Goal: Task Accomplishment & Management: Use online tool/utility

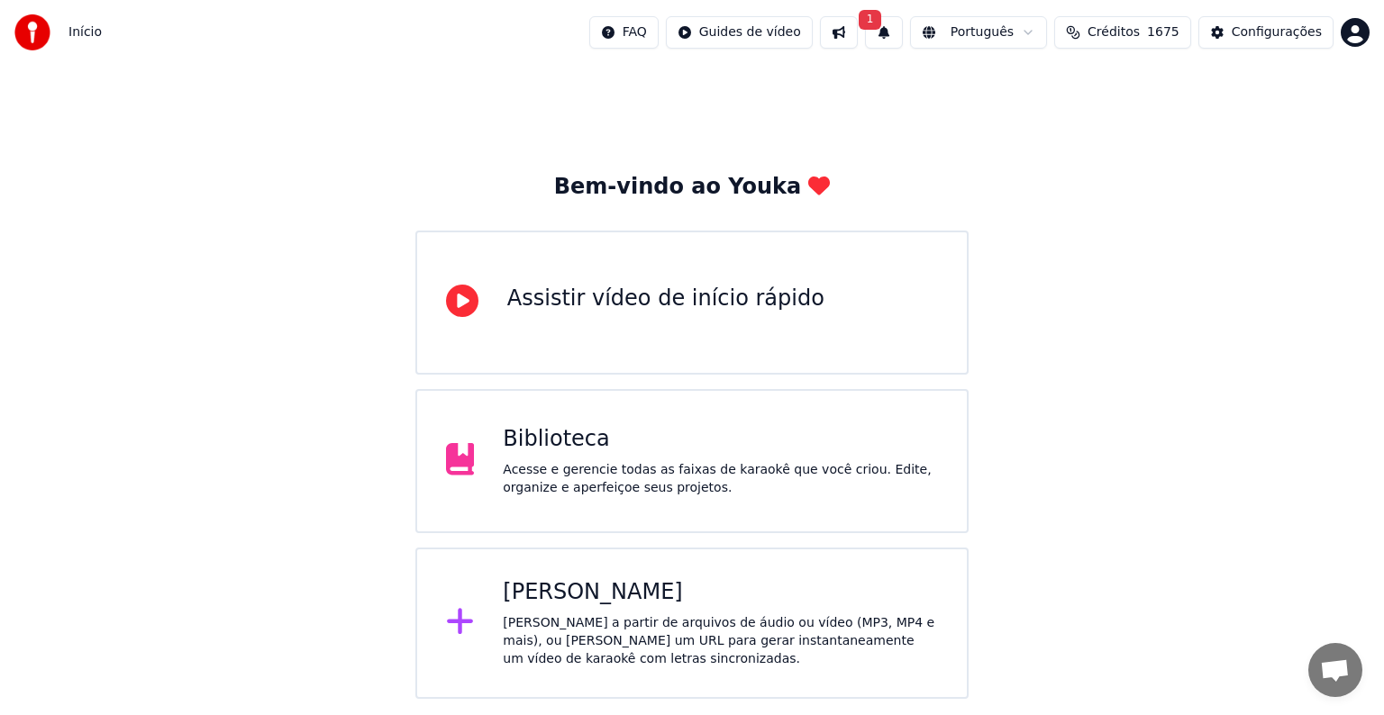
click at [569, 590] on div "[PERSON_NAME]" at bounding box center [720, 592] width 435 height 29
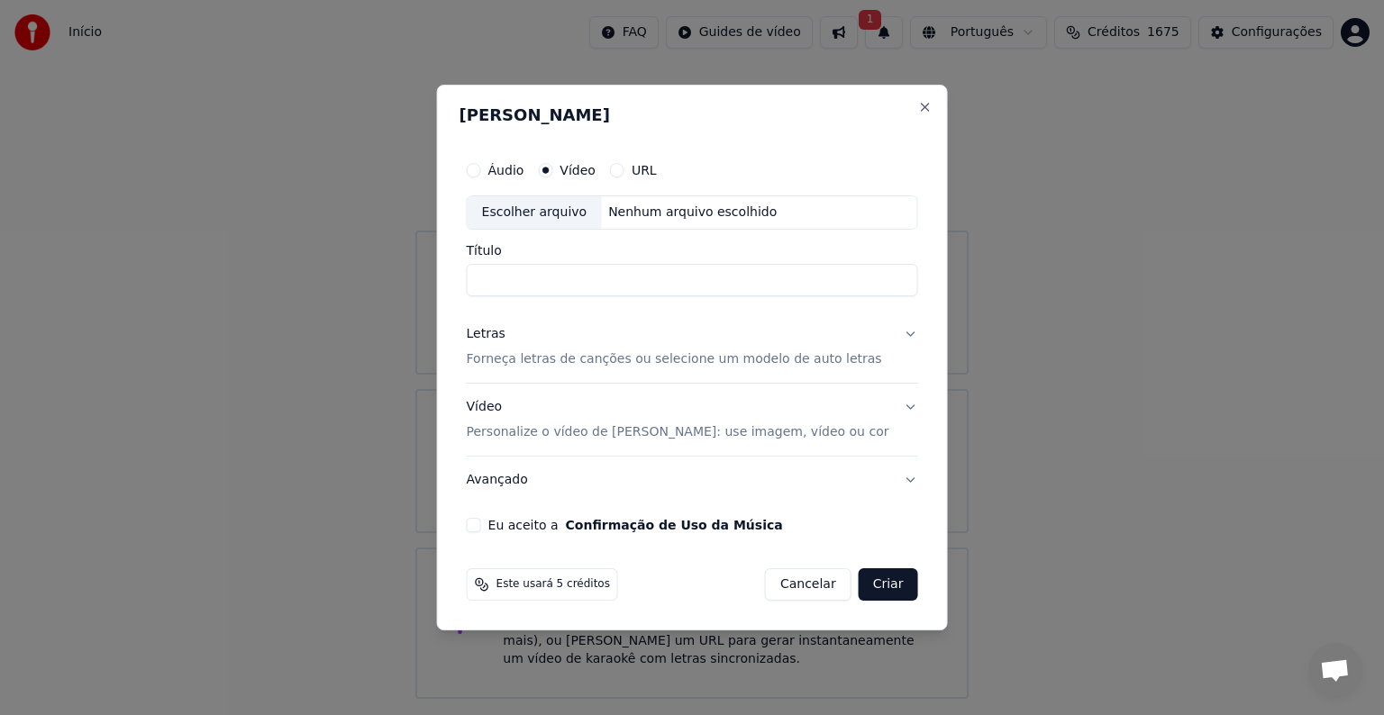
click at [570, 210] on div "Escolher arquivo" at bounding box center [535, 212] width 134 height 32
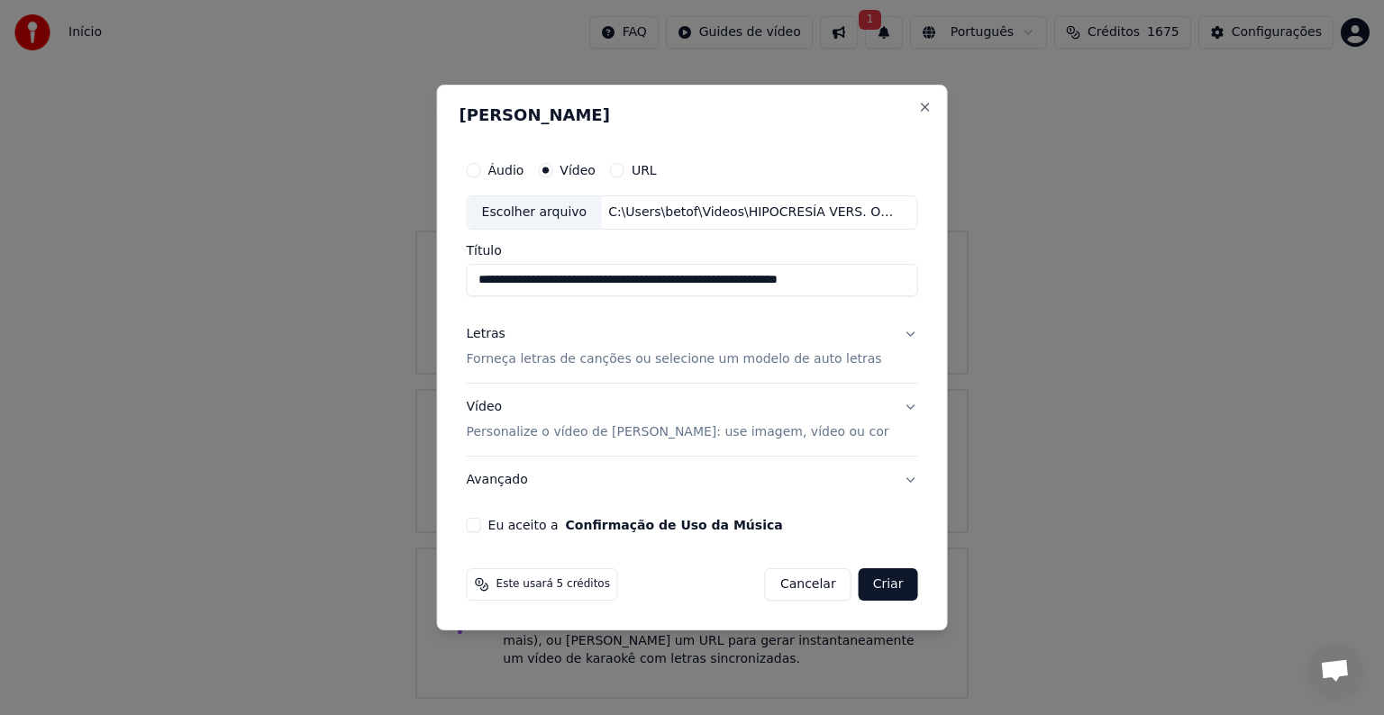
click at [557, 277] on input "**********" at bounding box center [692, 280] width 451 height 32
type input "**********"
click at [507, 357] on p "Forneça letras de canções ou selecione um modelo de auto letras" at bounding box center [674, 359] width 415 height 18
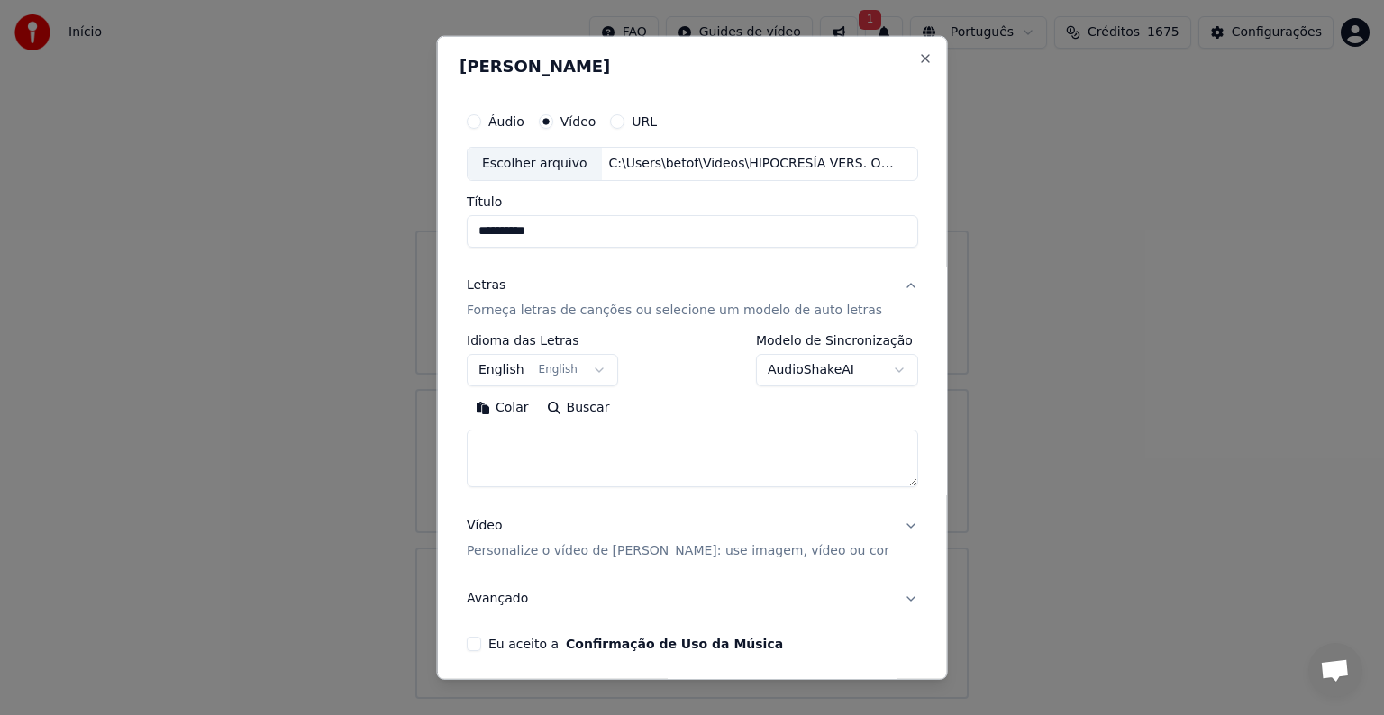
click at [512, 371] on button "English English" at bounding box center [542, 370] width 151 height 32
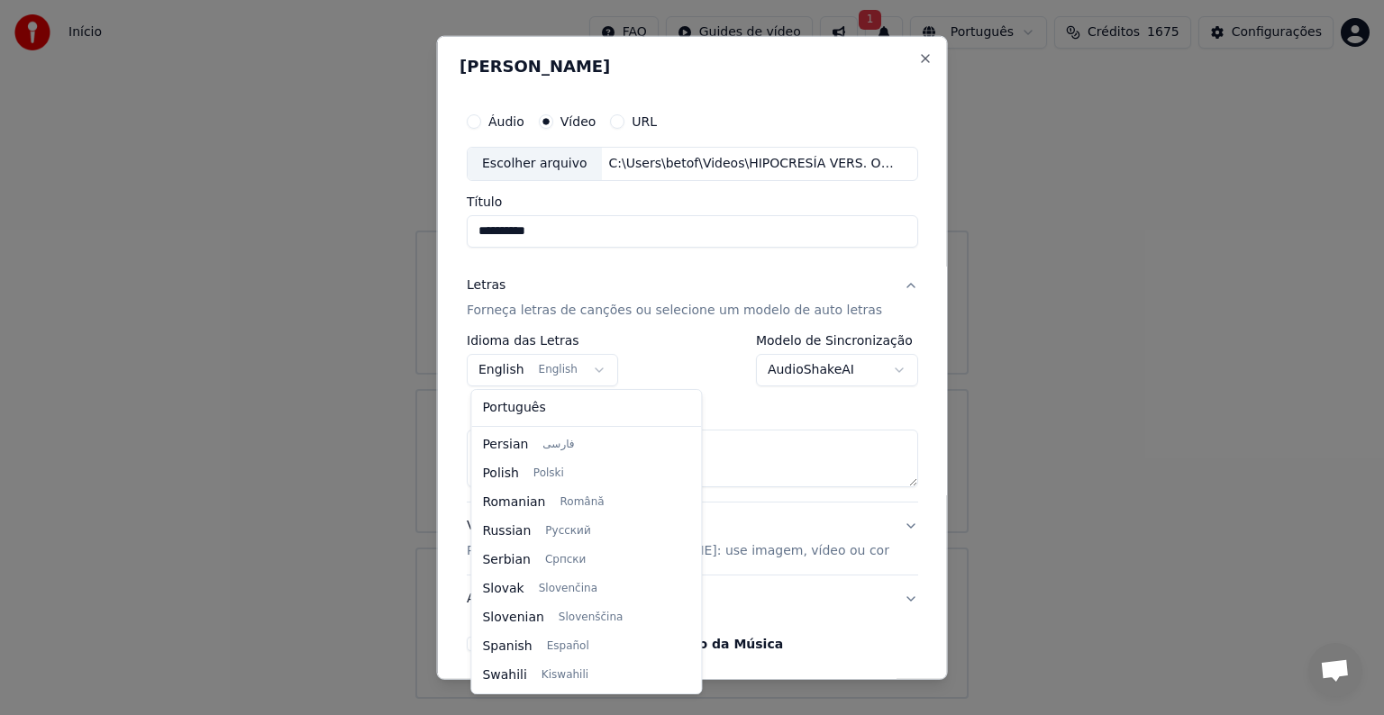
scroll to position [1181, 0]
select select "**"
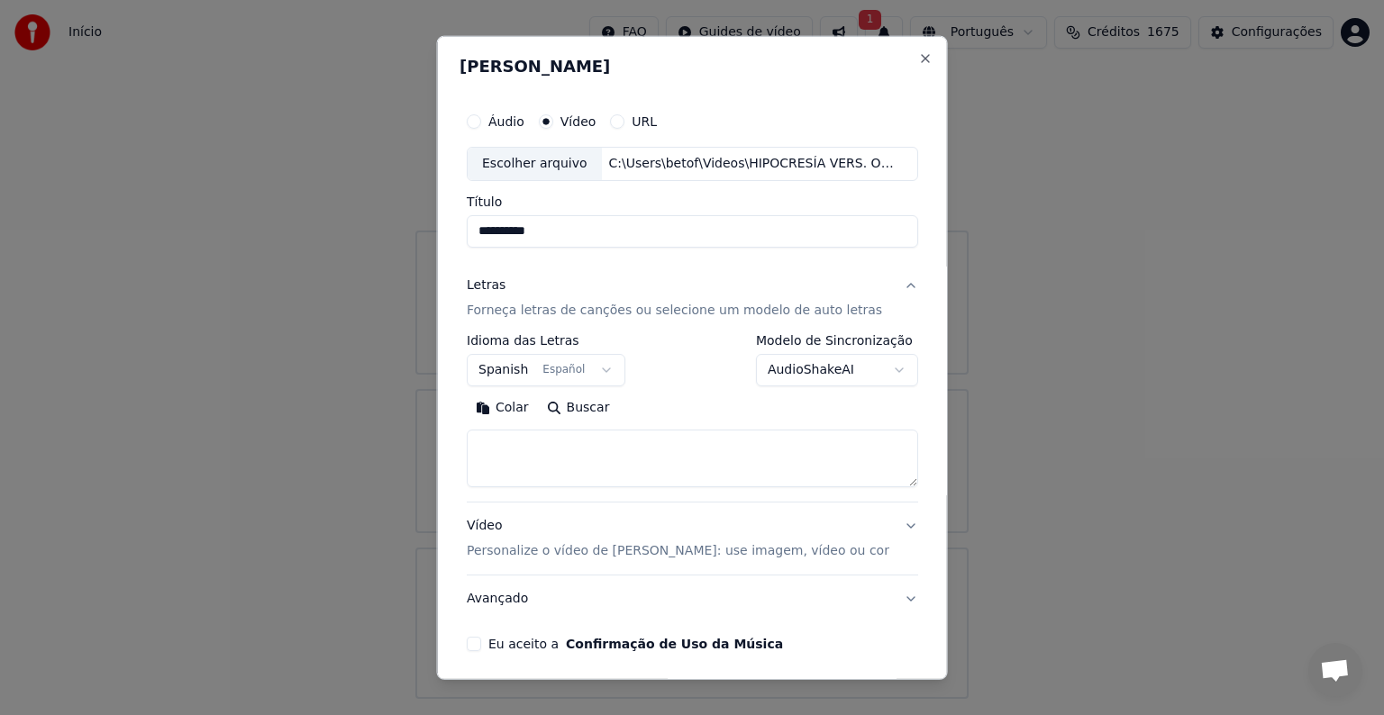
click at [515, 406] on button "Colar" at bounding box center [502, 408] width 71 height 29
click at [511, 553] on p "Personalize o vídeo de [PERSON_NAME]: use imagem, vídeo ou cor" at bounding box center [678, 551] width 423 height 18
type textarea "**********"
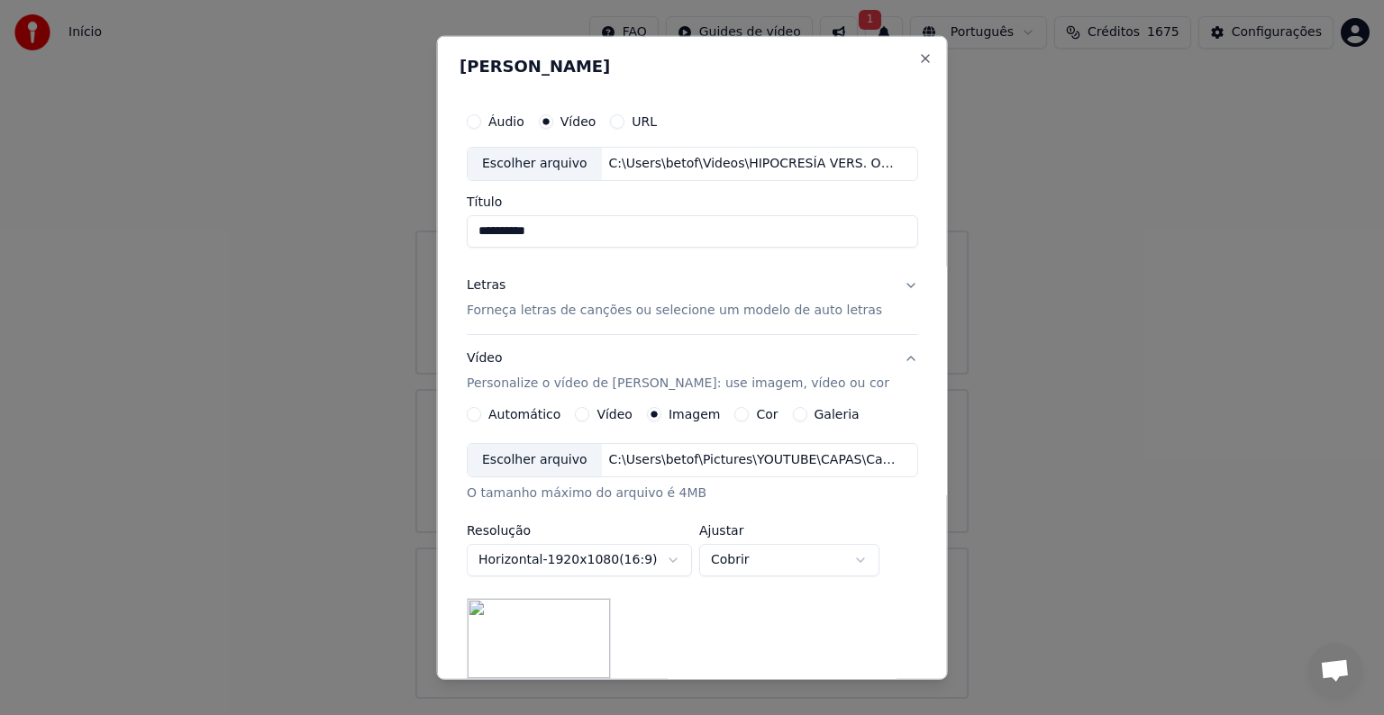
click at [793, 414] on button "Galeria" at bounding box center [799, 414] width 14 height 14
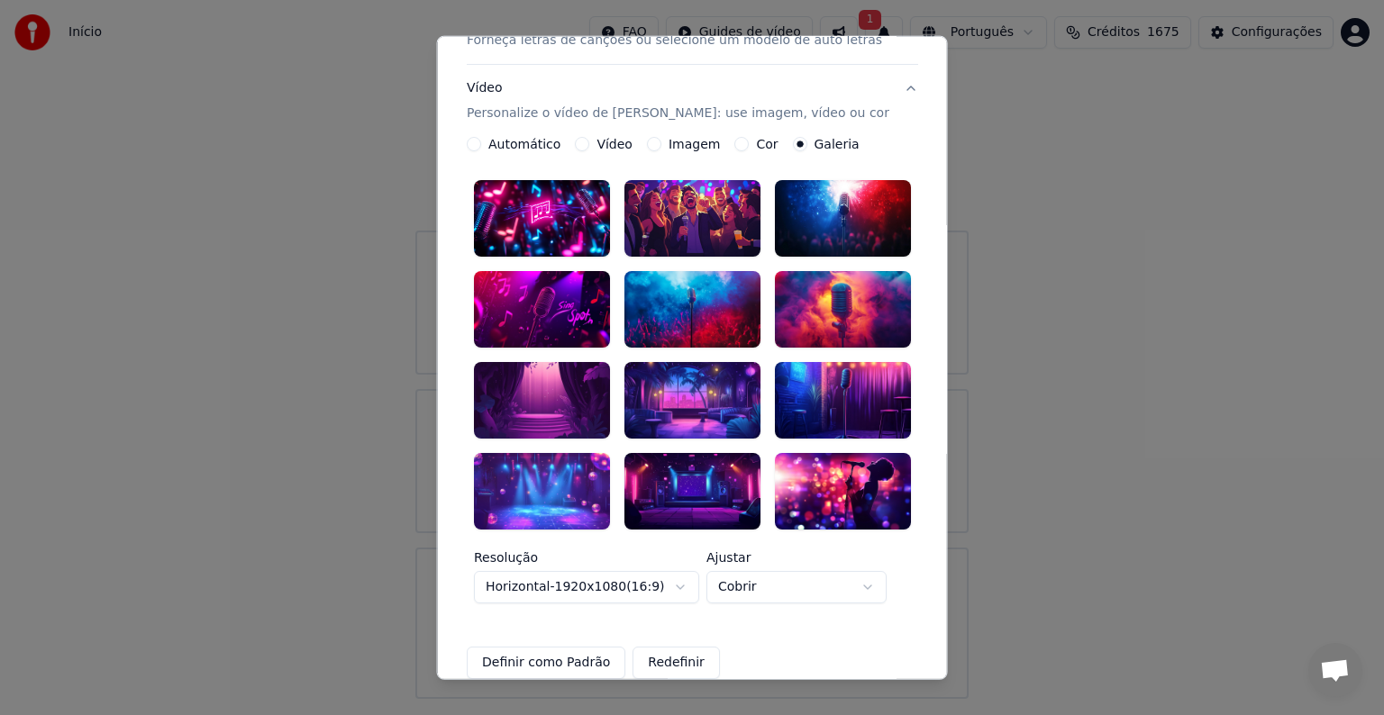
scroll to position [180, 0]
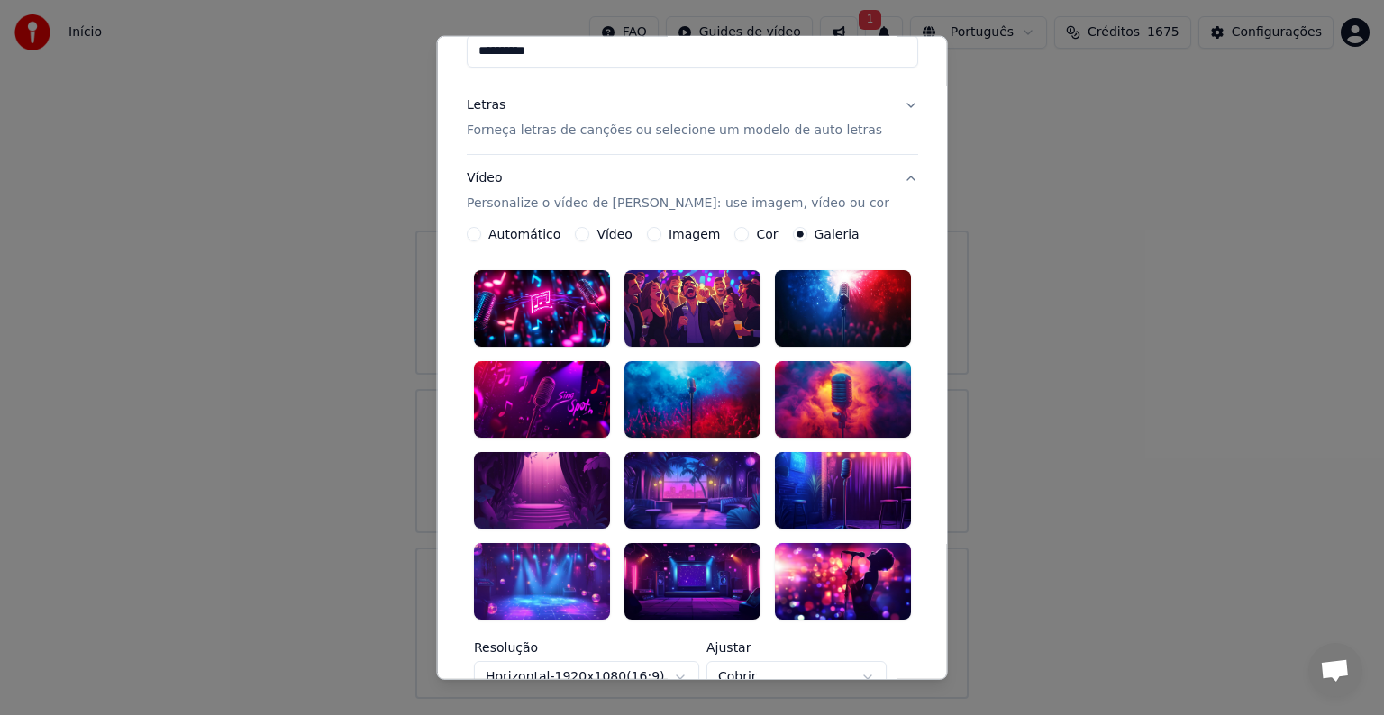
click at [846, 483] on div at bounding box center [842, 489] width 136 height 77
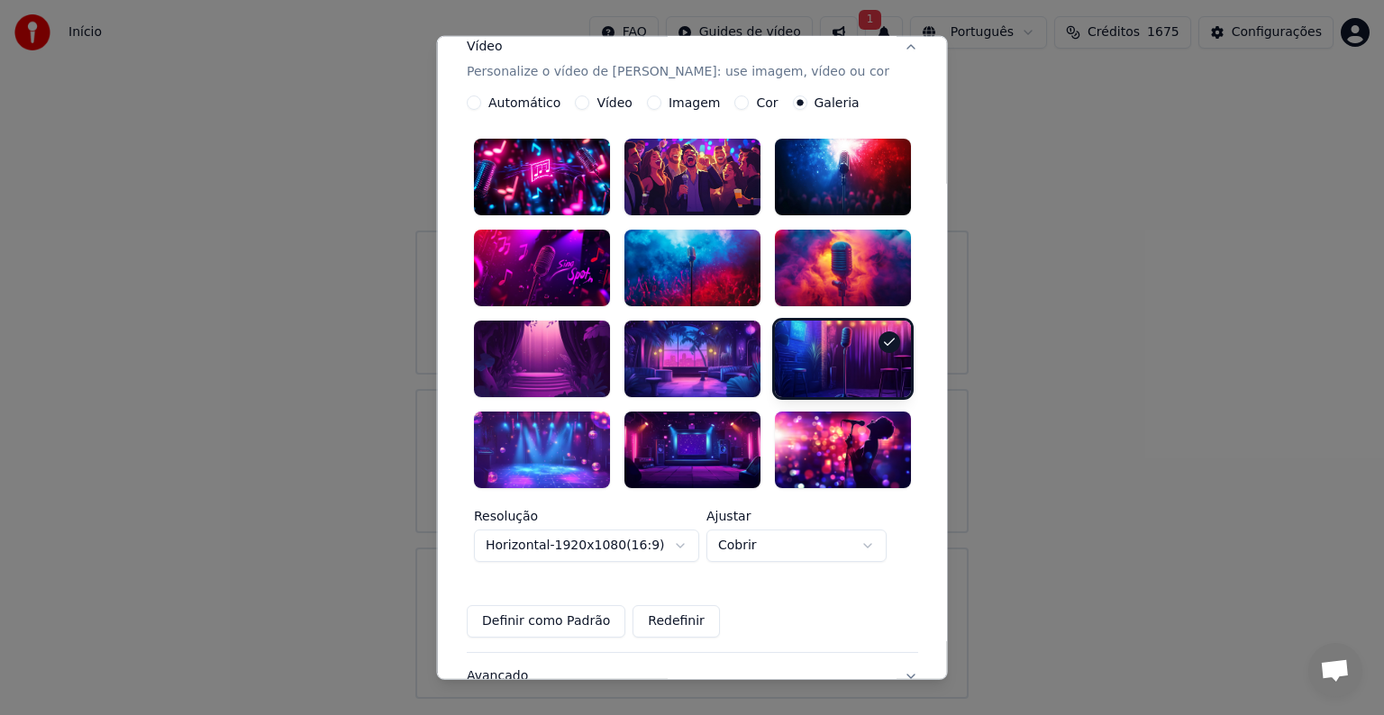
scroll to position [440, 0]
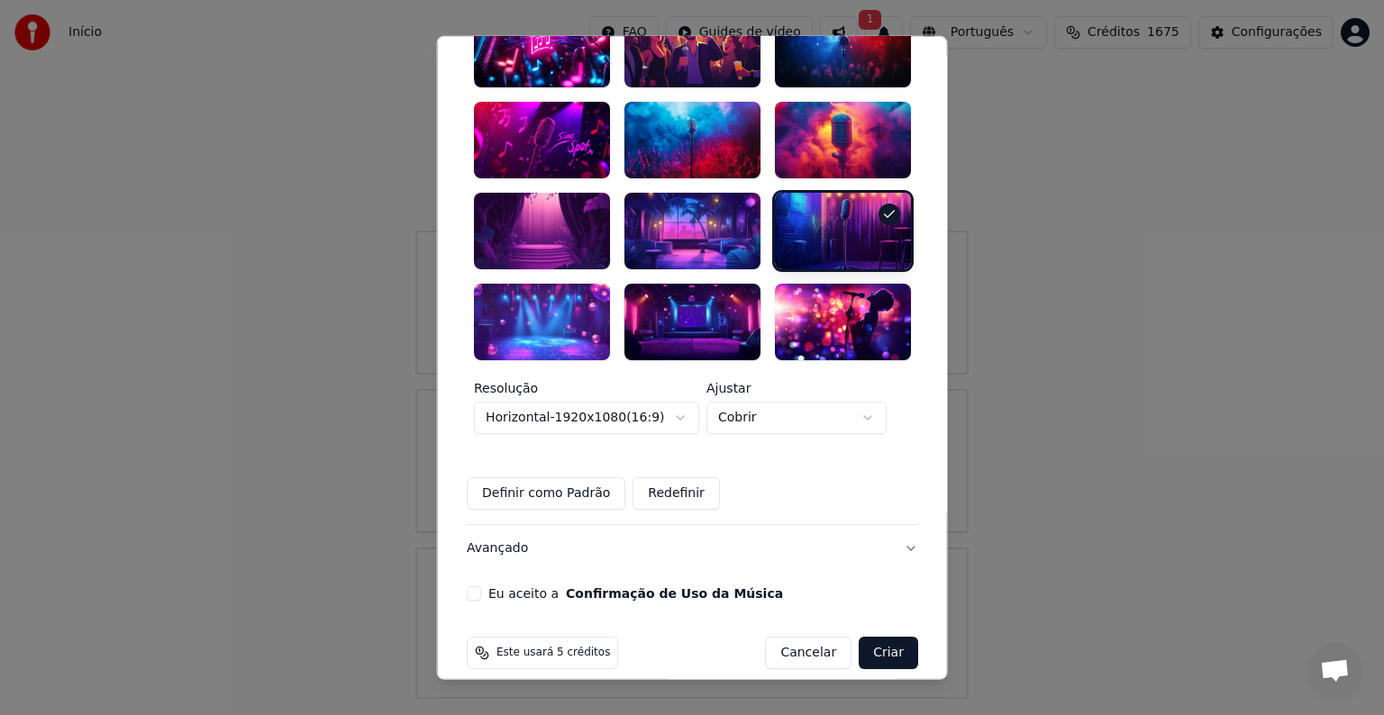
click at [501, 535] on button "Avançado" at bounding box center [692, 547] width 451 height 47
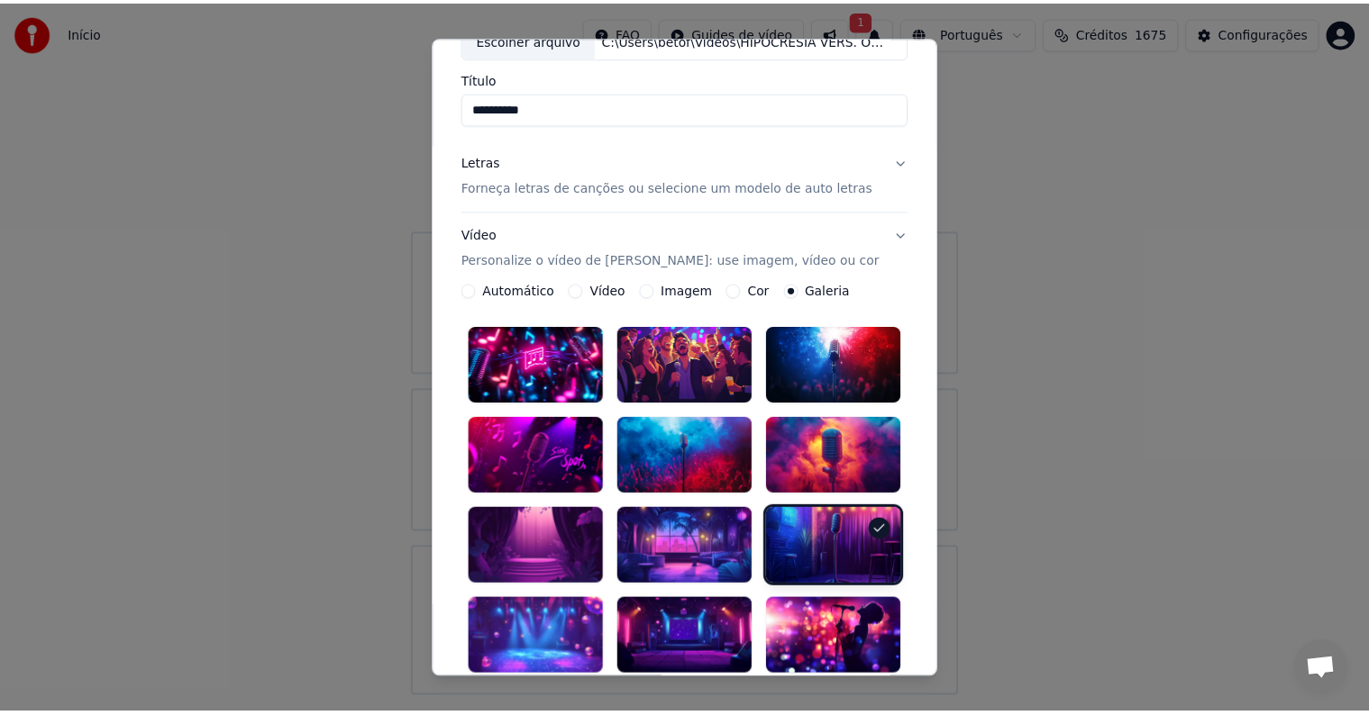
scroll to position [0, 0]
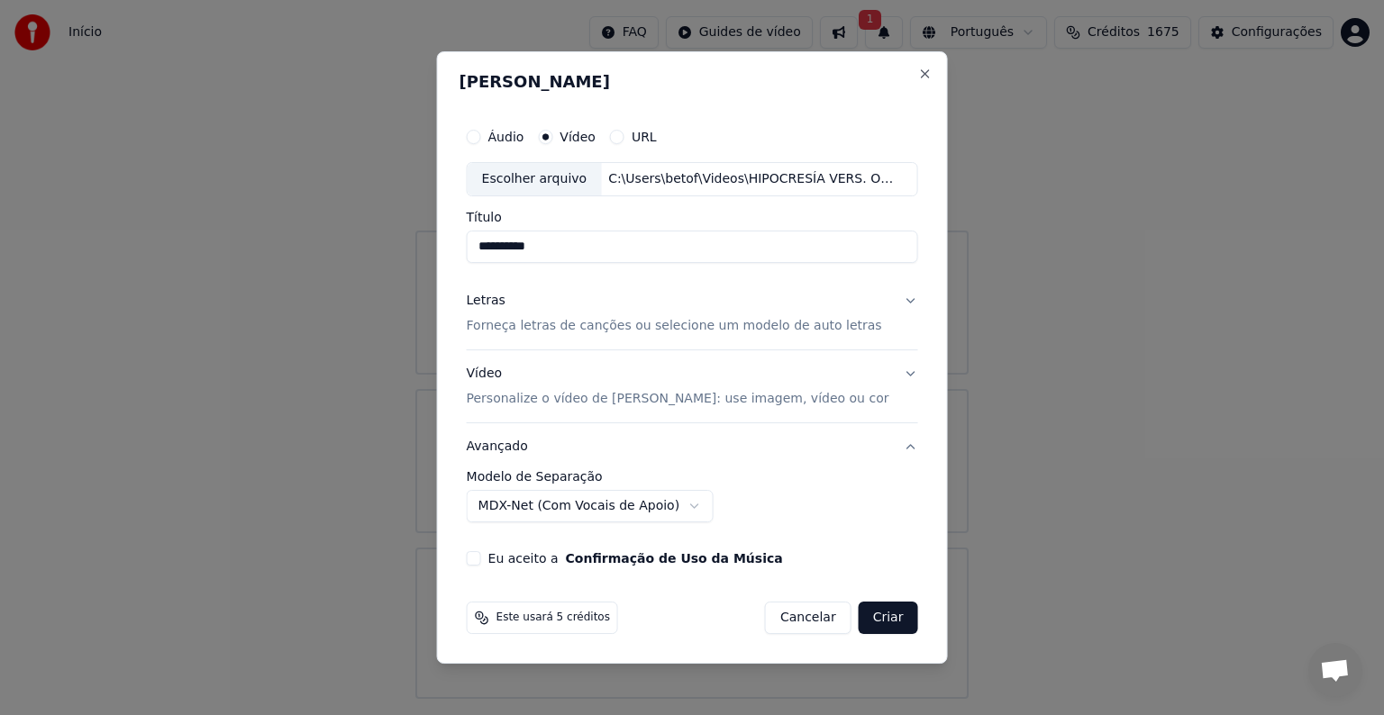
click at [481, 555] on button "Eu aceito a Confirmação de Uso da Música" at bounding box center [474, 558] width 14 height 14
click at [881, 616] on button "Criar" at bounding box center [888, 618] width 59 height 32
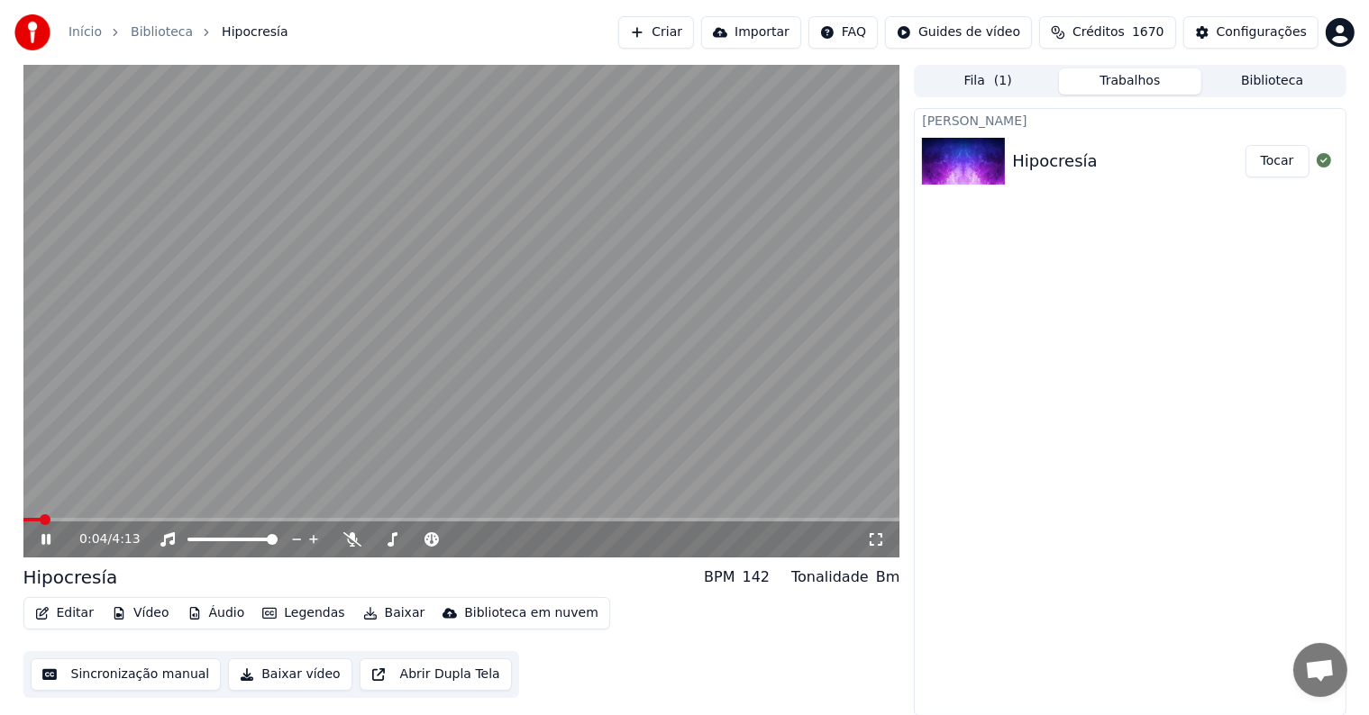
click at [511, 348] on video at bounding box center [461, 311] width 877 height 493
click at [305, 159] on video at bounding box center [461, 311] width 877 height 493
click at [307, 314] on video at bounding box center [461, 311] width 877 height 493
click at [60, 619] on button "Editar" at bounding box center [64, 613] width 73 height 25
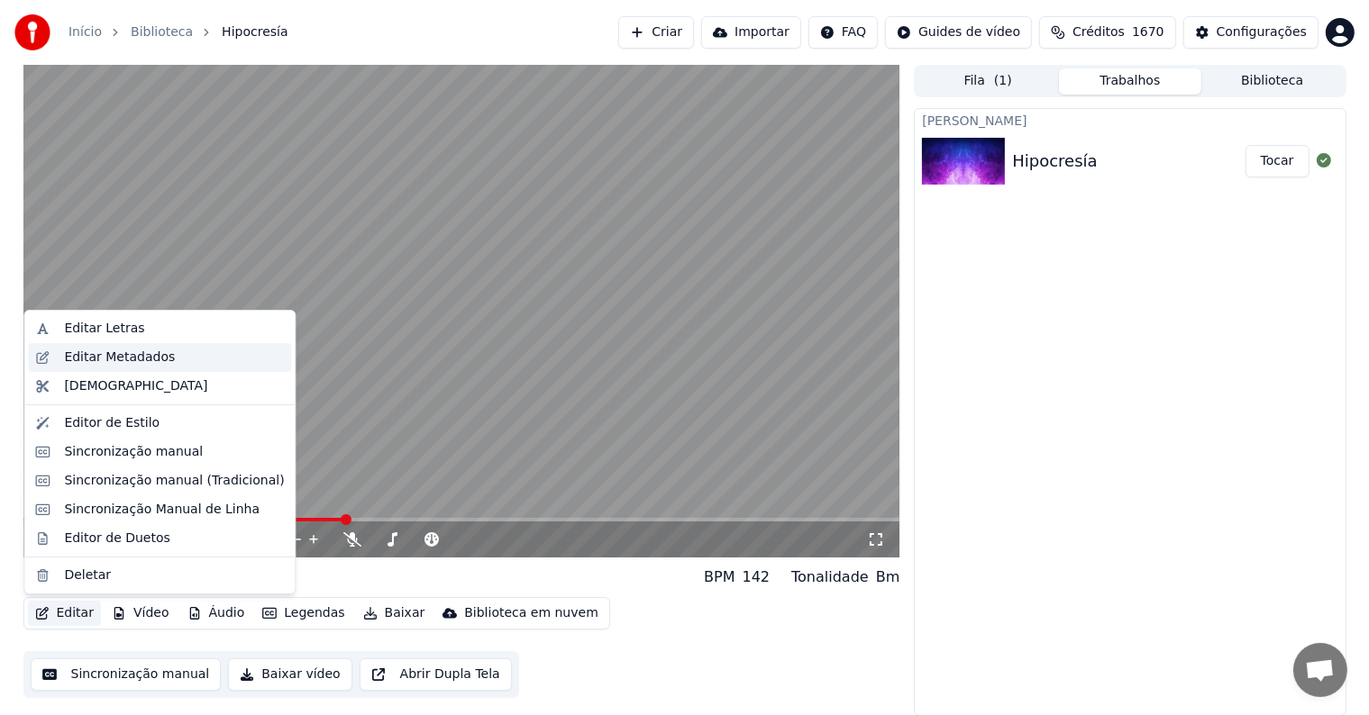
click at [90, 360] on div "Editar Metadados" at bounding box center [119, 358] width 111 height 18
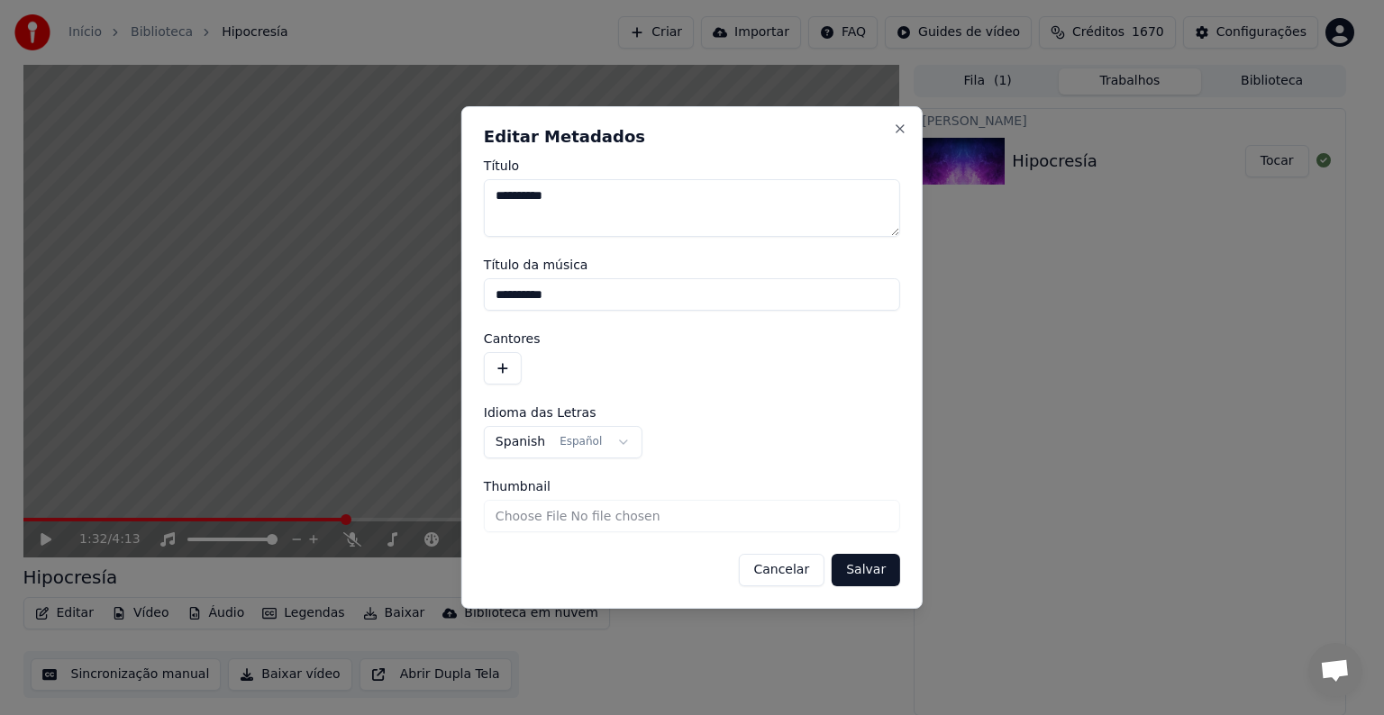
drag, startPoint x: 569, startPoint y: 299, endPoint x: 464, endPoint y: 298, distance: 104.5
click at [464, 298] on div "**********" at bounding box center [691, 357] width 461 height 503
click at [502, 366] on button "button" at bounding box center [503, 368] width 38 height 32
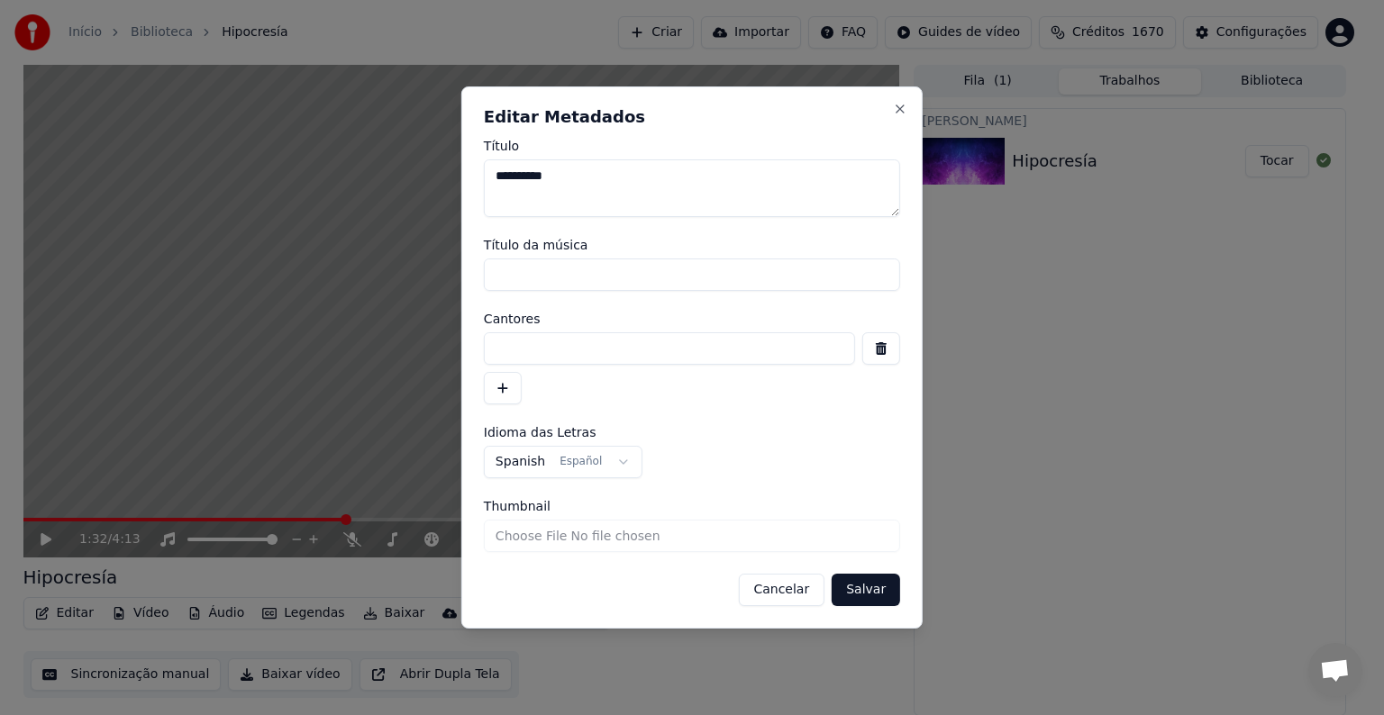
click at [509, 348] on input at bounding box center [669, 348] width 371 height 32
type input "**********"
click at [876, 591] on button "Salvar" at bounding box center [866, 590] width 68 height 32
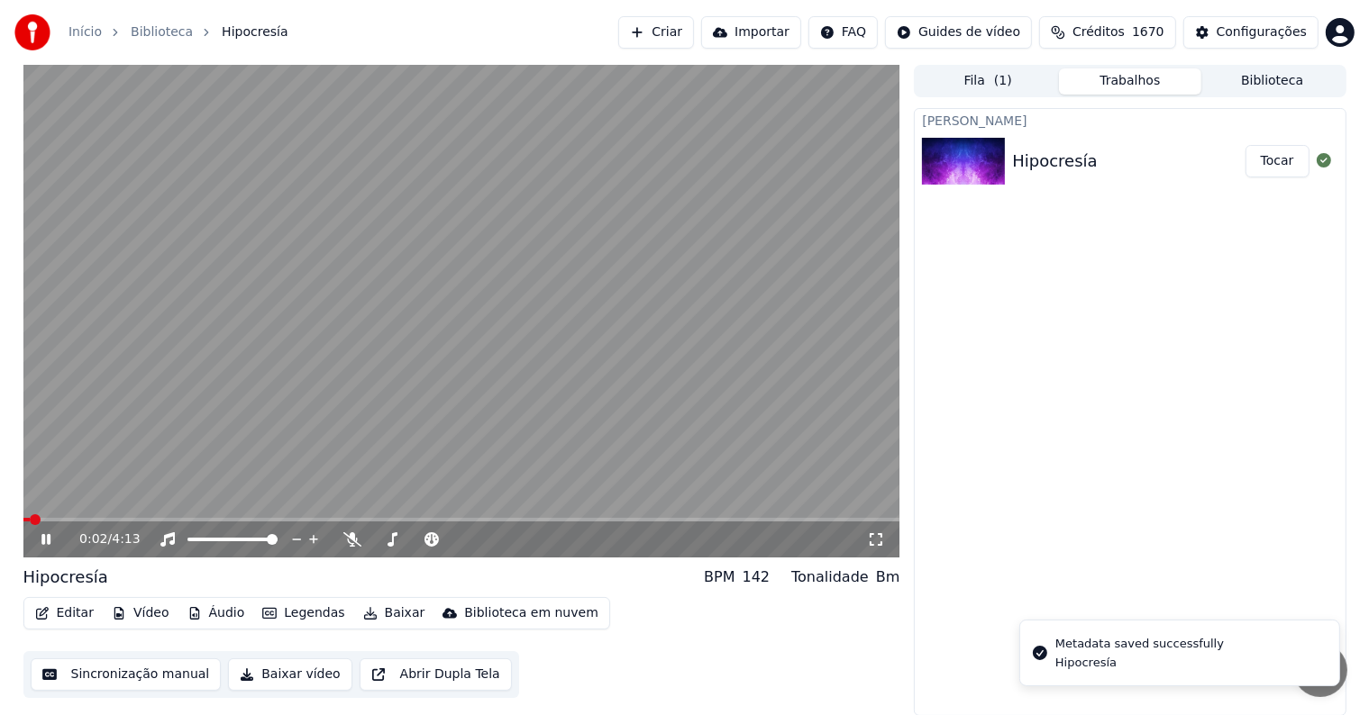
click at [29, 519] on span at bounding box center [26, 520] width 7 height 4
click at [29, 519] on span at bounding box center [38, 520] width 31 height 4
click at [47, 541] on icon at bounding box center [45, 539] width 9 height 11
click at [91, 678] on button "Sincronização manual" at bounding box center [126, 675] width 191 height 32
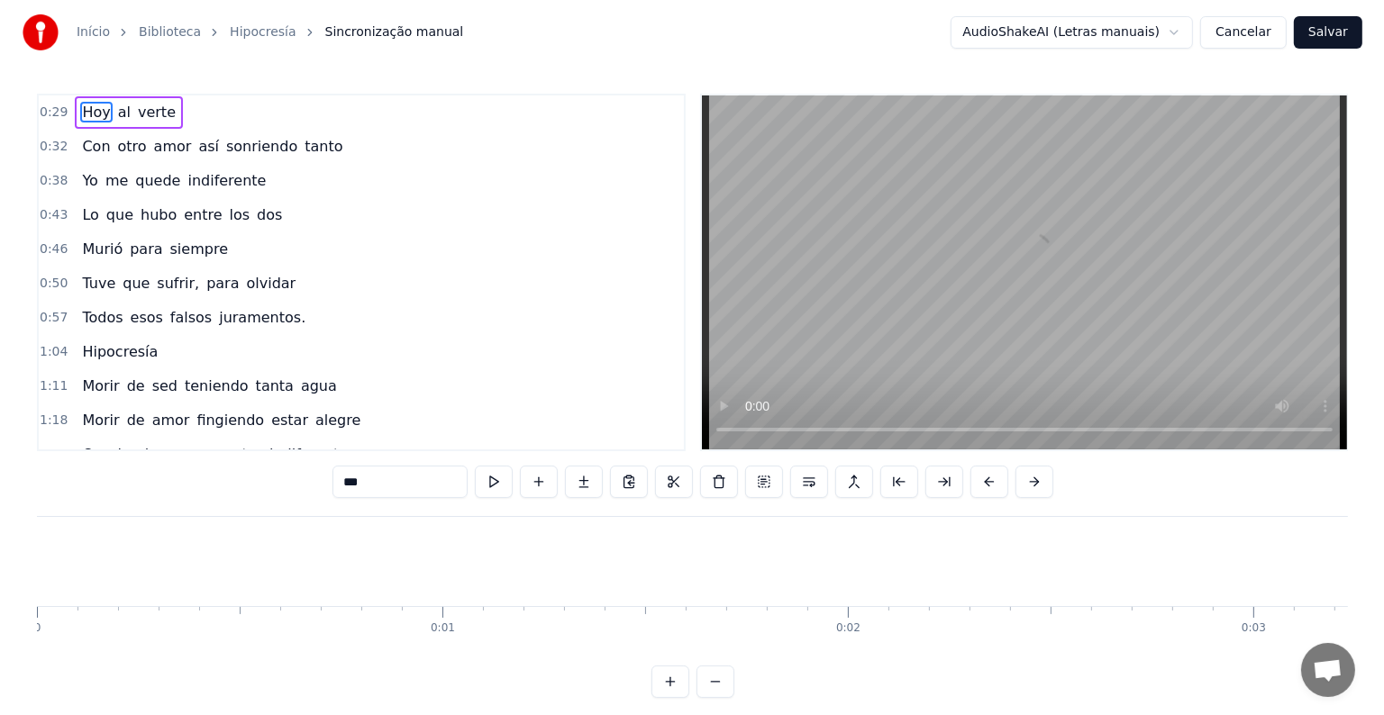
scroll to position [0, 2006]
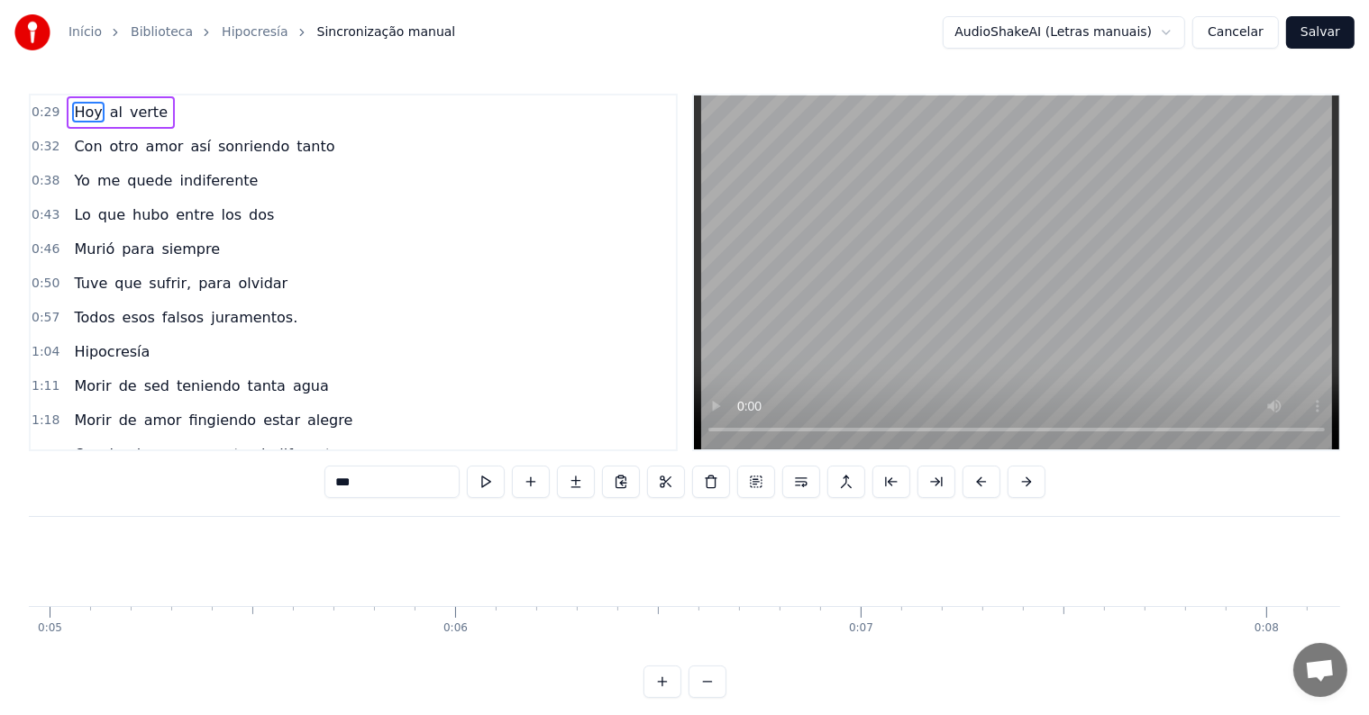
click at [1251, 35] on button "Cancelar" at bounding box center [1235, 32] width 86 height 32
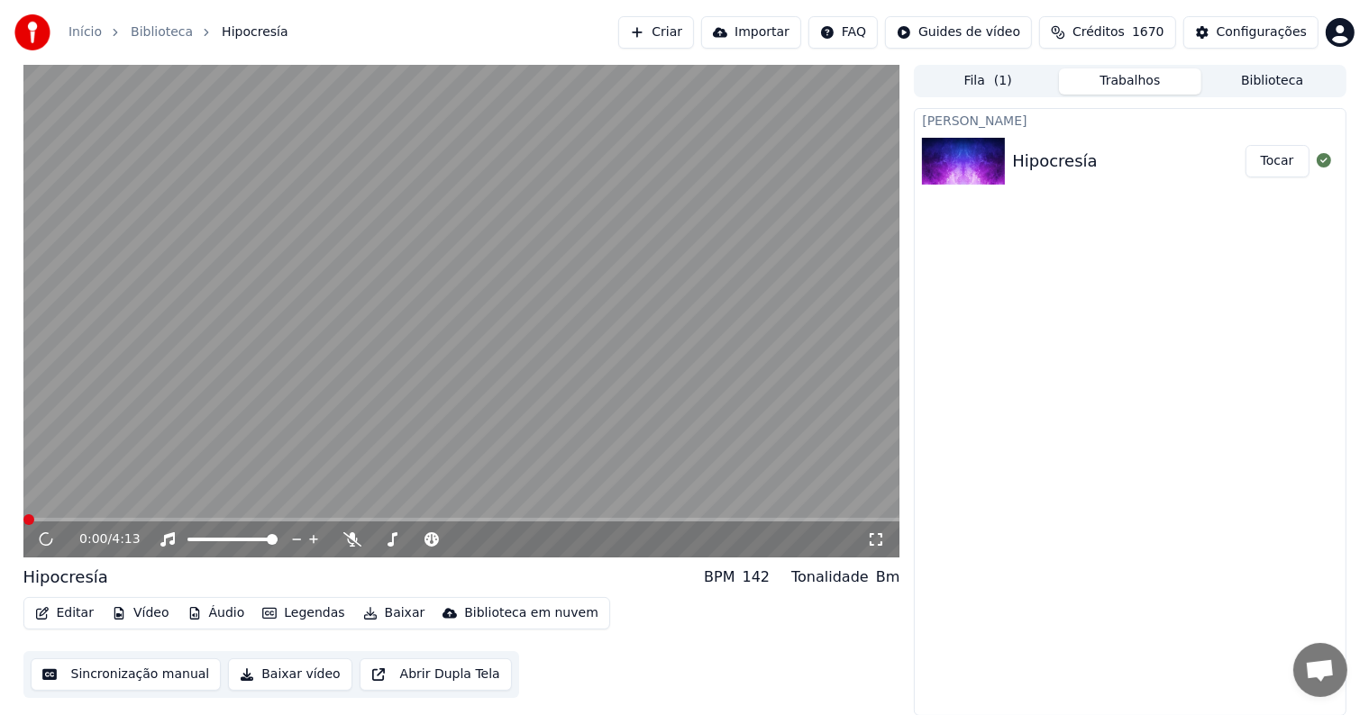
click at [119, 453] on video at bounding box center [461, 311] width 877 height 493
click at [81, 605] on button "Editar" at bounding box center [64, 613] width 73 height 25
click at [334, 446] on video at bounding box center [461, 311] width 877 height 493
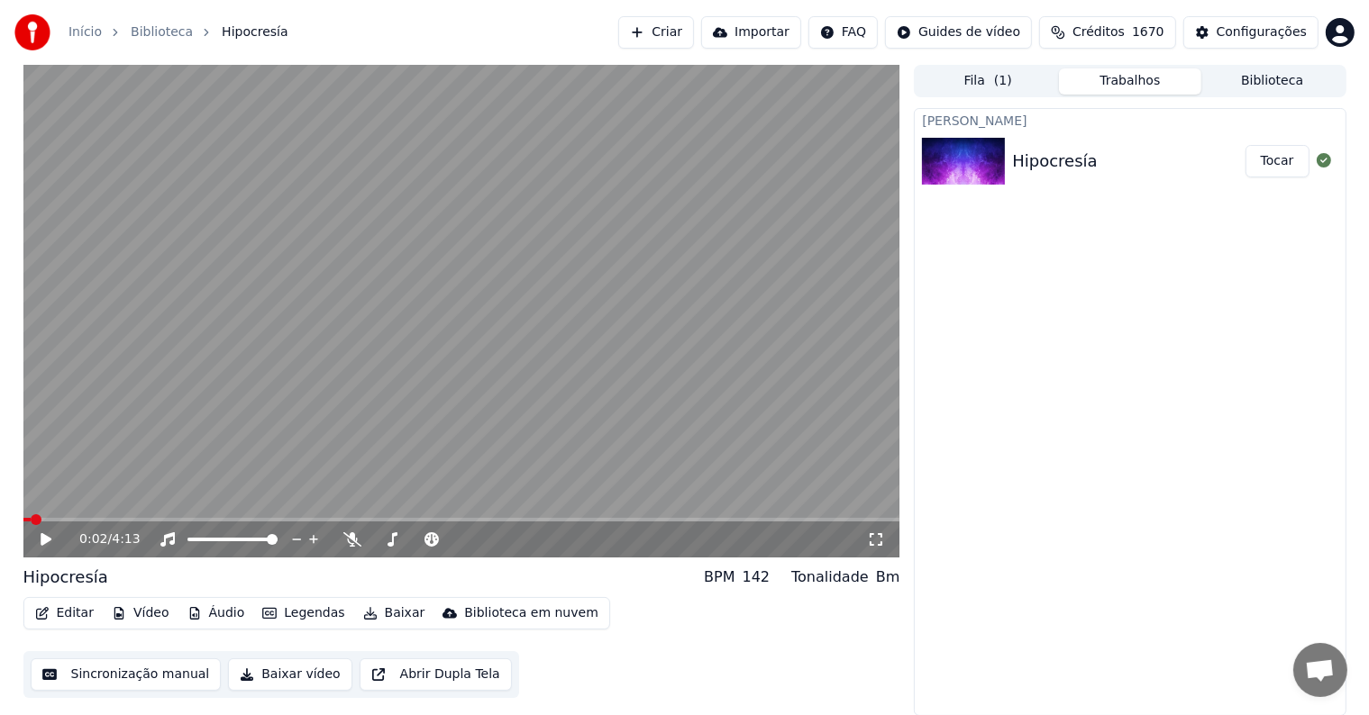
click at [62, 613] on button "Editar" at bounding box center [64, 613] width 73 height 25
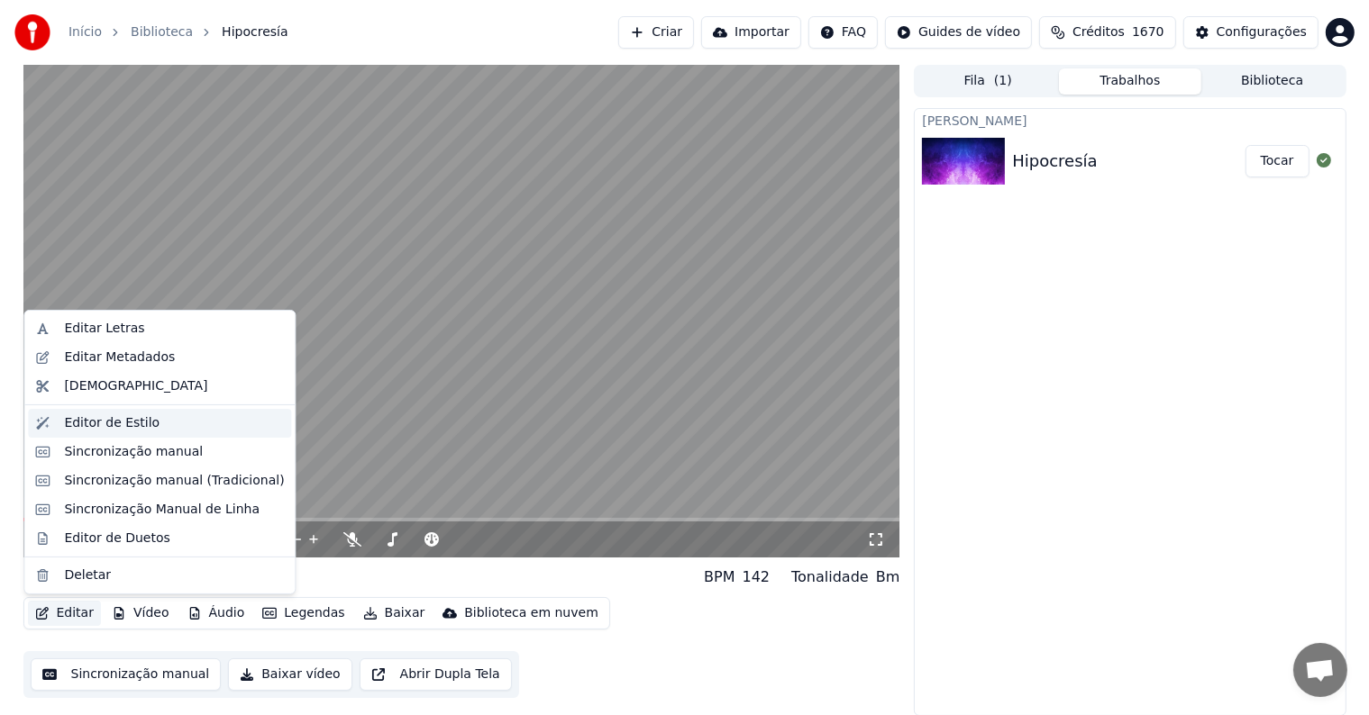
click at [92, 430] on div "Editor de Estilo" at bounding box center [112, 423] width 96 height 18
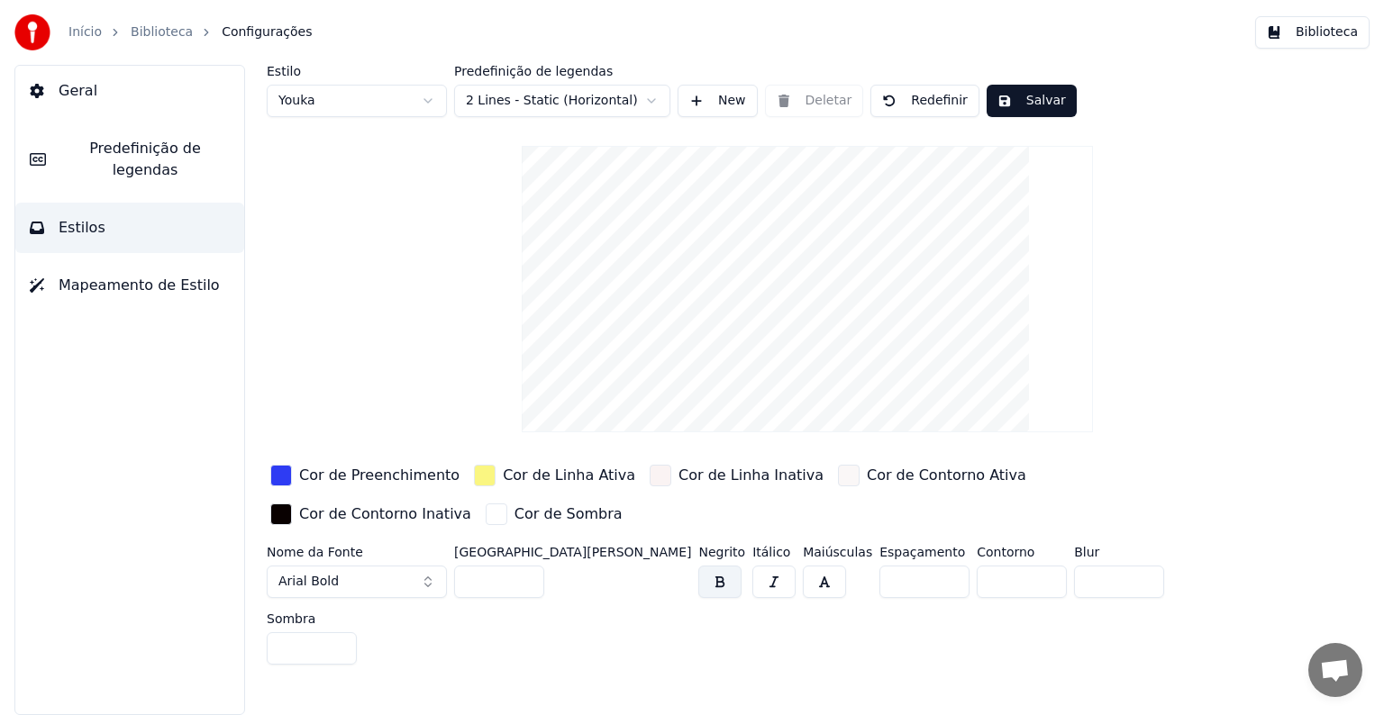
click at [82, 150] on span "Predefinição de legendas" at bounding box center [144, 159] width 169 height 43
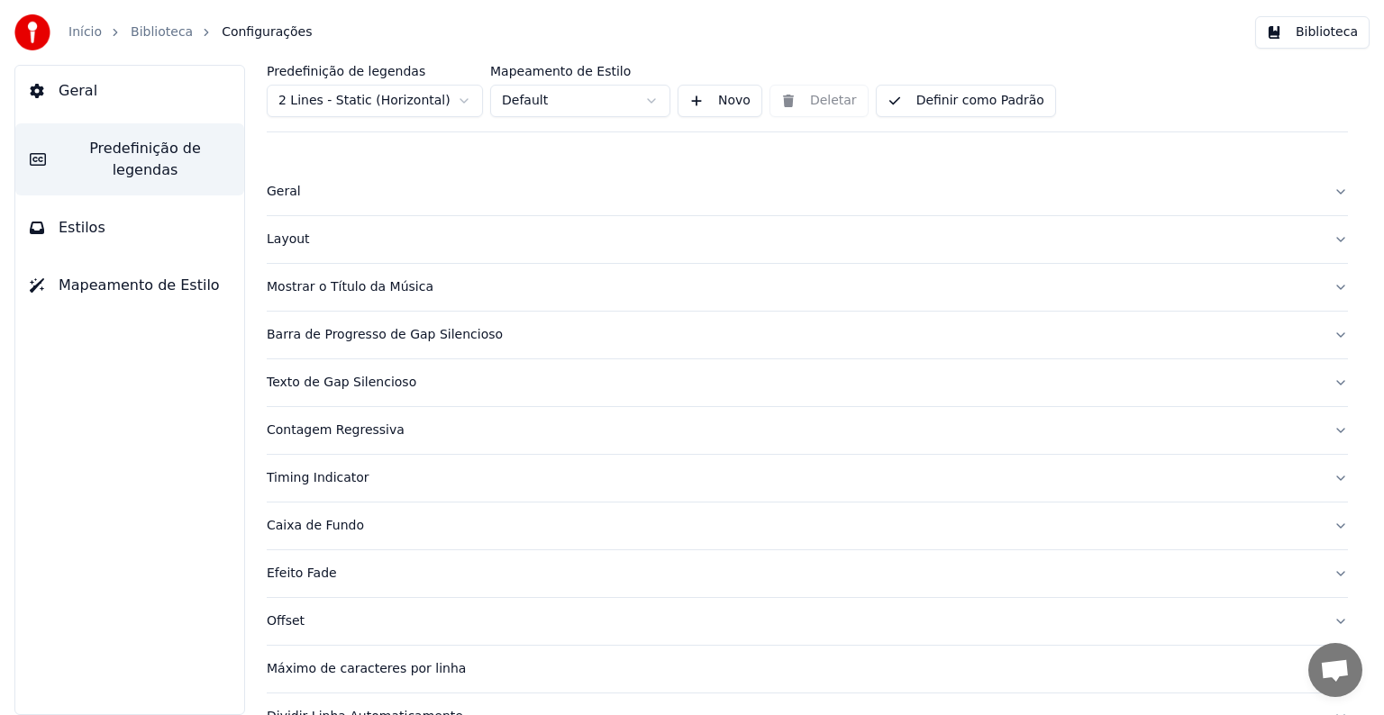
click at [286, 197] on div "Geral" at bounding box center [793, 192] width 1052 height 18
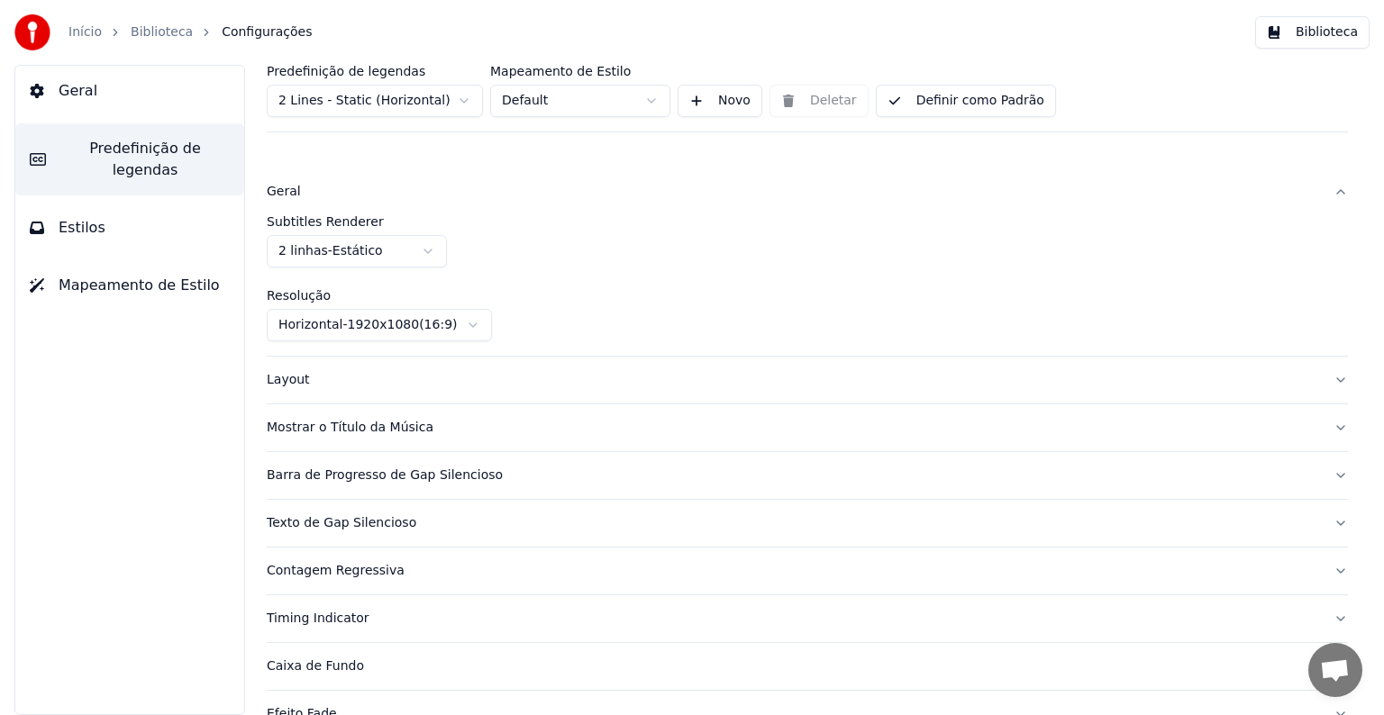
click at [286, 197] on div "Geral" at bounding box center [793, 192] width 1052 height 18
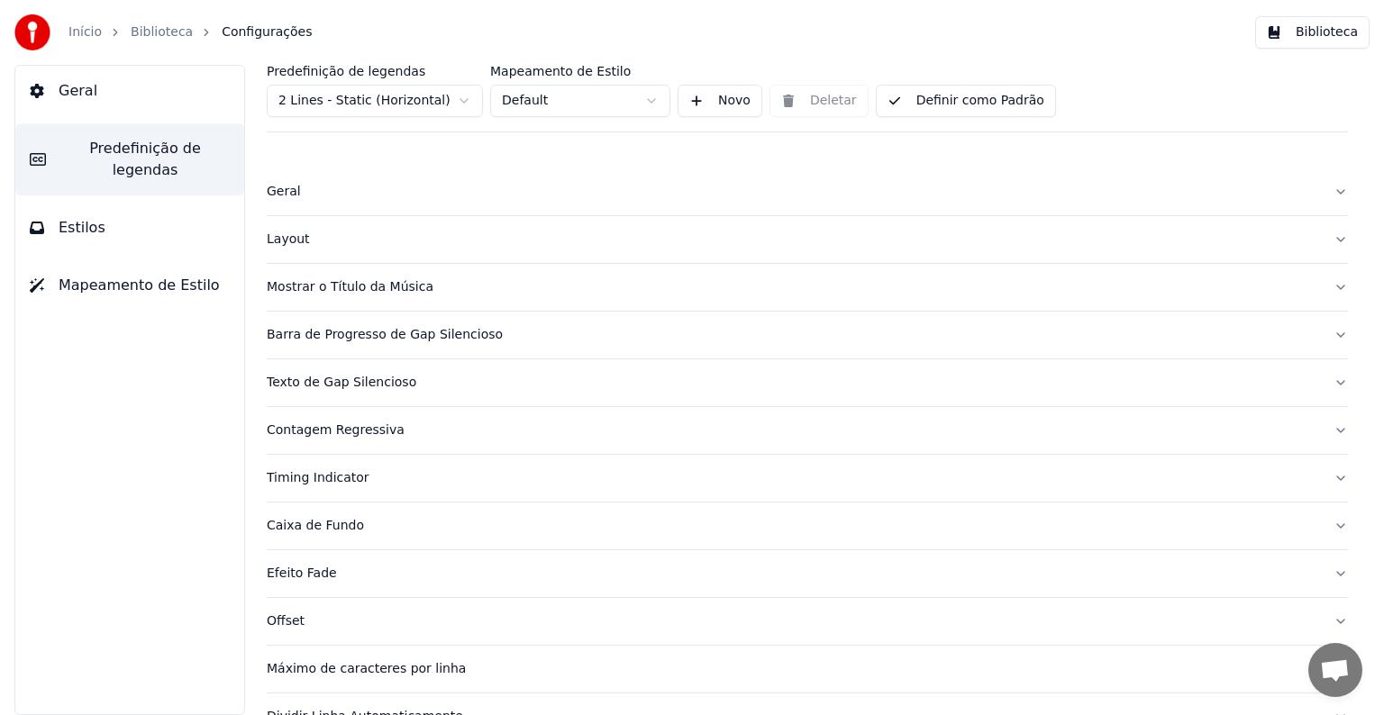
click at [300, 285] on div "Mostrar o Título da Música" at bounding box center [793, 287] width 1052 height 18
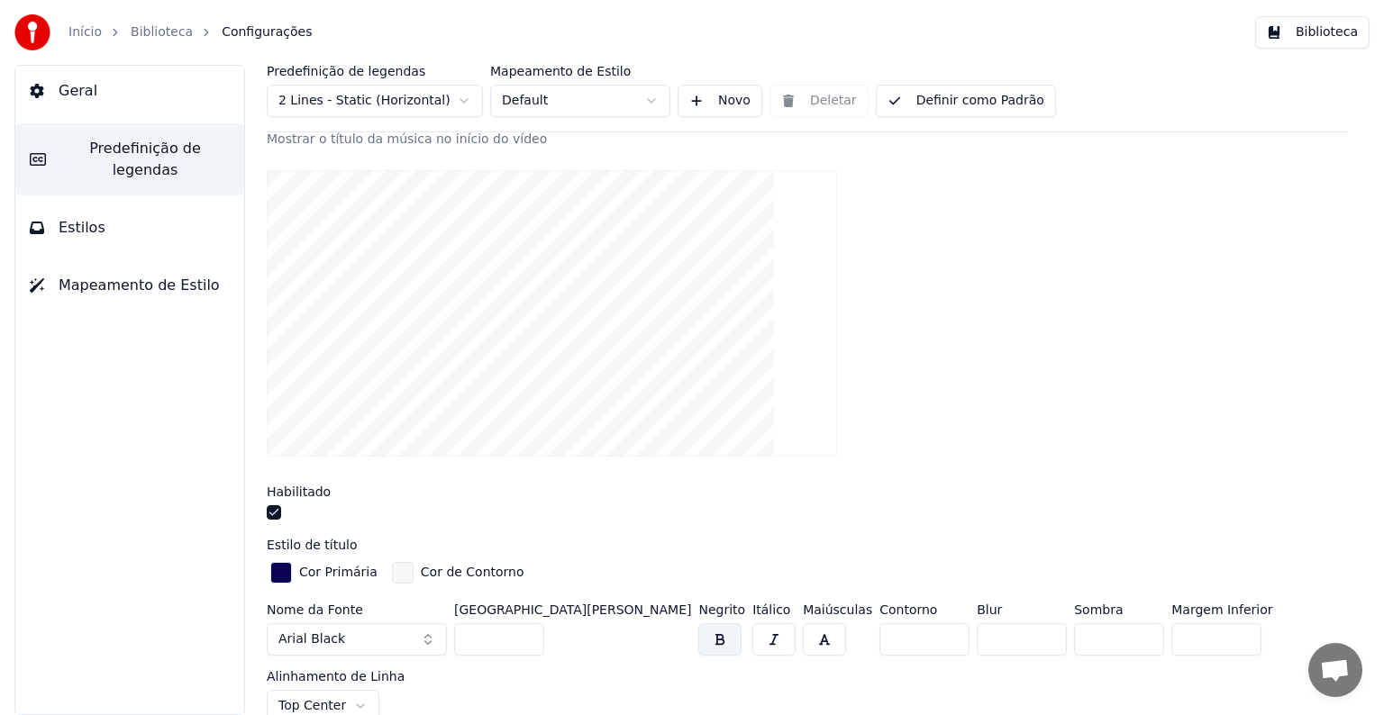
scroll to position [180, 0]
click at [286, 568] on div "button" at bounding box center [281, 573] width 22 height 22
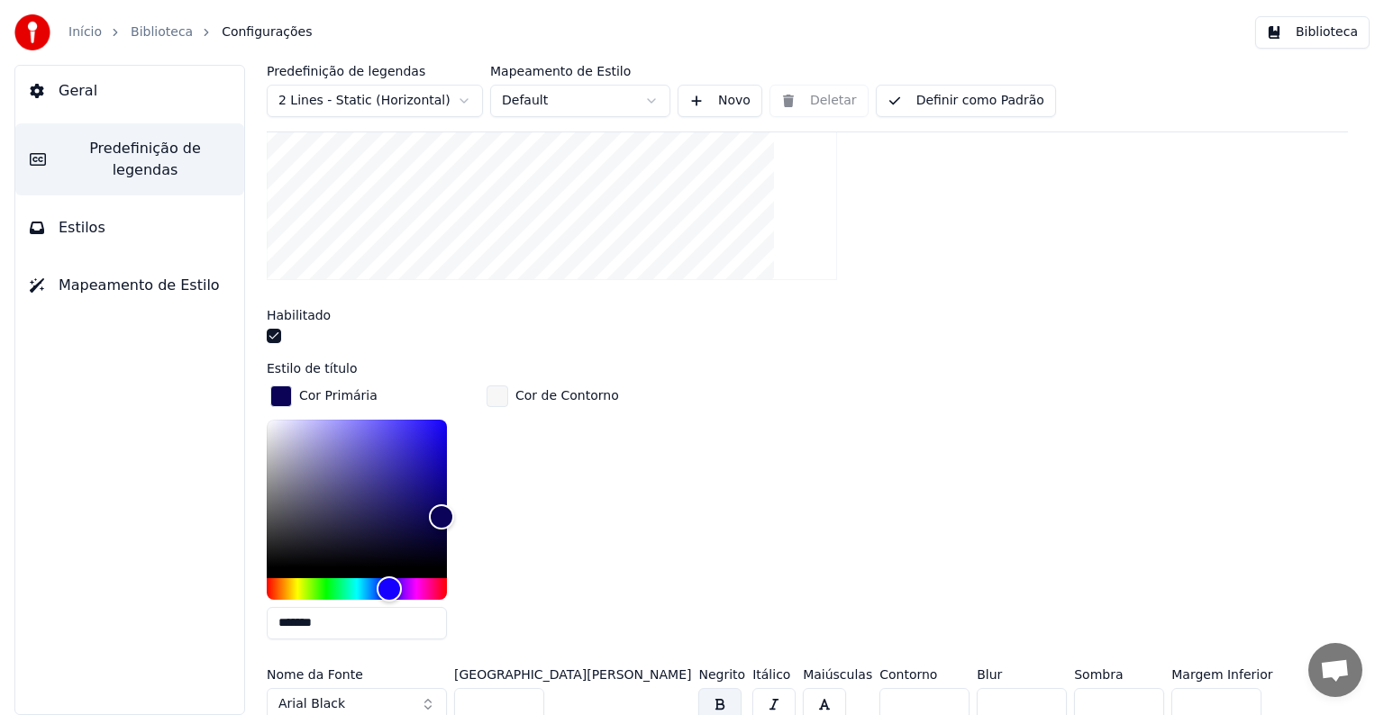
scroll to position [360, 0]
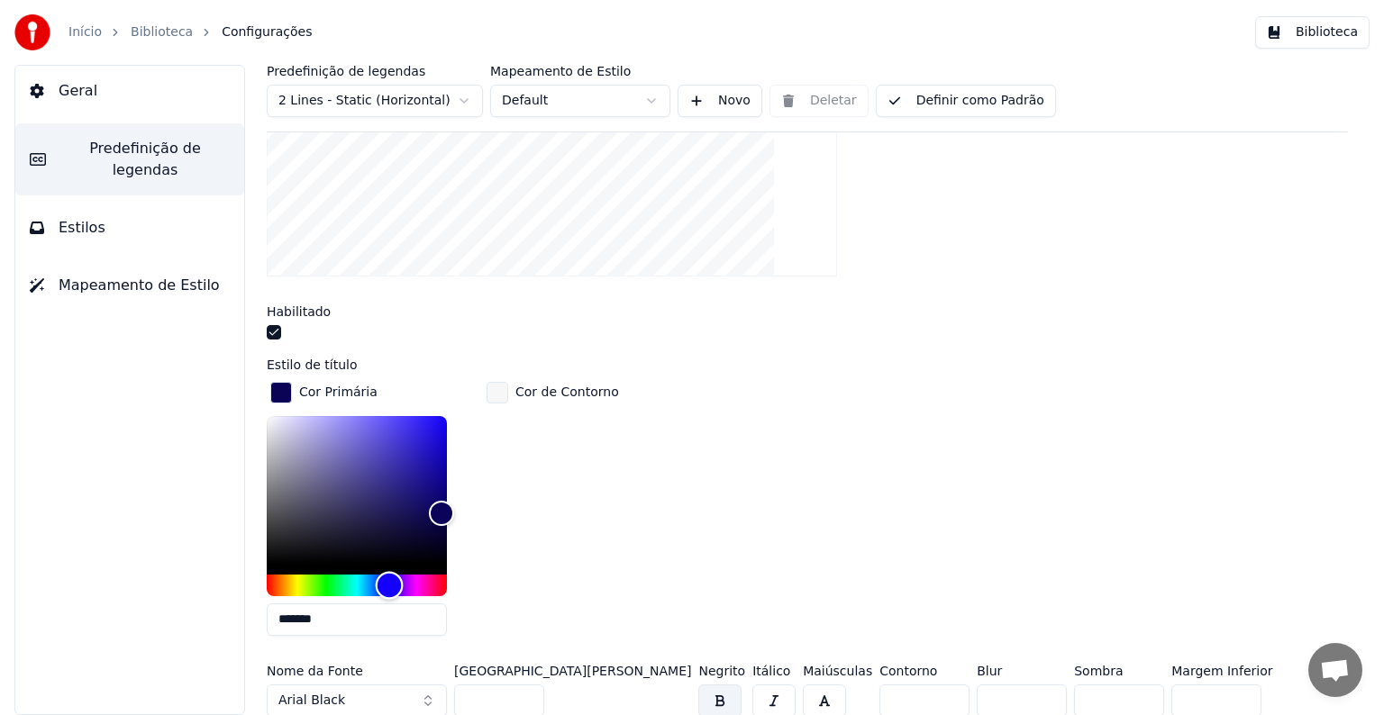
click at [320, 577] on div "Hue" at bounding box center [357, 586] width 180 height 22
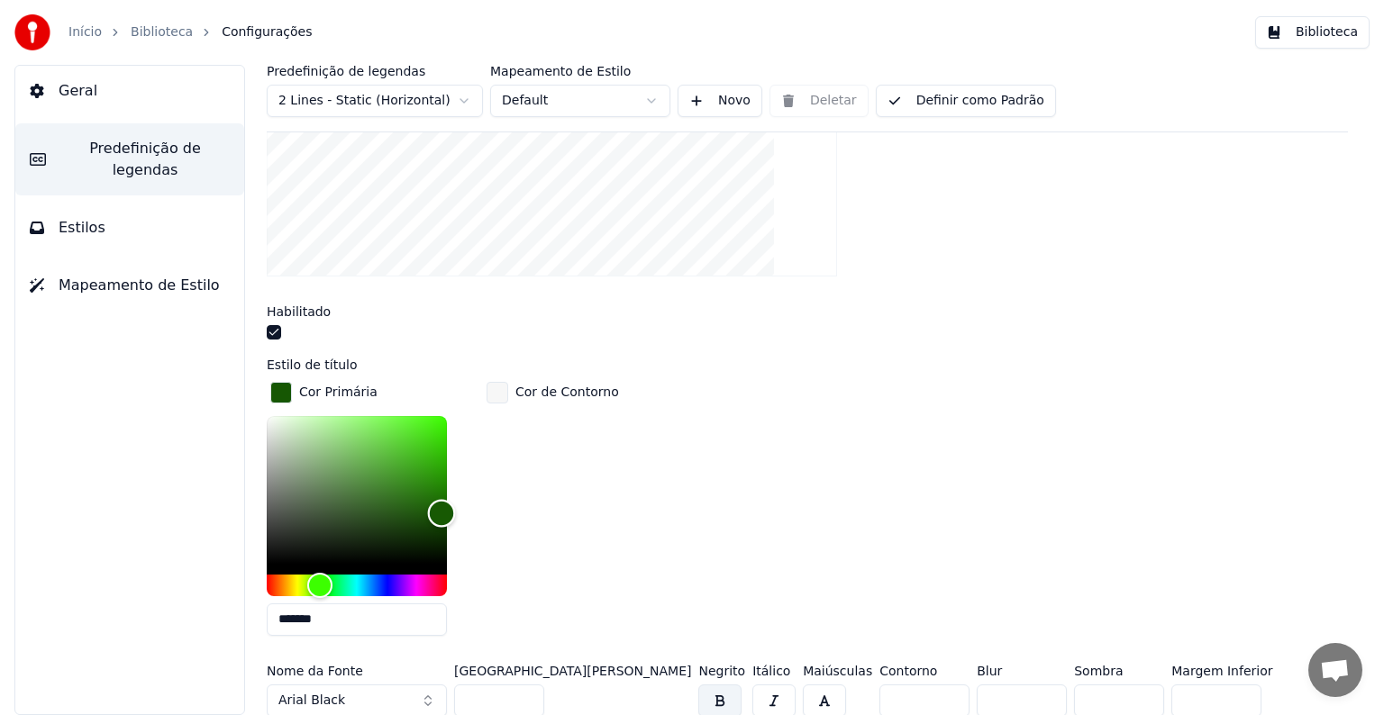
click at [438, 478] on div "Color" at bounding box center [357, 490] width 180 height 148
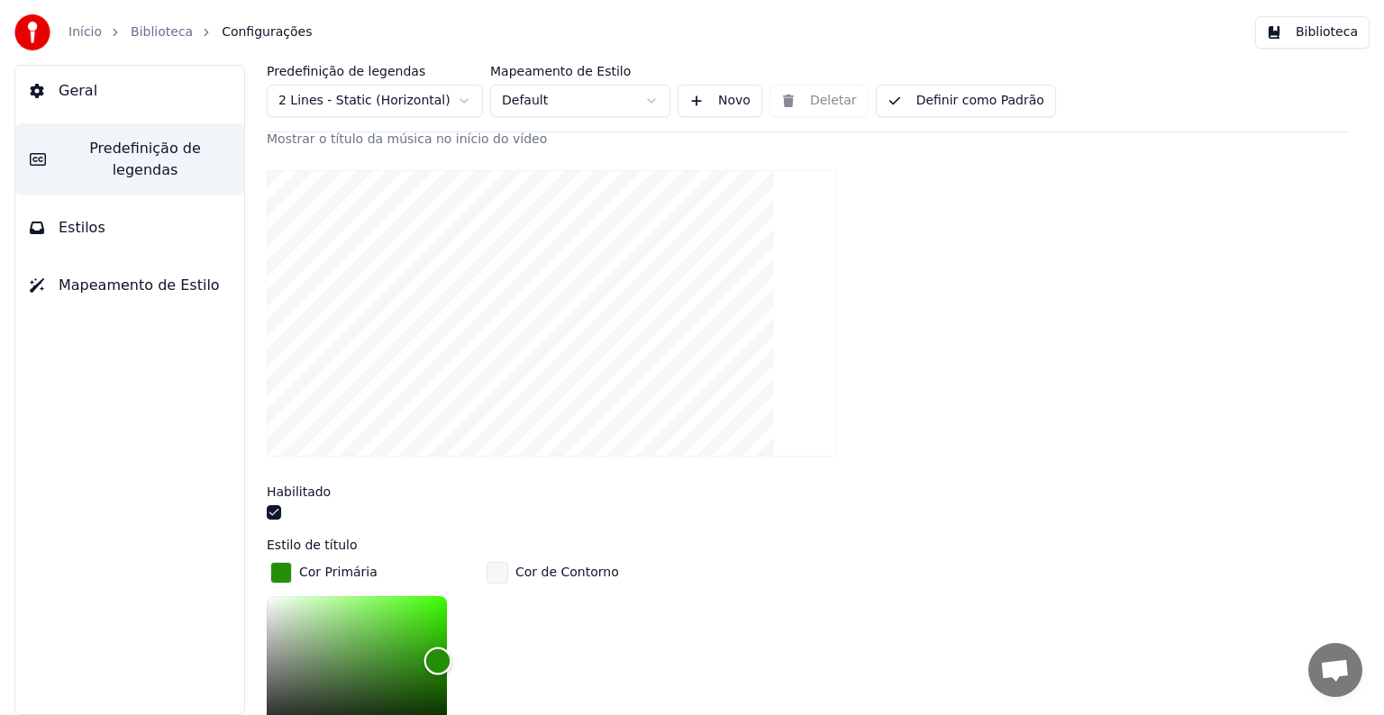
scroll to position [270, 0]
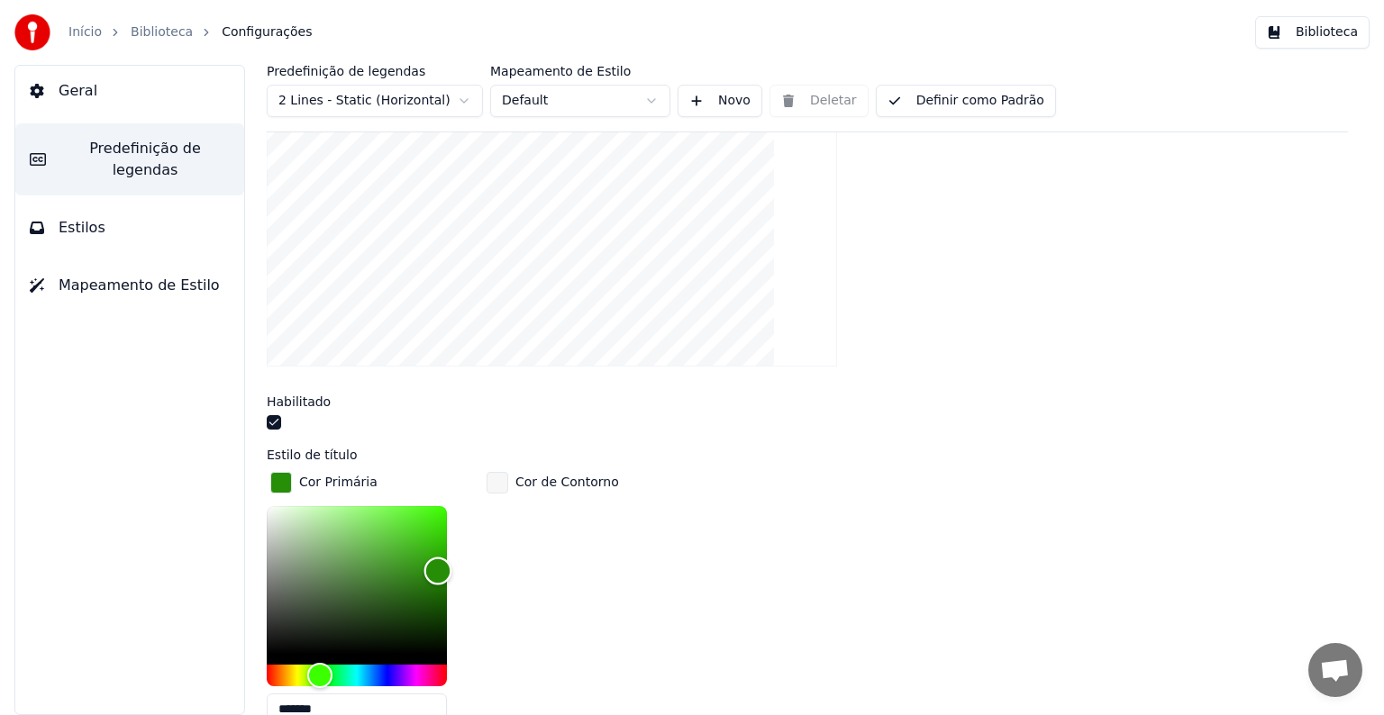
click at [439, 547] on div "Color" at bounding box center [357, 580] width 180 height 148
type input "*******"
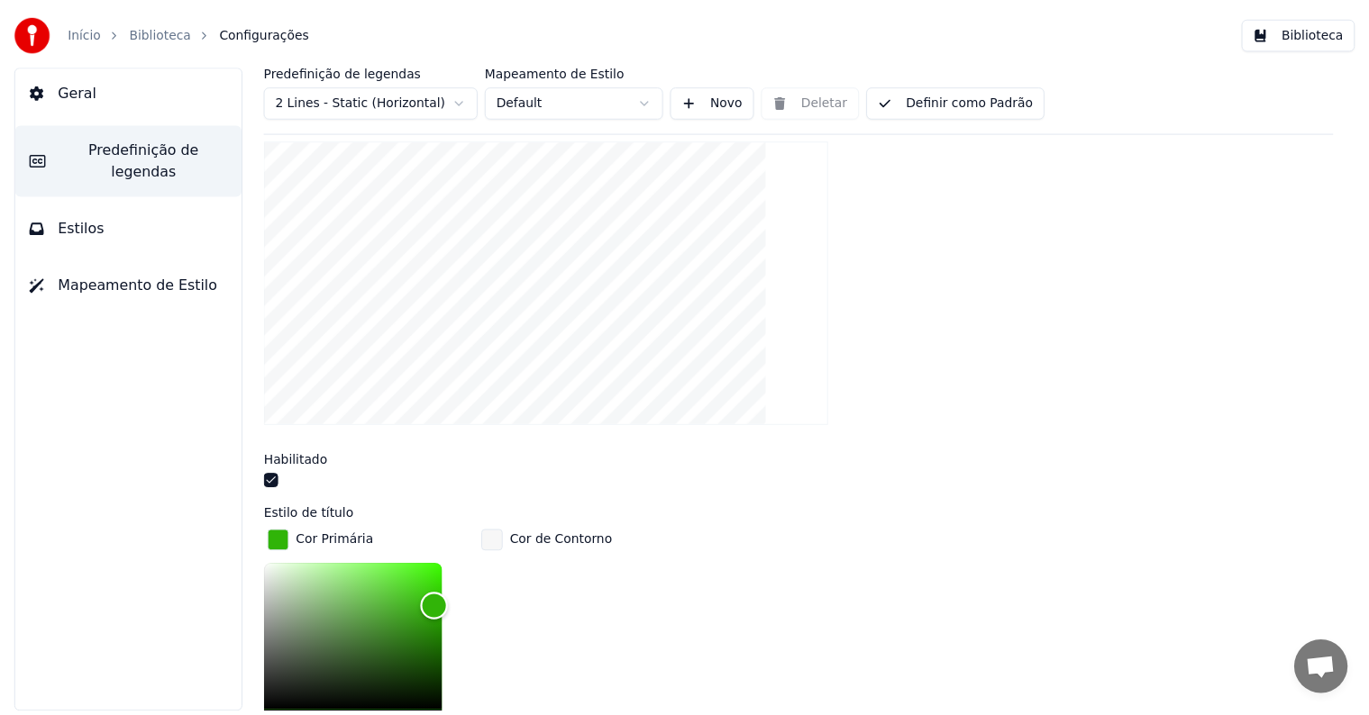
scroll to position [180, 0]
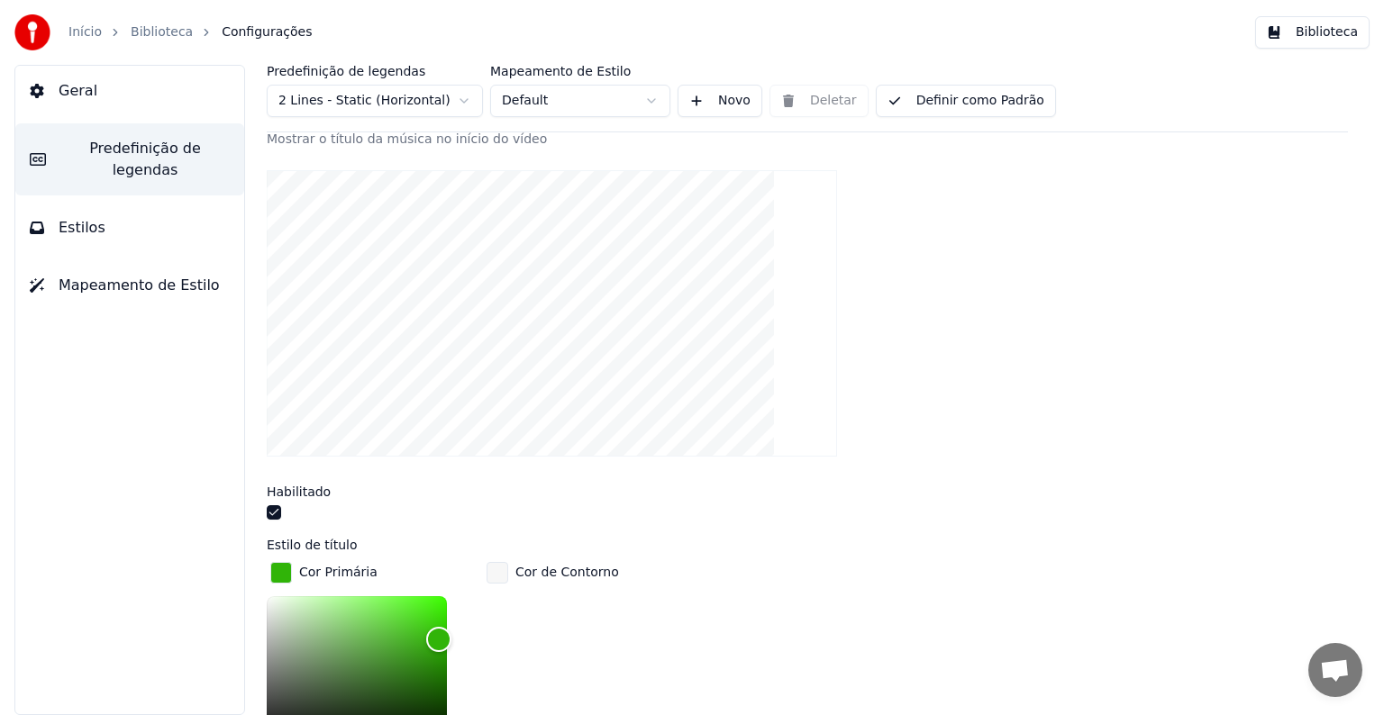
click at [964, 111] on button "Definir como Padrão" at bounding box center [966, 101] width 180 height 32
click at [174, 27] on link "Biblioteca" at bounding box center [162, 32] width 62 height 18
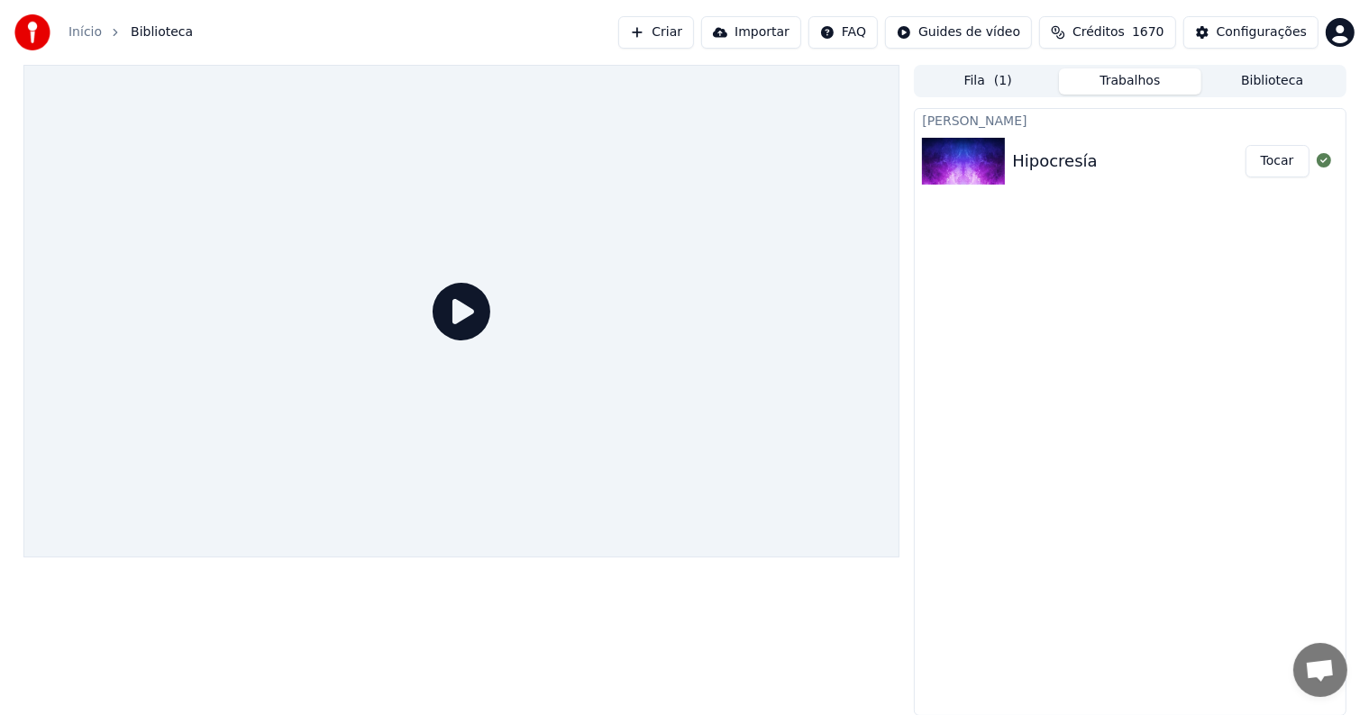
click at [1288, 155] on button "Tocar" at bounding box center [1277, 161] width 64 height 32
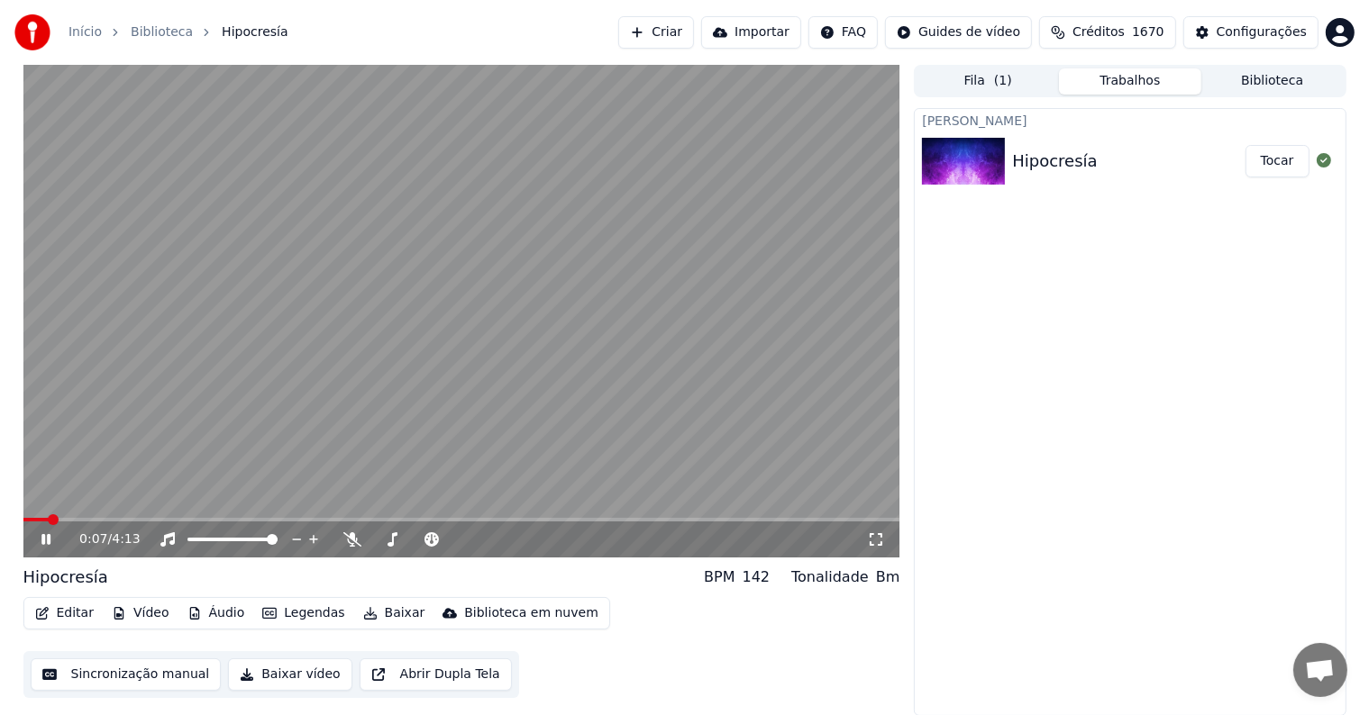
click at [86, 337] on video at bounding box center [461, 311] width 877 height 493
click at [123, 683] on button "Sincronização manual" at bounding box center [126, 675] width 191 height 32
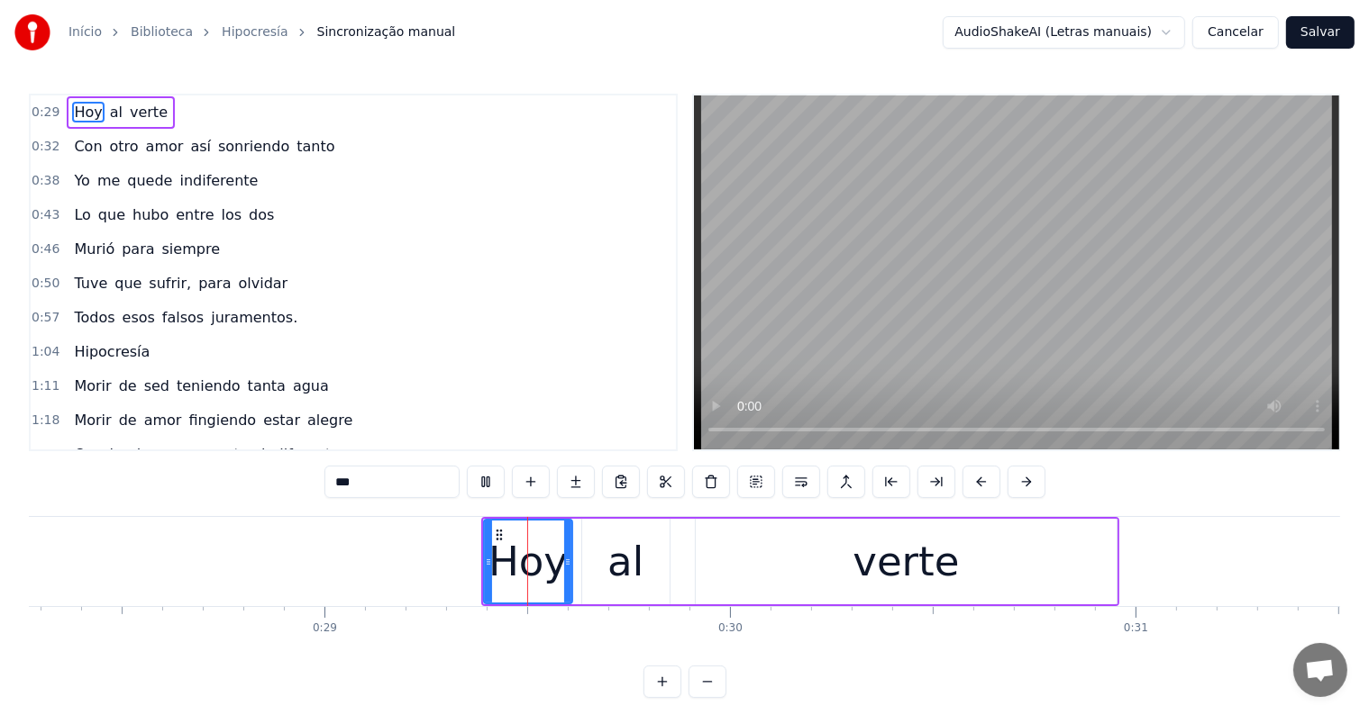
scroll to position [0, 11640]
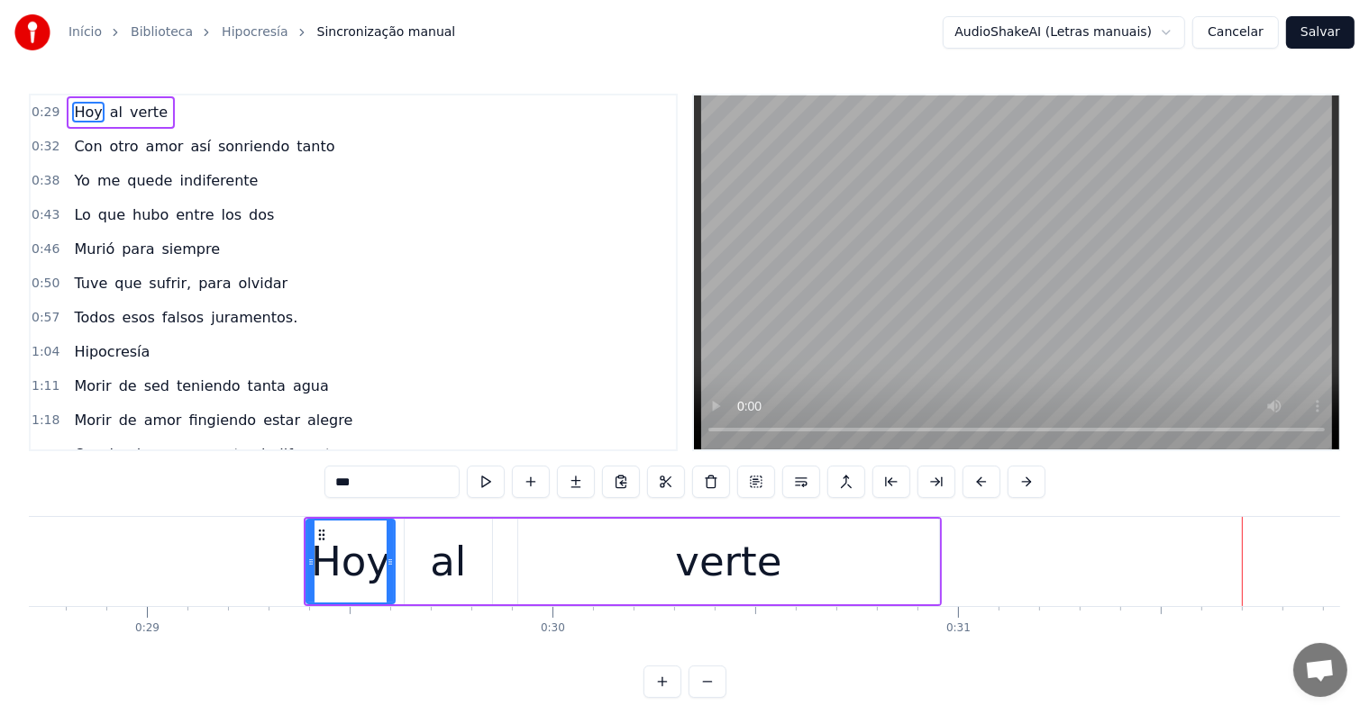
click at [505, 603] on div "Hoy al verte" at bounding box center [623, 561] width 638 height 89
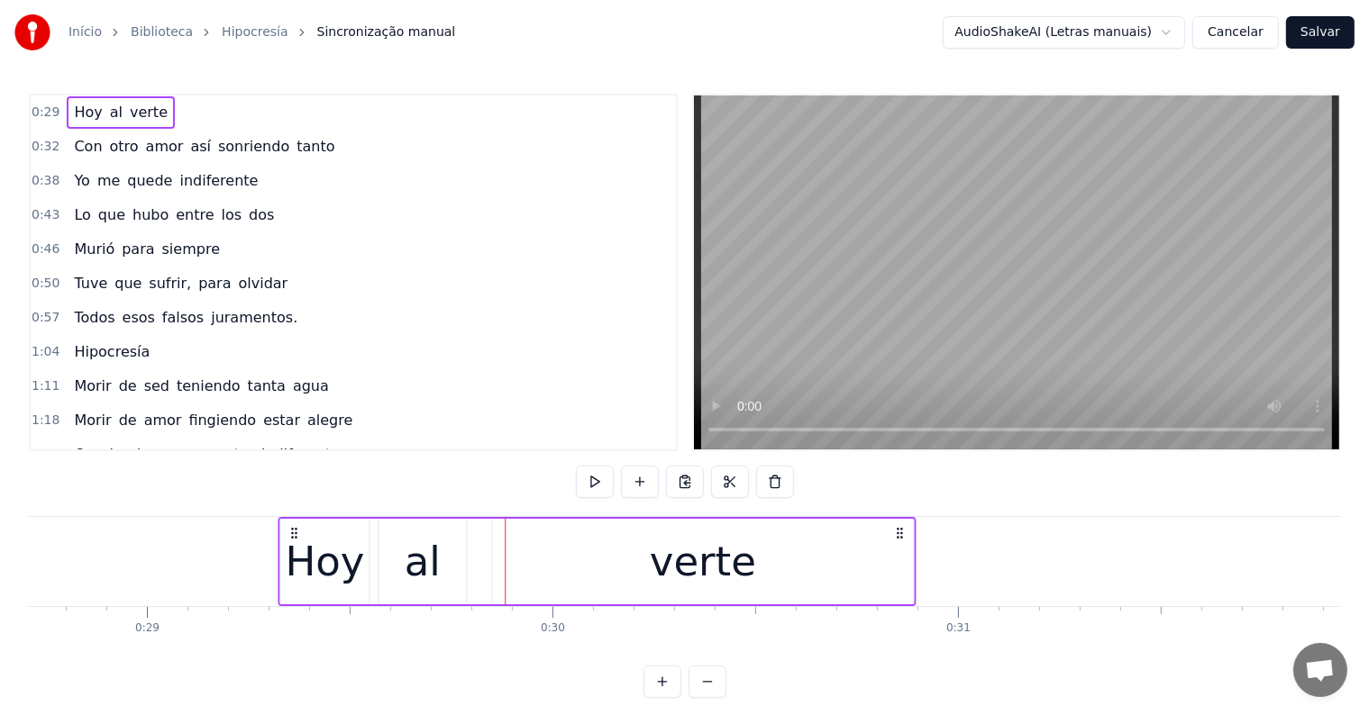
drag, startPoint x: 321, startPoint y: 529, endPoint x: 295, endPoint y: 531, distance: 26.2
click at [295, 531] on icon at bounding box center [294, 533] width 14 height 14
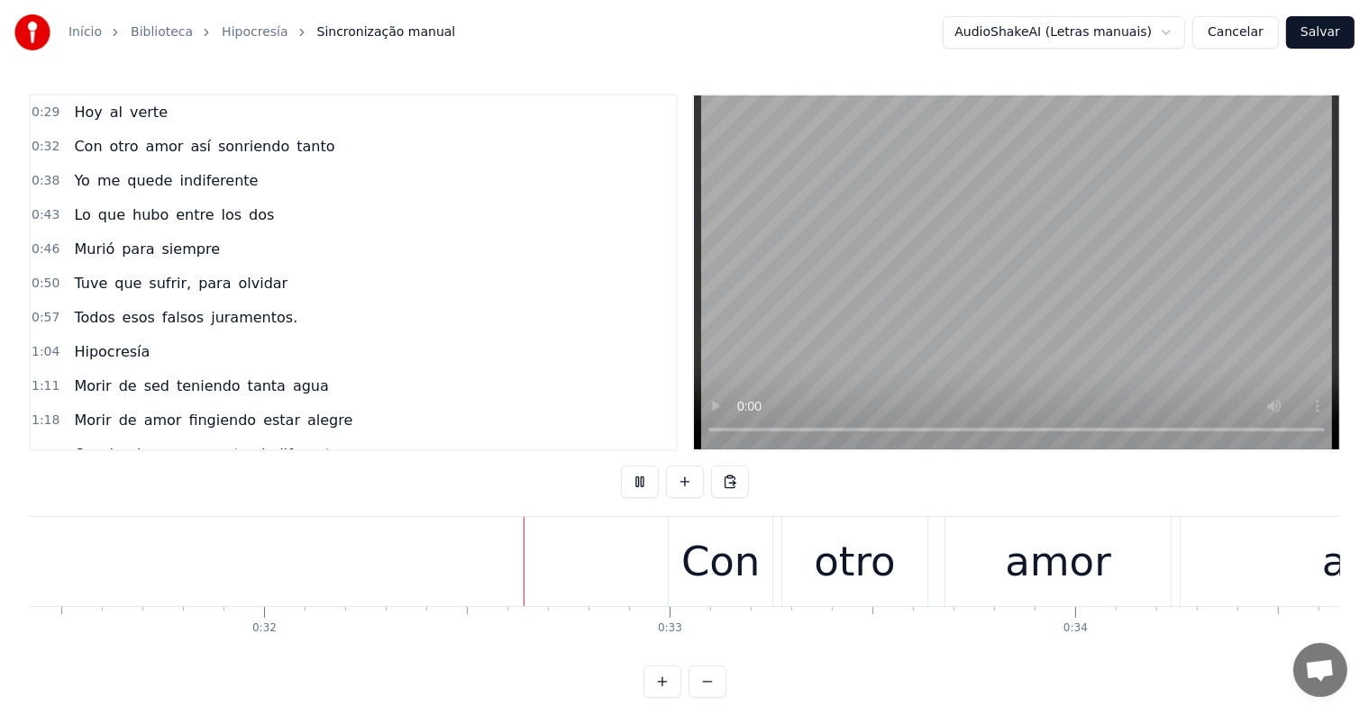
scroll to position [0, 12825]
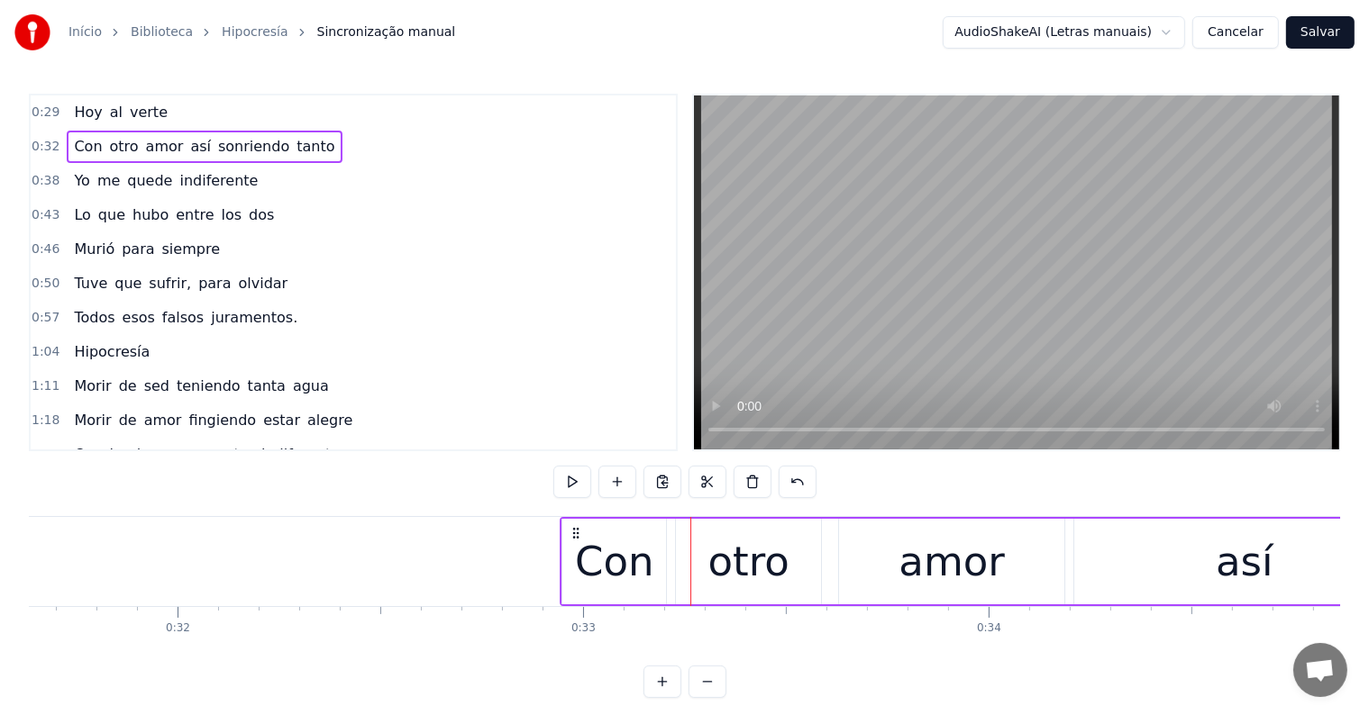
drag, startPoint x: 595, startPoint y: 531, endPoint x: 573, endPoint y: 531, distance: 21.6
click at [573, 531] on icon at bounding box center [576, 533] width 14 height 14
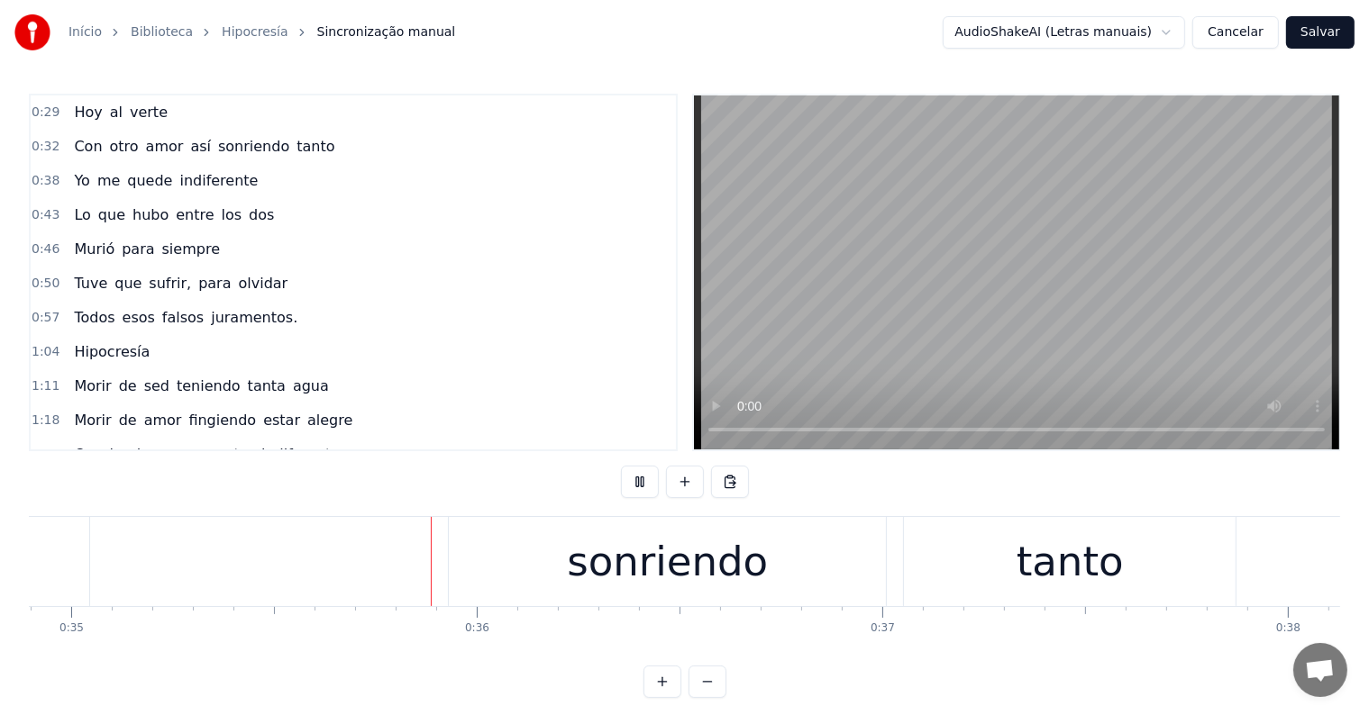
scroll to position [0, 14187]
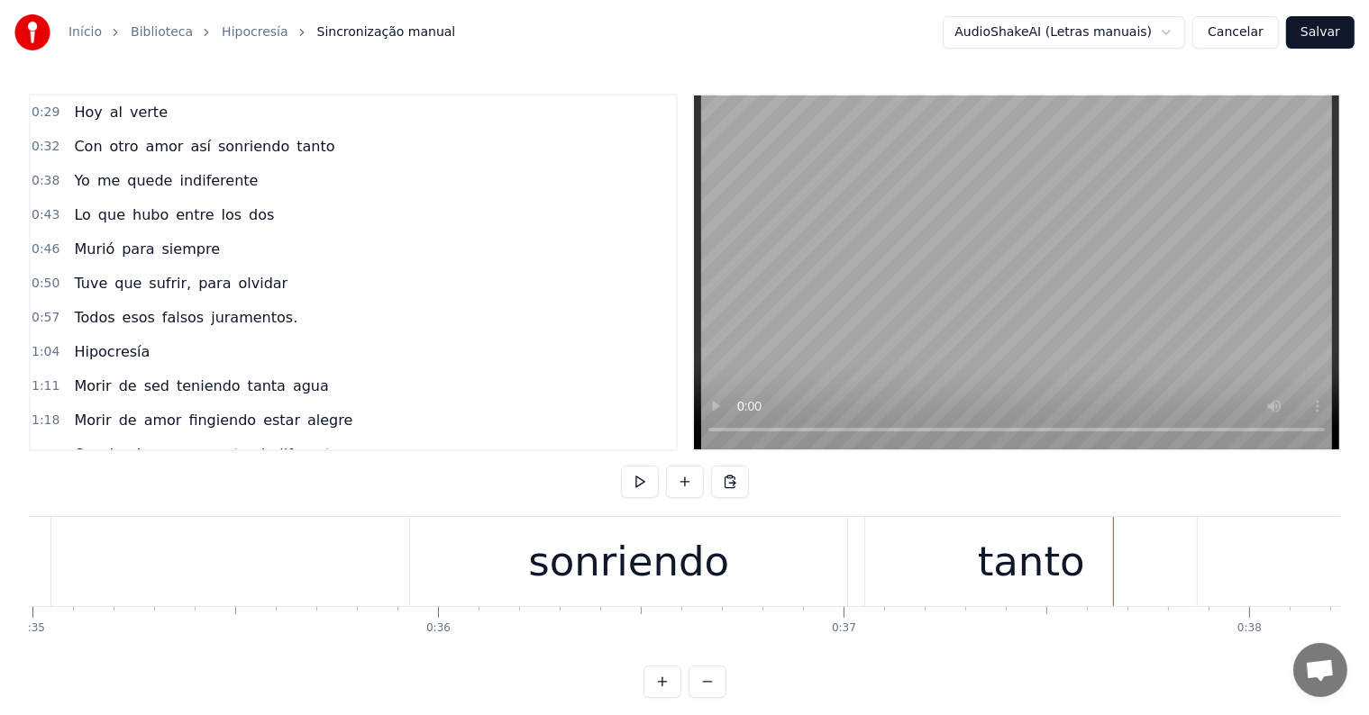
click at [269, 593] on div "Con otro amor así sonriendo tanto" at bounding box center [199, 561] width 2003 height 89
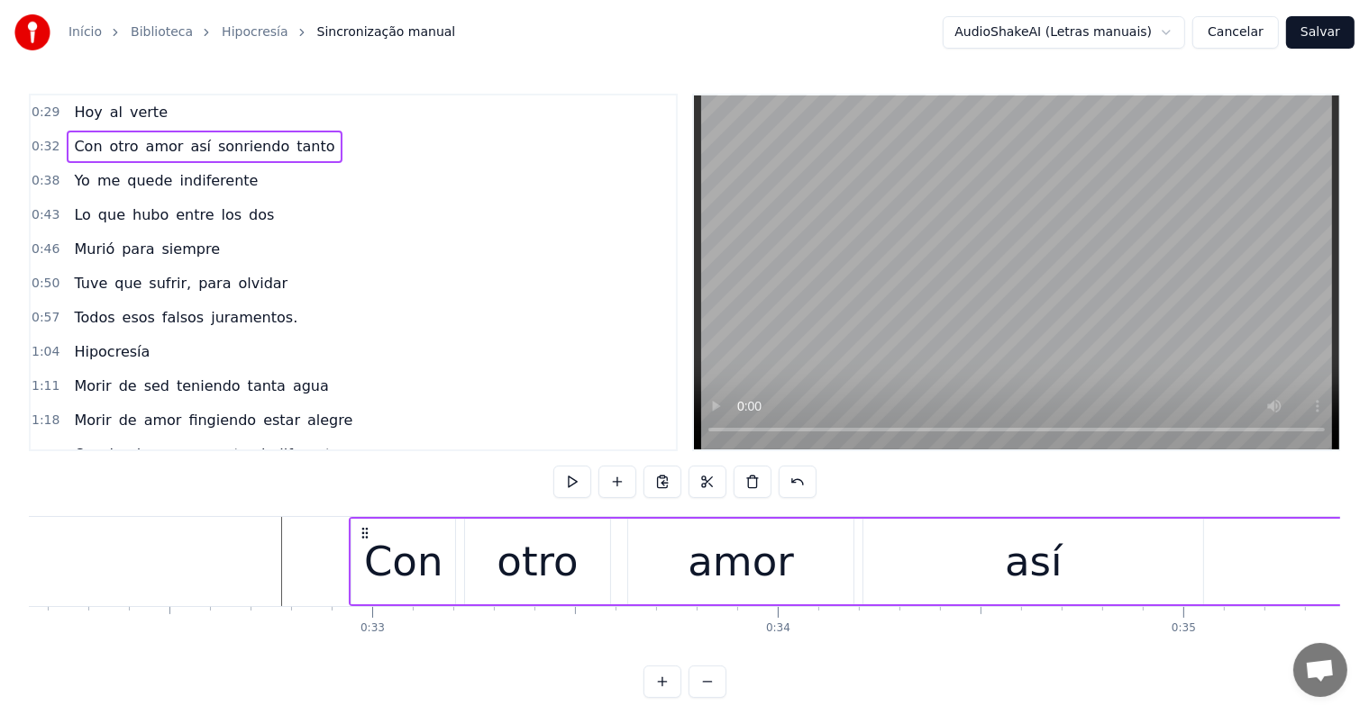
scroll to position [0, 13024]
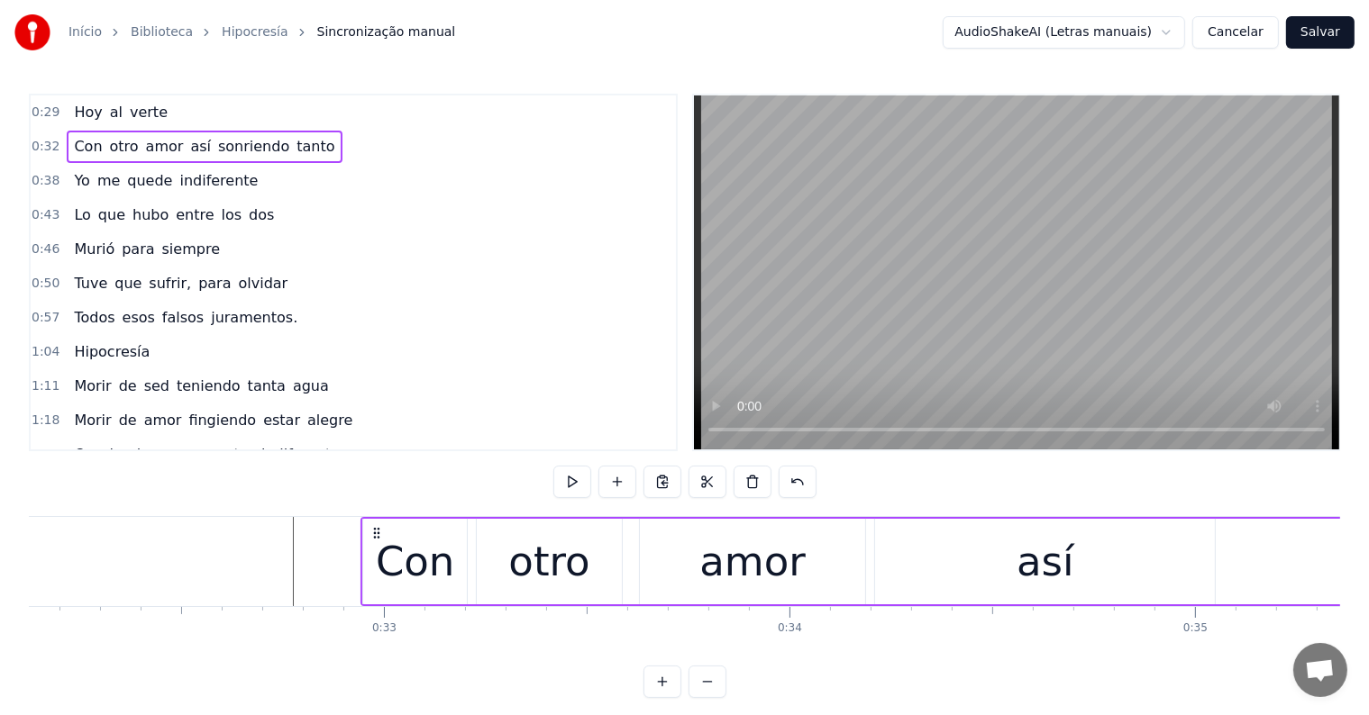
click at [1178, 569] on div "así" at bounding box center [1045, 562] width 340 height 86
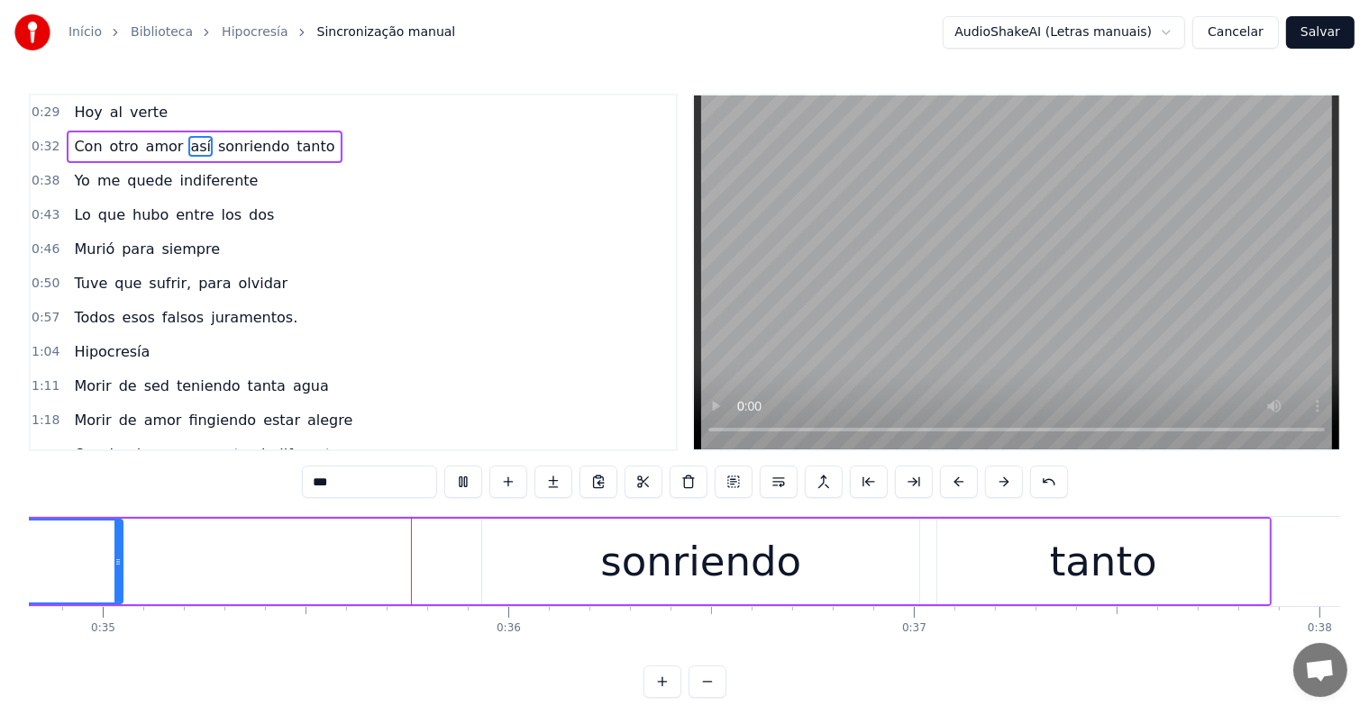
scroll to position [0, 14166]
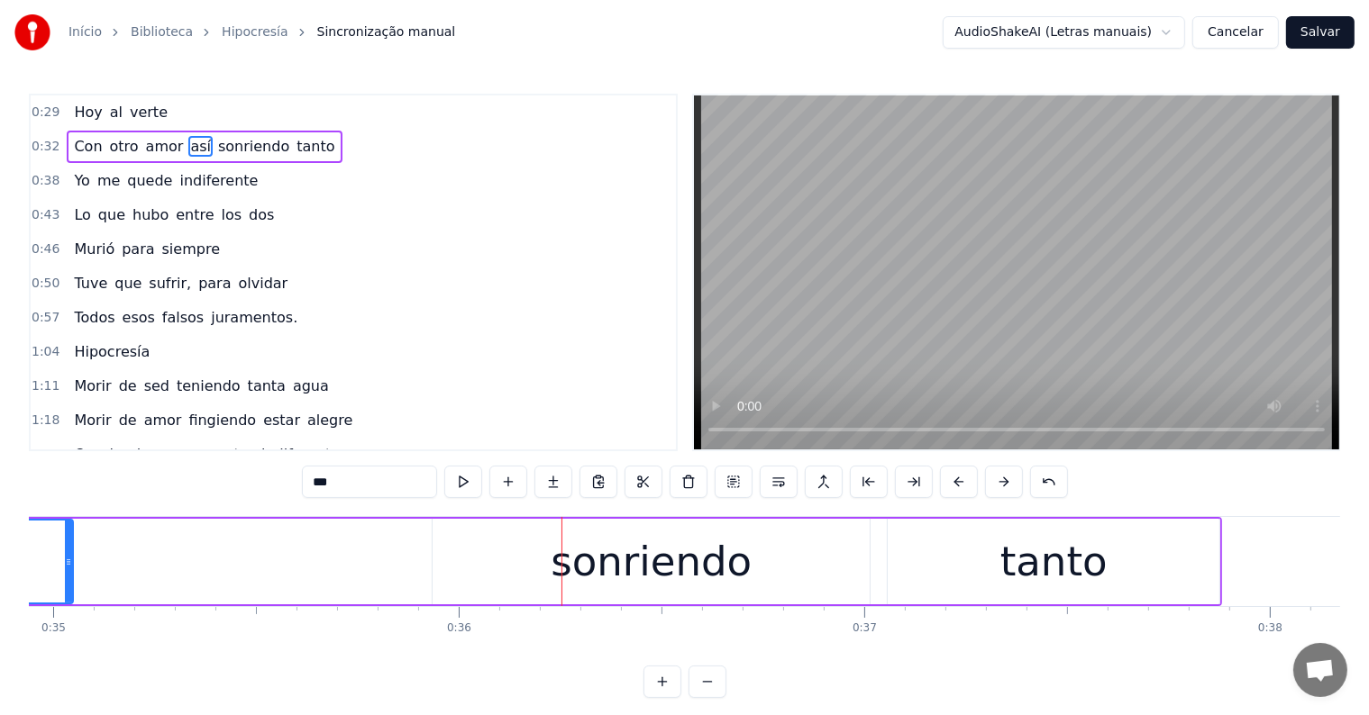
click at [875, 586] on div "Con otro amor así sonriendo tanto" at bounding box center [220, 561] width 2003 height 89
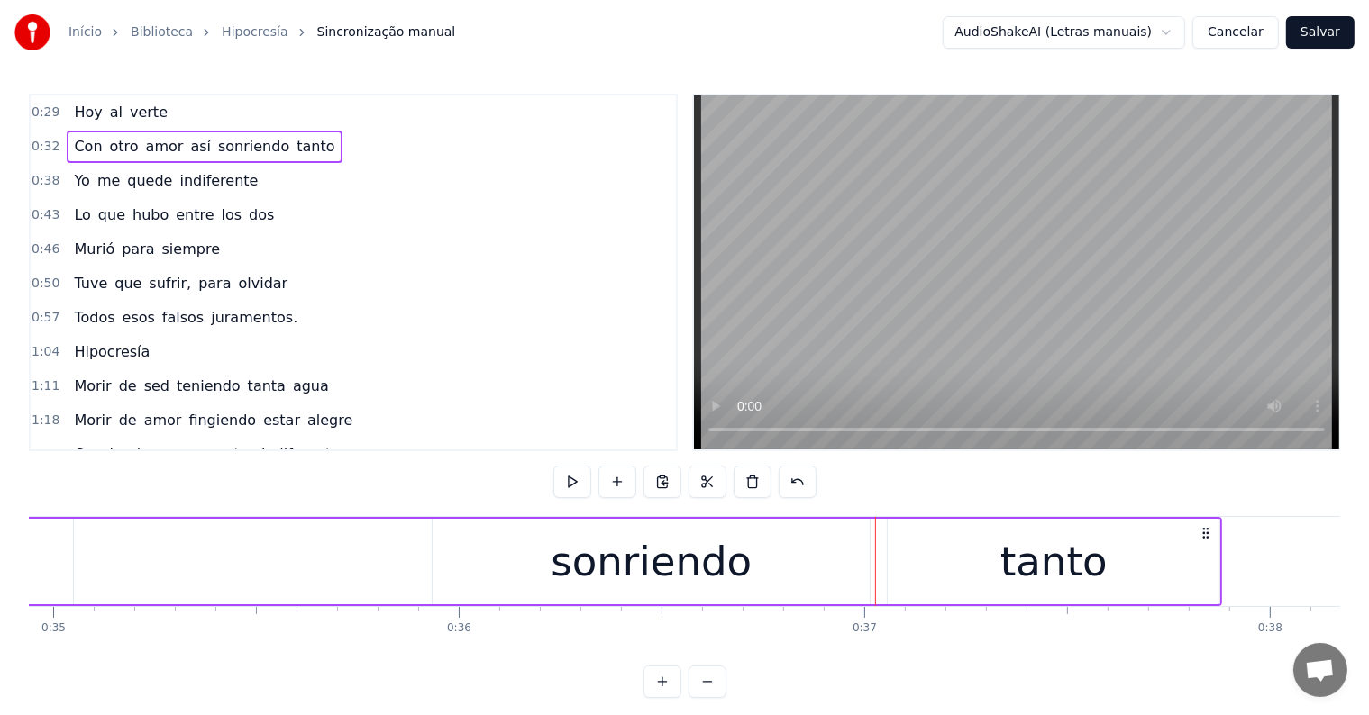
click at [619, 584] on div "sonriendo" at bounding box center [650, 562] width 201 height 61
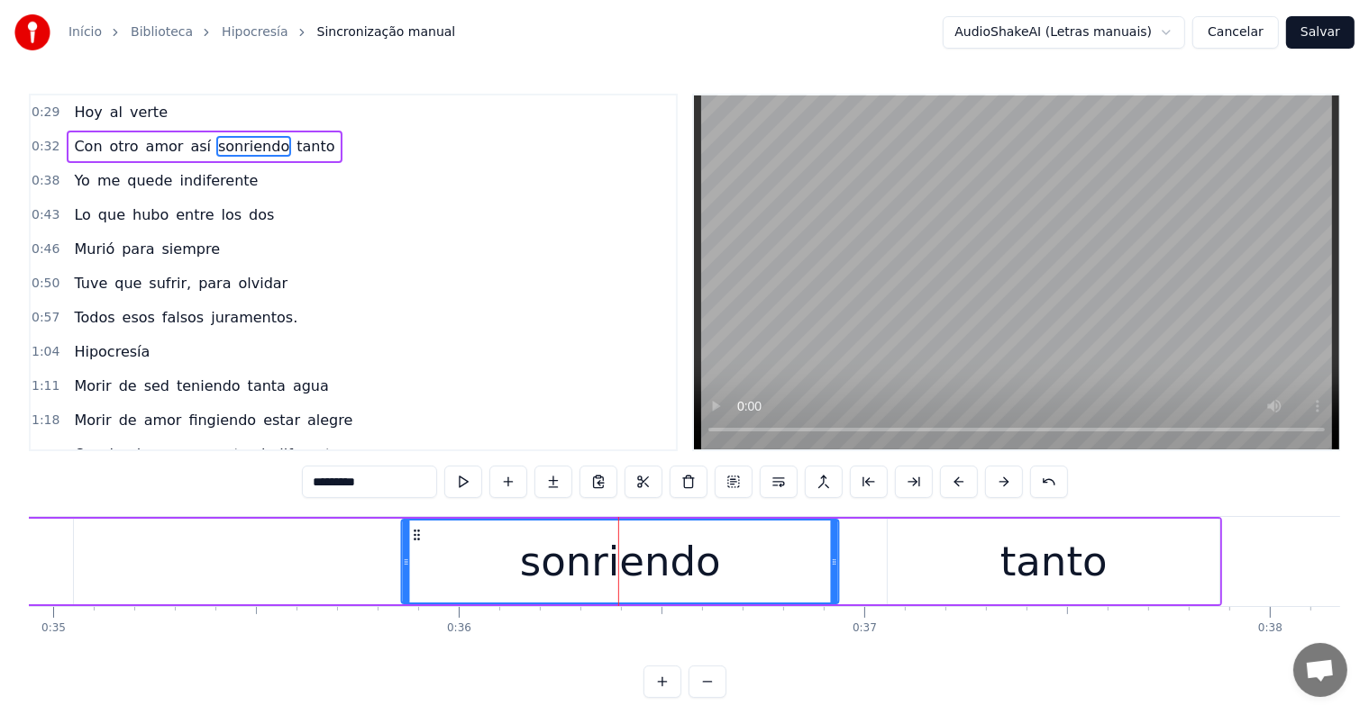
drag, startPoint x: 447, startPoint y: 533, endPoint x: 416, endPoint y: 533, distance: 30.6
click at [416, 533] on icon at bounding box center [417, 535] width 14 height 14
drag, startPoint x: 414, startPoint y: 532, endPoint x: 426, endPoint y: 533, distance: 11.9
click at [410, 533] on icon at bounding box center [412, 535] width 14 height 14
click at [991, 553] on div "tanto" at bounding box center [1053, 562] width 332 height 86
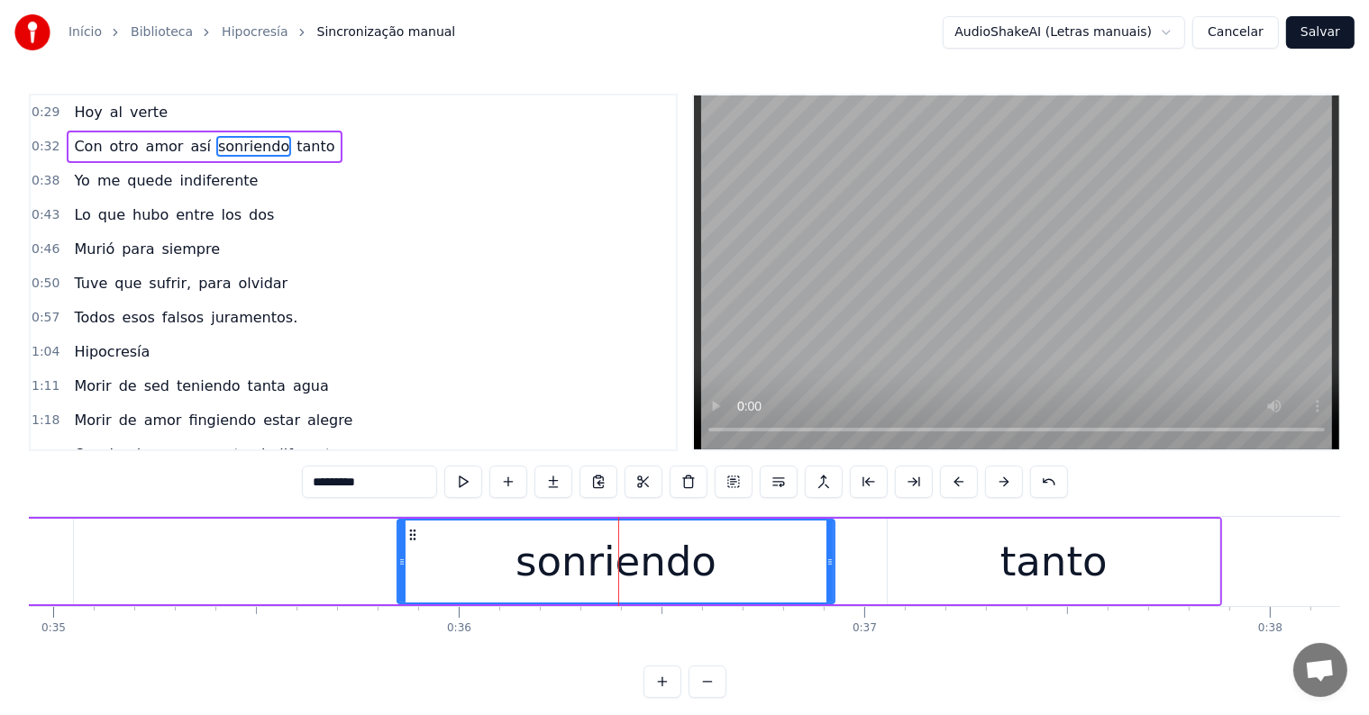
type input "*****"
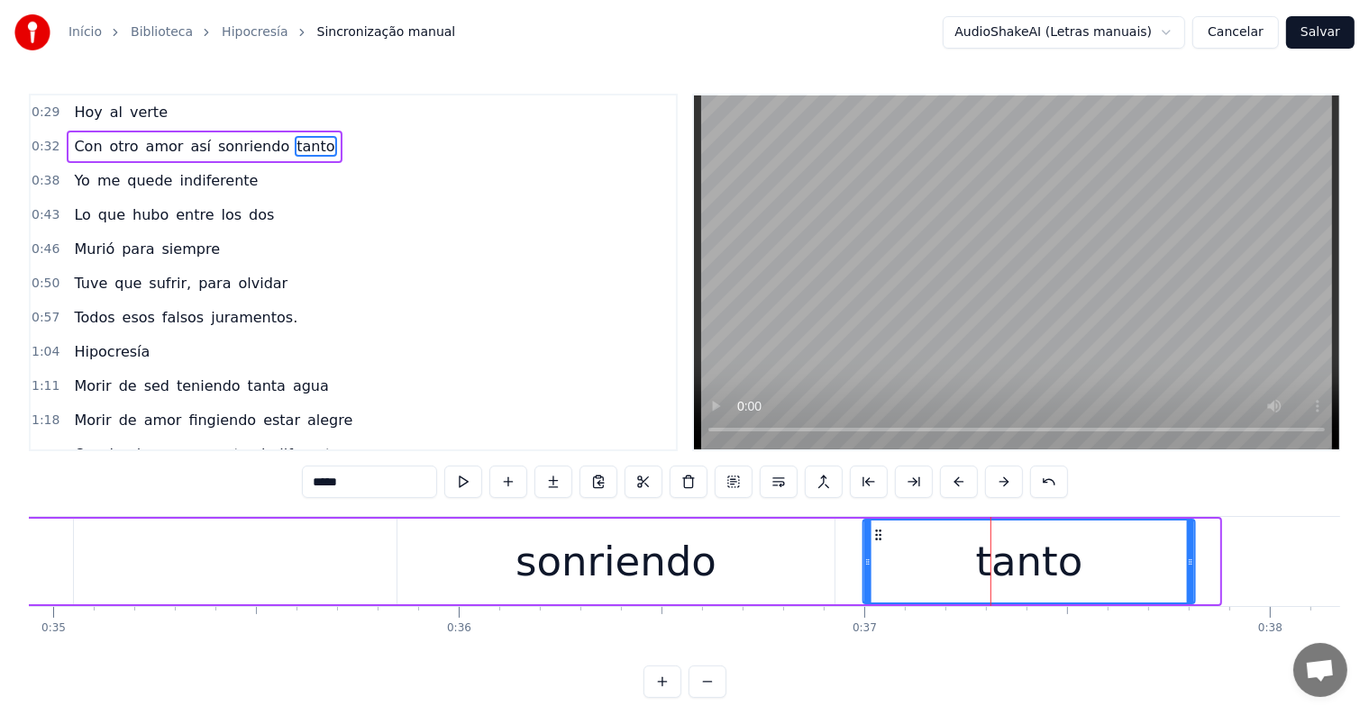
drag, startPoint x: 899, startPoint y: 529, endPoint x: 875, endPoint y: 532, distance: 24.5
click at [875, 532] on icon at bounding box center [878, 535] width 14 height 14
click at [296, 562] on div "Con otro amor así sonriendo tanto" at bounding box center [208, 561] width 1979 height 89
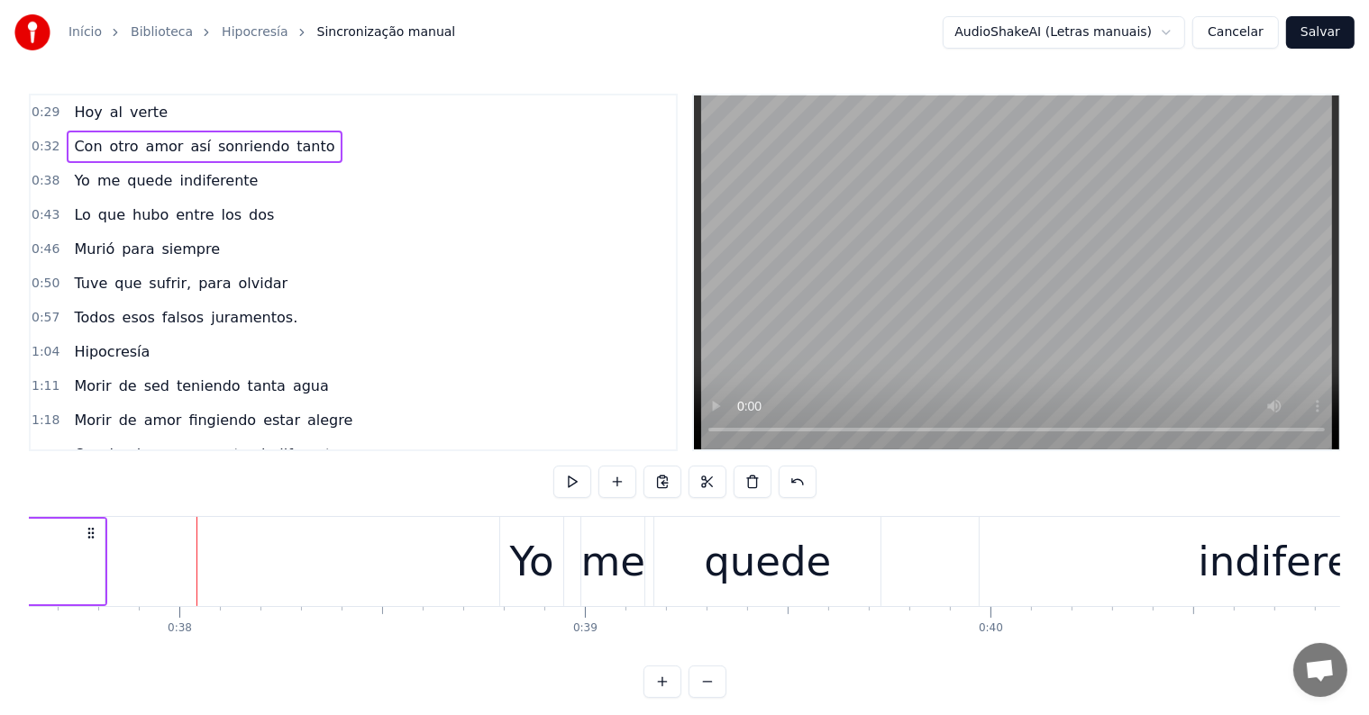
scroll to position [0, 15333]
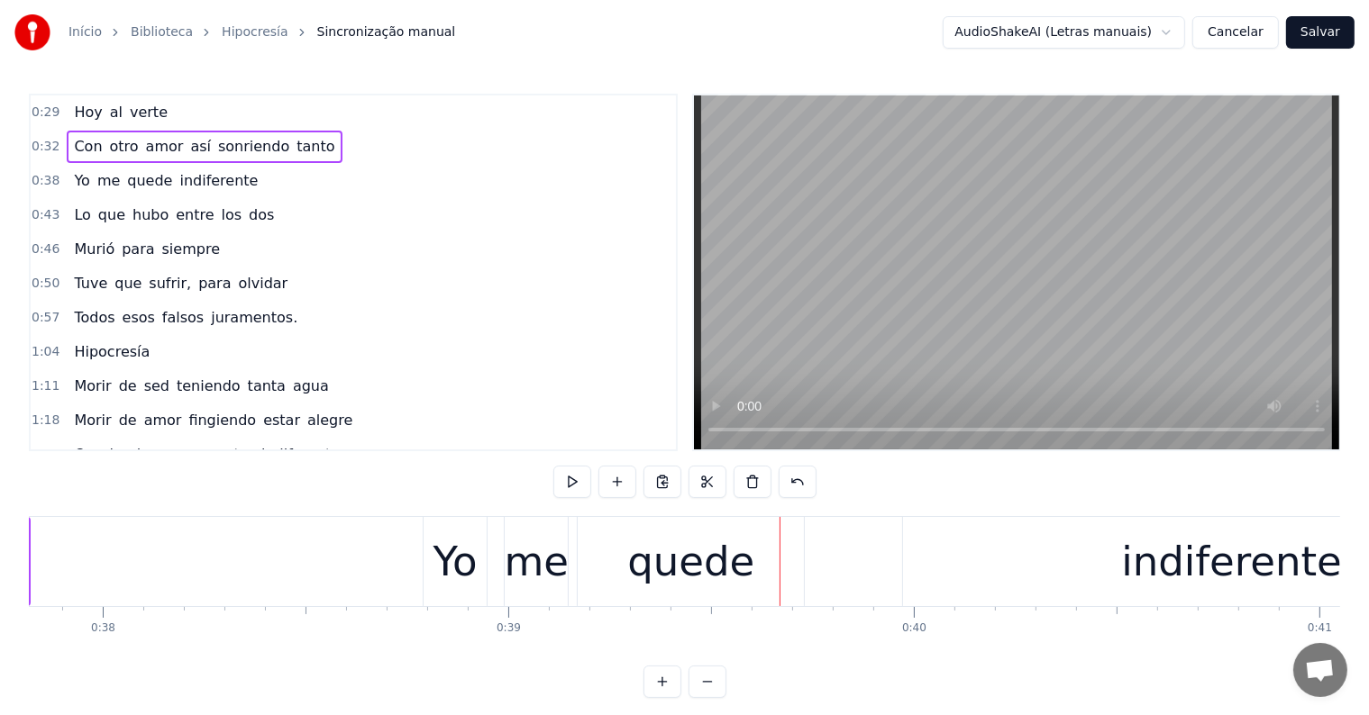
click at [427, 576] on div "Yo" at bounding box center [454, 561] width 63 height 89
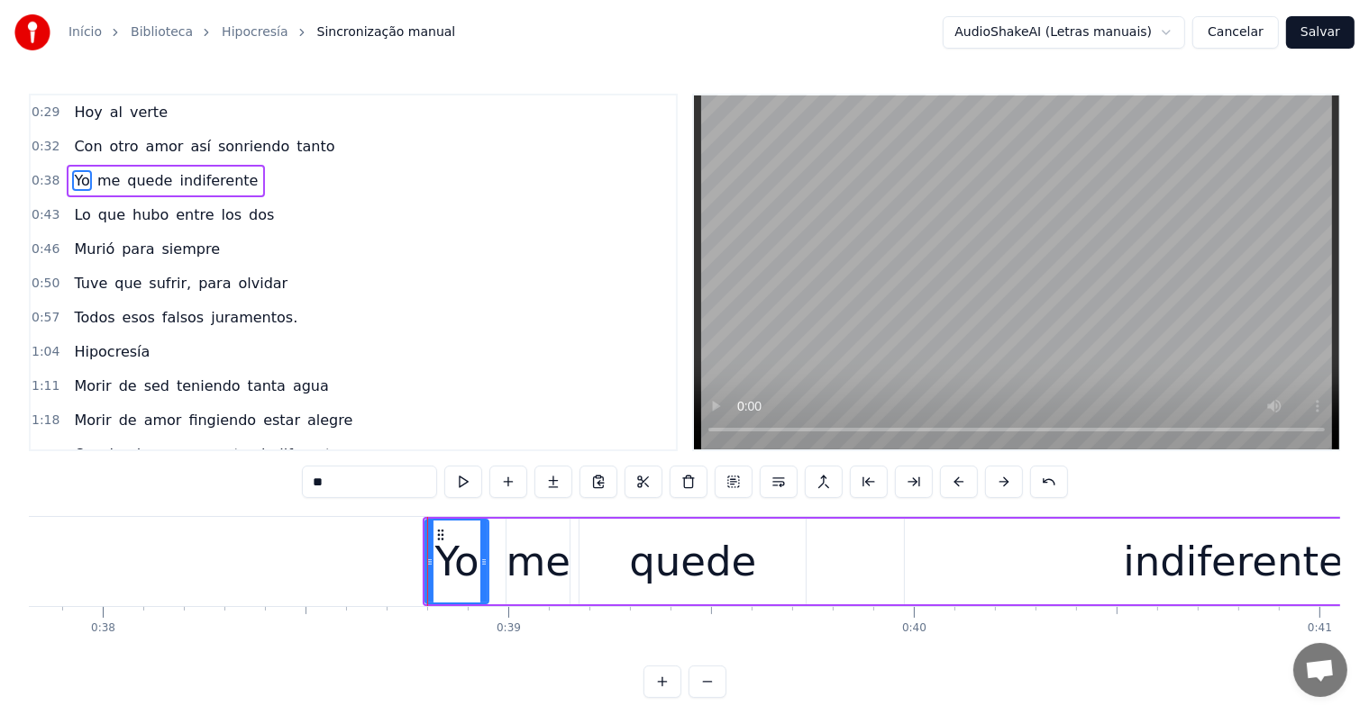
click at [497, 595] on div "Yo me quede indiferente" at bounding box center [994, 561] width 1142 height 89
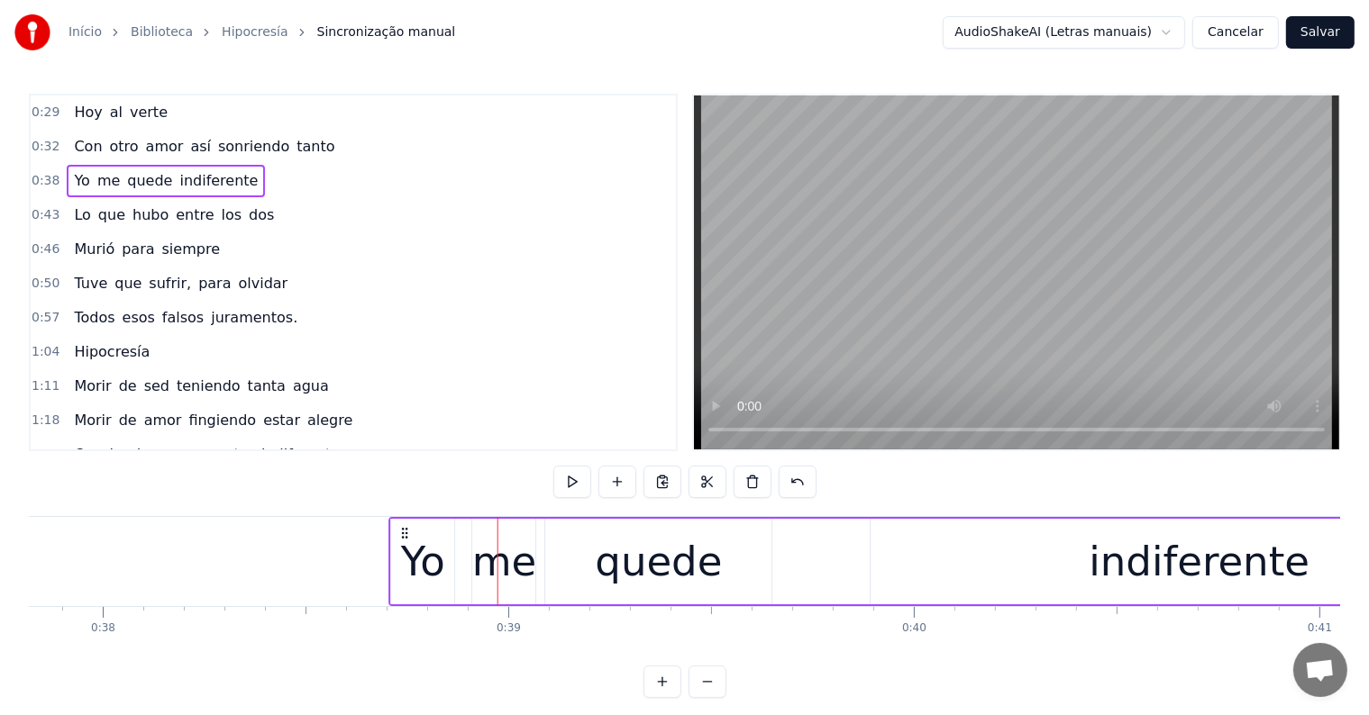
drag, startPoint x: 437, startPoint y: 530, endPoint x: 404, endPoint y: 530, distance: 33.3
click at [404, 530] on icon at bounding box center [404, 533] width 14 height 14
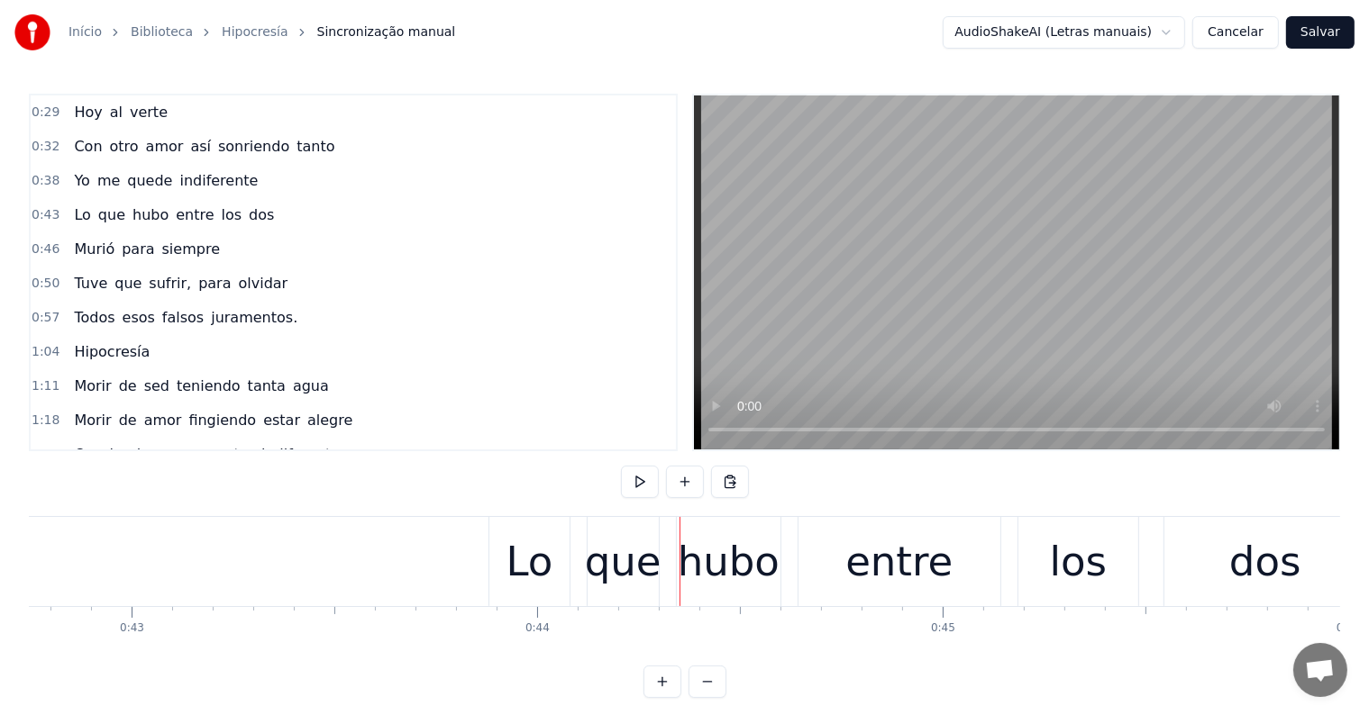
scroll to position [0, 17311]
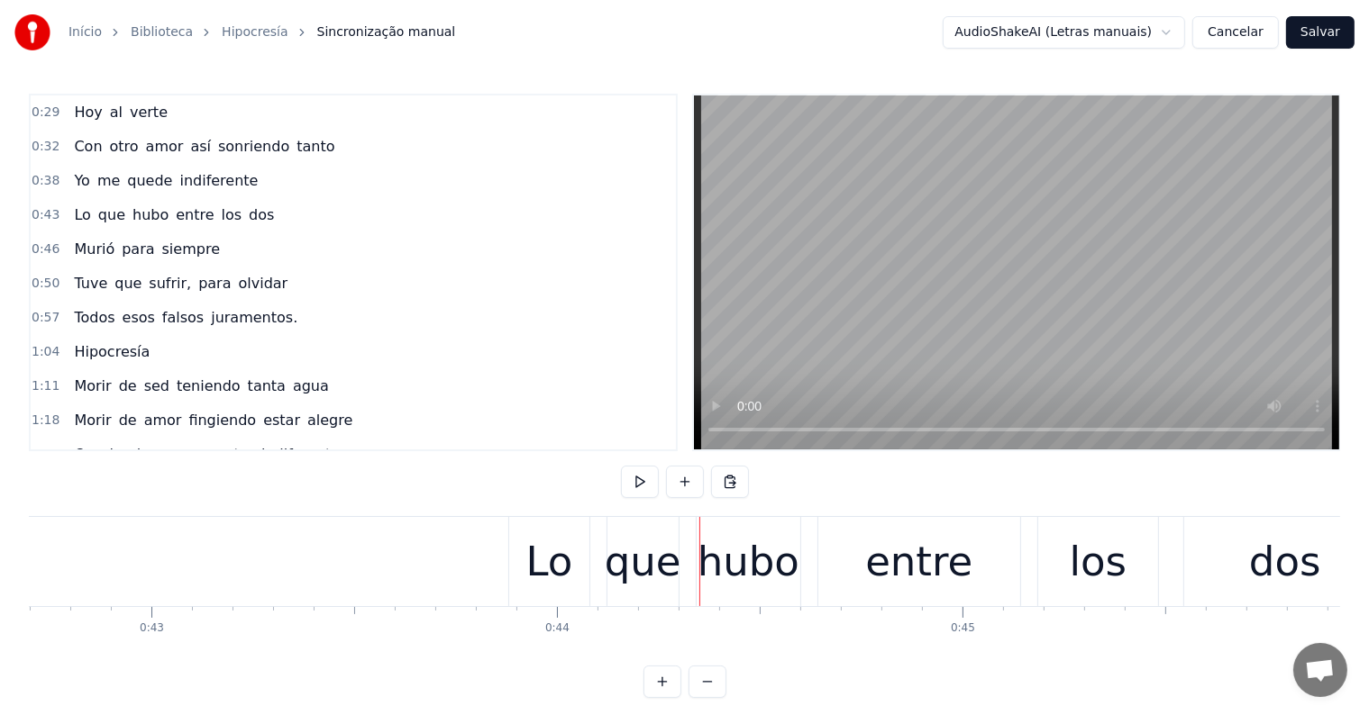
click at [598, 602] on div "Lo que hubo entre los dos" at bounding box center [948, 561] width 881 height 89
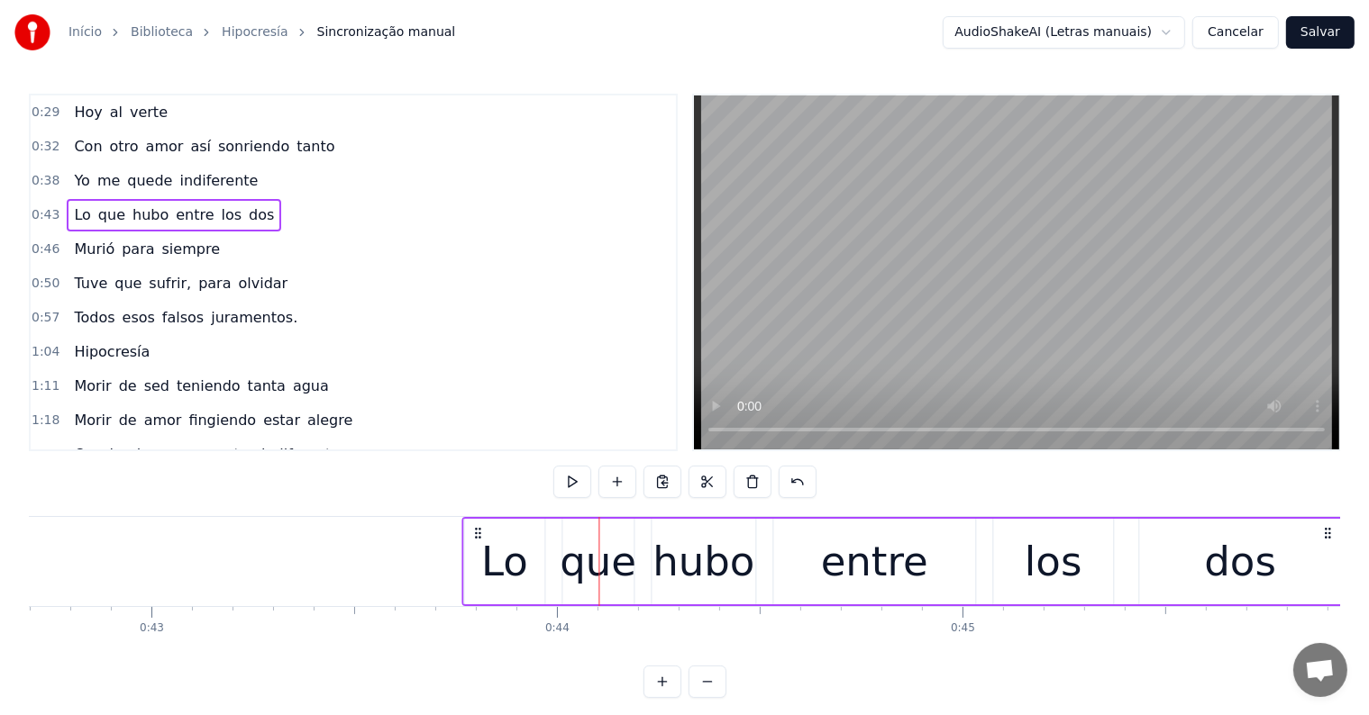
drag, startPoint x: 526, startPoint y: 531, endPoint x: 479, endPoint y: 536, distance: 47.2
click at [479, 536] on icon at bounding box center [477, 533] width 14 height 14
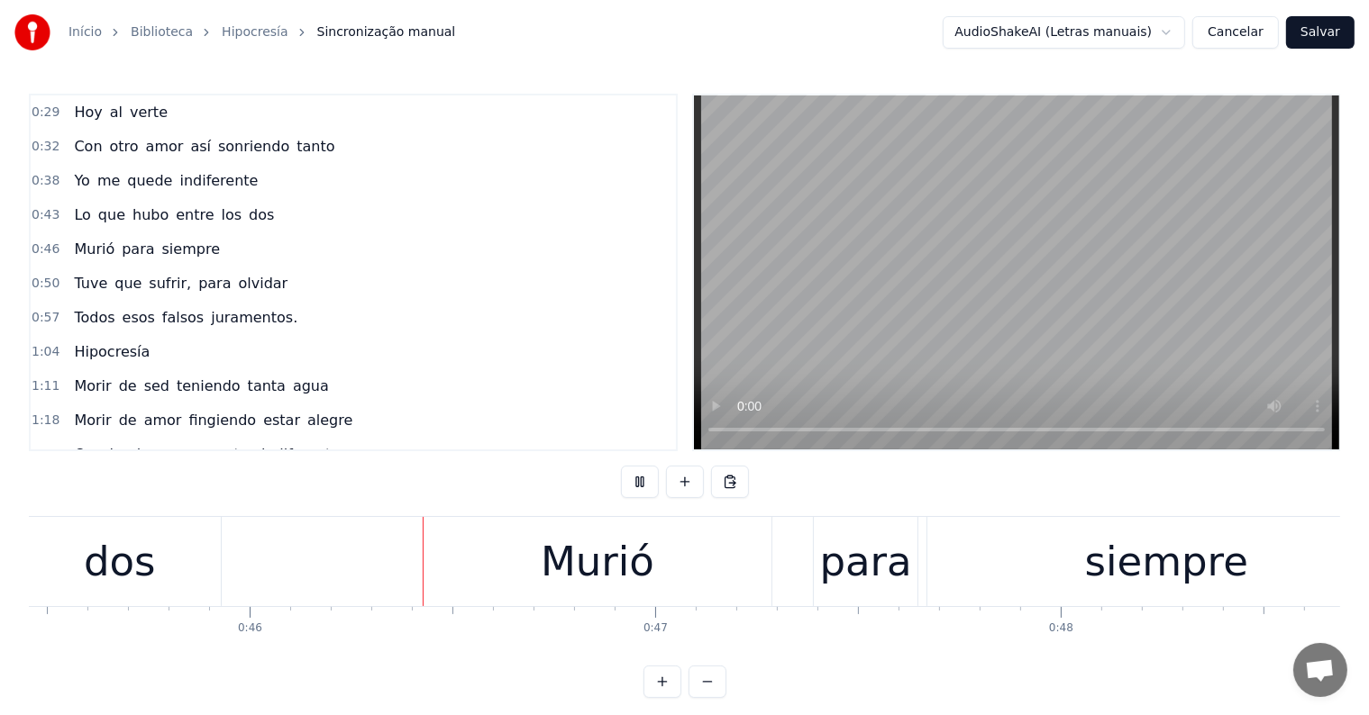
scroll to position [0, 18465]
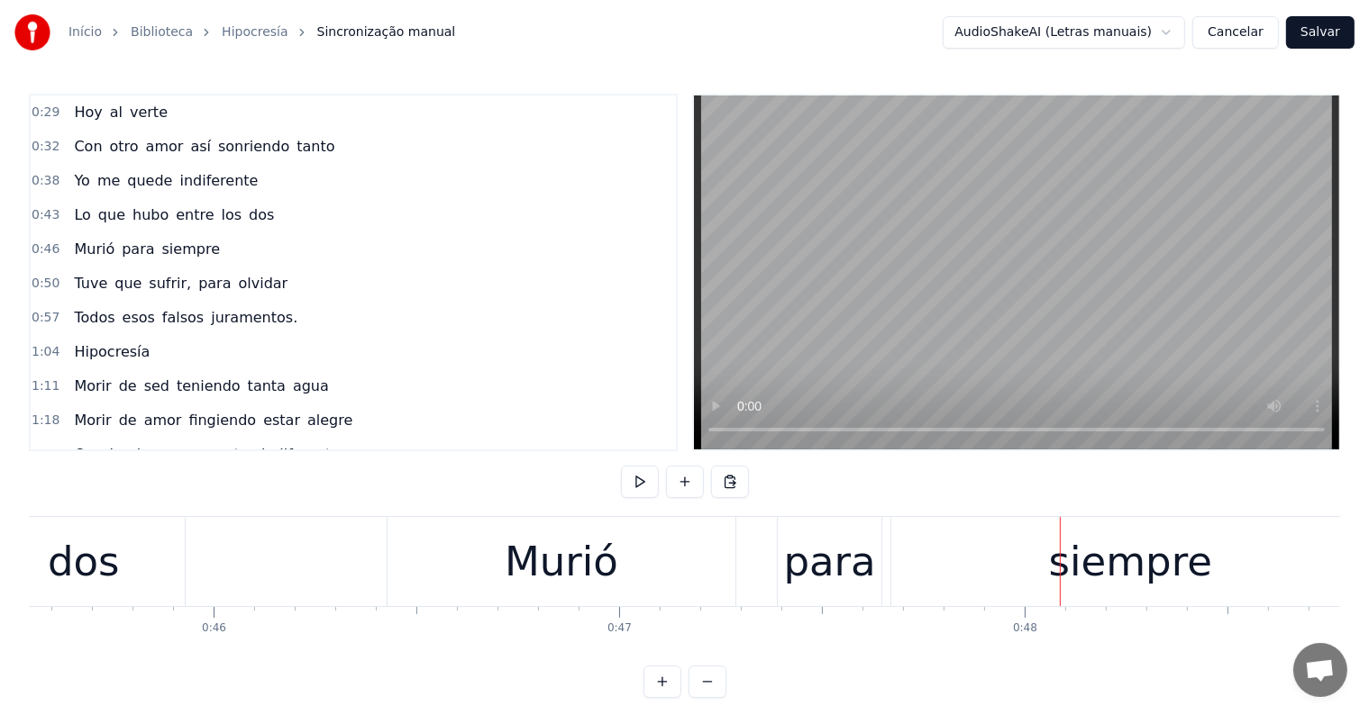
click at [746, 574] on div "Murió para siempre" at bounding box center [880, 561] width 987 height 89
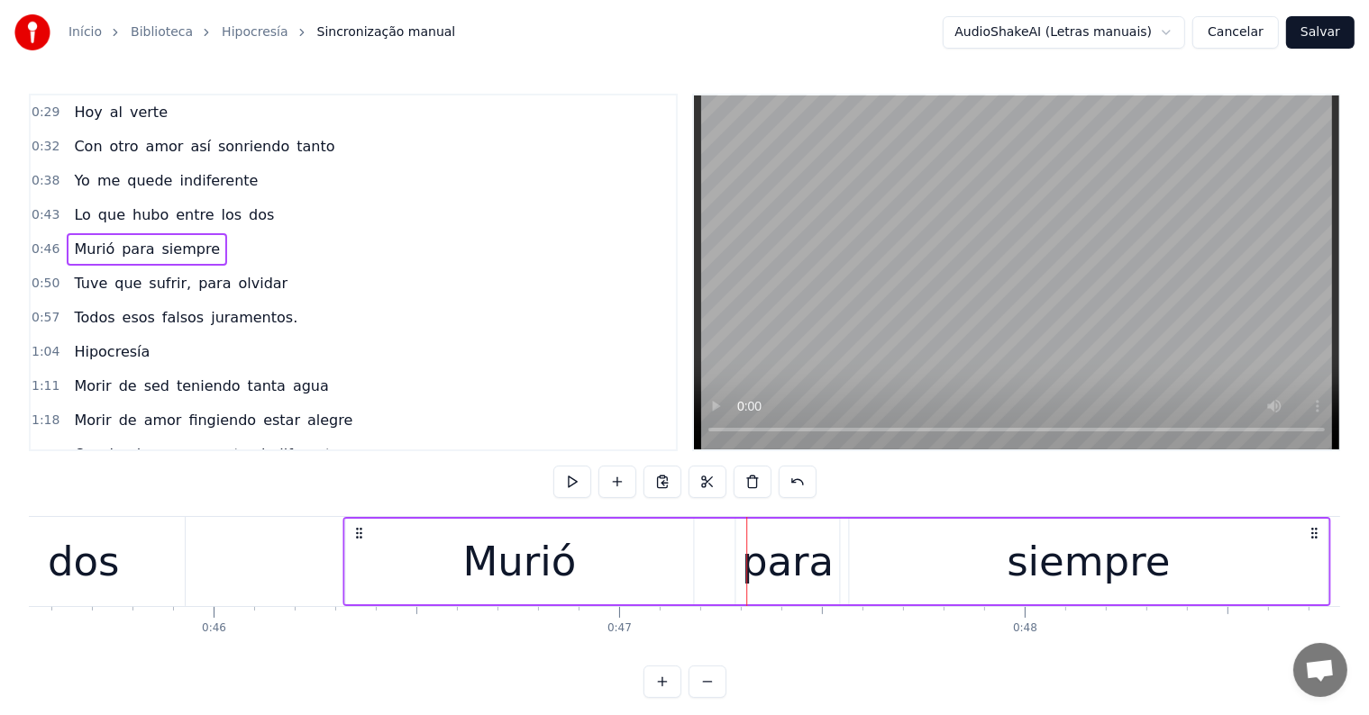
drag, startPoint x: 401, startPoint y: 529, endPoint x: 357, endPoint y: 532, distance: 44.2
click at [357, 532] on icon at bounding box center [358, 533] width 14 height 14
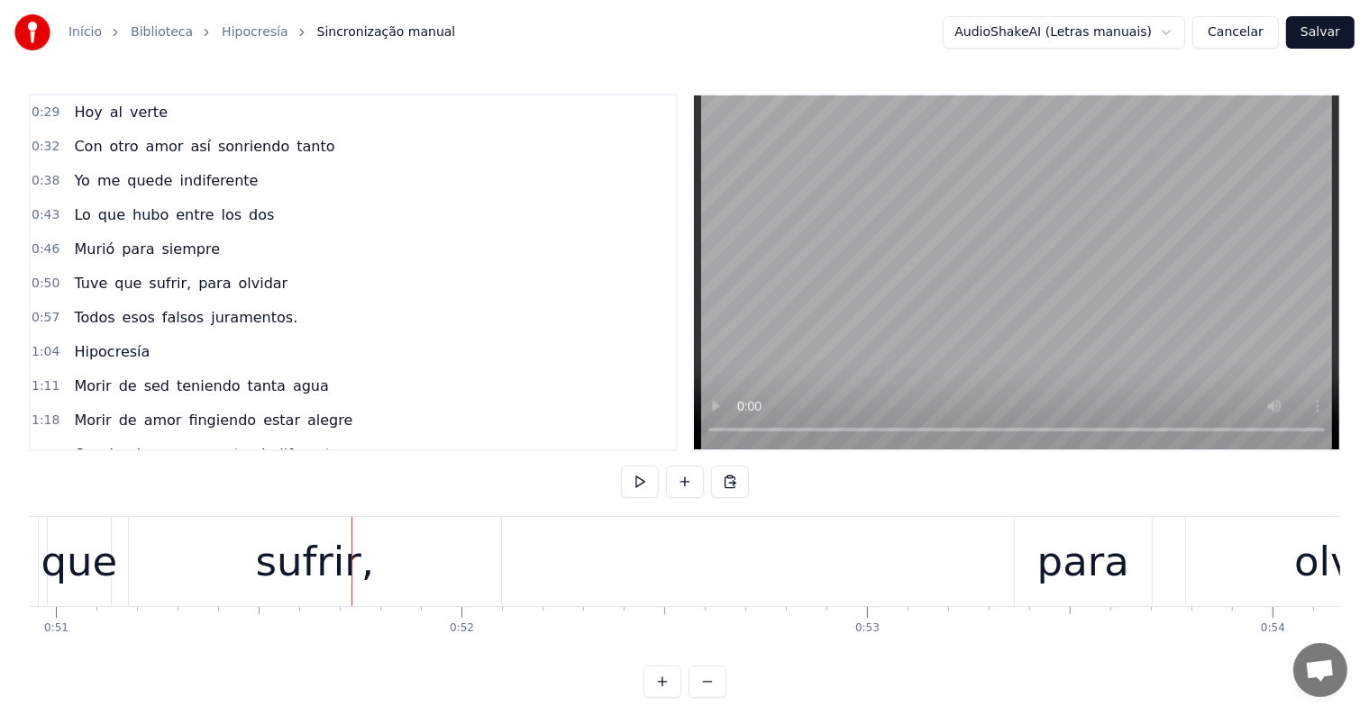
scroll to position [0, 20741]
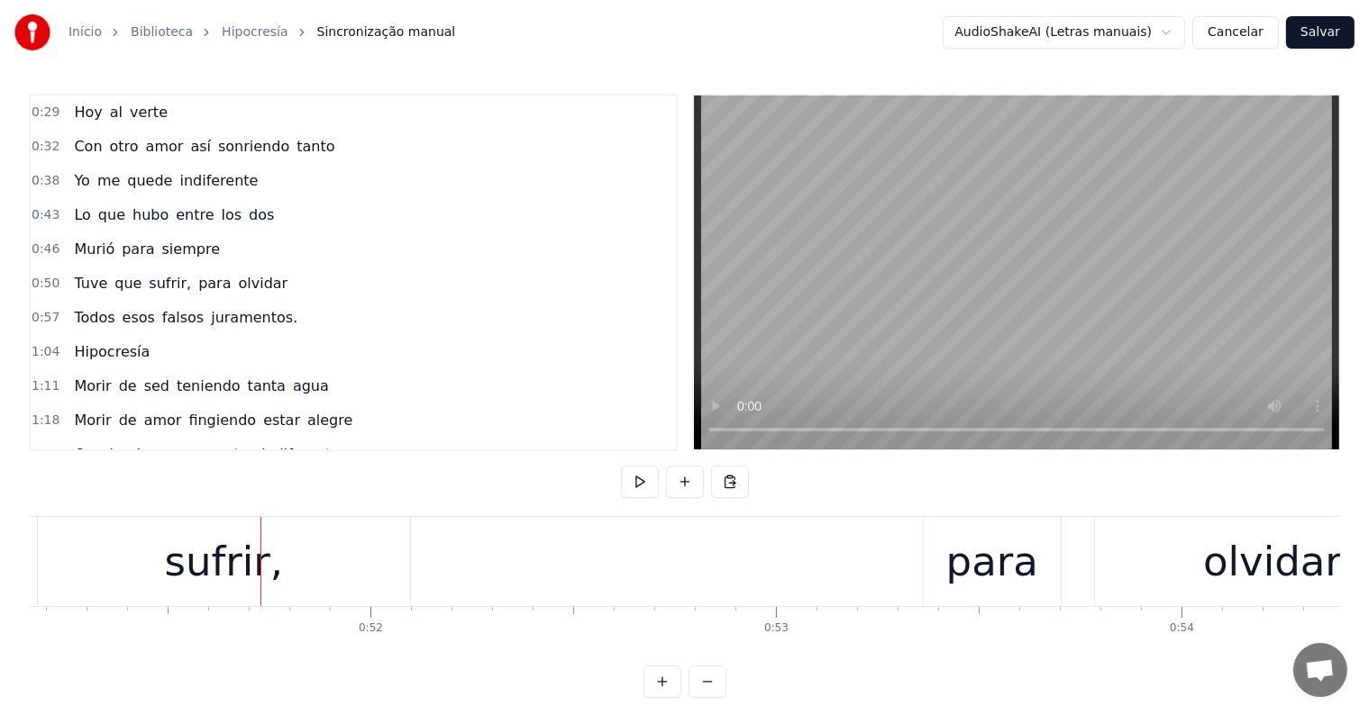
click at [1211, 569] on div "olvidar" at bounding box center [1272, 562] width 139 height 61
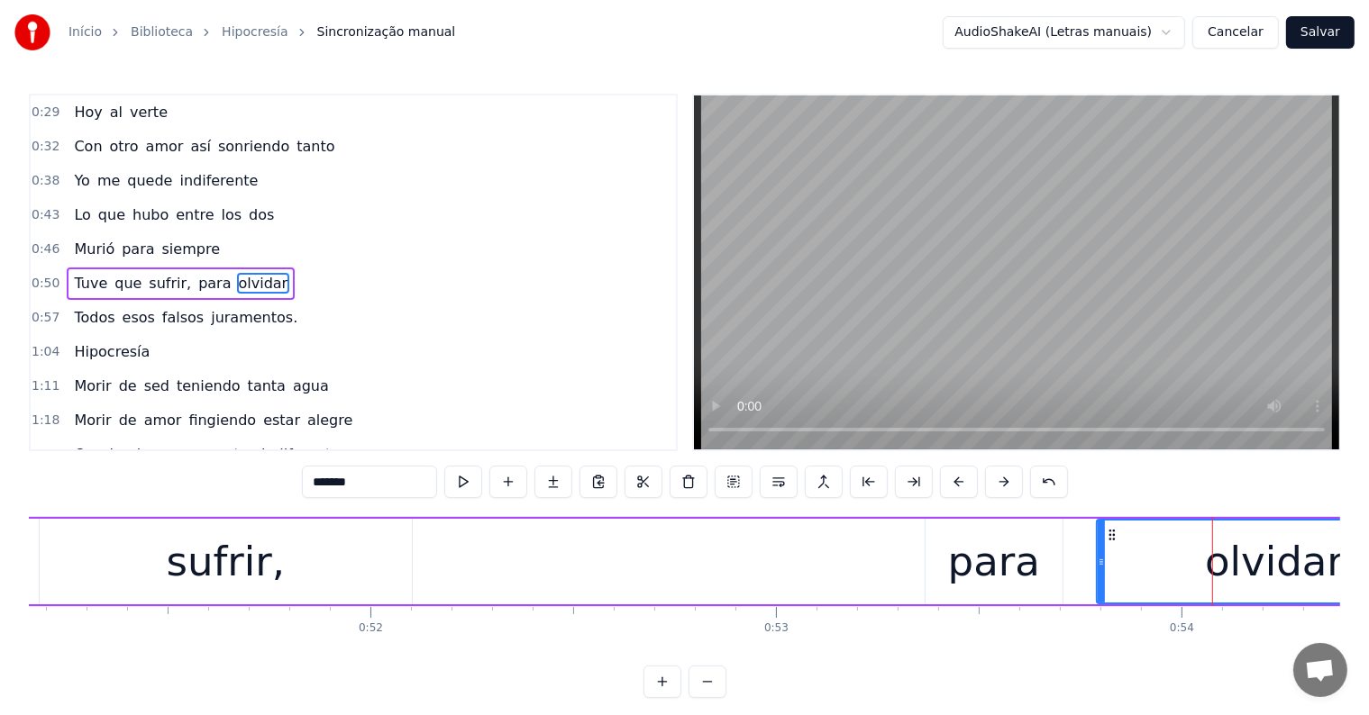
scroll to position [5, 0]
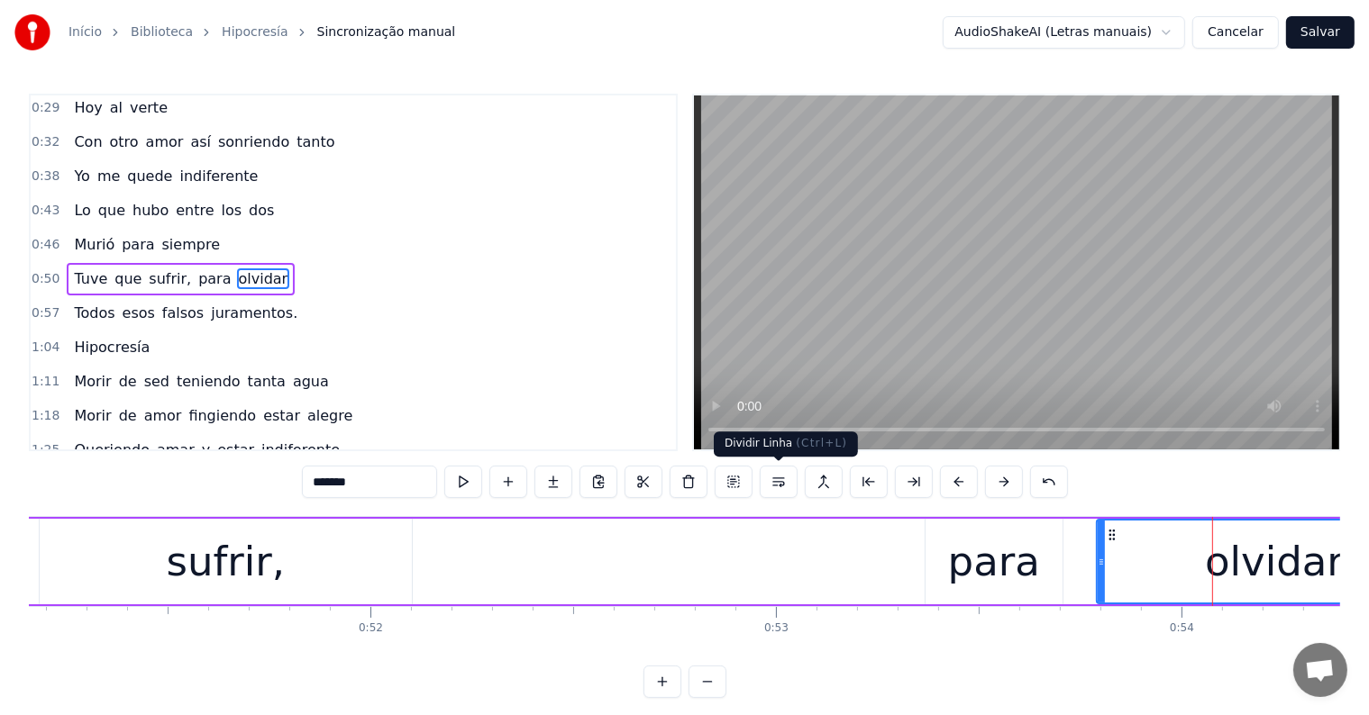
click at [775, 481] on button at bounding box center [779, 482] width 38 height 32
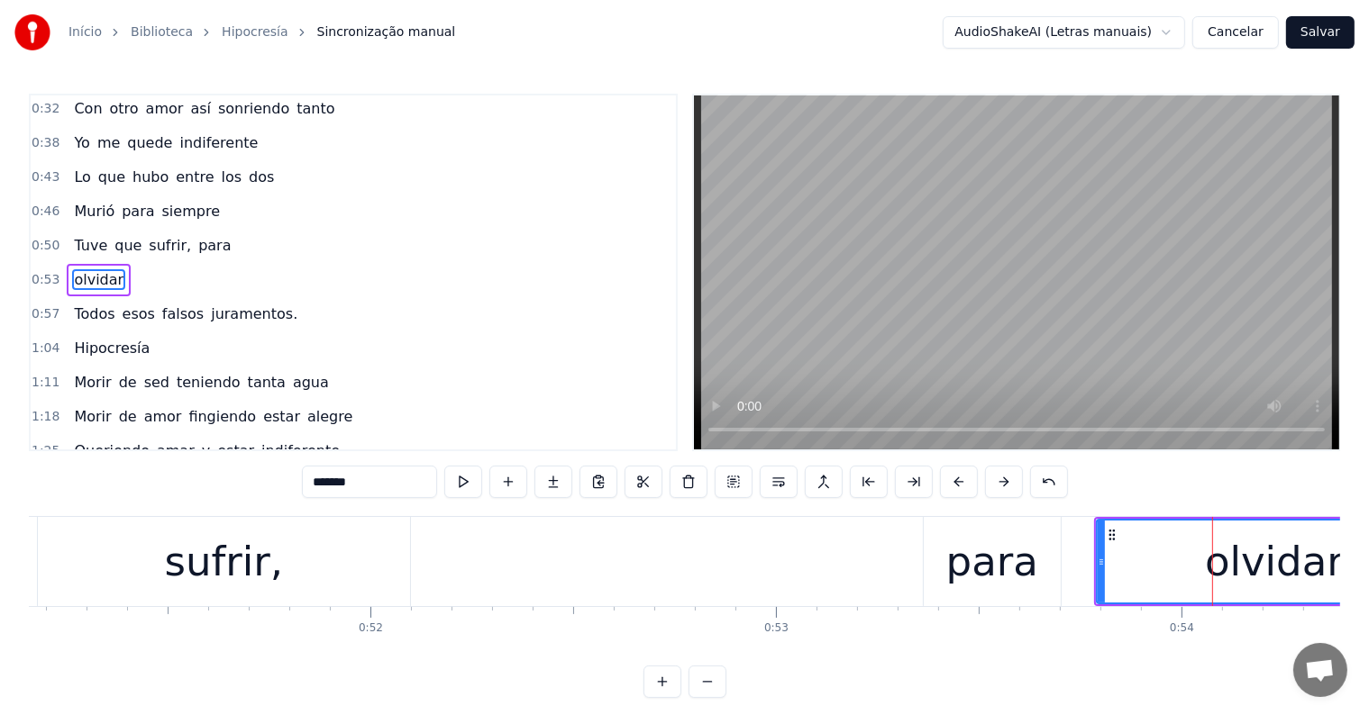
click at [975, 561] on div "para" at bounding box center [992, 562] width 92 height 61
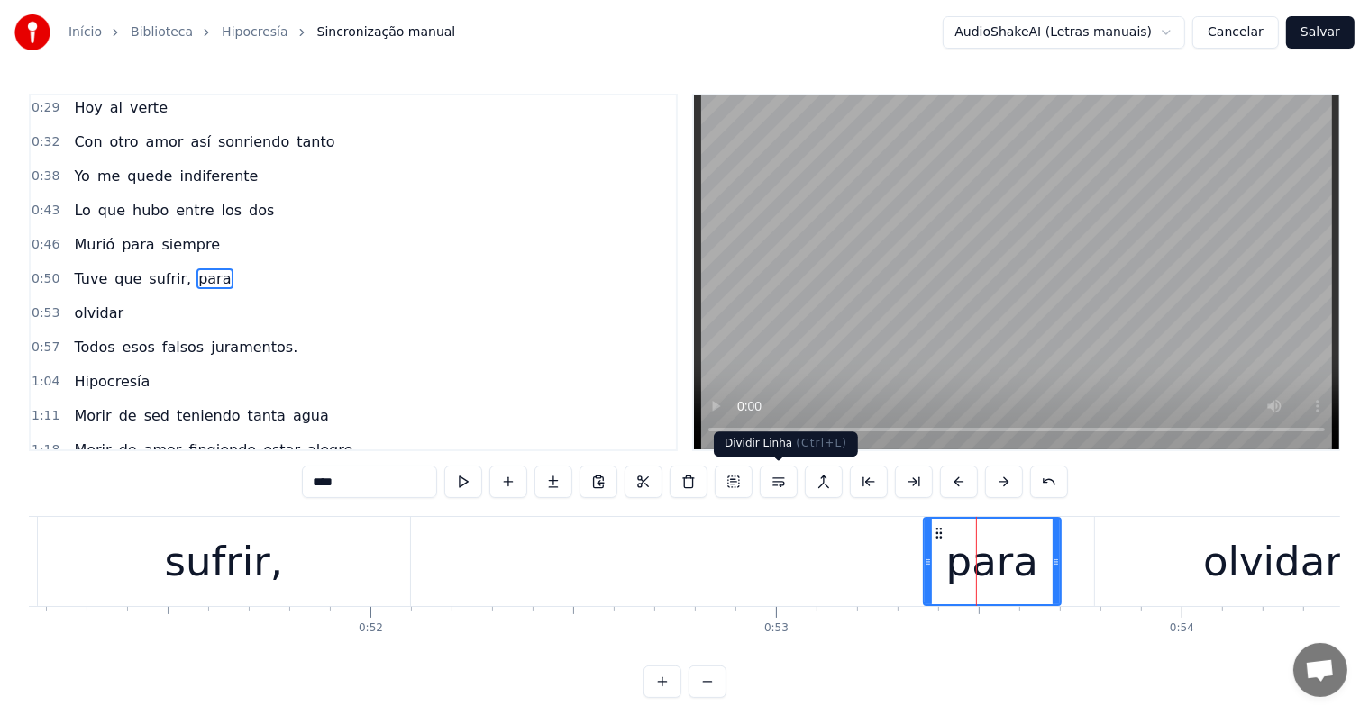
click at [777, 478] on button at bounding box center [779, 482] width 38 height 32
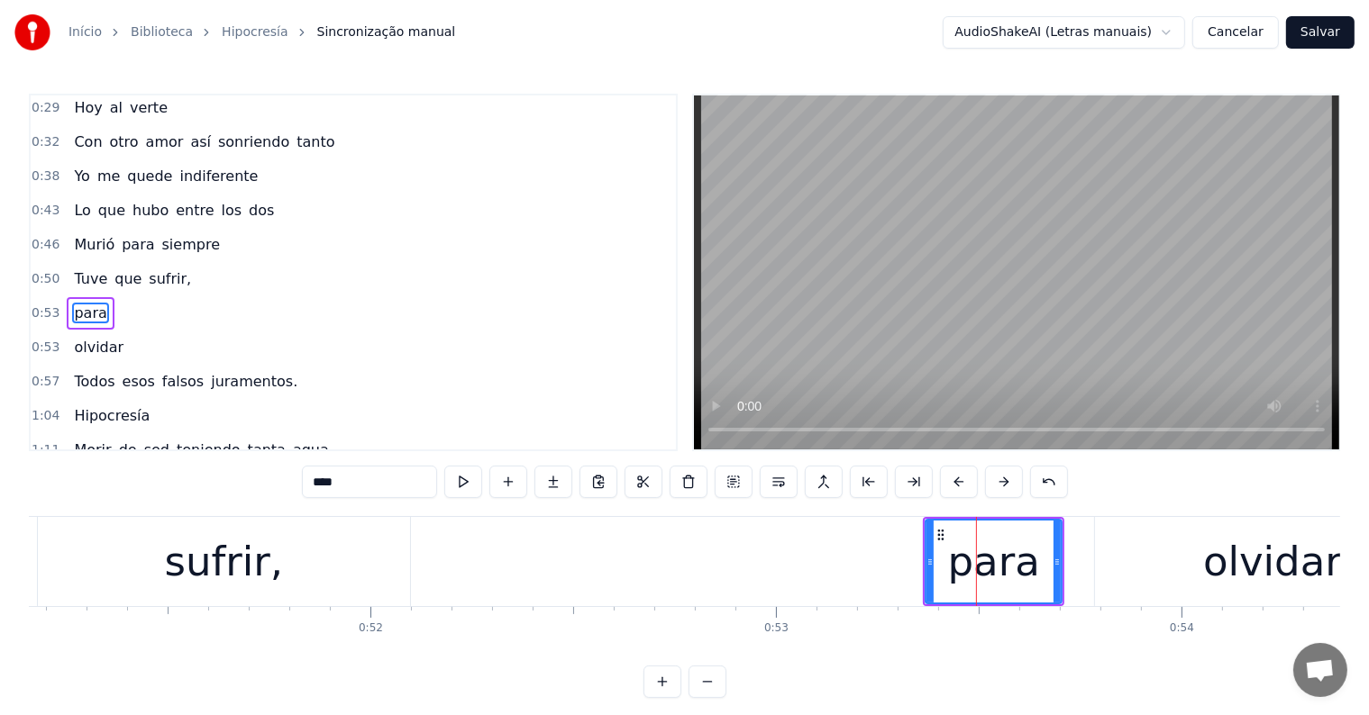
scroll to position [38, 0]
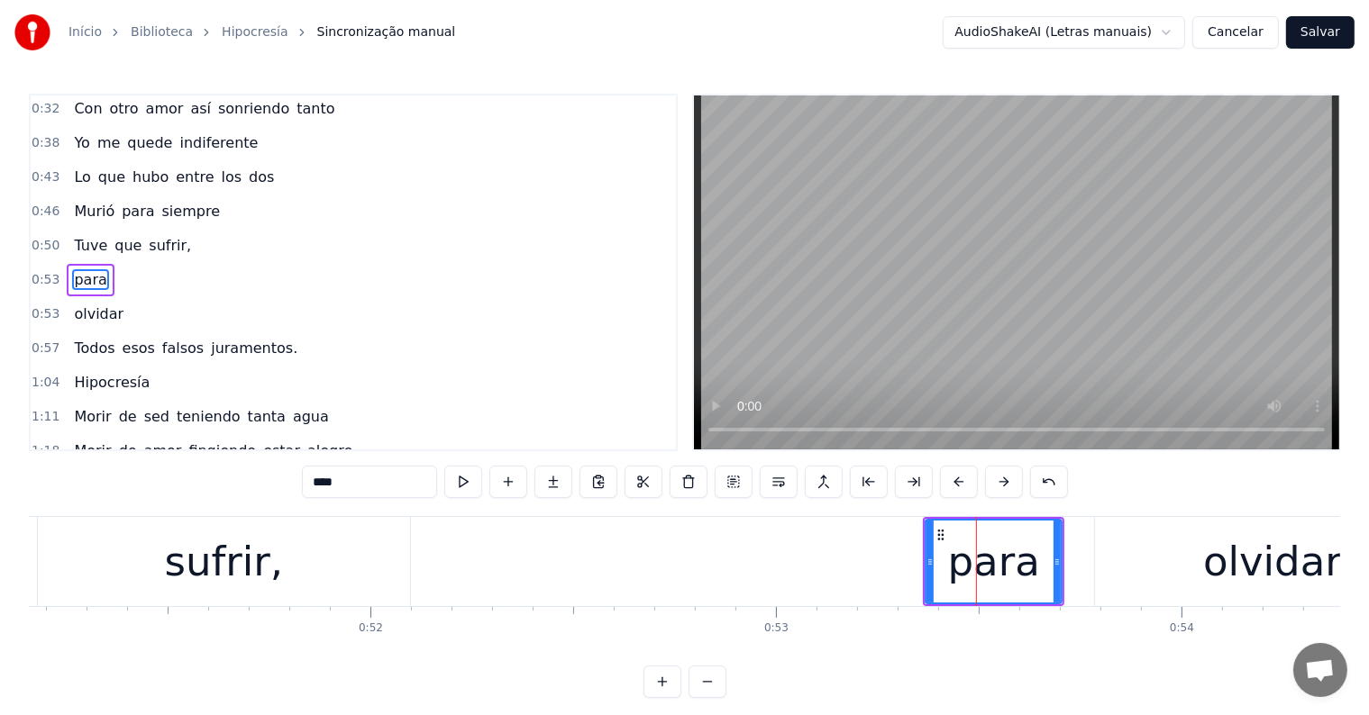
click at [243, 569] on div "sufrir," at bounding box center [224, 562] width 119 height 61
type input "*******"
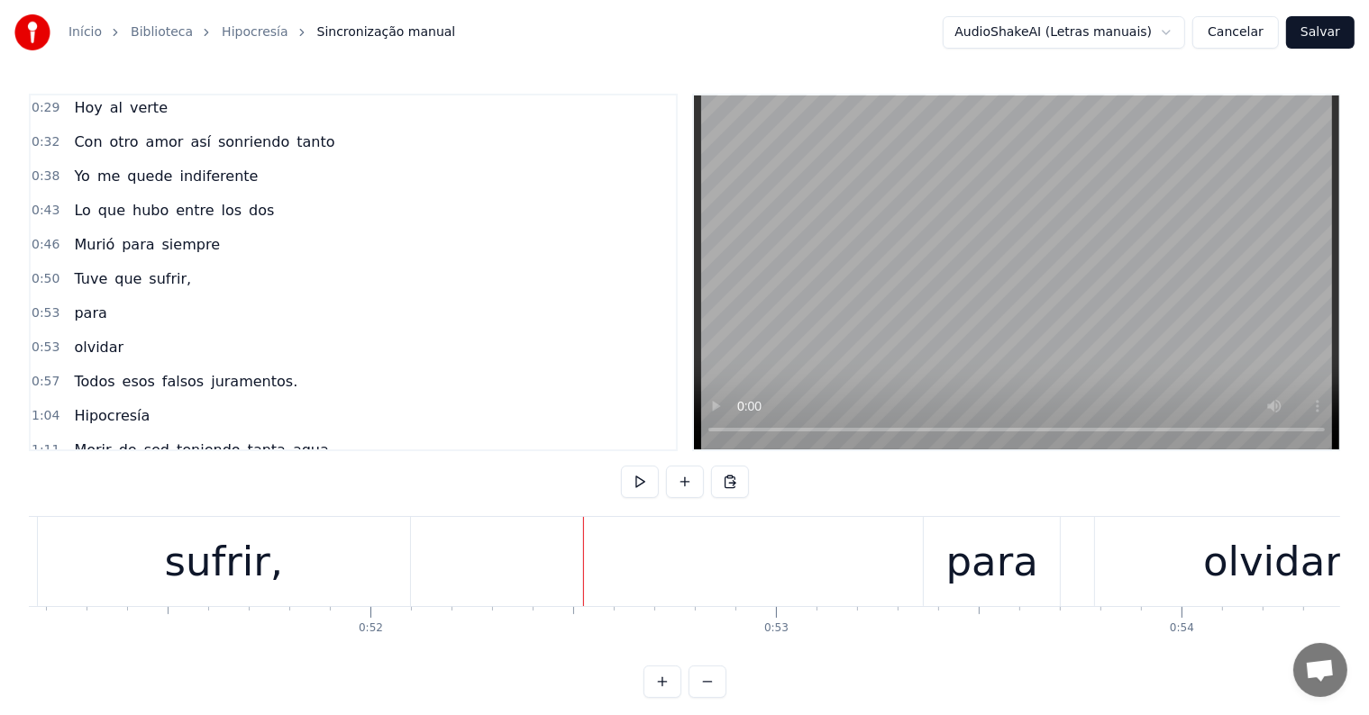
click at [243, 572] on div "sufrir," at bounding box center [224, 562] width 119 height 61
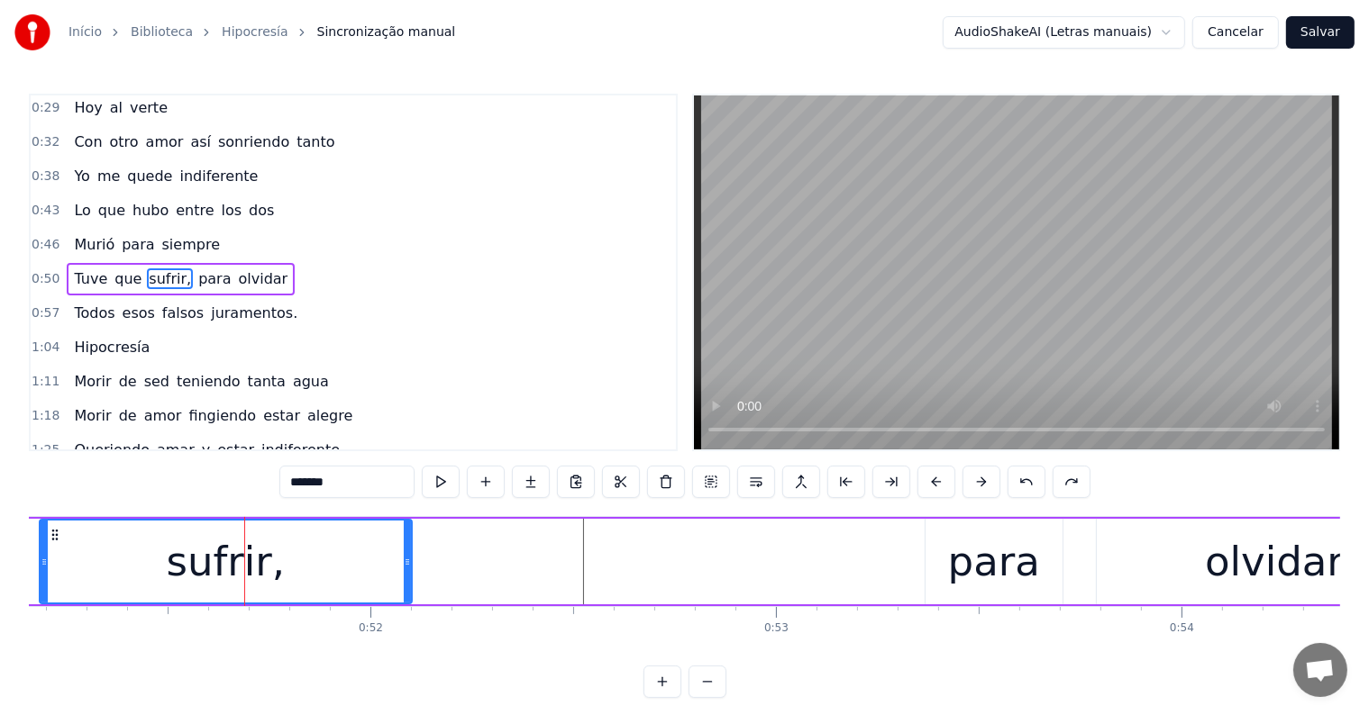
click at [97, 285] on div "Tuve que sufrir, para olvidar" at bounding box center [181, 279] width 228 height 32
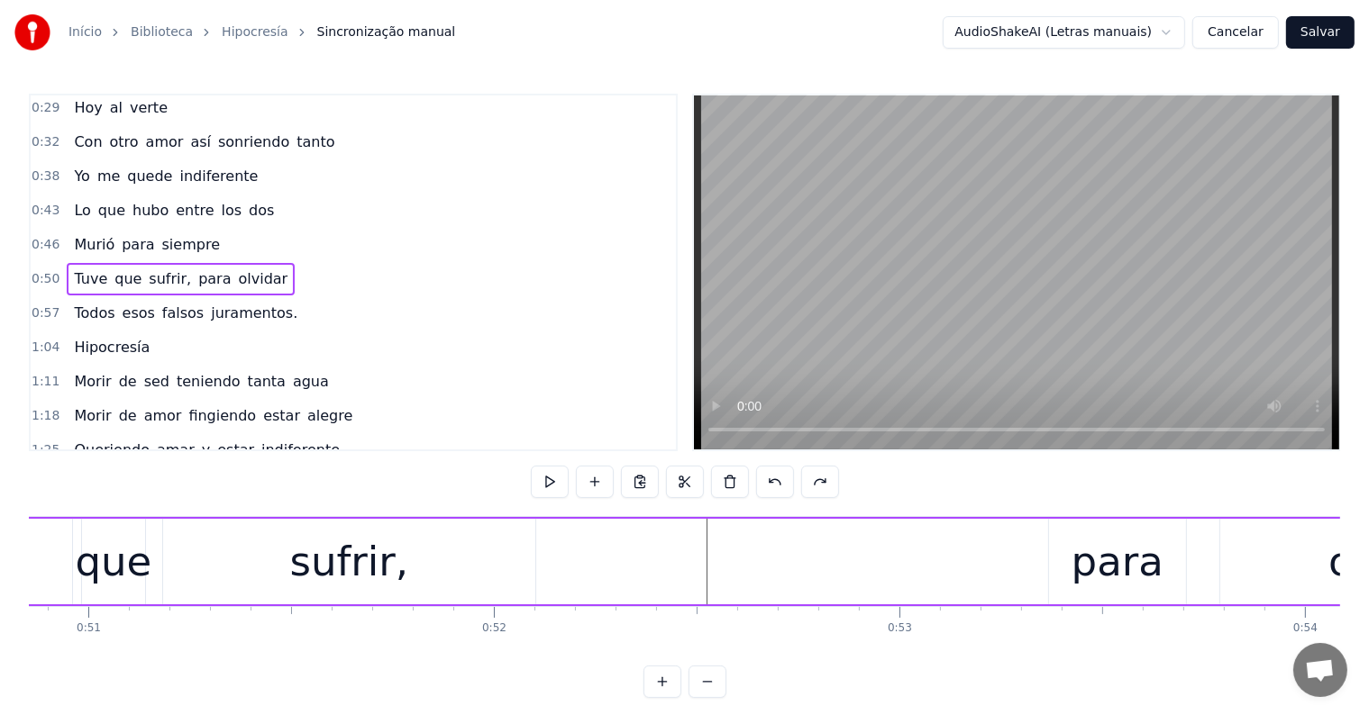
scroll to position [0, 20333]
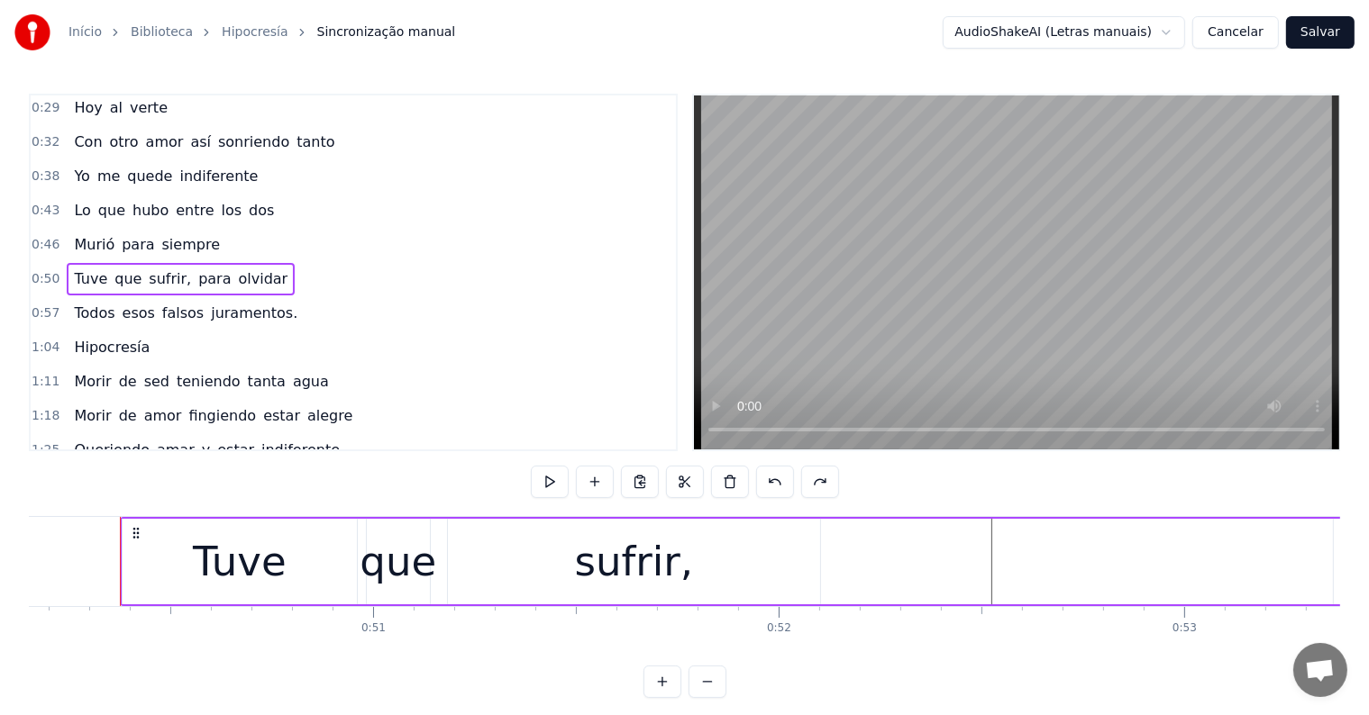
click at [237, 268] on span "olvidar" at bounding box center [263, 278] width 53 height 21
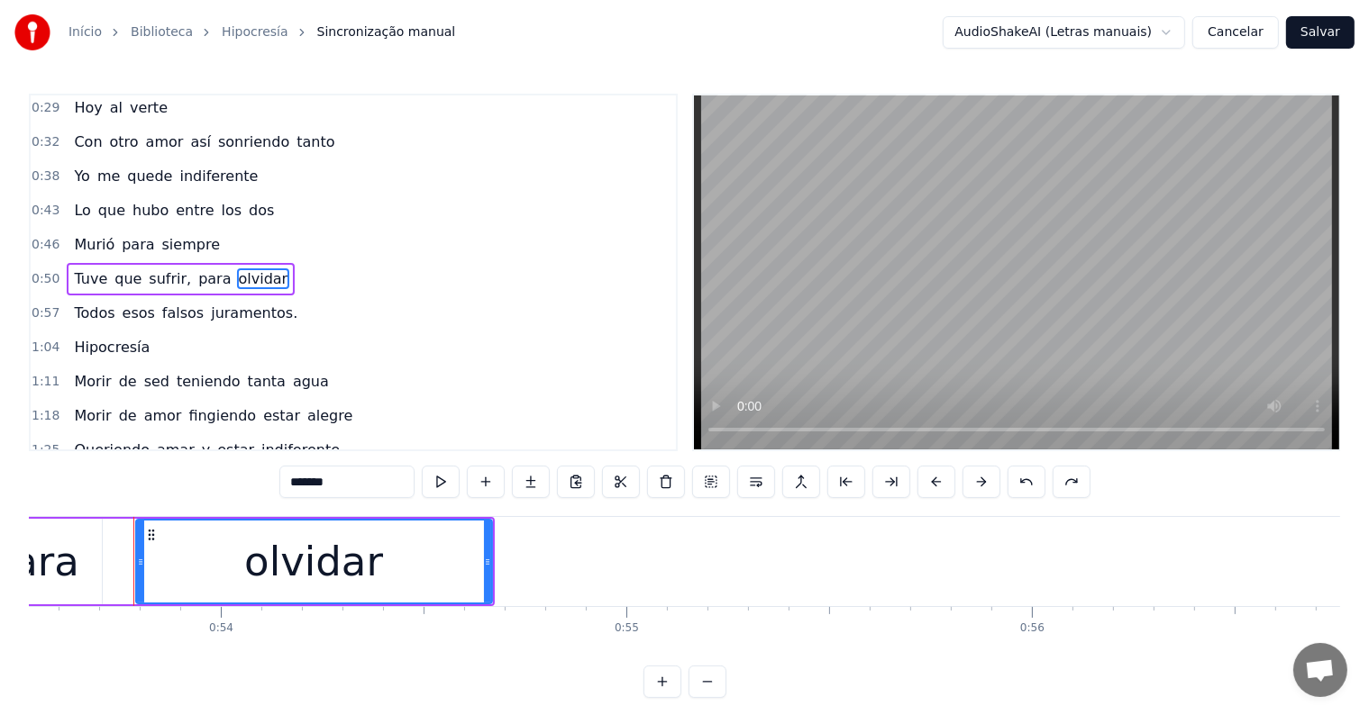
scroll to position [0, 21715]
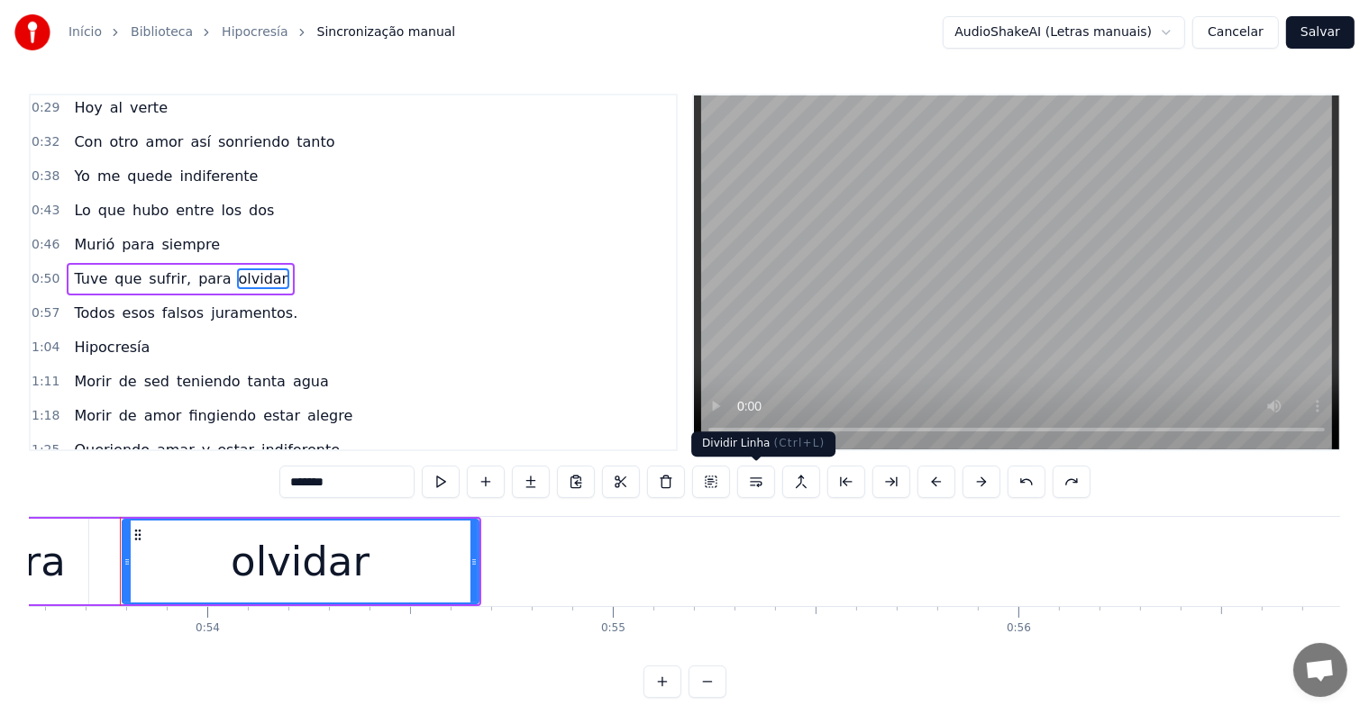
click at [753, 483] on button at bounding box center [756, 482] width 38 height 32
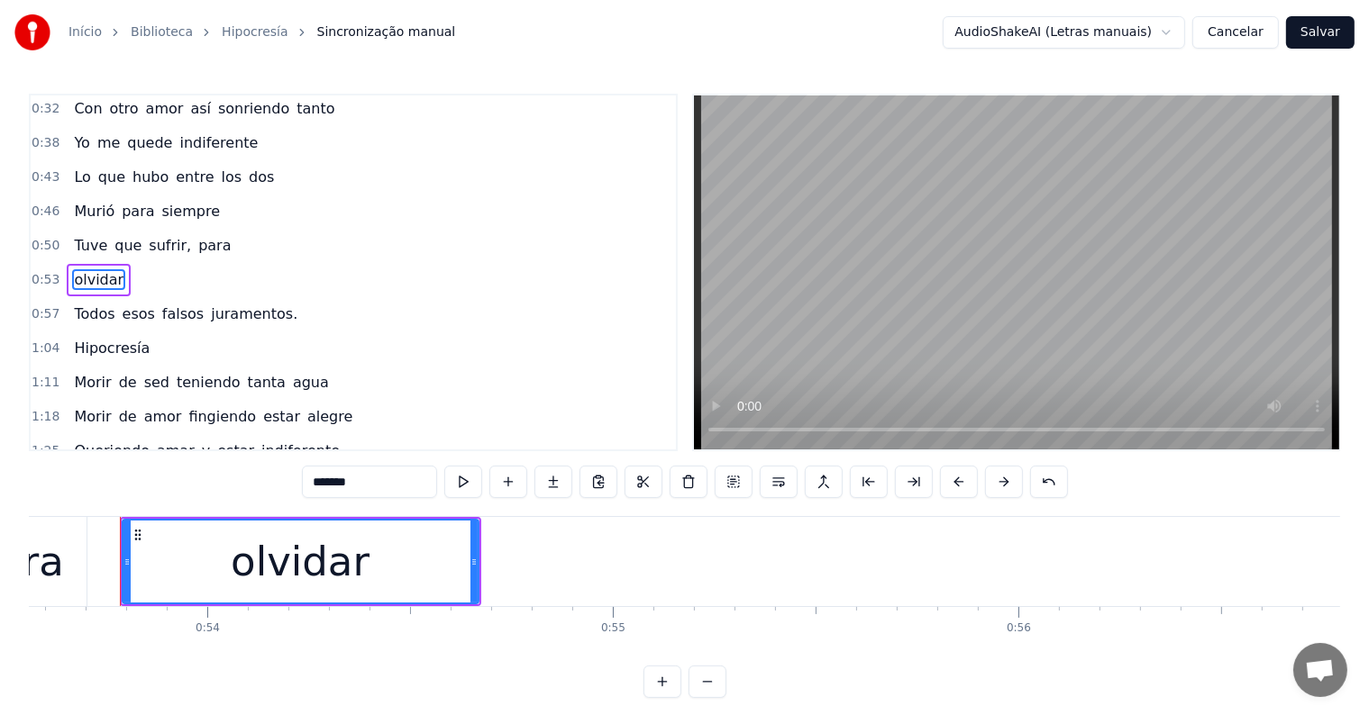
click at [198, 238] on span "para" at bounding box center [214, 245] width 36 height 21
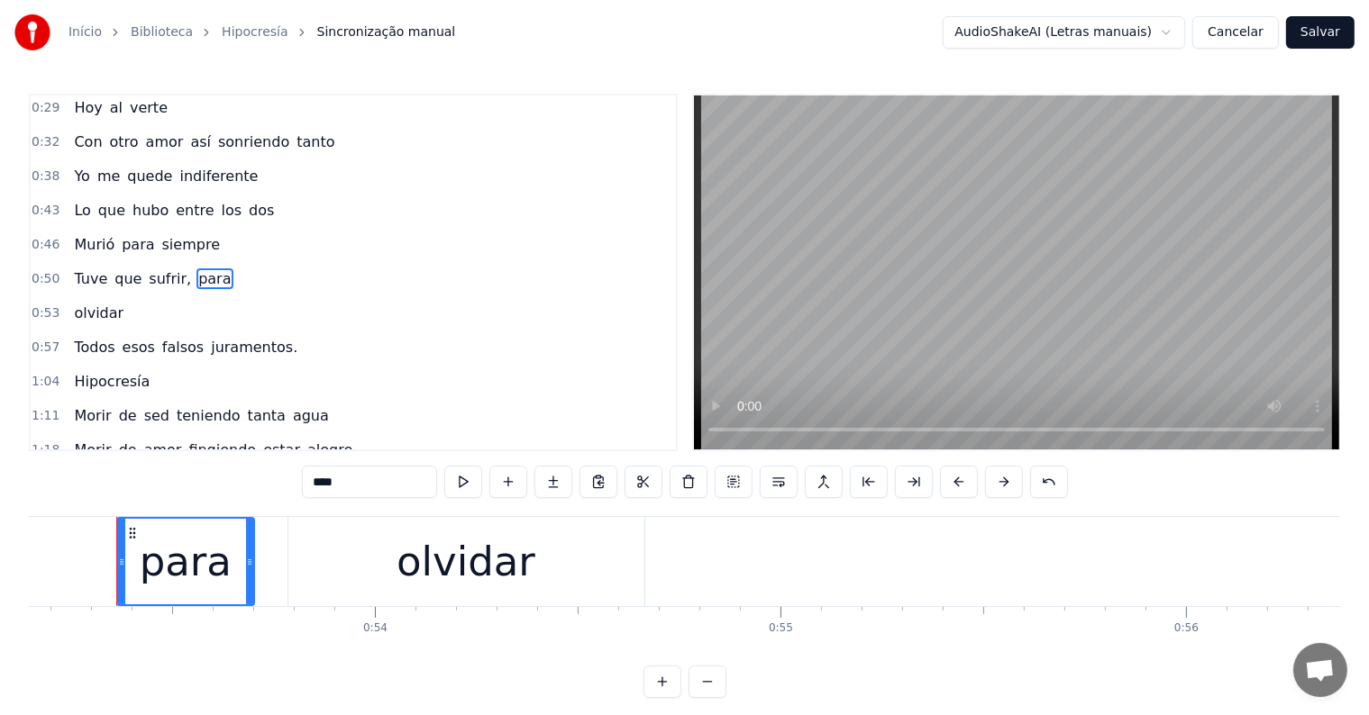
scroll to position [0, 21544]
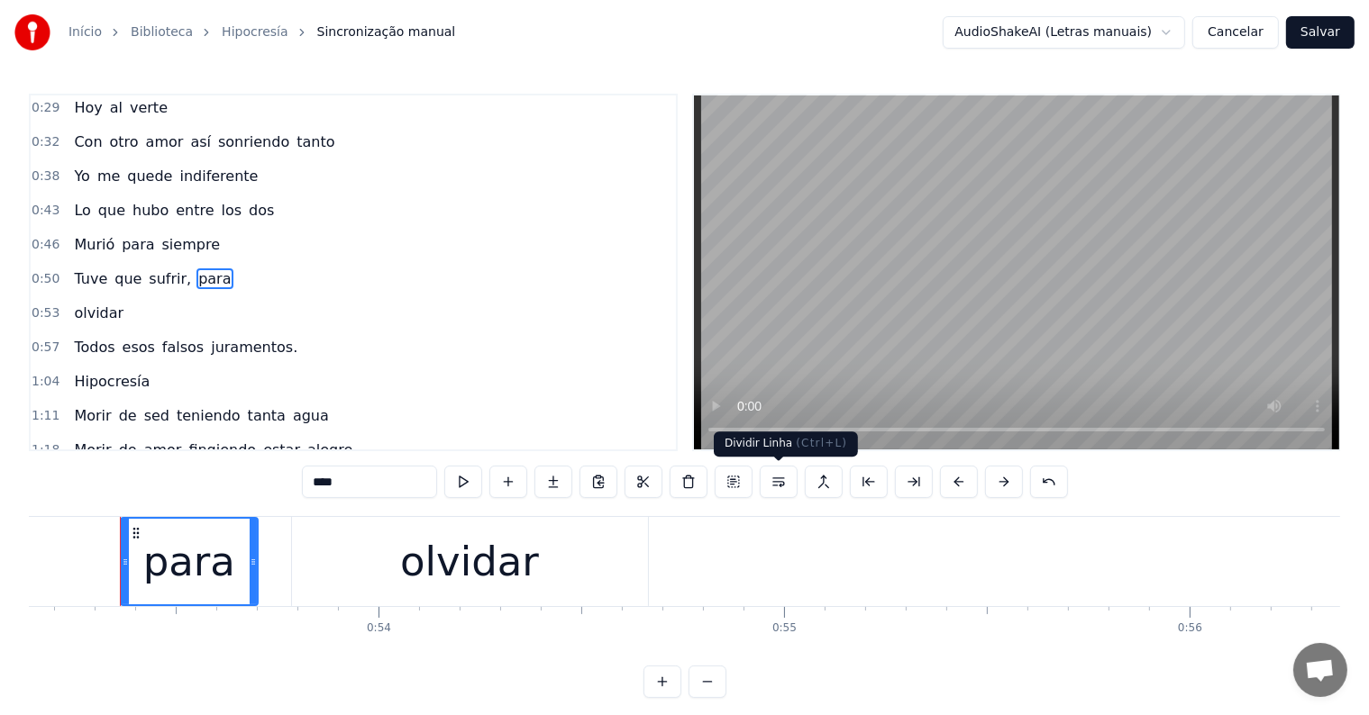
click at [777, 486] on button at bounding box center [779, 482] width 38 height 32
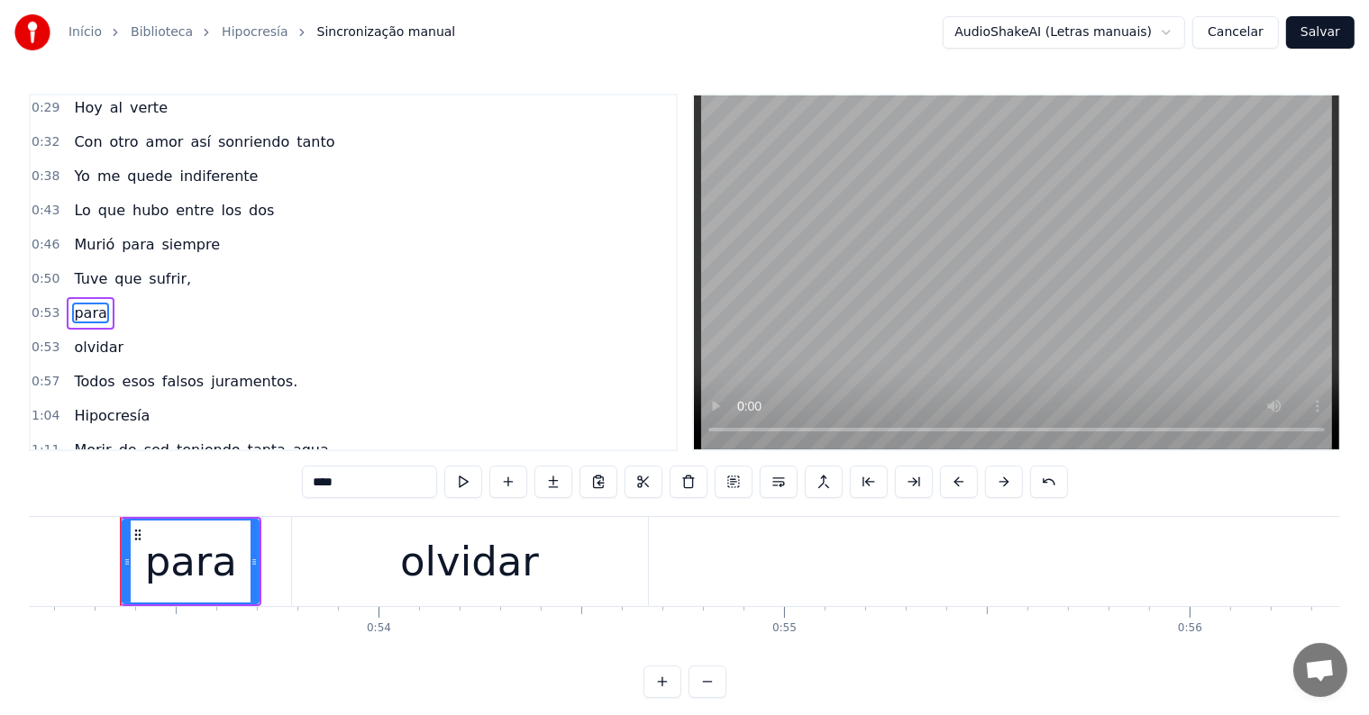
scroll to position [38, 0]
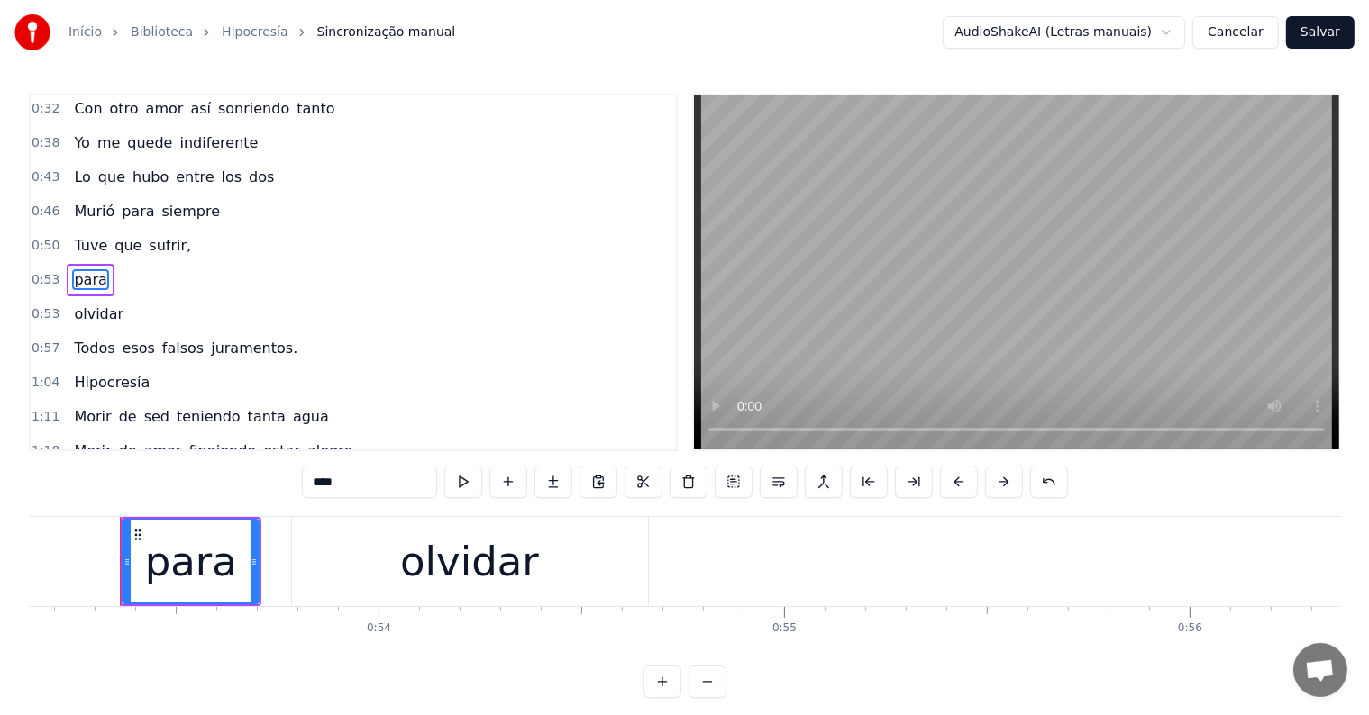
click at [155, 240] on span "sufrir," at bounding box center [170, 245] width 46 height 21
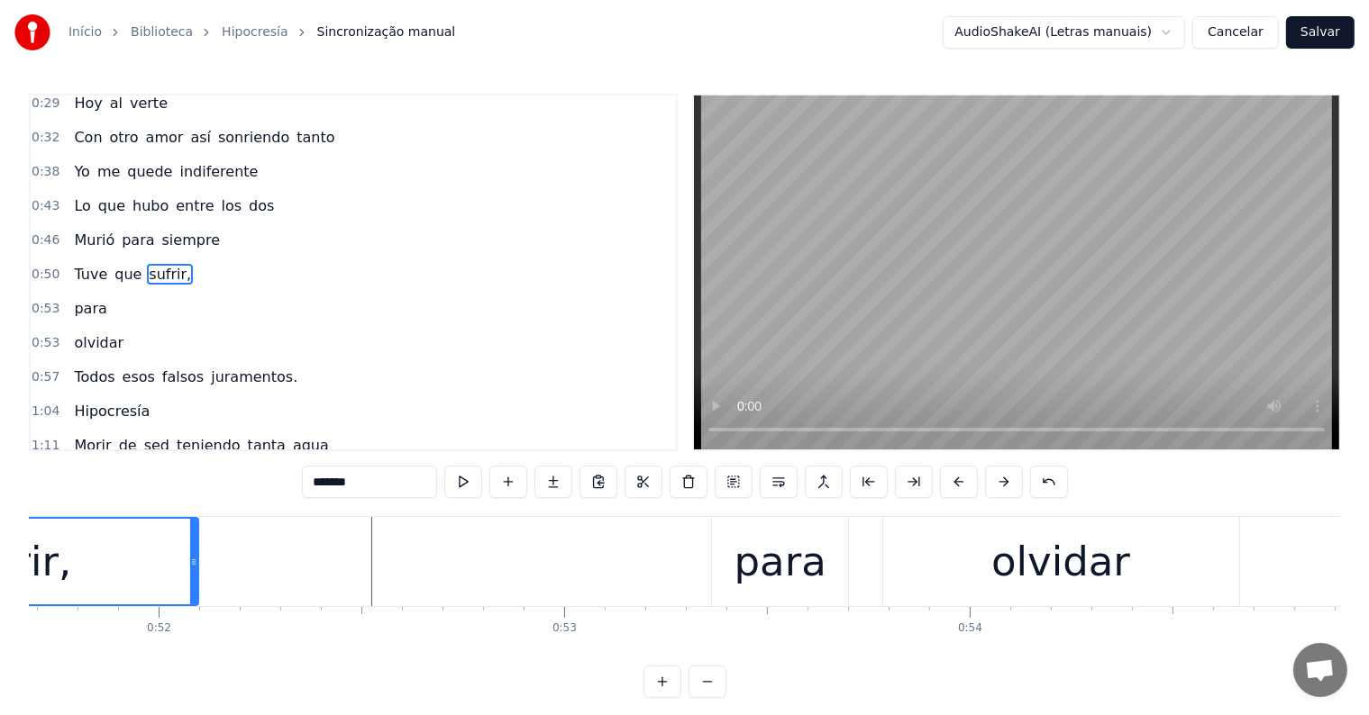
scroll to position [0, 20658]
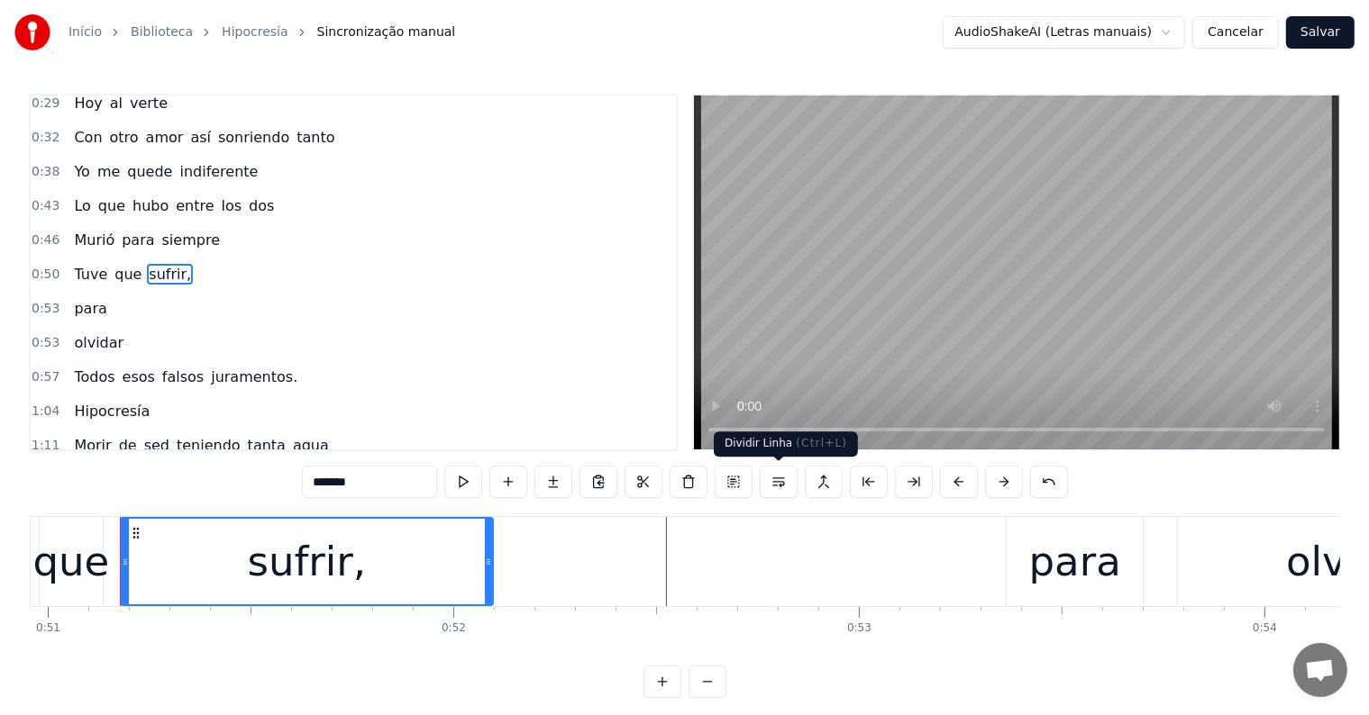
click at [778, 480] on button at bounding box center [779, 482] width 38 height 32
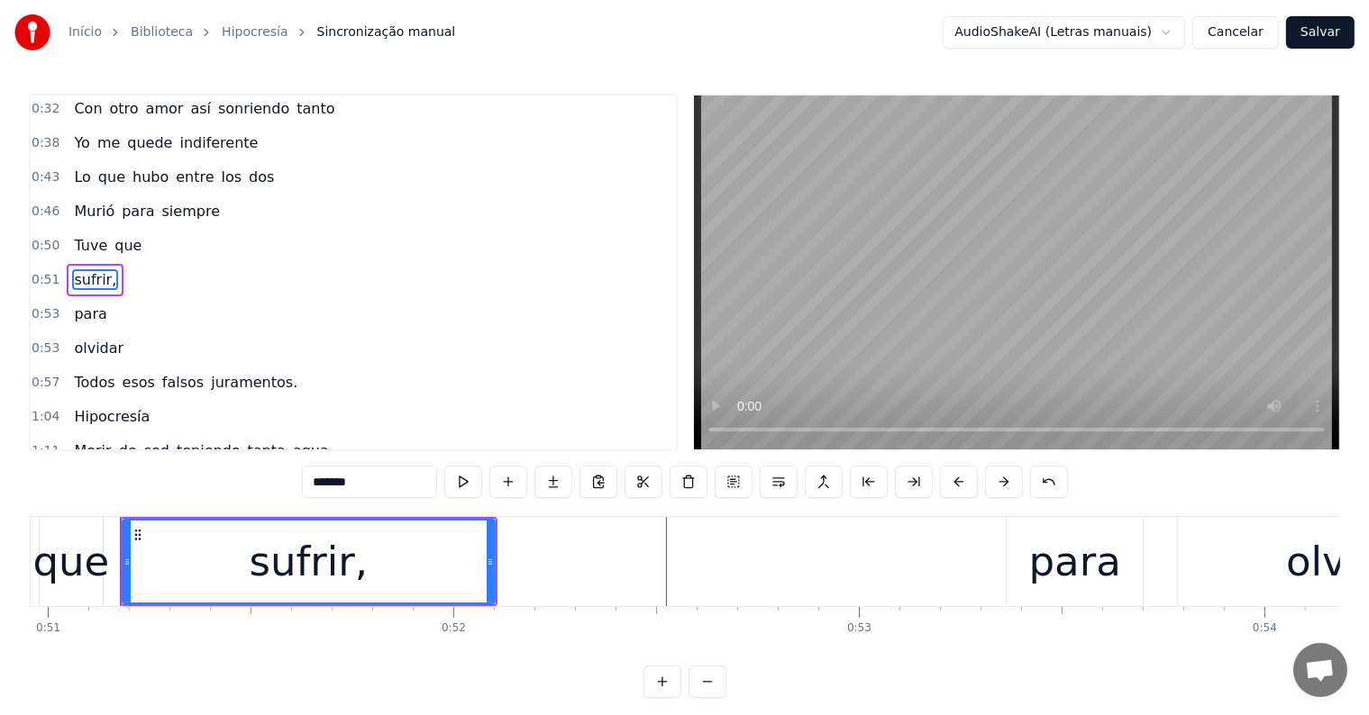
click at [126, 240] on span "que" at bounding box center [128, 245] width 31 height 21
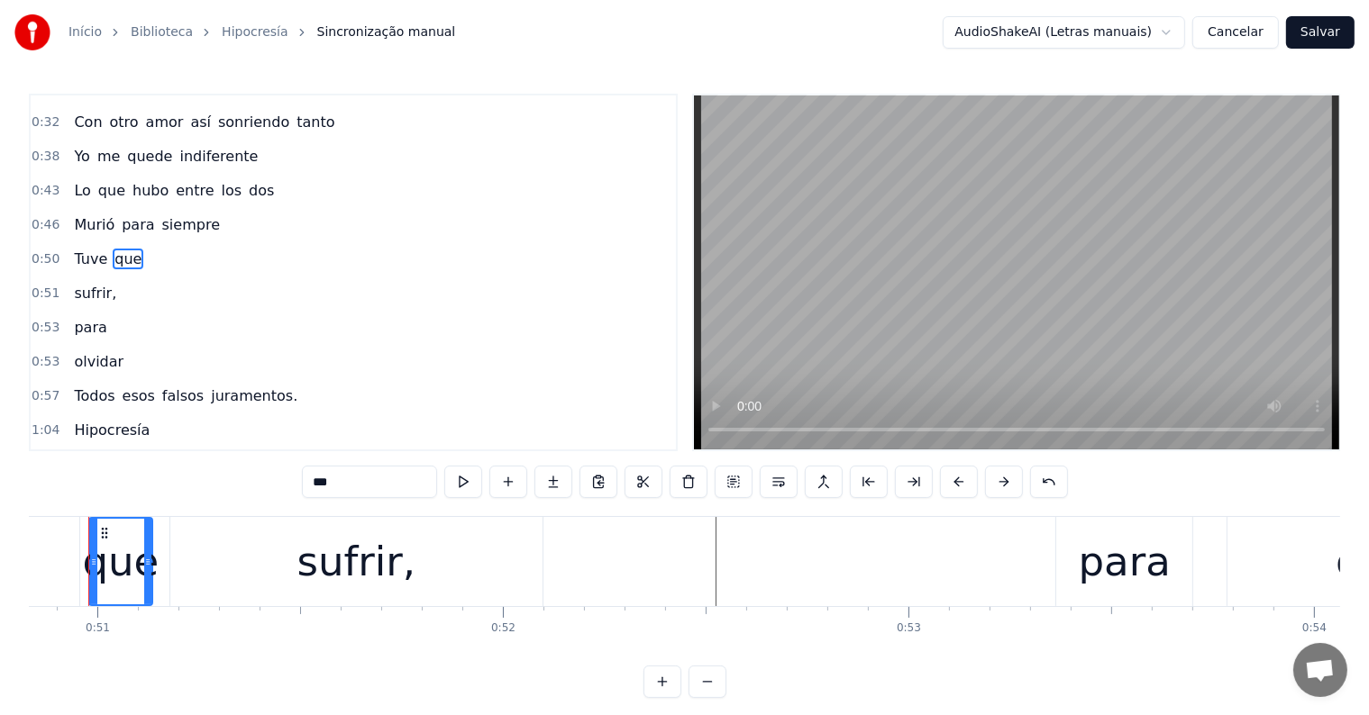
scroll to position [0, 20577]
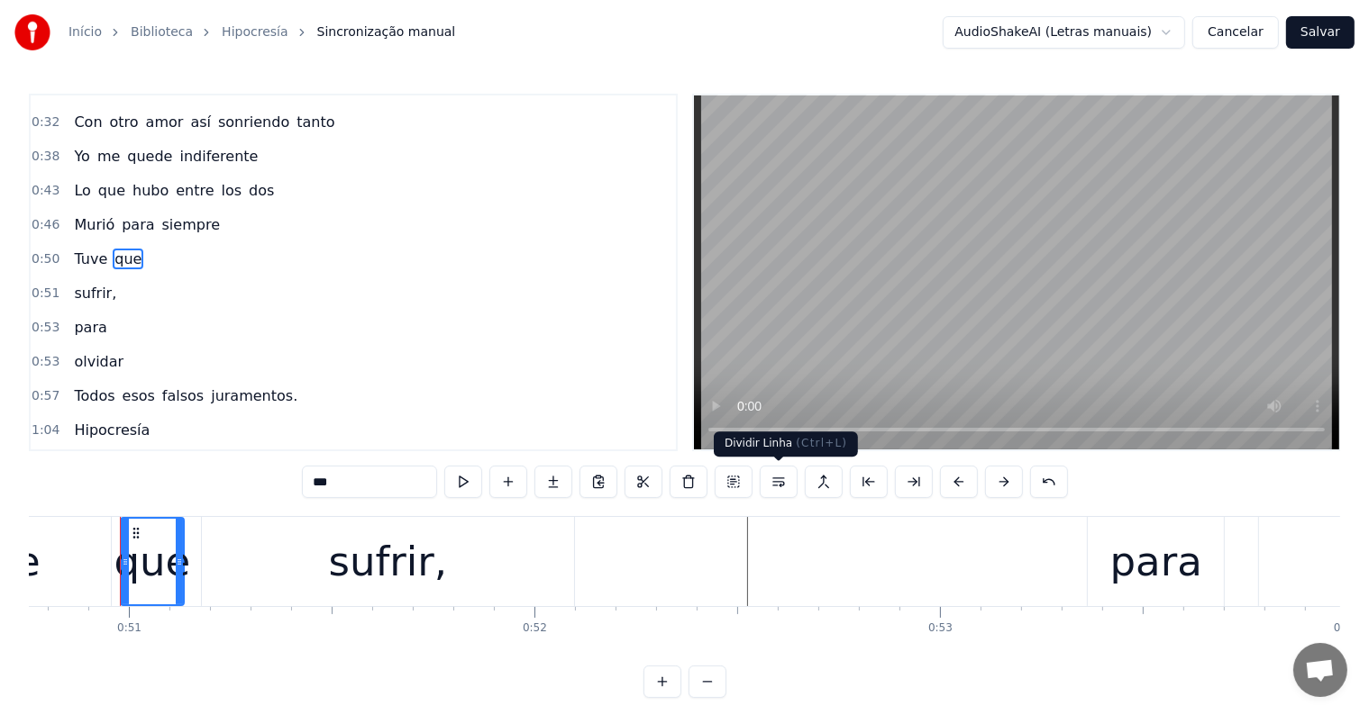
click at [778, 483] on button at bounding box center [779, 482] width 38 height 32
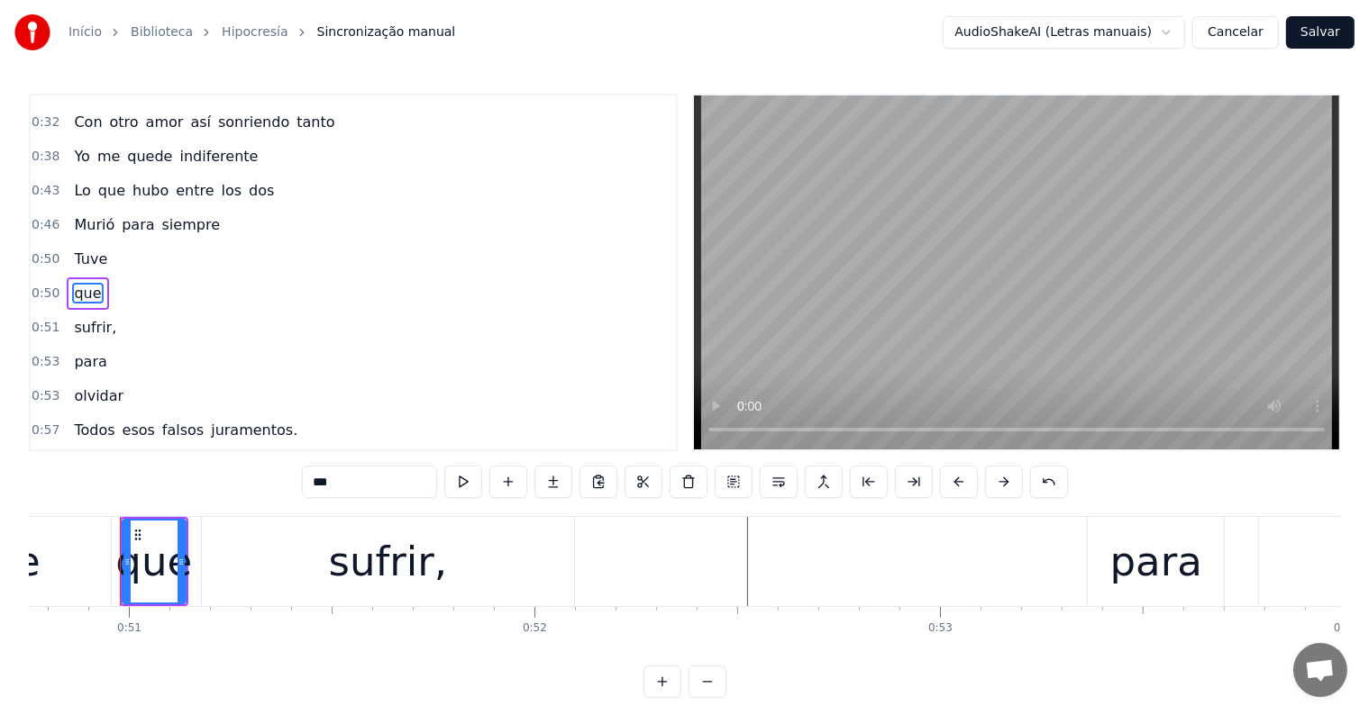
scroll to position [38, 0]
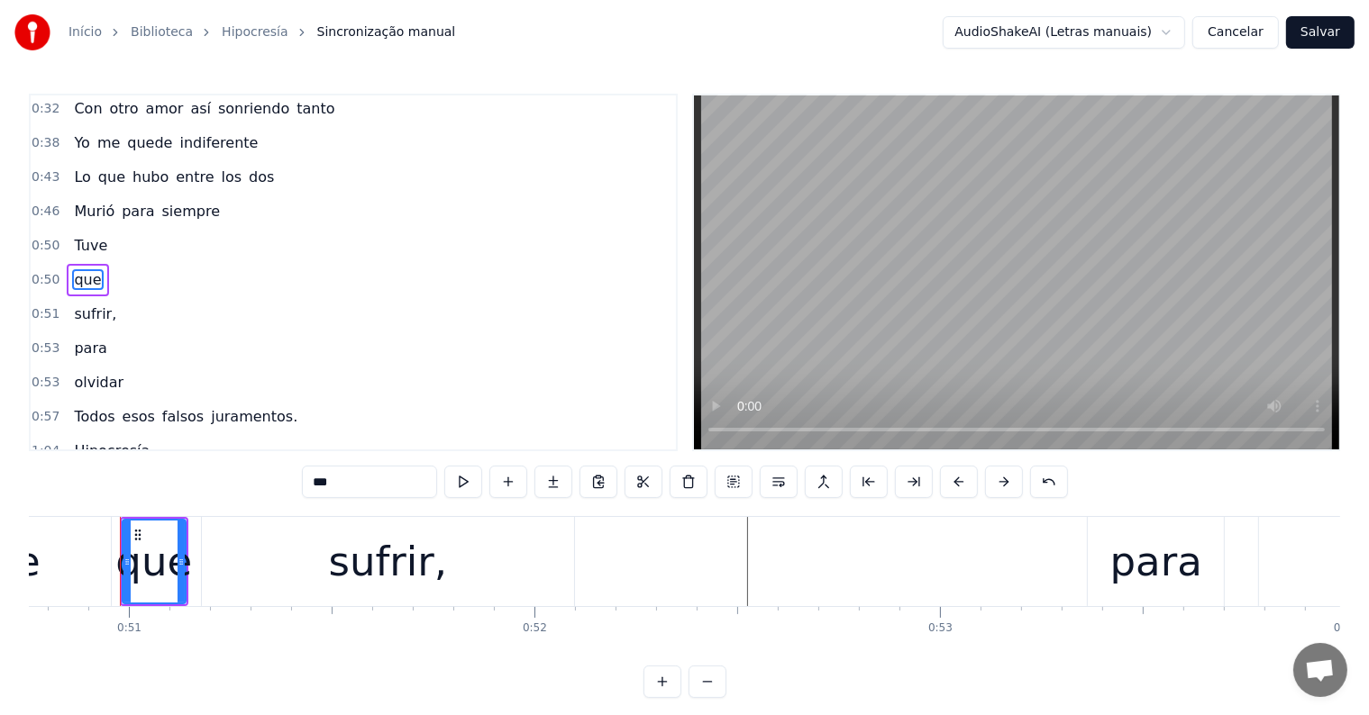
click at [84, 239] on span "Tuve" at bounding box center [90, 245] width 37 height 21
type input "****"
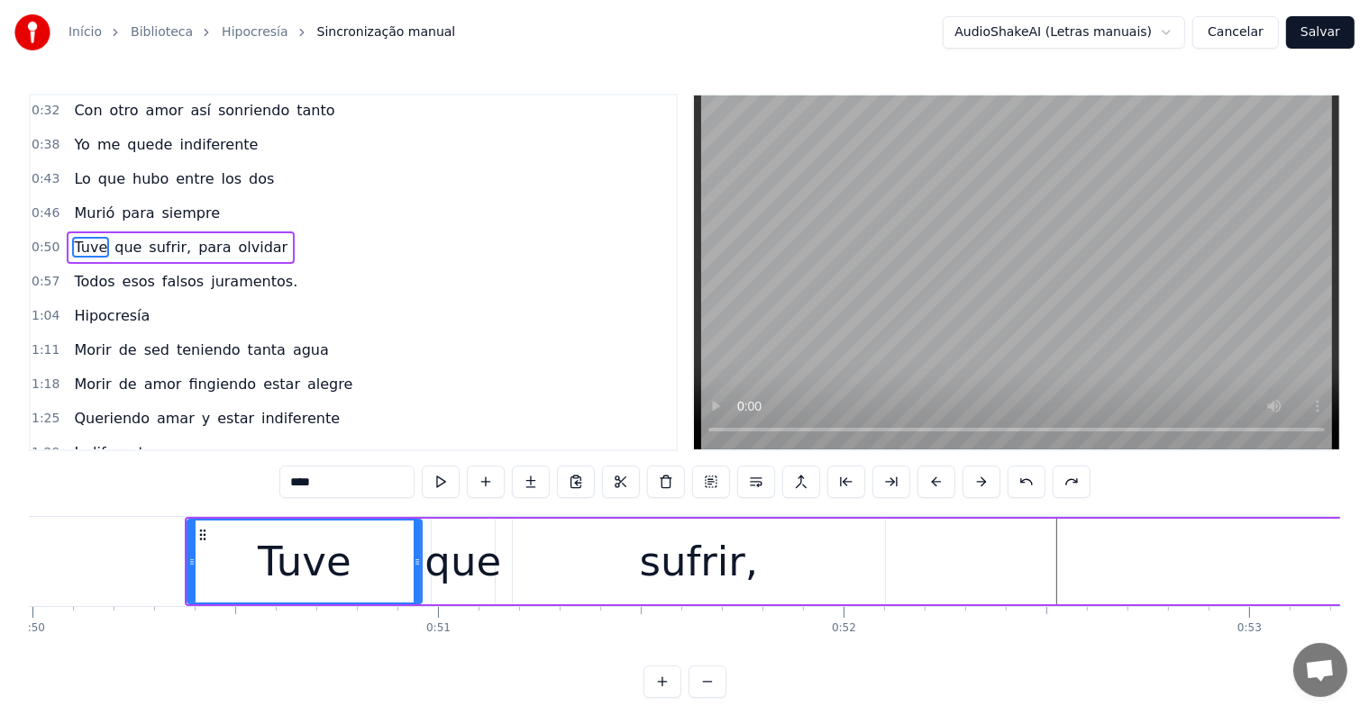
scroll to position [0, 20167]
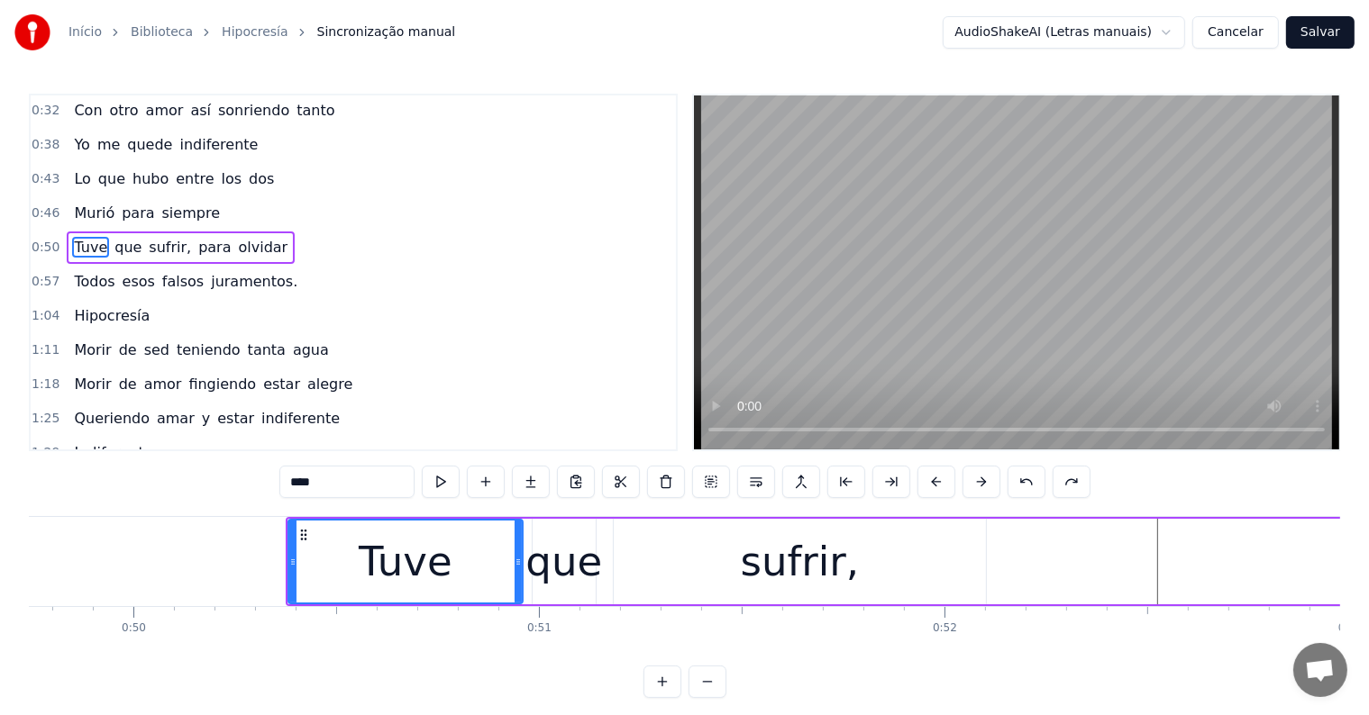
click at [529, 593] on div "Tuve que sufrir, para olvidar" at bounding box center [1157, 561] width 1742 height 89
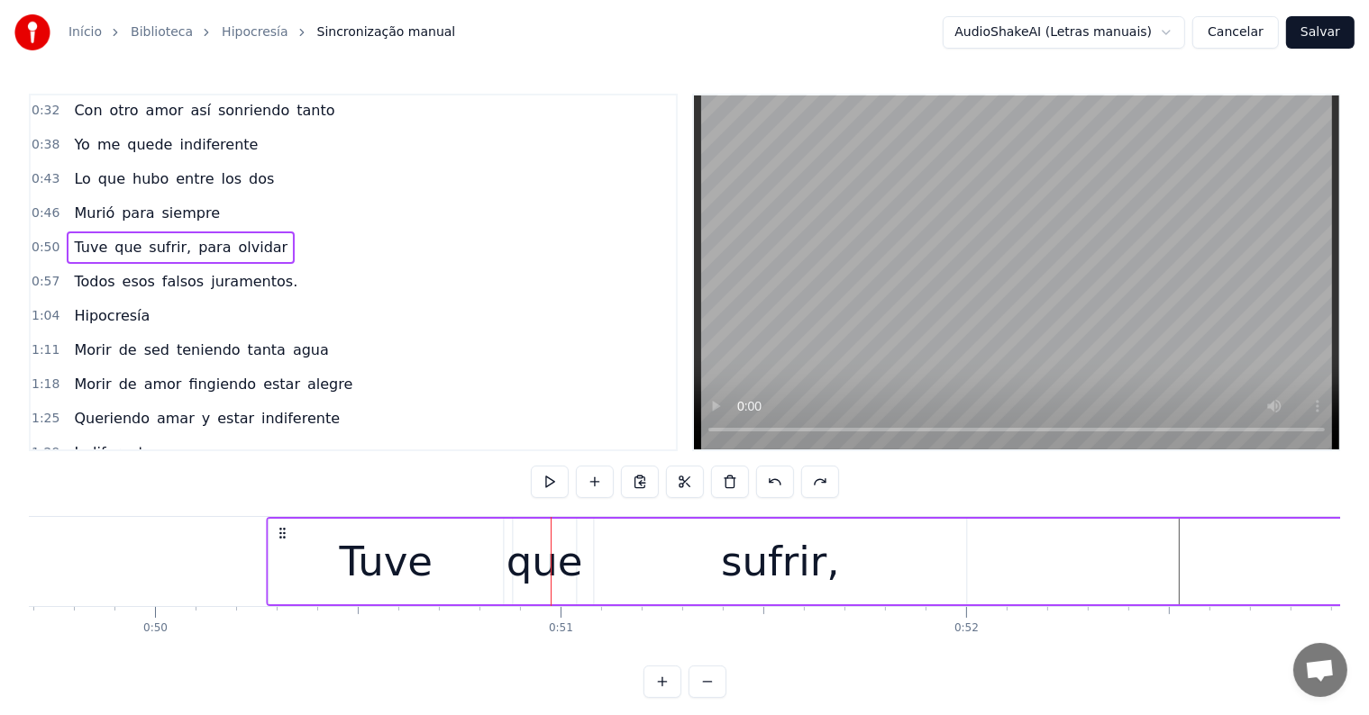
scroll to position [0, 20129]
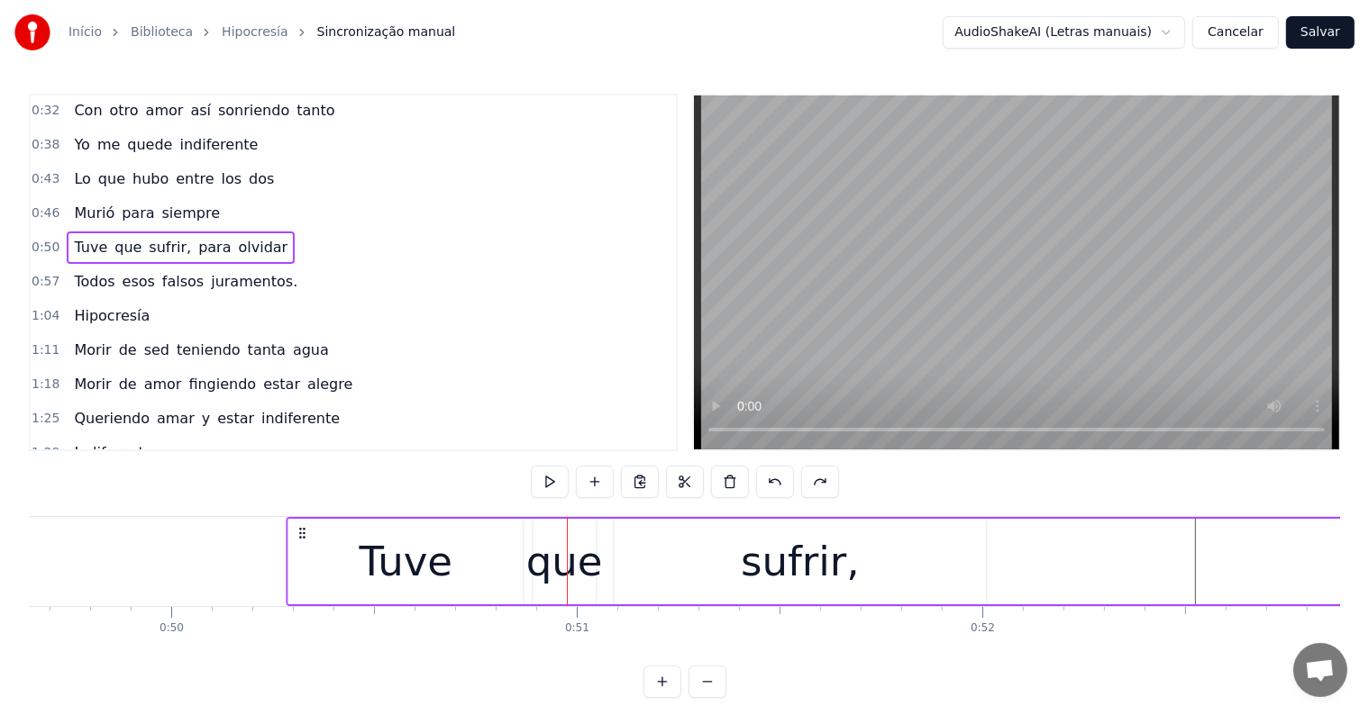
click at [300, 534] on icon at bounding box center [302, 533] width 14 height 14
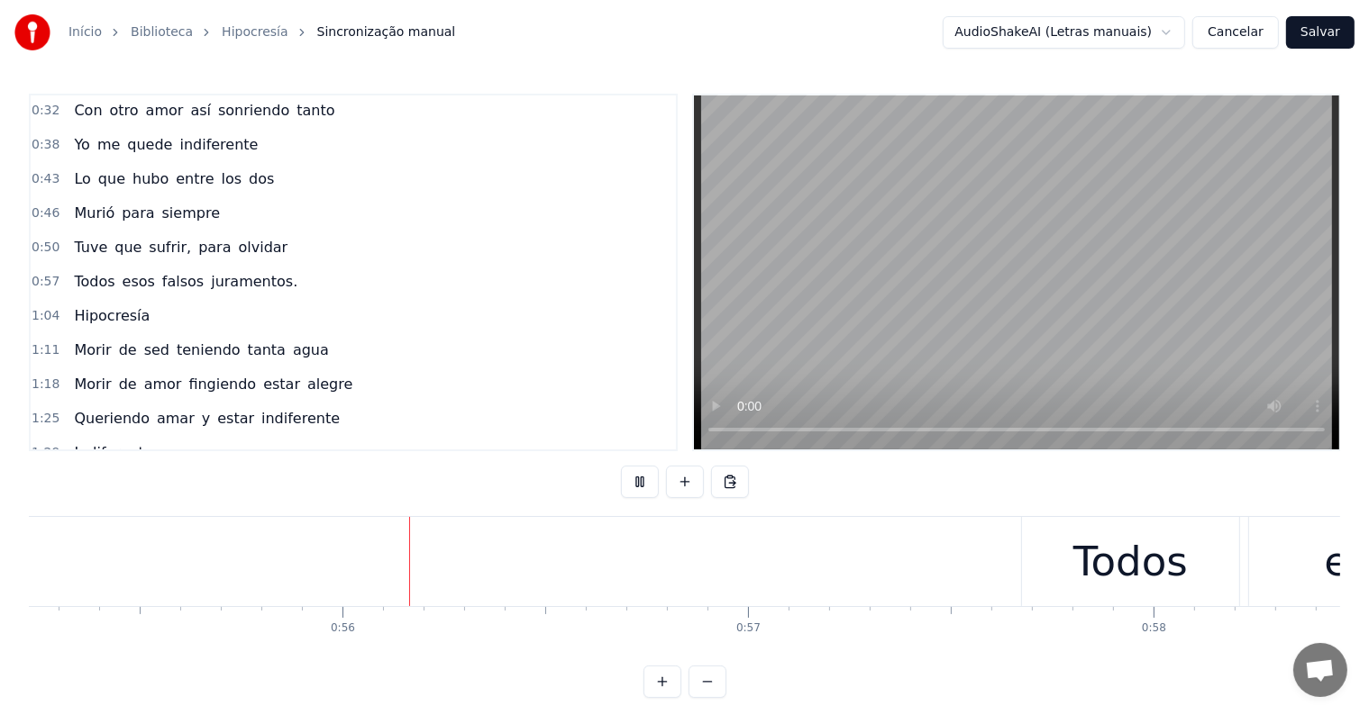
scroll to position [0, 22401]
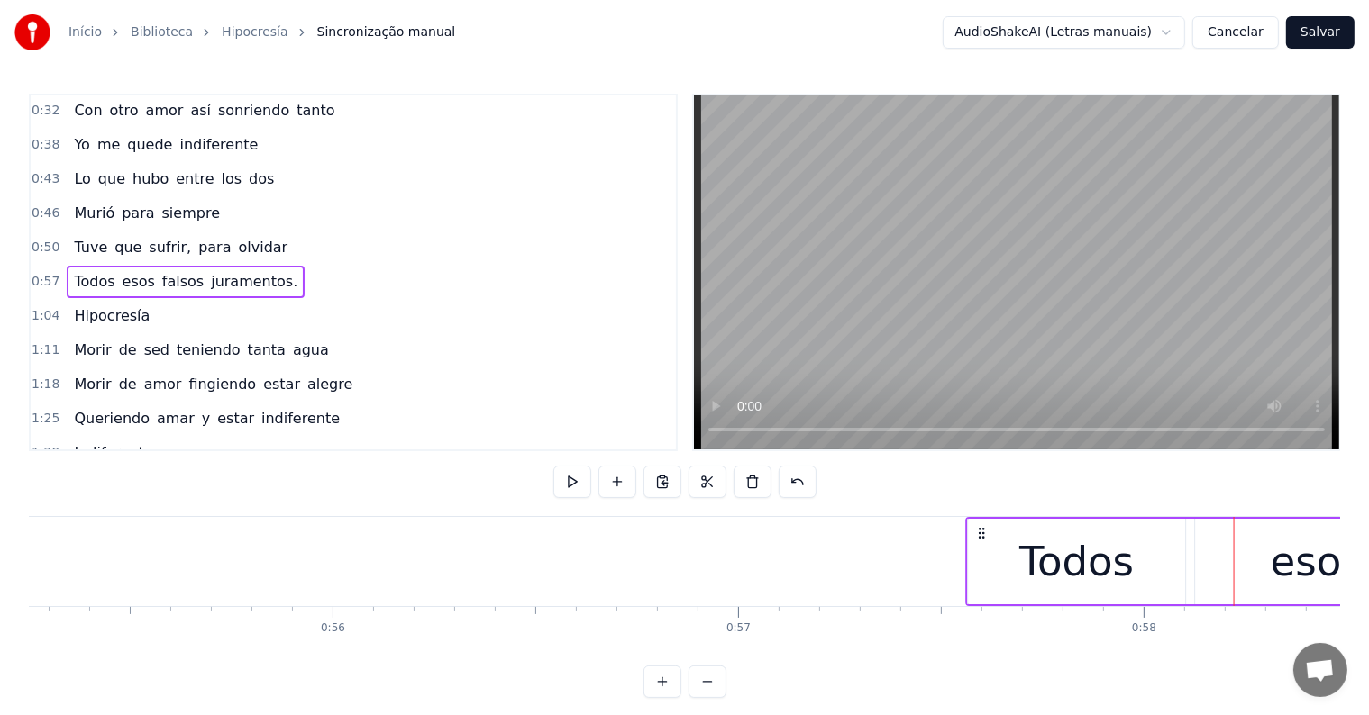
drag, startPoint x: 1027, startPoint y: 526, endPoint x: 984, endPoint y: 537, distance: 44.6
click at [981, 537] on icon at bounding box center [981, 533] width 14 height 14
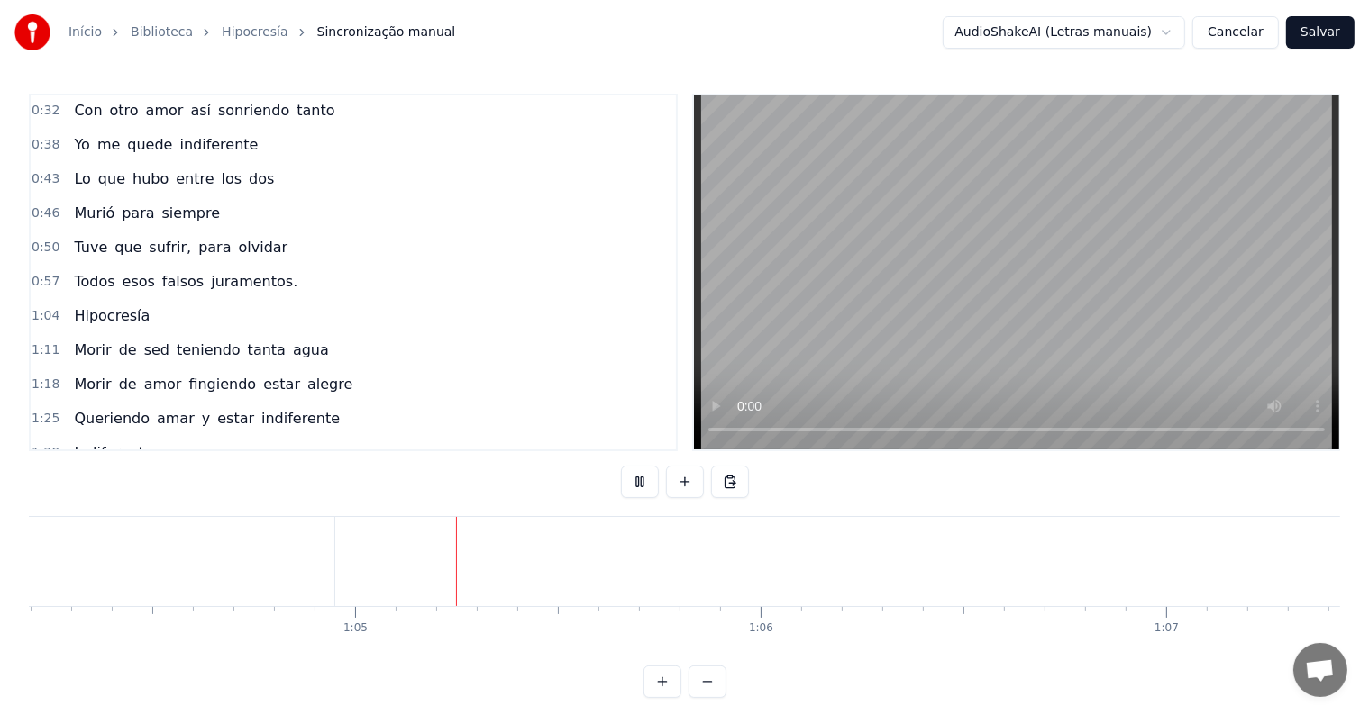
scroll to position [0, 26081]
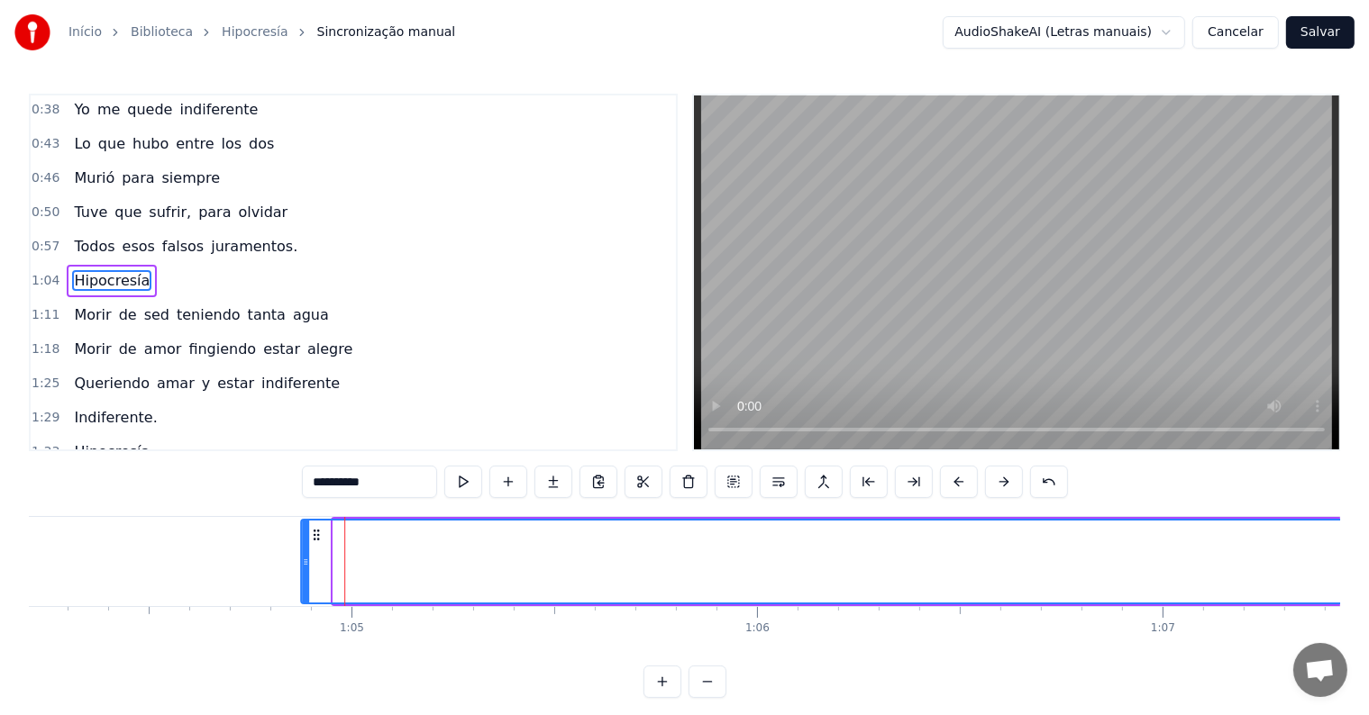
scroll to position [0, 26031]
click at [299, 536] on icon at bounding box center [300, 535] width 14 height 14
click at [296, 537] on icon at bounding box center [296, 535] width 14 height 14
click at [505, 36] on div "Início Biblioteca Hipocresía Sincronização manual AudioShakeAI (Letras manuais)…" at bounding box center [684, 32] width 1369 height 65
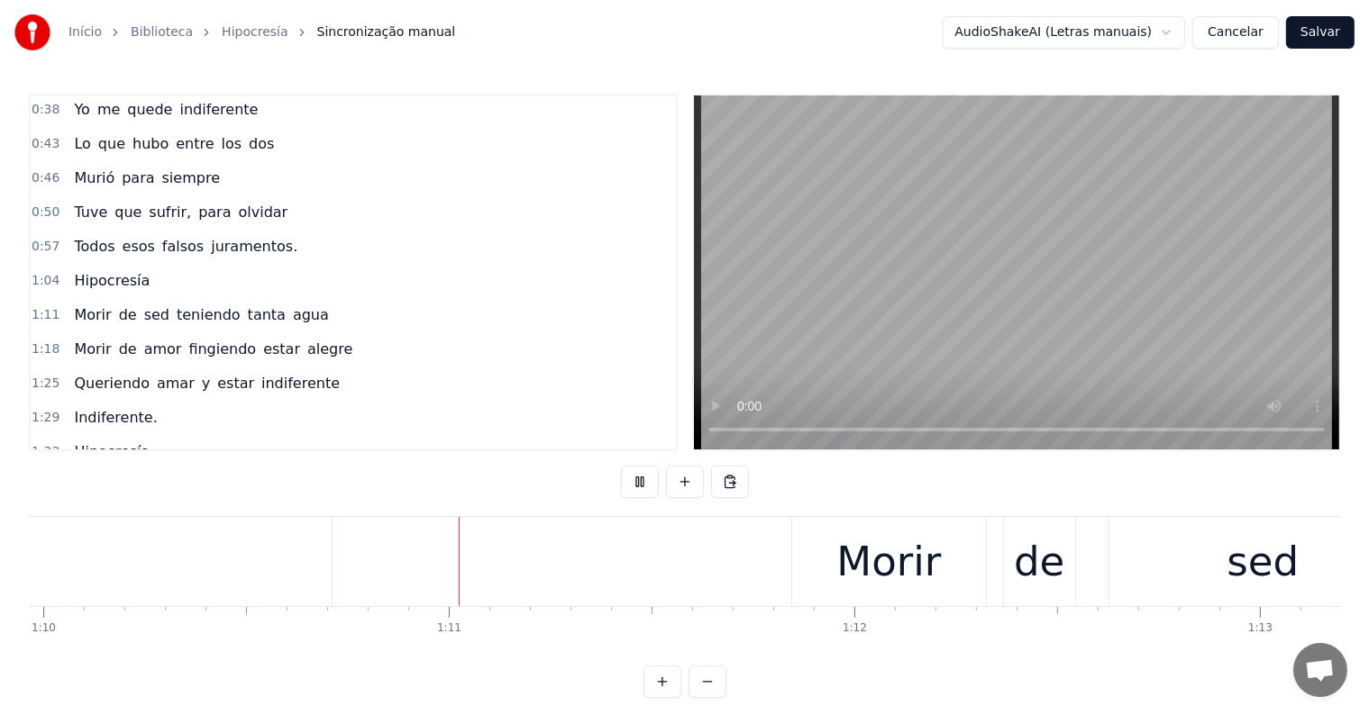
scroll to position [0, 28408]
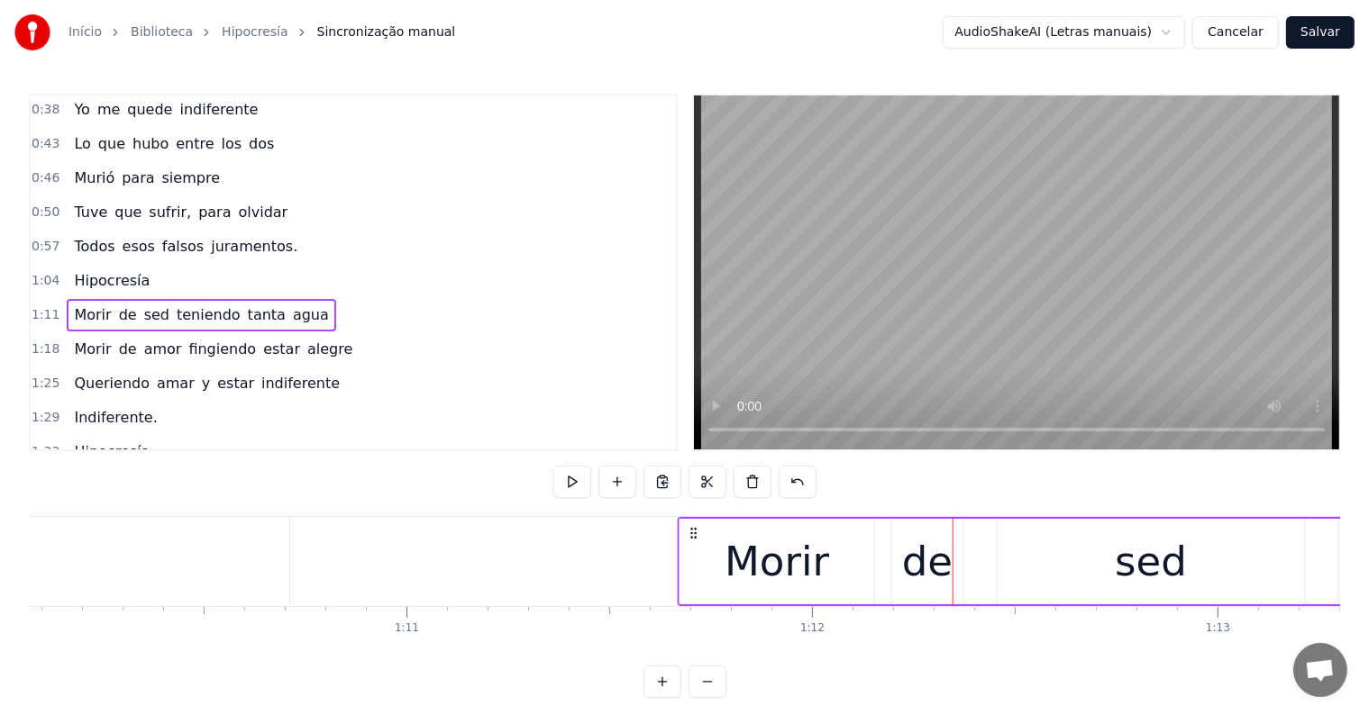
drag, startPoint x: 762, startPoint y: 530, endPoint x: 691, endPoint y: 532, distance: 71.2
click at [691, 532] on icon at bounding box center [694, 533] width 14 height 14
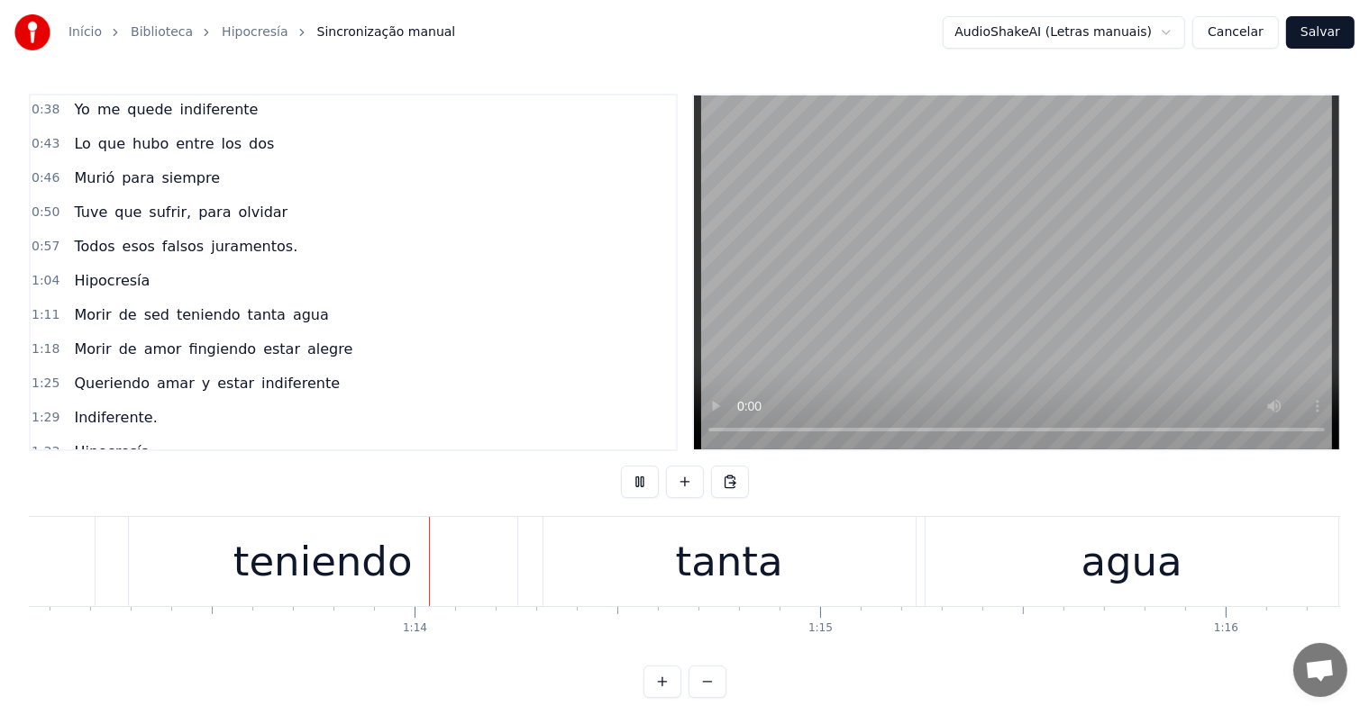
scroll to position [0, 29623]
click at [1148, 580] on div "agua" at bounding box center [1125, 562] width 101 height 61
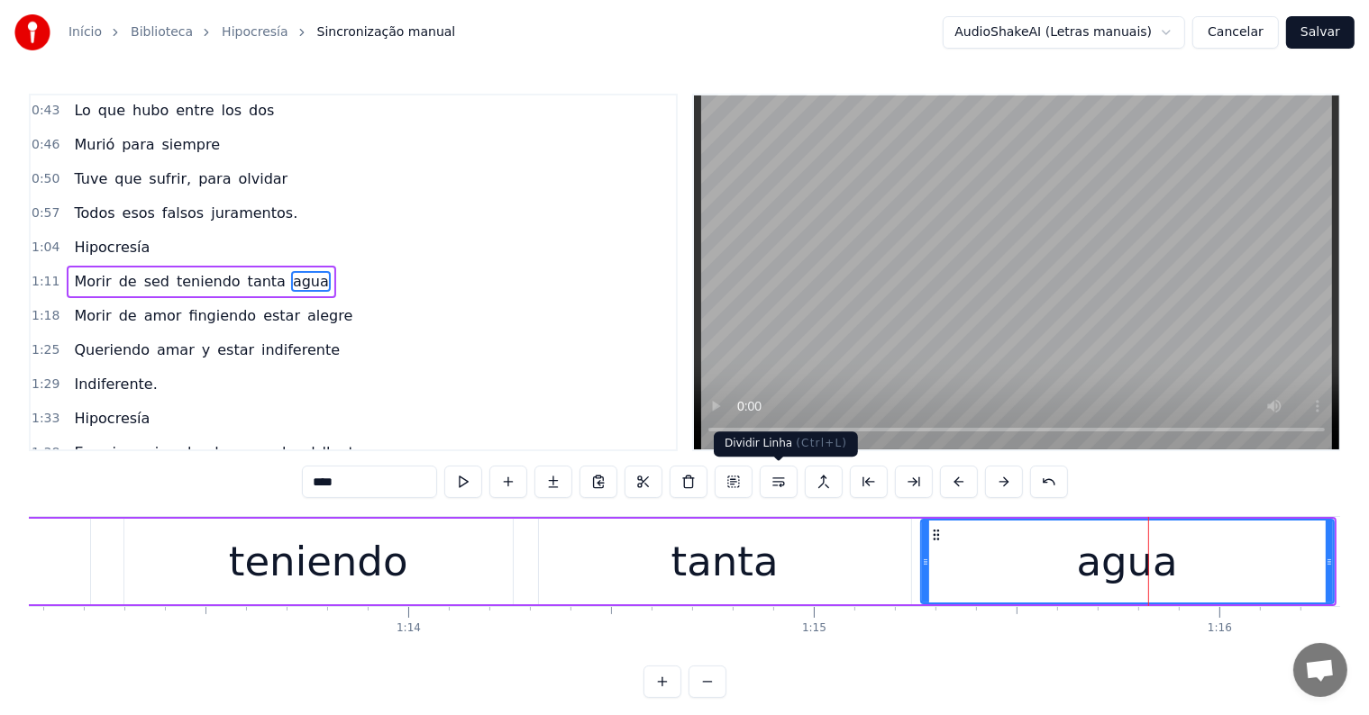
click at [783, 486] on button at bounding box center [779, 482] width 38 height 32
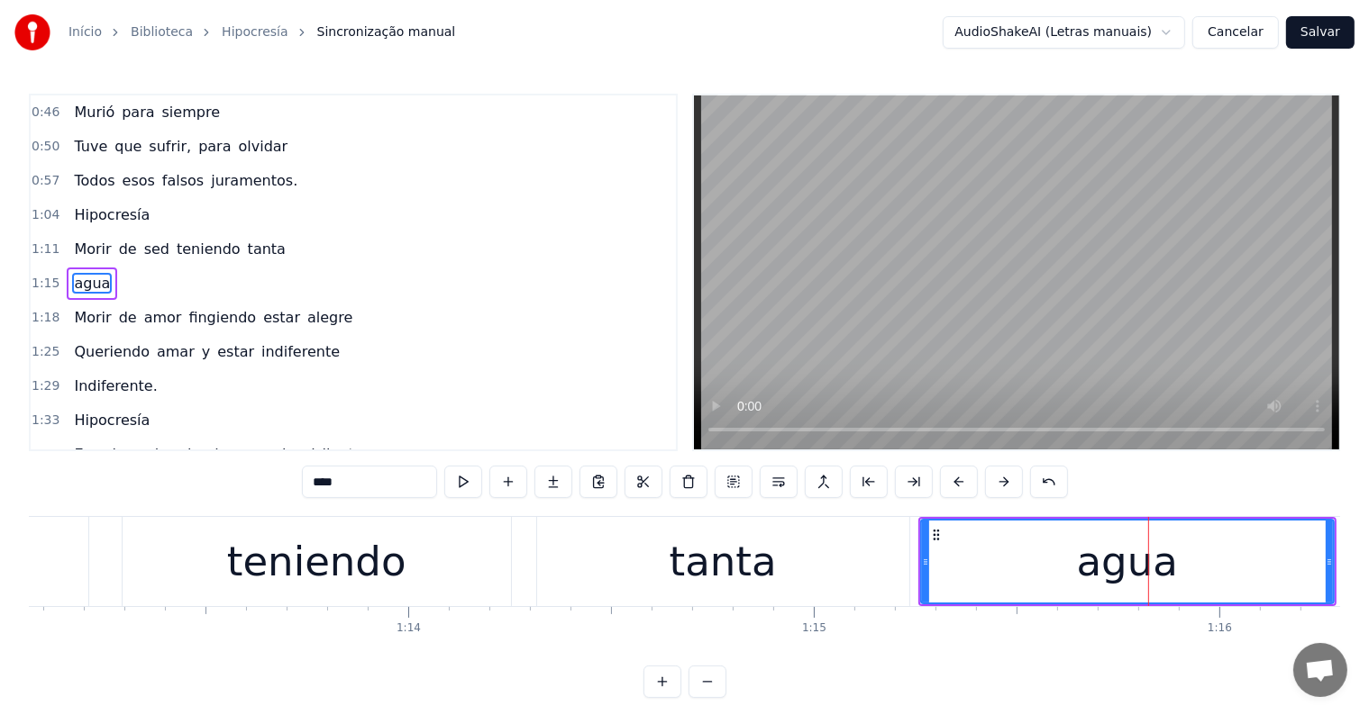
click at [731, 563] on div "tanta" at bounding box center [722, 562] width 107 height 61
type input "*****"
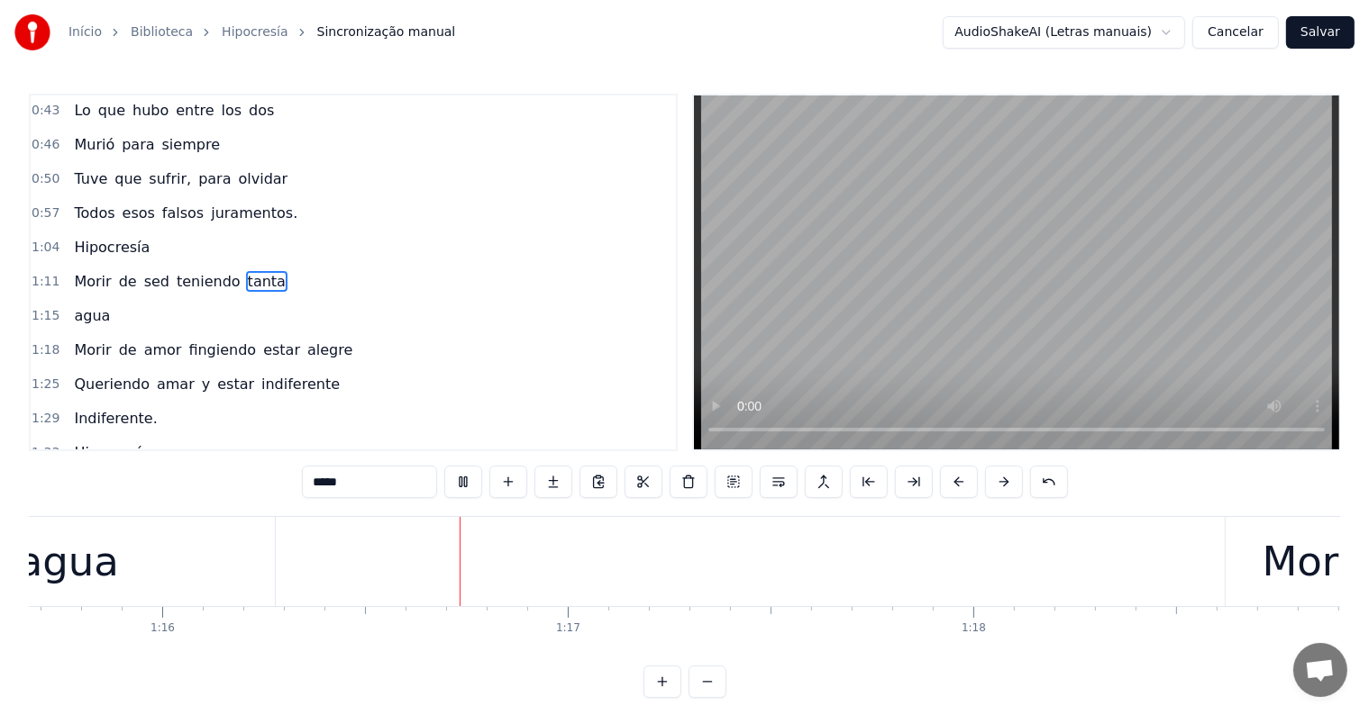
scroll to position [0, 30823]
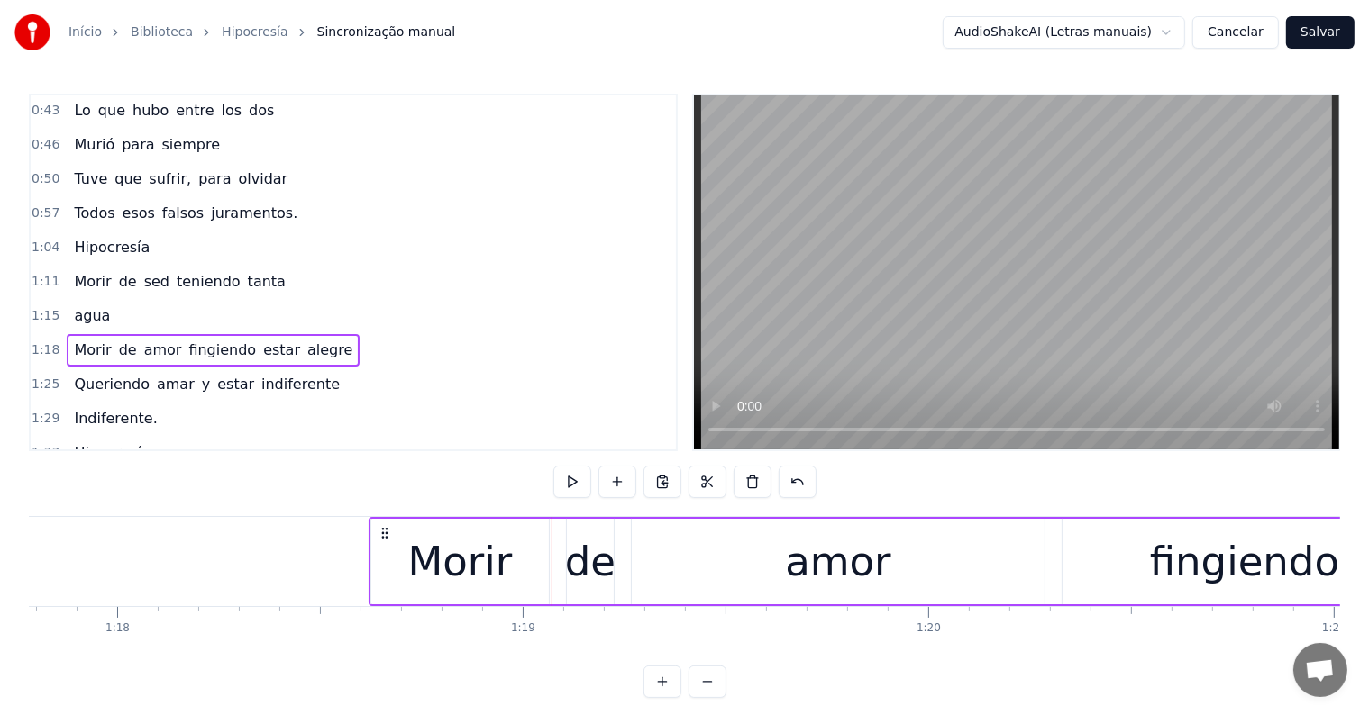
scroll to position [0, 31535]
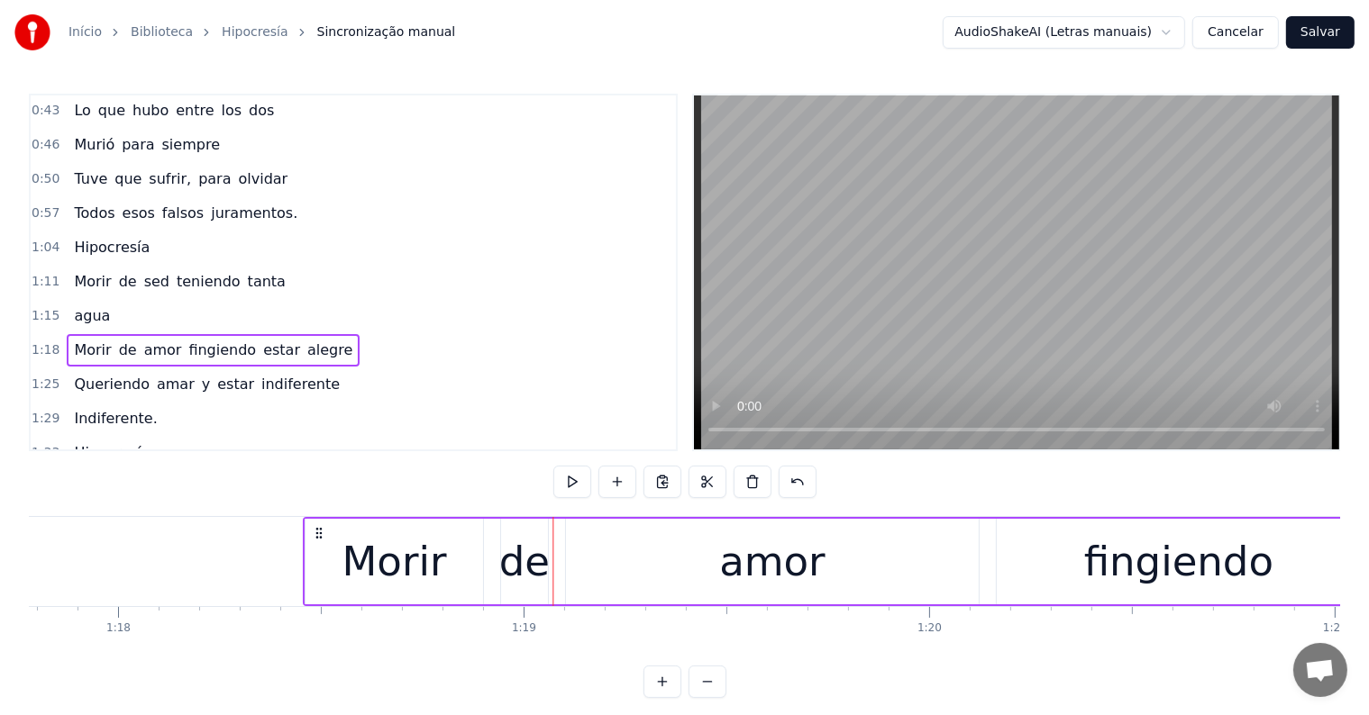
drag, startPoint x: 374, startPoint y: 531, endPoint x: 326, endPoint y: 534, distance: 47.9
click at [321, 532] on icon at bounding box center [319, 533] width 14 height 14
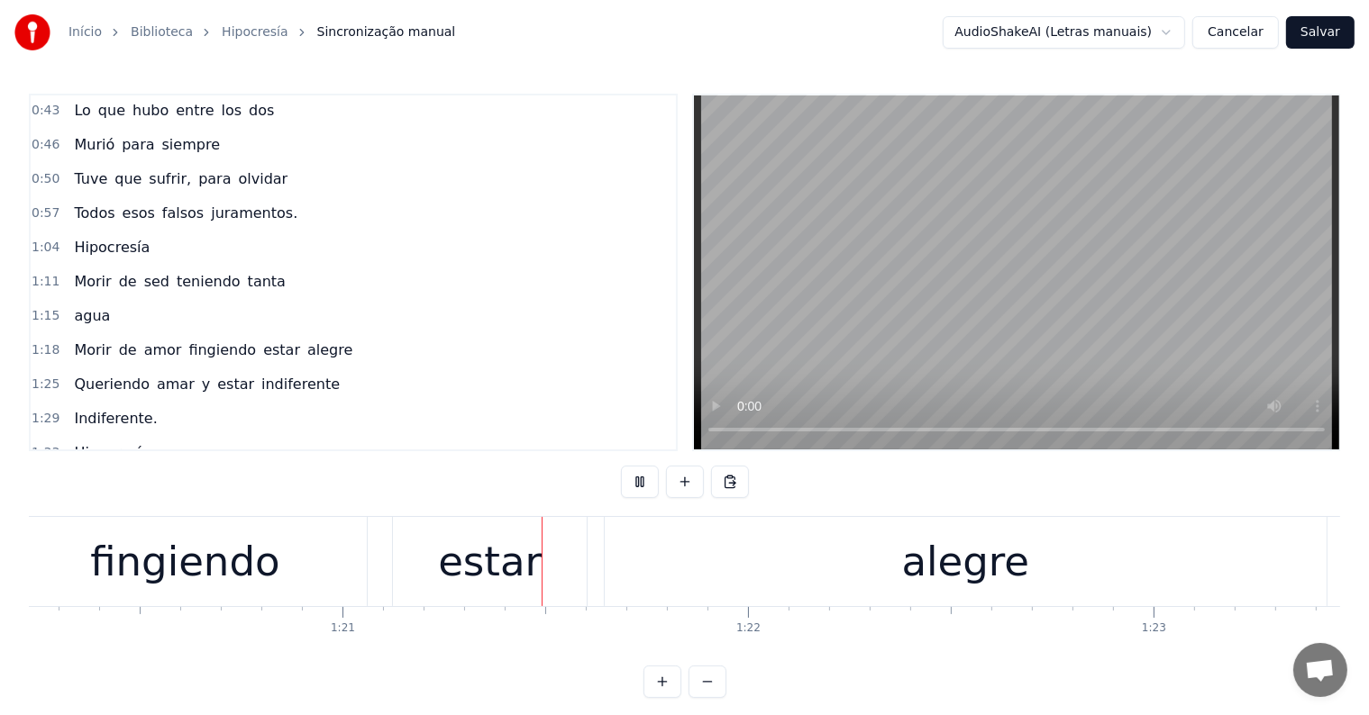
scroll to position [0, 32737]
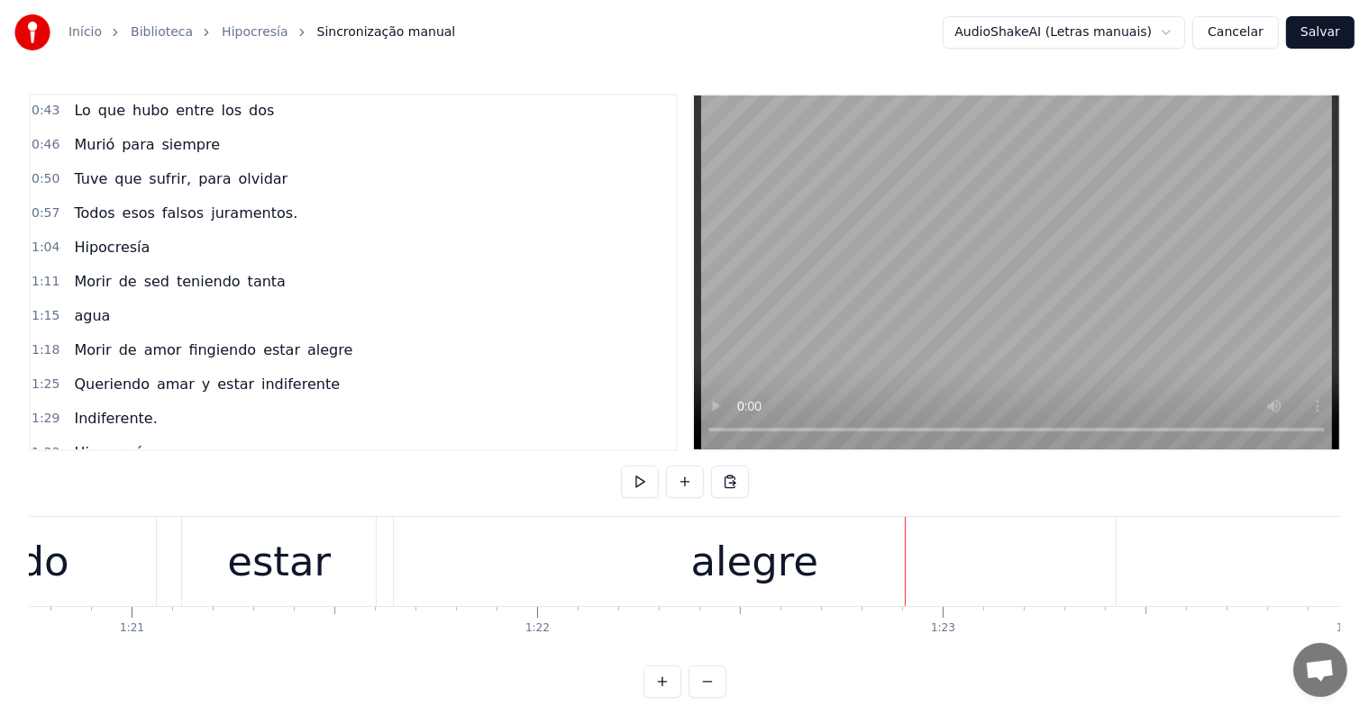
click at [782, 559] on div "alegre" at bounding box center [755, 562] width 128 height 61
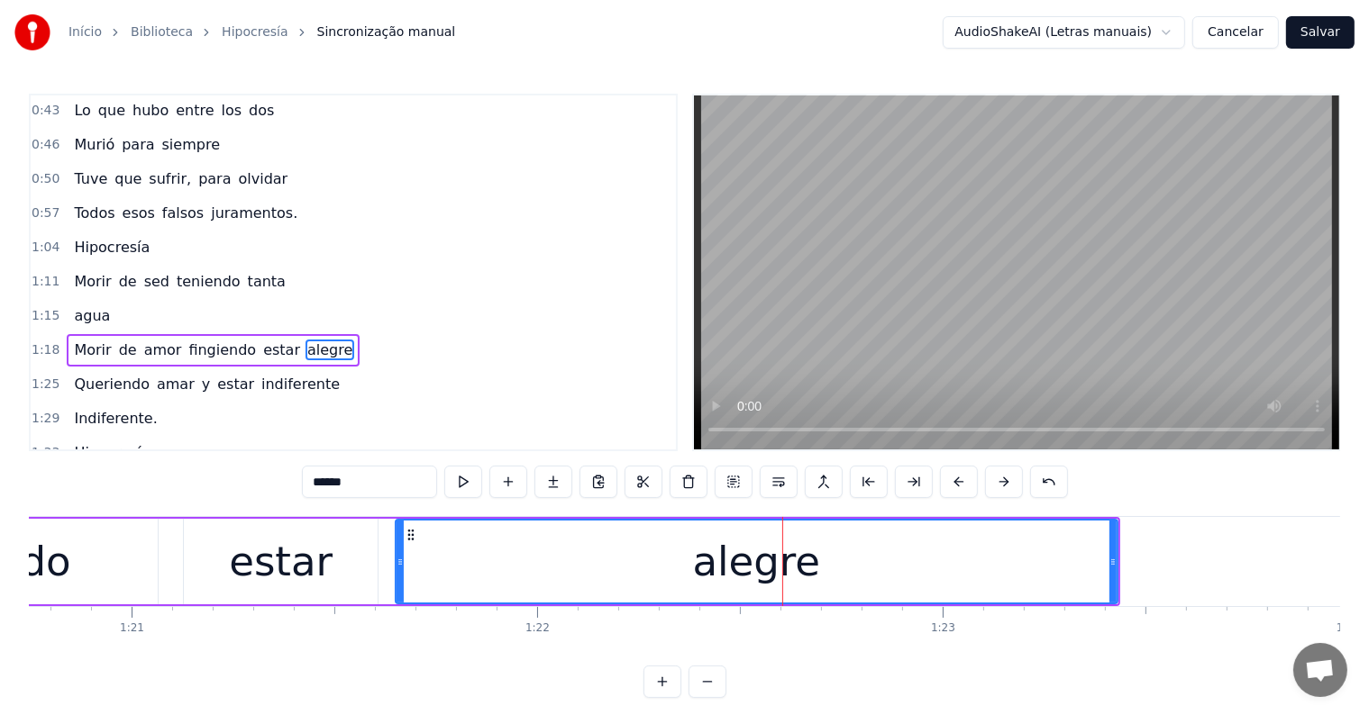
scroll to position [170, 0]
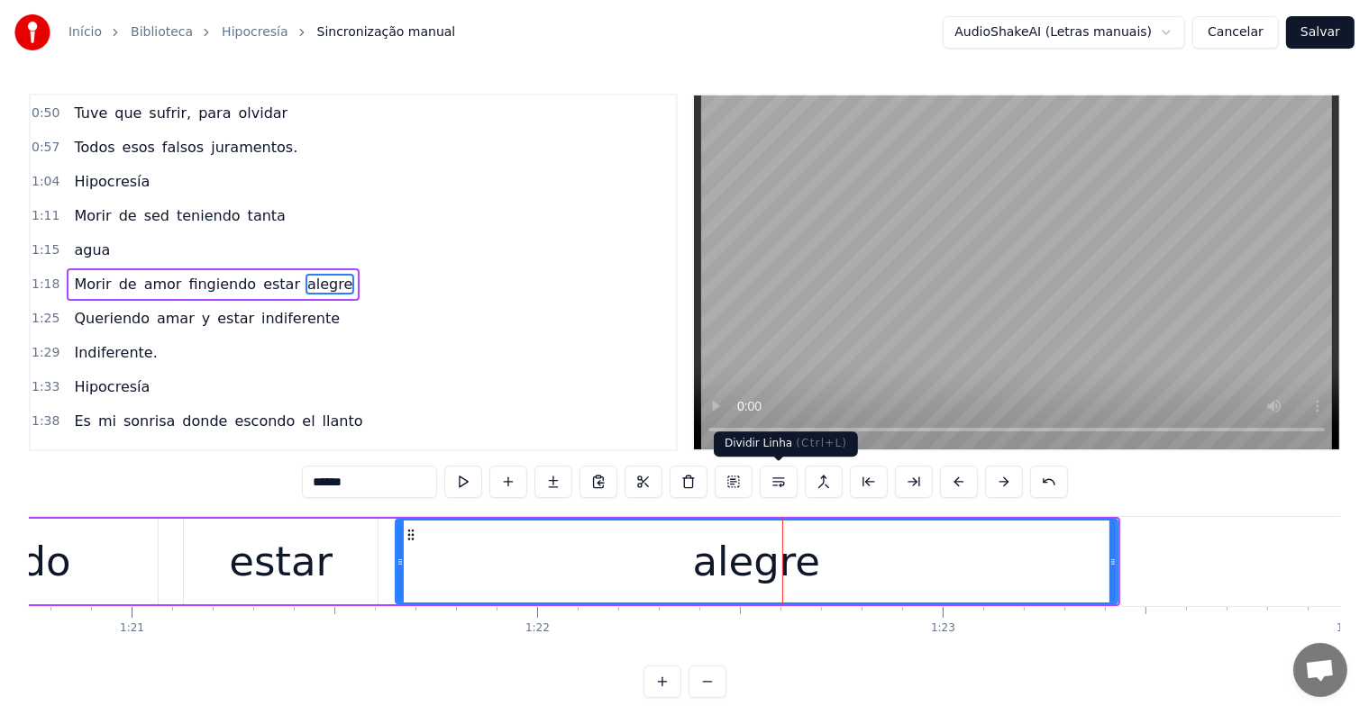
click at [779, 484] on button at bounding box center [779, 482] width 38 height 32
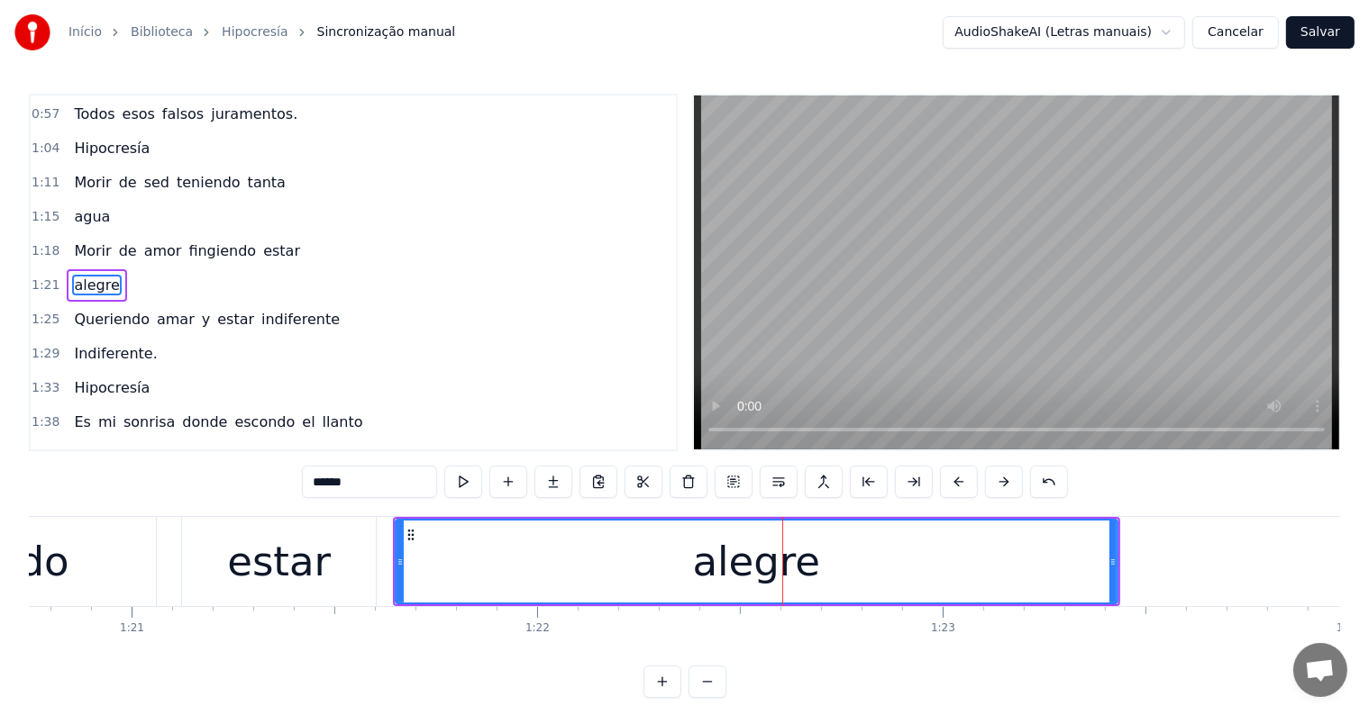
click at [304, 567] on div "estar" at bounding box center [279, 562] width 104 height 61
type input "*****"
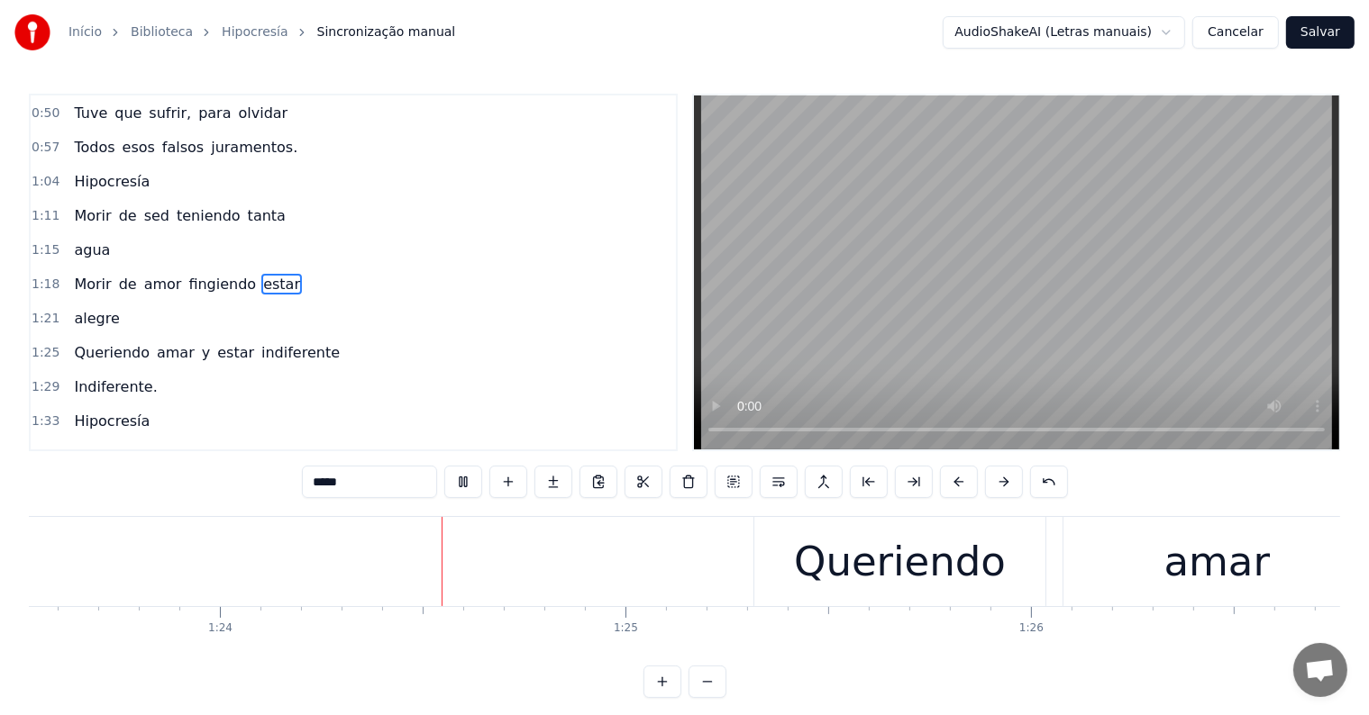
scroll to position [0, 33930]
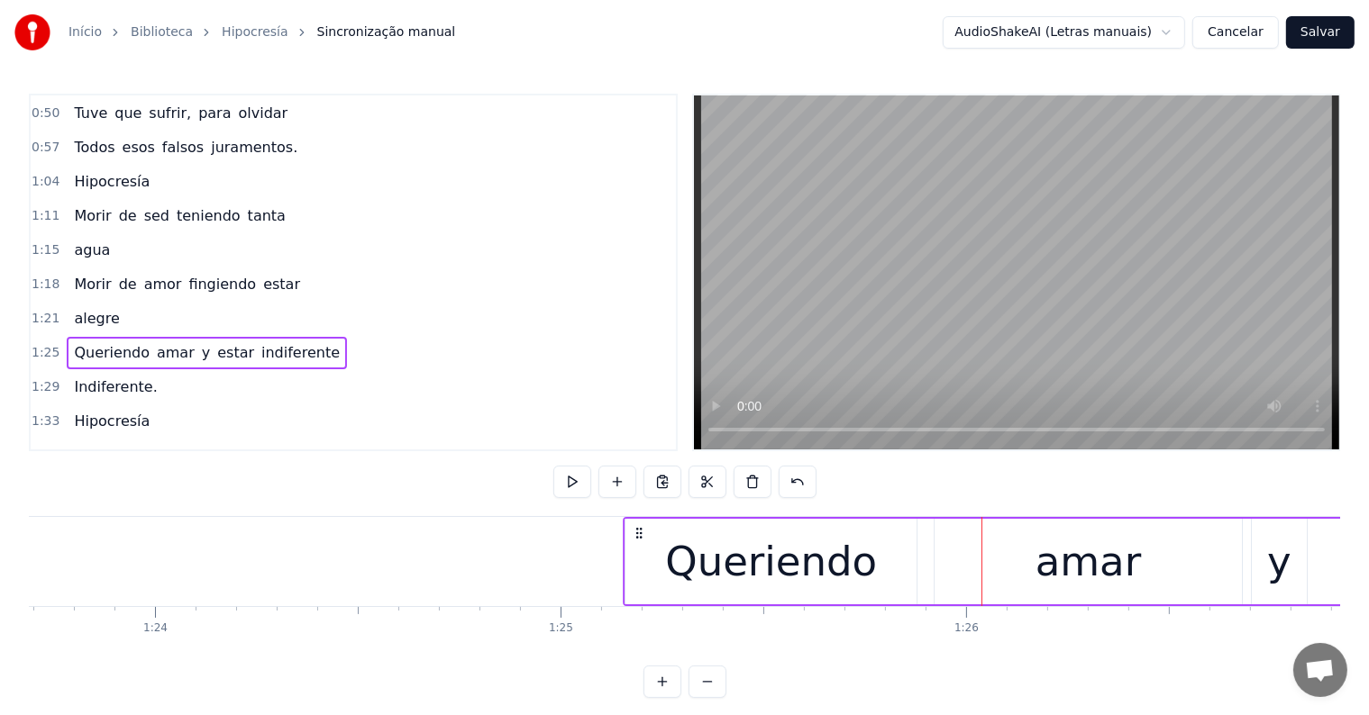
drag, startPoint x: 701, startPoint y: 530, endPoint x: 635, endPoint y: 530, distance: 65.8
click at [635, 530] on icon at bounding box center [639, 533] width 14 height 14
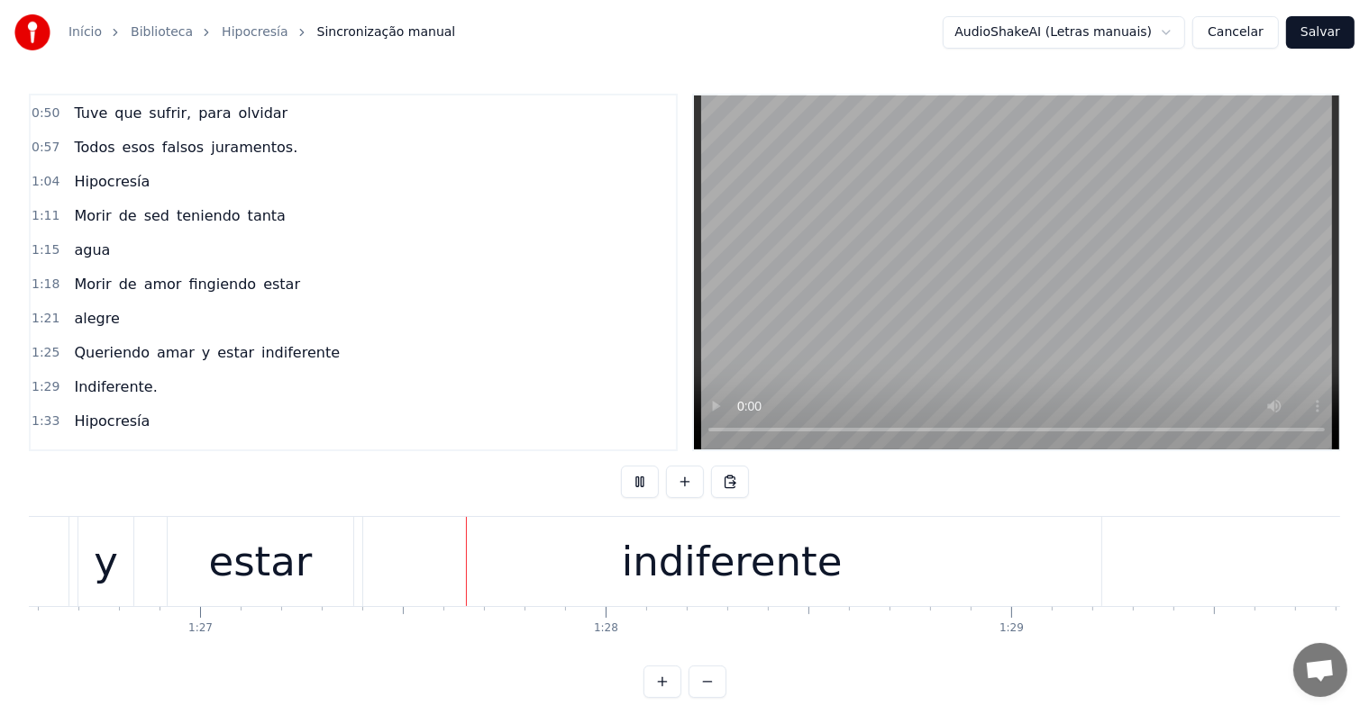
scroll to position [0, 35158]
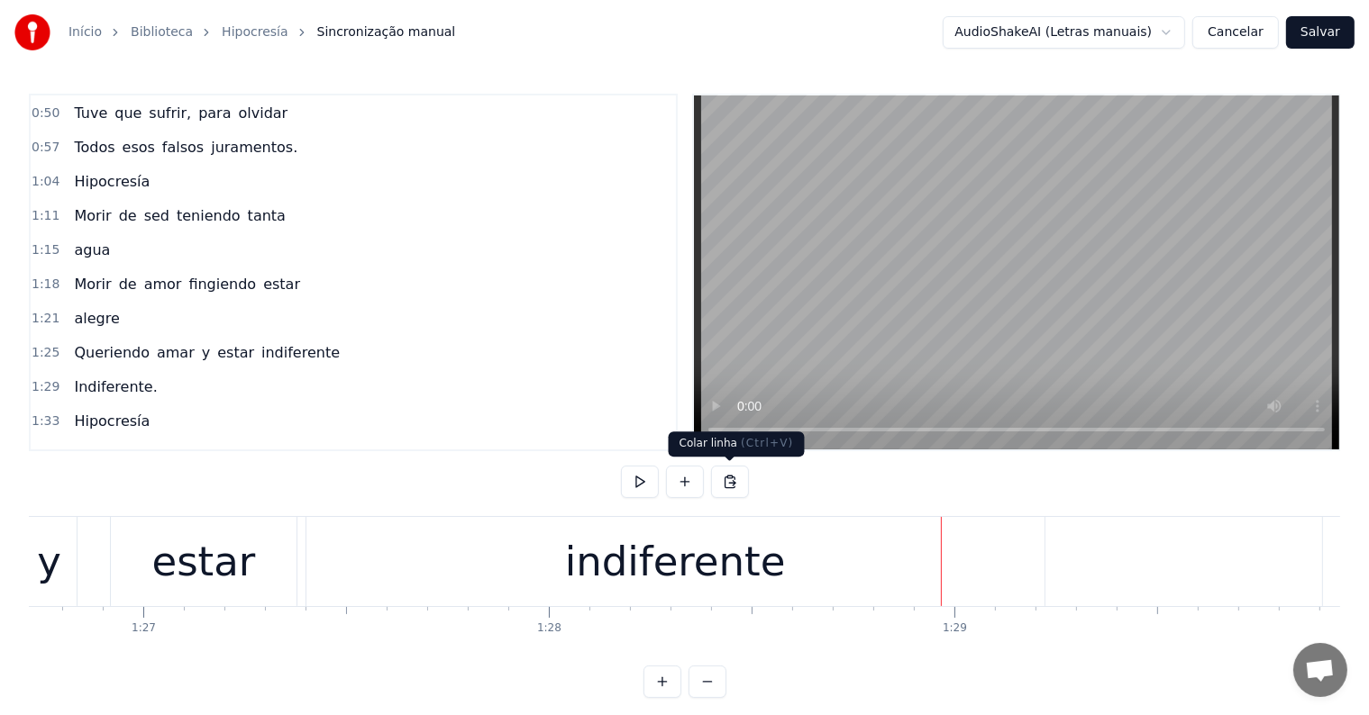
click at [735, 587] on div "indiferente" at bounding box center [675, 562] width 221 height 61
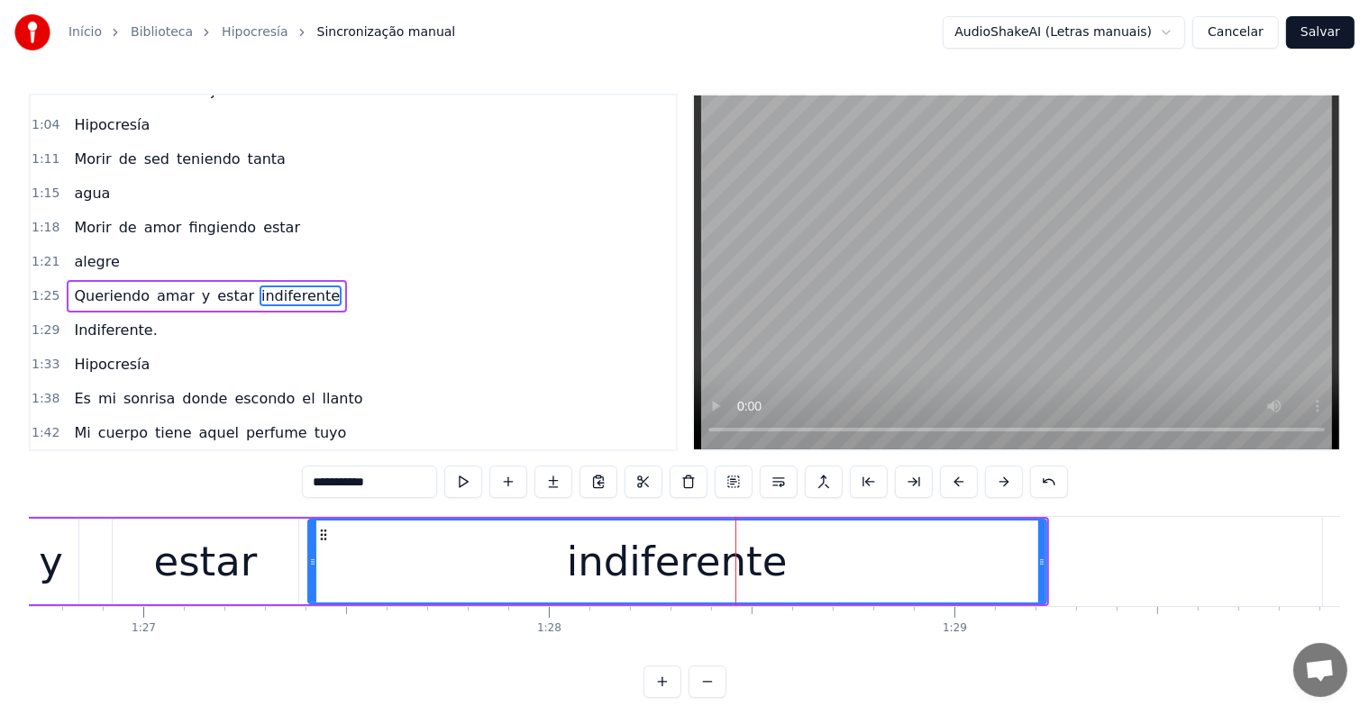
scroll to position [237, 0]
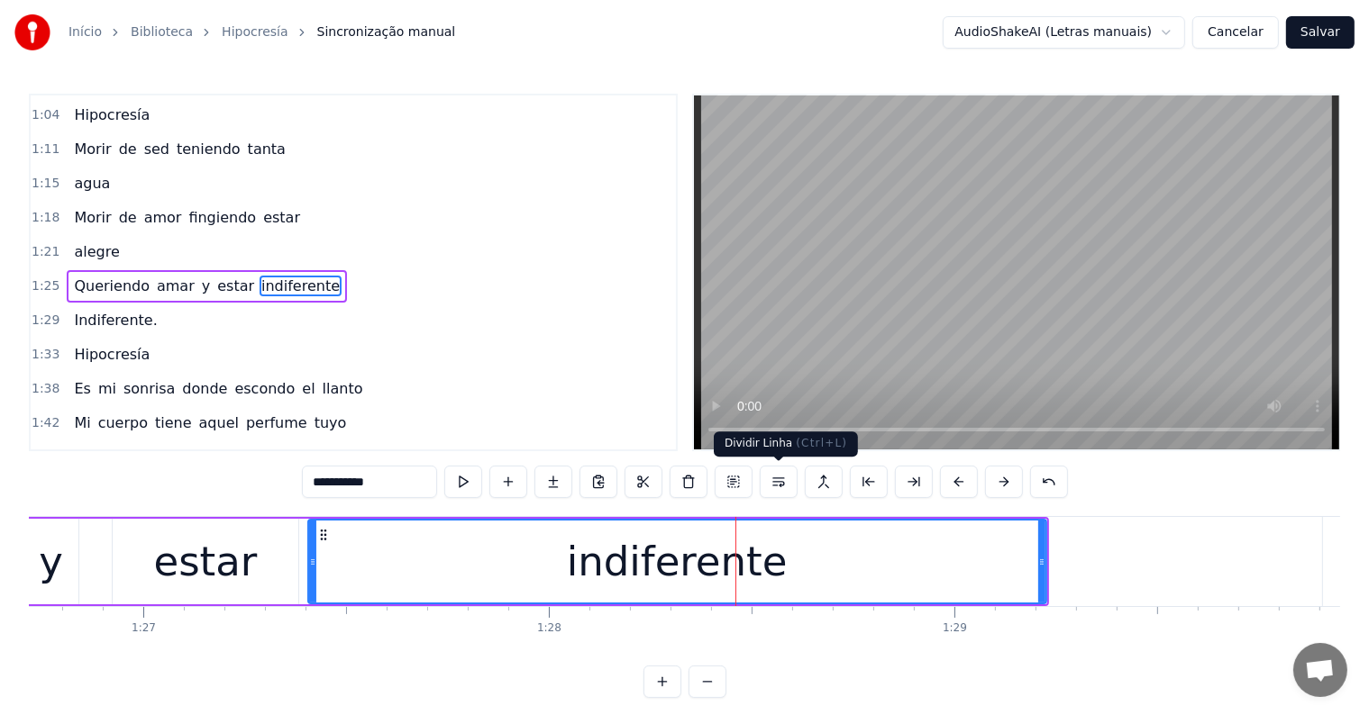
click at [773, 478] on button at bounding box center [779, 482] width 38 height 32
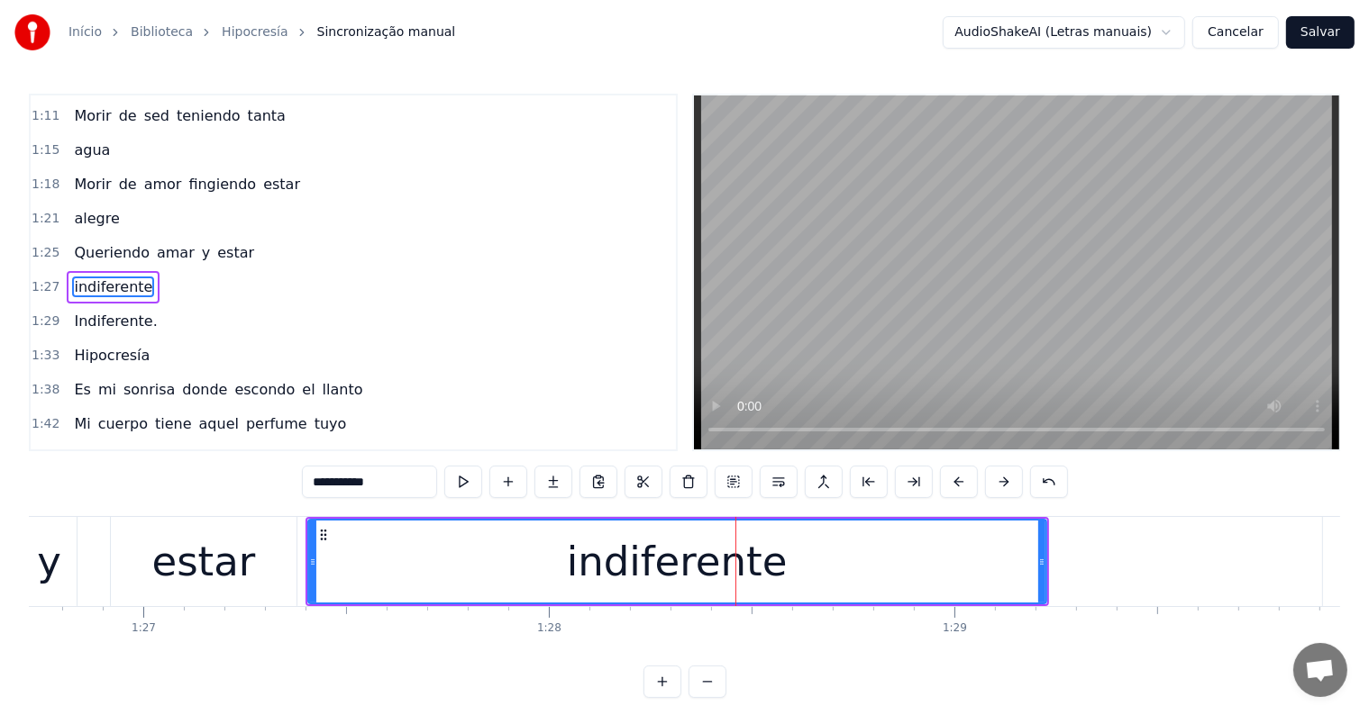
click at [231, 575] on div "estar" at bounding box center [204, 562] width 104 height 61
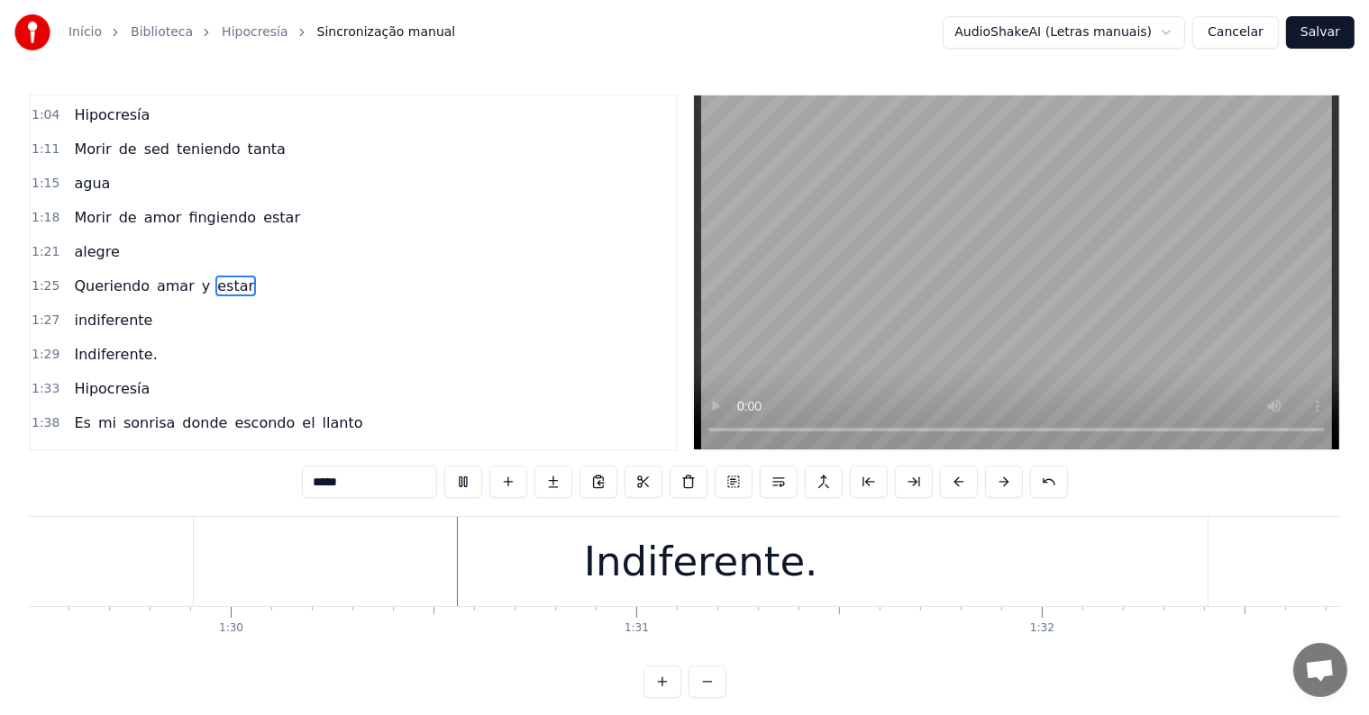
scroll to position [0, 36389]
click at [479, 591] on div "Indiferente." at bounding box center [599, 561] width 1014 height 89
type input "**********"
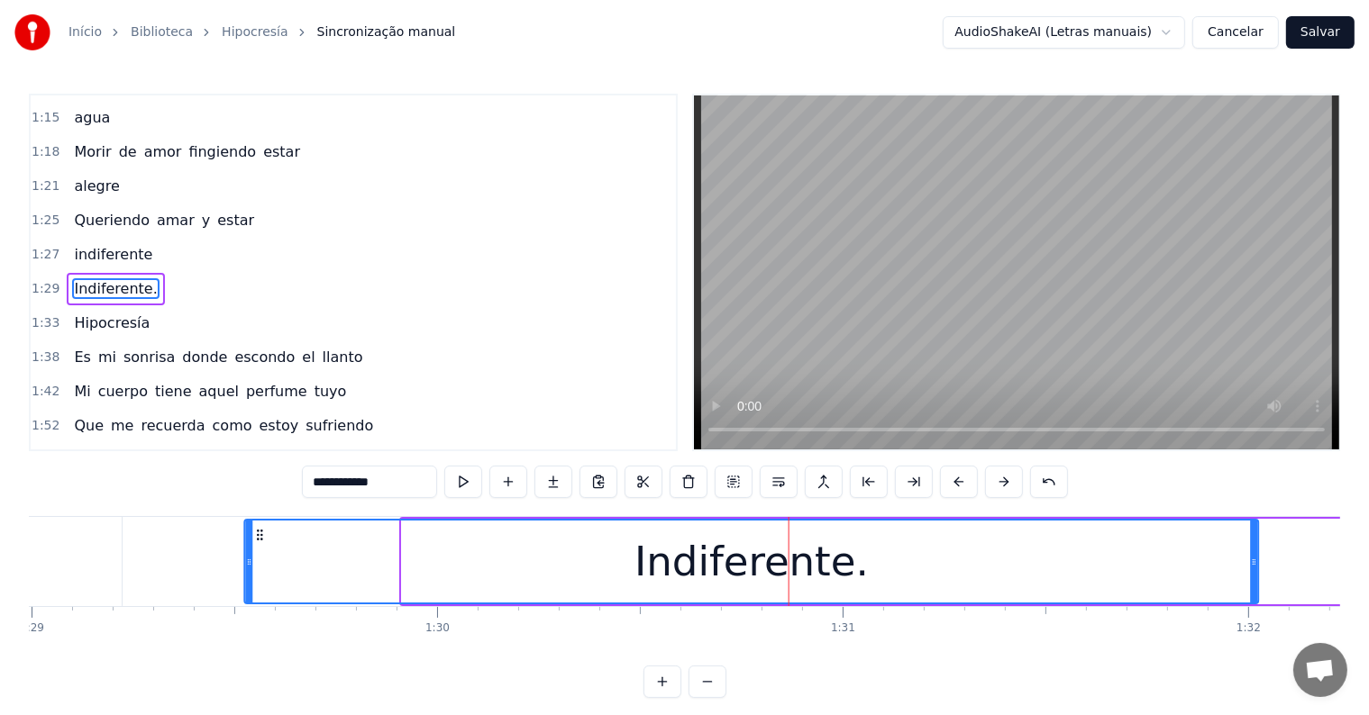
scroll to position [0, 36074]
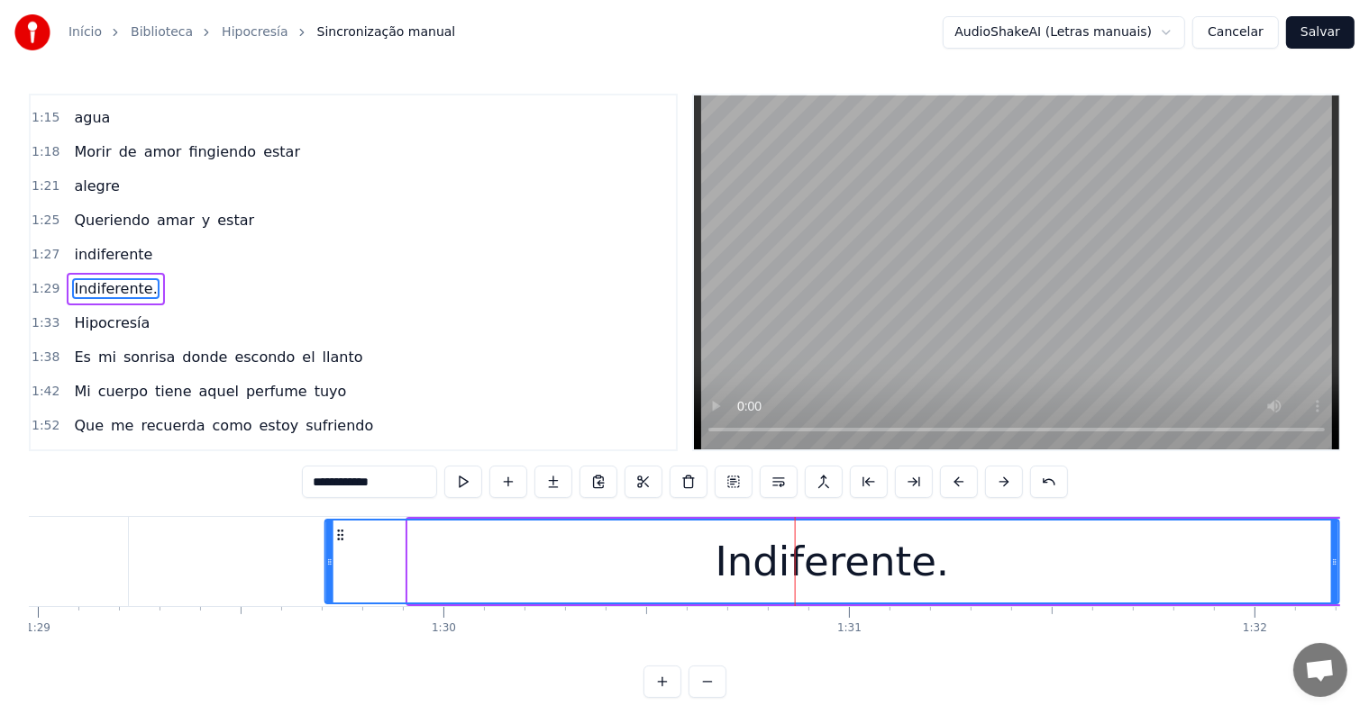
drag, startPoint x: 108, startPoint y: 536, endPoint x: 341, endPoint y: 537, distance: 232.4
click at [341, 537] on icon at bounding box center [340, 535] width 14 height 14
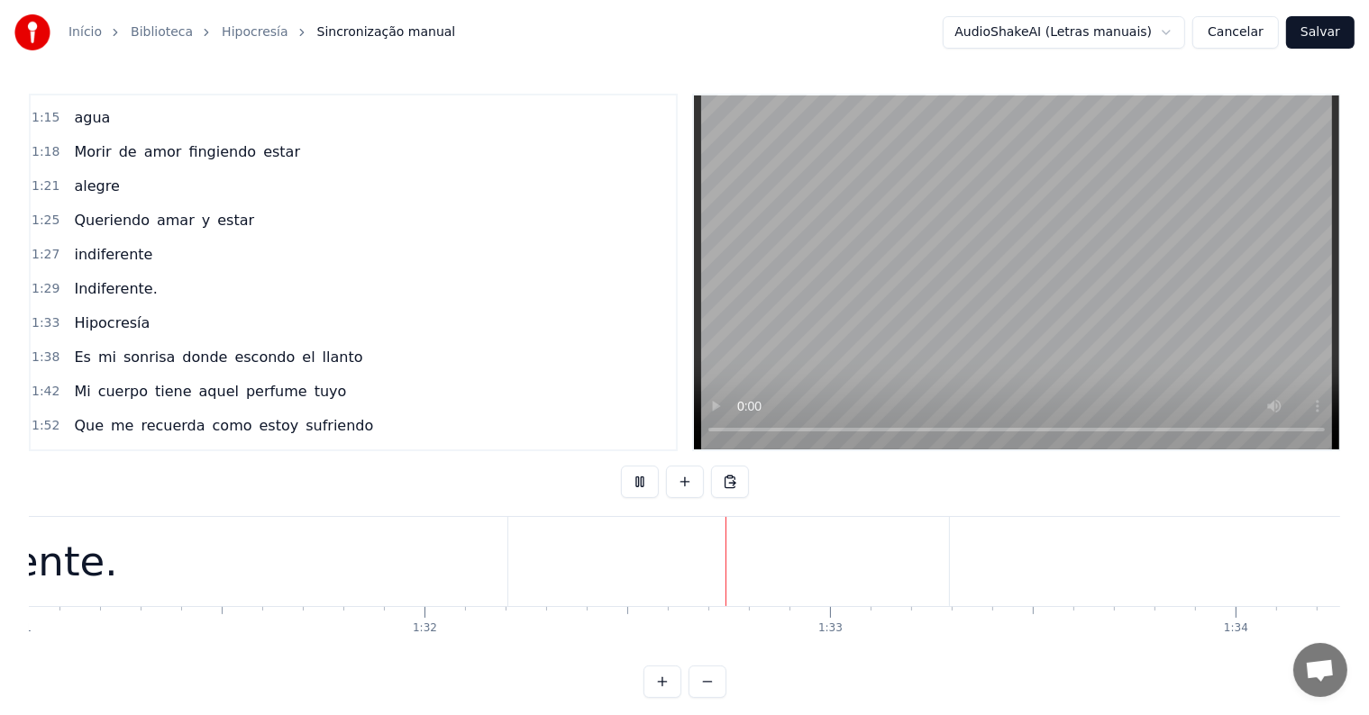
scroll to position [0, 37299]
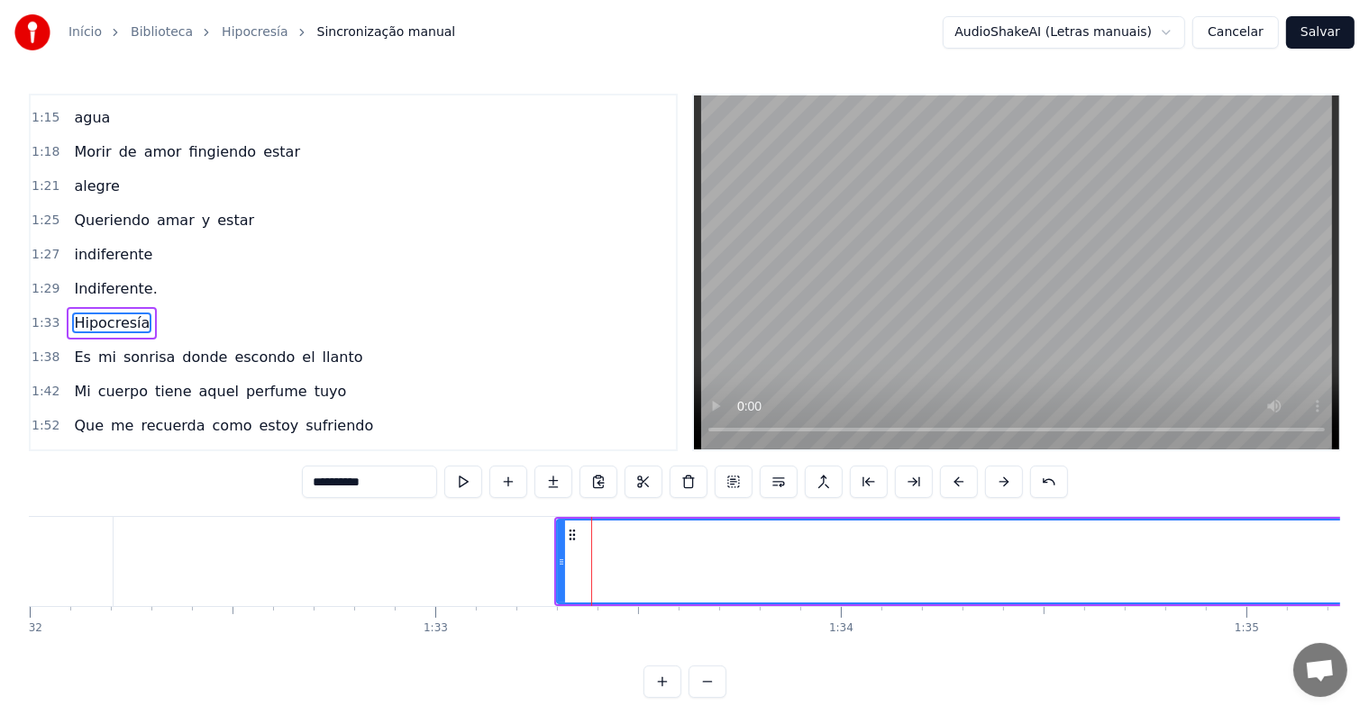
scroll to position [336, 0]
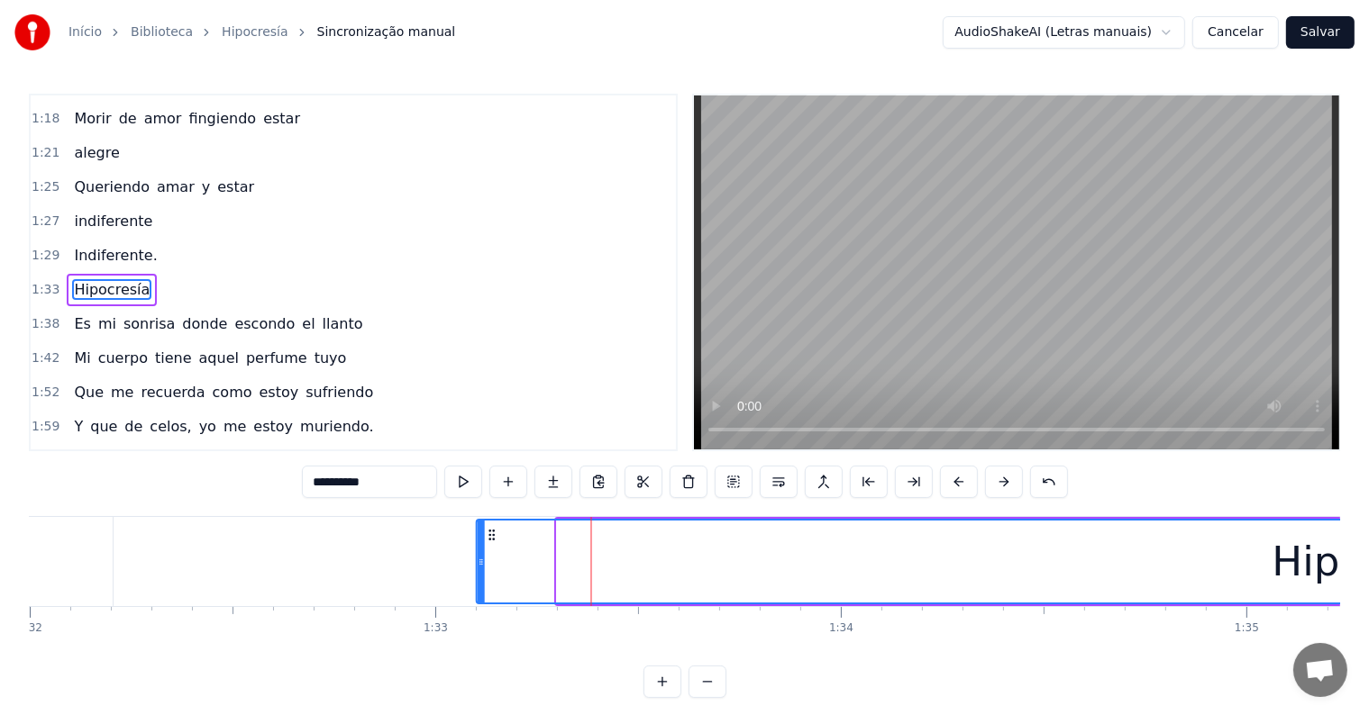
drag, startPoint x: 572, startPoint y: 530, endPoint x: 492, endPoint y: 536, distance: 80.4
click at [492, 536] on icon at bounding box center [493, 535] width 14 height 14
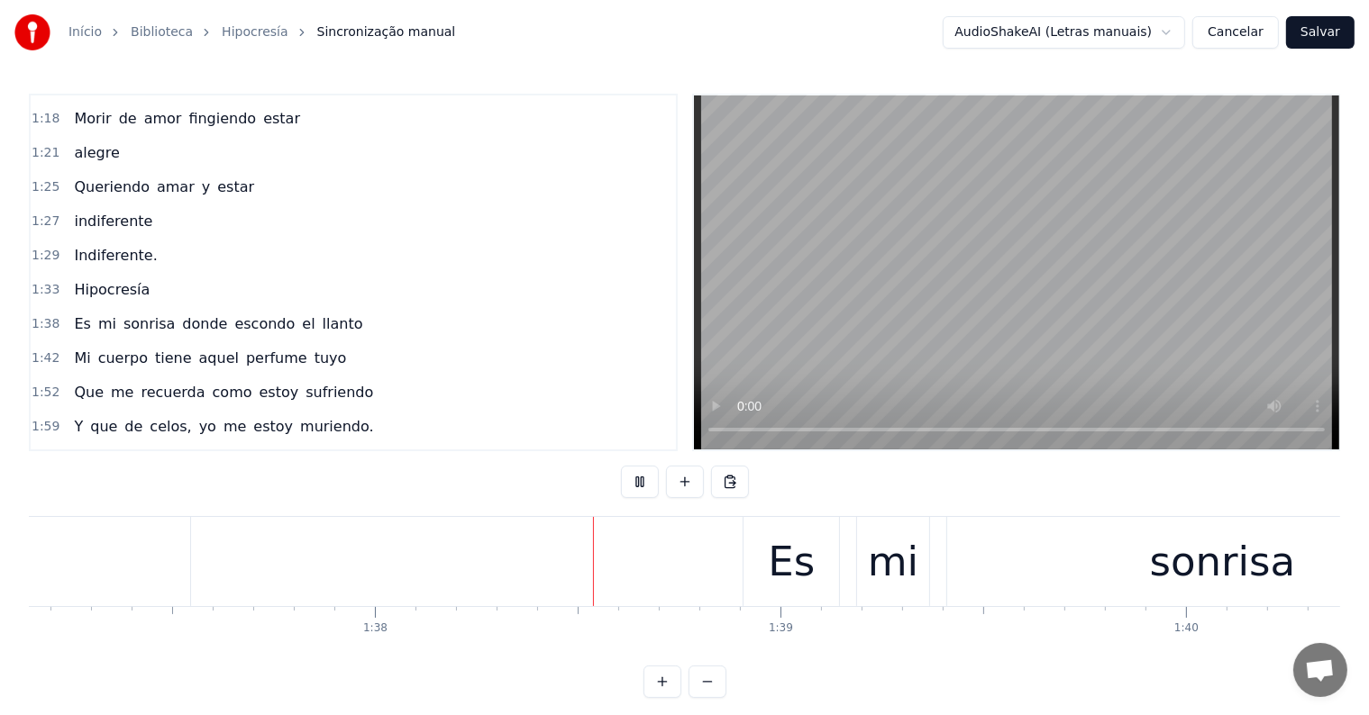
scroll to position [0, 39616]
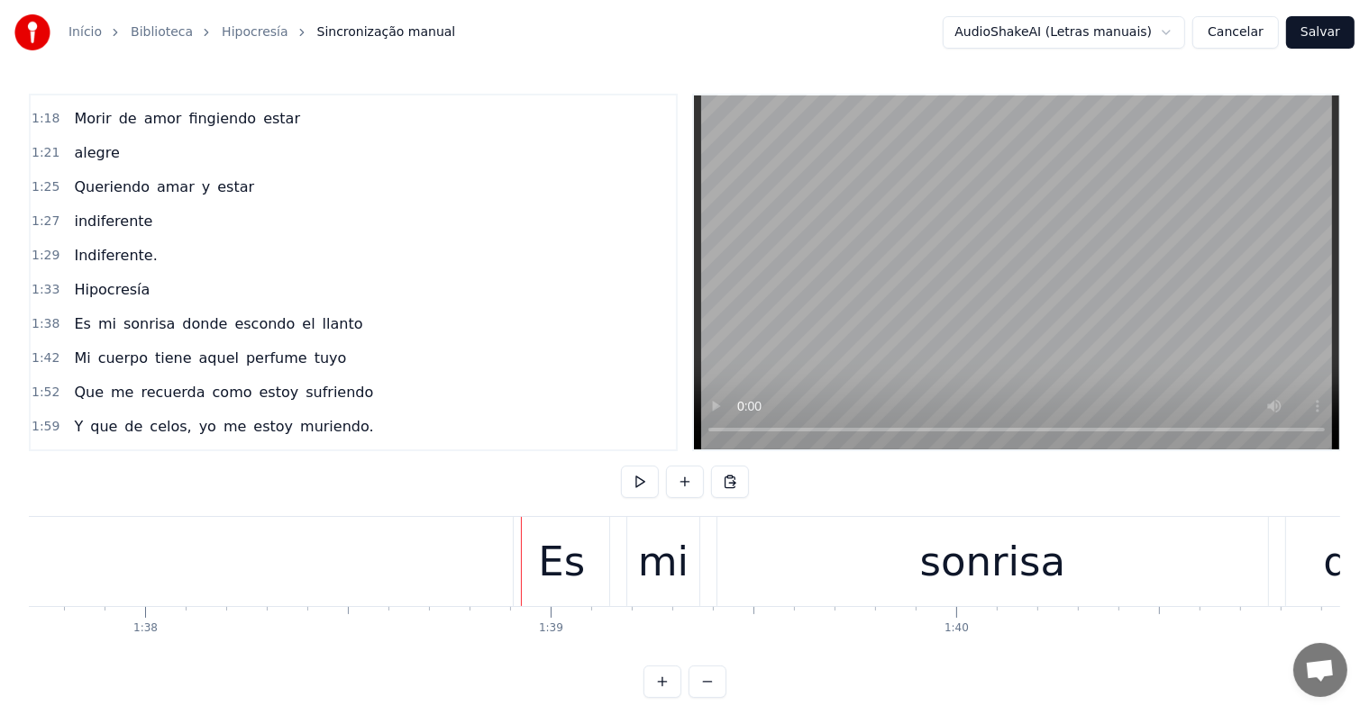
click at [708, 598] on div "Es mi sonrisa donde escondo el llanto" at bounding box center [1222, 561] width 1418 height 89
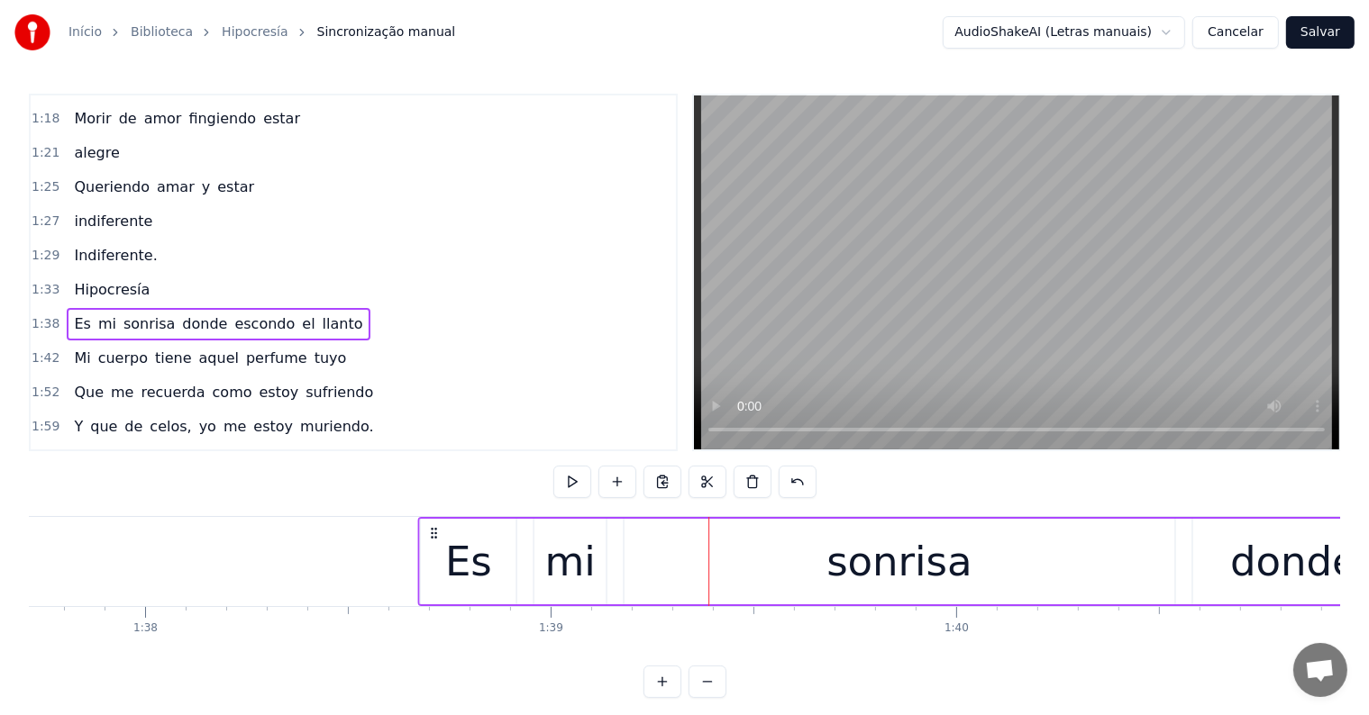
drag, startPoint x: 529, startPoint y: 528, endPoint x: 433, endPoint y: 544, distance: 96.9
click at [433, 544] on div "Es mi sonrisa donde escondo el llanto" at bounding box center [1127, 561] width 1418 height 89
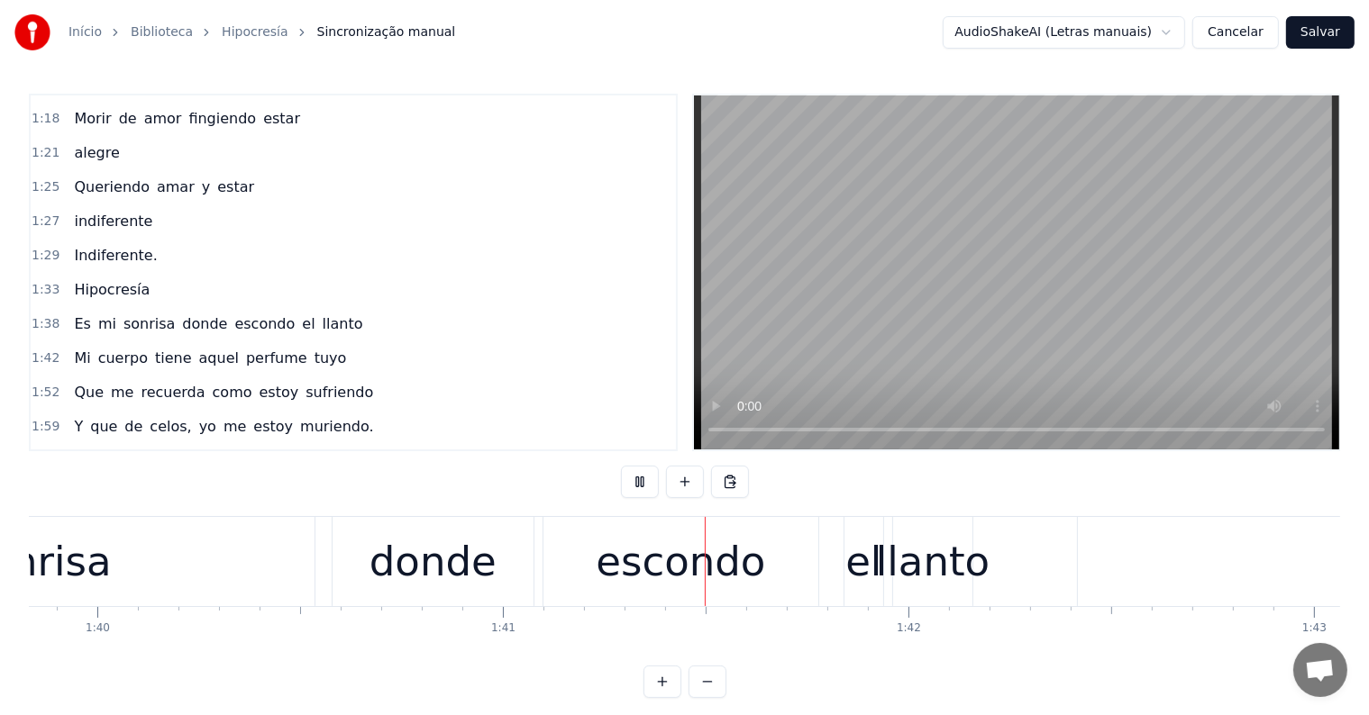
scroll to position [0, 40772]
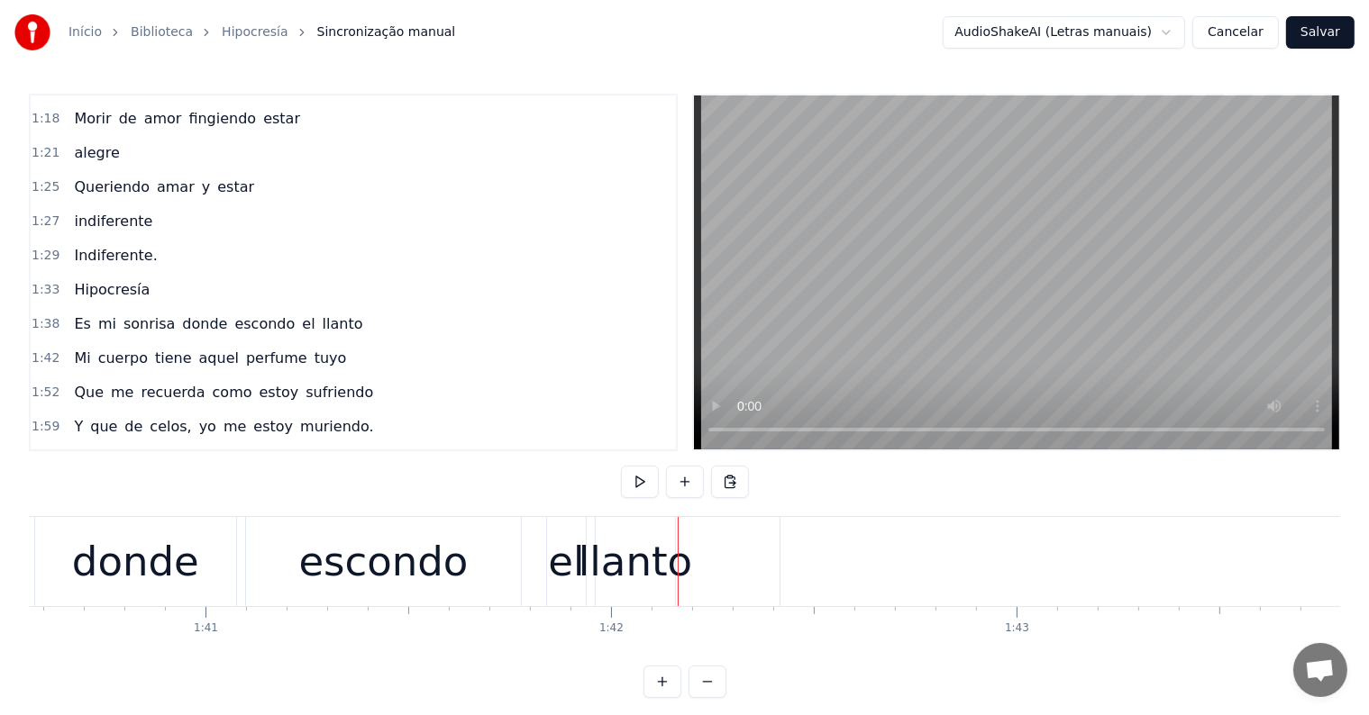
click at [629, 577] on div "llanto" at bounding box center [635, 562] width 114 height 61
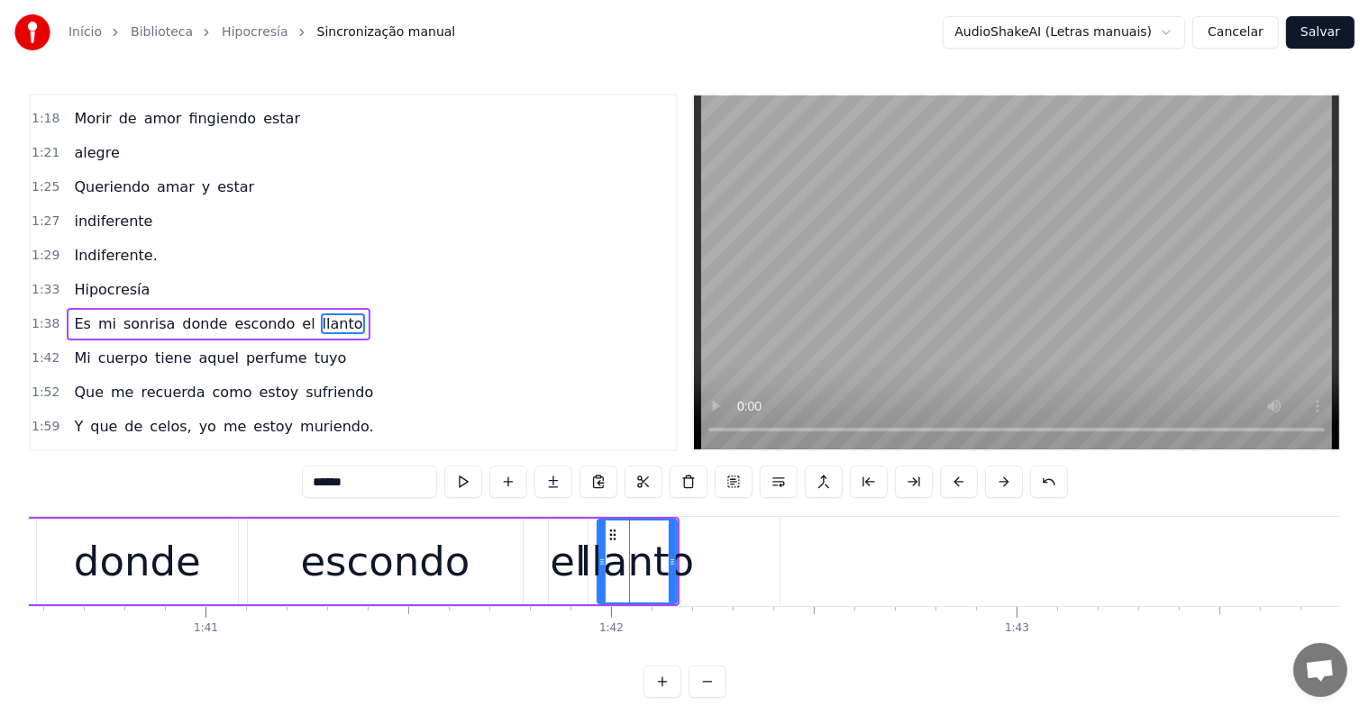
scroll to position [369, 0]
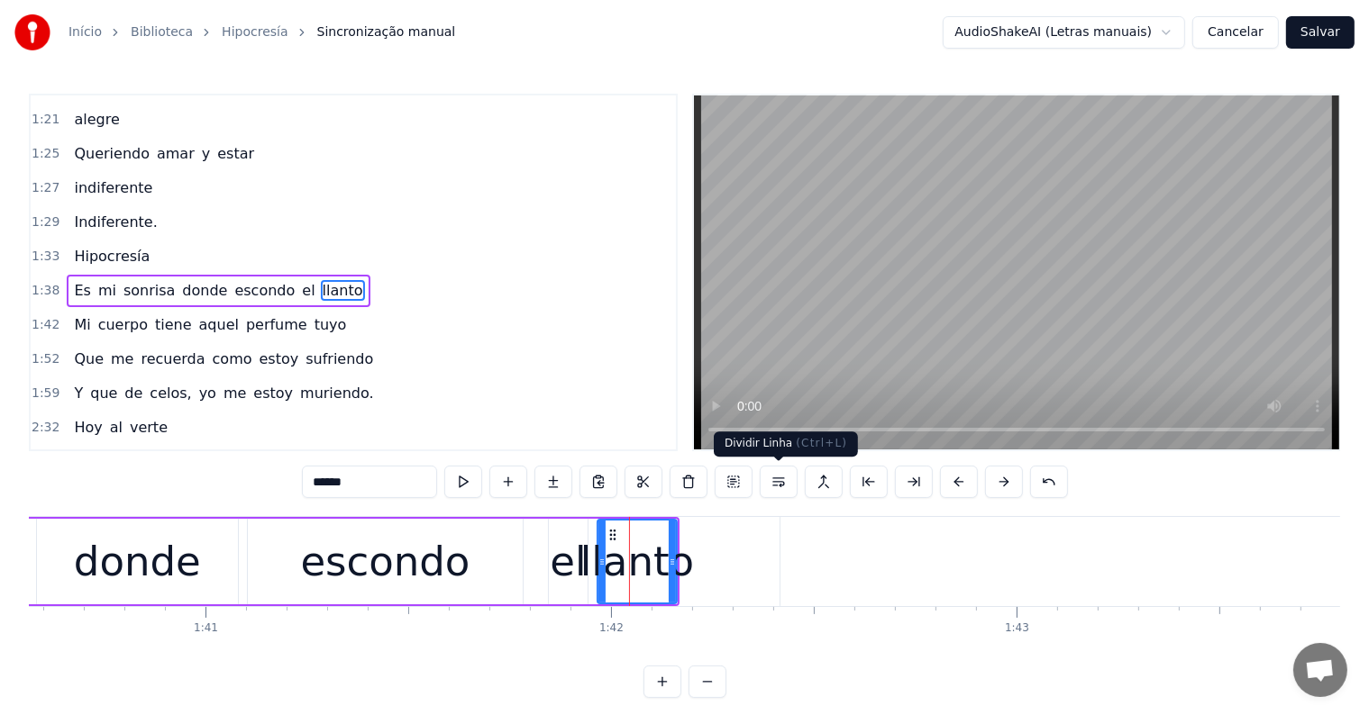
click at [773, 477] on button at bounding box center [779, 482] width 38 height 32
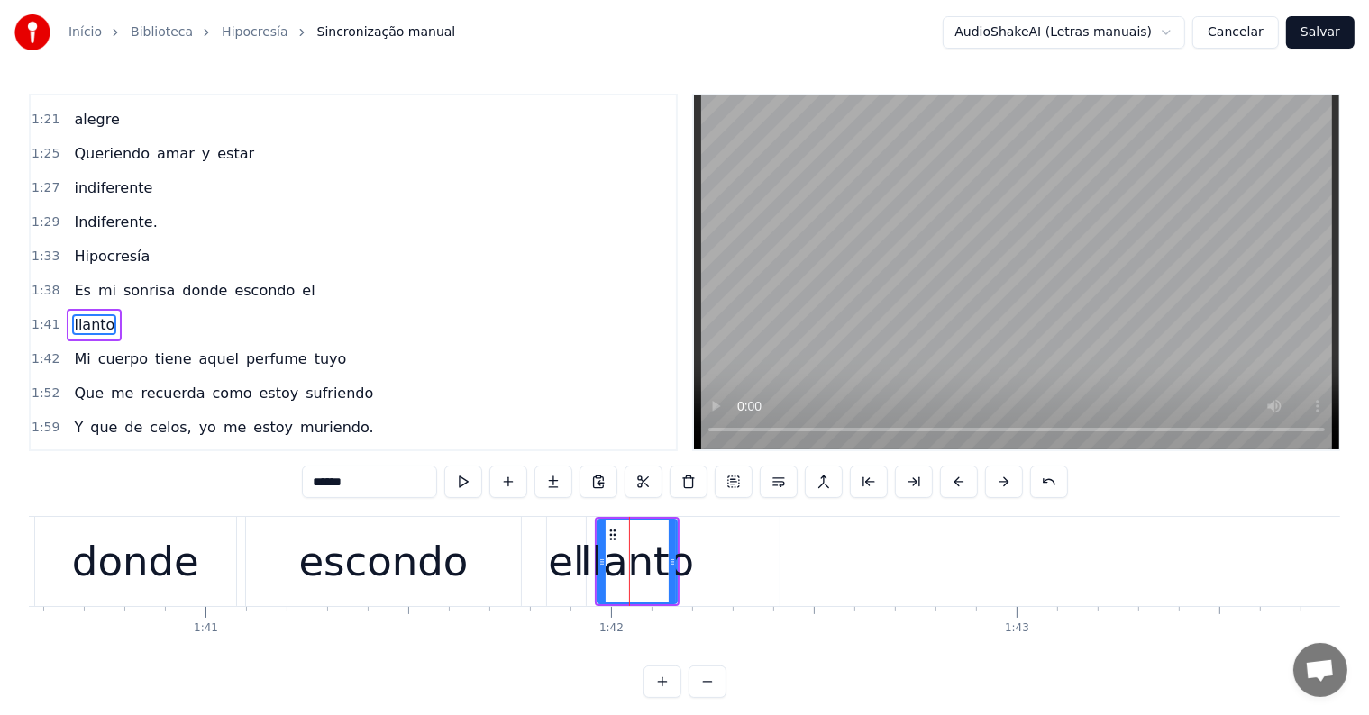
scroll to position [403, 0]
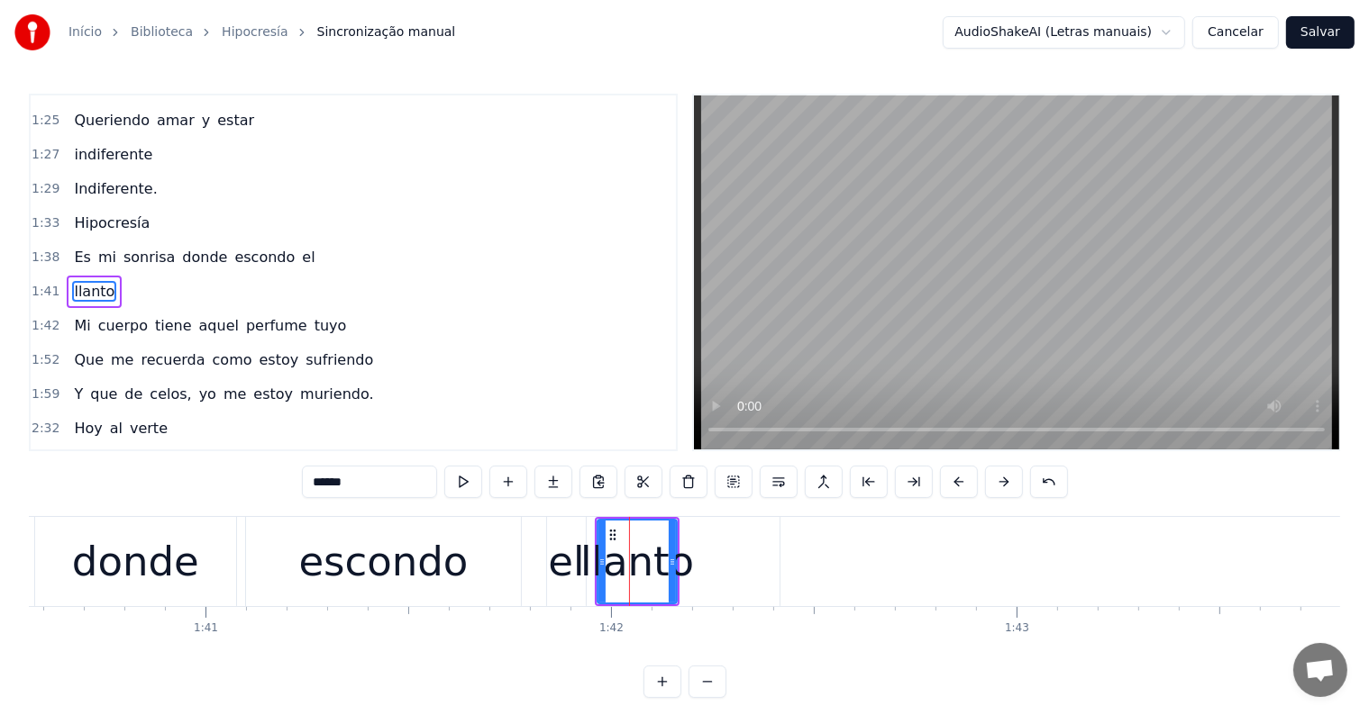
click at [573, 568] on div "el" at bounding box center [566, 562] width 36 height 61
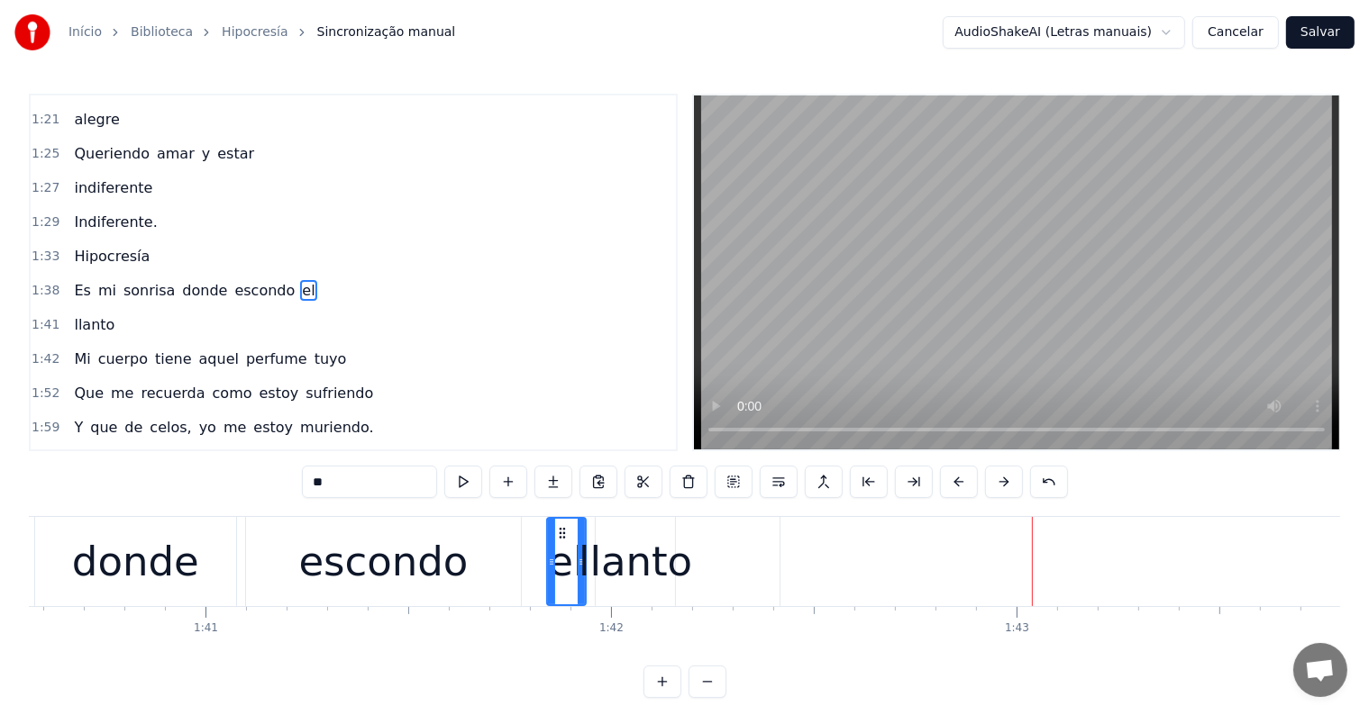
click at [660, 555] on div "llanto" at bounding box center [635, 562] width 114 height 61
type input "******"
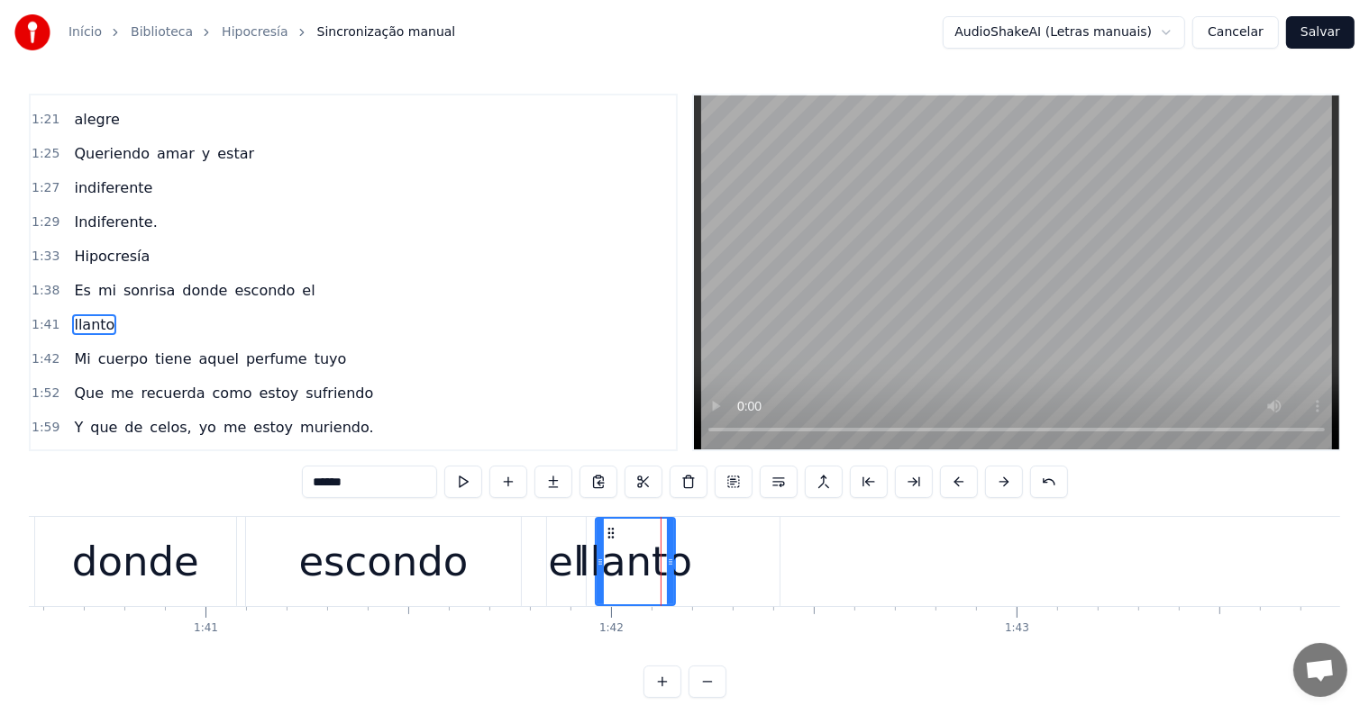
scroll to position [403, 0]
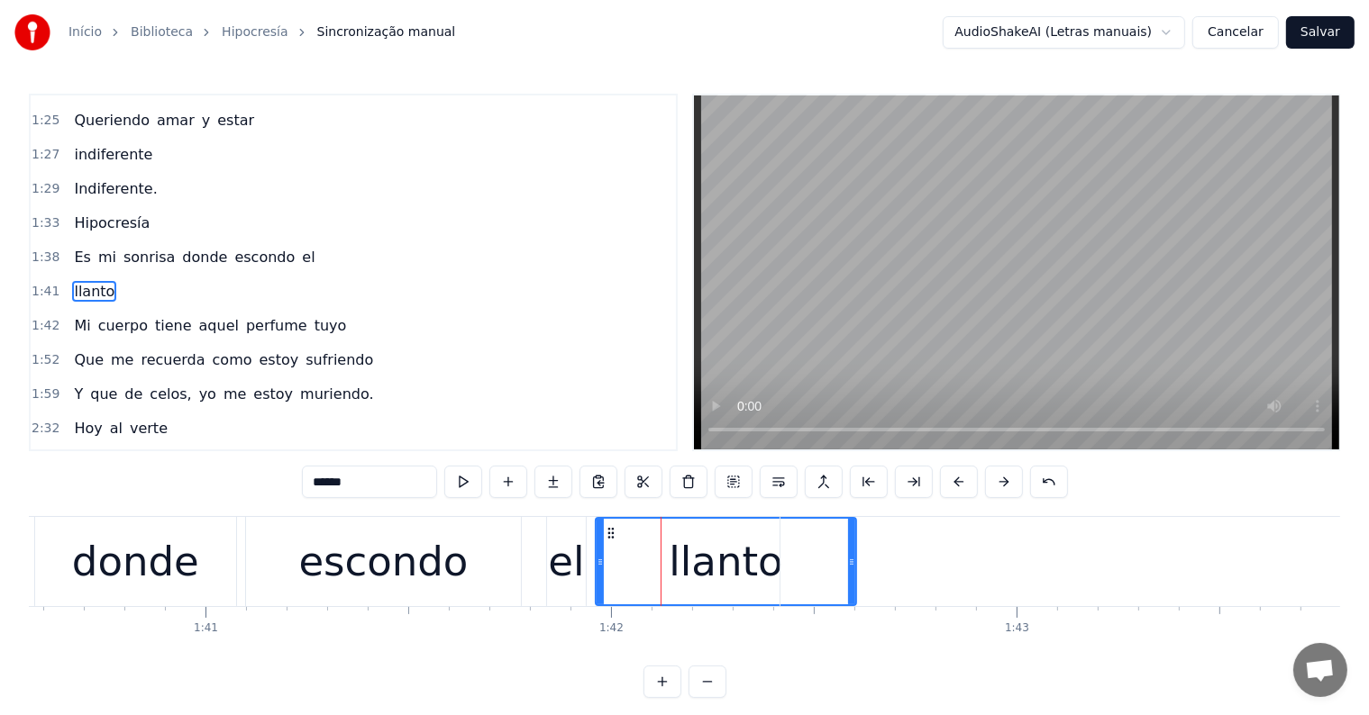
drag, startPoint x: 670, startPoint y: 561, endPoint x: 851, endPoint y: 555, distance: 181.2
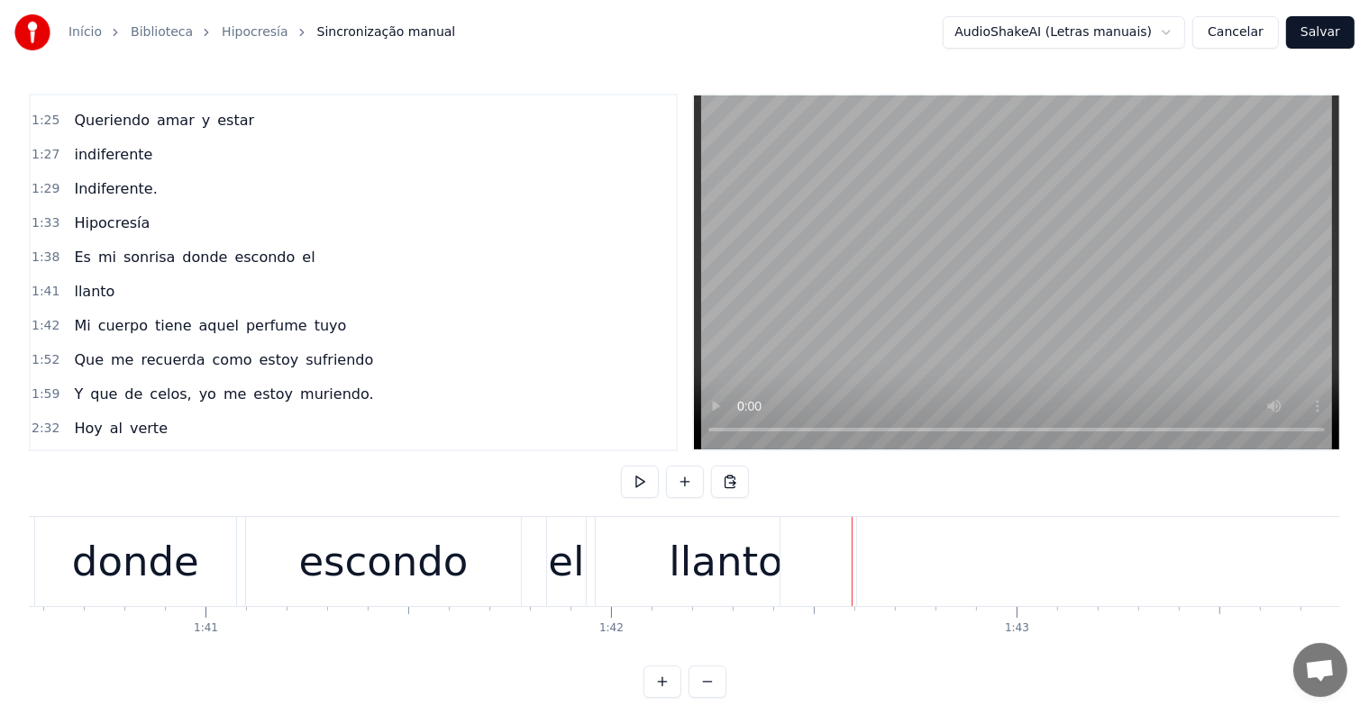
click at [338, 573] on div "escondo" at bounding box center [382, 562] width 169 height 61
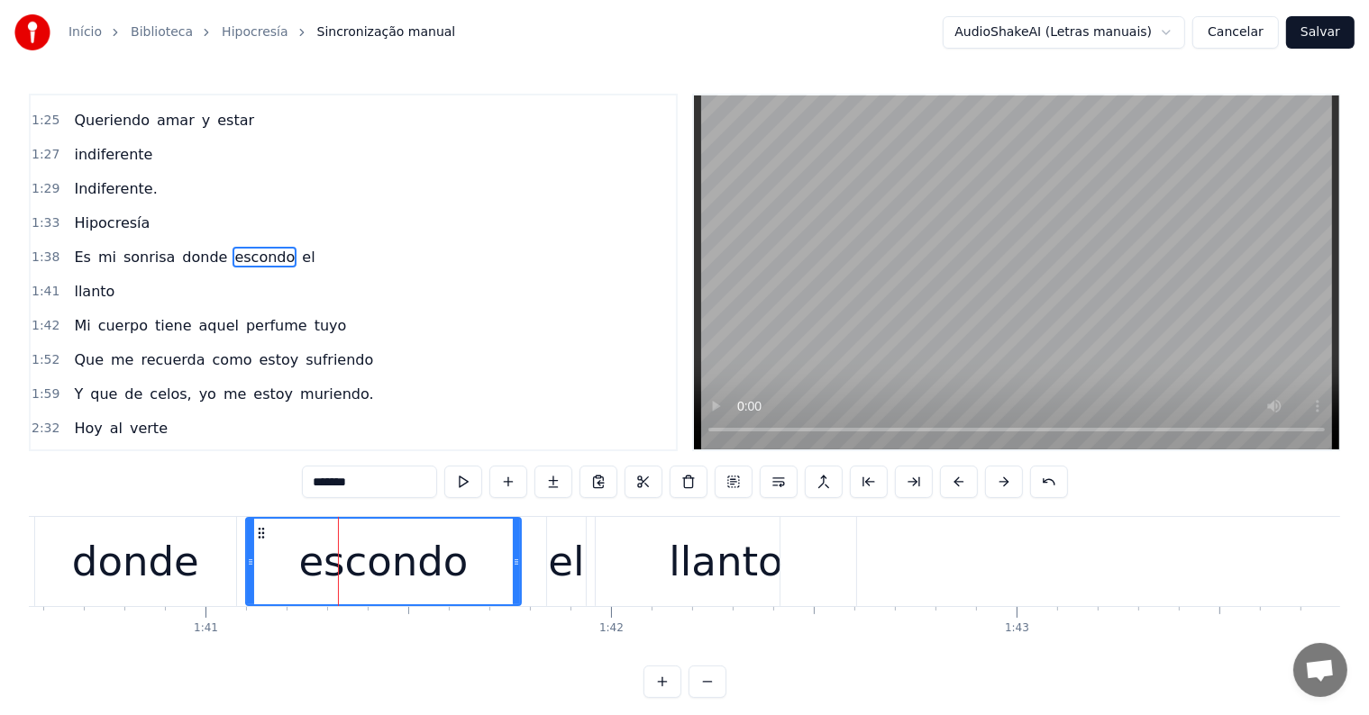
scroll to position [369, 0]
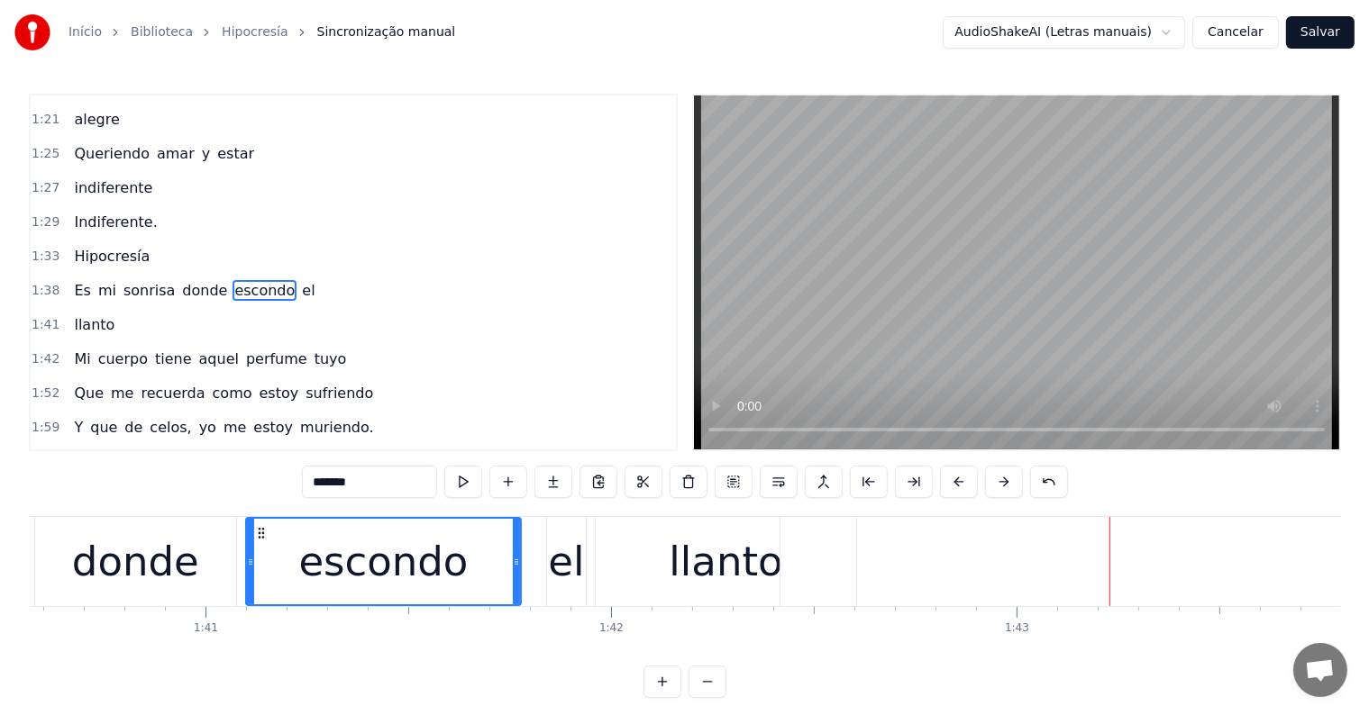
click at [478, 566] on div "escondo" at bounding box center [383, 562] width 273 height 86
click at [705, 548] on div "llanto" at bounding box center [726, 562] width 114 height 61
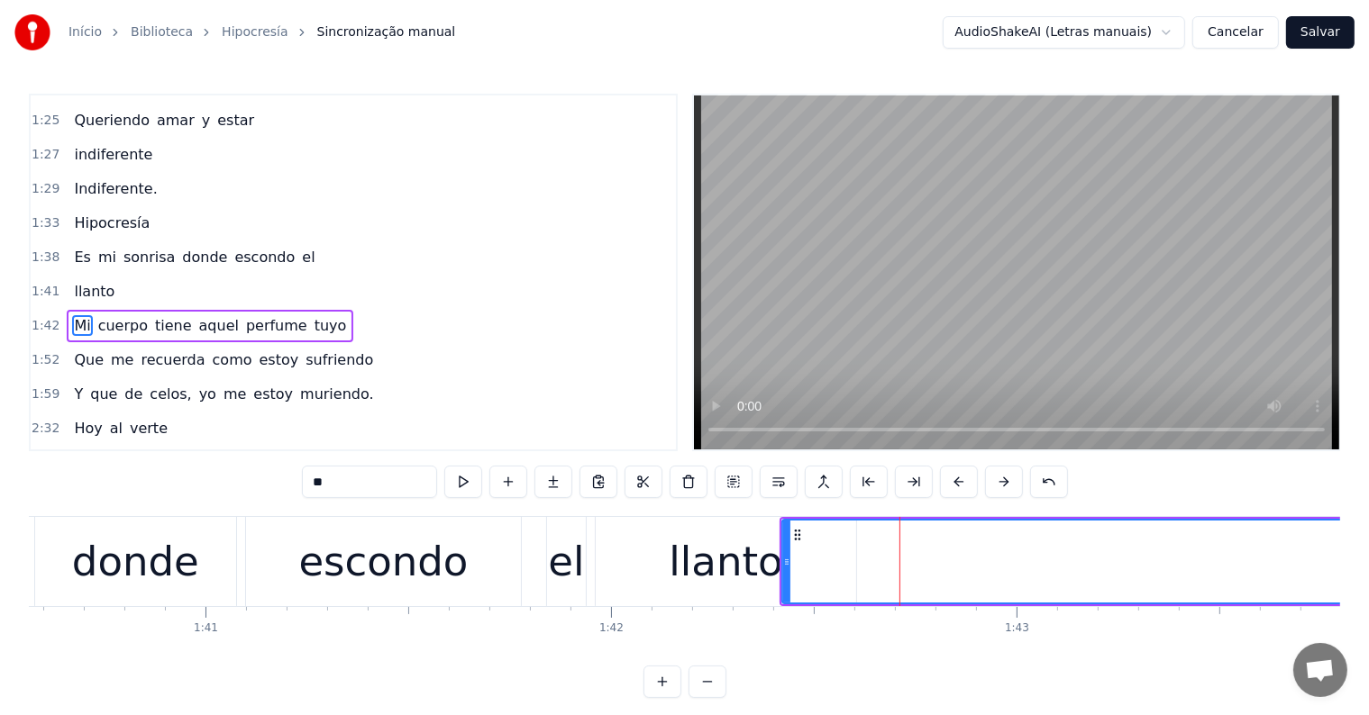
scroll to position [436, 0]
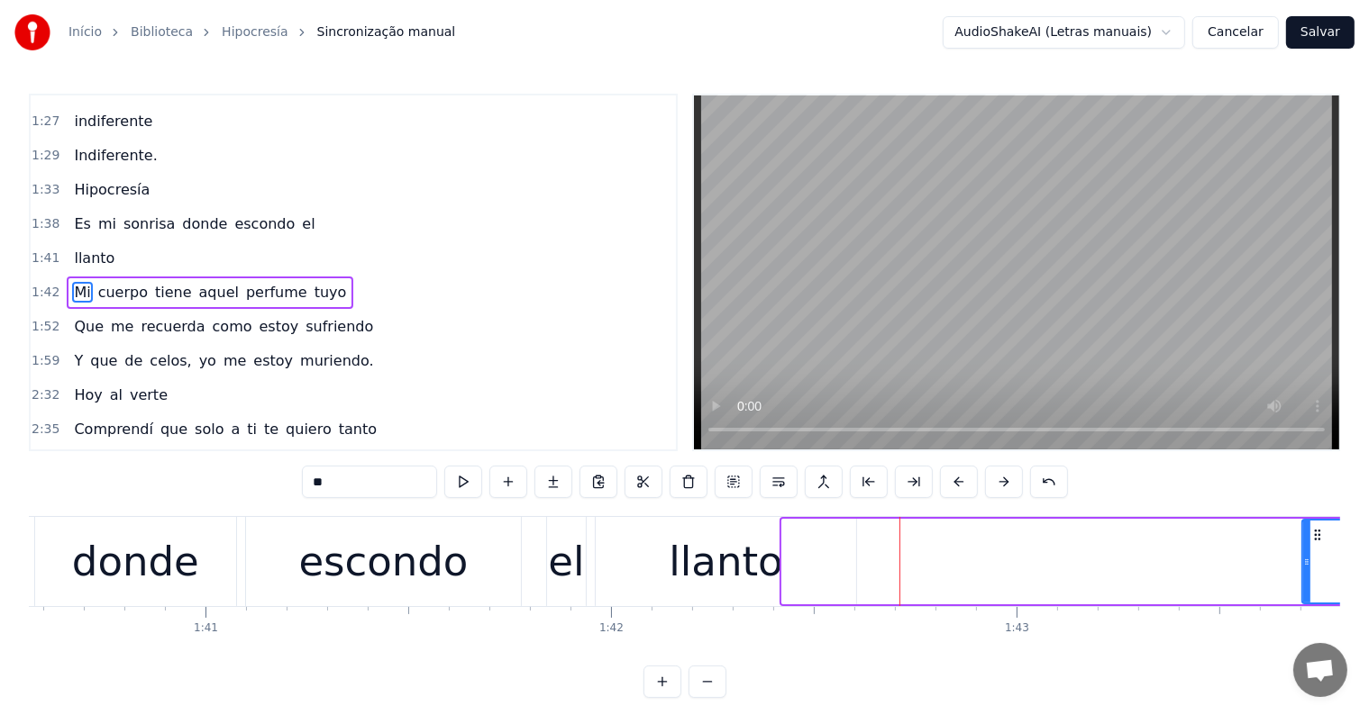
drag, startPoint x: 782, startPoint y: 562, endPoint x: 1302, endPoint y: 566, distance: 519.9
click at [1303, 566] on icon at bounding box center [1306, 562] width 7 height 14
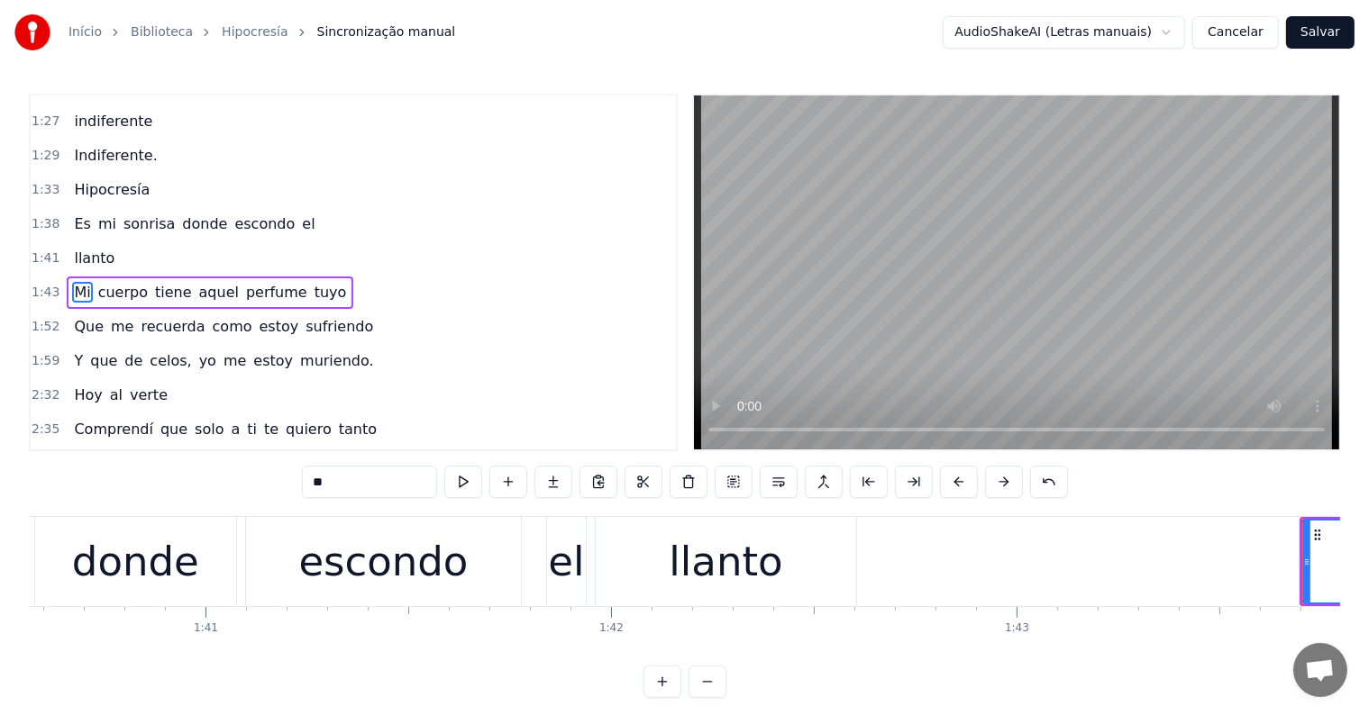
click at [732, 578] on div "llanto" at bounding box center [726, 562] width 114 height 61
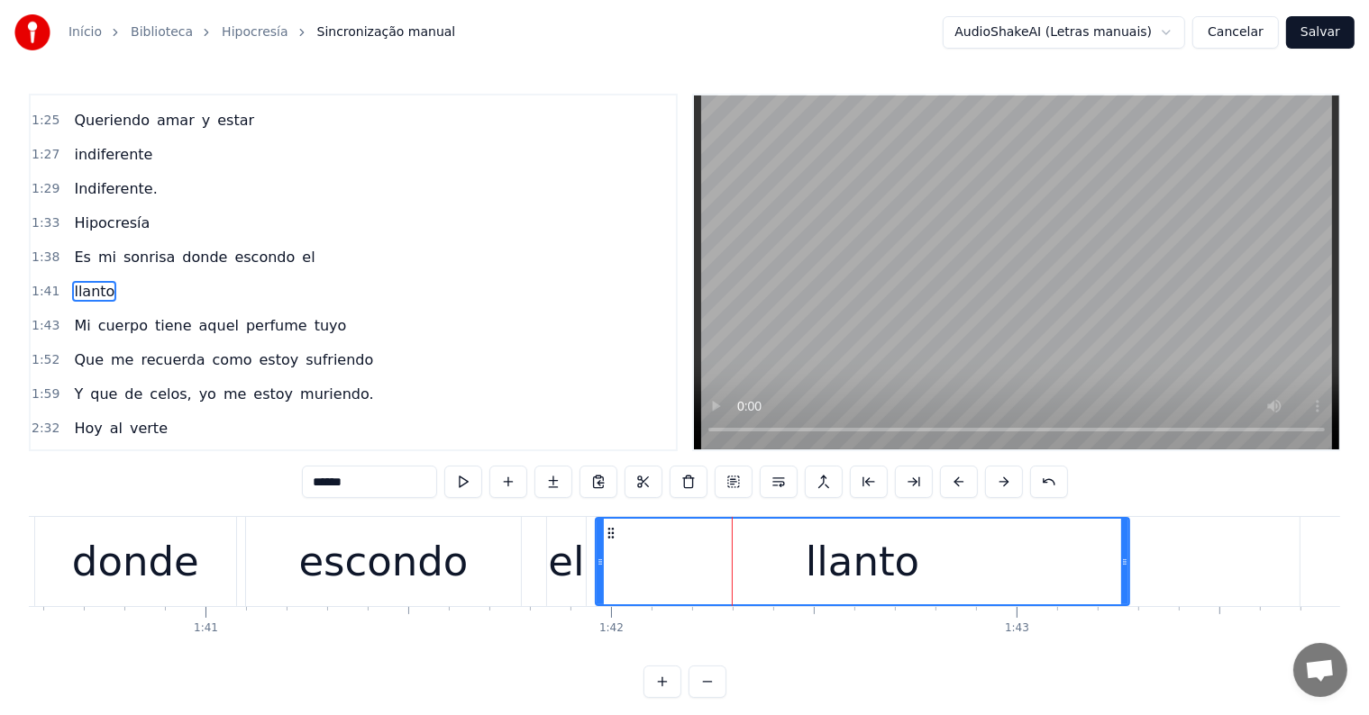
drag, startPoint x: 850, startPoint y: 558, endPoint x: 1123, endPoint y: 545, distance: 273.3
click at [1123, 545] on div at bounding box center [1124, 562] width 7 height 86
click at [432, 588] on div "escondo" at bounding box center [382, 562] width 169 height 61
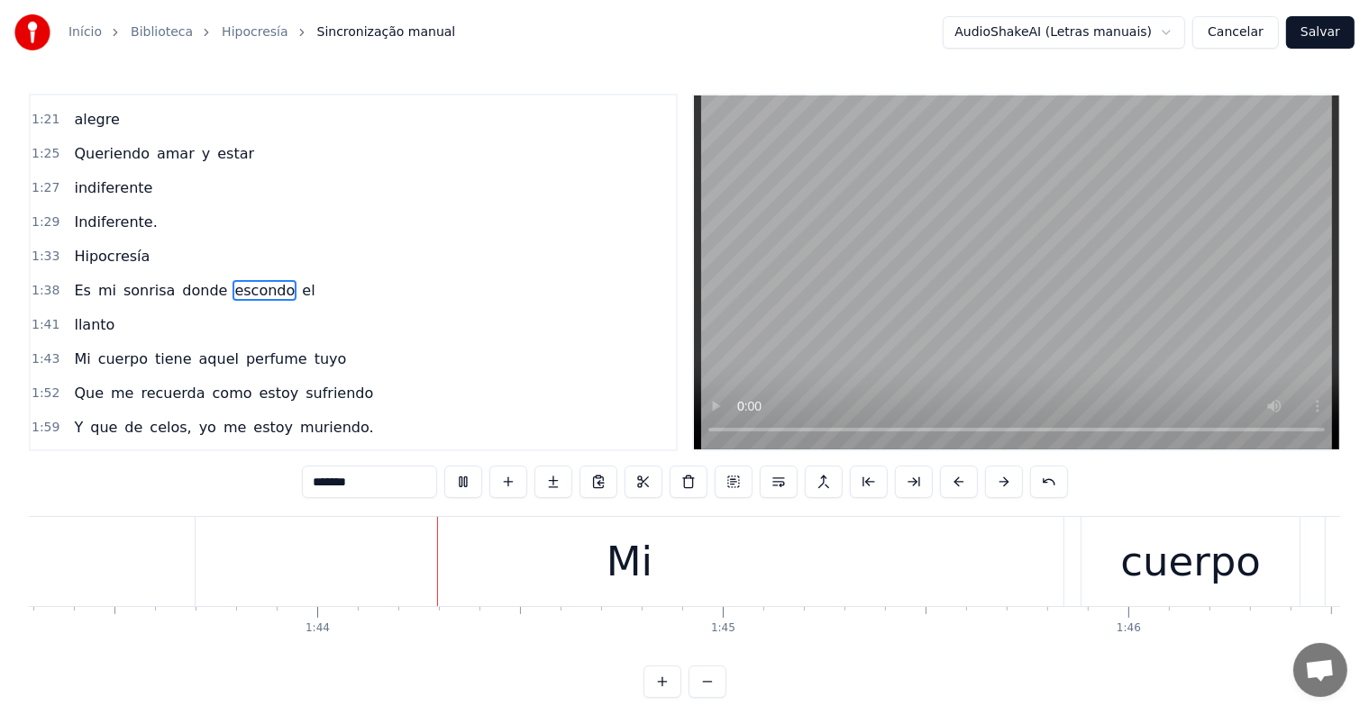
scroll to position [0, 41908]
click at [609, 572] on div "Mi" at bounding box center [598, 562] width 46 height 61
type input "**"
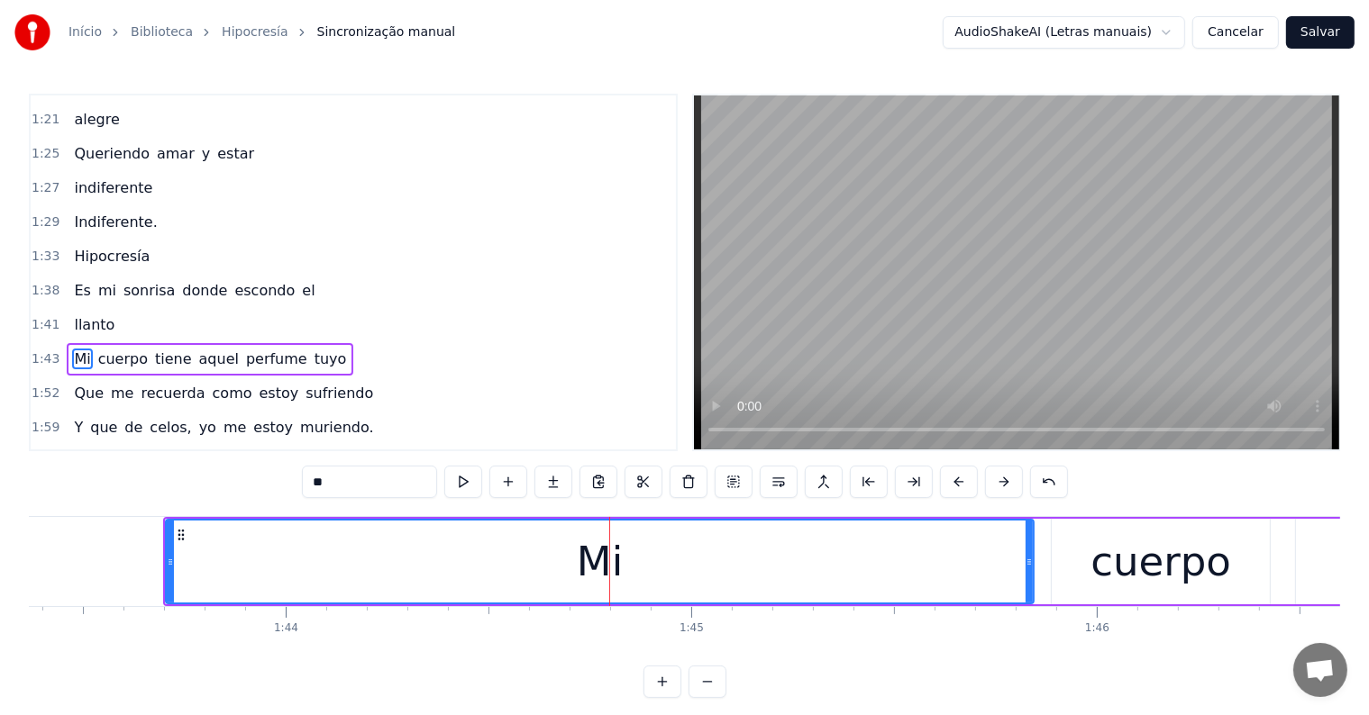
scroll to position [436, 0]
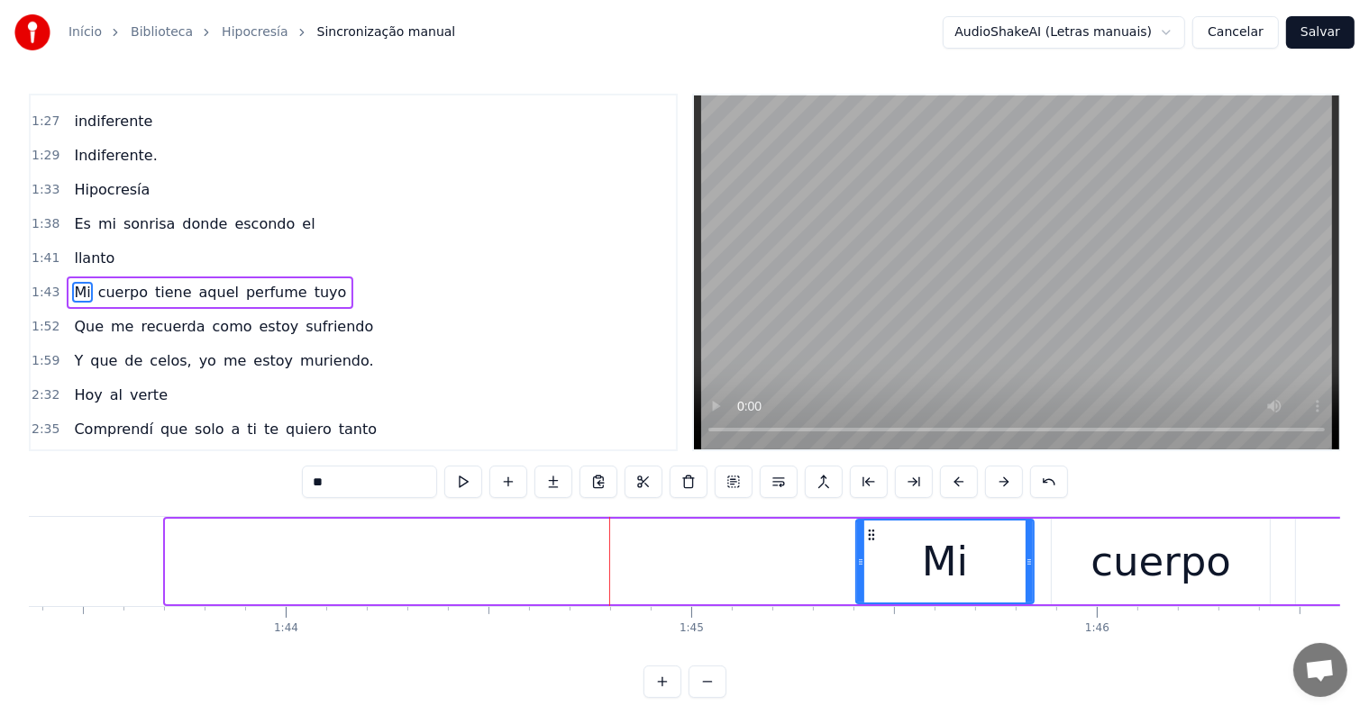
drag, startPoint x: 478, startPoint y: 543, endPoint x: 858, endPoint y: 534, distance: 379.4
click at [858, 534] on div at bounding box center [860, 562] width 7 height 82
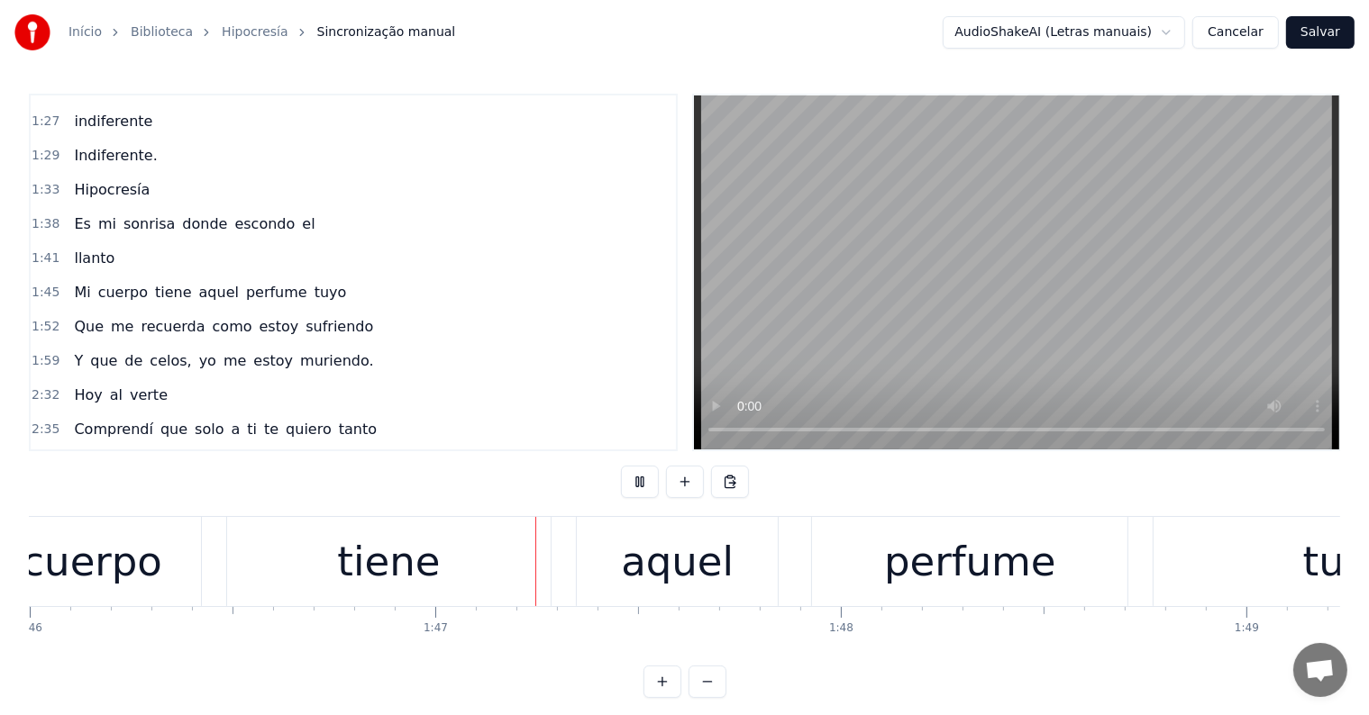
scroll to position [0, 43127]
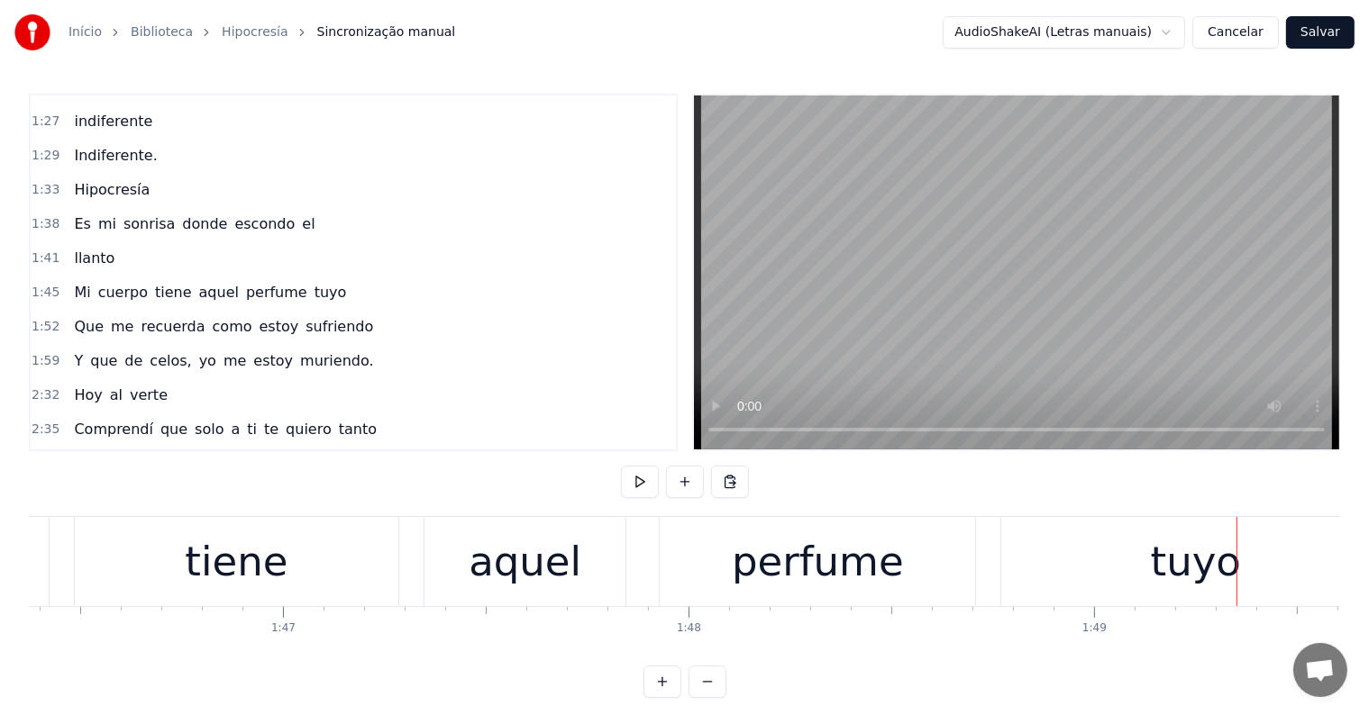
click at [1186, 555] on div "tuyo" at bounding box center [1196, 562] width 90 height 61
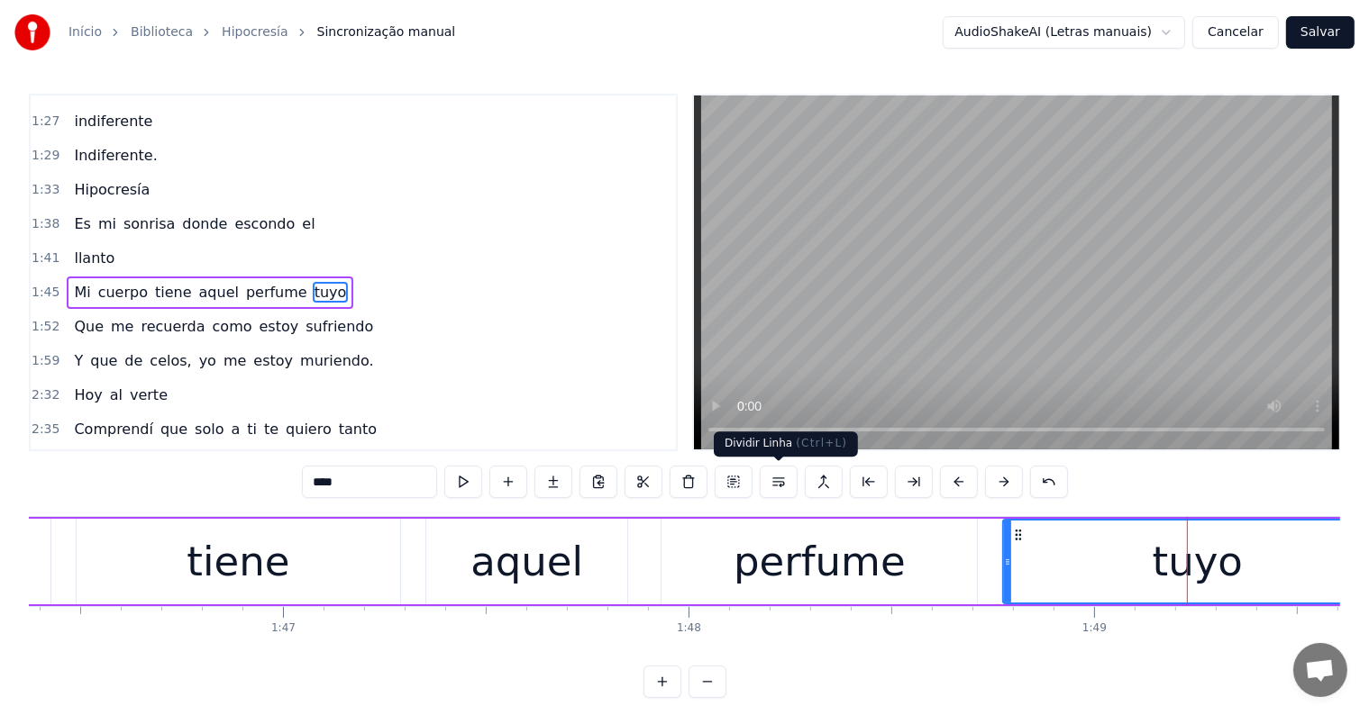
click at [776, 482] on button at bounding box center [779, 482] width 38 height 32
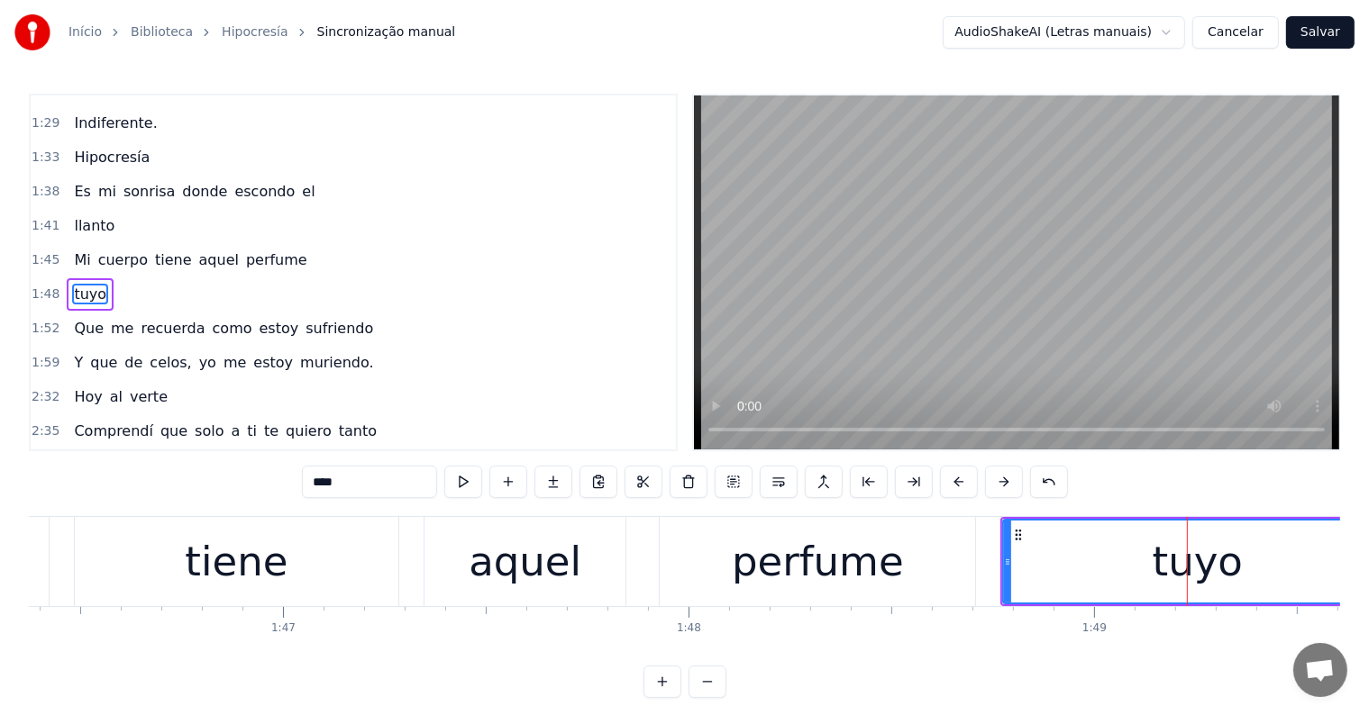
click at [795, 591] on div "perfume" at bounding box center [818, 562] width 172 height 61
type input "*******"
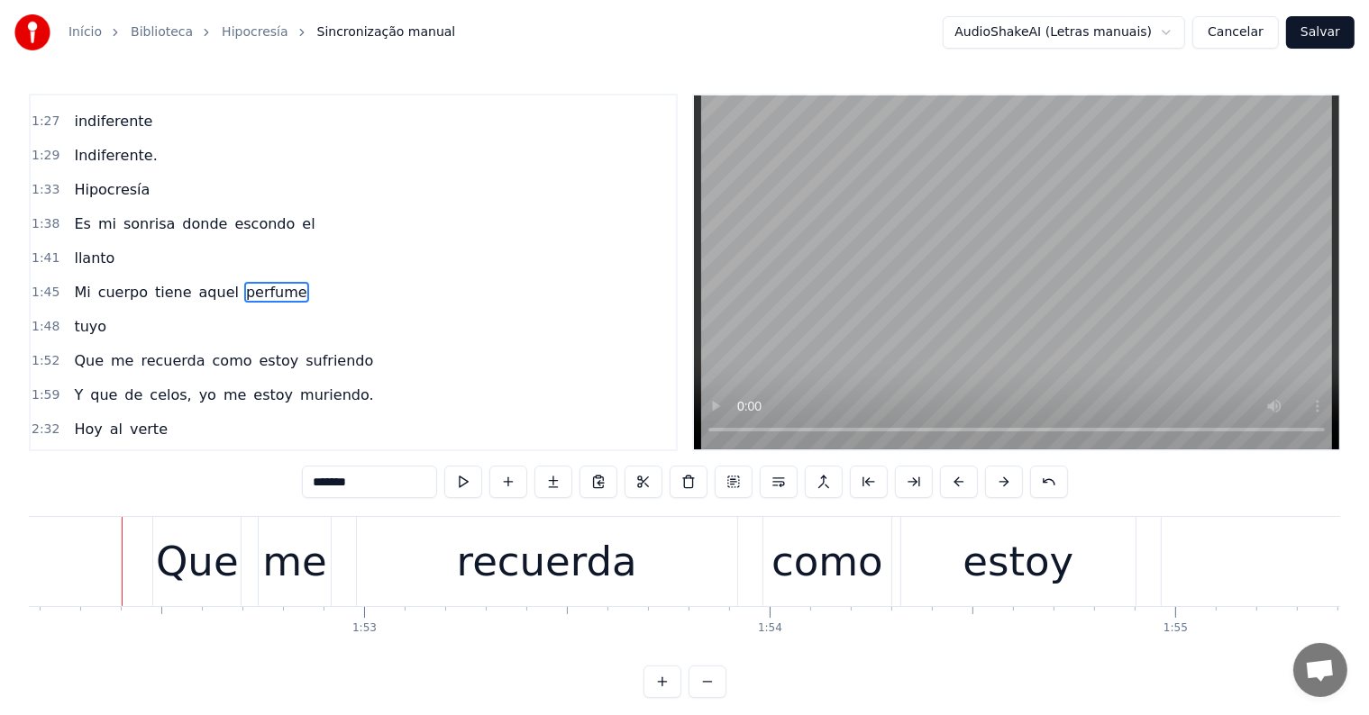
scroll to position [0, 45481]
click at [243, 587] on div "Que me recuerda como estoy sufriendo" at bounding box center [1090, 561] width 1881 height 89
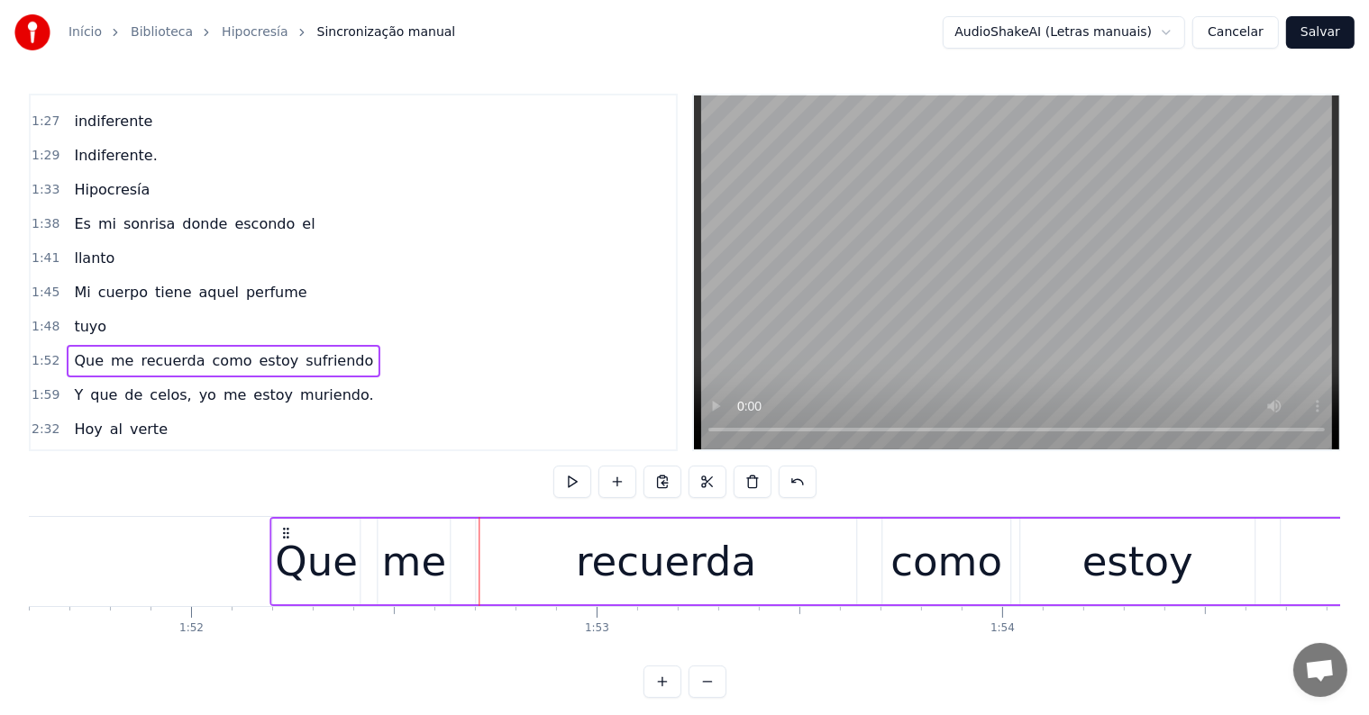
scroll to position [0, 45239]
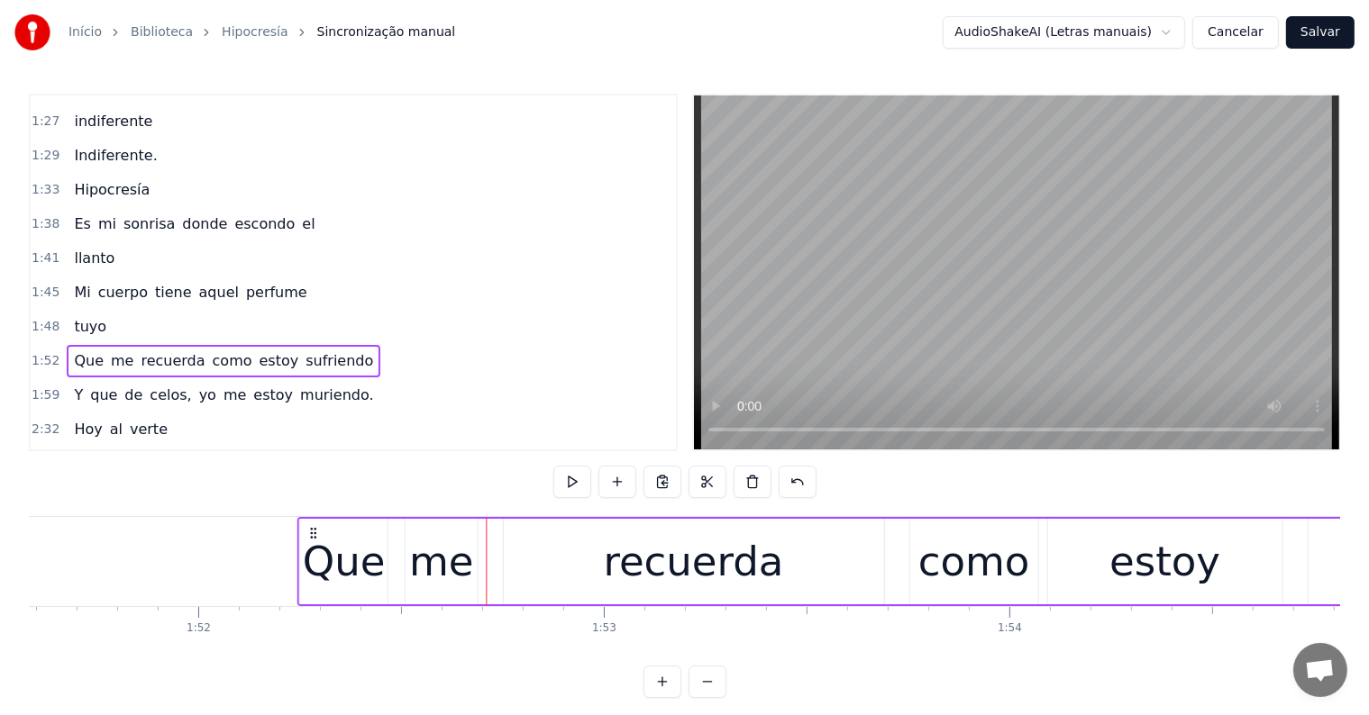
drag, startPoint x: 167, startPoint y: 532, endPoint x: 314, endPoint y: 543, distance: 147.3
click at [314, 543] on div "Que me recuerda como estoy sufriendo" at bounding box center [1237, 561] width 1881 height 89
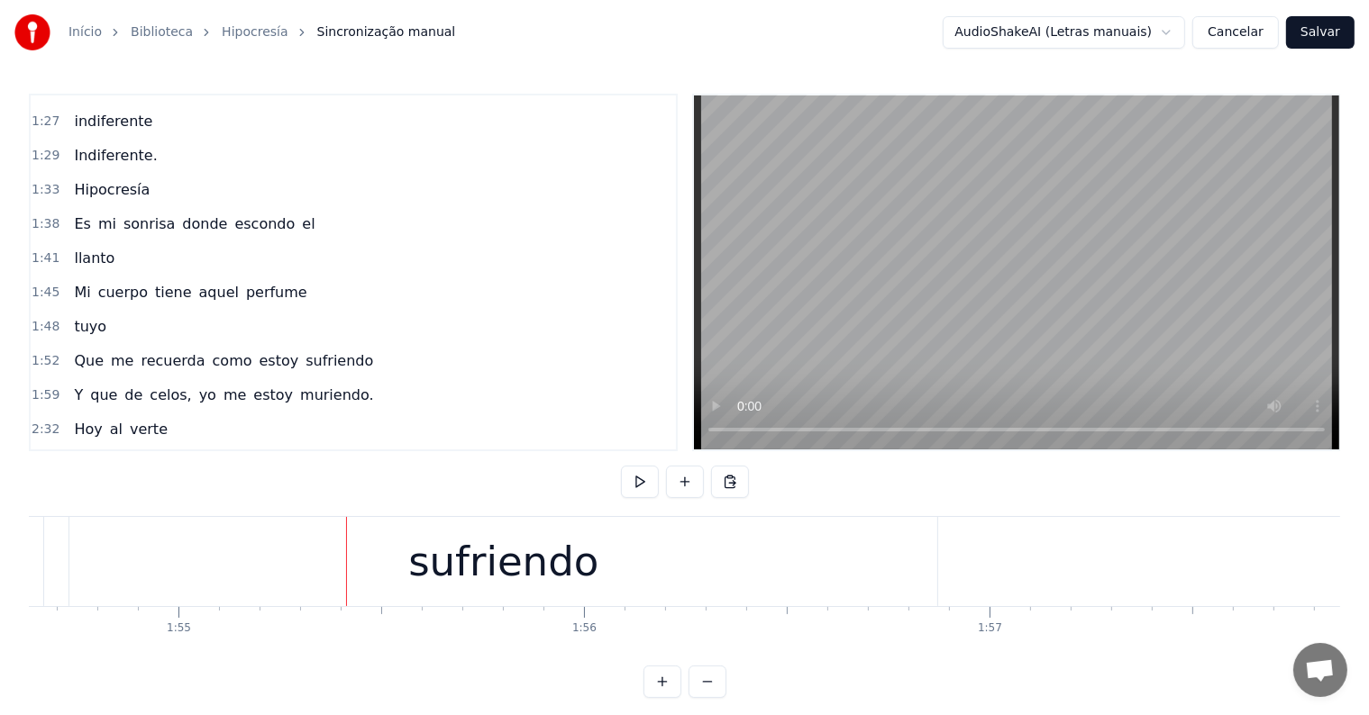
scroll to position [0, 46479]
click at [655, 569] on div "sufriendo" at bounding box center [500, 561] width 868 height 89
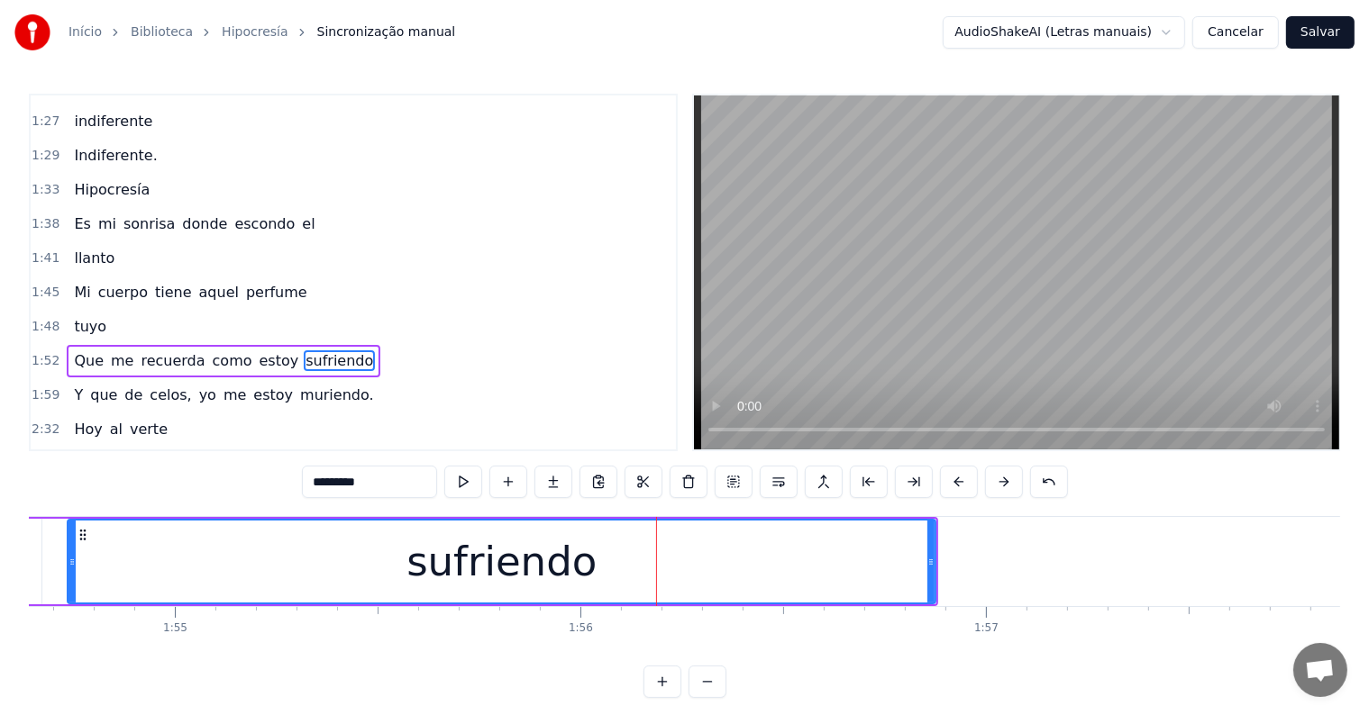
scroll to position [502, 0]
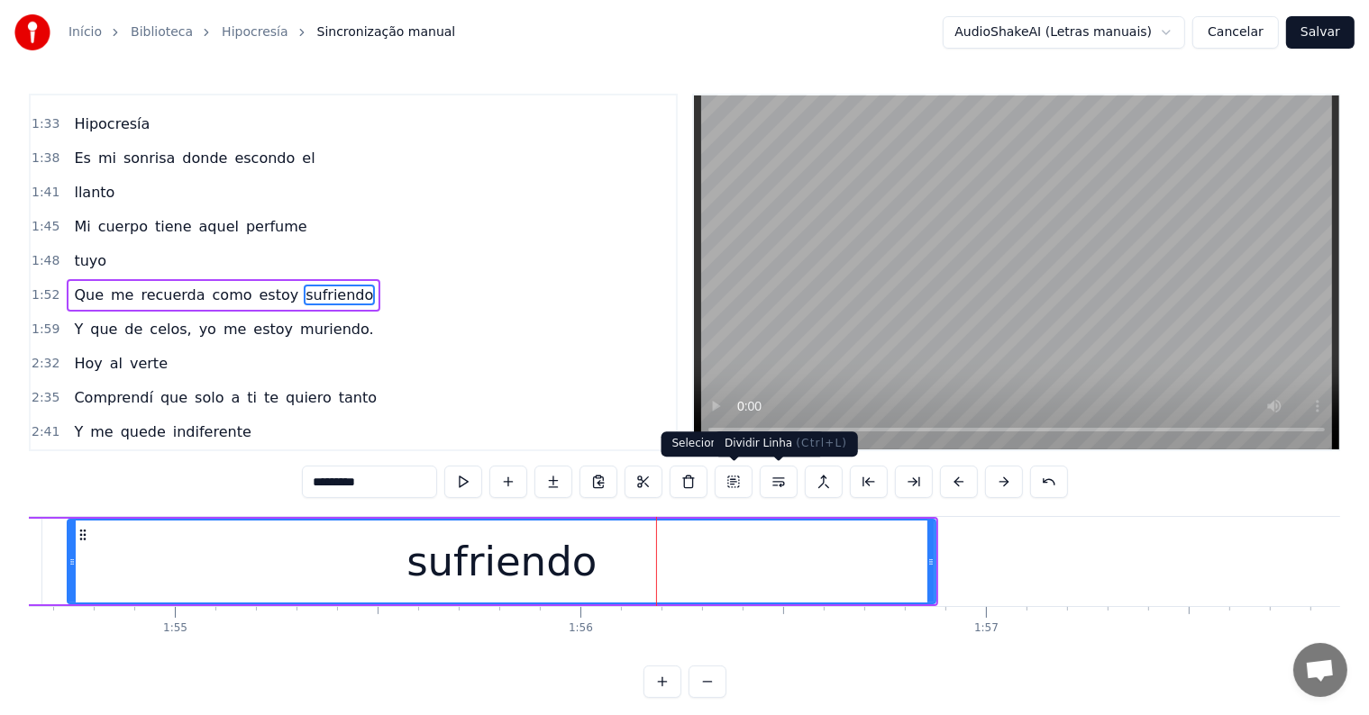
click at [781, 480] on button at bounding box center [779, 482] width 38 height 32
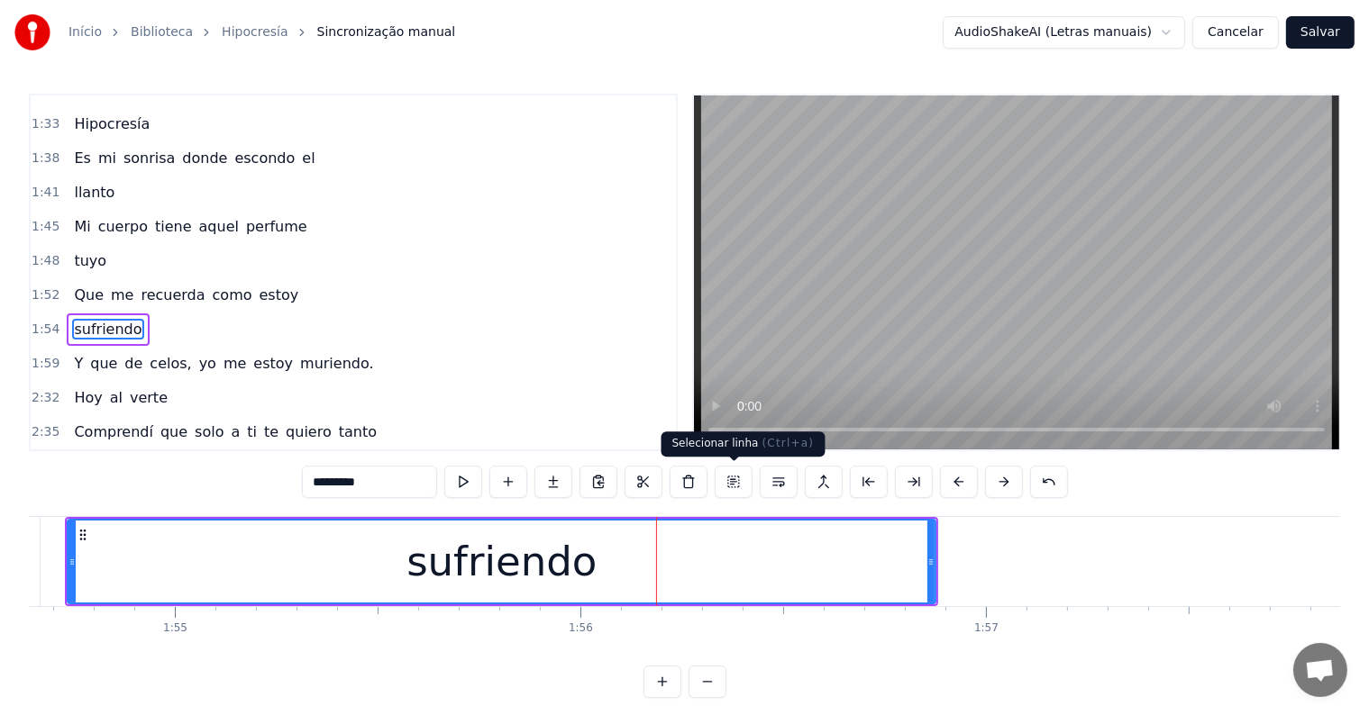
scroll to position [535, 0]
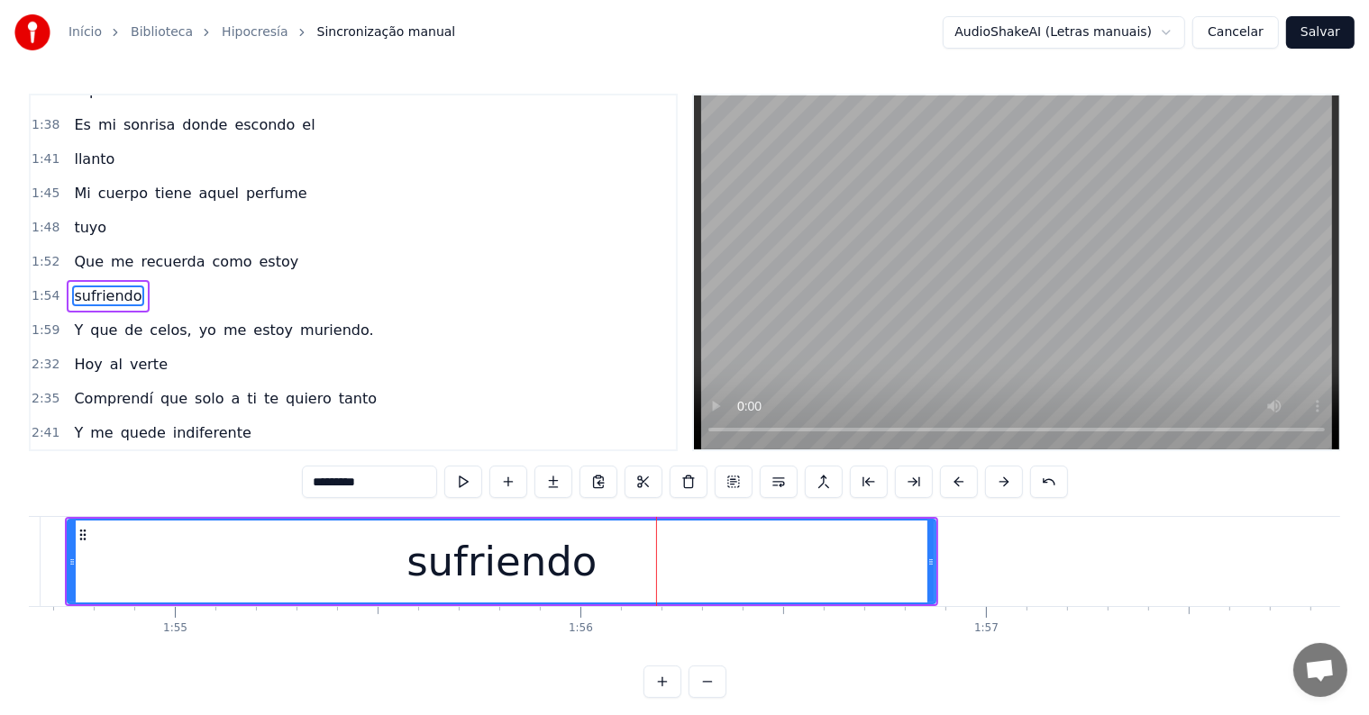
click at [258, 251] on span "estoy" at bounding box center [279, 261] width 43 height 21
type input "*****"
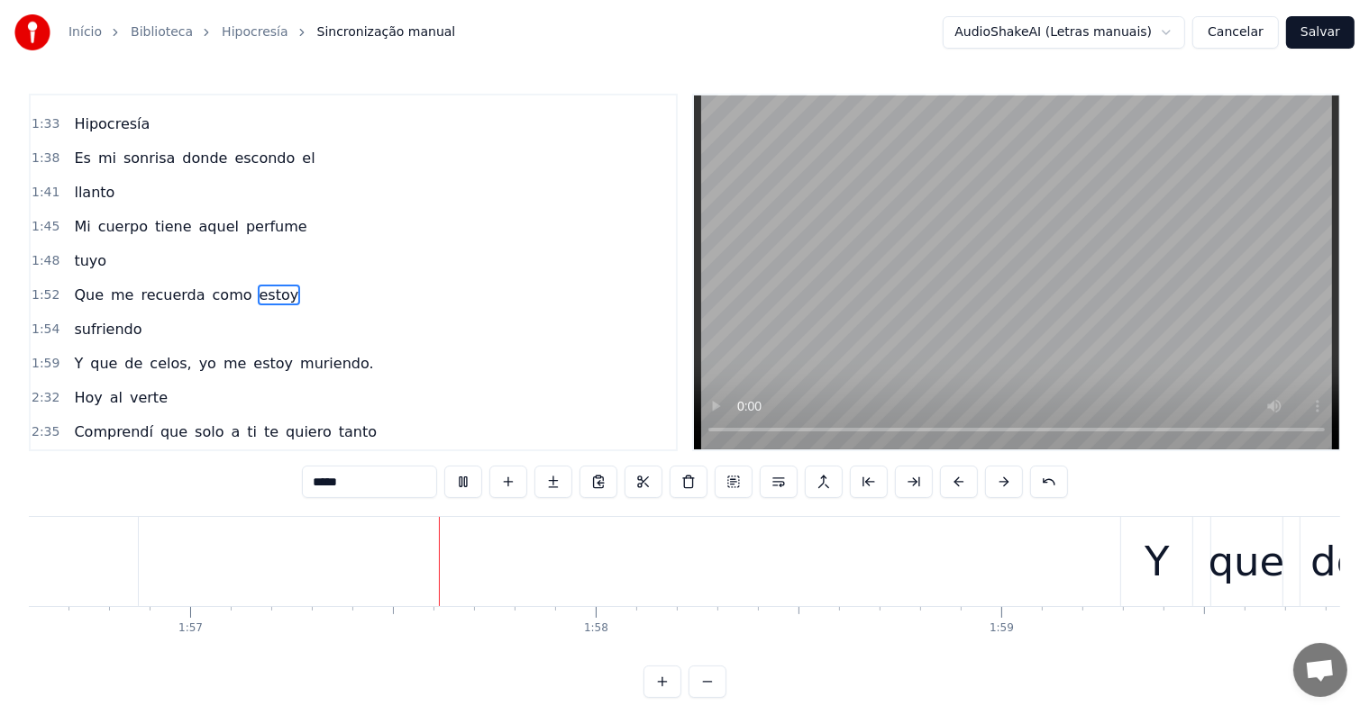
scroll to position [0, 47329]
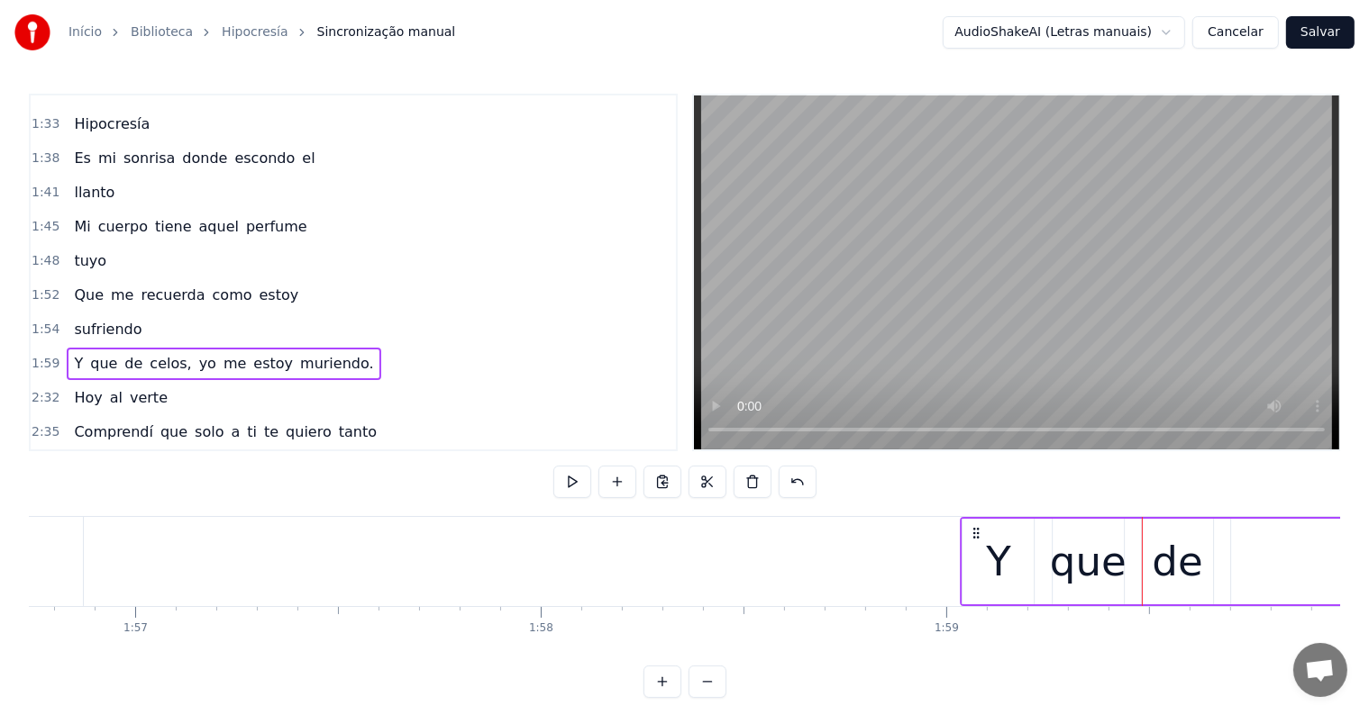
drag, startPoint x: 1067, startPoint y: 530, endPoint x: 975, endPoint y: 533, distance: 92.0
click at [975, 533] on icon at bounding box center [976, 533] width 14 height 14
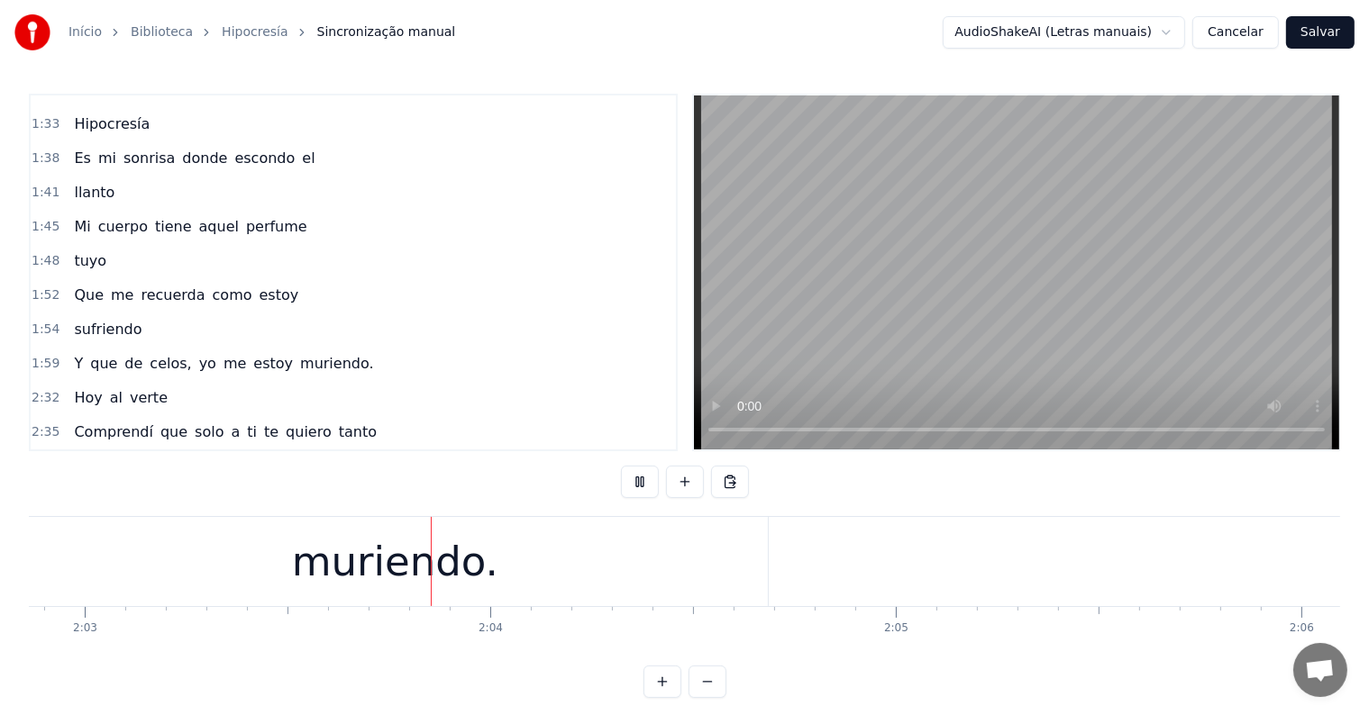
scroll to position [0, 49825]
click at [450, 566] on div "muriendo." at bounding box center [382, 562] width 206 height 61
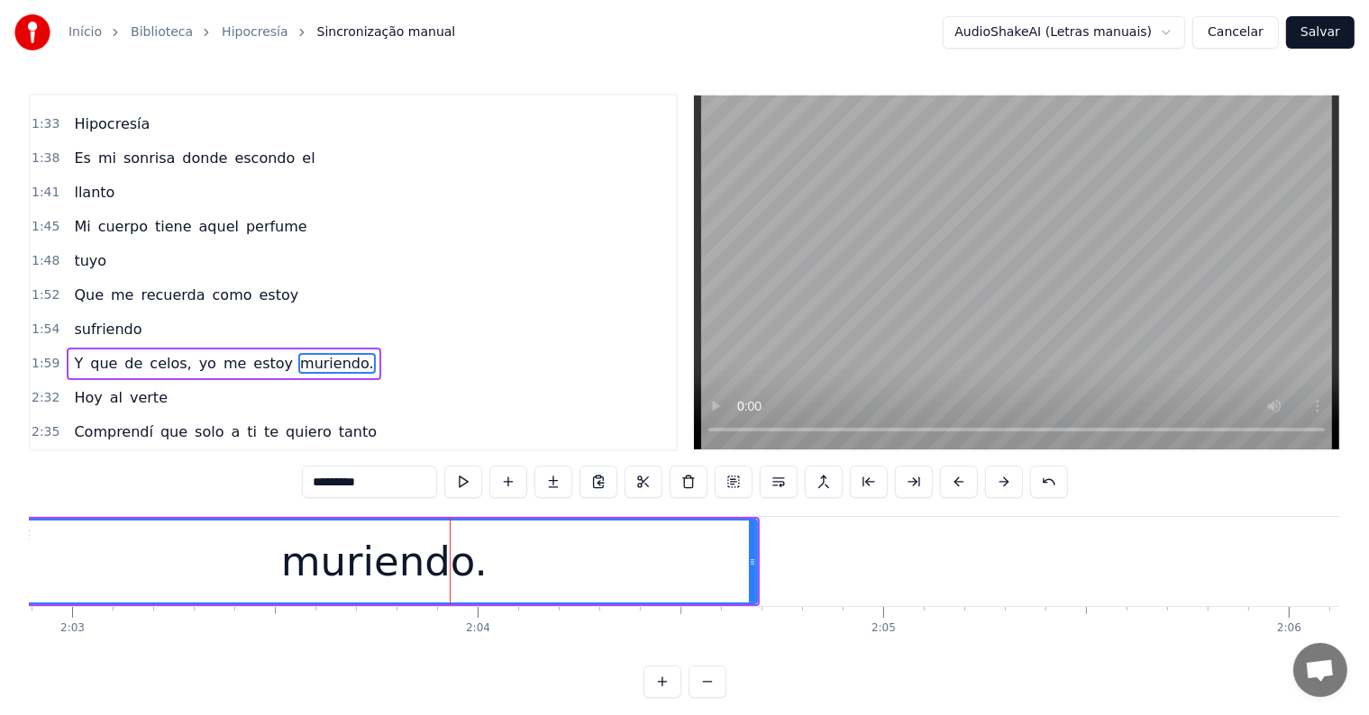
scroll to position [569, 0]
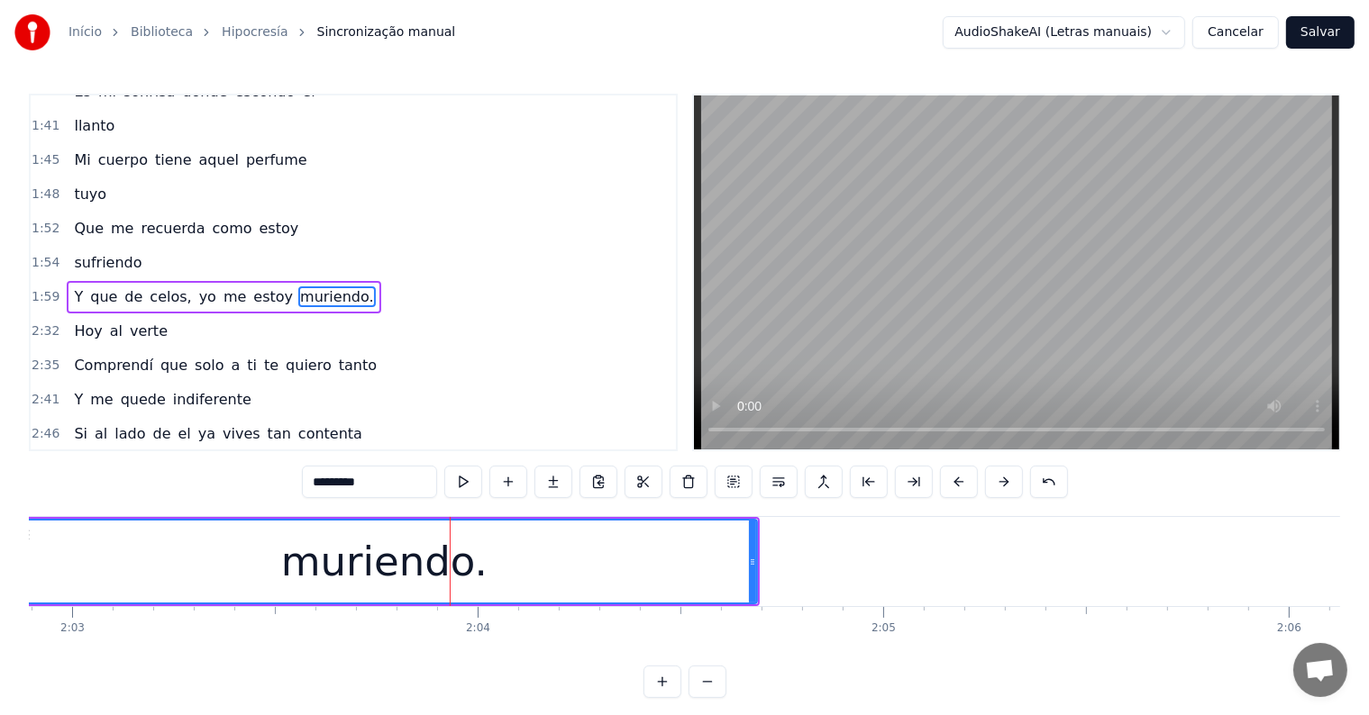
click at [197, 287] on span "yo" at bounding box center [207, 297] width 21 height 21
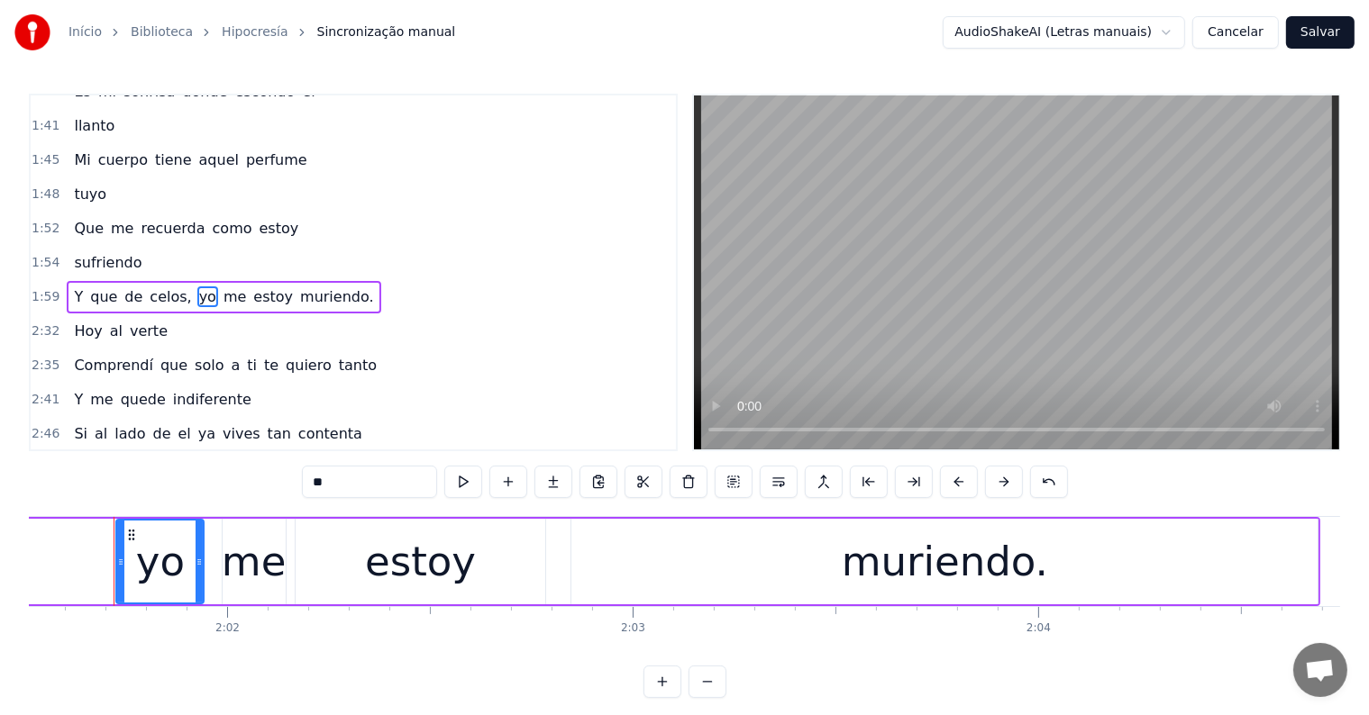
scroll to position [0, 49258]
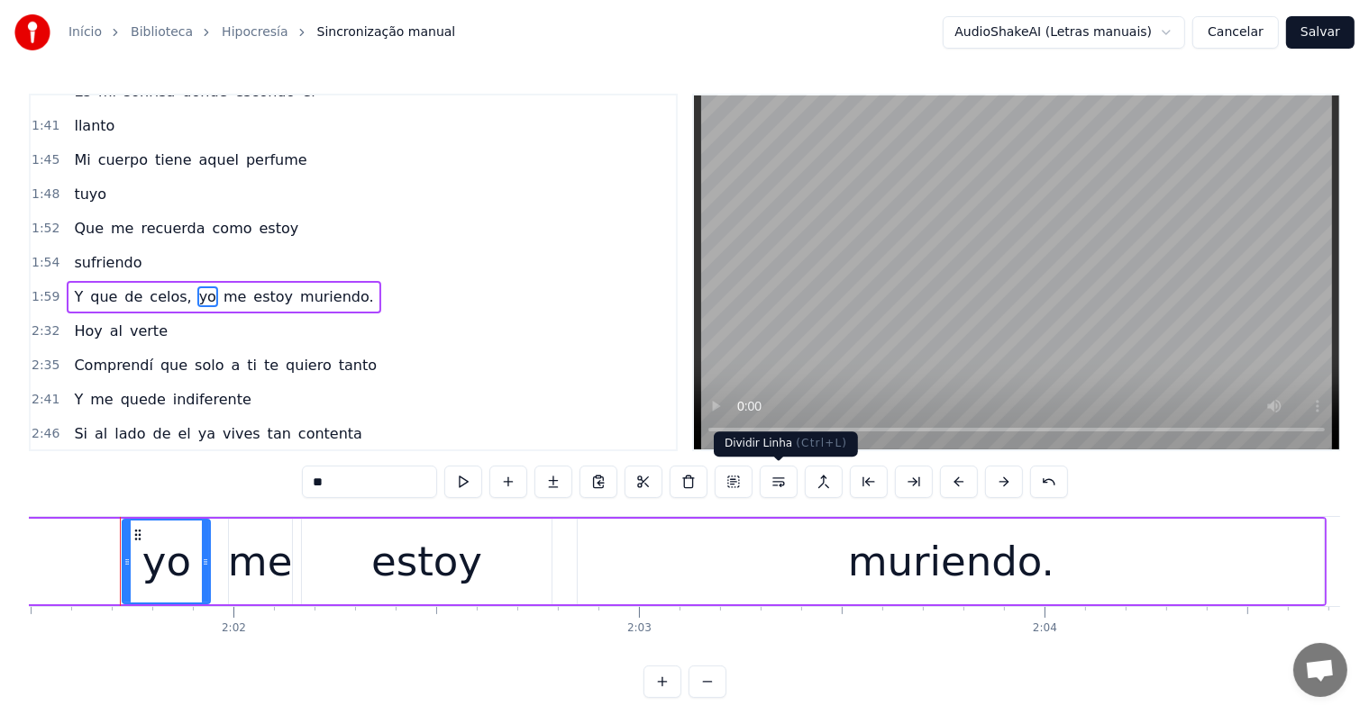
click at [779, 485] on button at bounding box center [779, 482] width 38 height 32
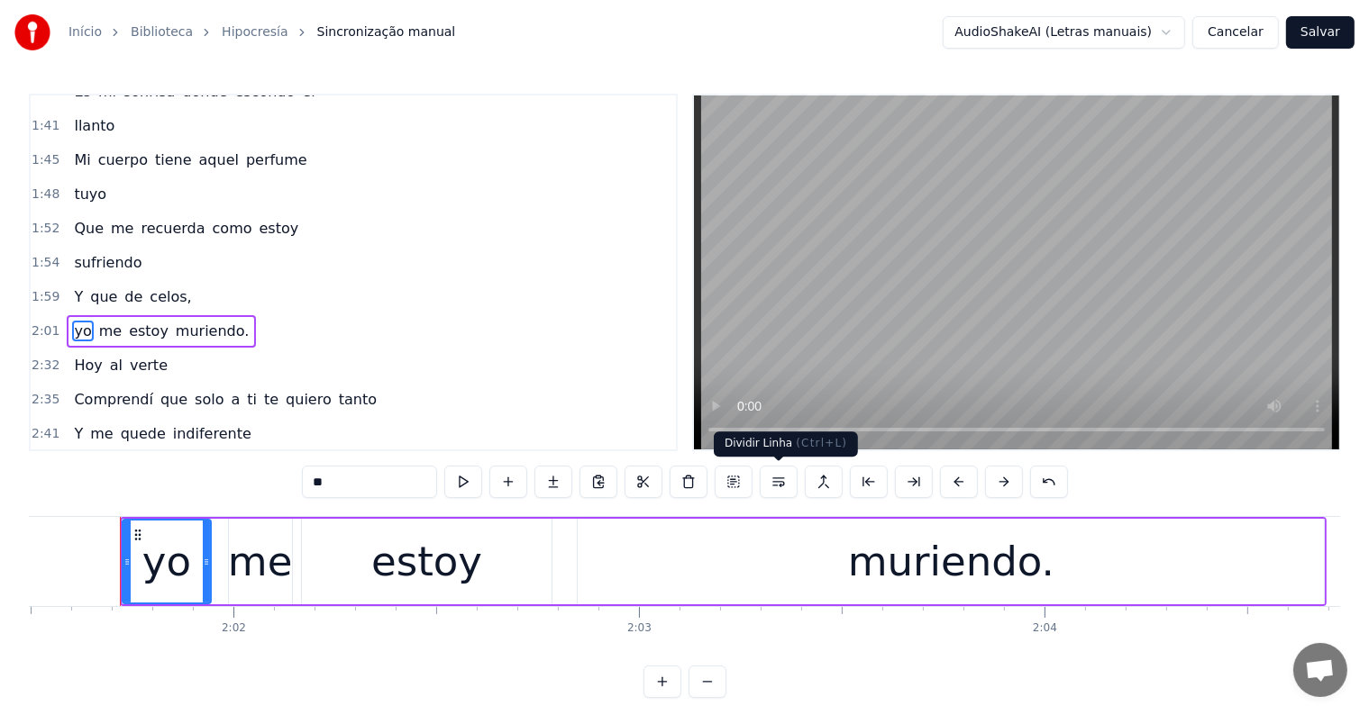
scroll to position [602, 0]
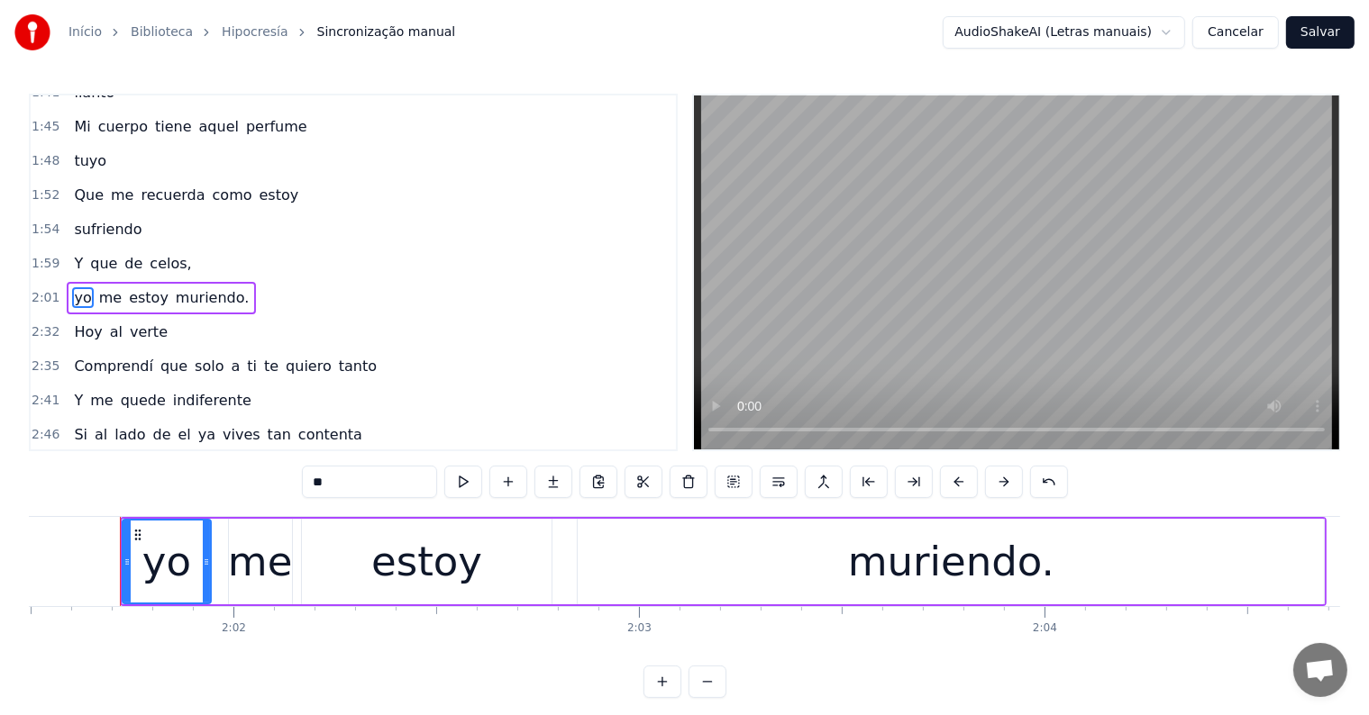
click at [189, 287] on span "muriendo." at bounding box center [212, 297] width 77 height 21
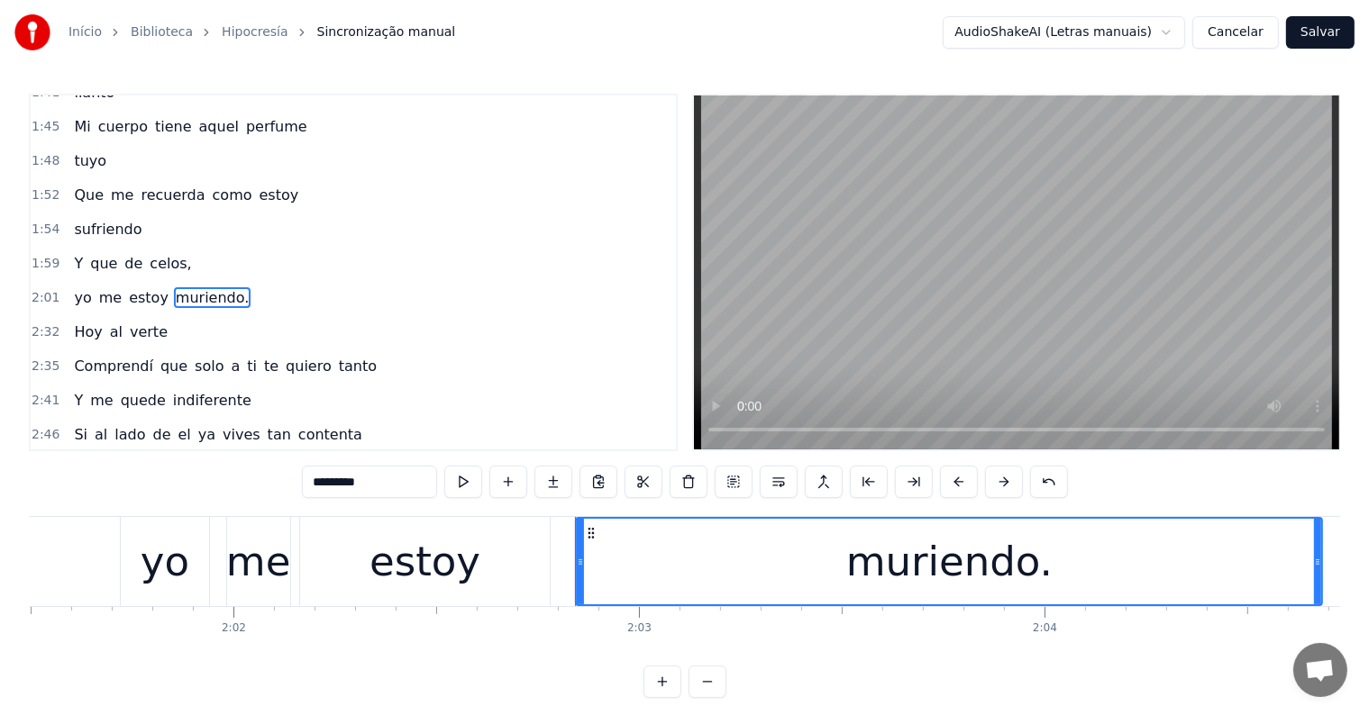
click at [151, 253] on span "celos," at bounding box center [170, 263] width 45 height 21
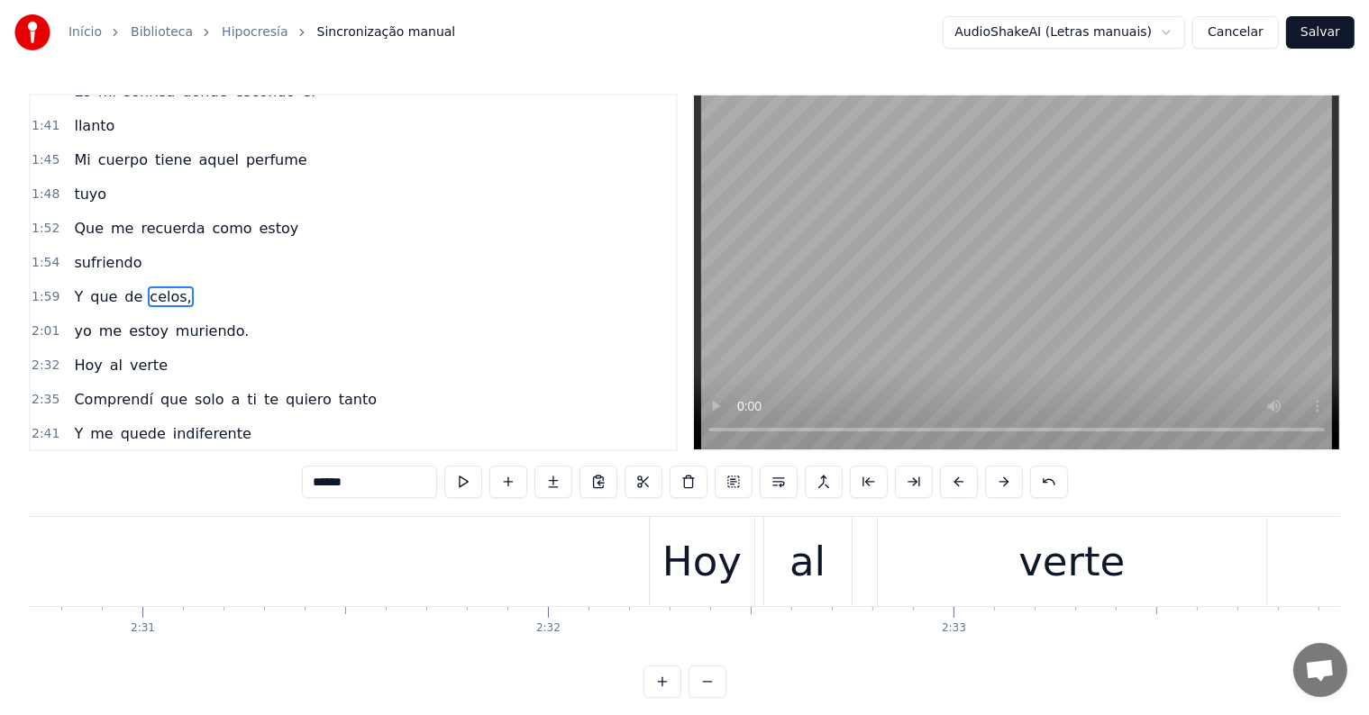
scroll to position [0, 61105]
click at [754, 585] on div "Hoy" at bounding box center [702, 561] width 105 height 89
type input "***"
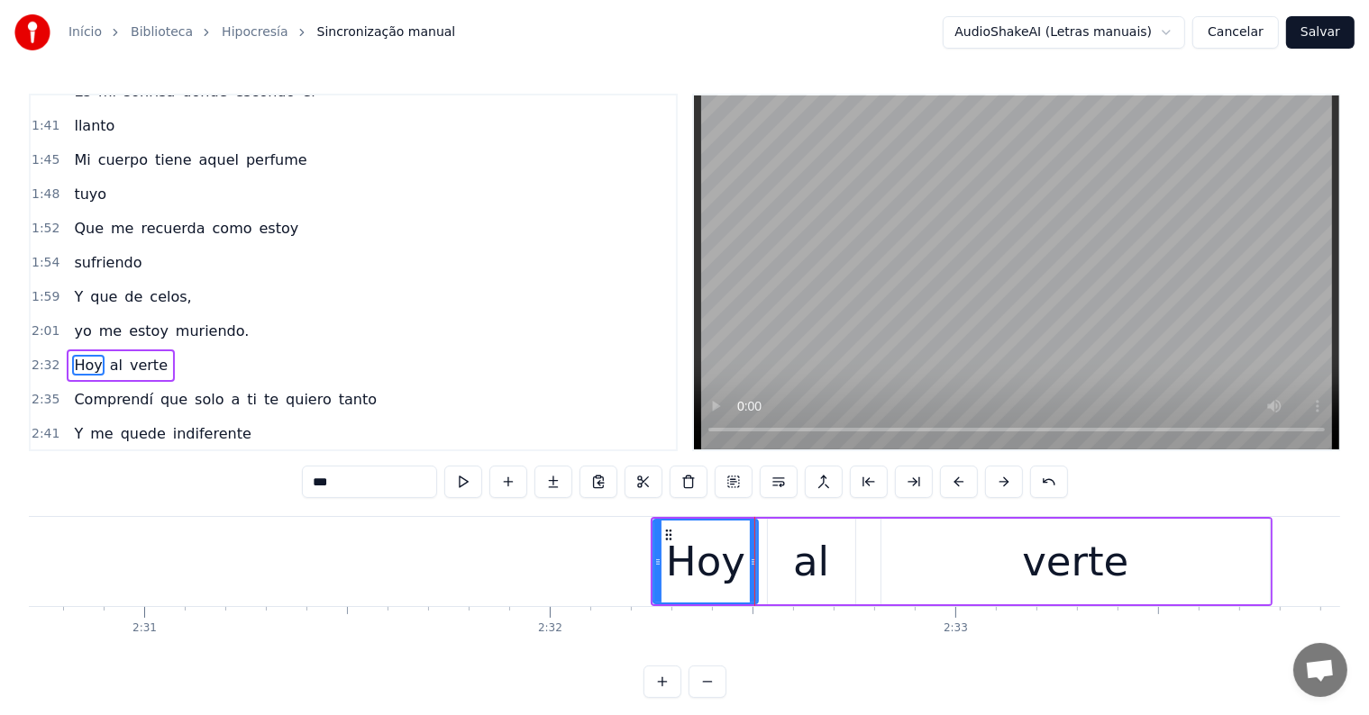
scroll to position [634, 0]
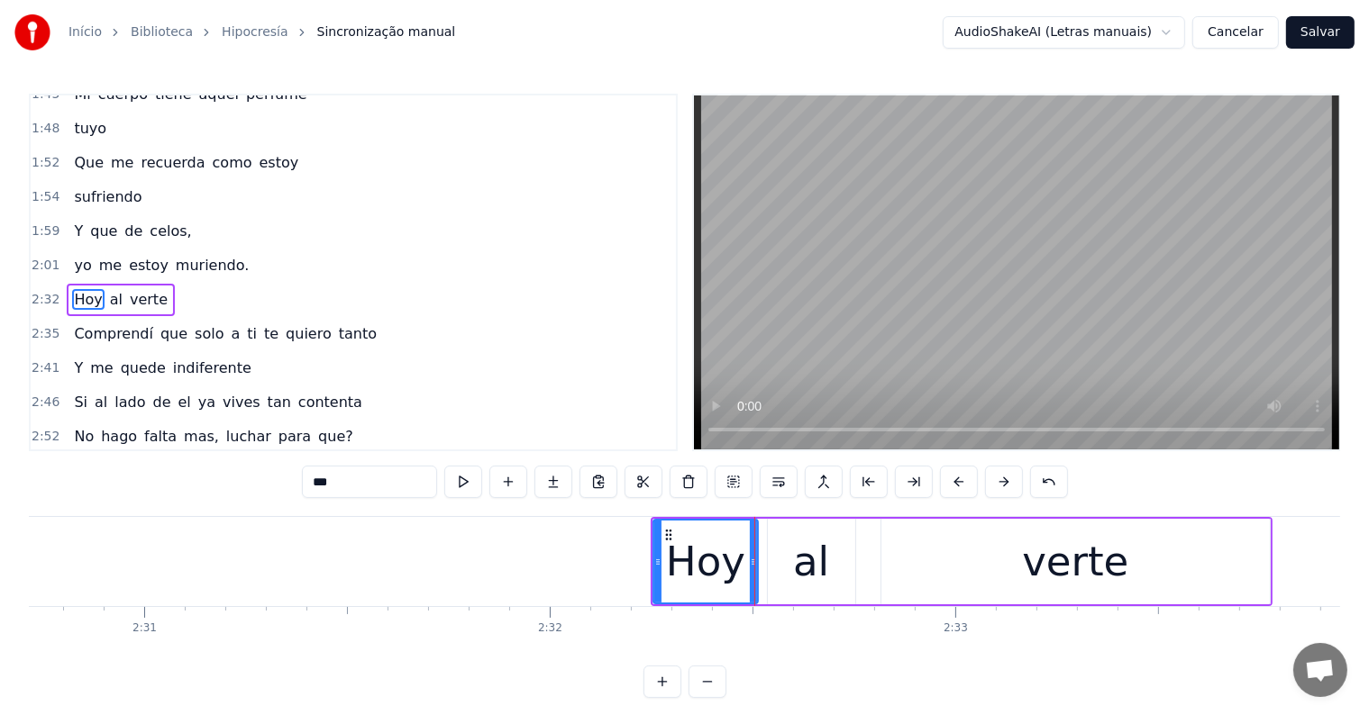
click at [764, 587] on div "Hoy al verte" at bounding box center [961, 561] width 622 height 89
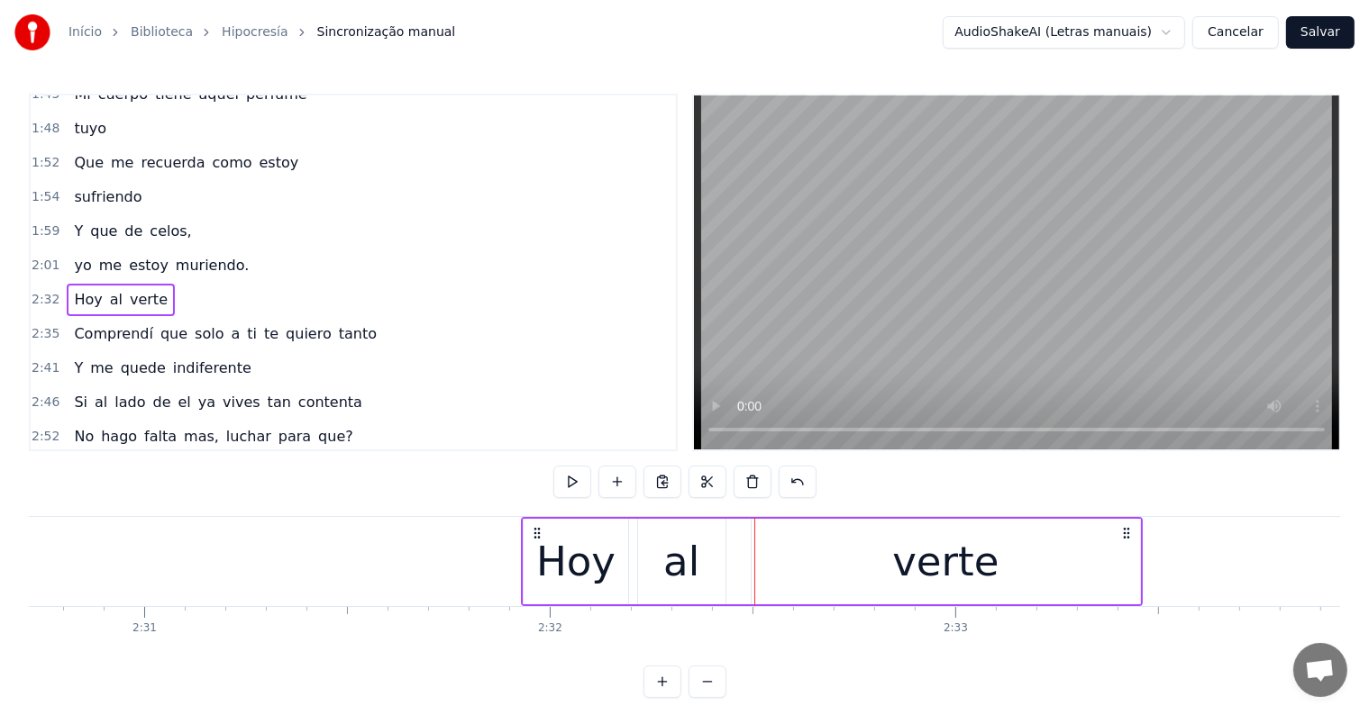
drag, startPoint x: 667, startPoint y: 530, endPoint x: 537, endPoint y: 540, distance: 130.1
click at [537, 540] on div "Hoy al verte" at bounding box center [832, 561] width 622 height 89
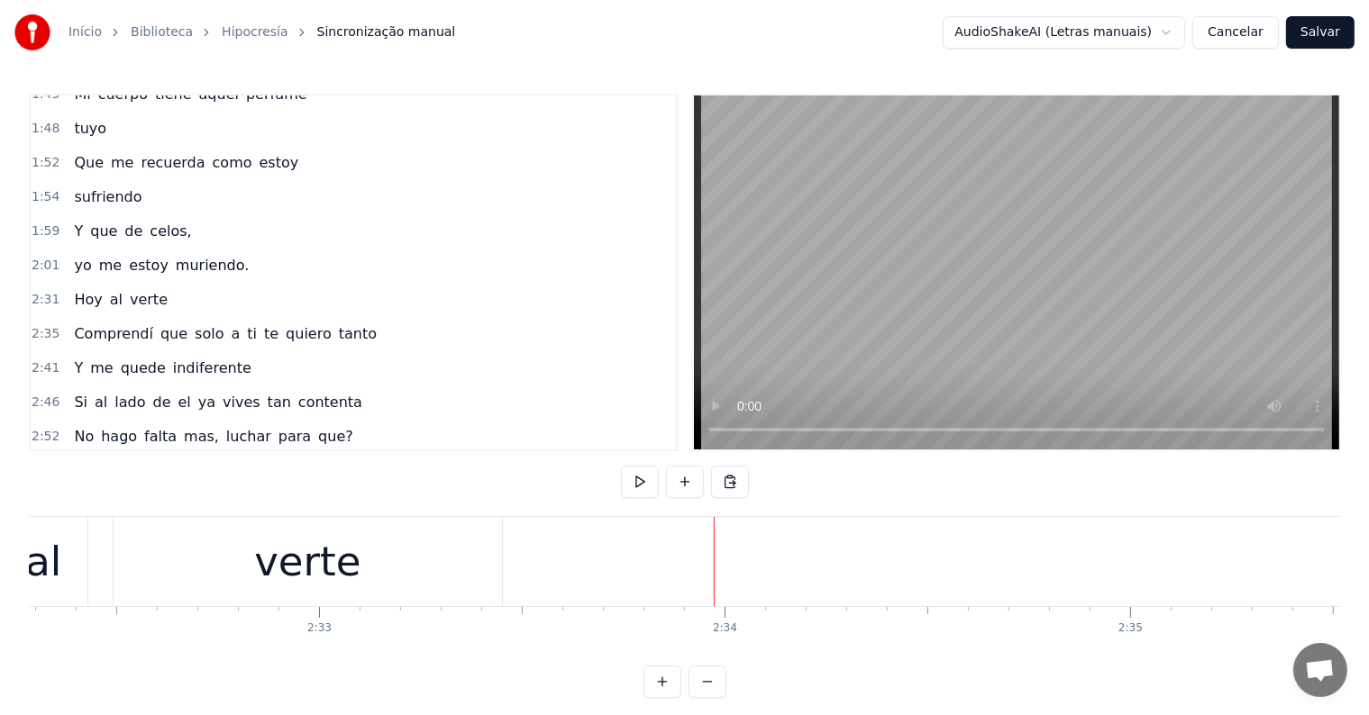
scroll to position [0, 61722]
click at [325, 579] on div "verte" at bounding box center [326, 562] width 106 height 61
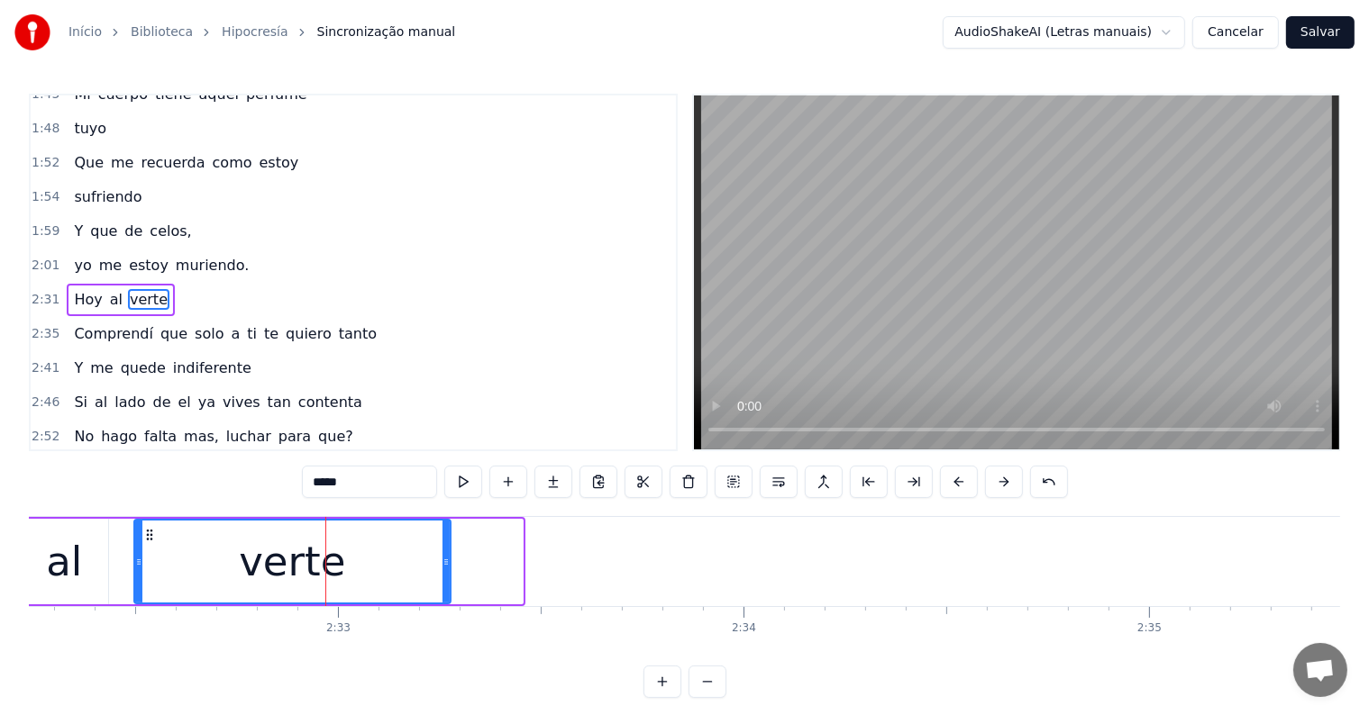
drag, startPoint x: 519, startPoint y: 566, endPoint x: 447, endPoint y: 564, distance: 72.1
click at [447, 564] on icon at bounding box center [445, 562] width 7 height 14
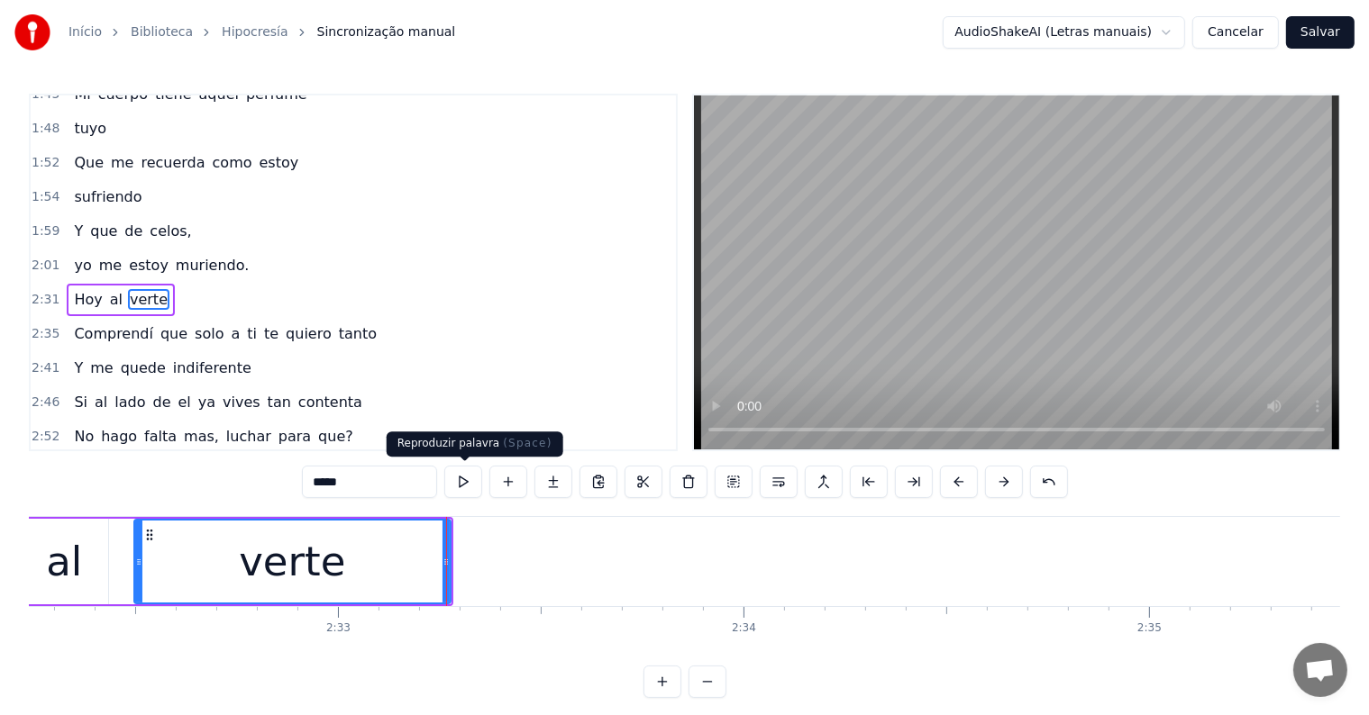
click at [465, 483] on button at bounding box center [463, 482] width 38 height 32
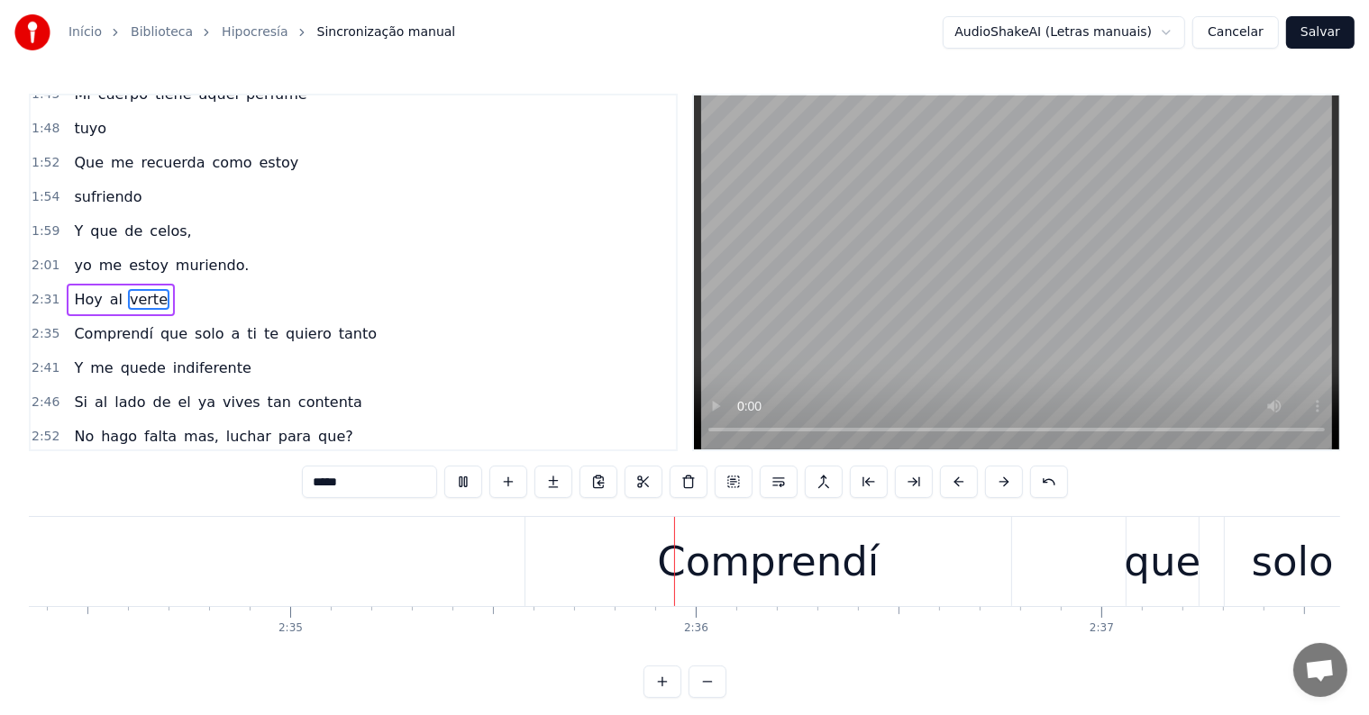
scroll to position [0, 62874]
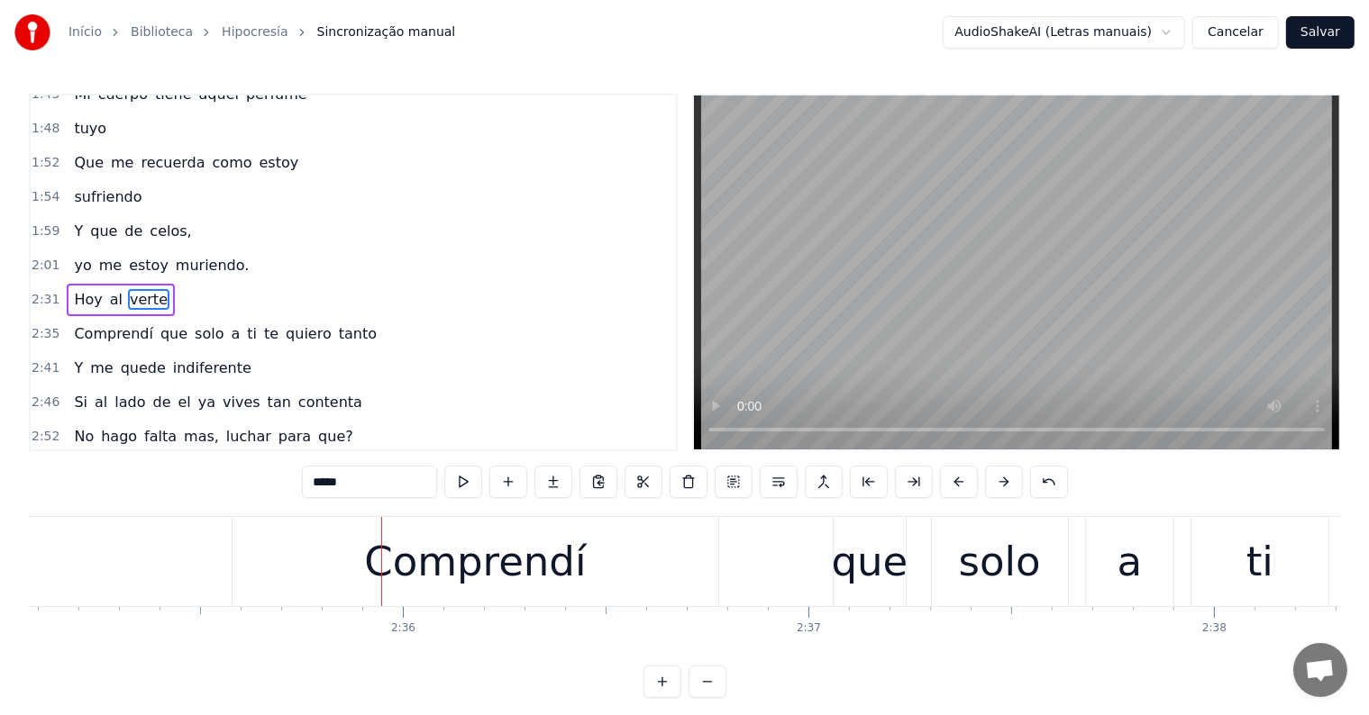
click at [734, 581] on div "Comprendí que solo a ti te quiero tanto" at bounding box center [1197, 561] width 1930 height 89
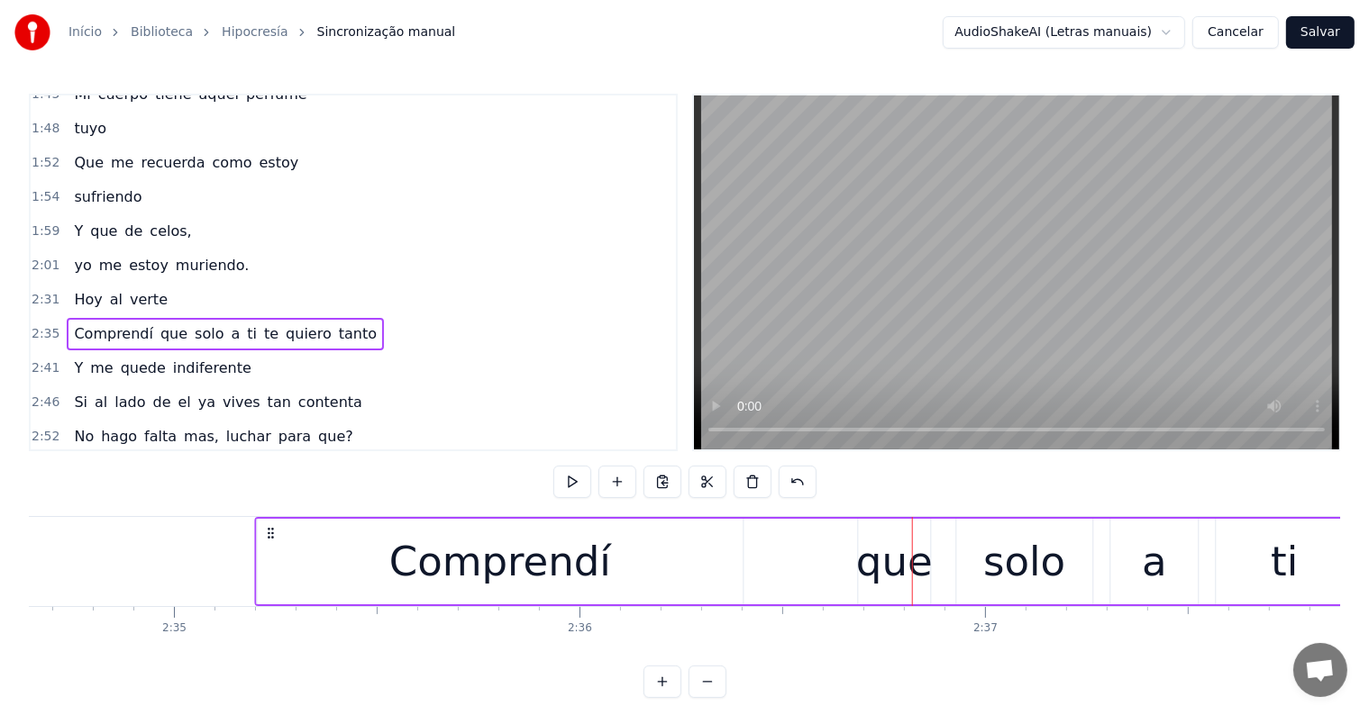
scroll to position [0, 62688]
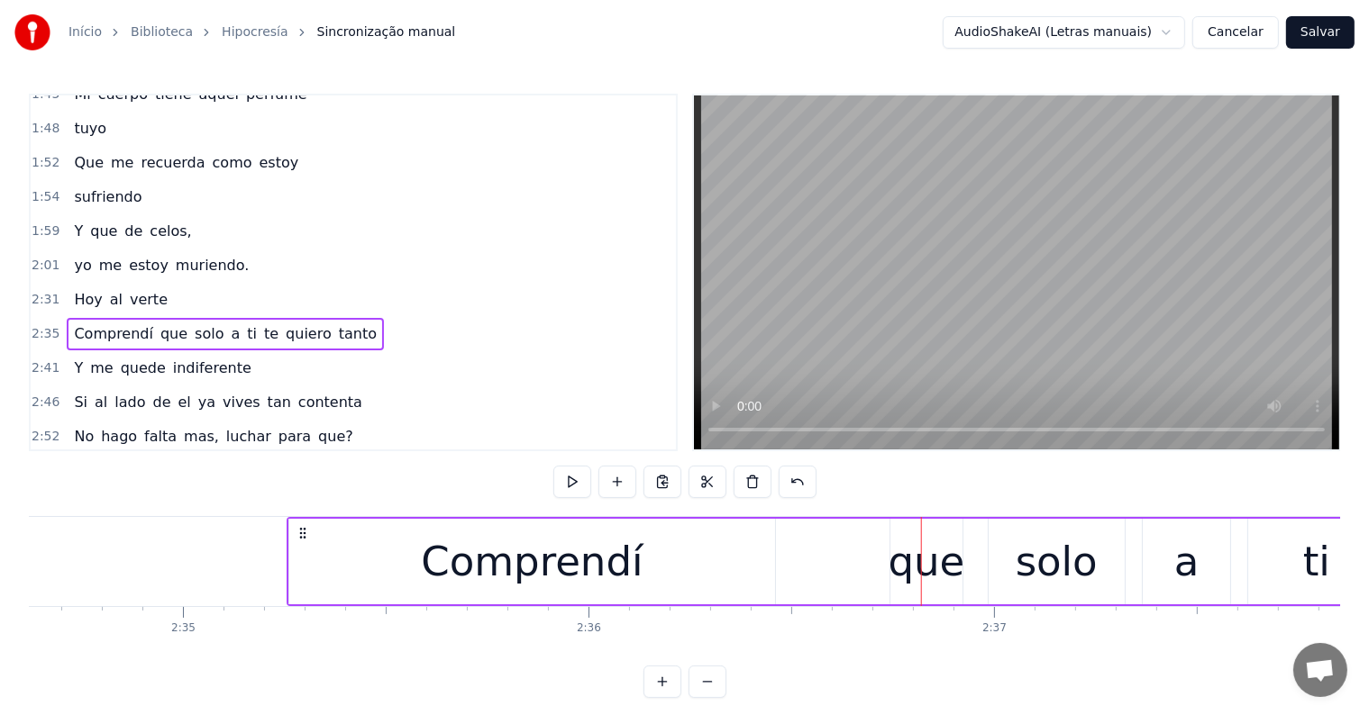
drag, startPoint x: 249, startPoint y: 534, endPoint x: 305, endPoint y: 544, distance: 56.7
click at [305, 544] on div "Comprendí que solo a ti te quiero tanto" at bounding box center [1252, 561] width 1930 height 89
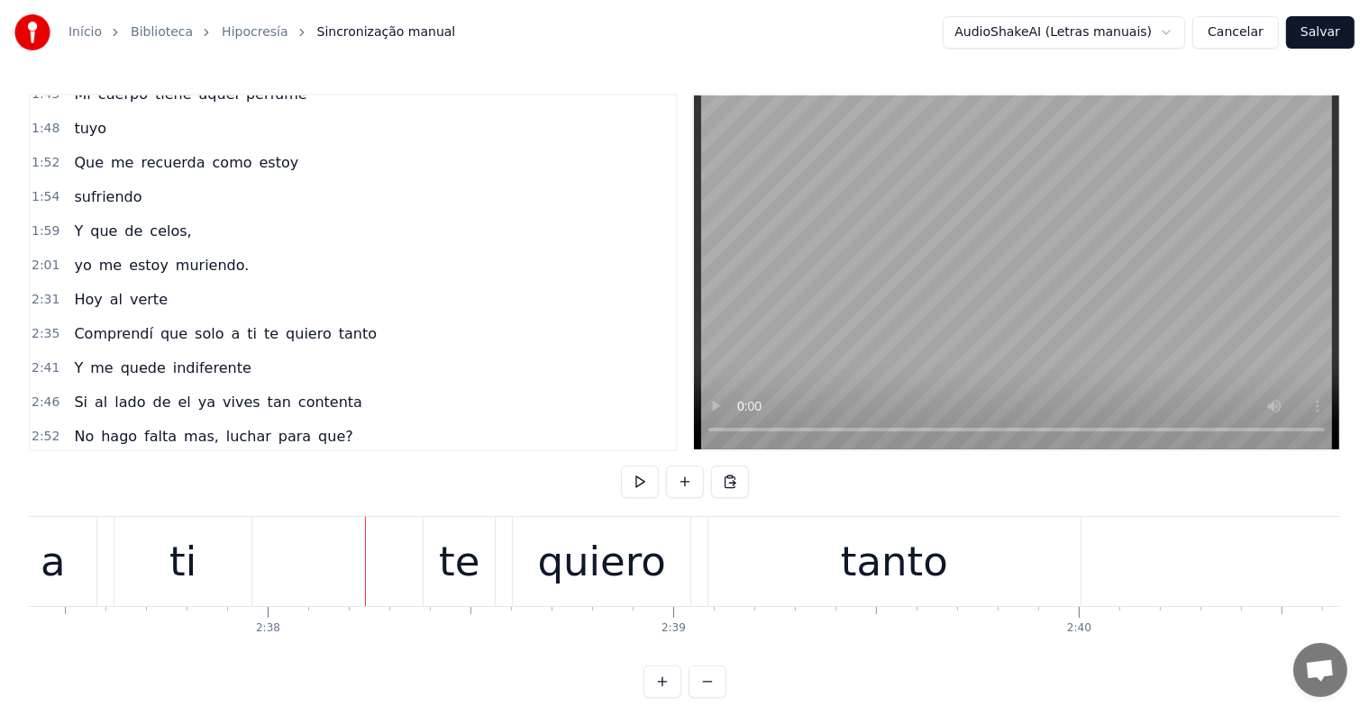
scroll to position [0, 63842]
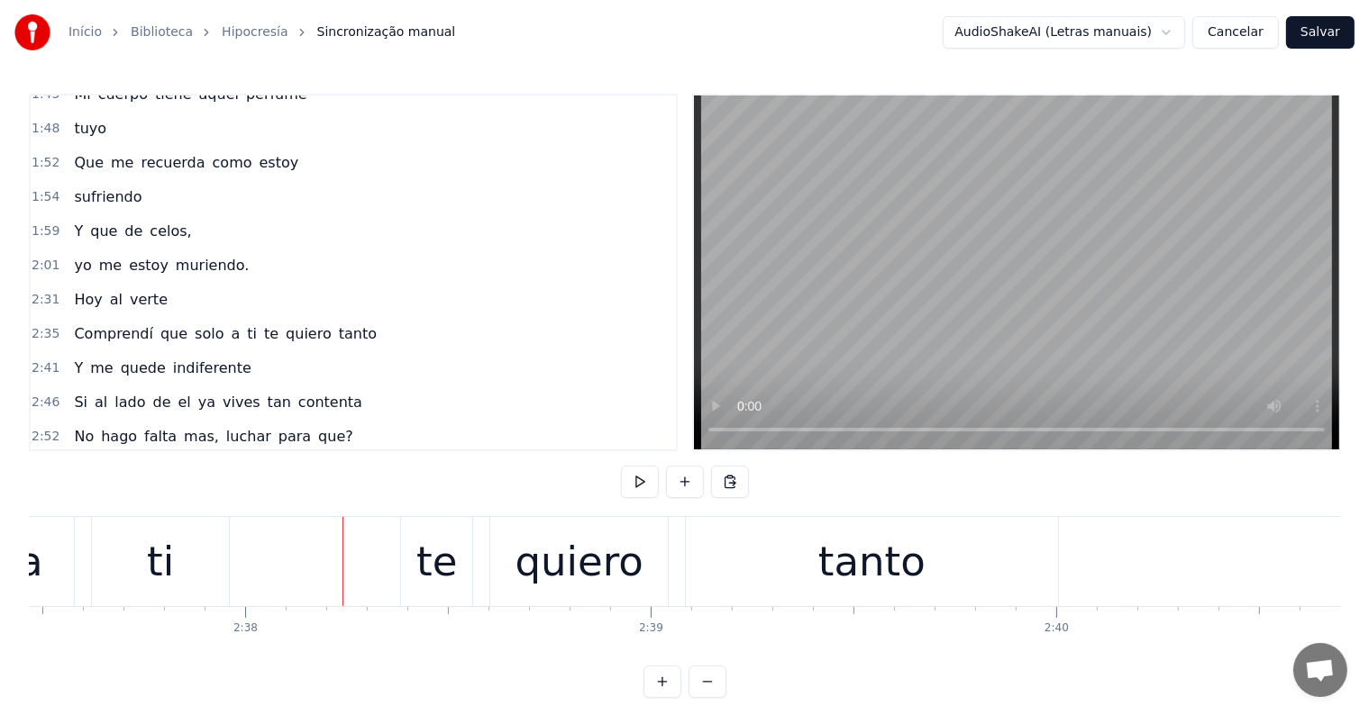
click at [175, 567] on div "ti" at bounding box center [160, 561] width 136 height 89
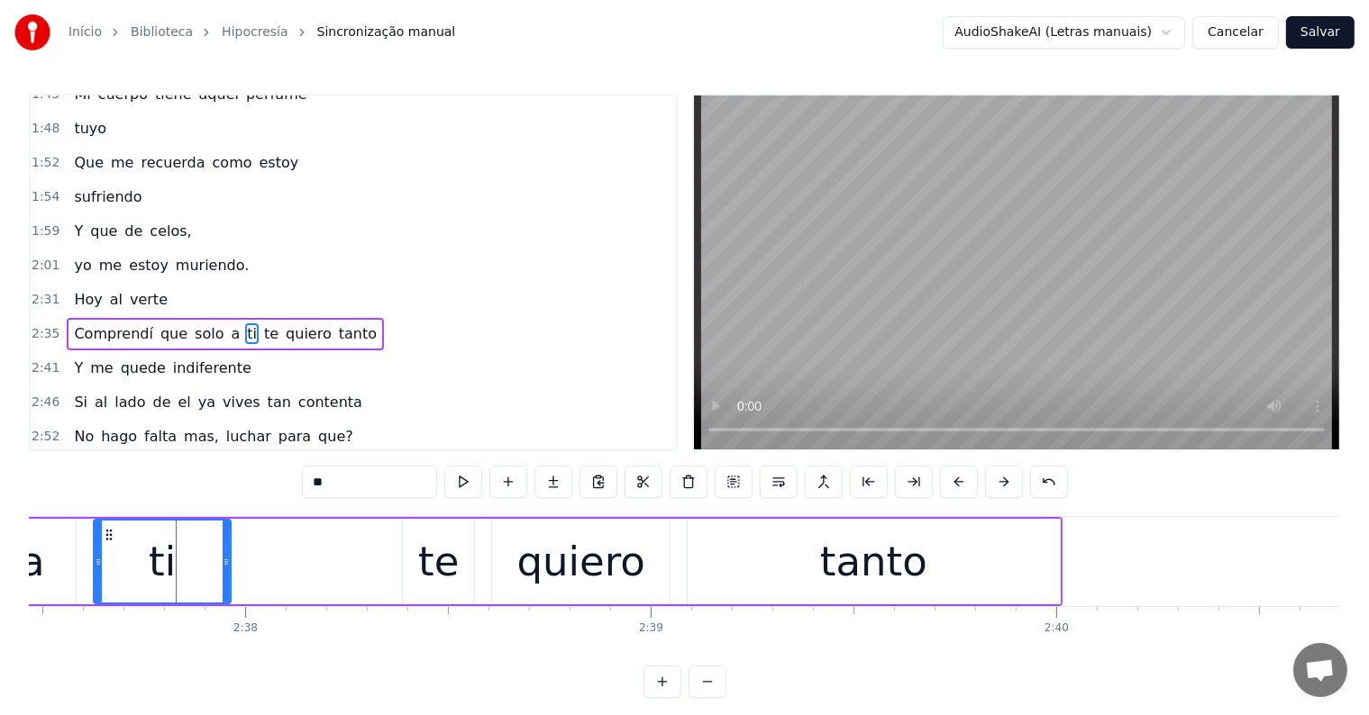
scroll to position [668, 0]
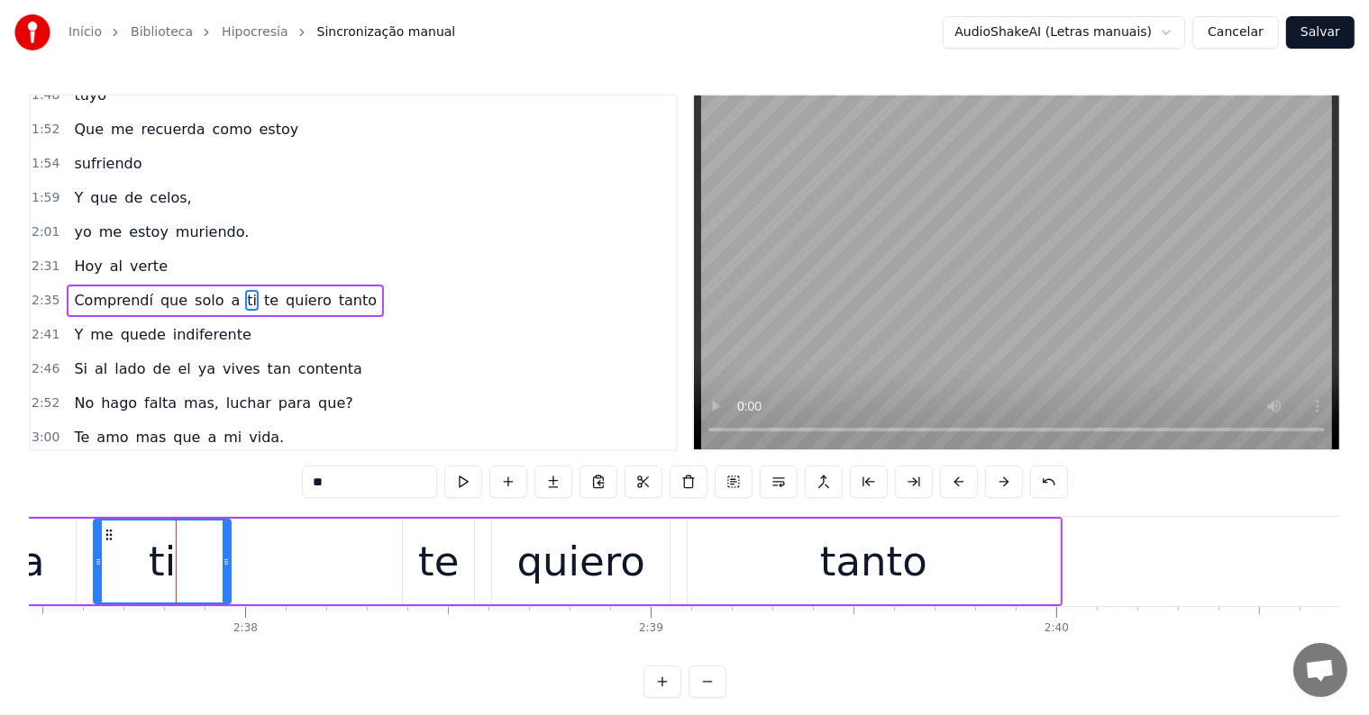
click at [262, 290] on span "te" at bounding box center [271, 300] width 18 height 21
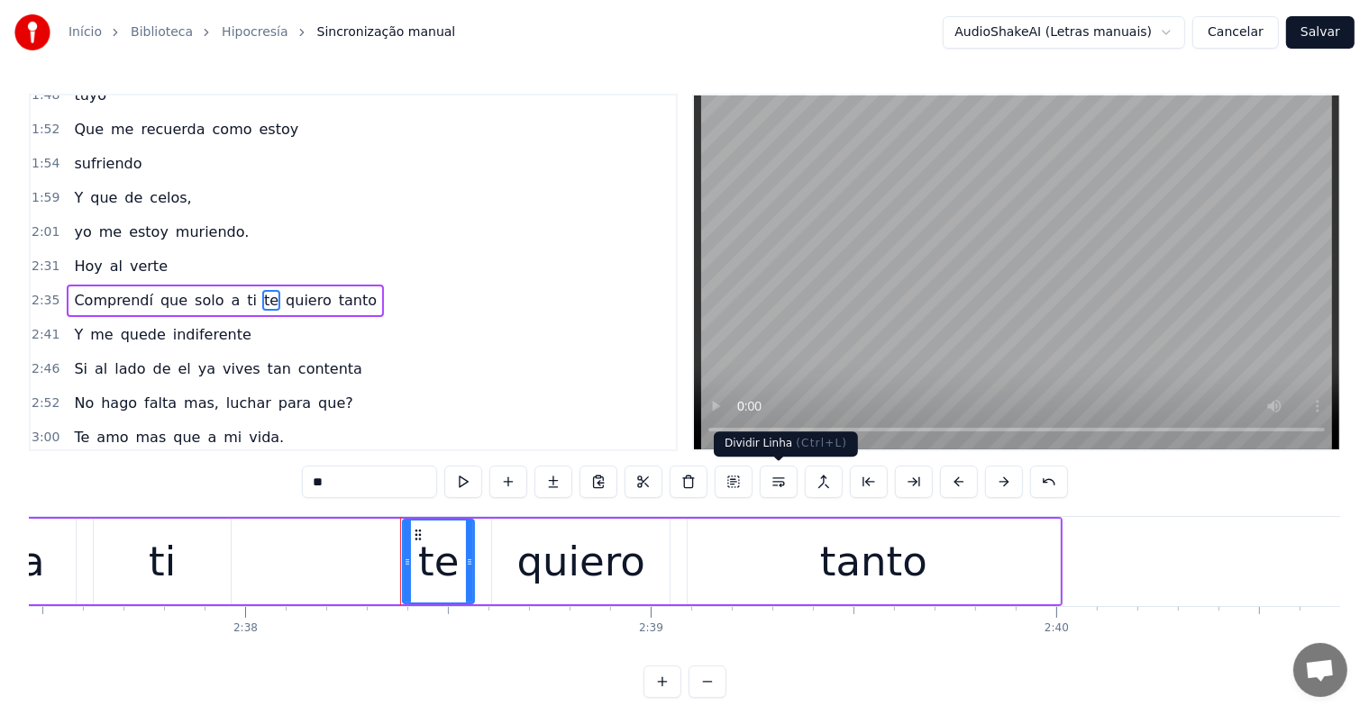
click at [778, 483] on button at bounding box center [779, 482] width 38 height 32
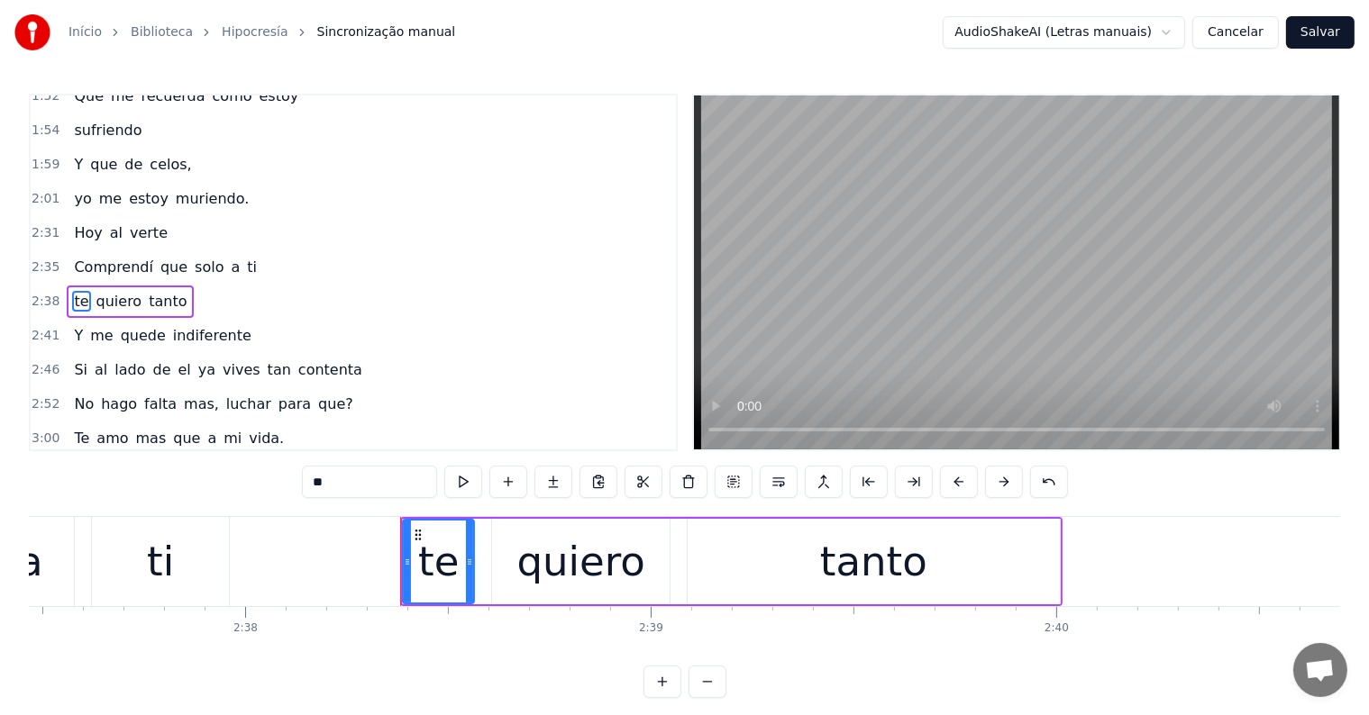
click at [245, 257] on span "ti" at bounding box center [252, 267] width 14 height 21
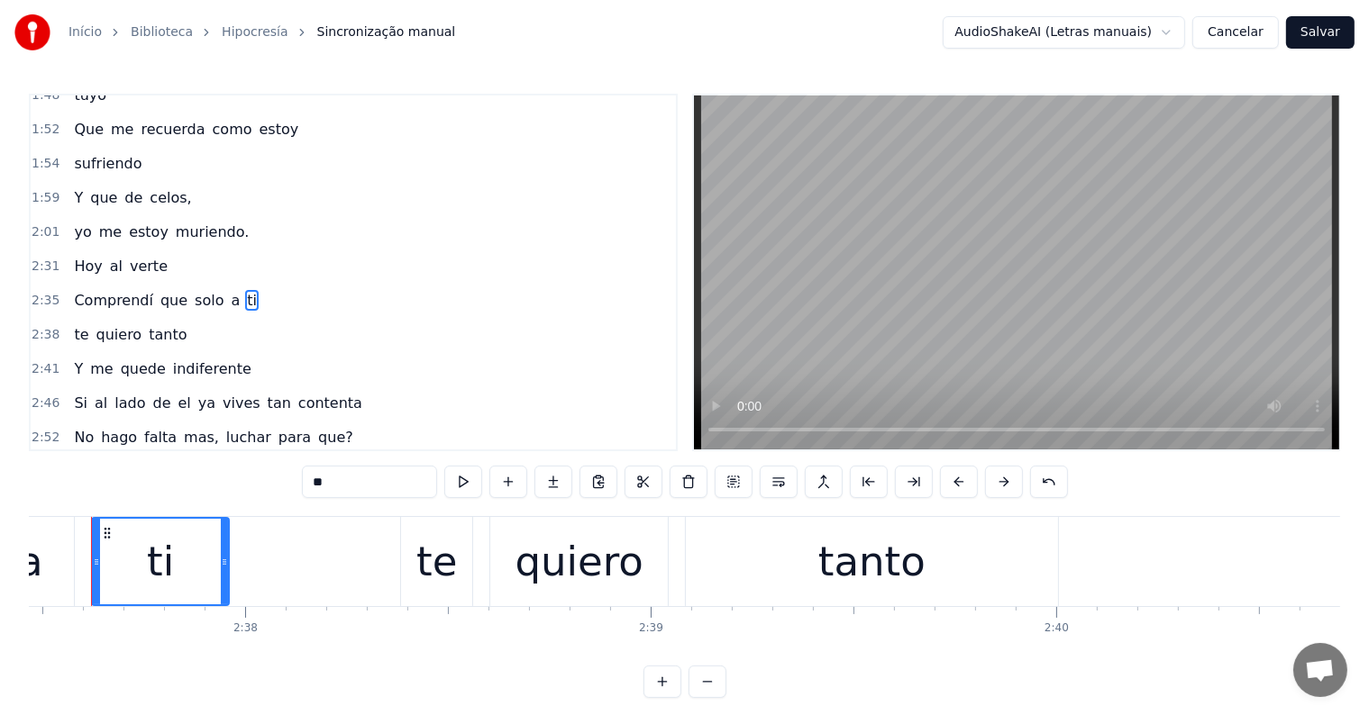
scroll to position [0, 63813]
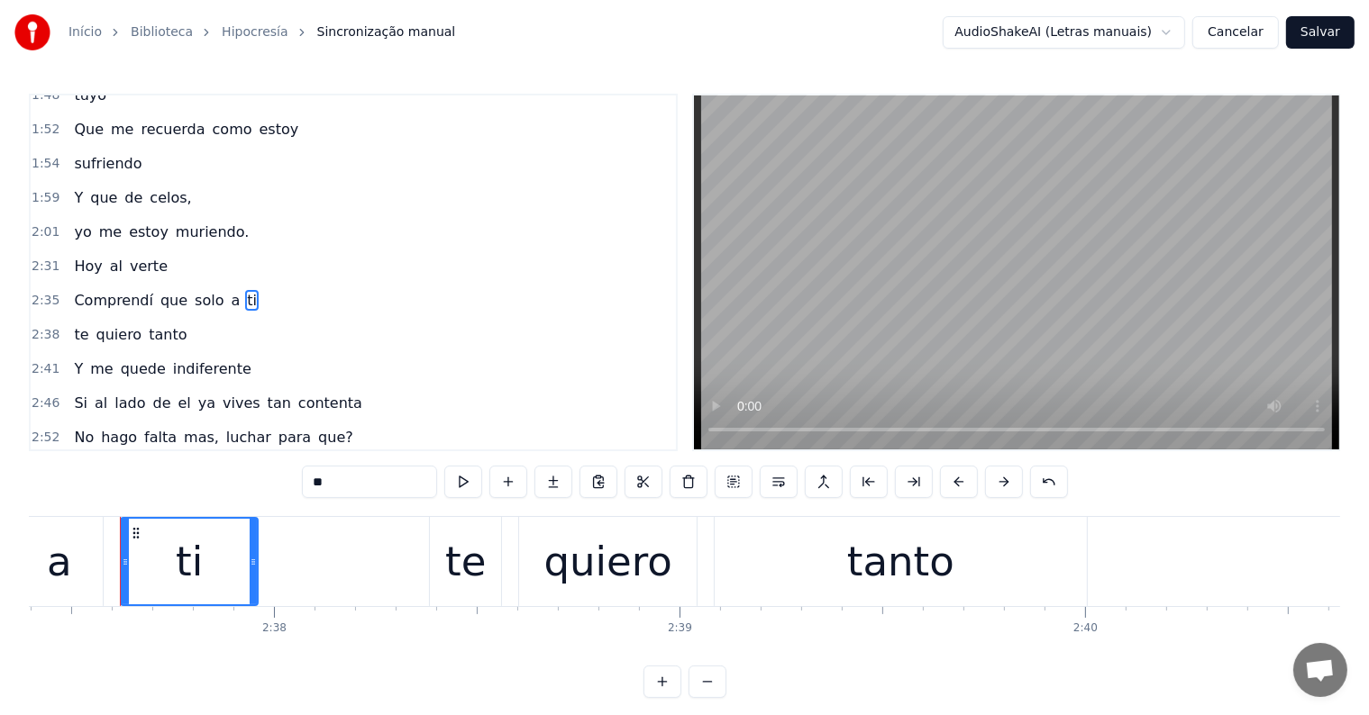
click at [97, 290] on span "Comprendí" at bounding box center [113, 300] width 83 height 21
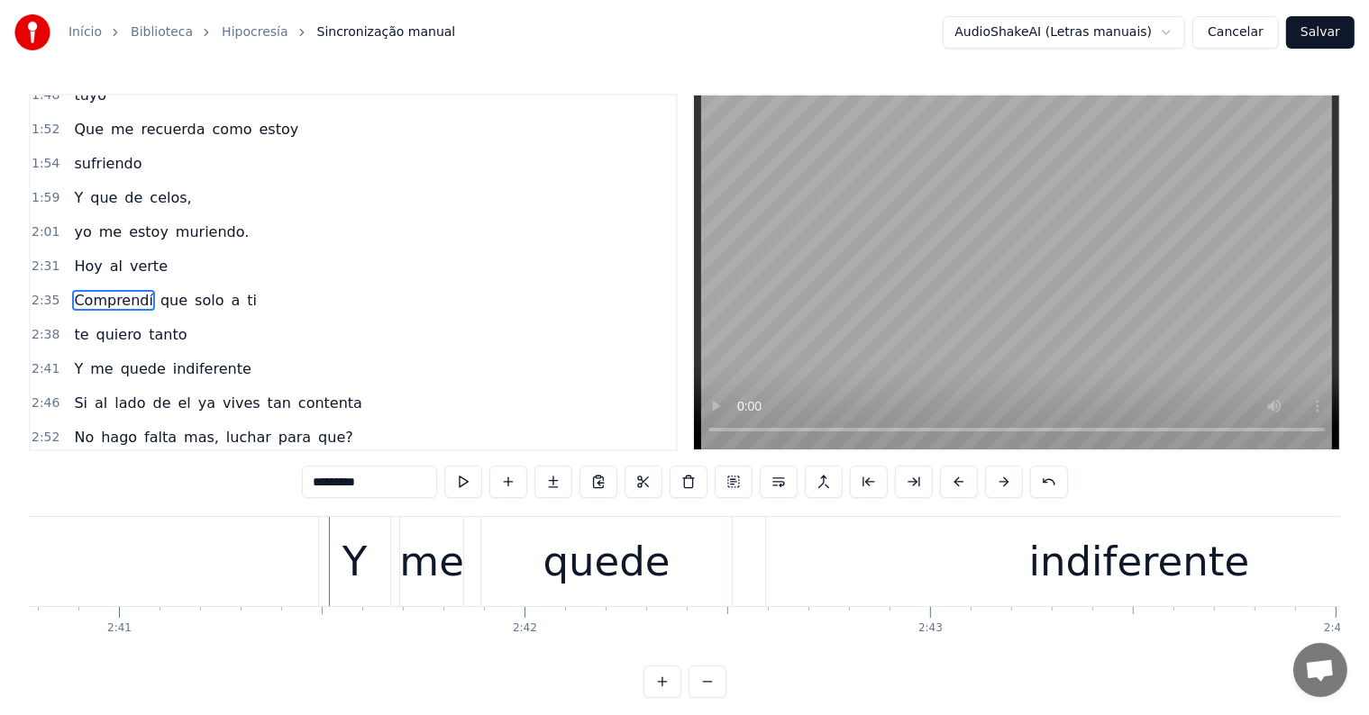
scroll to position [0, 65193]
click at [380, 587] on div "Y" at bounding box center [346, 561] width 71 height 89
type input "*"
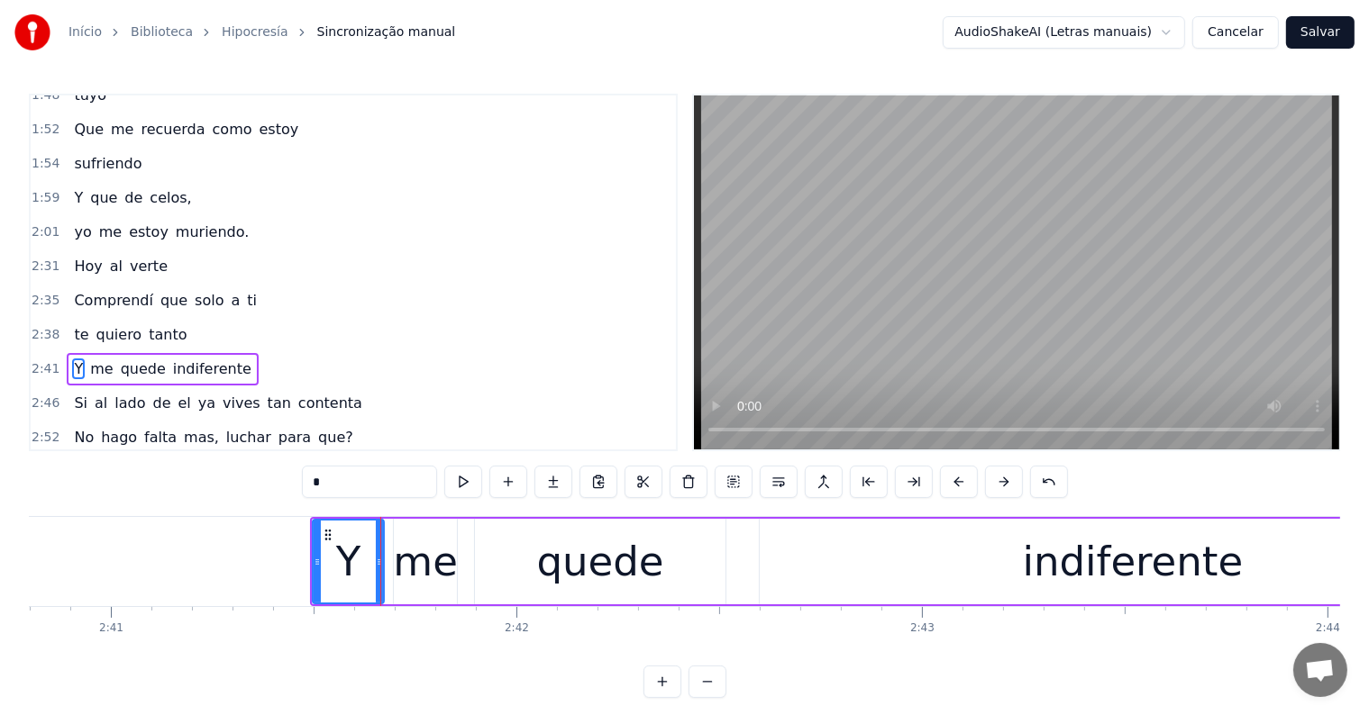
scroll to position [734, 0]
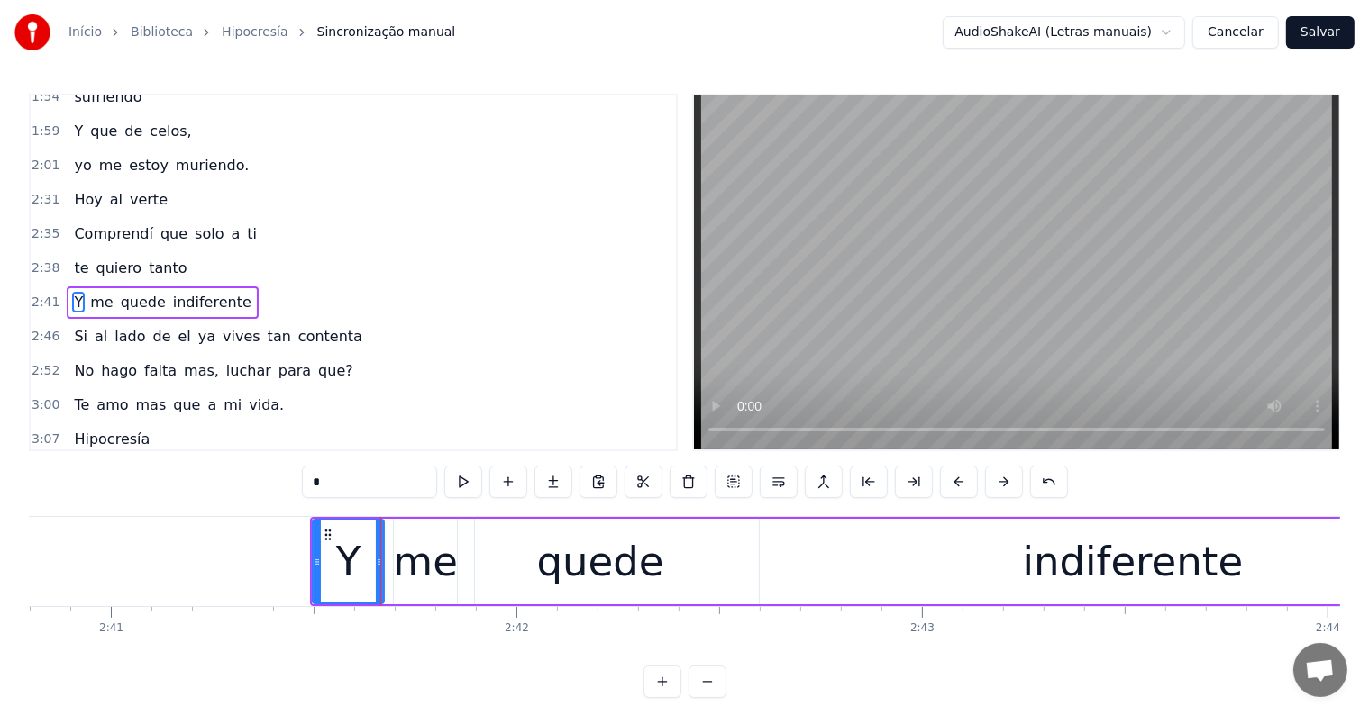
click at [388, 588] on div "Y me quede indiferente" at bounding box center [909, 561] width 1198 height 89
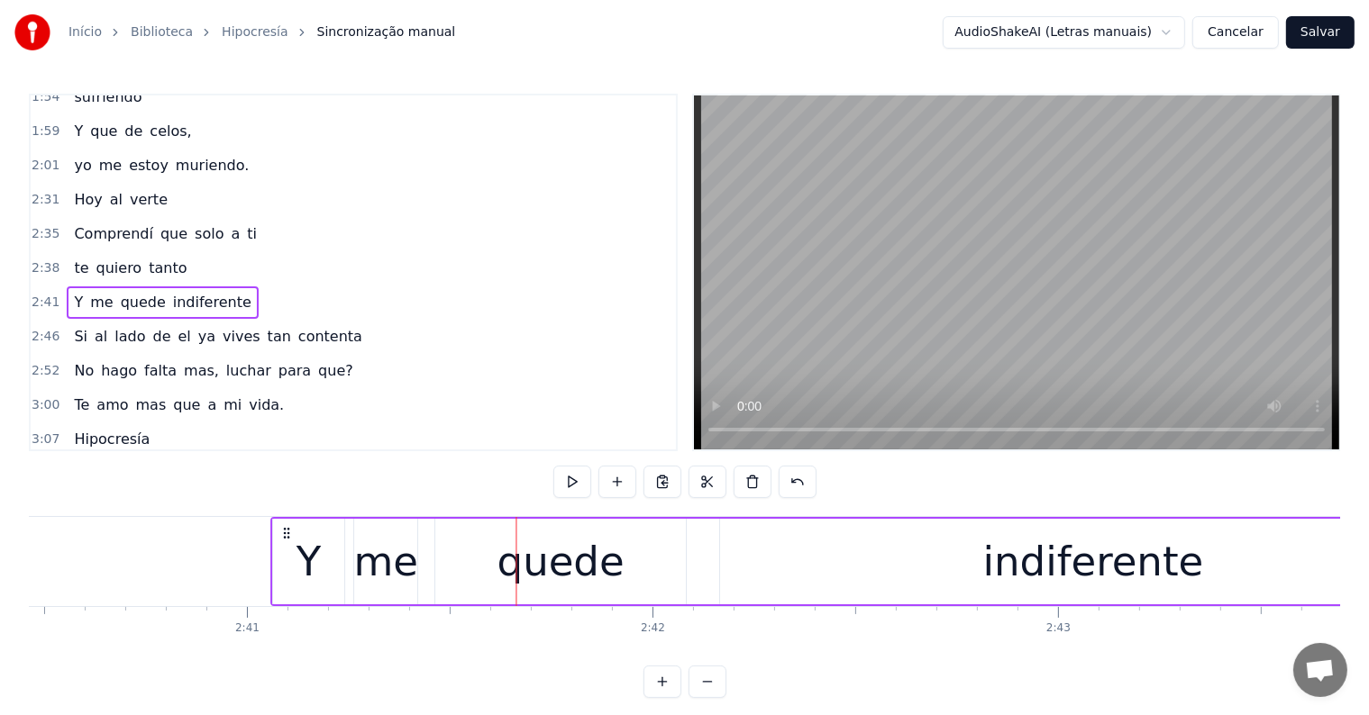
scroll to position [0, 65053]
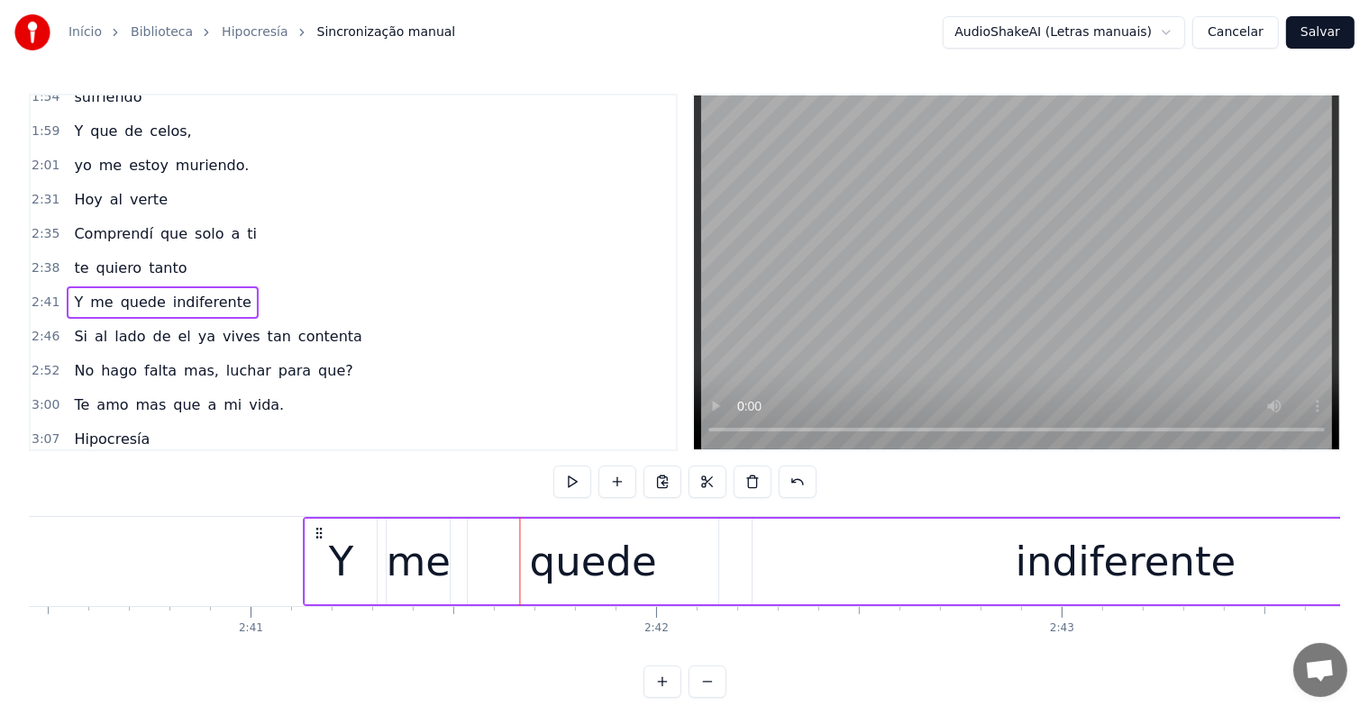
drag, startPoint x: 328, startPoint y: 532, endPoint x: 321, endPoint y: 545, distance: 15.3
click at [321, 545] on div "Y me quede indiferente" at bounding box center [902, 561] width 1198 height 89
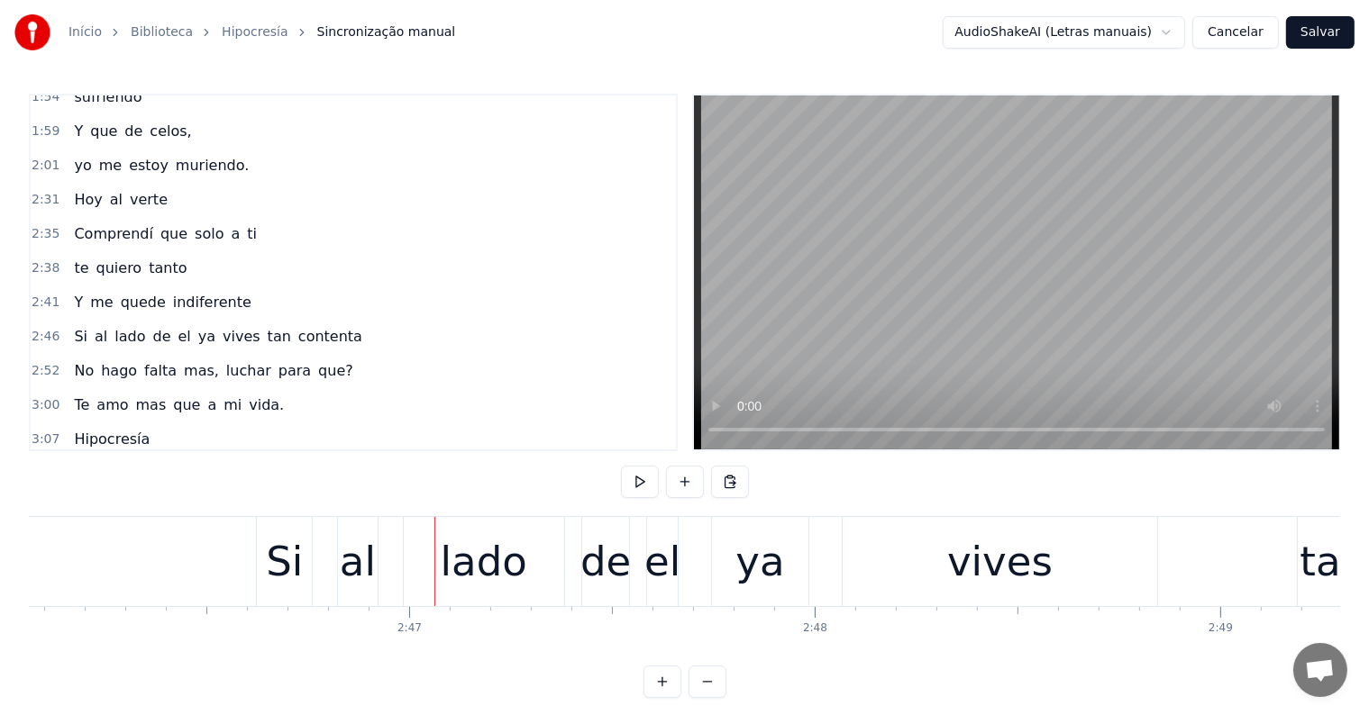
scroll to position [0, 67350]
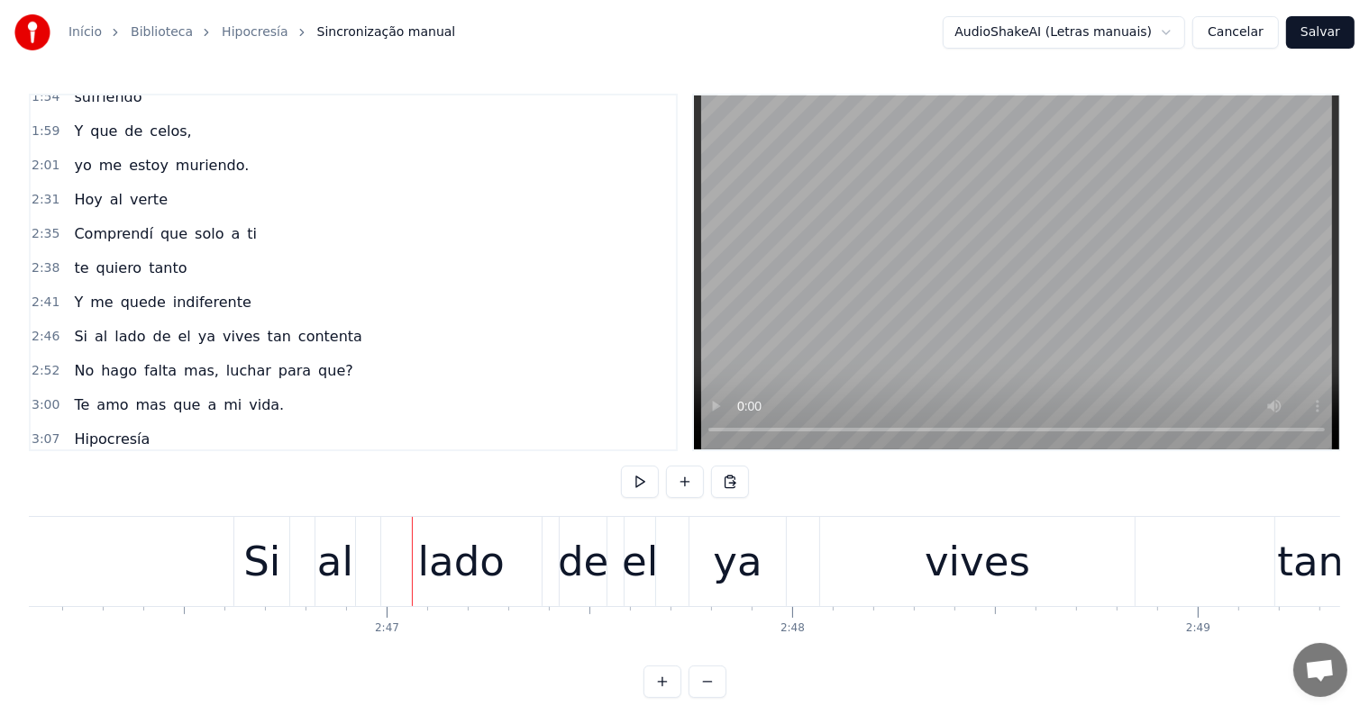
click at [368, 587] on div "Si al lado de el ya vives tan contenta" at bounding box center [1125, 561] width 1784 height 89
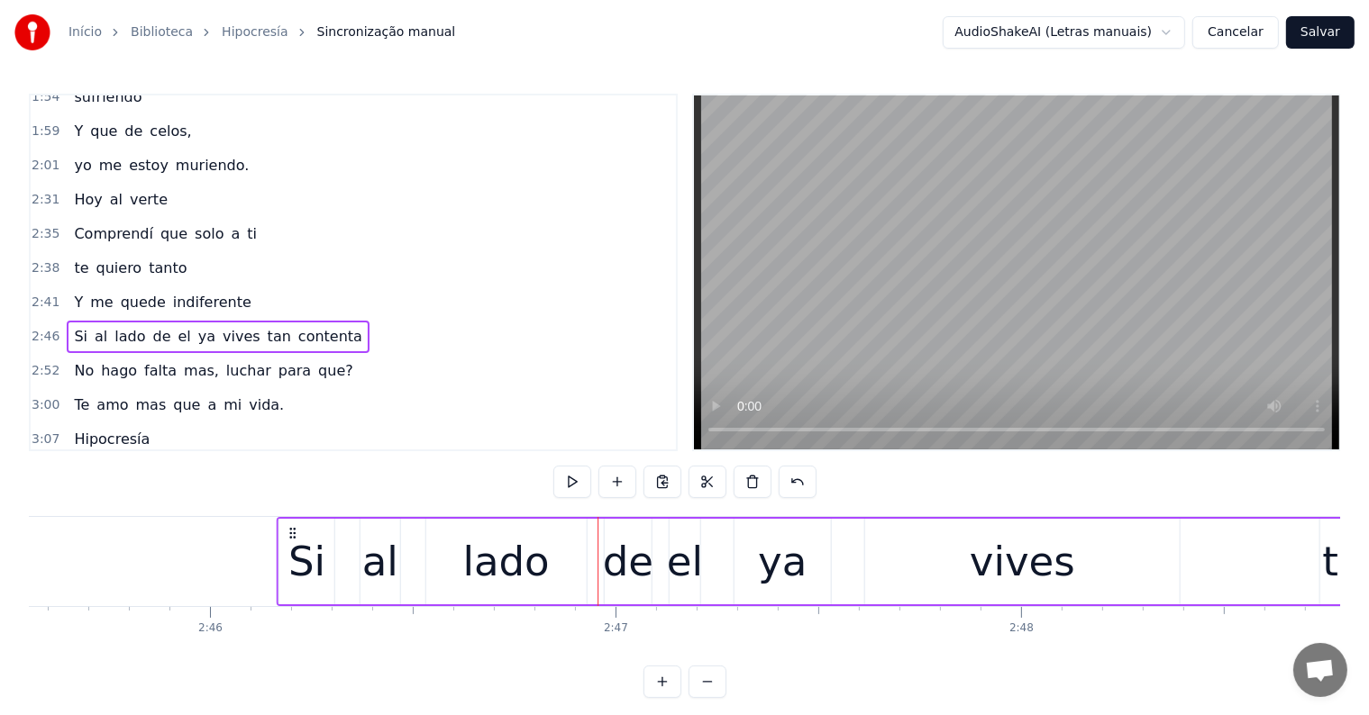
scroll to position [0, 67120]
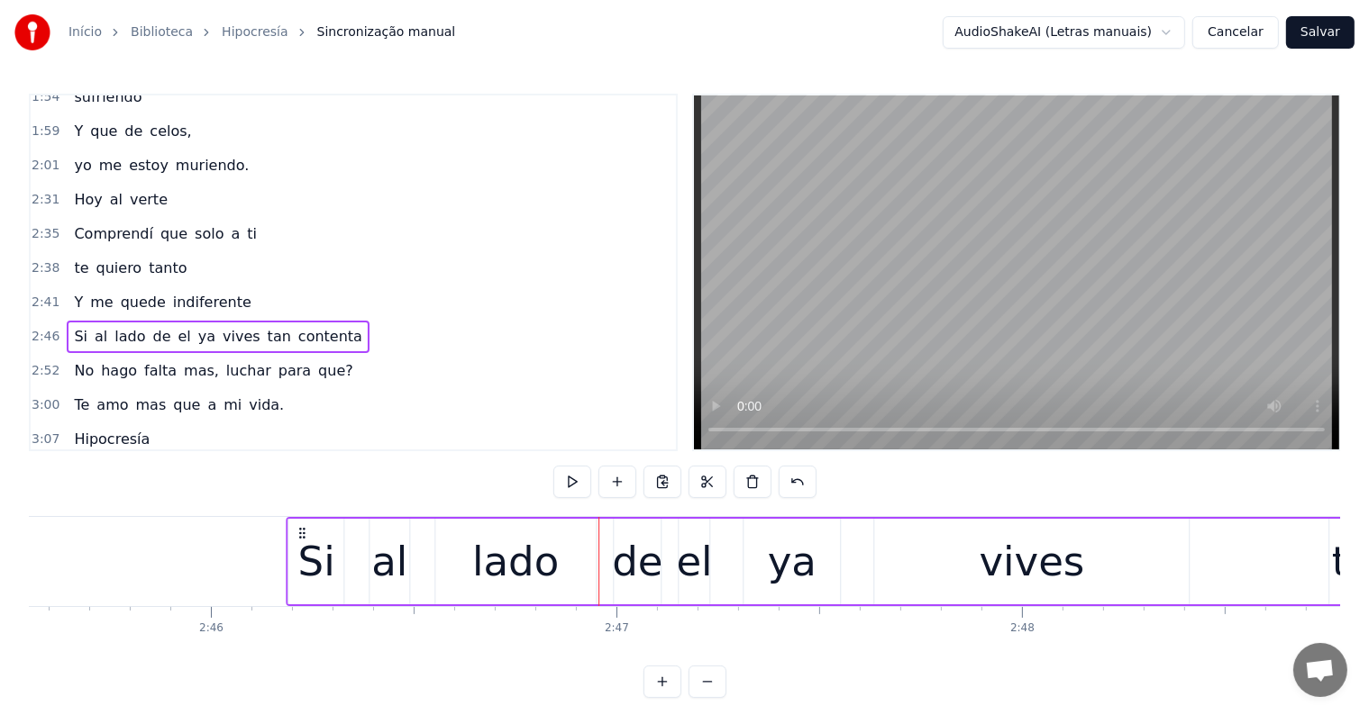
drag, startPoint x: 249, startPoint y: 532, endPoint x: 301, endPoint y: 540, distance: 52.8
click at [301, 540] on div "Si al lado de el ya vives tan contenta" at bounding box center [1178, 561] width 1784 height 89
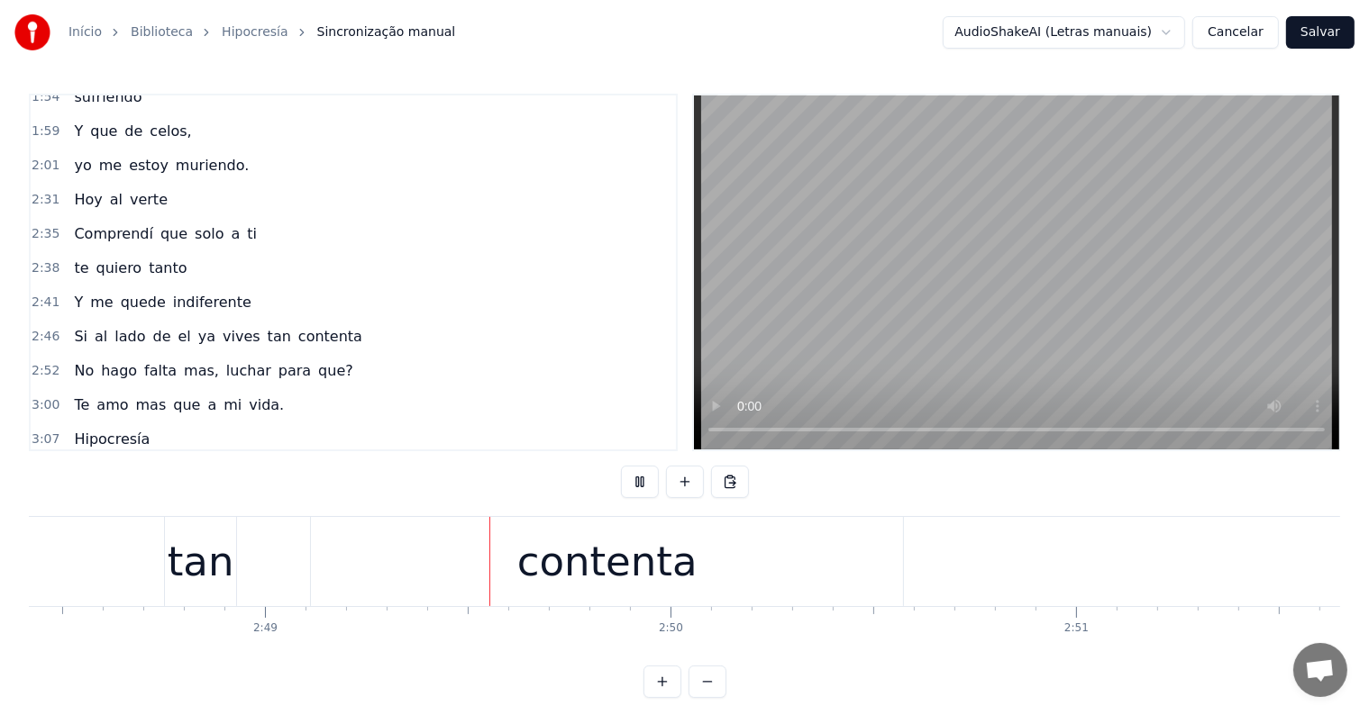
scroll to position [0, 68335]
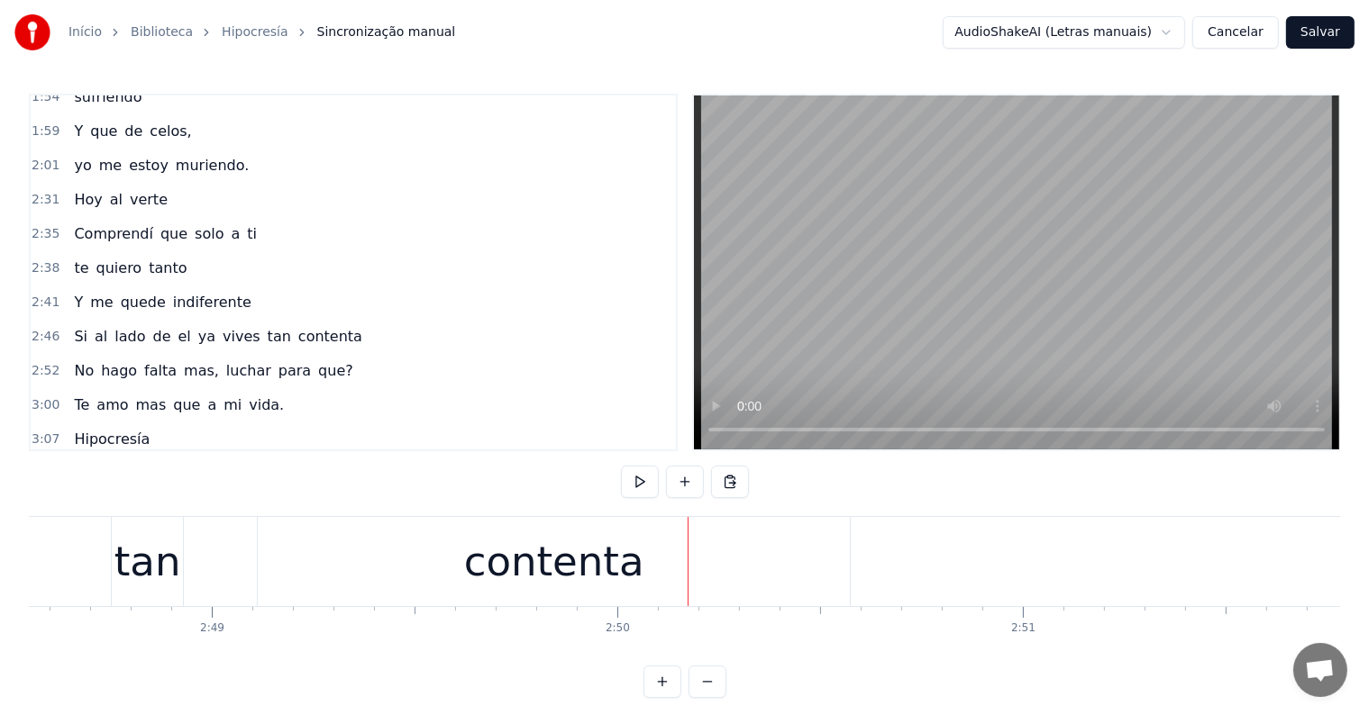
click at [551, 533] on div "contenta" at bounding box center [554, 562] width 180 height 61
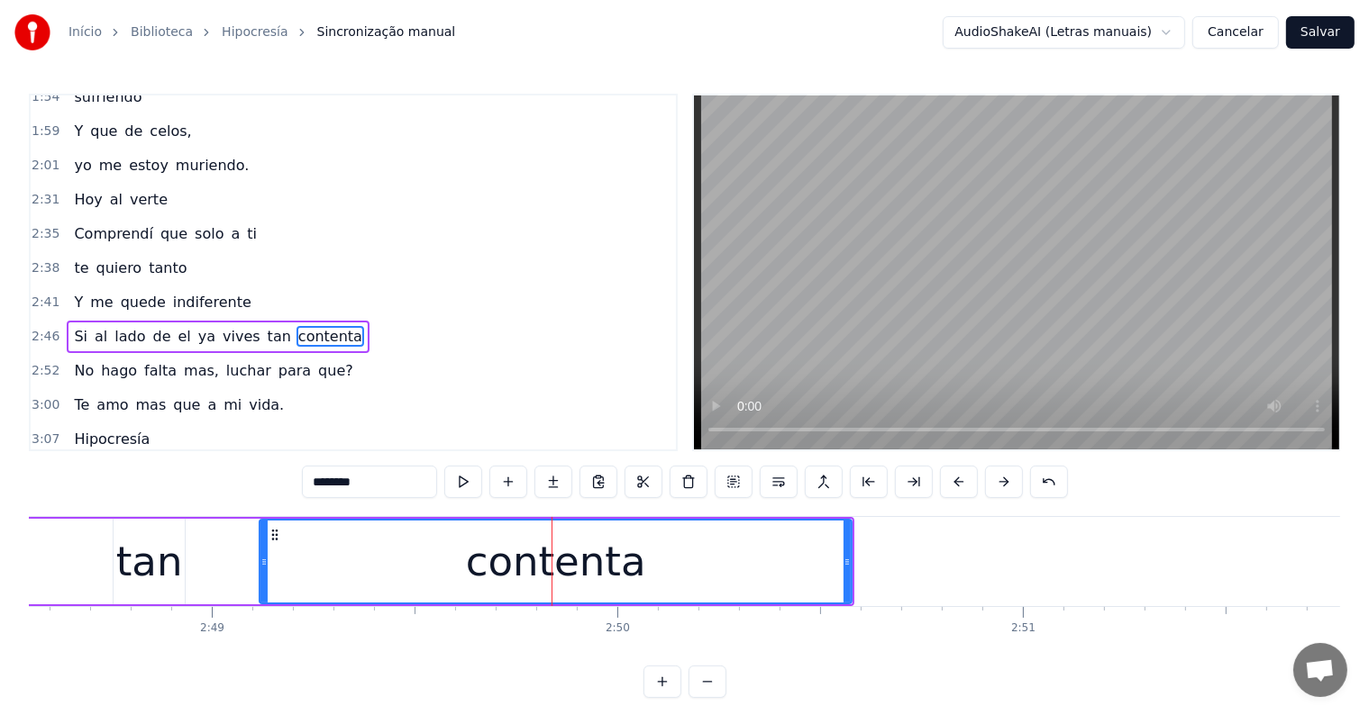
scroll to position [768, 0]
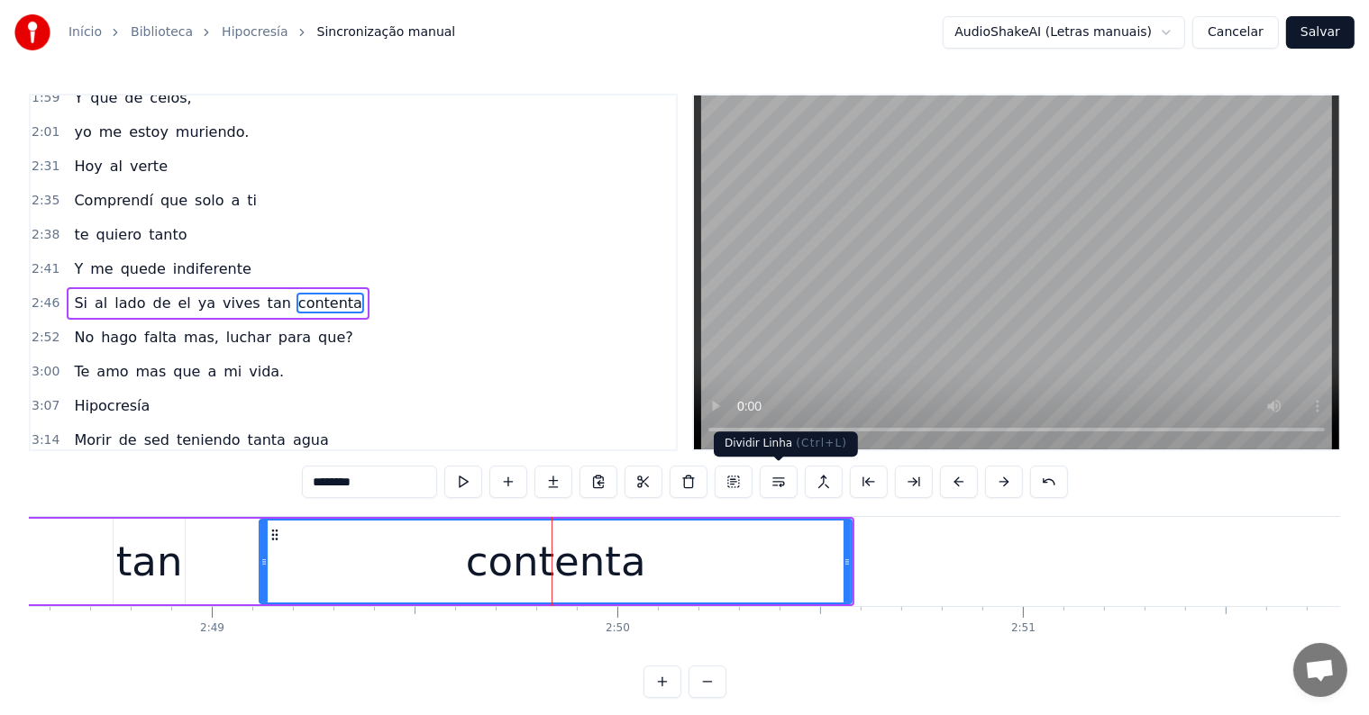
click at [778, 480] on button at bounding box center [779, 482] width 38 height 32
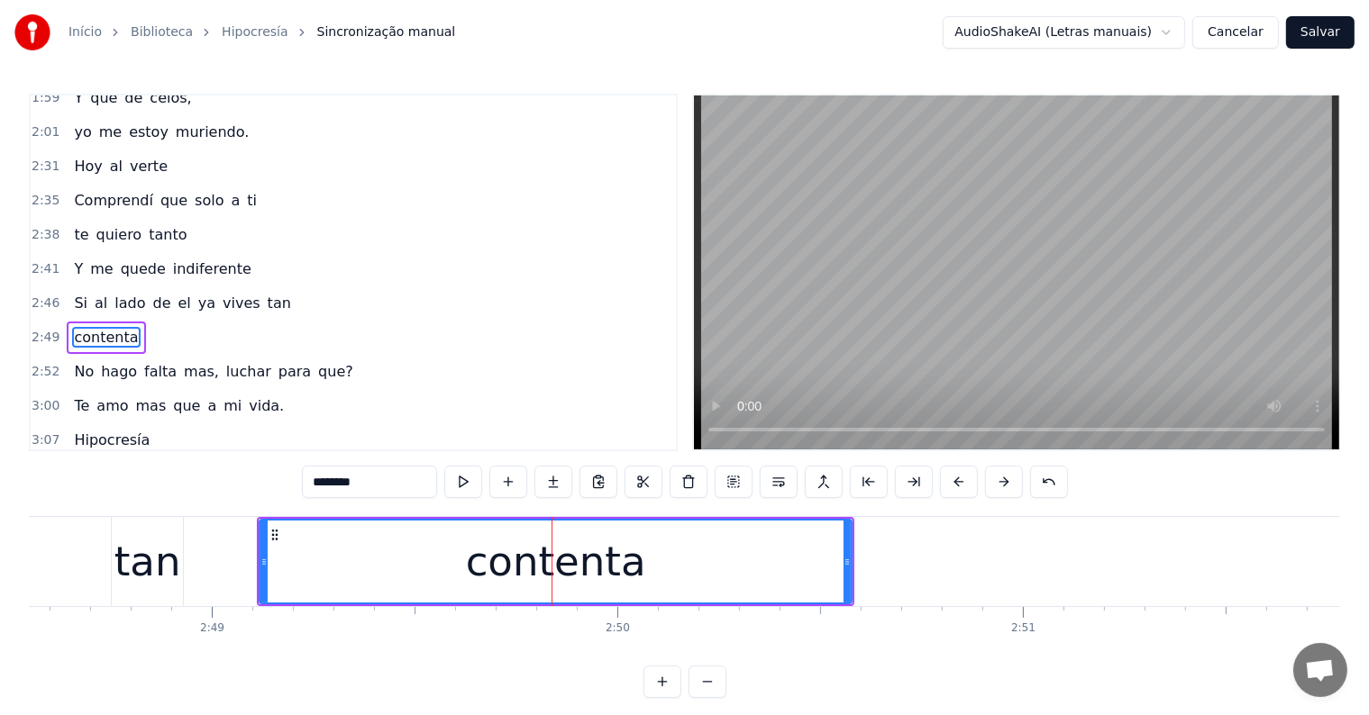
scroll to position [800, 0]
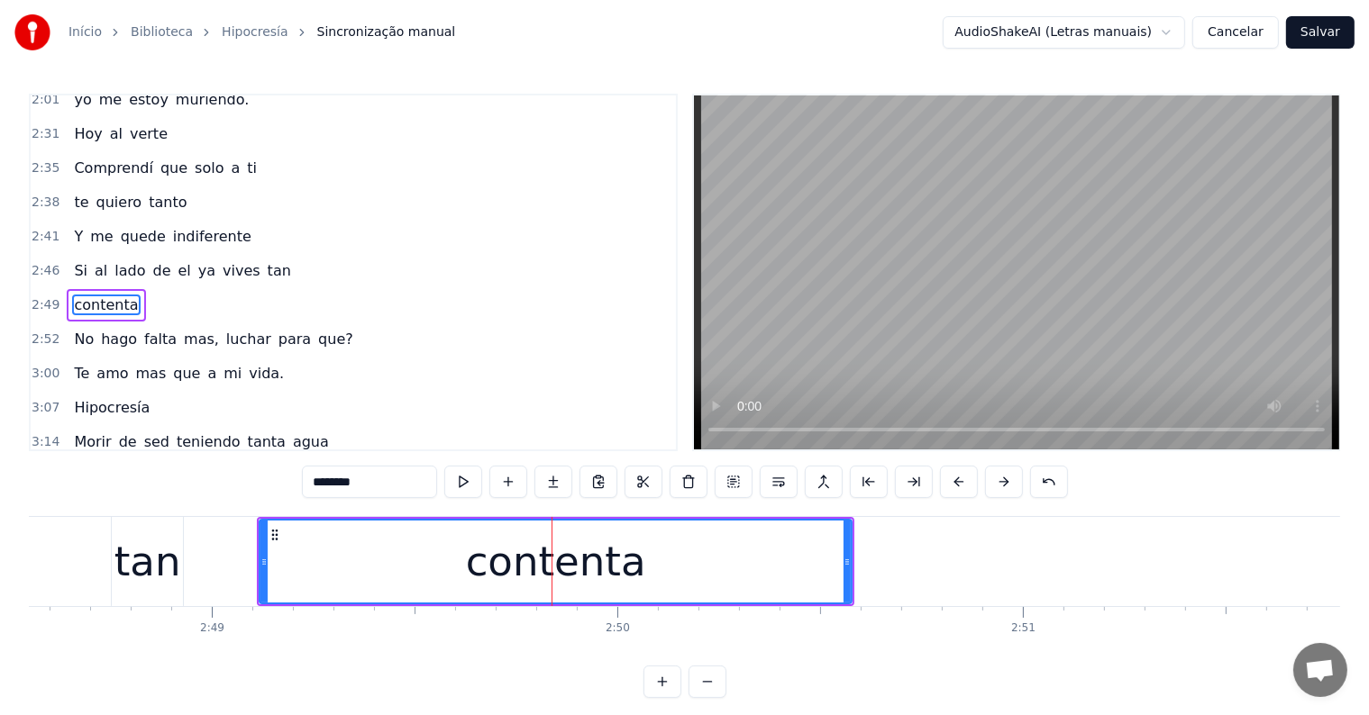
click at [266, 260] on span "tan" at bounding box center [279, 270] width 27 height 21
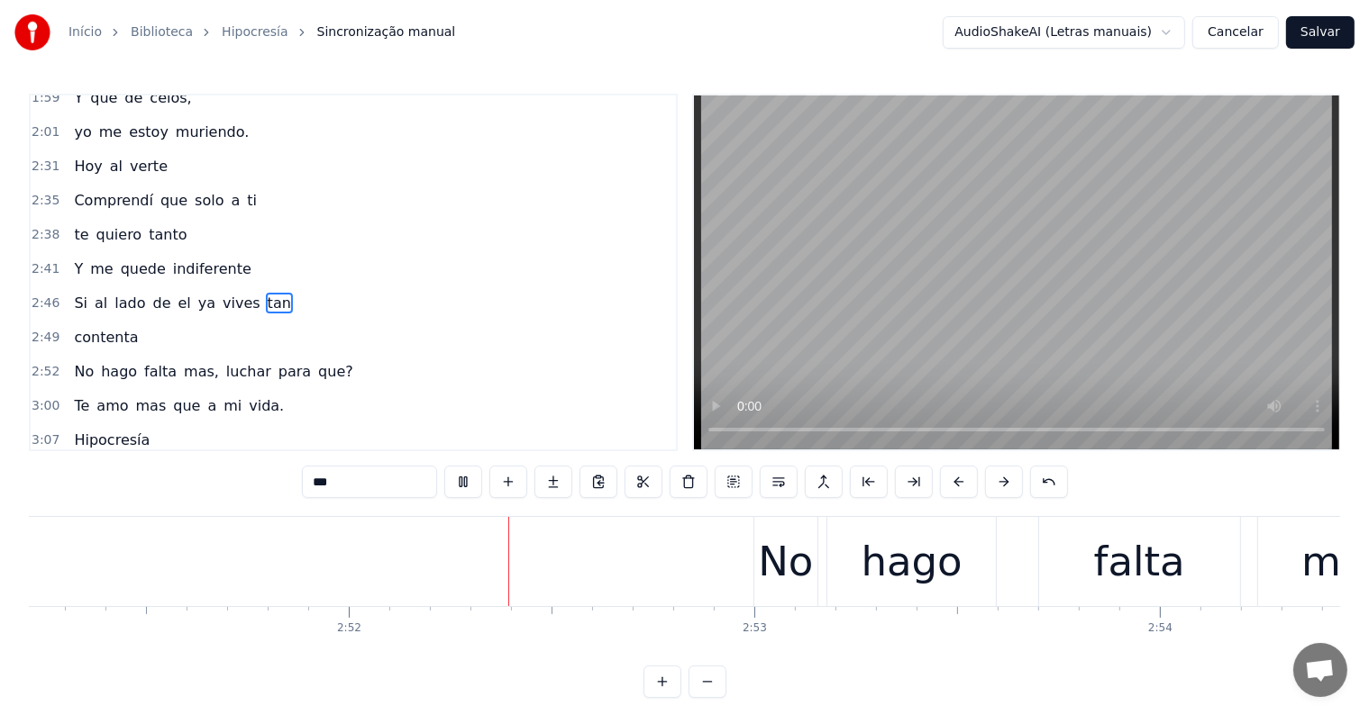
scroll to position [0, 69490]
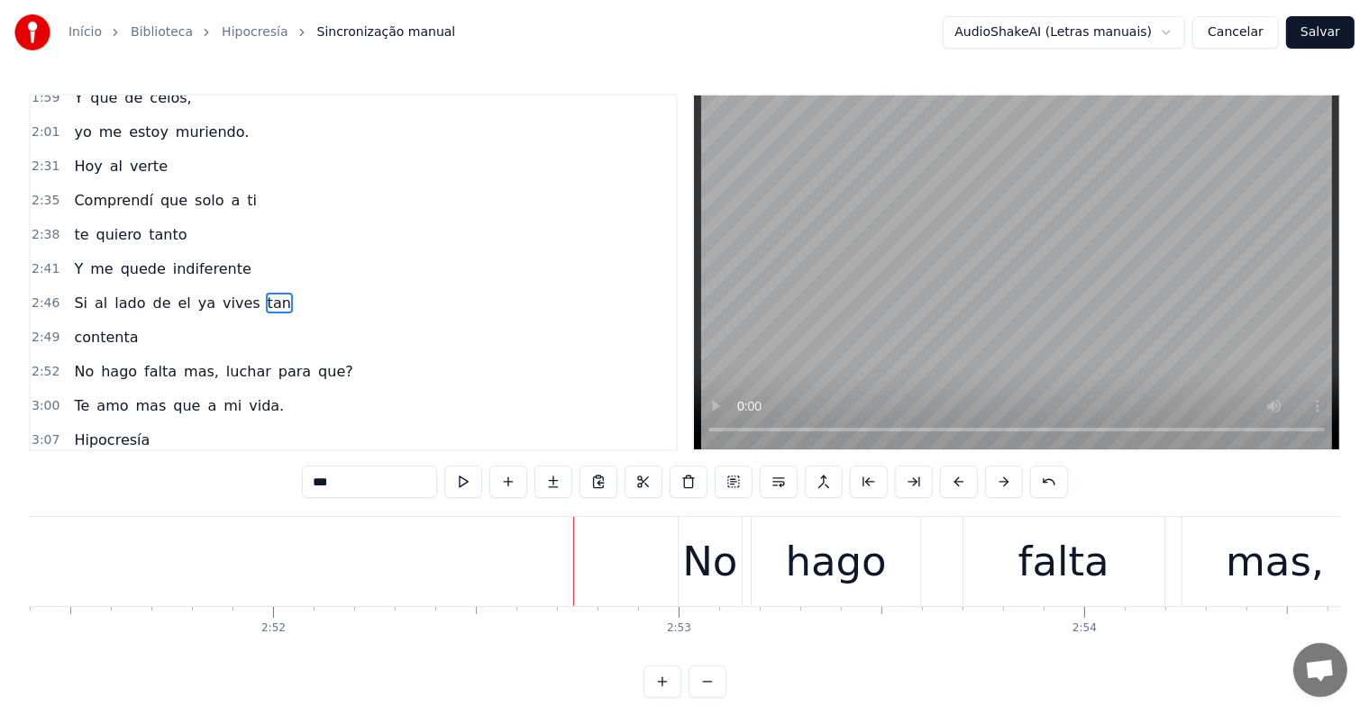
click at [751, 589] on div "hago" at bounding box center [836, 561] width 170 height 89
type input "****"
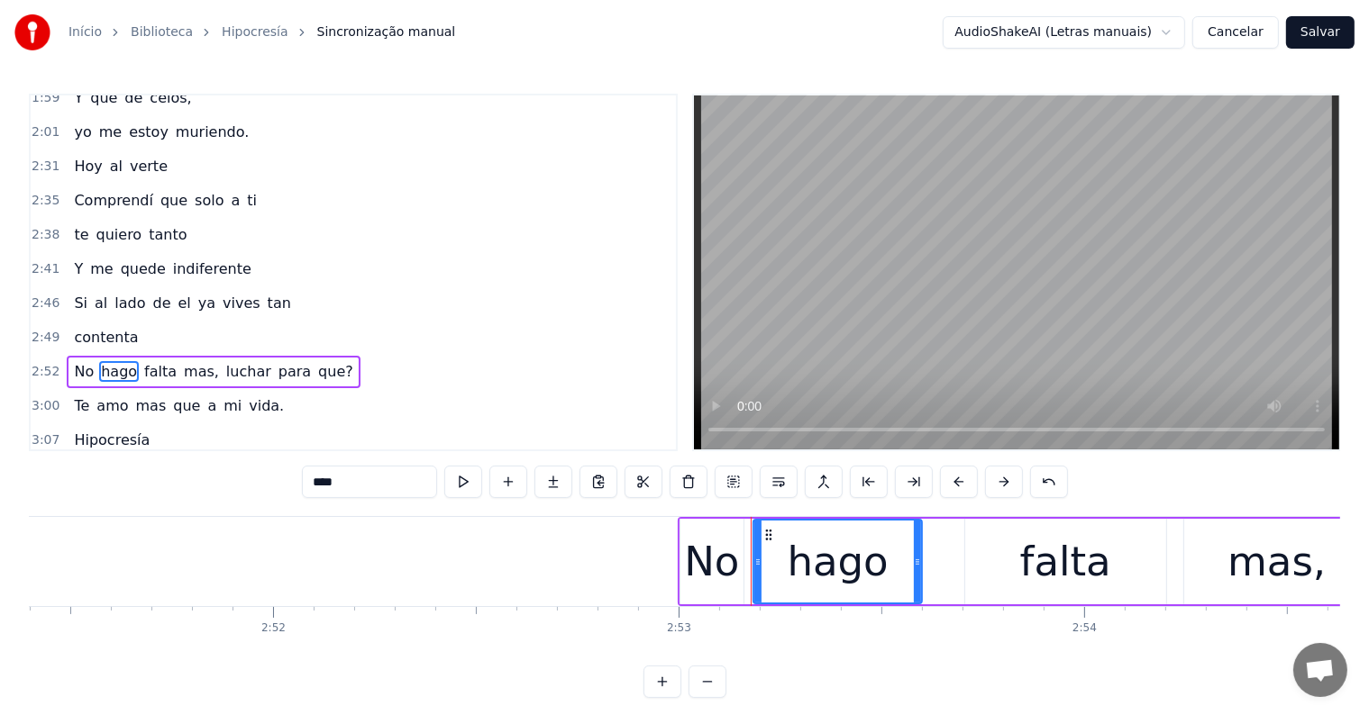
scroll to position [833, 0]
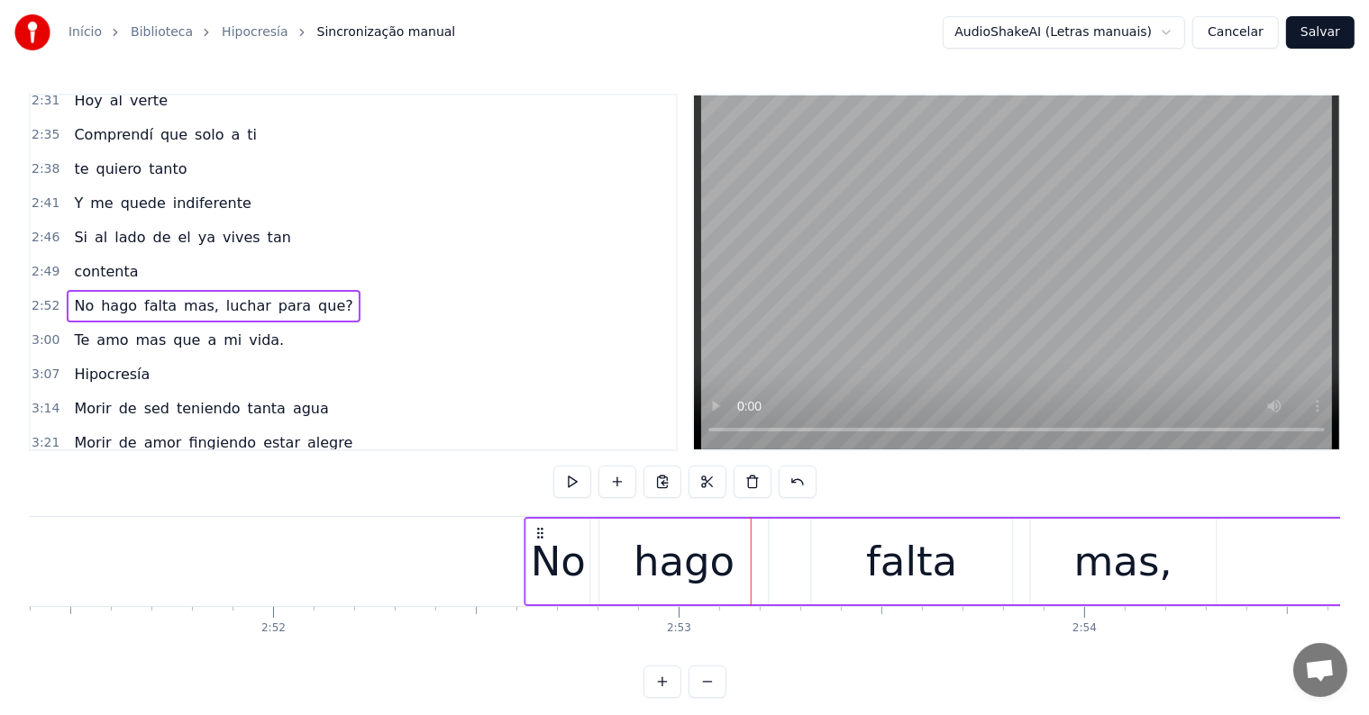
drag, startPoint x: 692, startPoint y: 526, endPoint x: 538, endPoint y: 530, distance: 154.1
click at [538, 530] on icon at bounding box center [539, 533] width 14 height 14
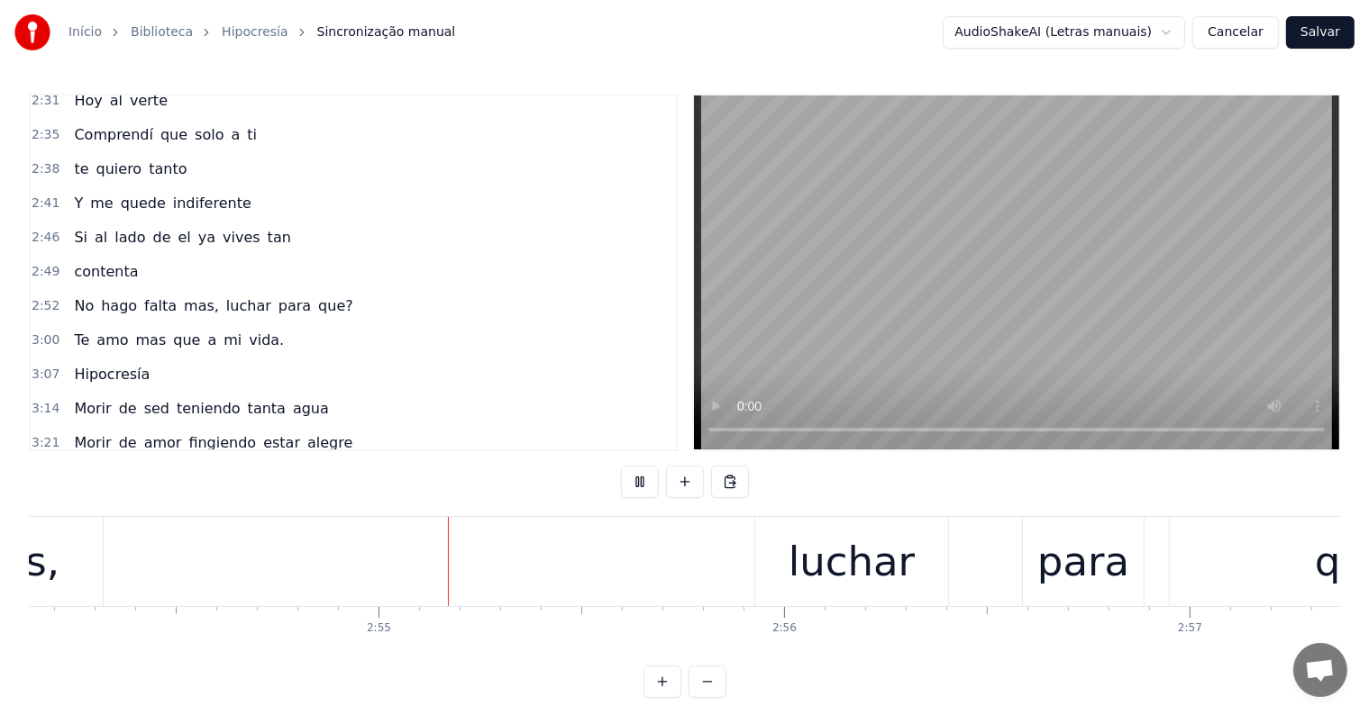
scroll to position [0, 70657]
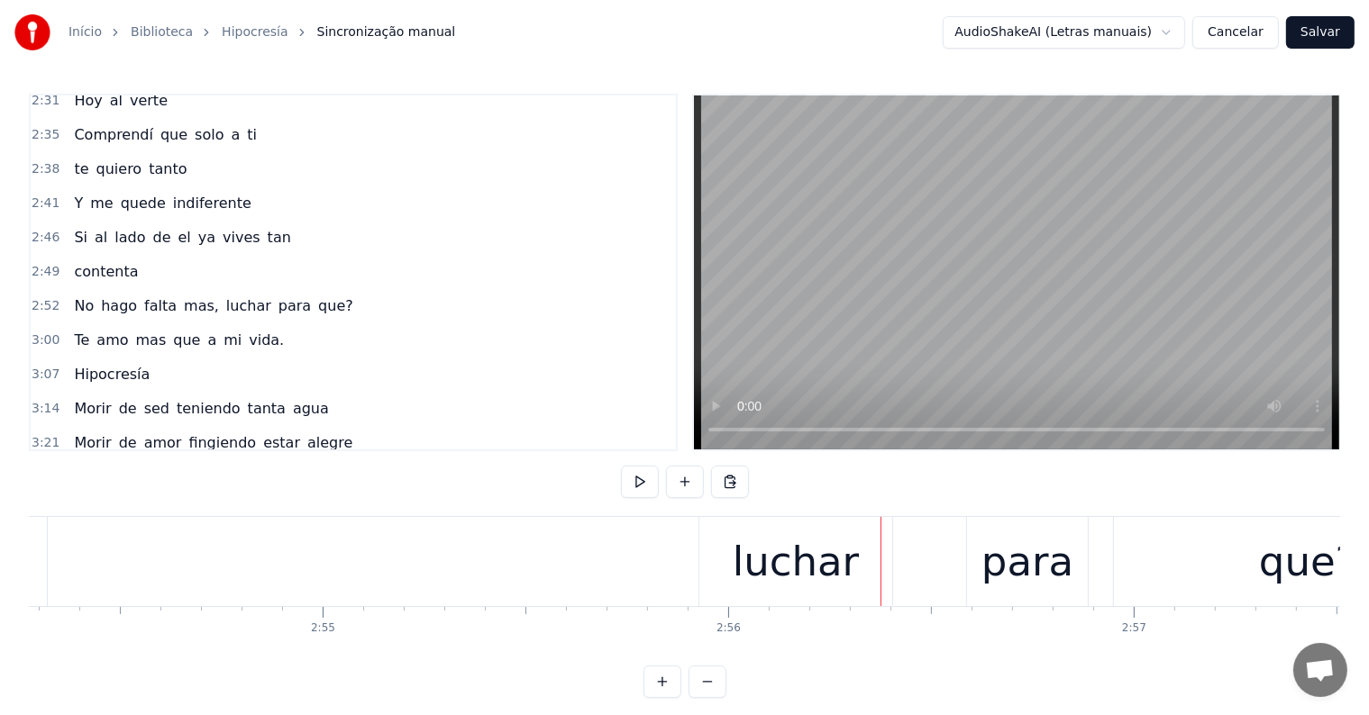
click at [905, 603] on div "No hago falta mas, luchar para que?" at bounding box center [431, 561] width 2149 height 89
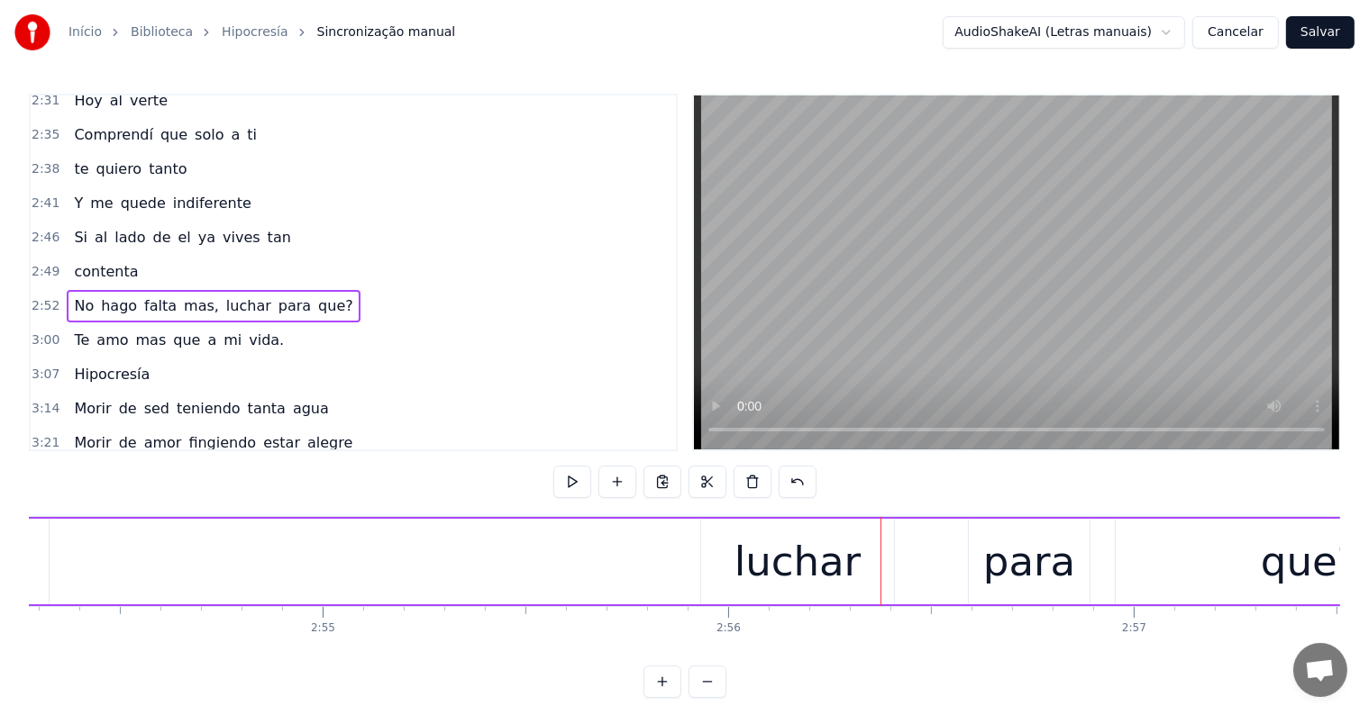
click at [717, 538] on div "luchar" at bounding box center [797, 562] width 193 height 86
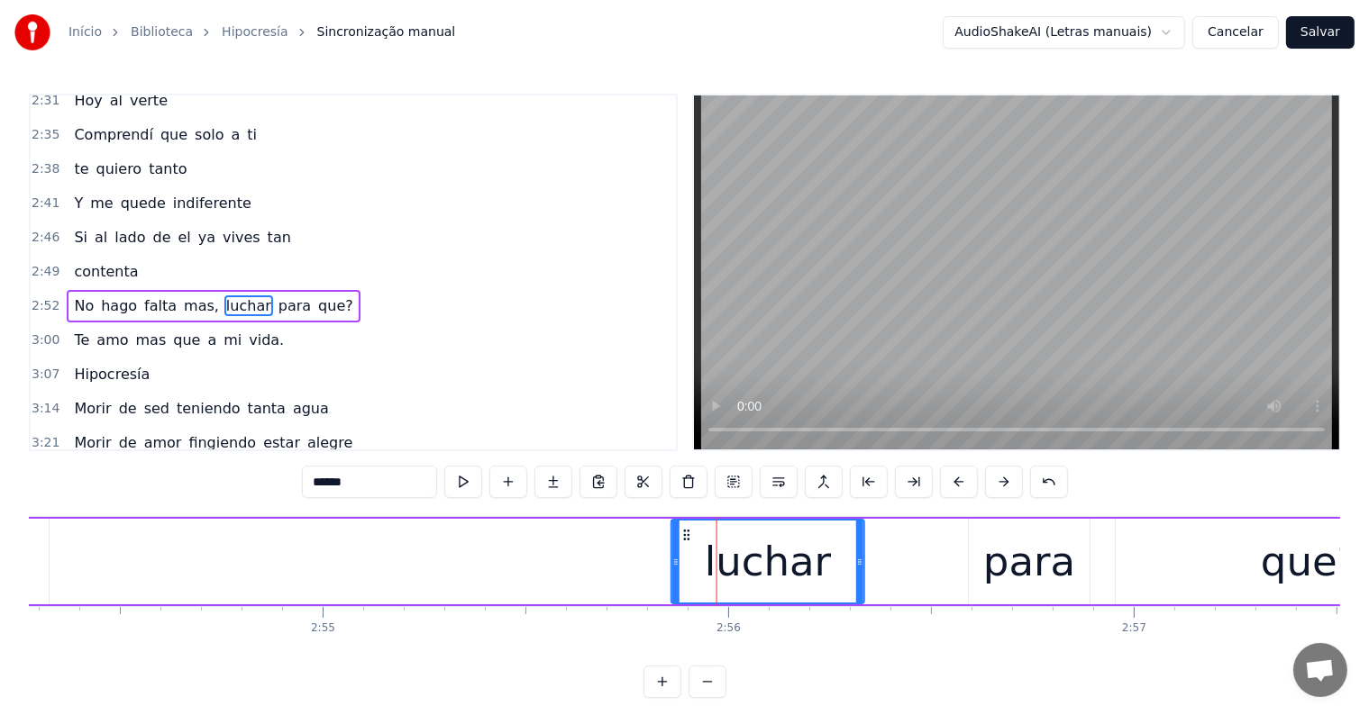
drag, startPoint x: 714, startPoint y: 533, endPoint x: 684, endPoint y: 537, distance: 29.9
click at [684, 537] on icon at bounding box center [686, 535] width 14 height 14
click at [990, 578] on div "para" at bounding box center [1029, 562] width 92 height 61
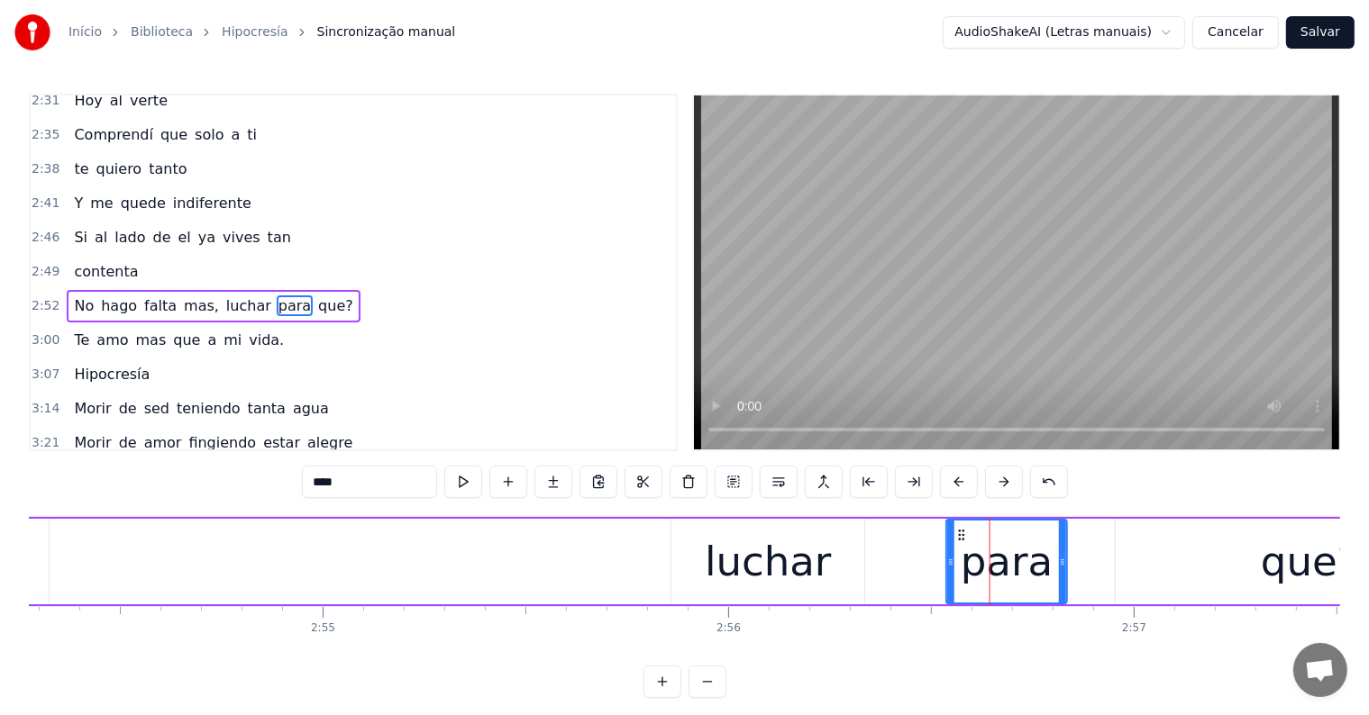
drag, startPoint x: 982, startPoint y: 534, endPoint x: 960, endPoint y: 536, distance: 22.6
click at [960, 536] on icon at bounding box center [962, 535] width 14 height 14
click at [1161, 566] on div "que?" at bounding box center [1309, 562] width 388 height 86
type input "****"
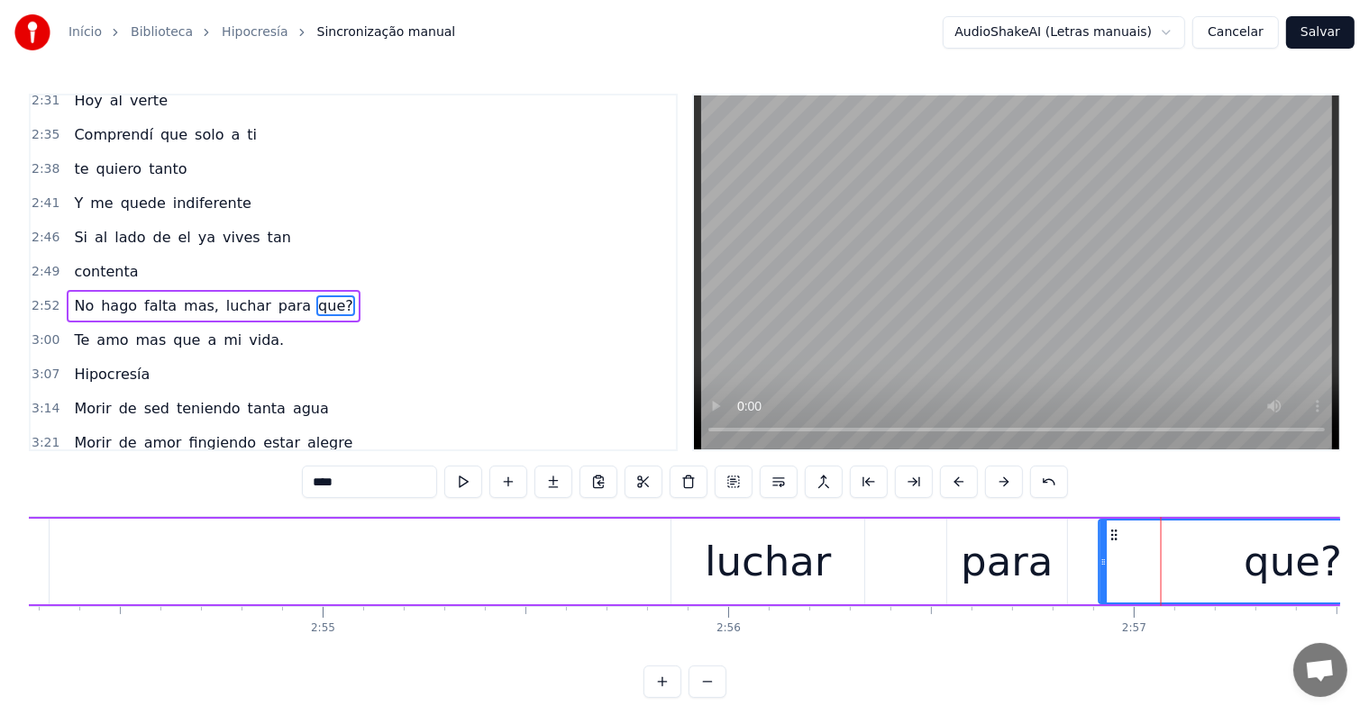
drag, startPoint x: 1129, startPoint y: 531, endPoint x: 1111, endPoint y: 530, distance: 18.0
click at [1111, 530] on icon at bounding box center [1113, 535] width 14 height 14
click at [640, 585] on div "No hago falta mas, luchar para que?" at bounding box center [422, 561] width 2131 height 89
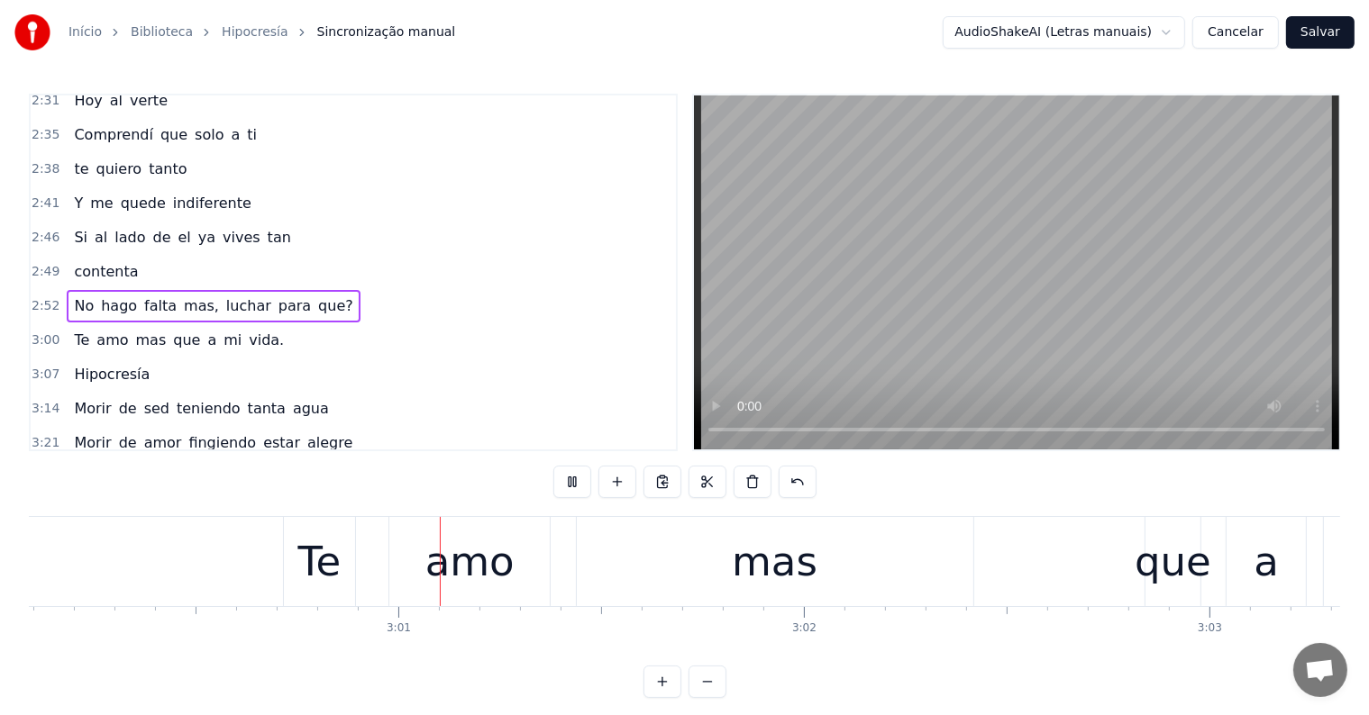
scroll to position [0, 73053]
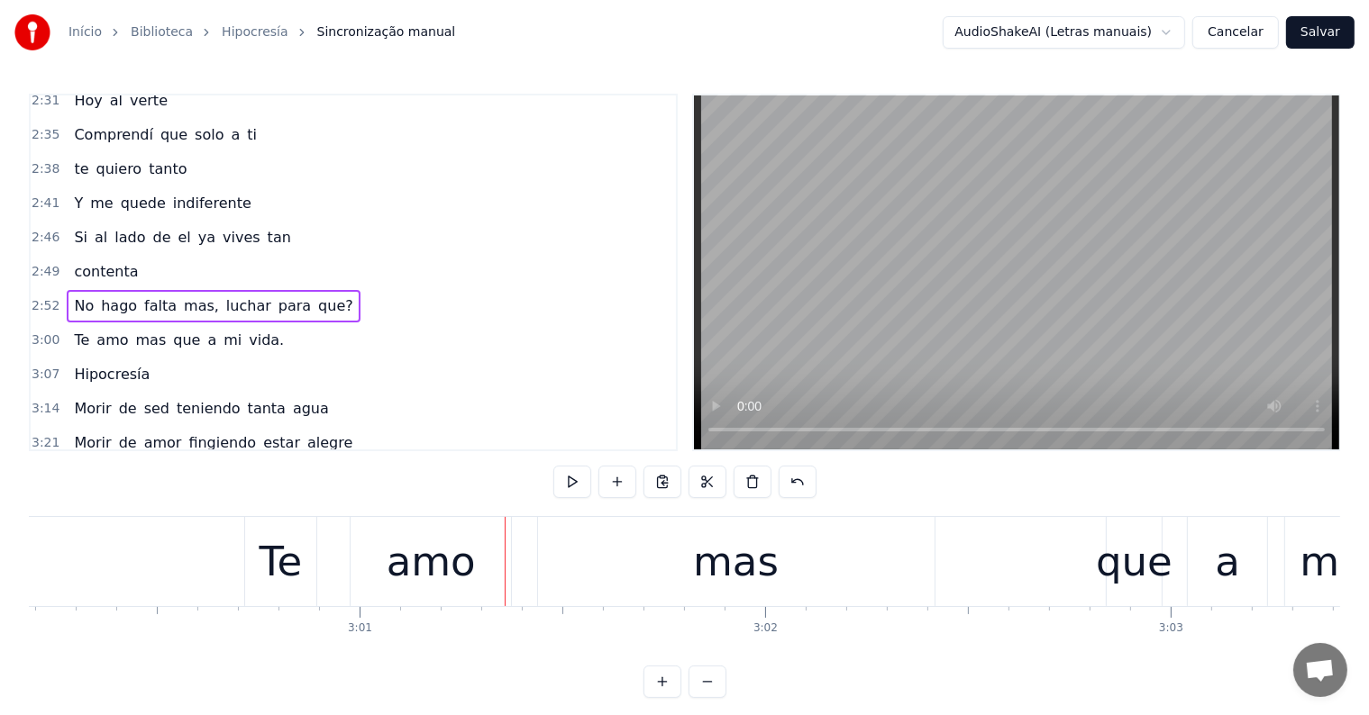
click at [338, 584] on div "Te amo mas que a mi vida." at bounding box center [1327, 561] width 2166 height 89
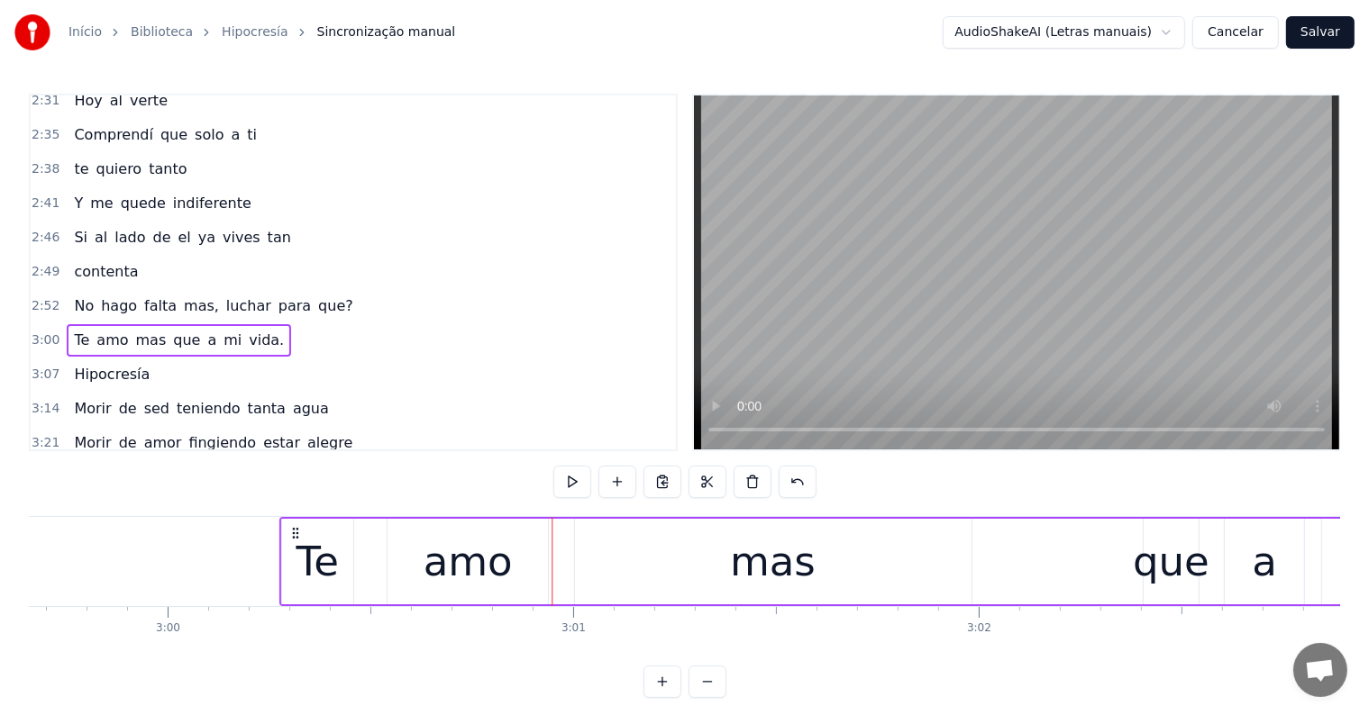
scroll to position [0, 72838]
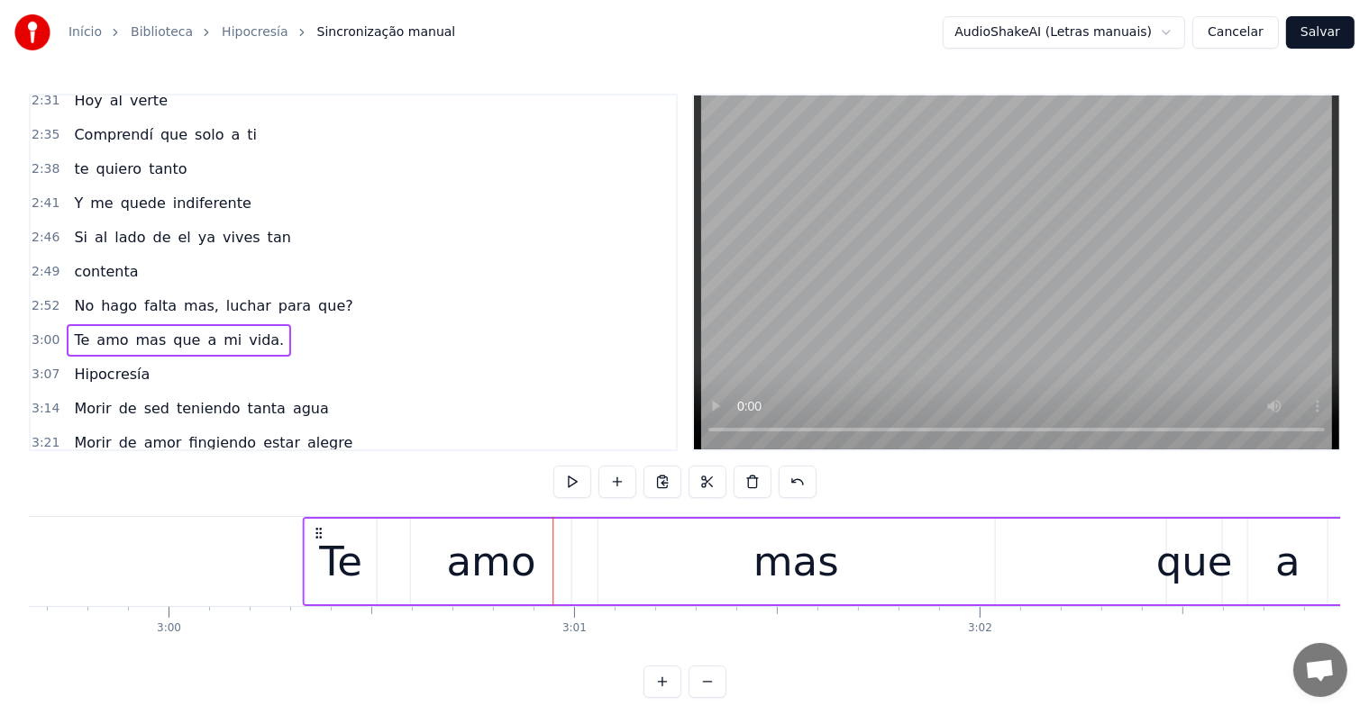
drag, startPoint x: 256, startPoint y: 532, endPoint x: 316, endPoint y: 541, distance: 61.0
click at [314, 541] on div "Te amo mas que a mi vida." at bounding box center [1385, 561] width 2166 height 89
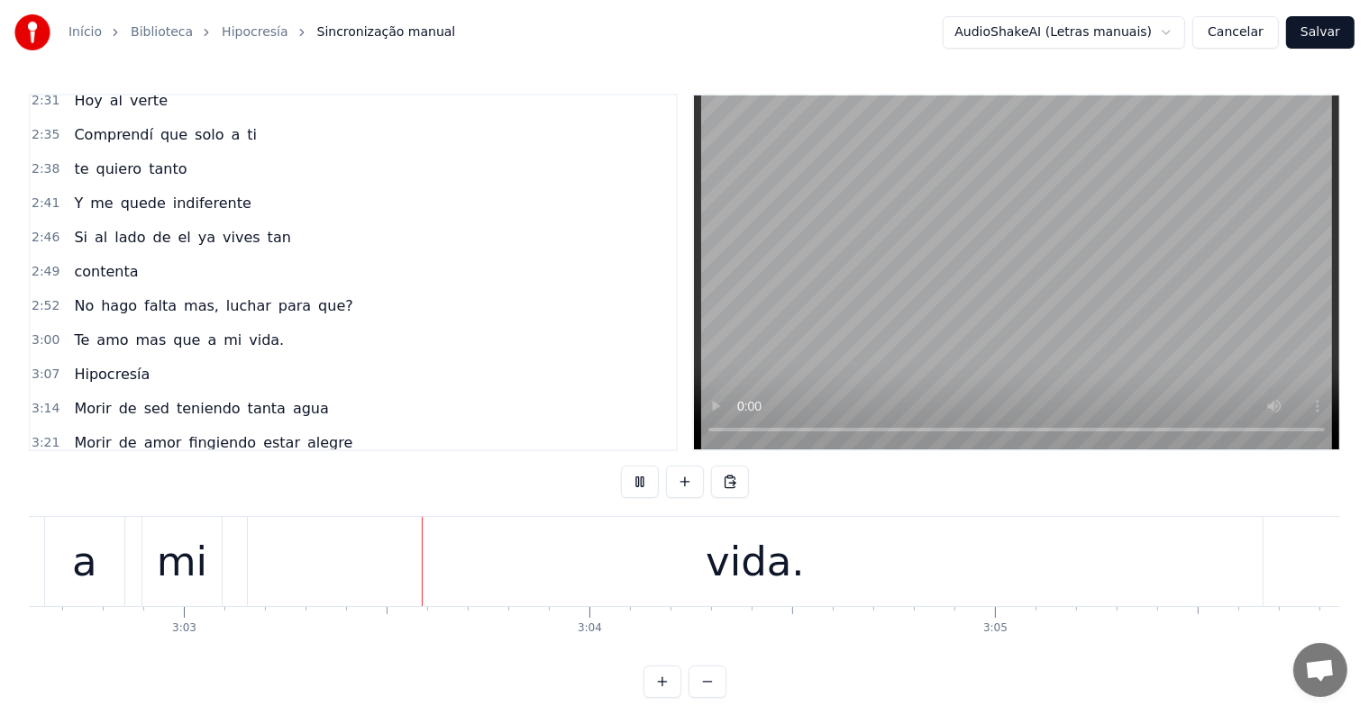
scroll to position [0, 74045]
click at [745, 580] on div "vida." at bounding box center [749, 562] width 99 height 61
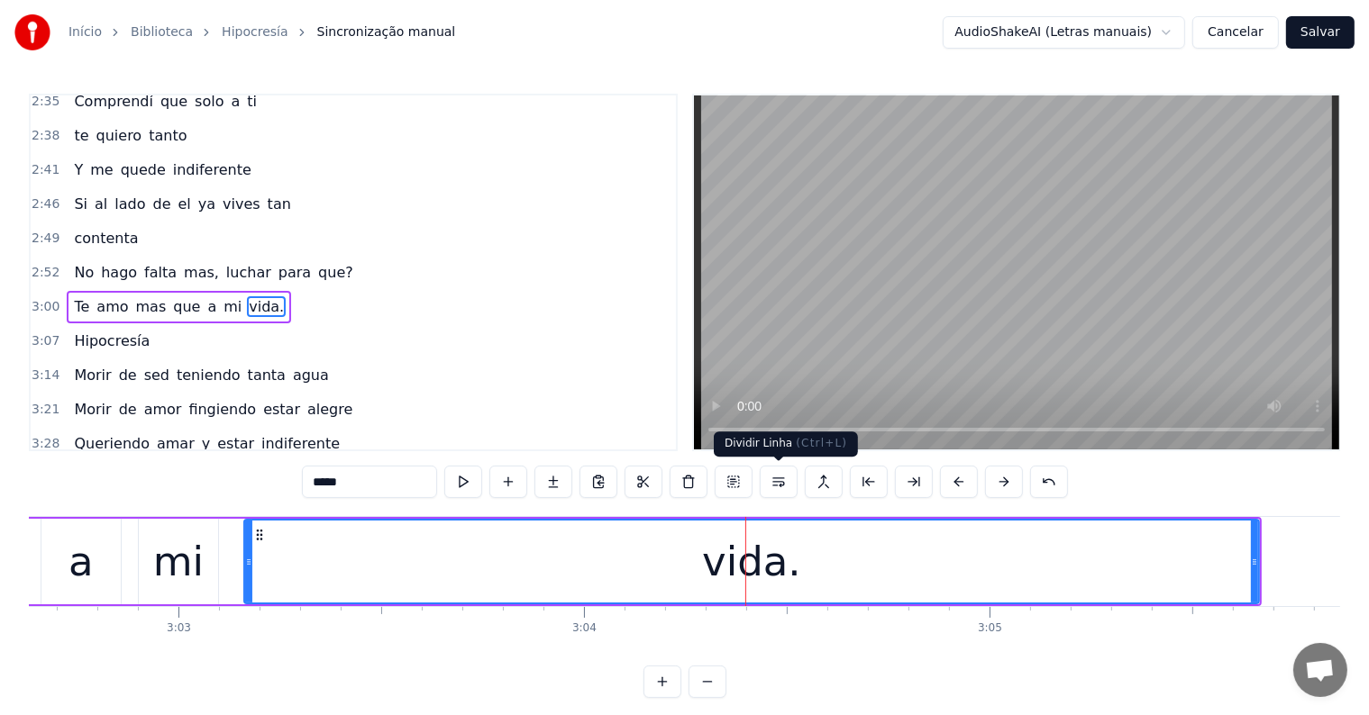
click at [784, 478] on button at bounding box center [779, 482] width 38 height 32
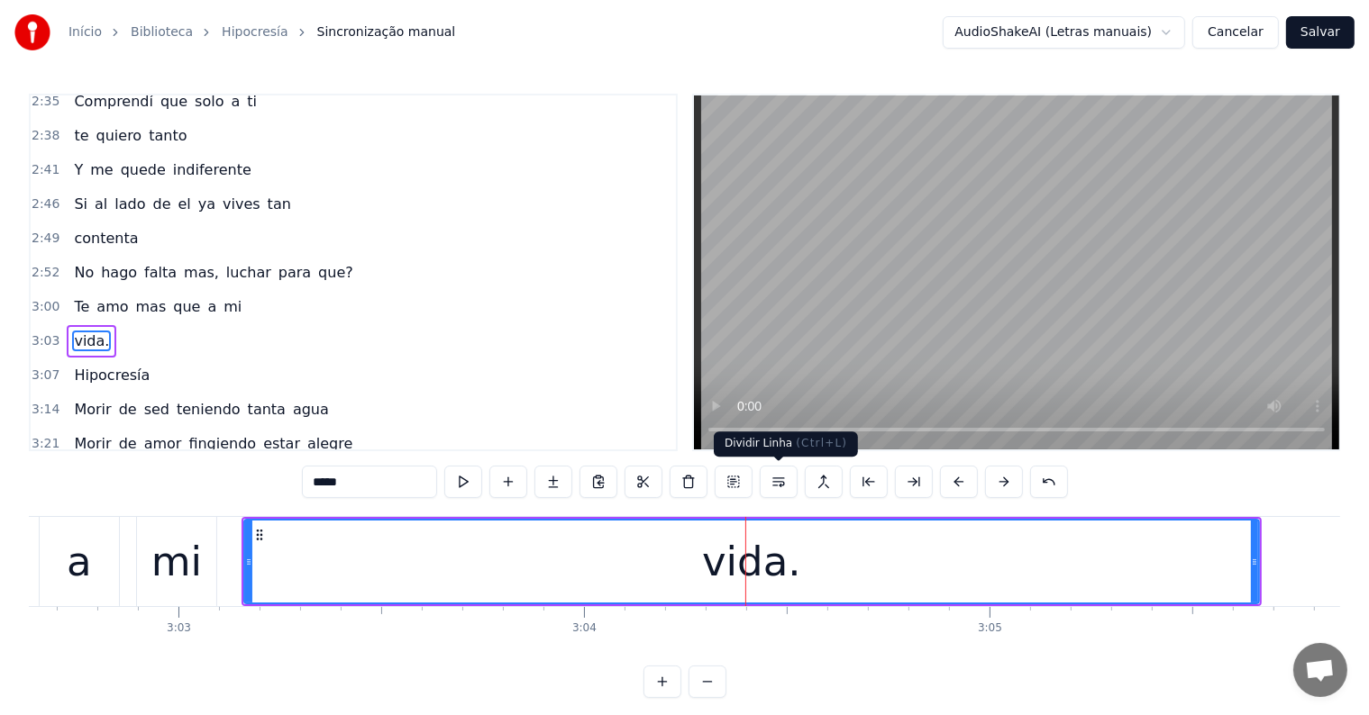
scroll to position [900, 0]
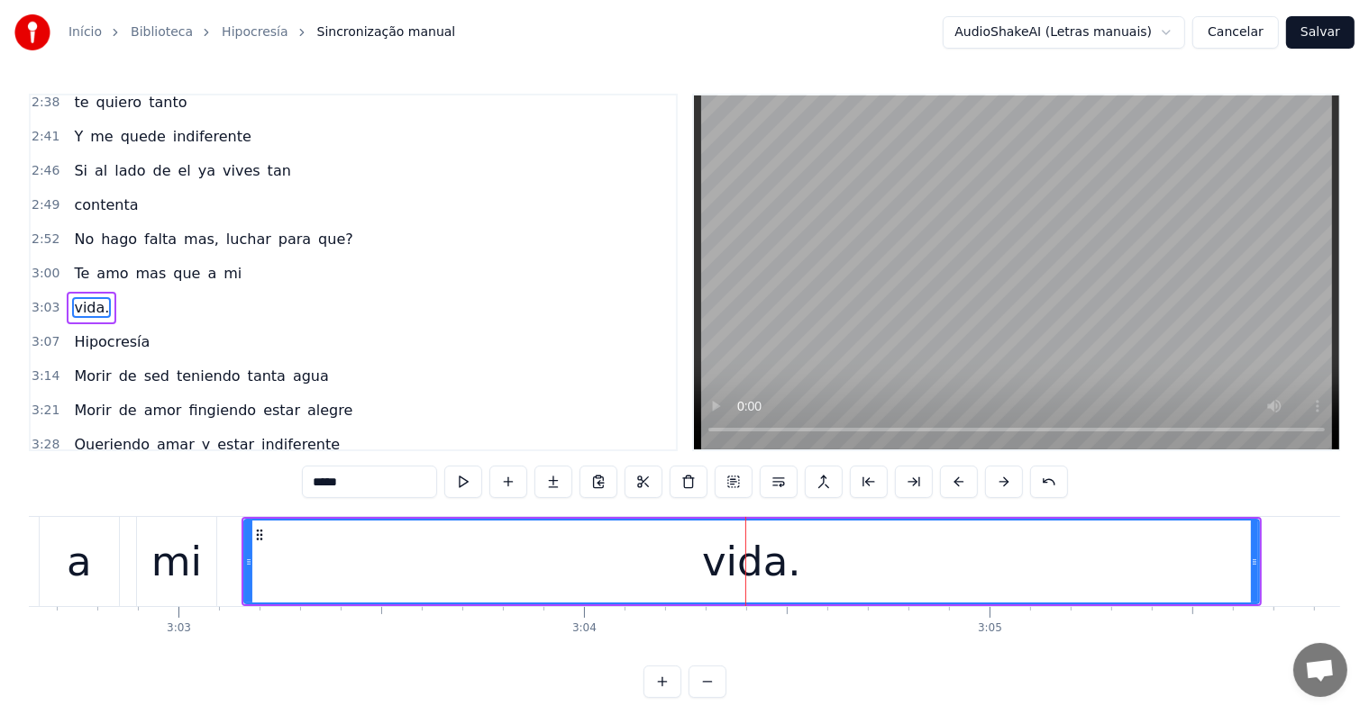
click at [184, 561] on div "mi" at bounding box center [176, 562] width 50 height 61
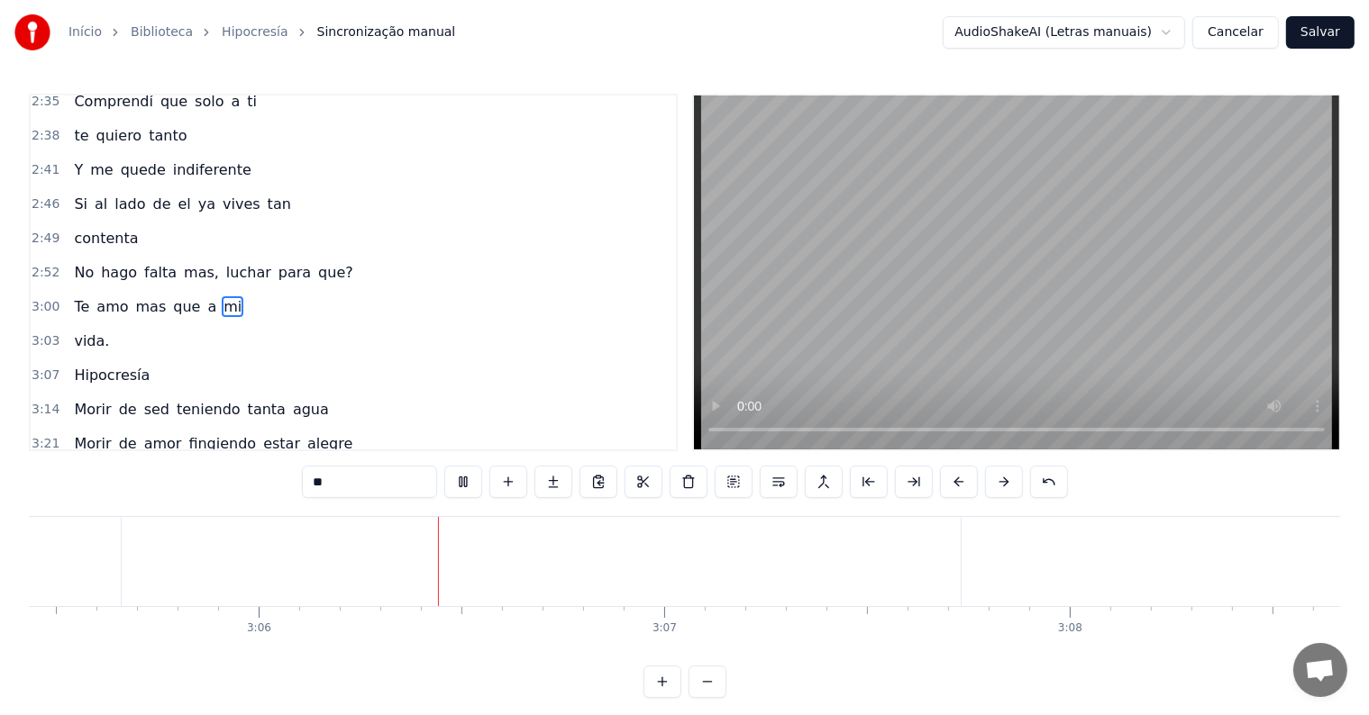
scroll to position [0, 75289]
type input "**********"
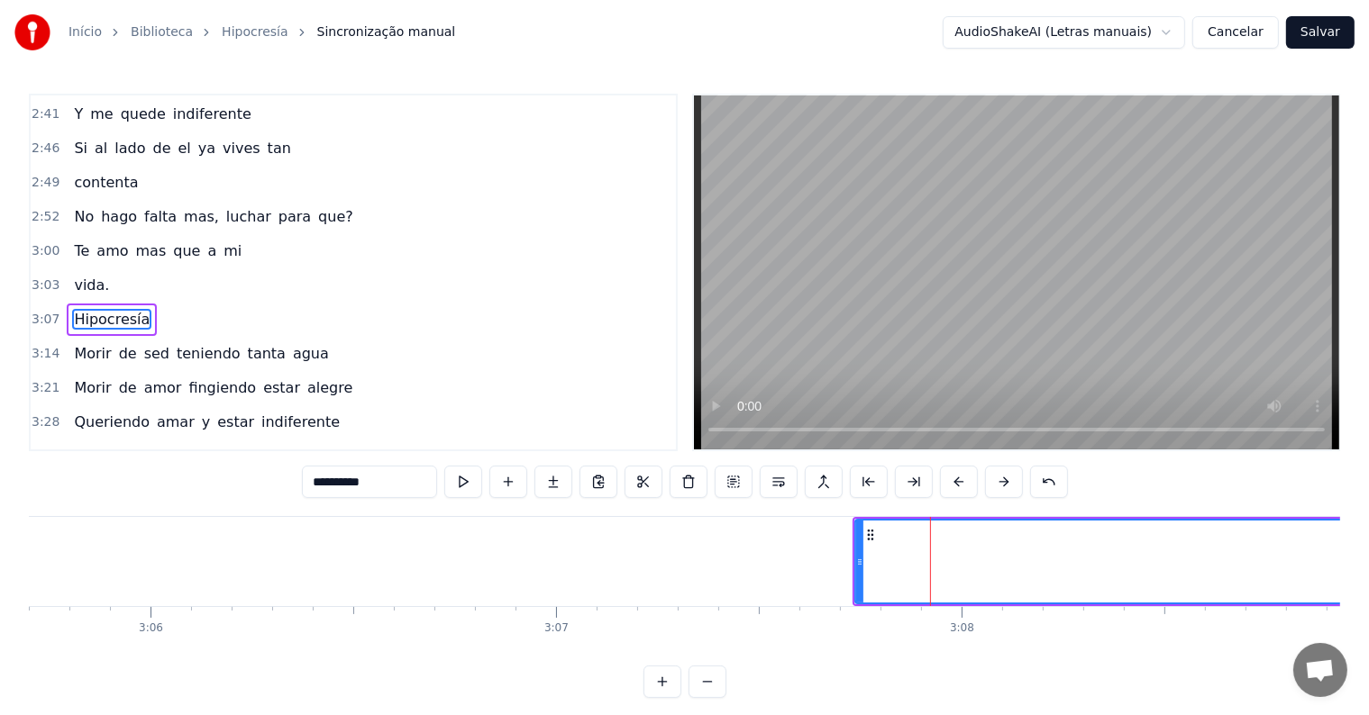
scroll to position [933, 0]
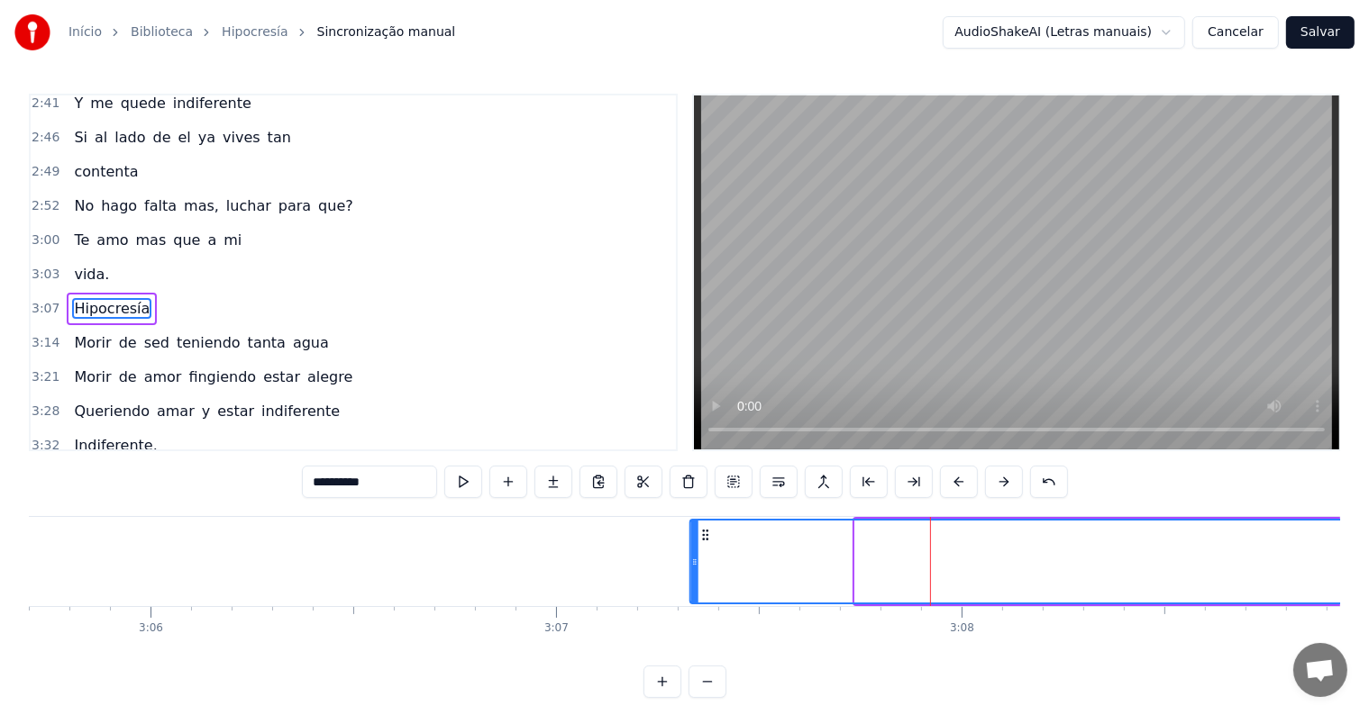
drag, startPoint x: 869, startPoint y: 530, endPoint x: 704, endPoint y: 549, distance: 166.0
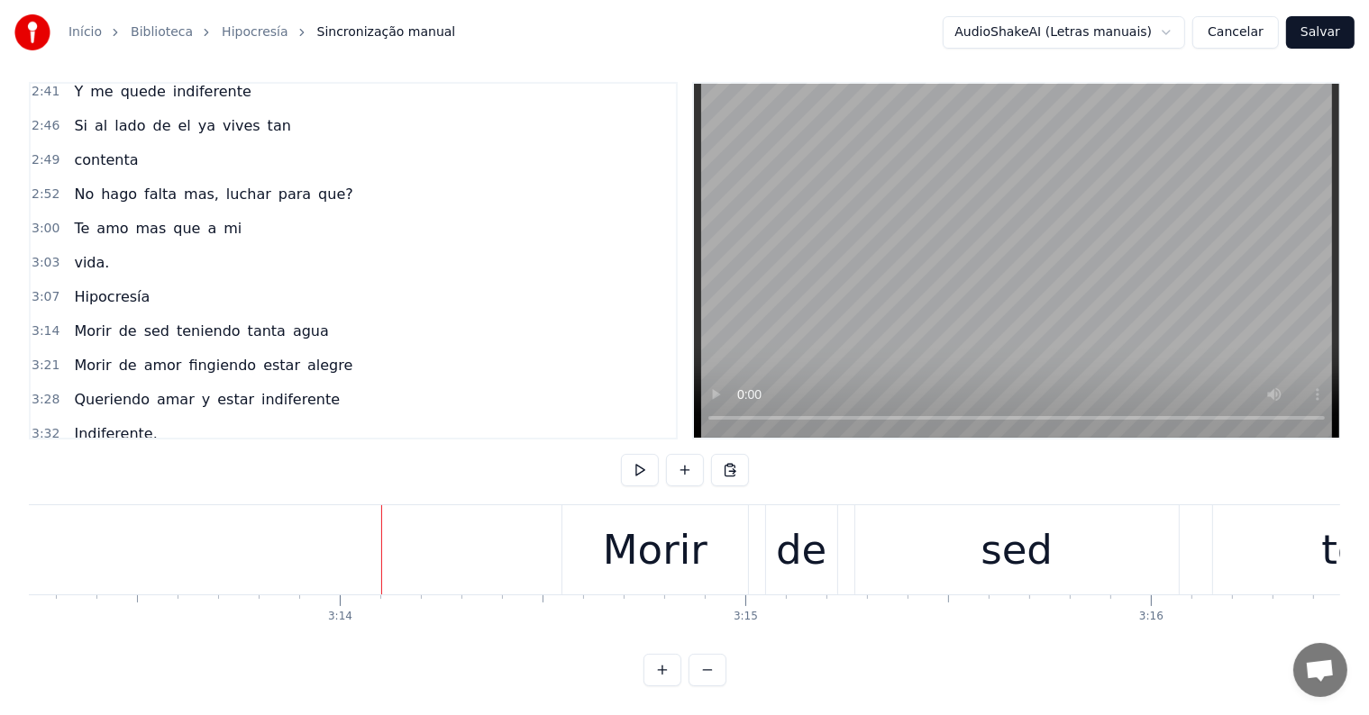
scroll to position [0, 78434]
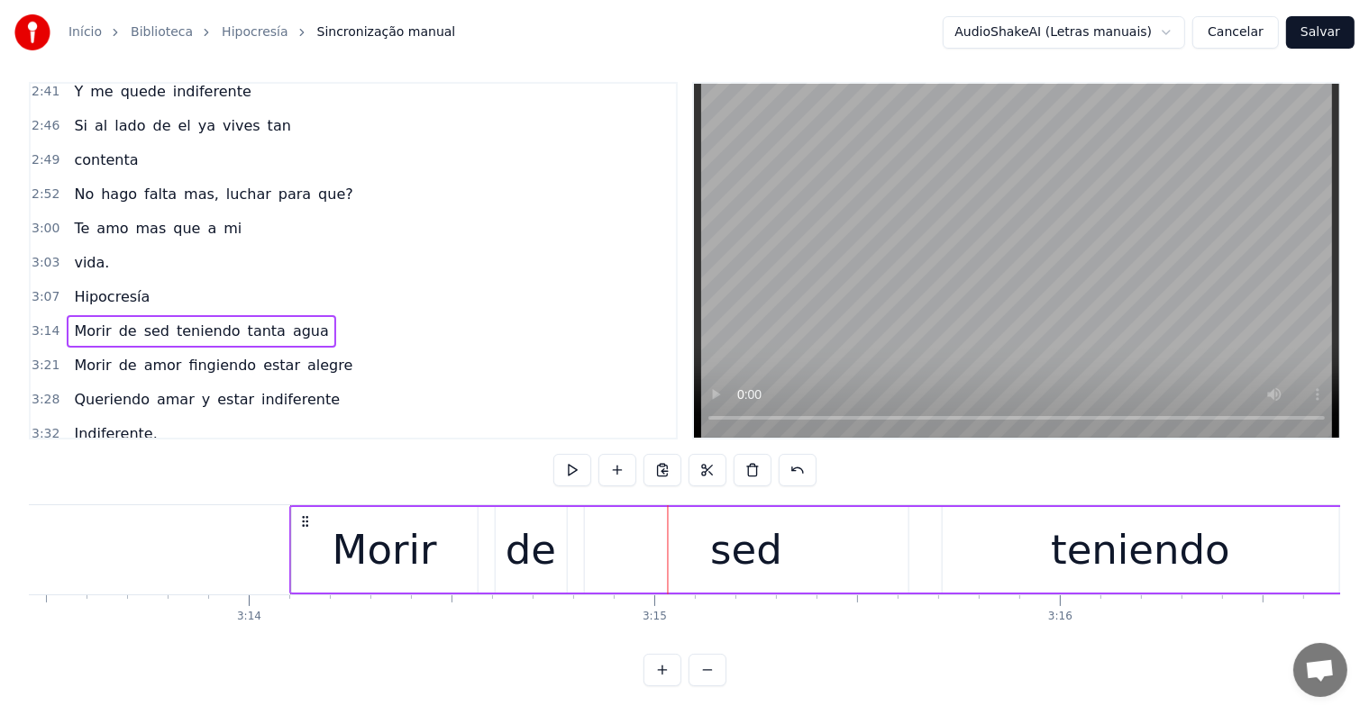
drag, startPoint x: 485, startPoint y: 506, endPoint x: 304, endPoint y: 509, distance: 181.1
click at [304, 514] on icon at bounding box center [305, 521] width 14 height 14
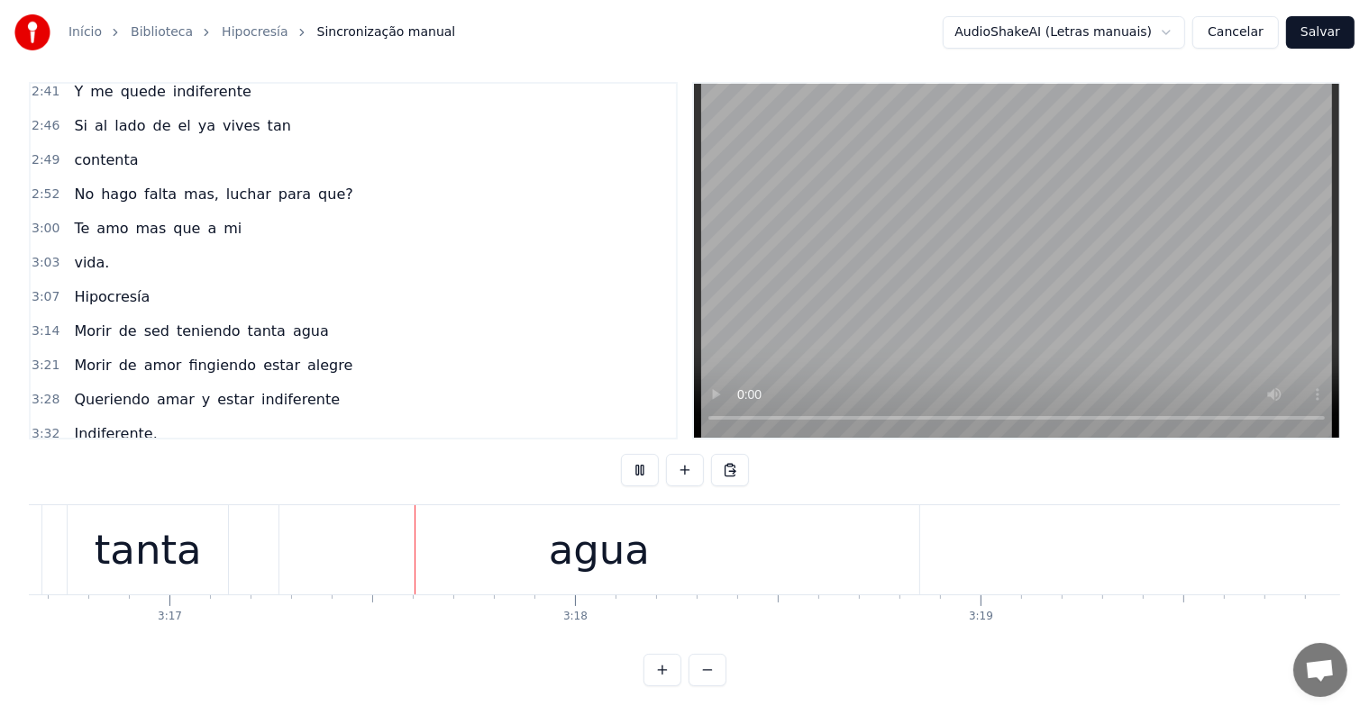
scroll to position [0, 79741]
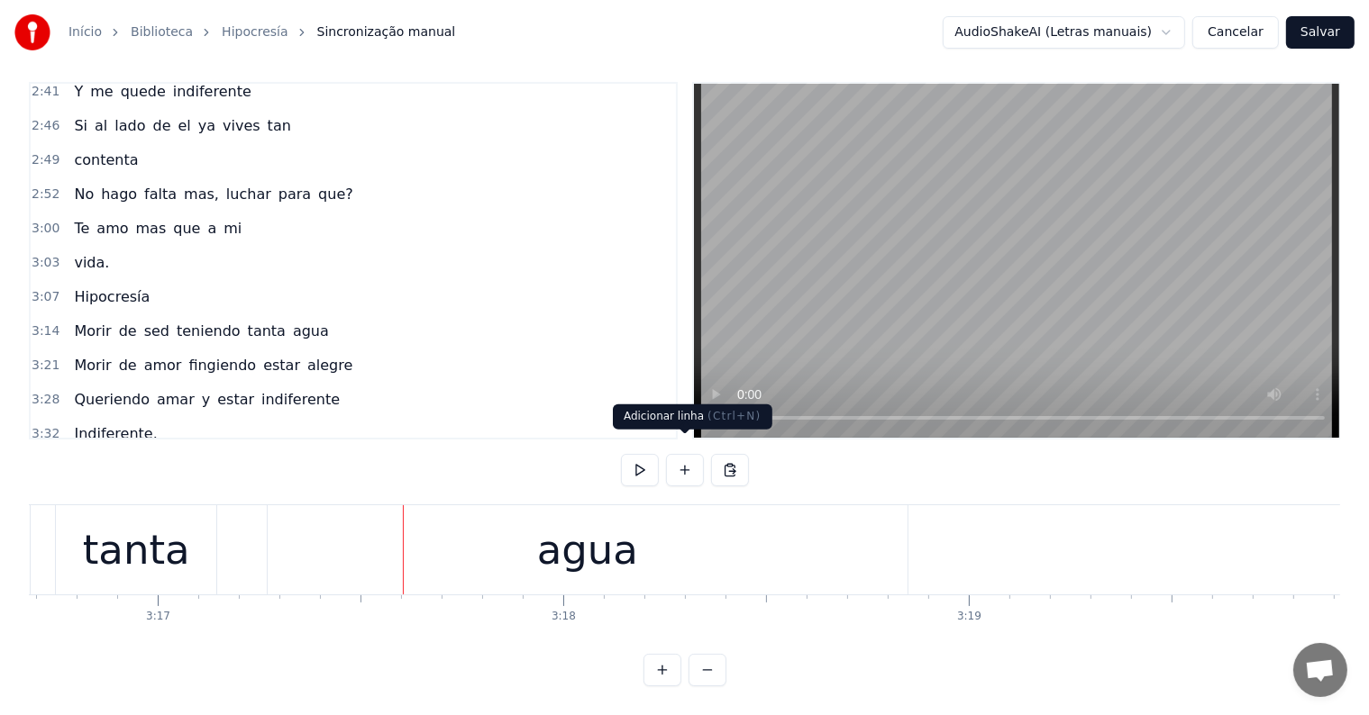
click at [605, 572] on div "agua" at bounding box center [588, 549] width 641 height 89
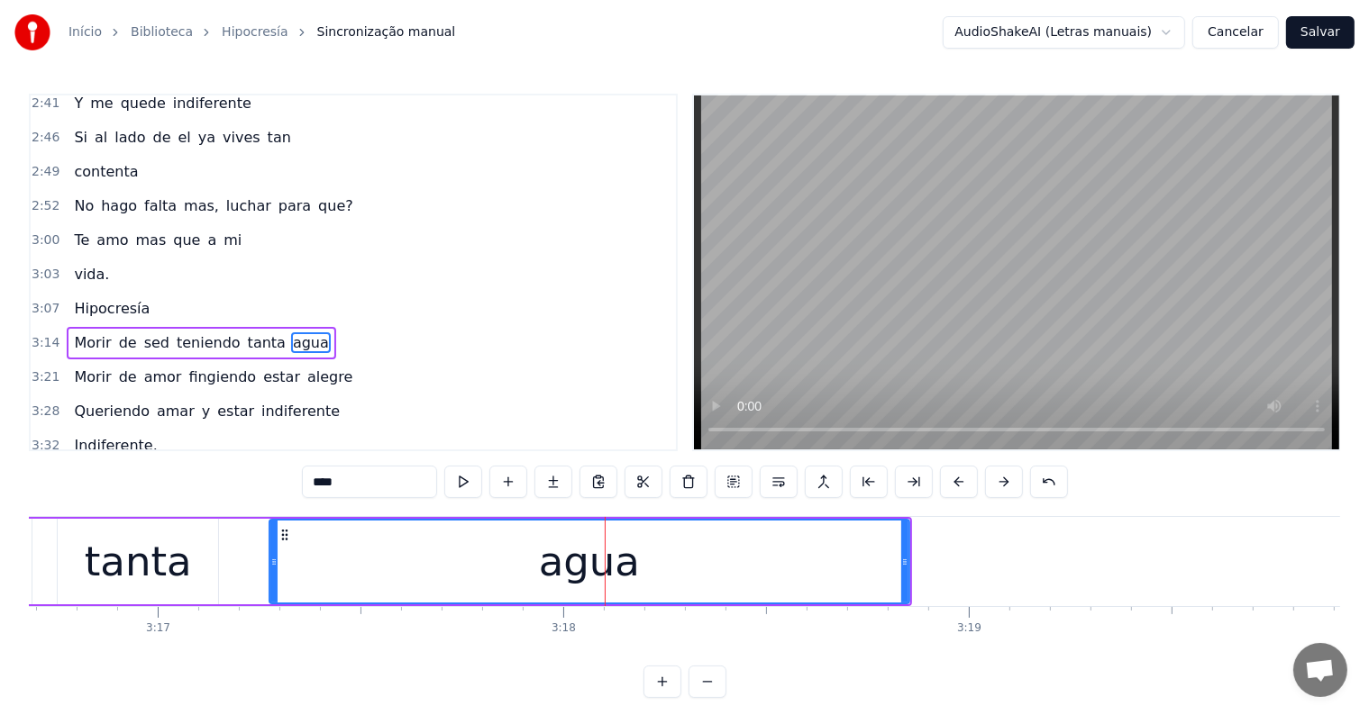
scroll to position [966, 0]
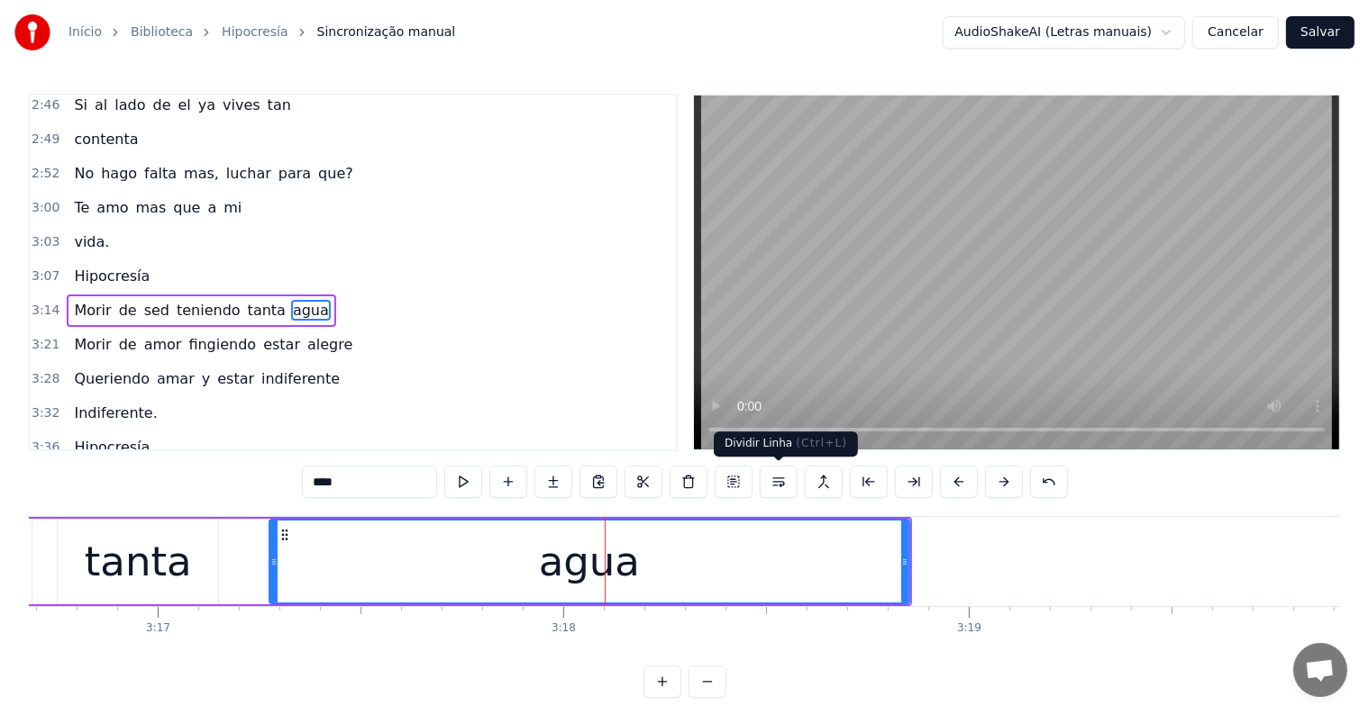
click at [776, 481] on button at bounding box center [779, 482] width 38 height 32
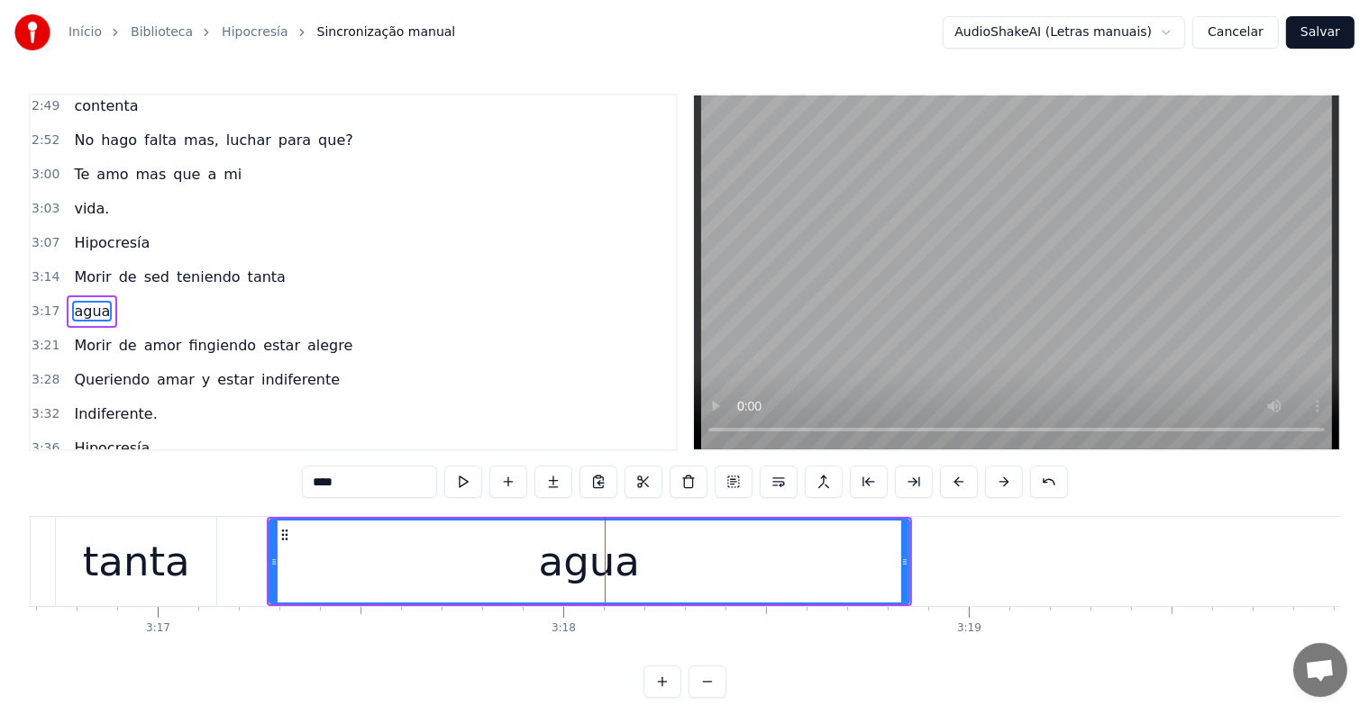
click at [164, 585] on div "tanta" at bounding box center [136, 562] width 107 height 61
type input "*****"
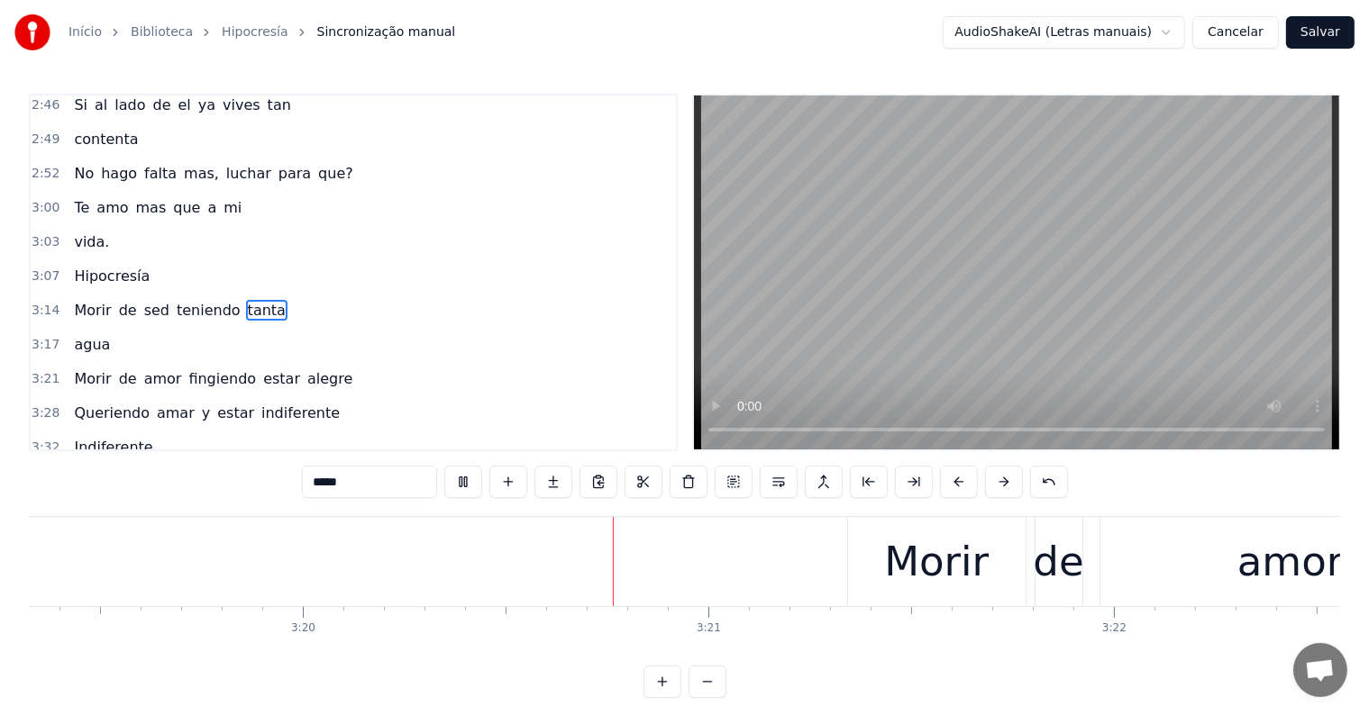
scroll to position [0, 80972]
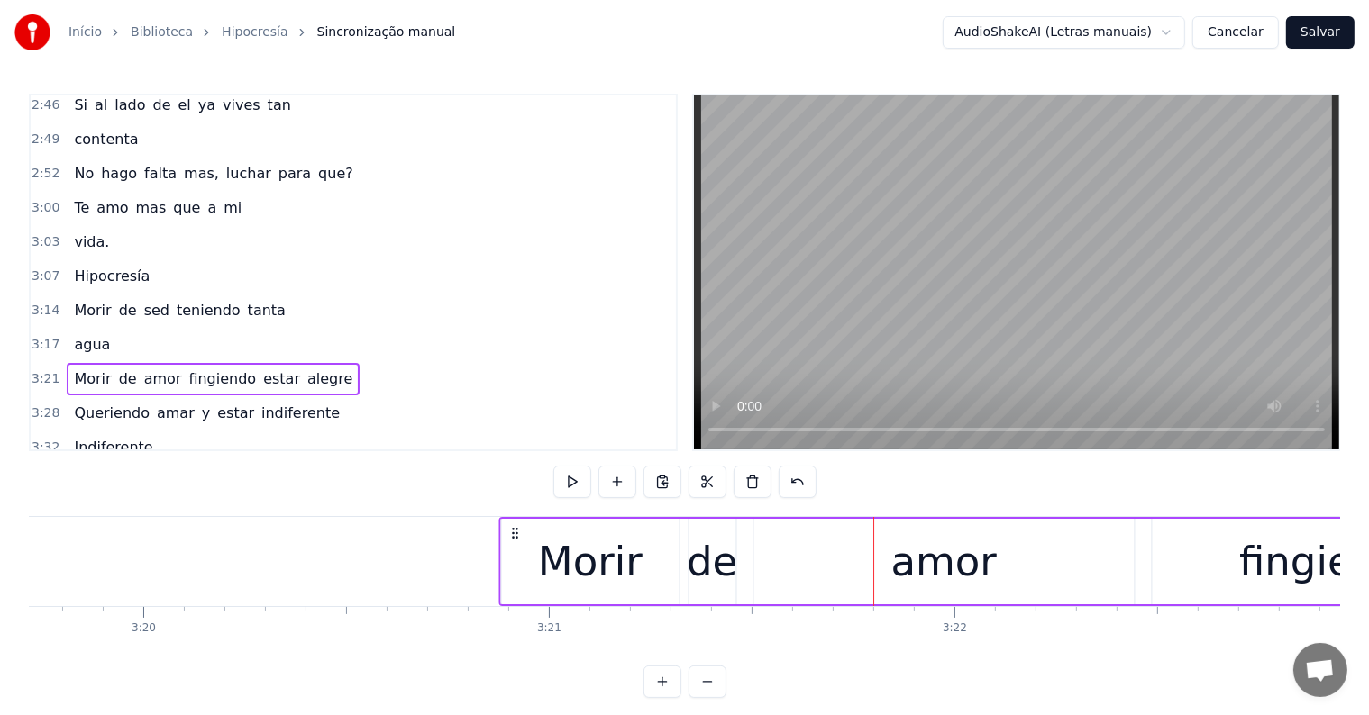
drag, startPoint x: 705, startPoint y: 532, endPoint x: 515, endPoint y: 544, distance: 189.6
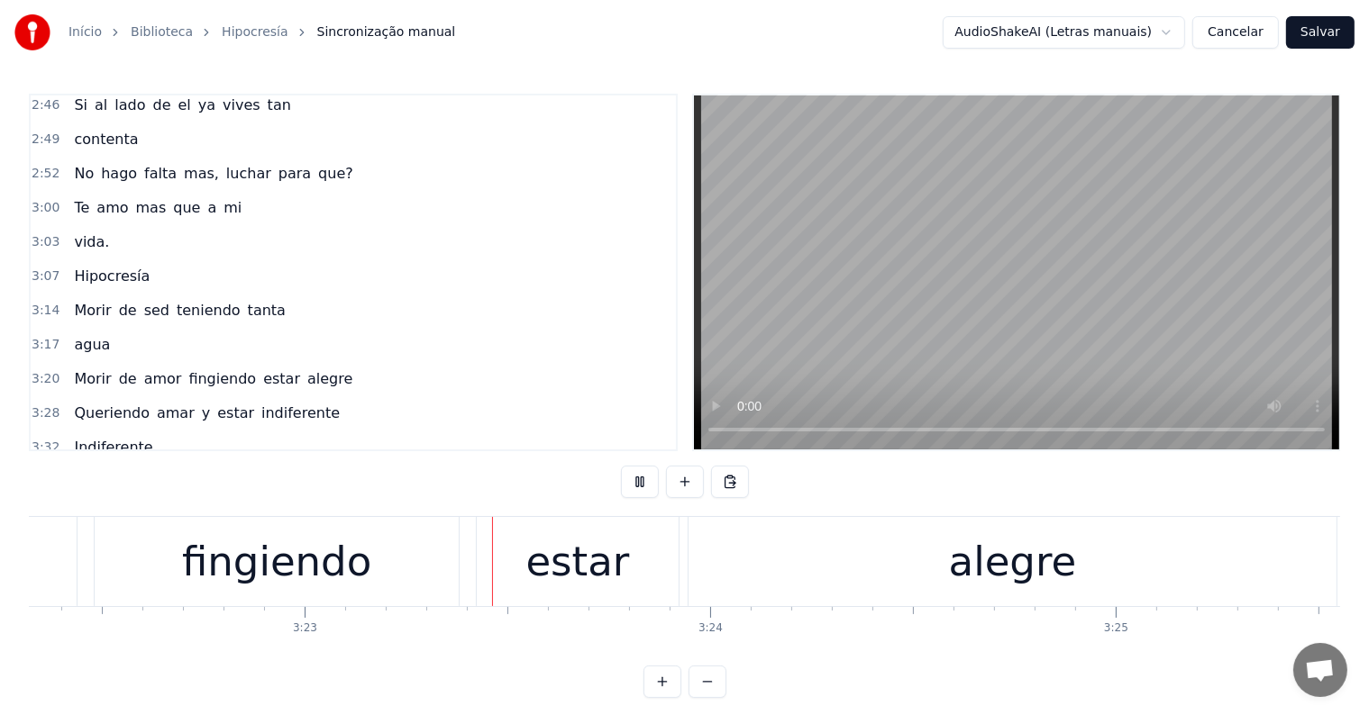
scroll to position [0, 82169]
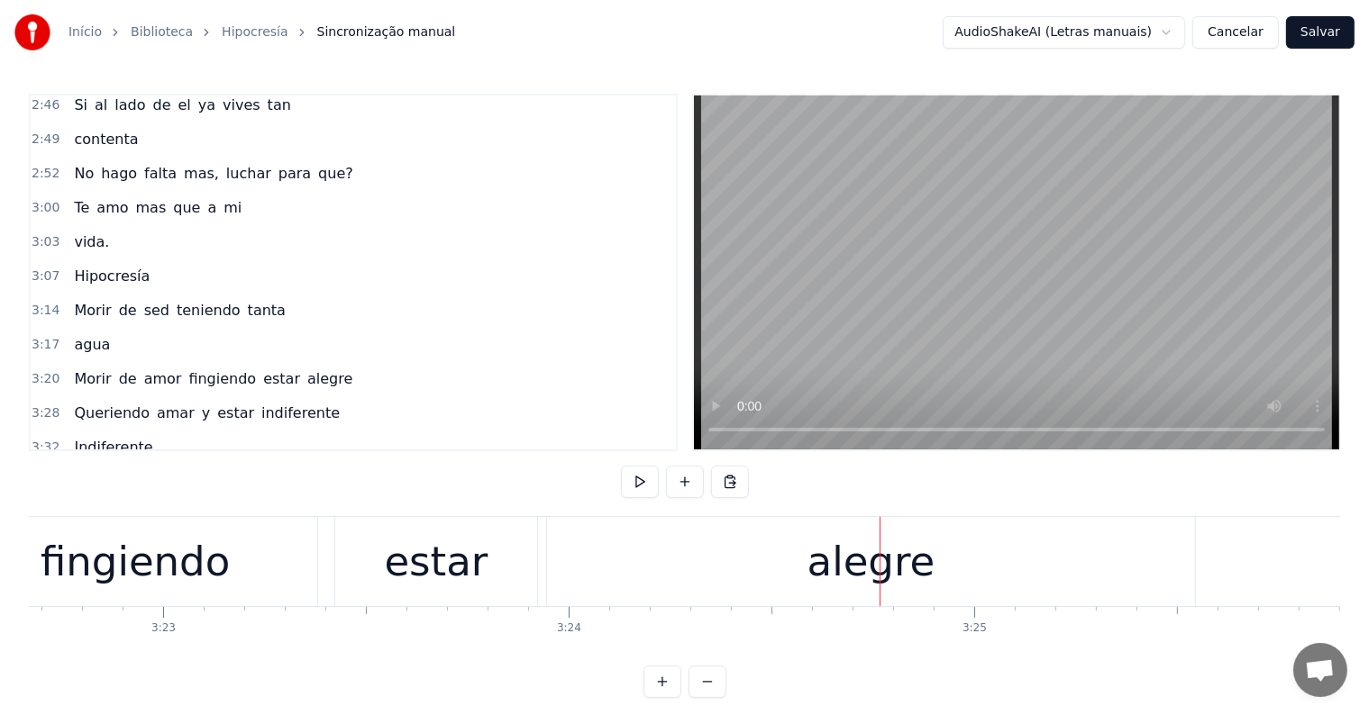
click at [809, 563] on div "alegre" at bounding box center [871, 561] width 649 height 89
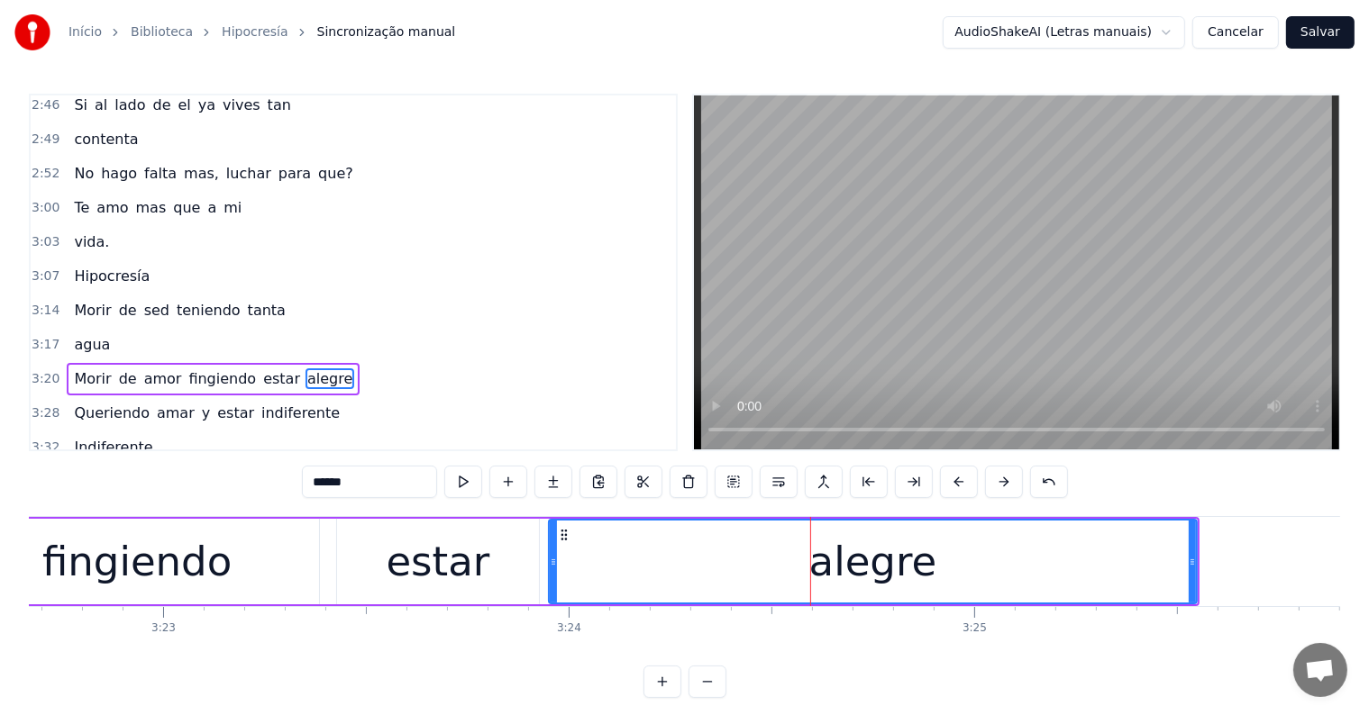
scroll to position [1033, 0]
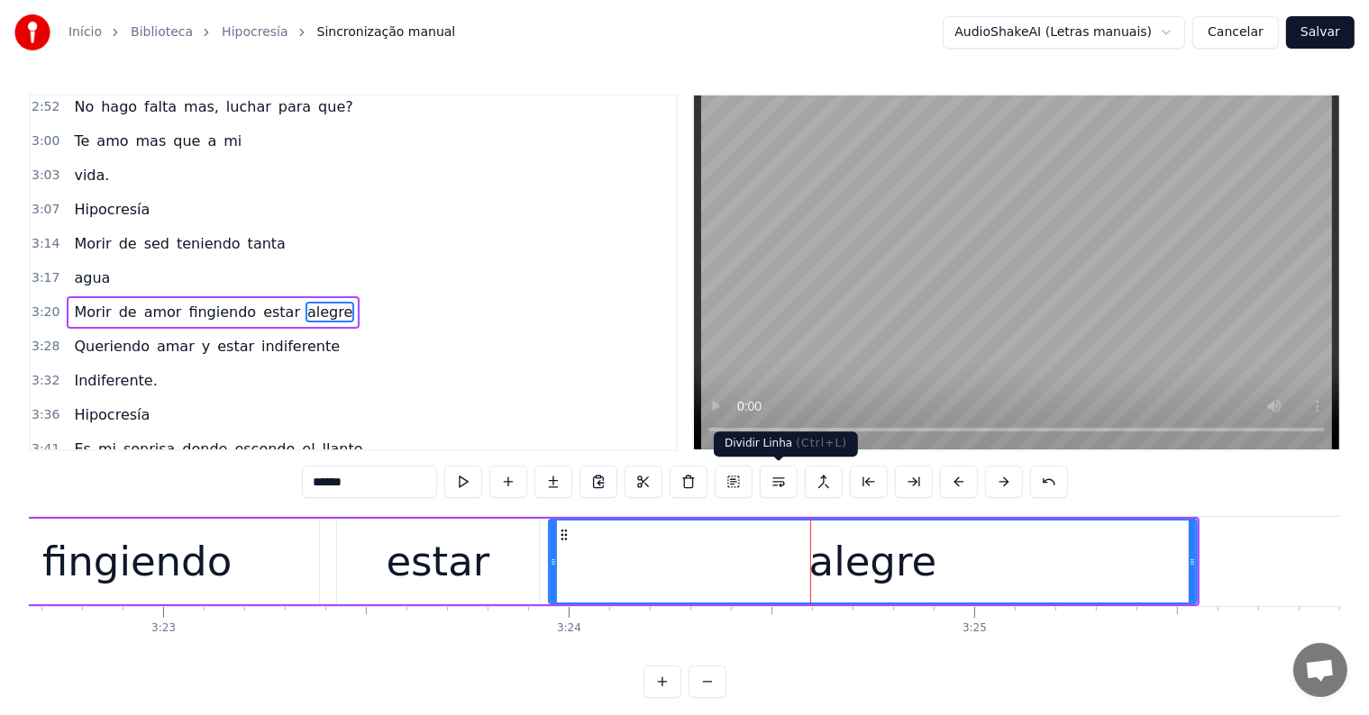
click at [775, 480] on button at bounding box center [779, 482] width 38 height 32
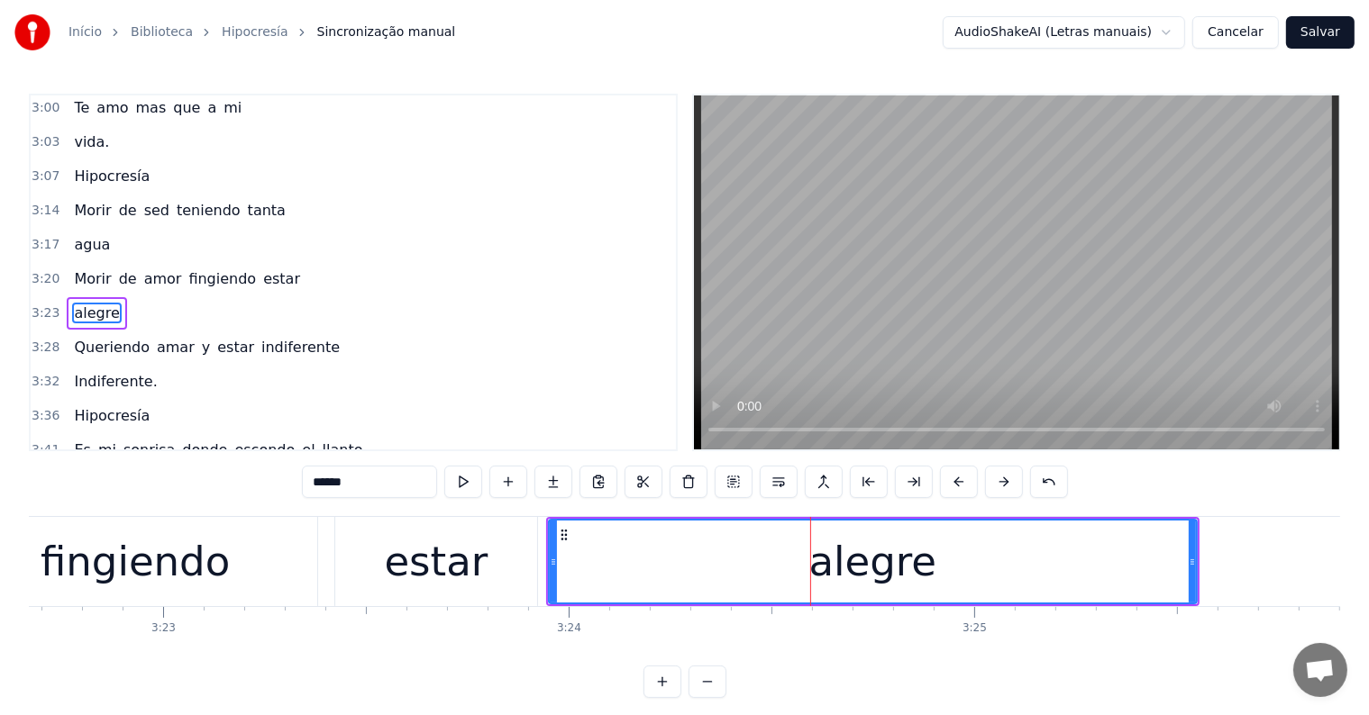
click at [473, 563] on div "estar" at bounding box center [436, 562] width 104 height 61
type input "*****"
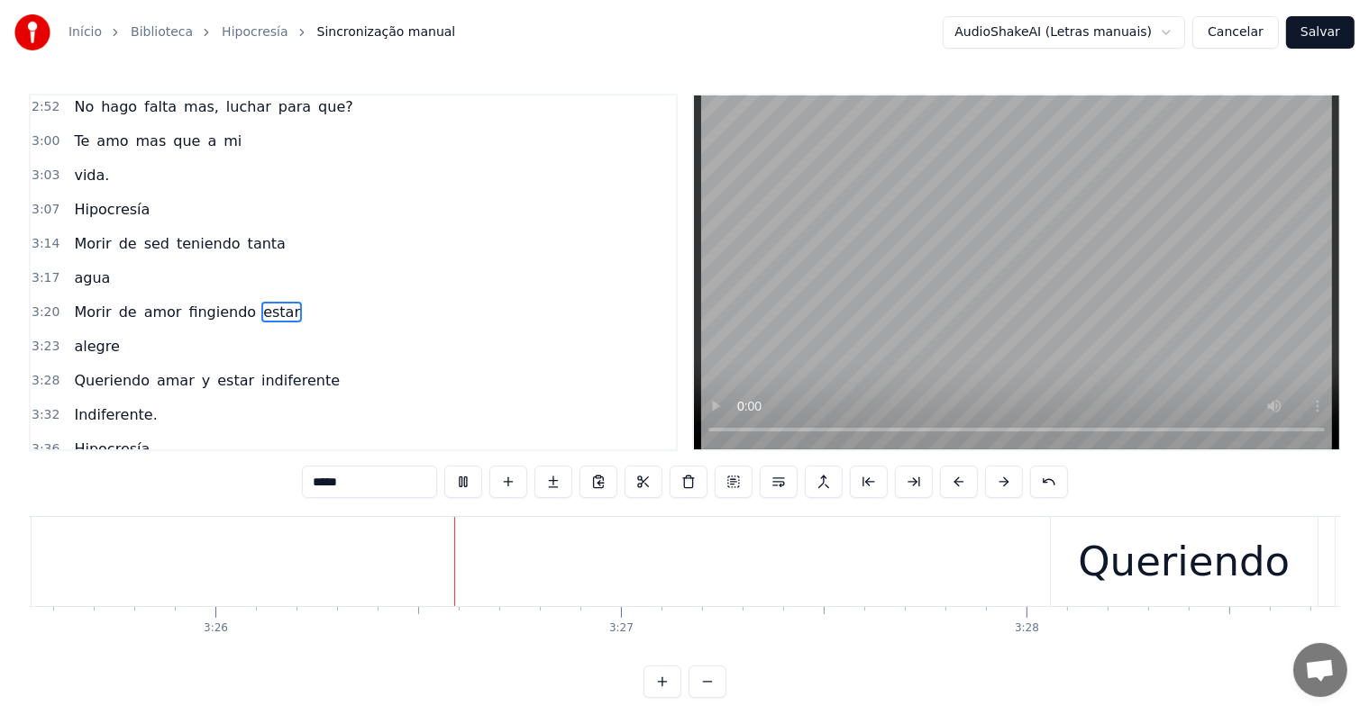
scroll to position [0, 83365]
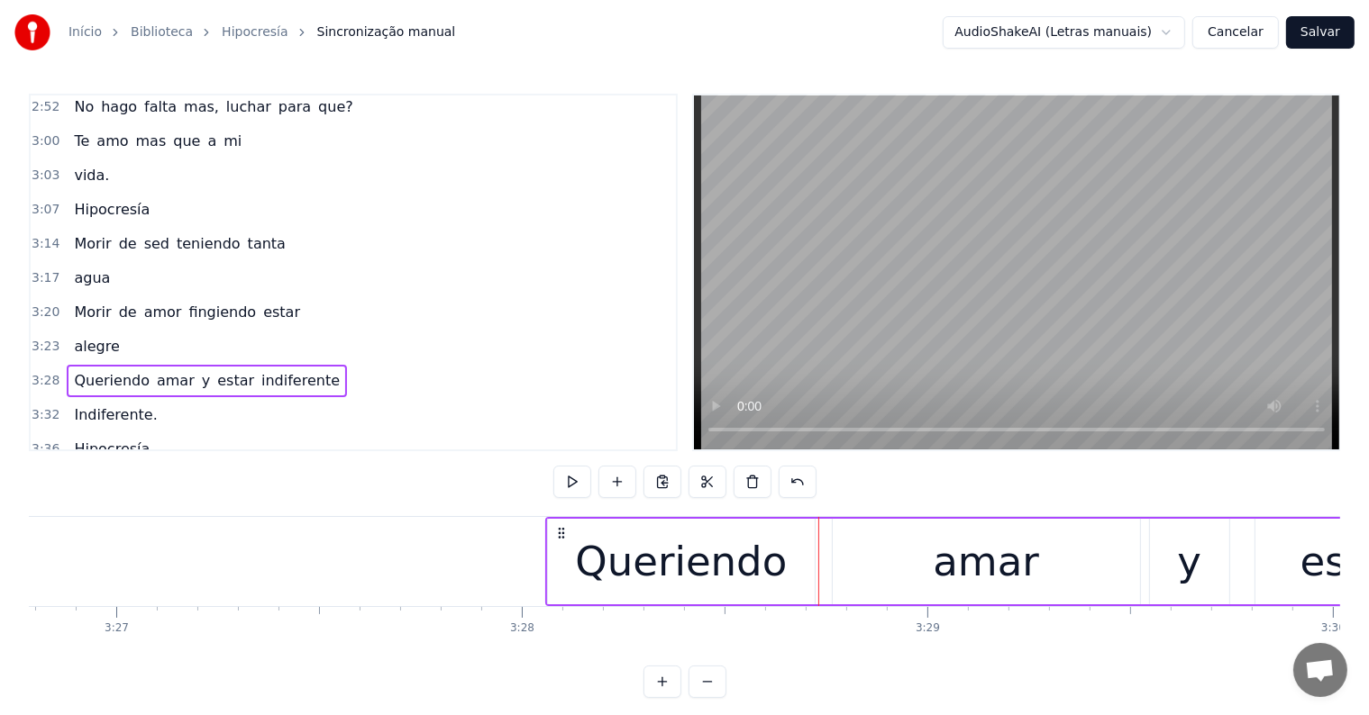
scroll to position [0, 83815]
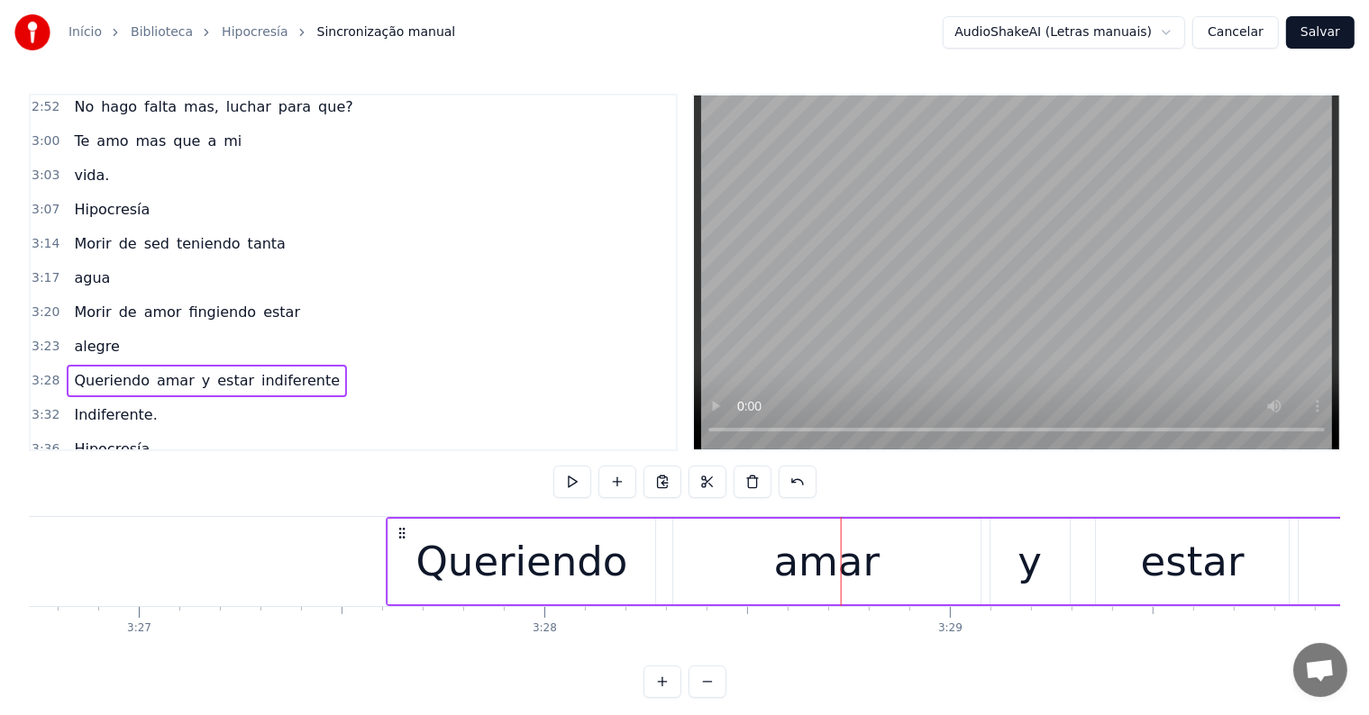
drag, startPoint x: 582, startPoint y: 533, endPoint x: 400, endPoint y: 544, distance: 182.3
click at [400, 544] on div "Queriendo amar y estar indiferente" at bounding box center [1196, 561] width 1621 height 89
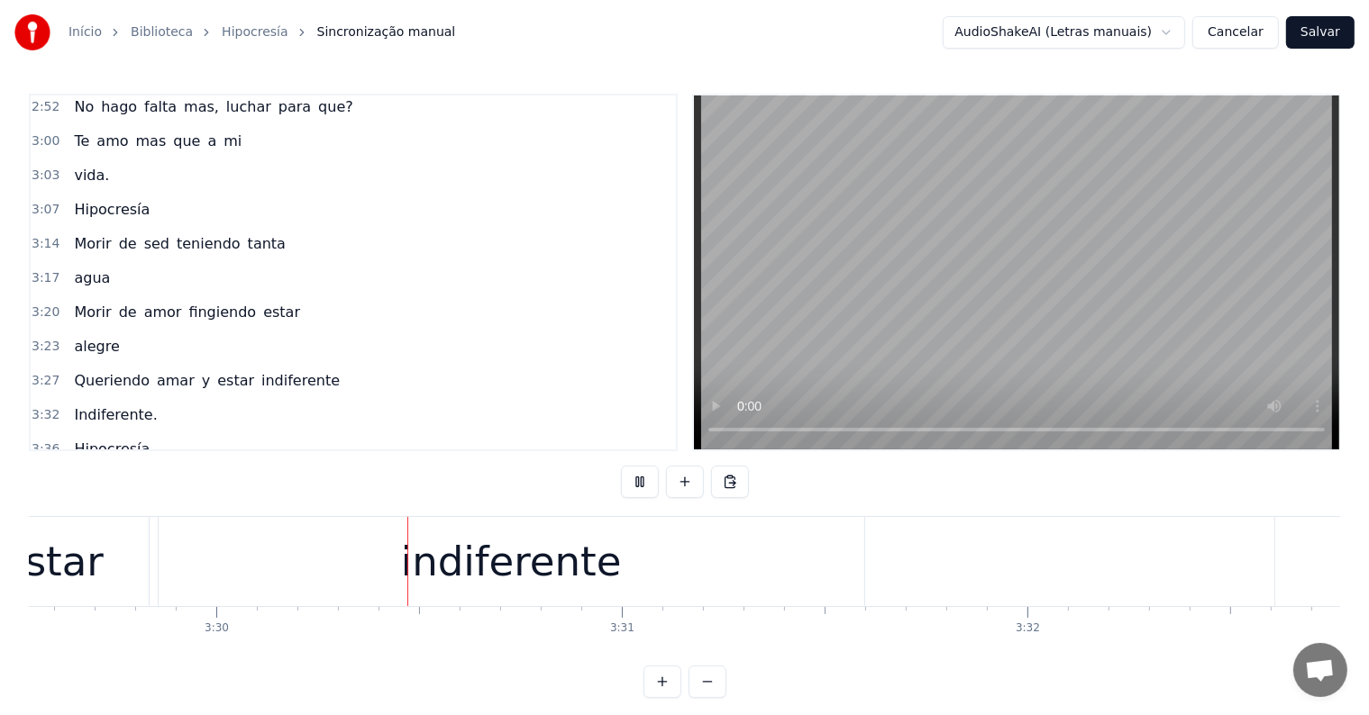
scroll to position [0, 84959]
click at [601, 563] on div "indiferente" at bounding box center [506, 562] width 221 height 61
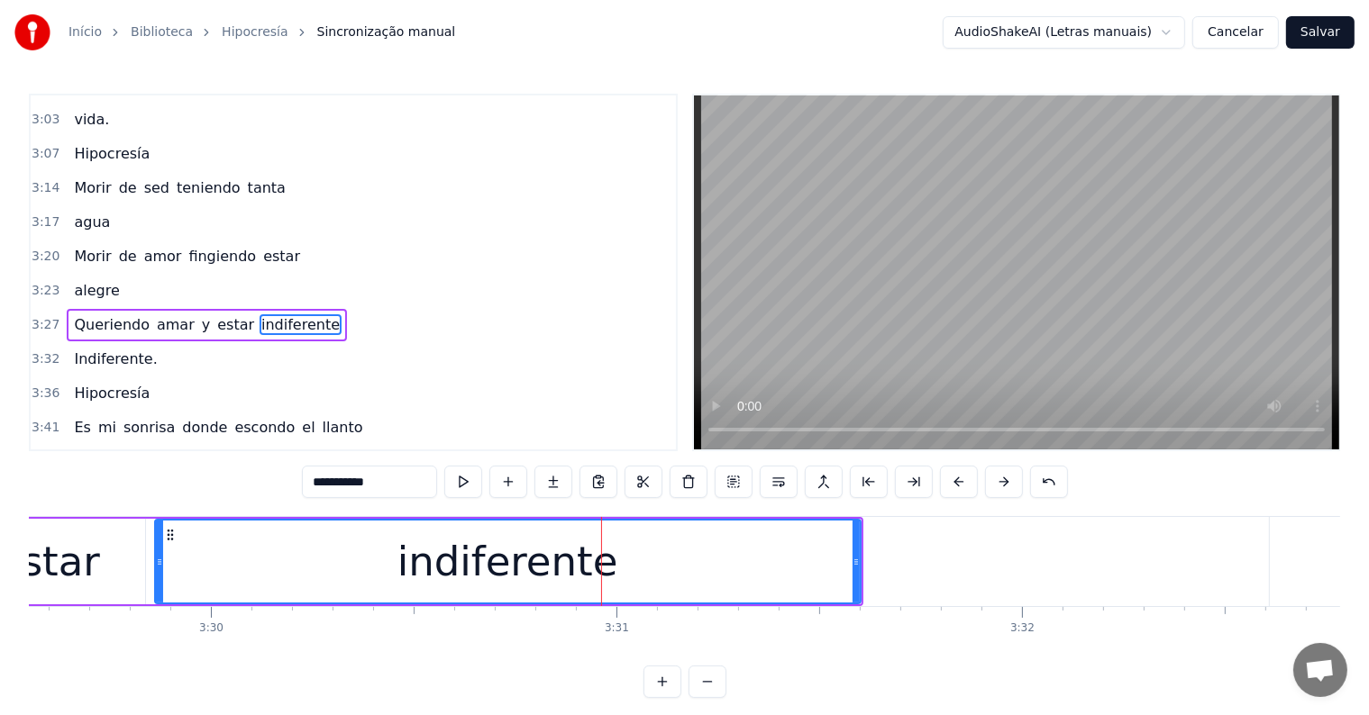
scroll to position [1099, 0]
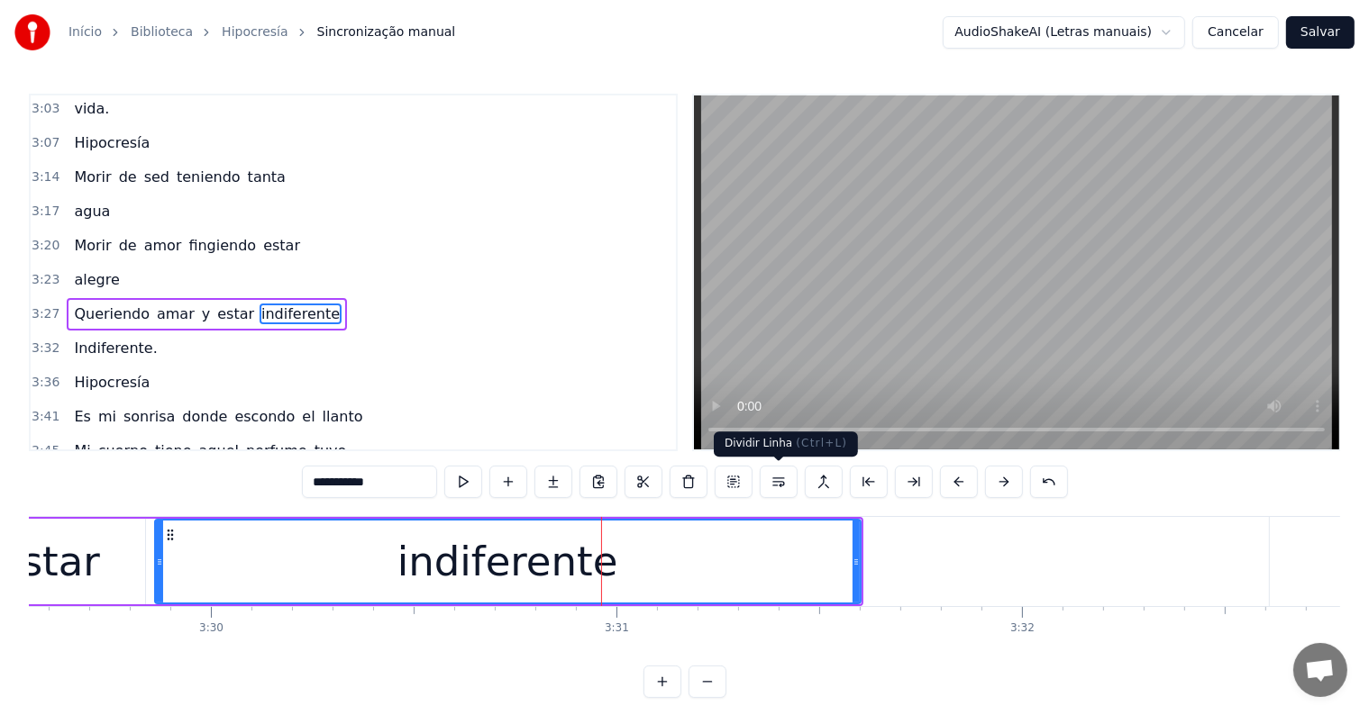
click at [772, 480] on button at bounding box center [779, 482] width 38 height 32
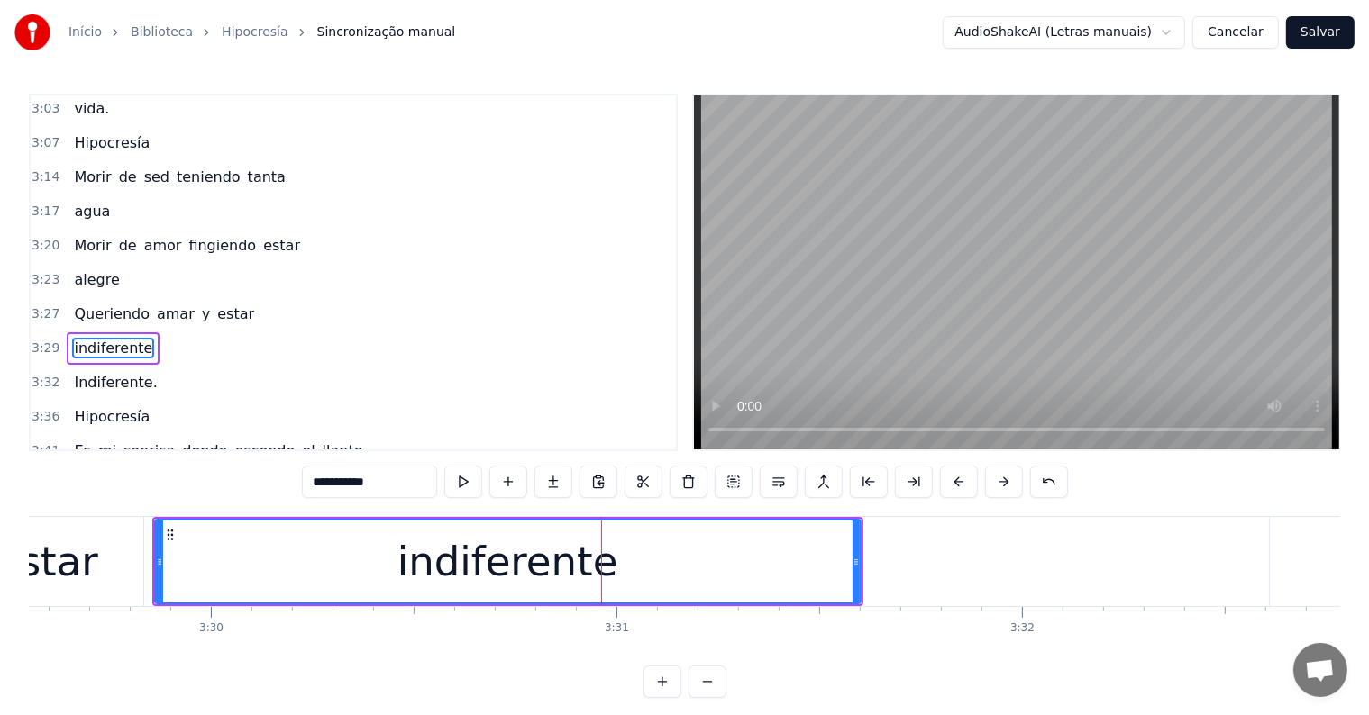
scroll to position [1132, 0]
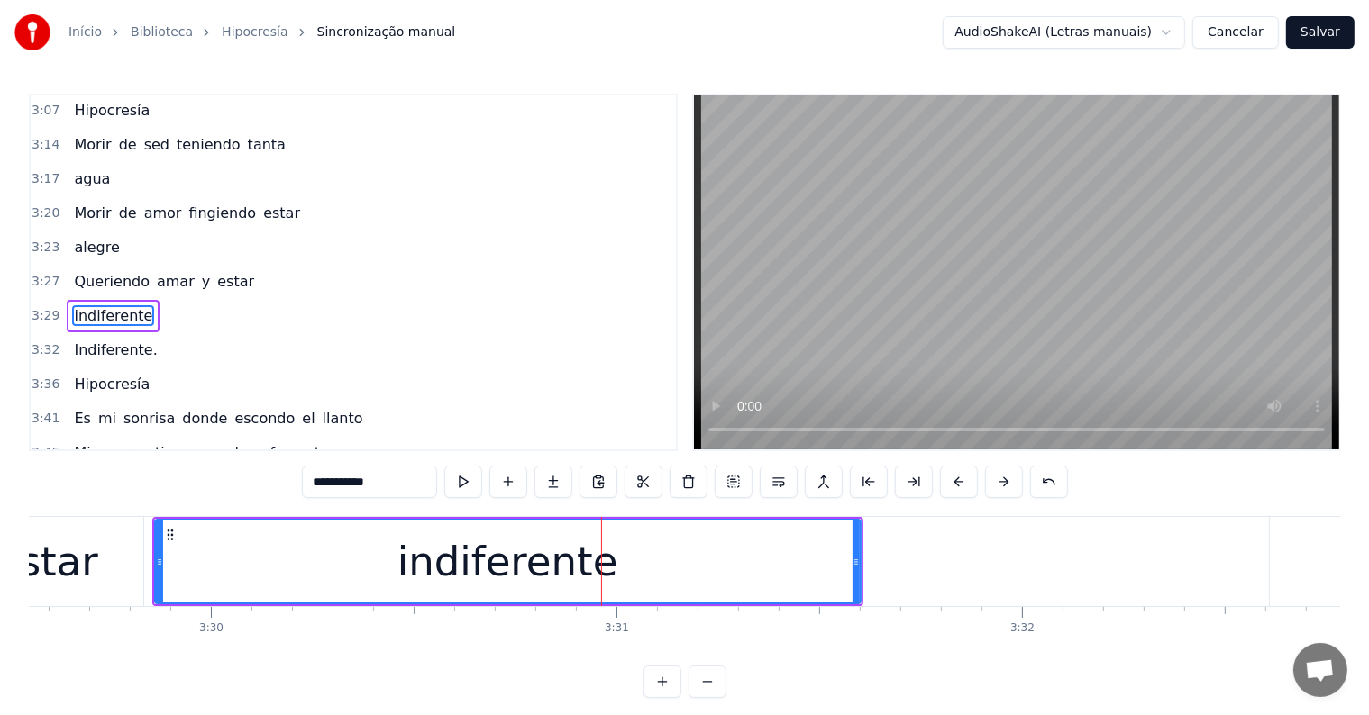
click at [261, 547] on div "indiferente" at bounding box center [508, 562] width 704 height 82
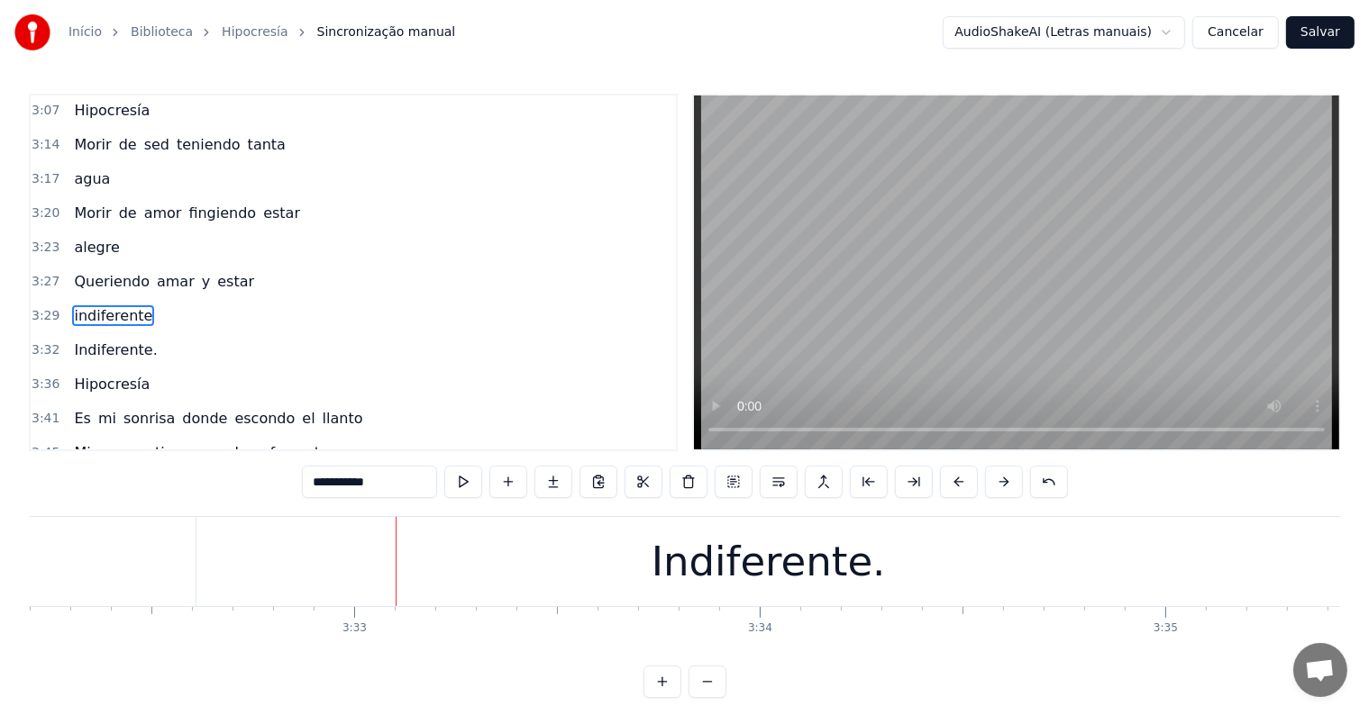
scroll to position [0, 86136]
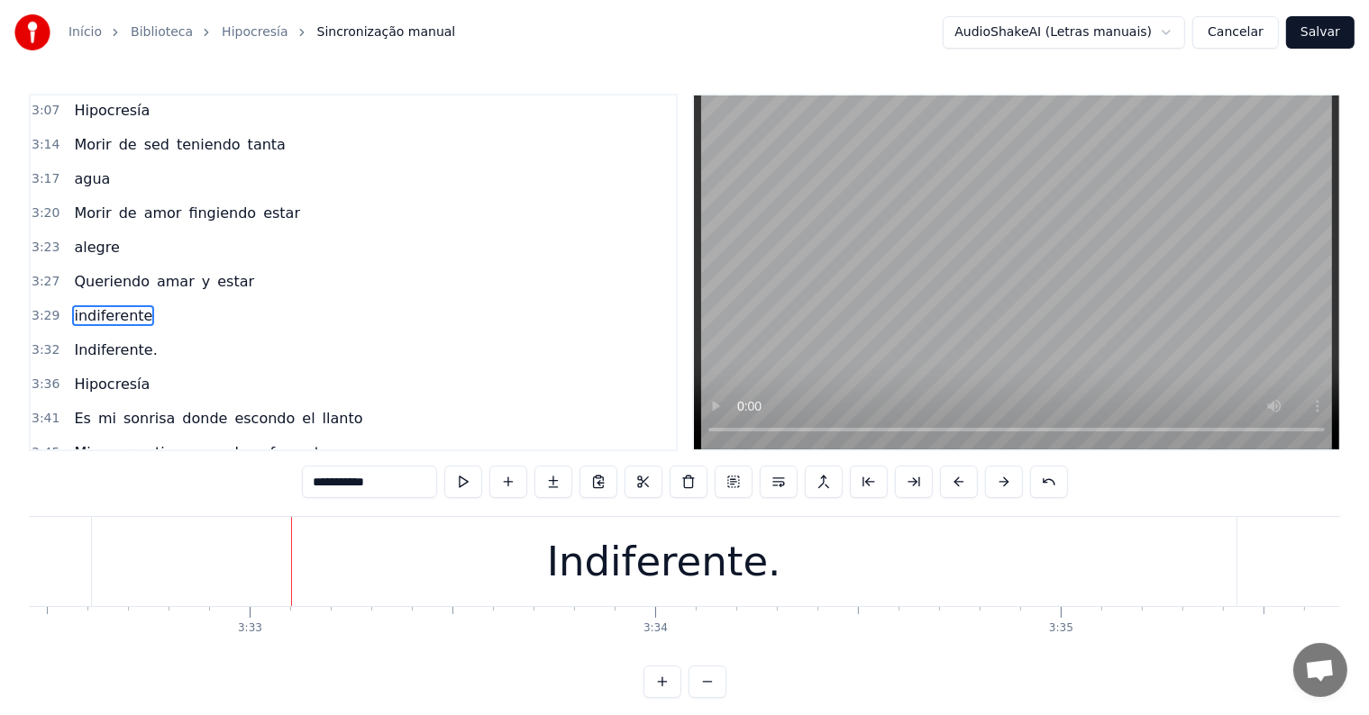
click at [223, 591] on div "Indiferente." at bounding box center [664, 561] width 1144 height 89
type input "**********"
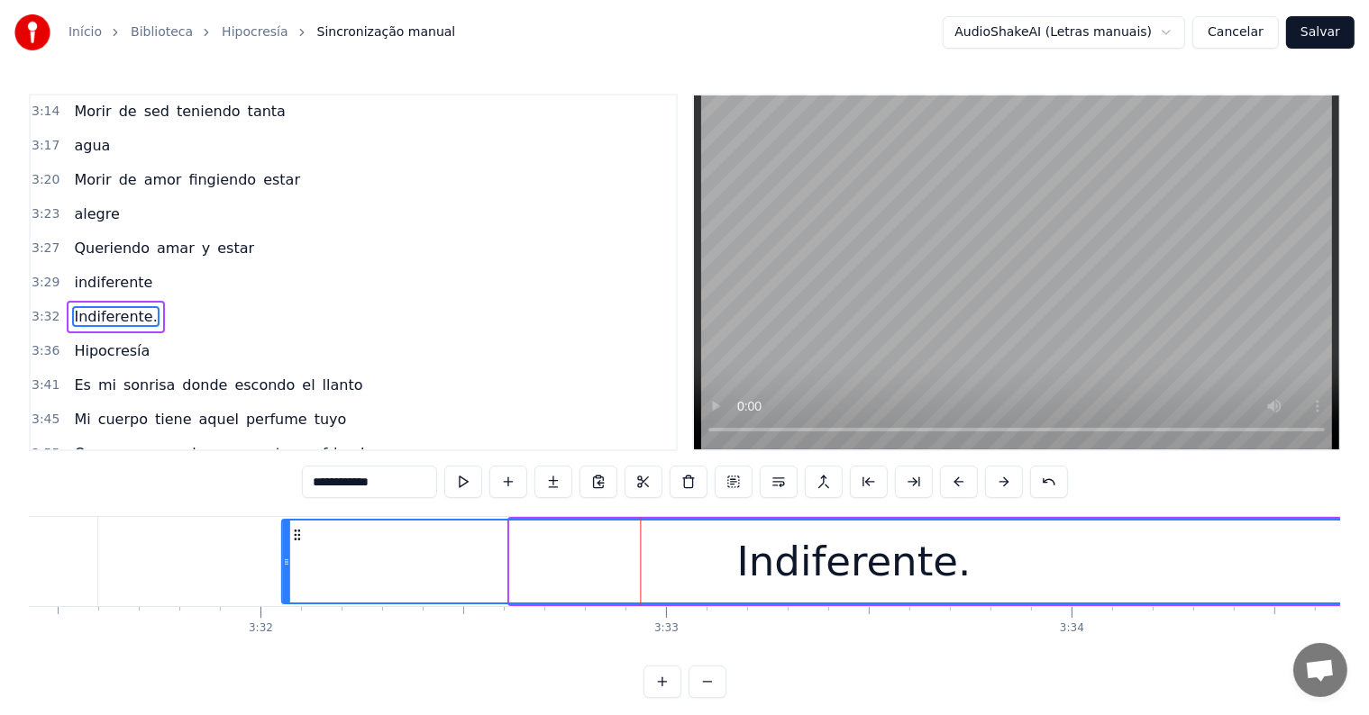
scroll to position [0, 85714]
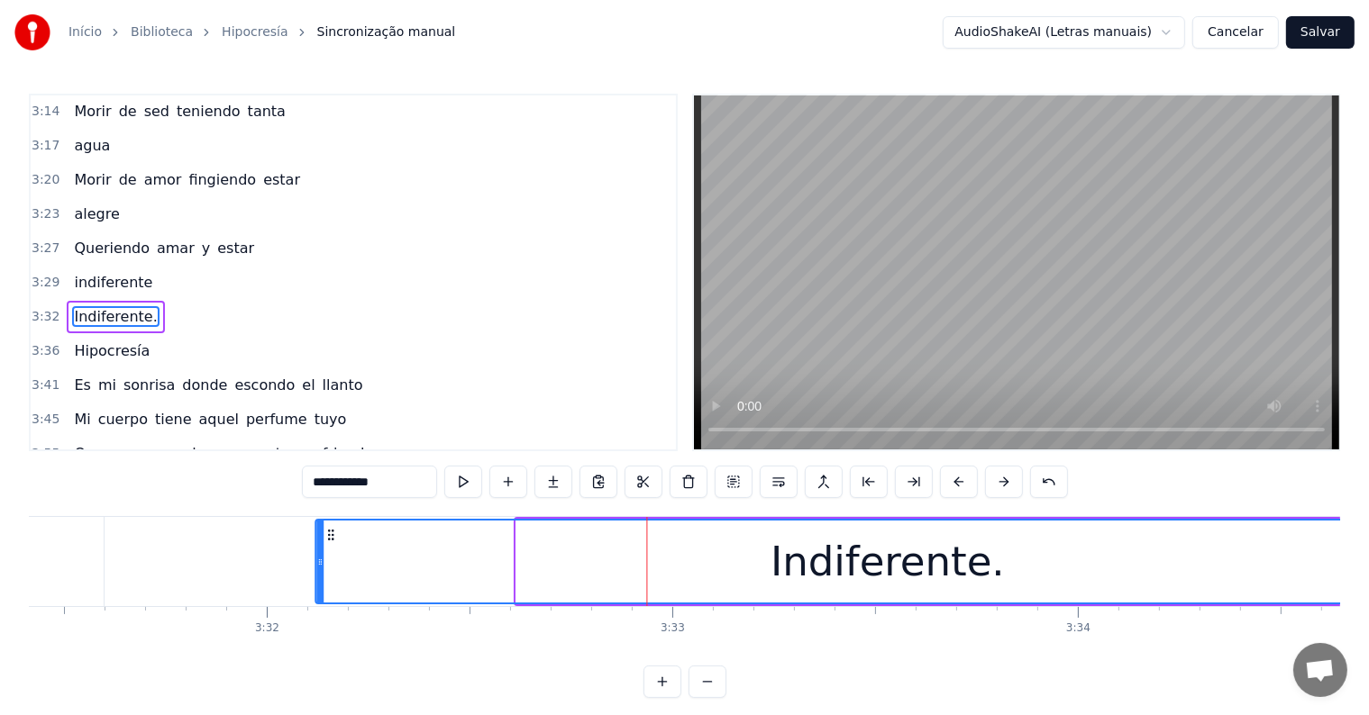
drag, startPoint x: 109, startPoint y: 530, endPoint x: 332, endPoint y: 543, distance: 222.9
click at [332, 543] on div "Indiferente." at bounding box center [886, 562] width 1142 height 82
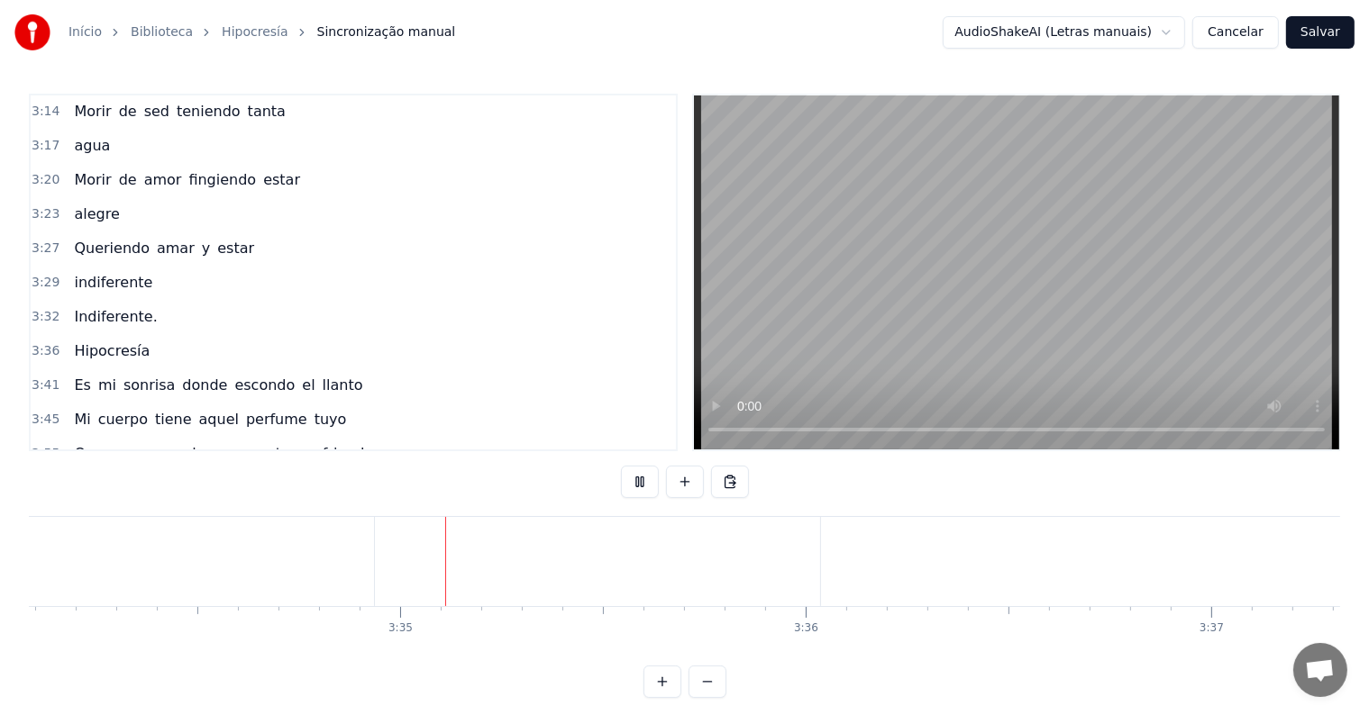
scroll to position [0, 86868]
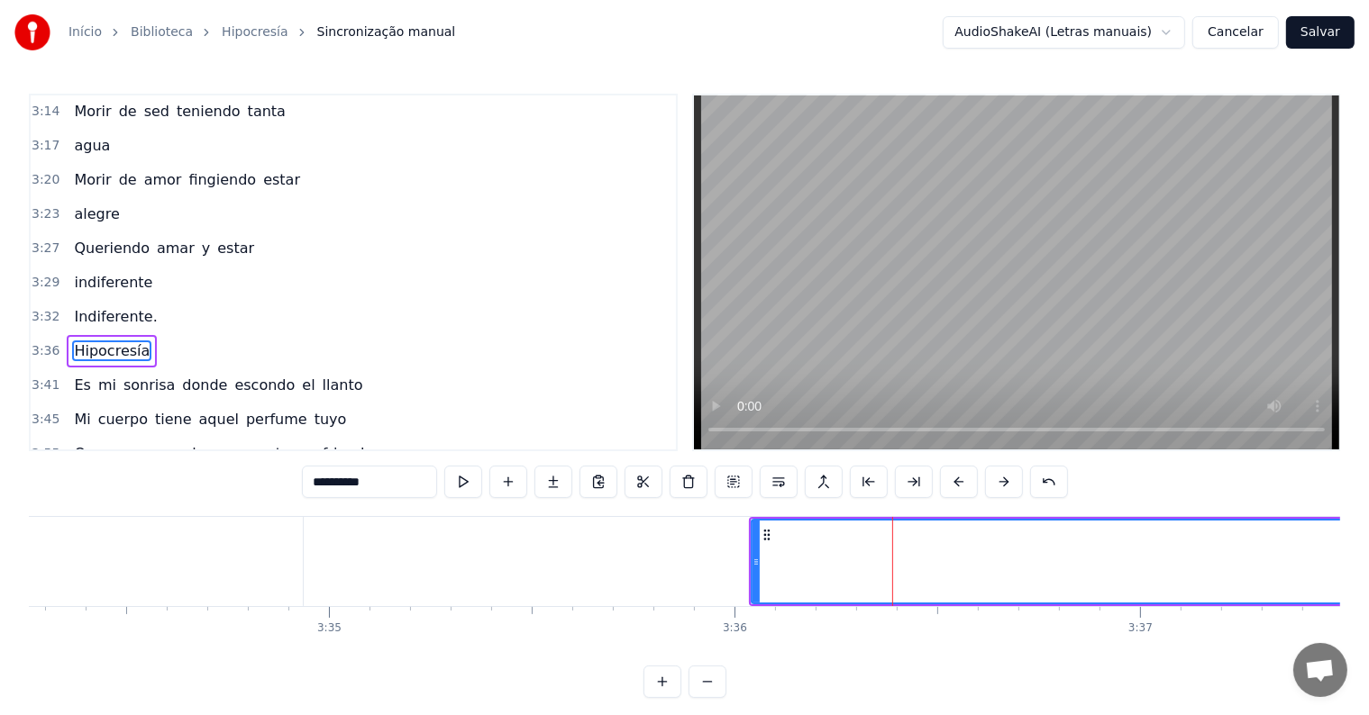
scroll to position [1170, 0]
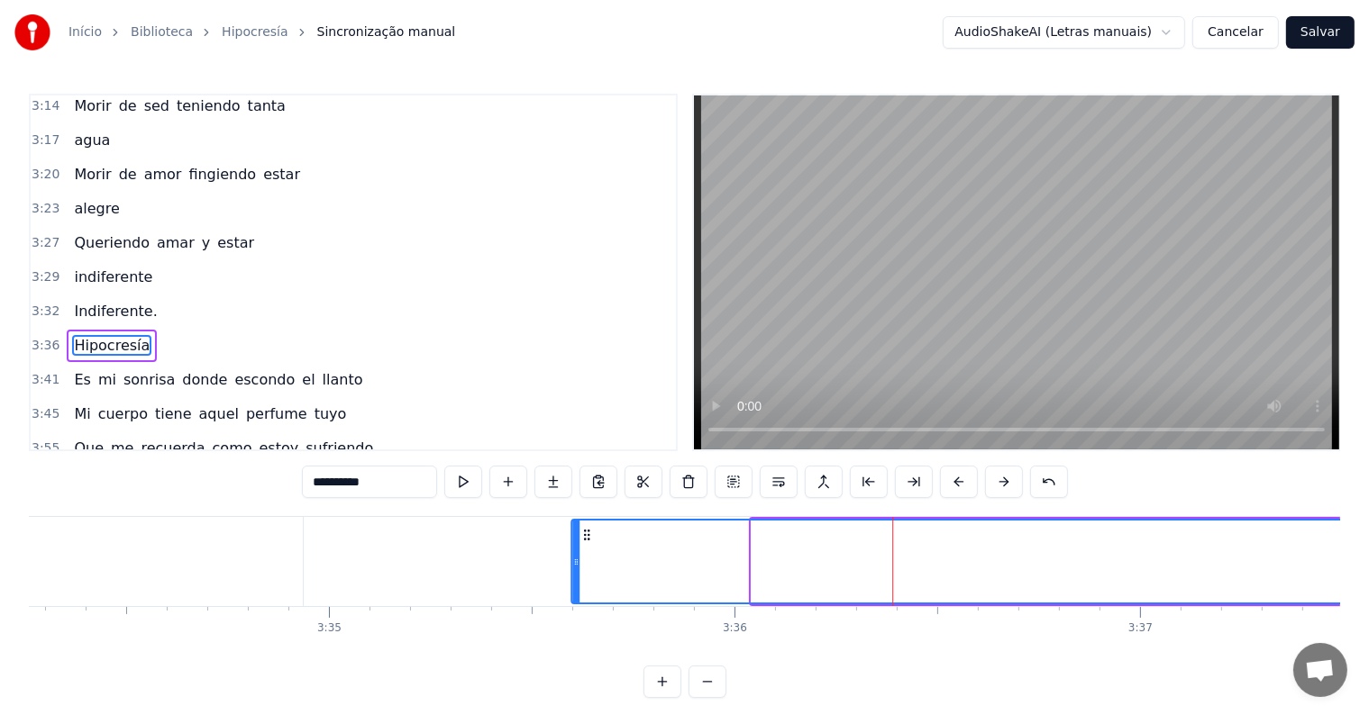
drag, startPoint x: 764, startPoint y: 533, endPoint x: 583, endPoint y: 555, distance: 182.4
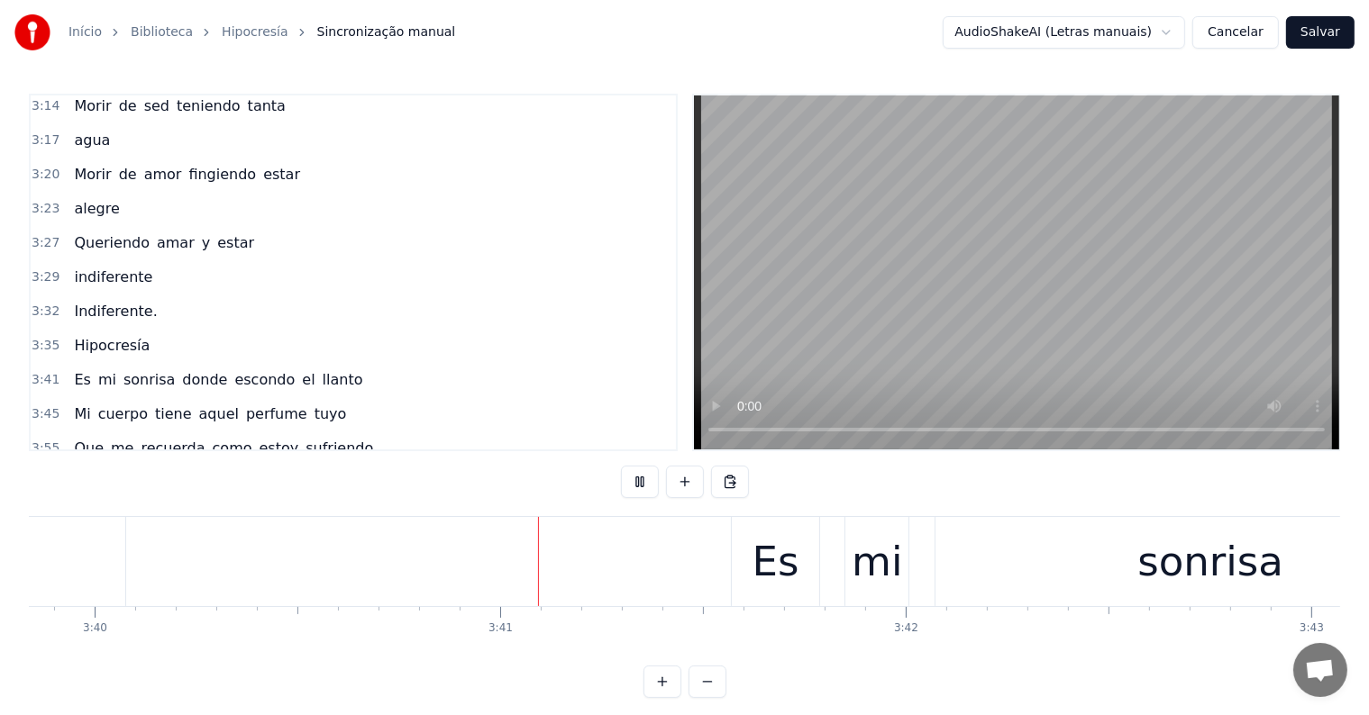
scroll to position [0, 89225]
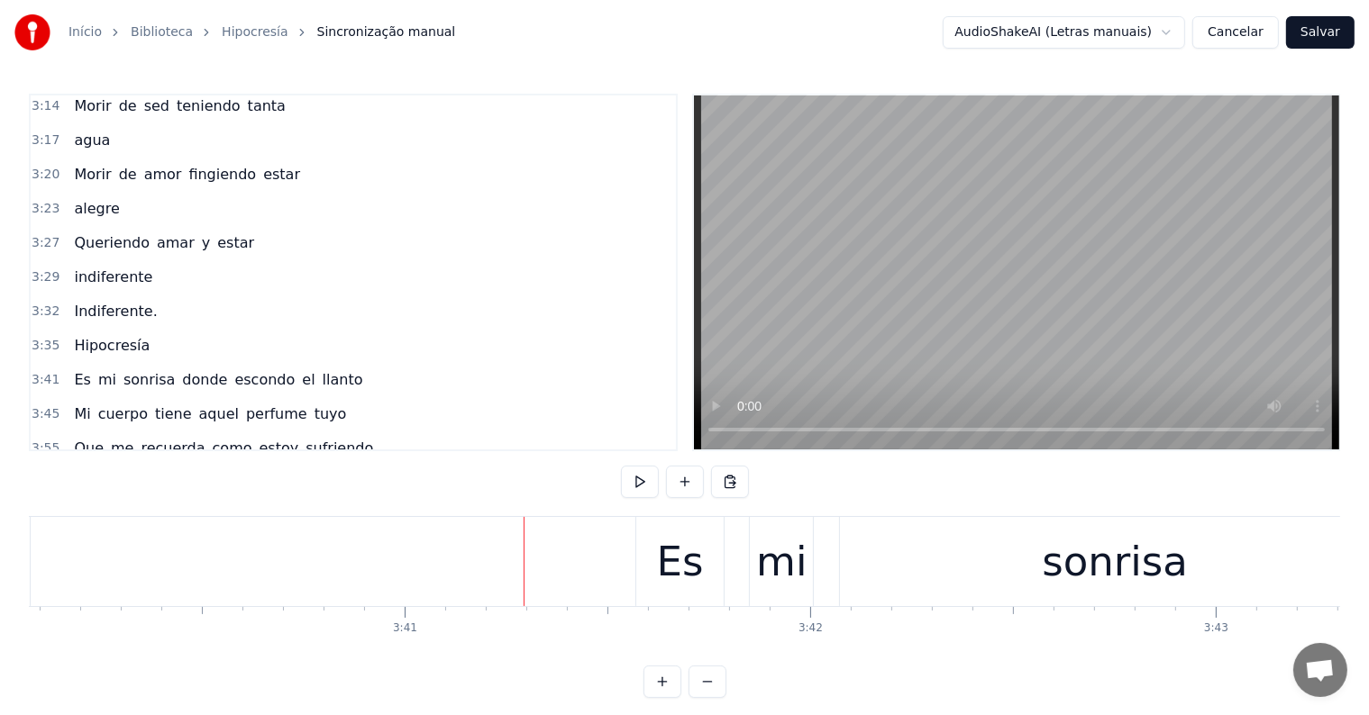
click at [741, 598] on div "Es mi sonrisa donde escondo el llanto" at bounding box center [1380, 561] width 1491 height 89
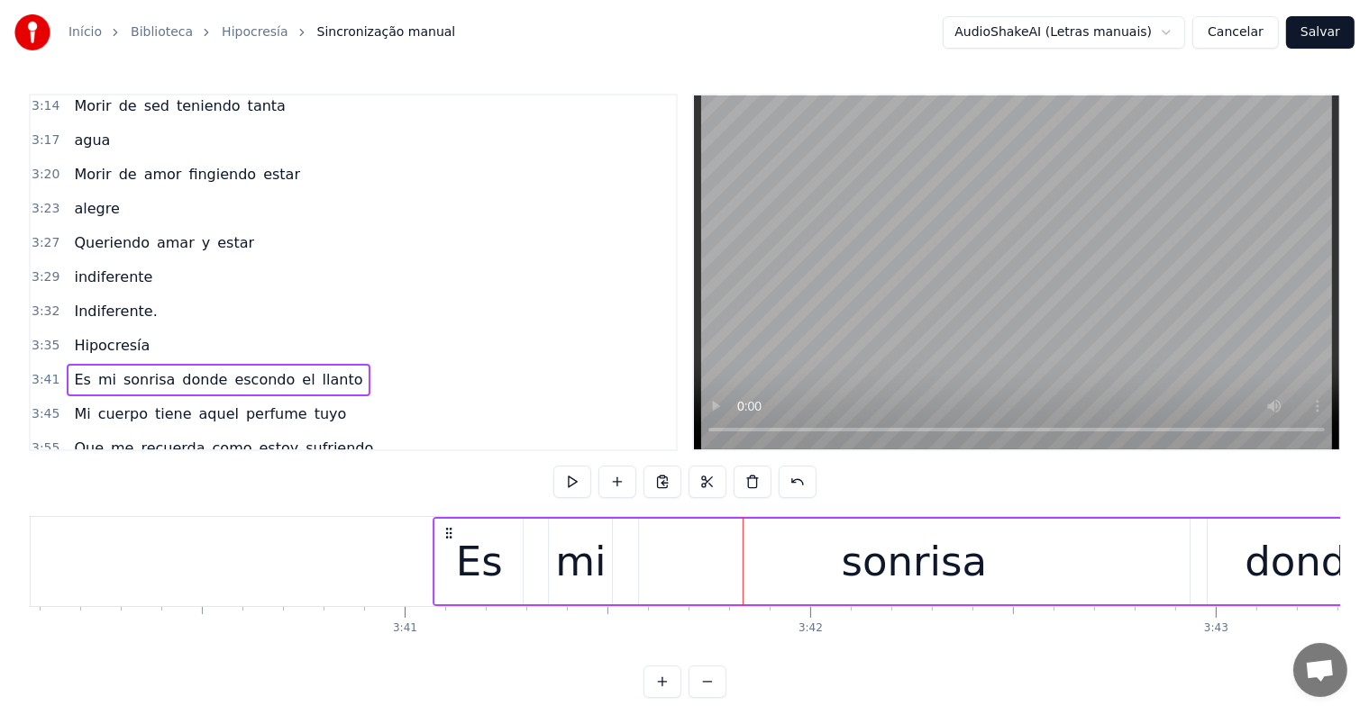
drag, startPoint x: 649, startPoint y: 529, endPoint x: 446, endPoint y: 559, distance: 204.9
click at [446, 559] on div "Es mi sonrisa donde escondo el llanto" at bounding box center [1177, 561] width 1491 height 89
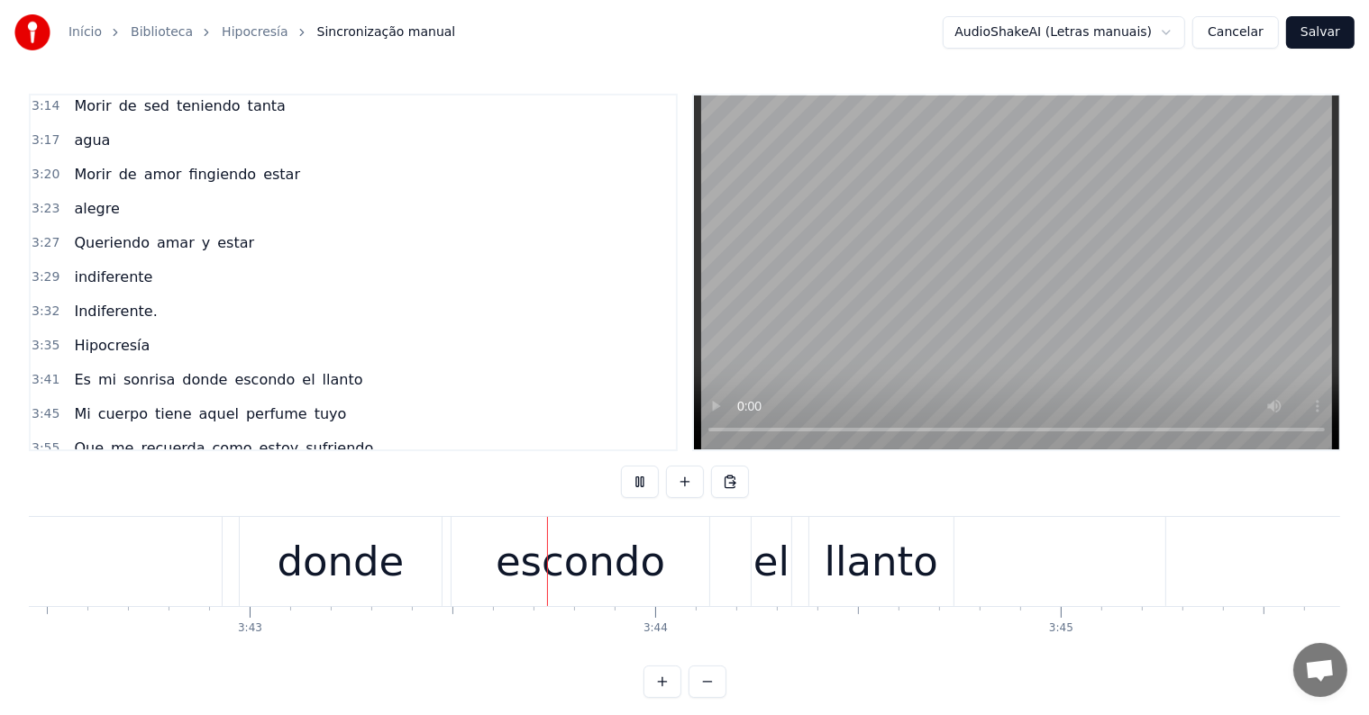
scroll to position [0, 90365]
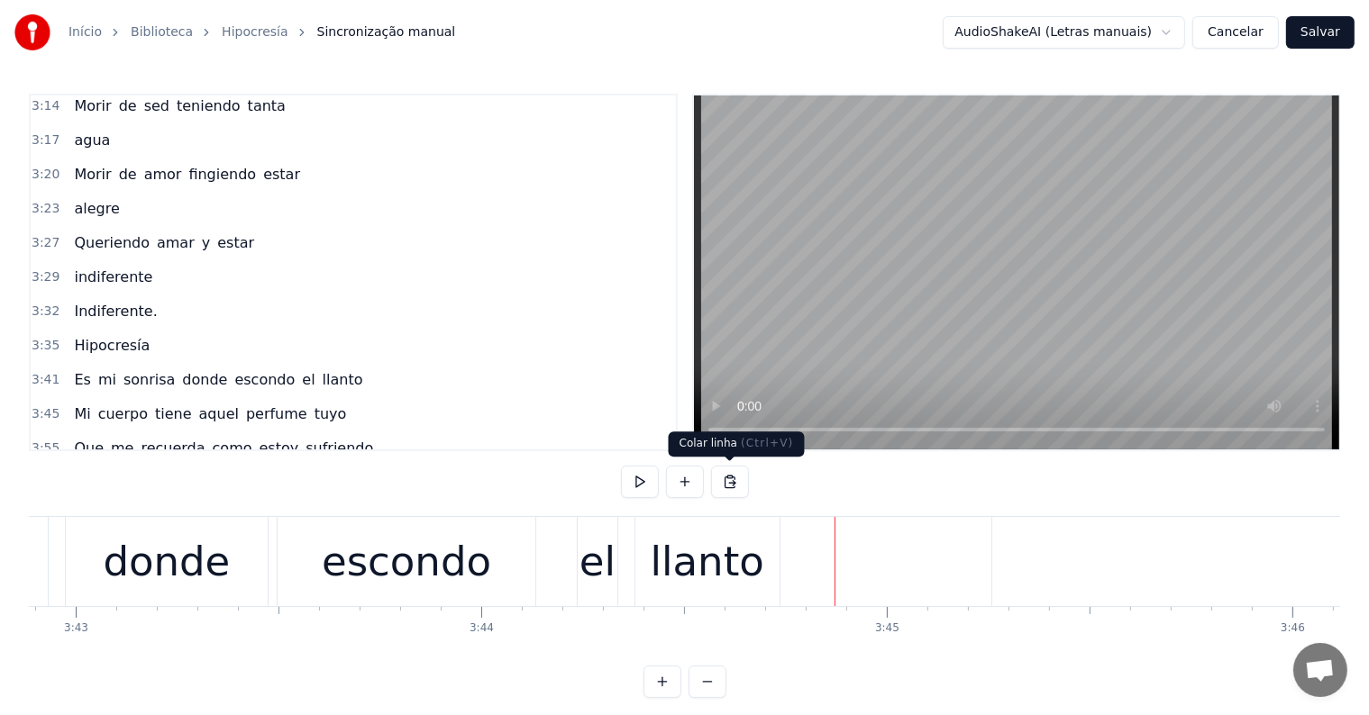
click at [751, 549] on div "llanto" at bounding box center [707, 562] width 114 height 61
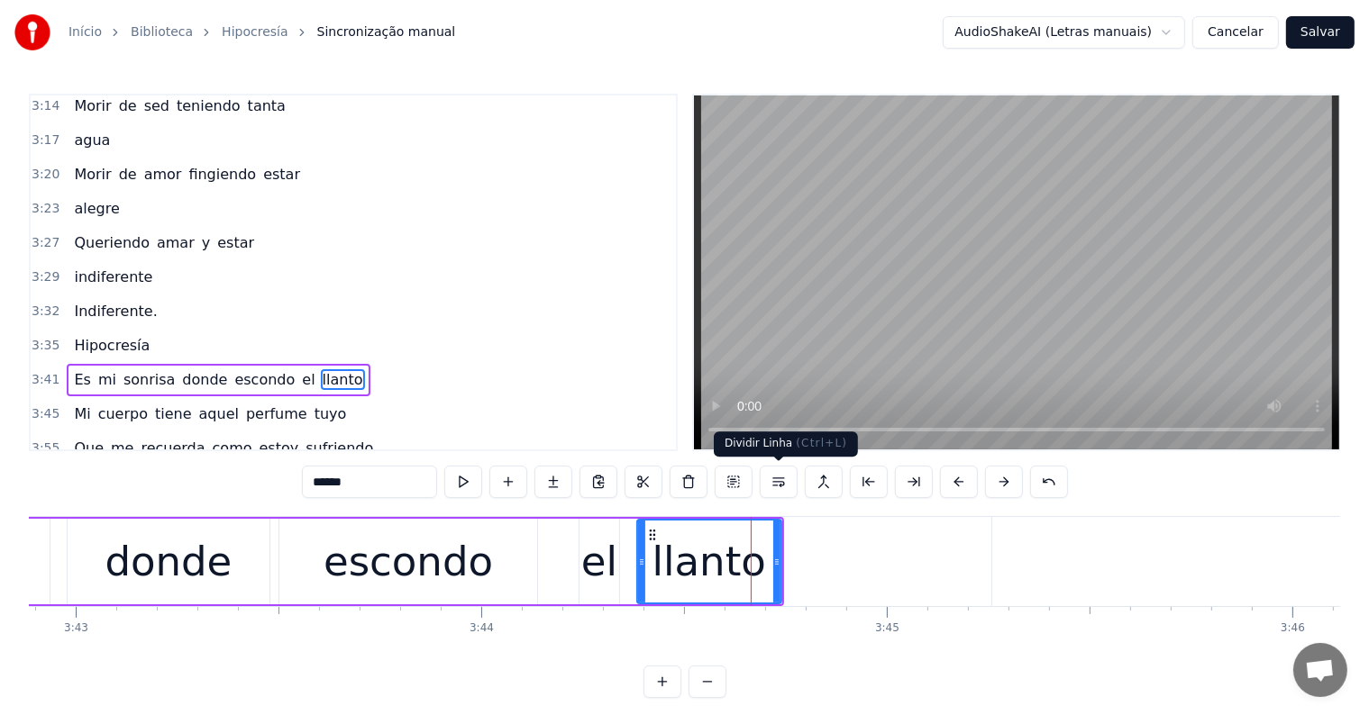
click at [778, 478] on button at bounding box center [779, 482] width 38 height 32
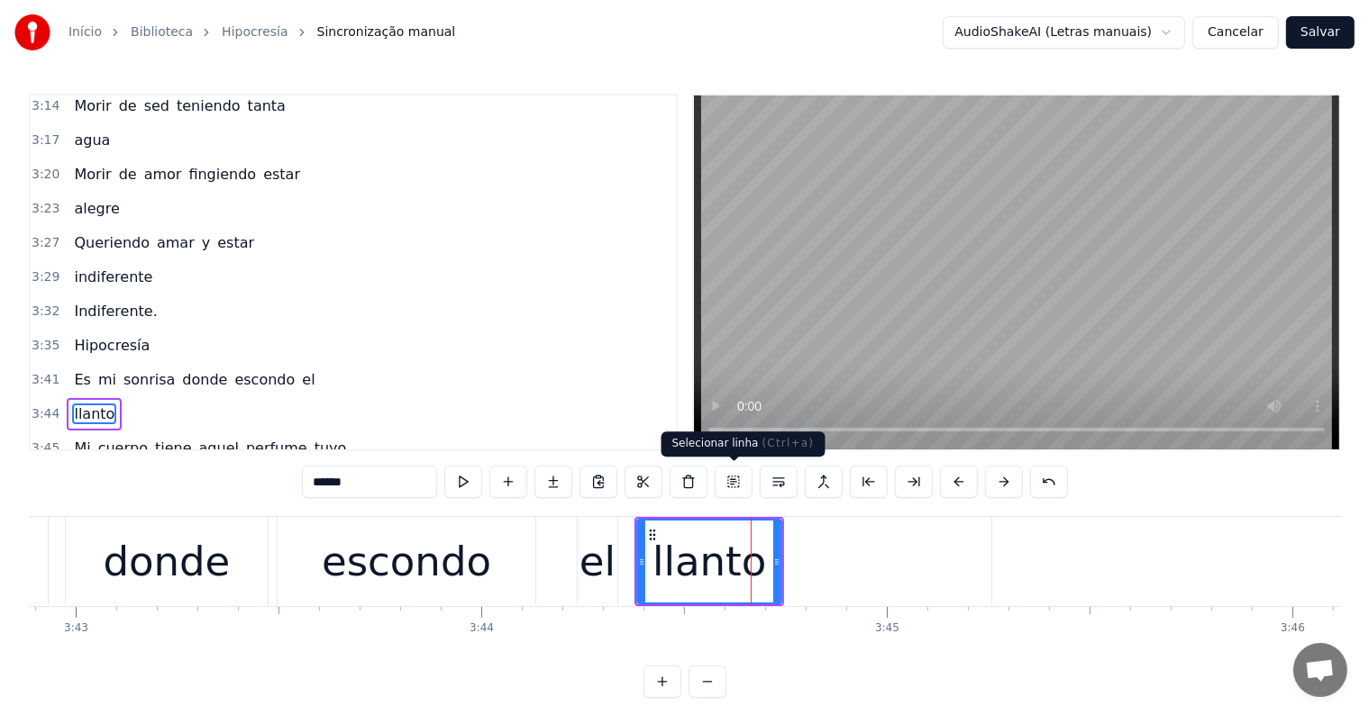
scroll to position [1204, 0]
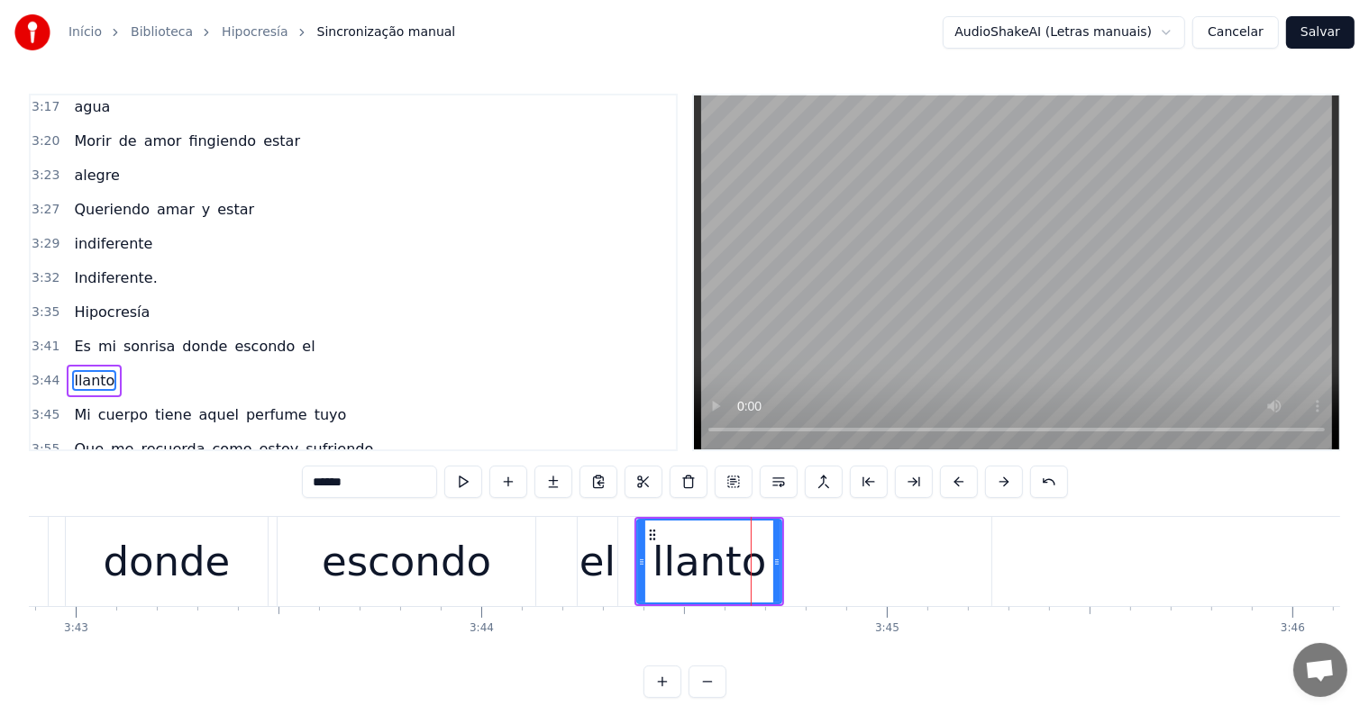
click at [583, 575] on div "el" at bounding box center [597, 562] width 36 height 61
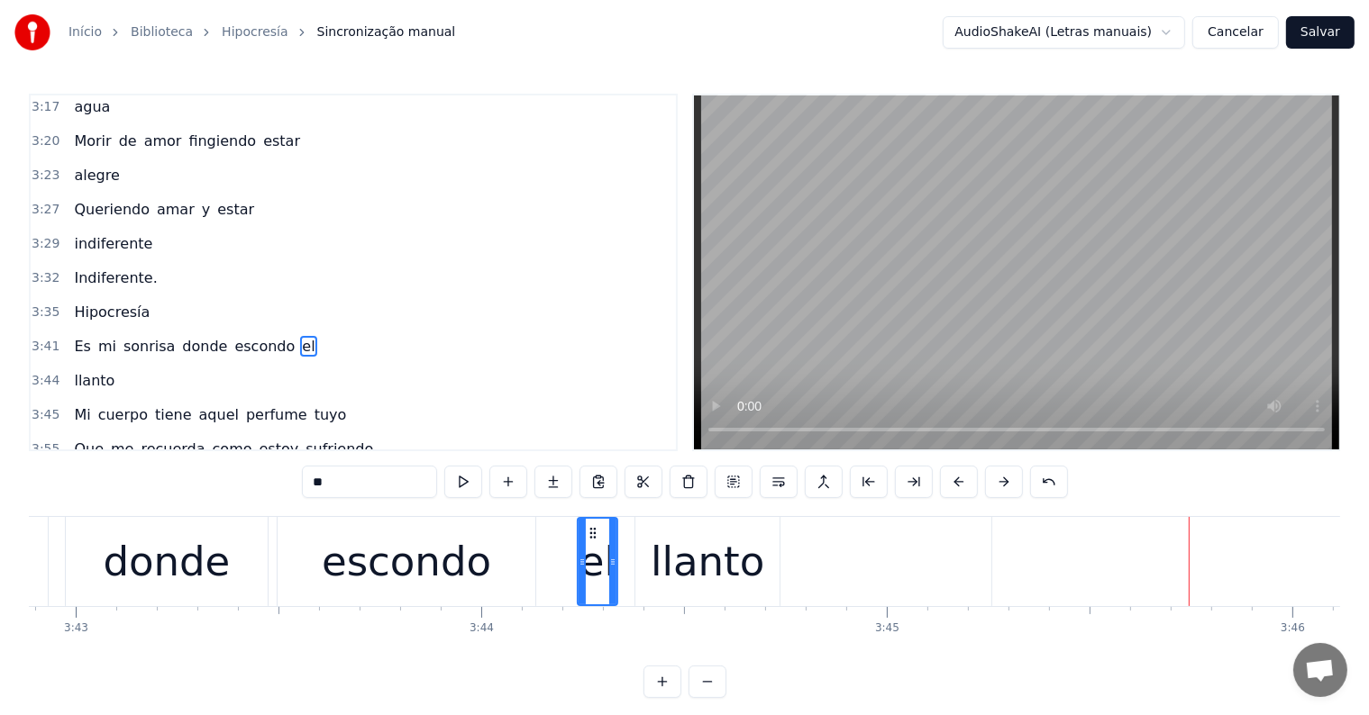
click at [739, 562] on div "llanto" at bounding box center [707, 562] width 114 height 61
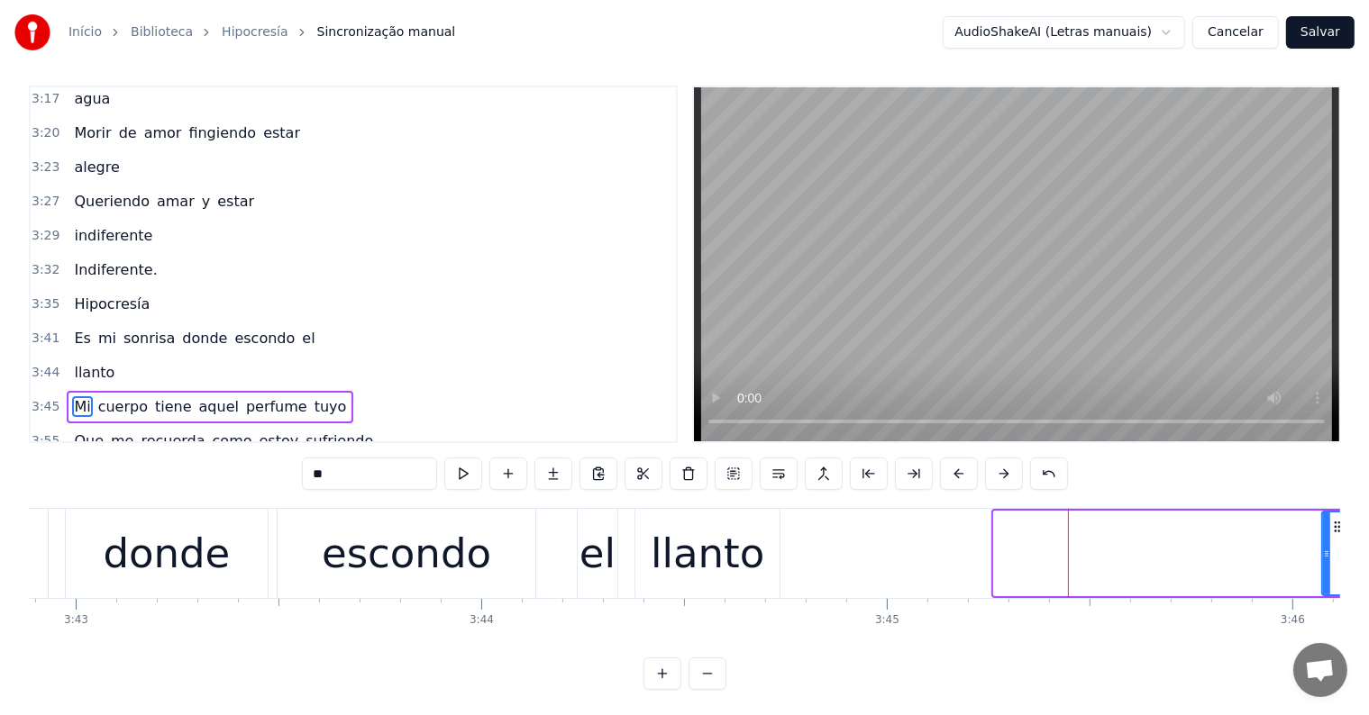
drag, startPoint x: 998, startPoint y: 555, endPoint x: 1326, endPoint y: 541, distance: 328.3
click at [1326, 541] on div at bounding box center [1326, 554] width 7 height 82
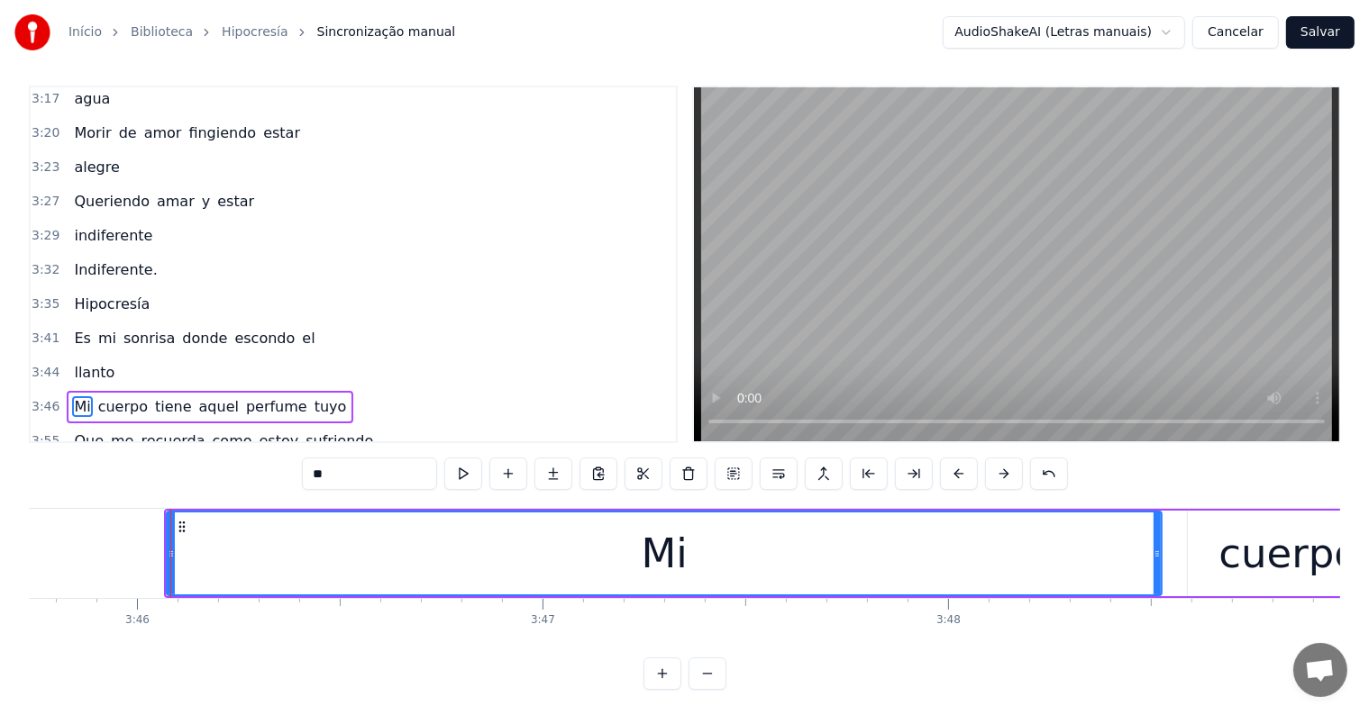
scroll to position [0, 91570]
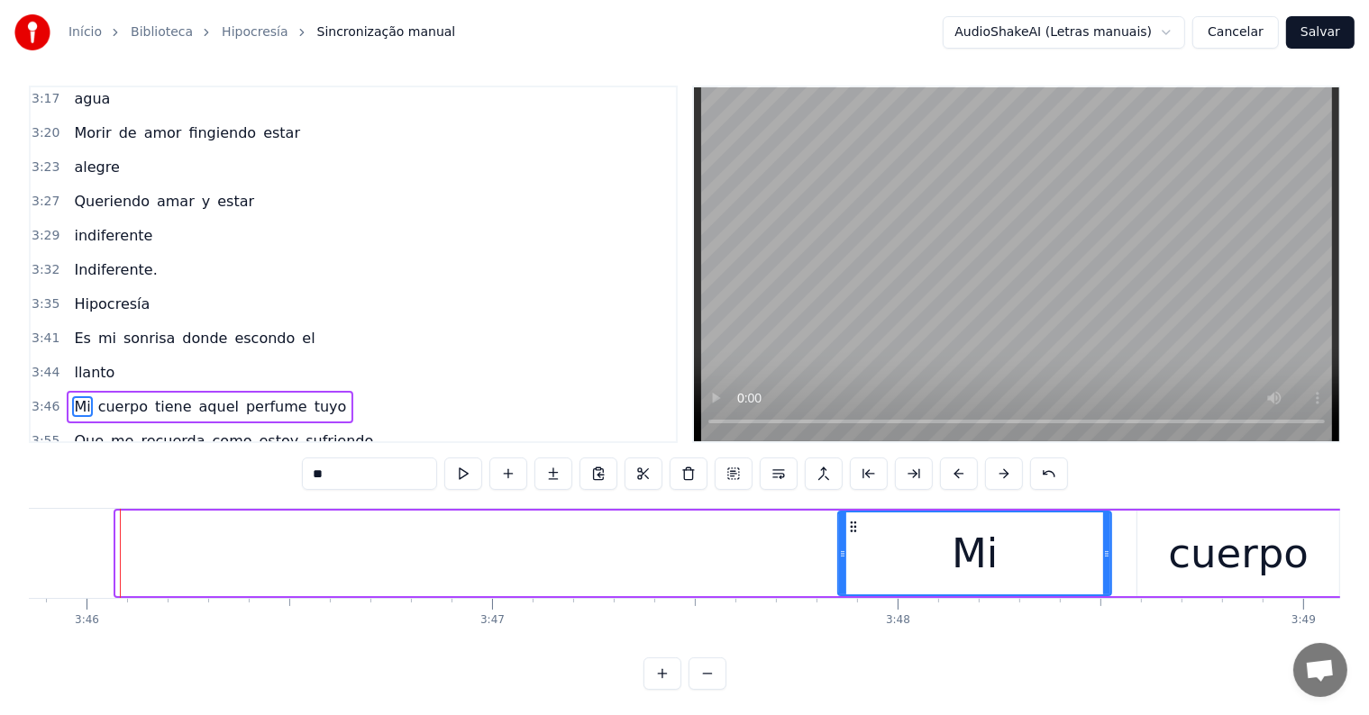
drag, startPoint x: 115, startPoint y: 554, endPoint x: 837, endPoint y: 570, distance: 721.9
click at [839, 570] on div at bounding box center [842, 554] width 7 height 82
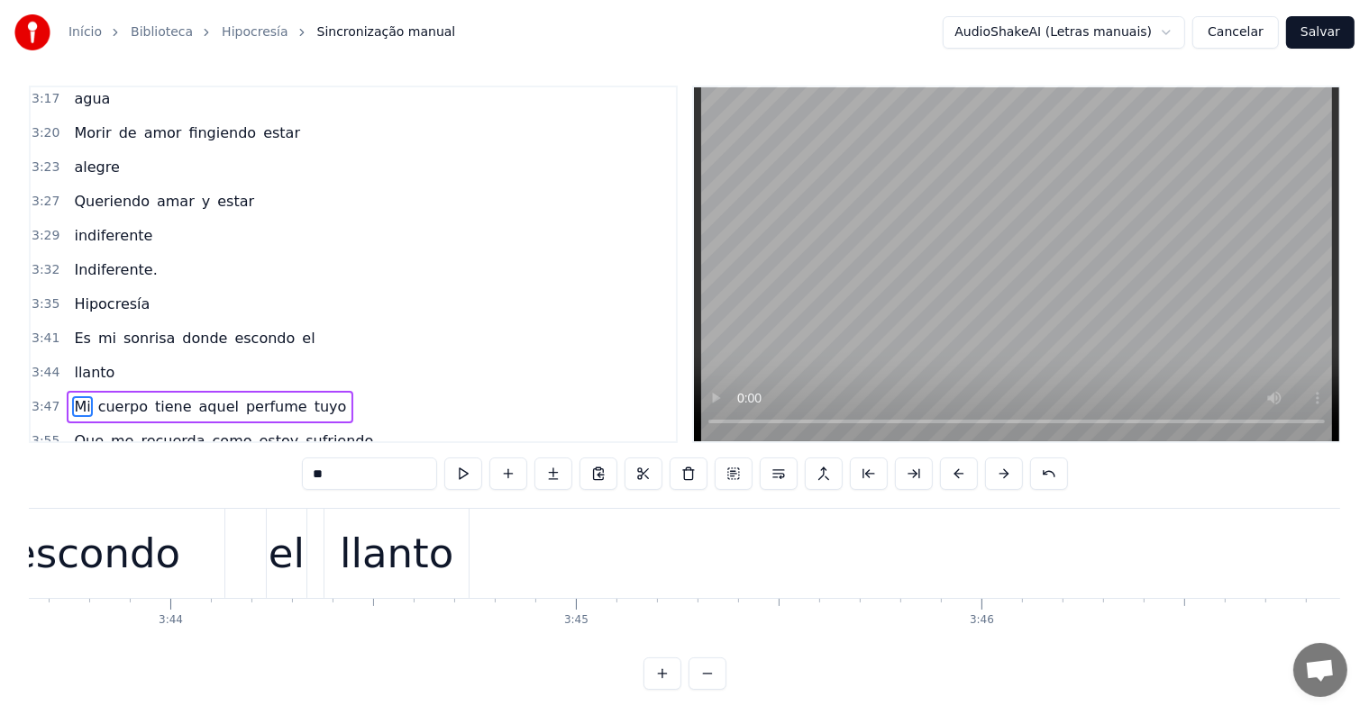
scroll to position [0, 90633]
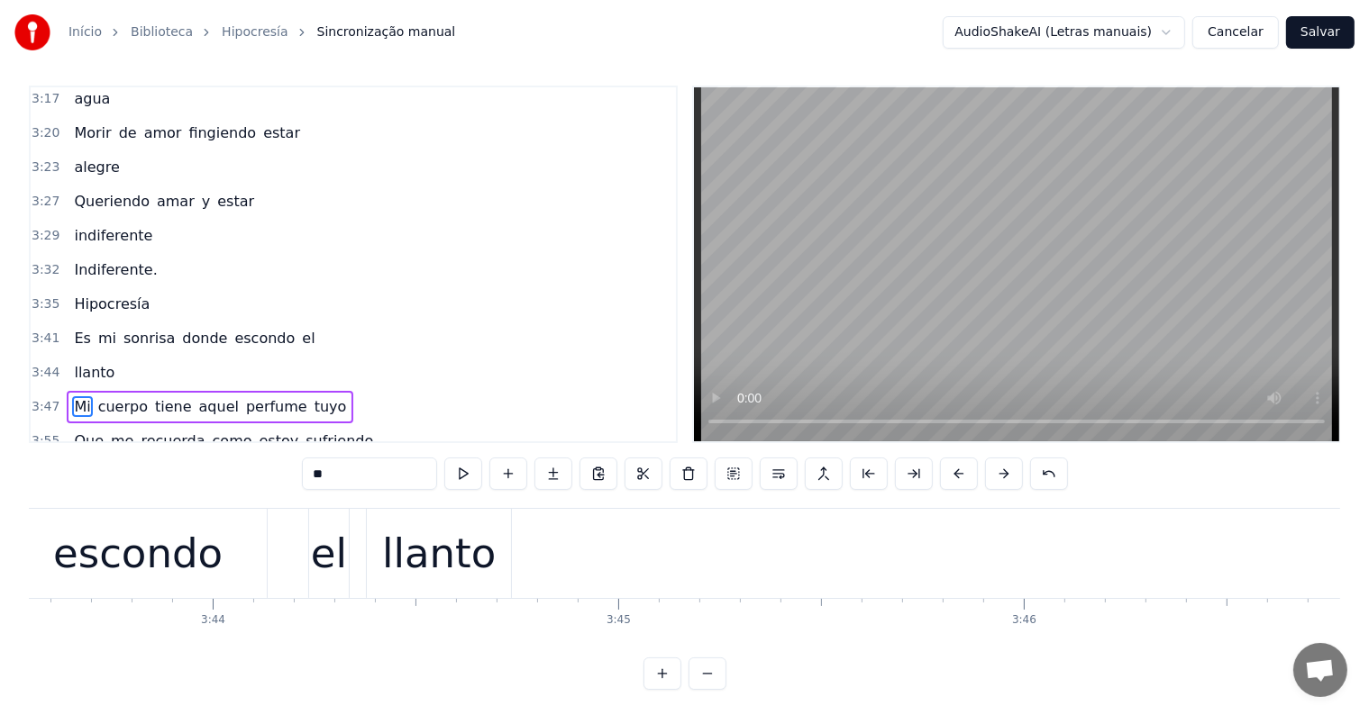
click at [496, 557] on div "llanto" at bounding box center [439, 553] width 144 height 89
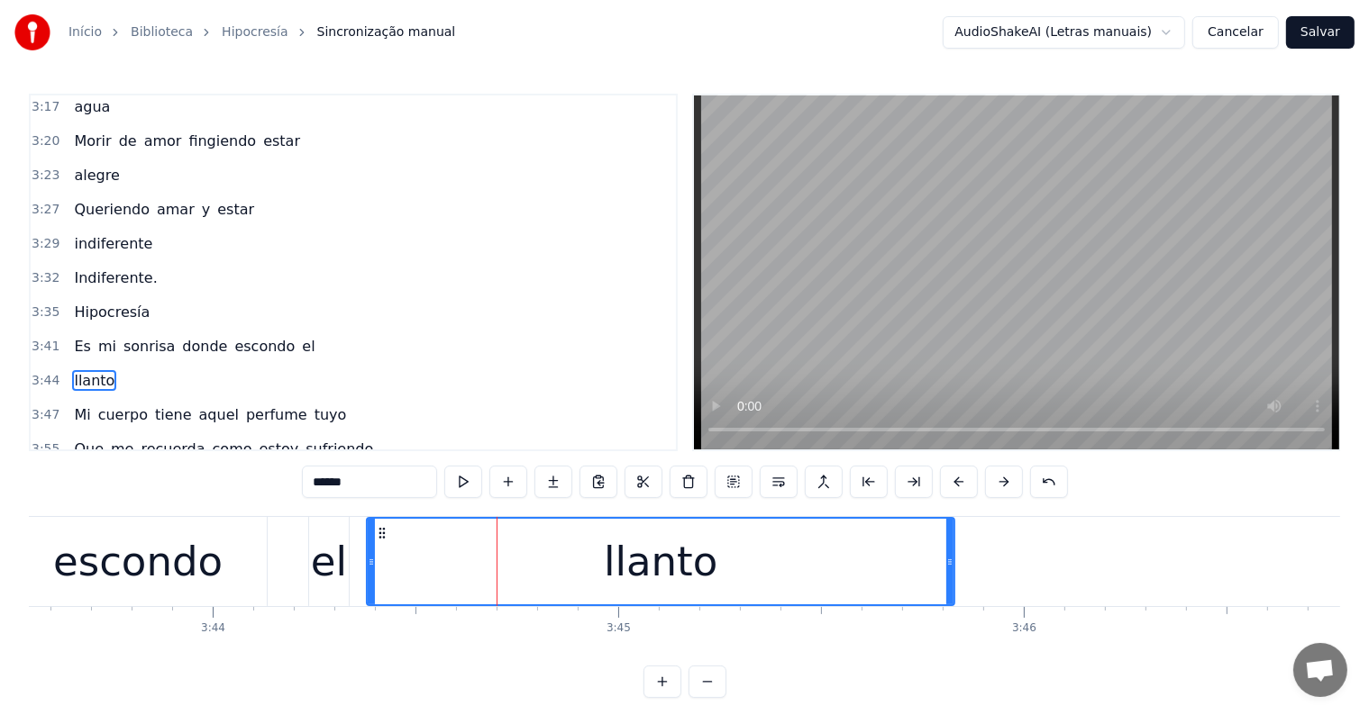
drag, startPoint x: 505, startPoint y: 559, endPoint x: 948, endPoint y: 568, distance: 443.4
click at [948, 568] on icon at bounding box center [949, 562] width 7 height 14
click at [240, 567] on div "escondo" at bounding box center [138, 561] width 259 height 89
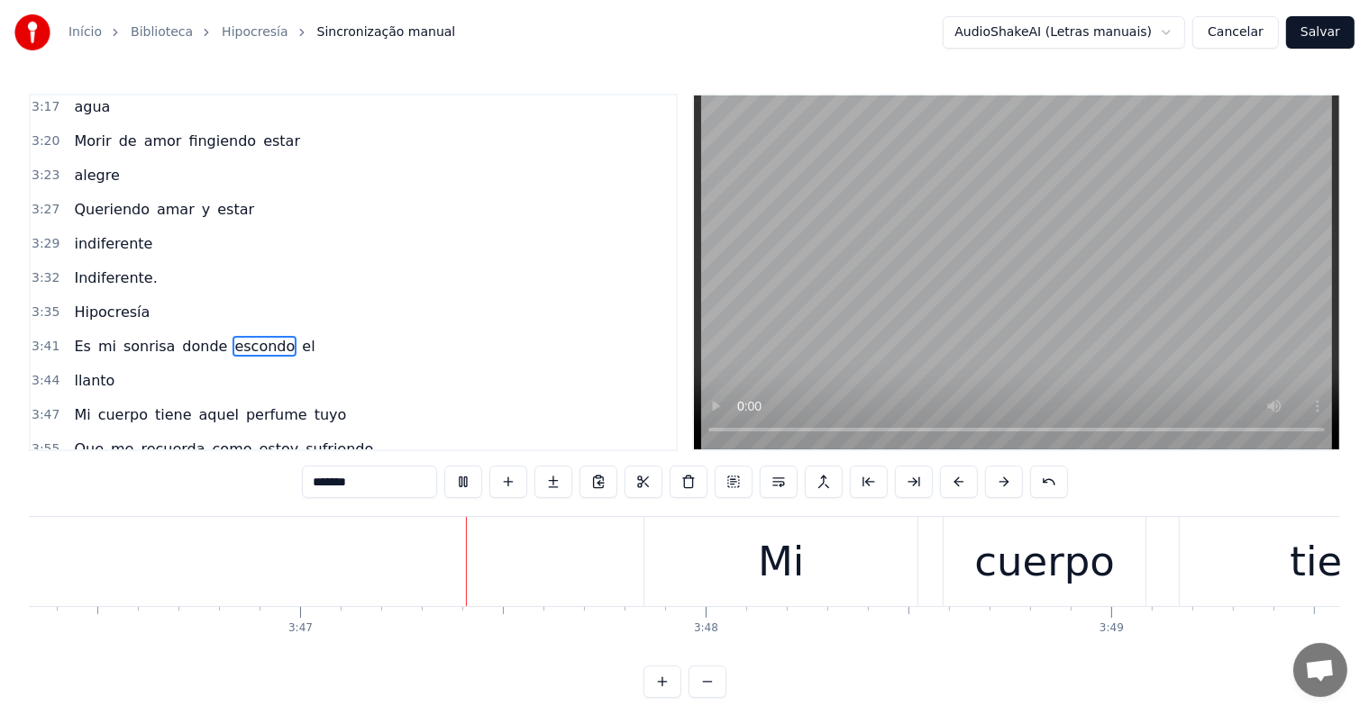
scroll to position [0, 91829]
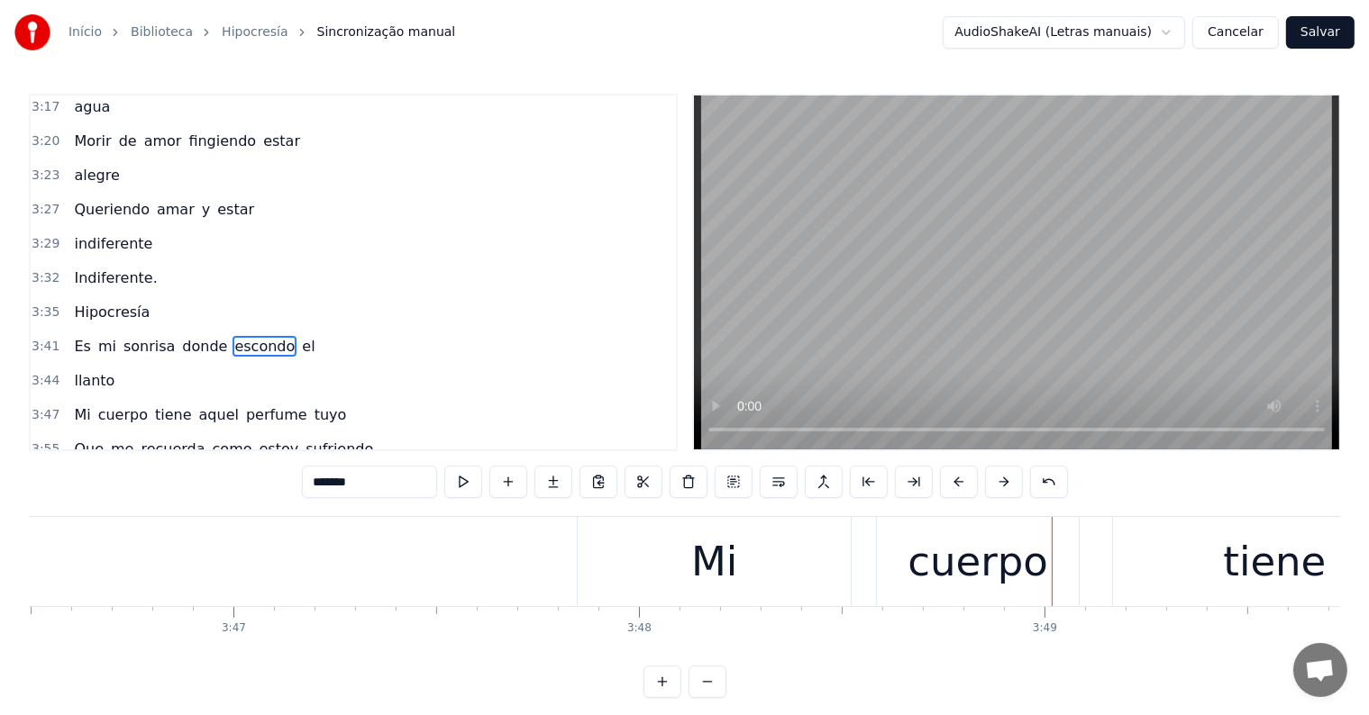
click at [802, 566] on div "Mi" at bounding box center [714, 561] width 273 height 89
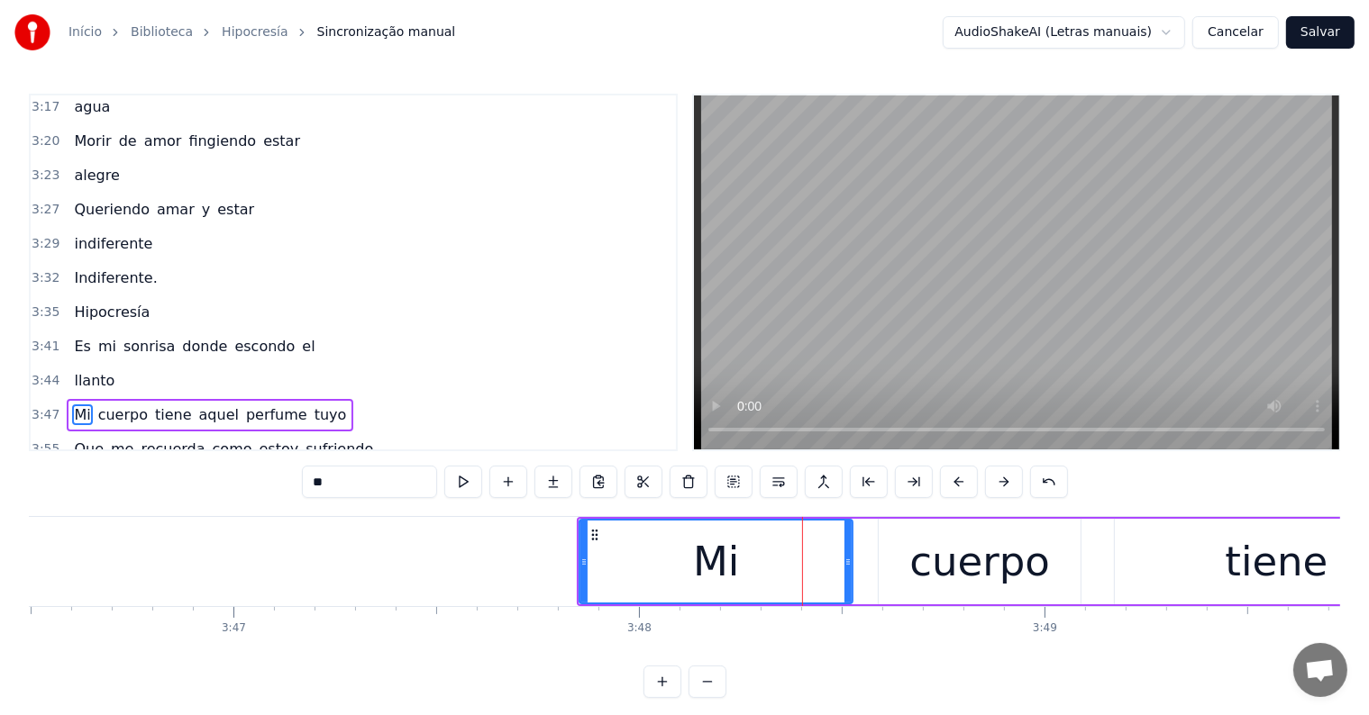
scroll to position [8, 0]
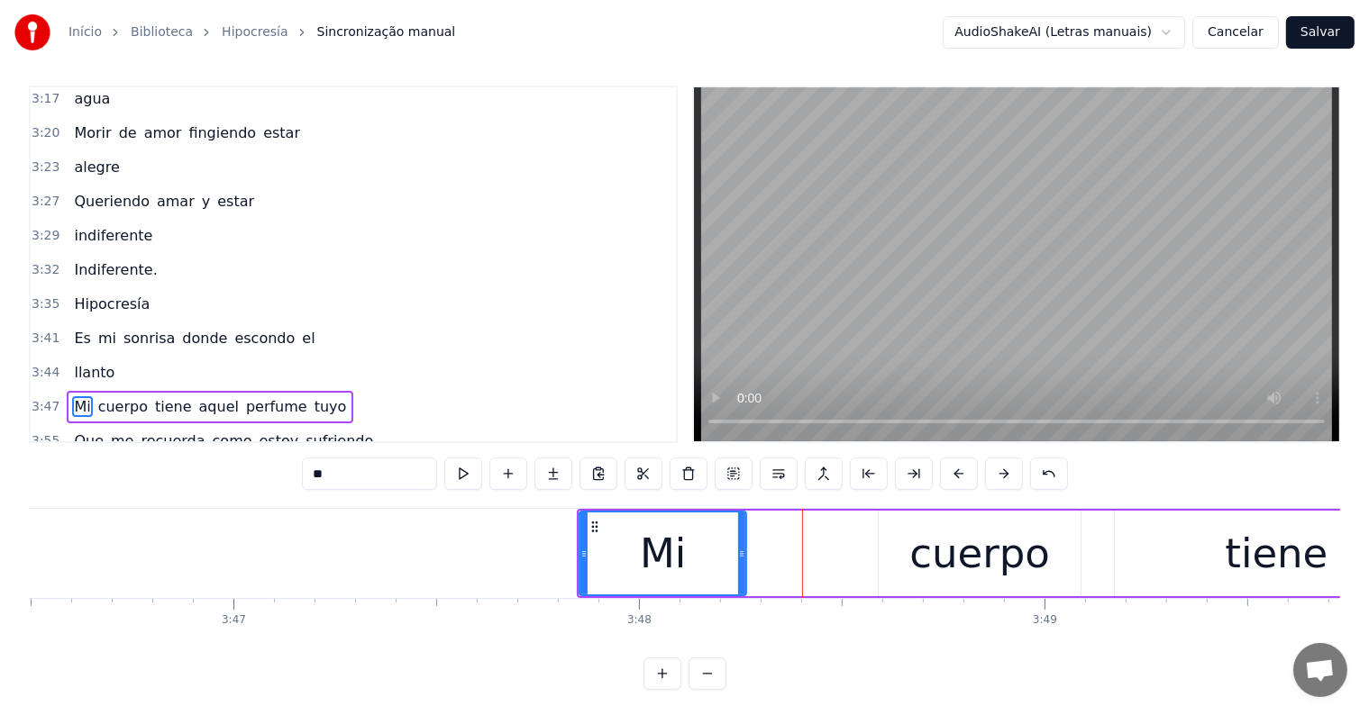
drag, startPoint x: 847, startPoint y: 555, endPoint x: 741, endPoint y: 555, distance: 106.3
click at [741, 555] on icon at bounding box center [741, 554] width 7 height 14
click at [910, 555] on div "cuerpo" at bounding box center [979, 554] width 202 height 86
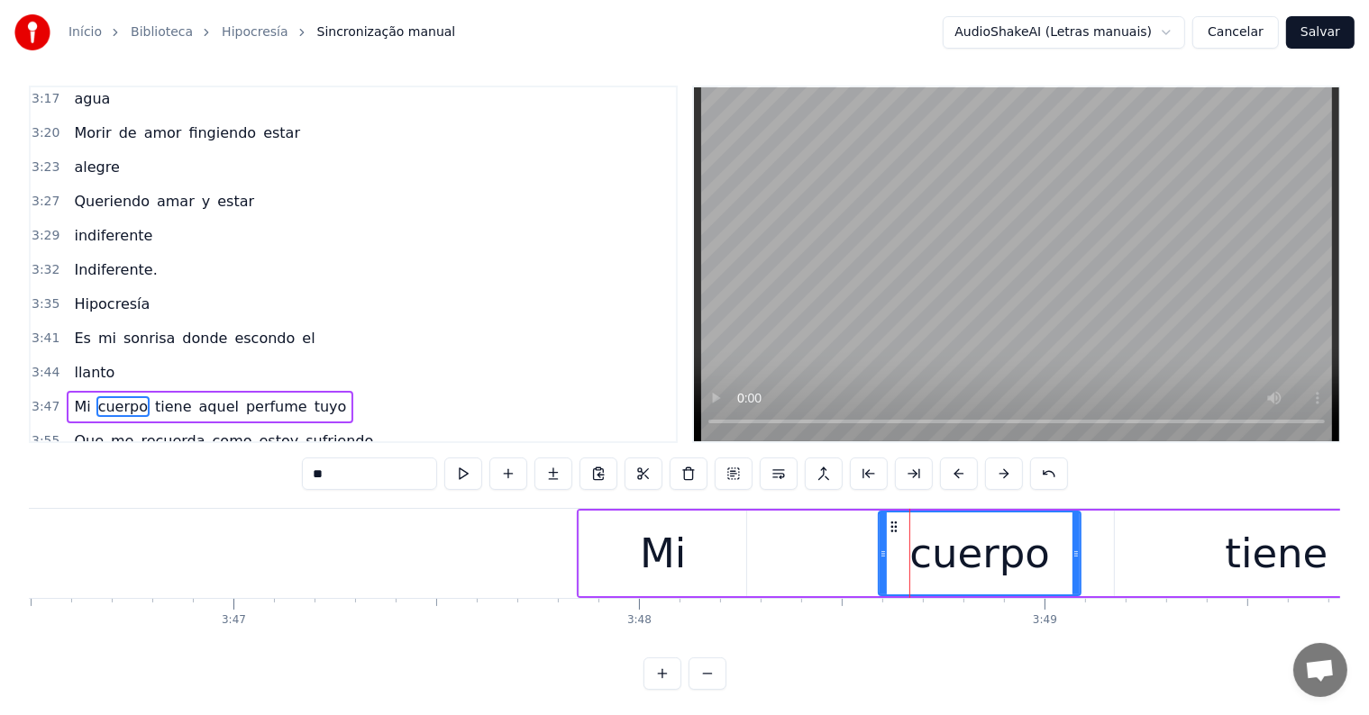
type input "******"
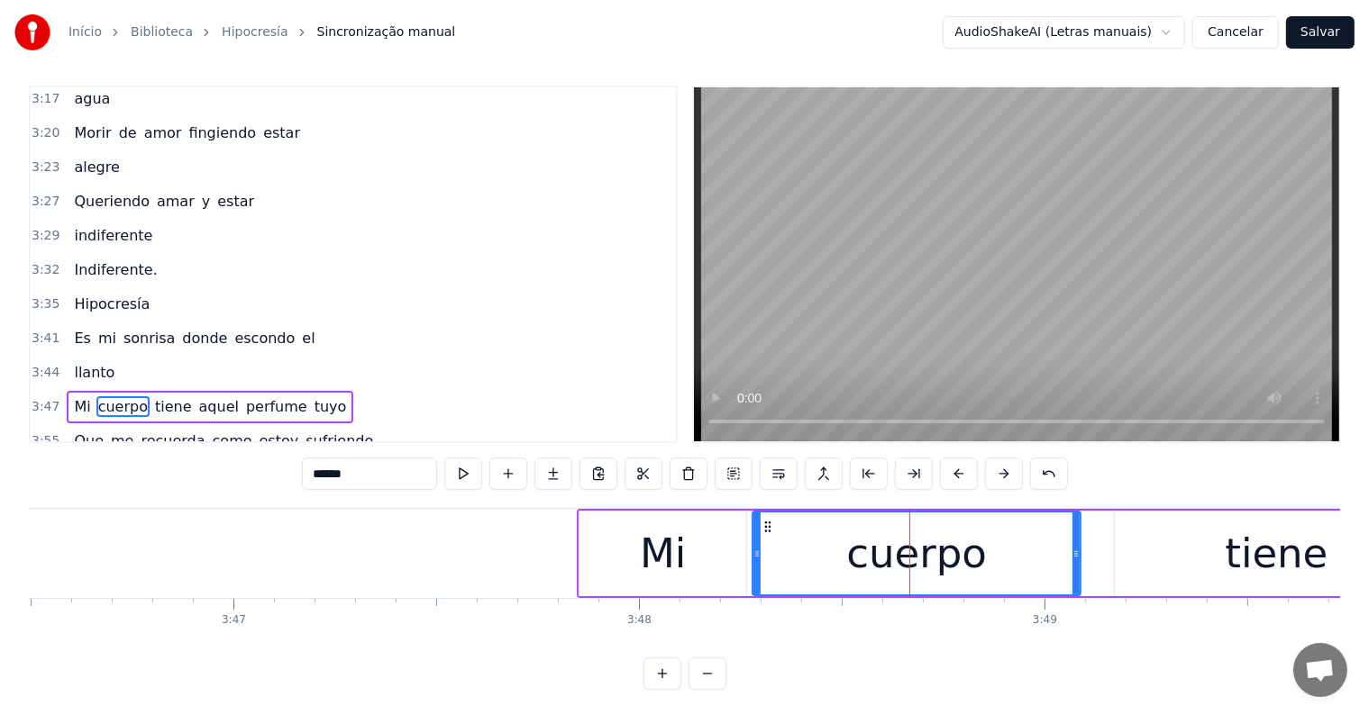
drag, startPoint x: 879, startPoint y: 549, endPoint x: 753, endPoint y: 558, distance: 126.5
click at [753, 558] on icon at bounding box center [756, 554] width 7 height 14
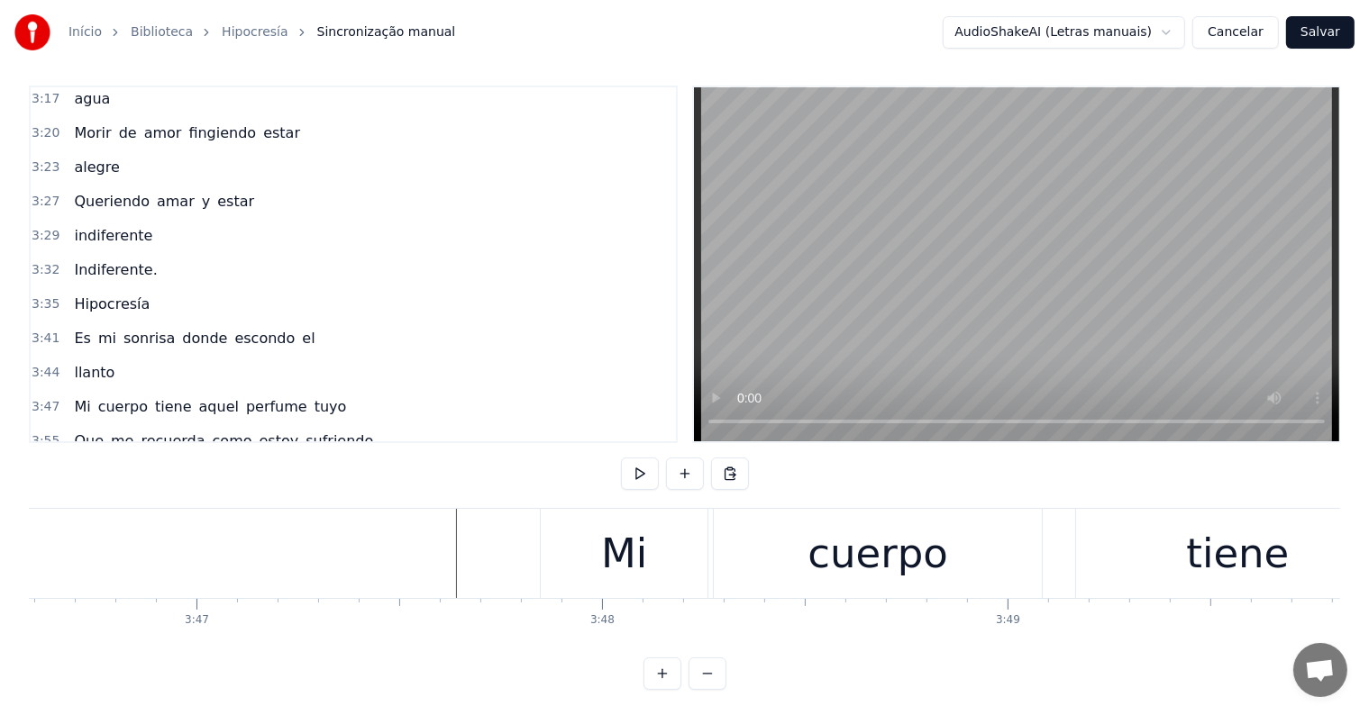
scroll to position [0, 91828]
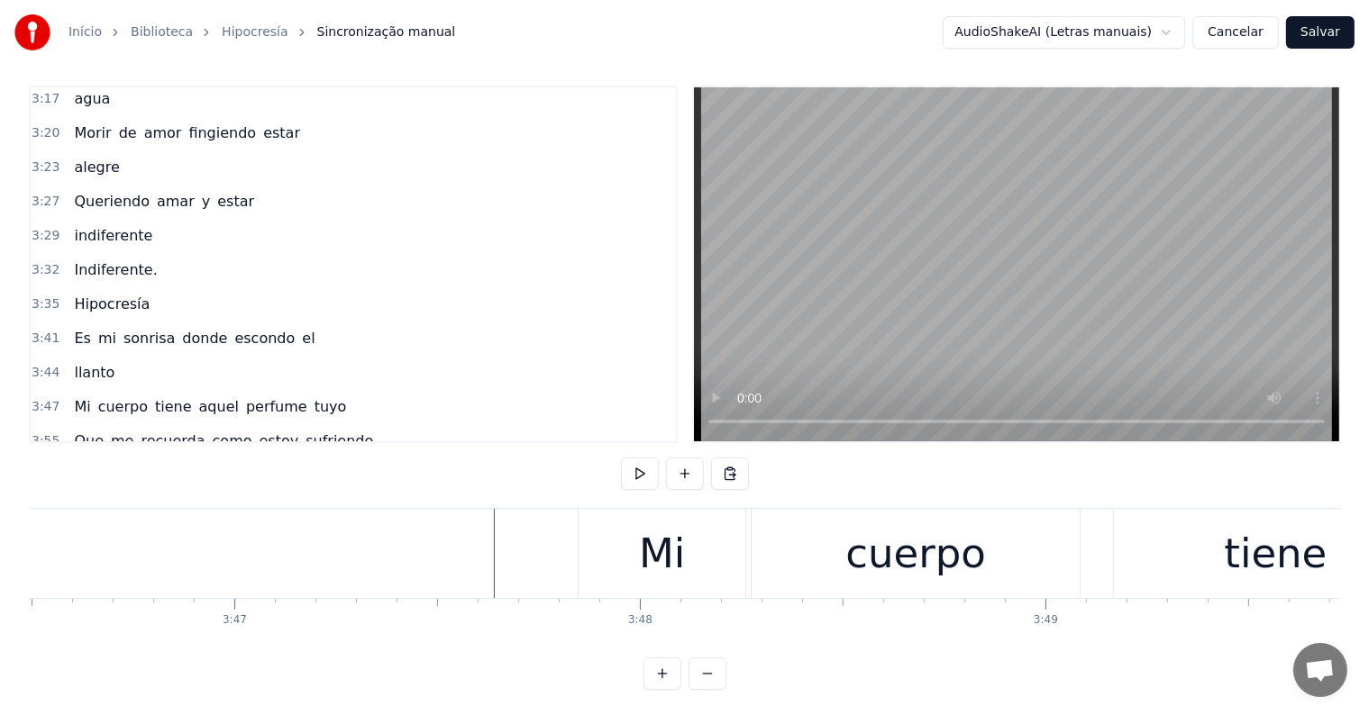
click at [604, 554] on div "Mi" at bounding box center [661, 553] width 167 height 89
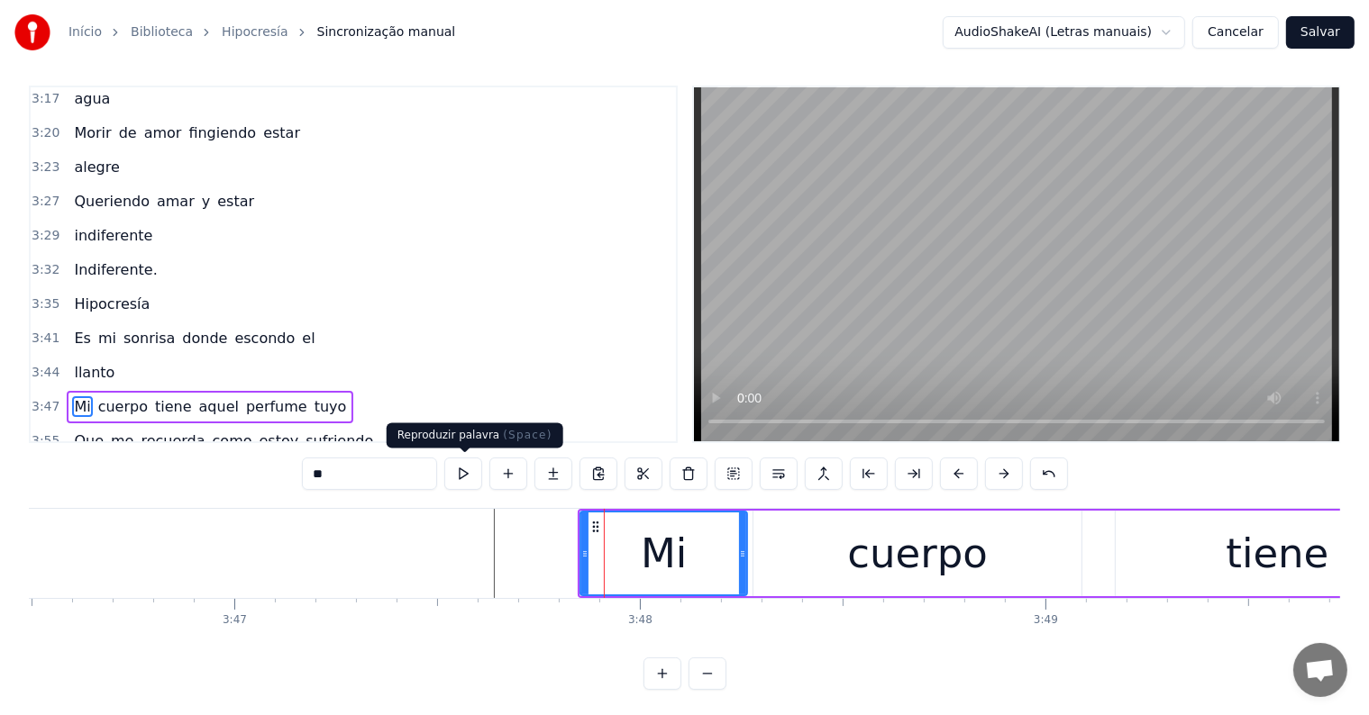
click at [469, 472] on button at bounding box center [463, 474] width 38 height 32
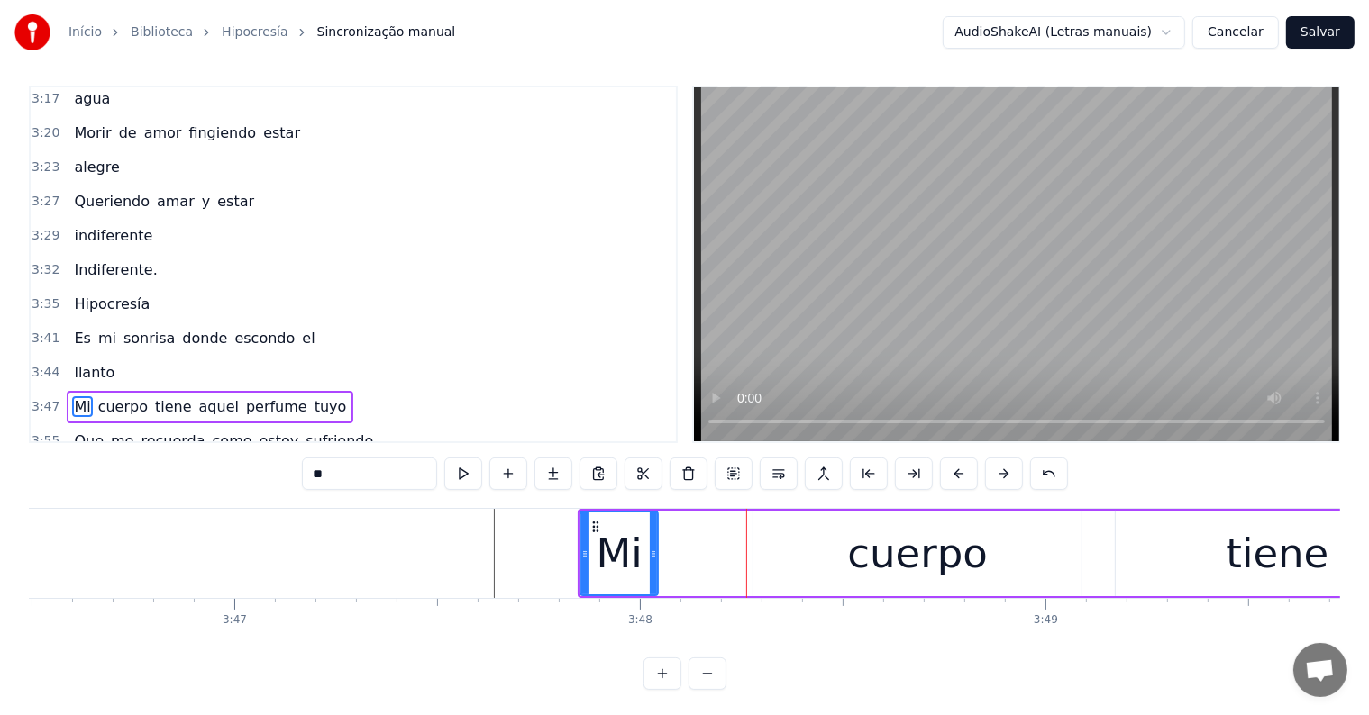
drag, startPoint x: 744, startPoint y: 553, endPoint x: 655, endPoint y: 553, distance: 89.2
click at [655, 553] on icon at bounding box center [653, 554] width 7 height 14
click at [852, 554] on div "cuerpo" at bounding box center [917, 554] width 328 height 86
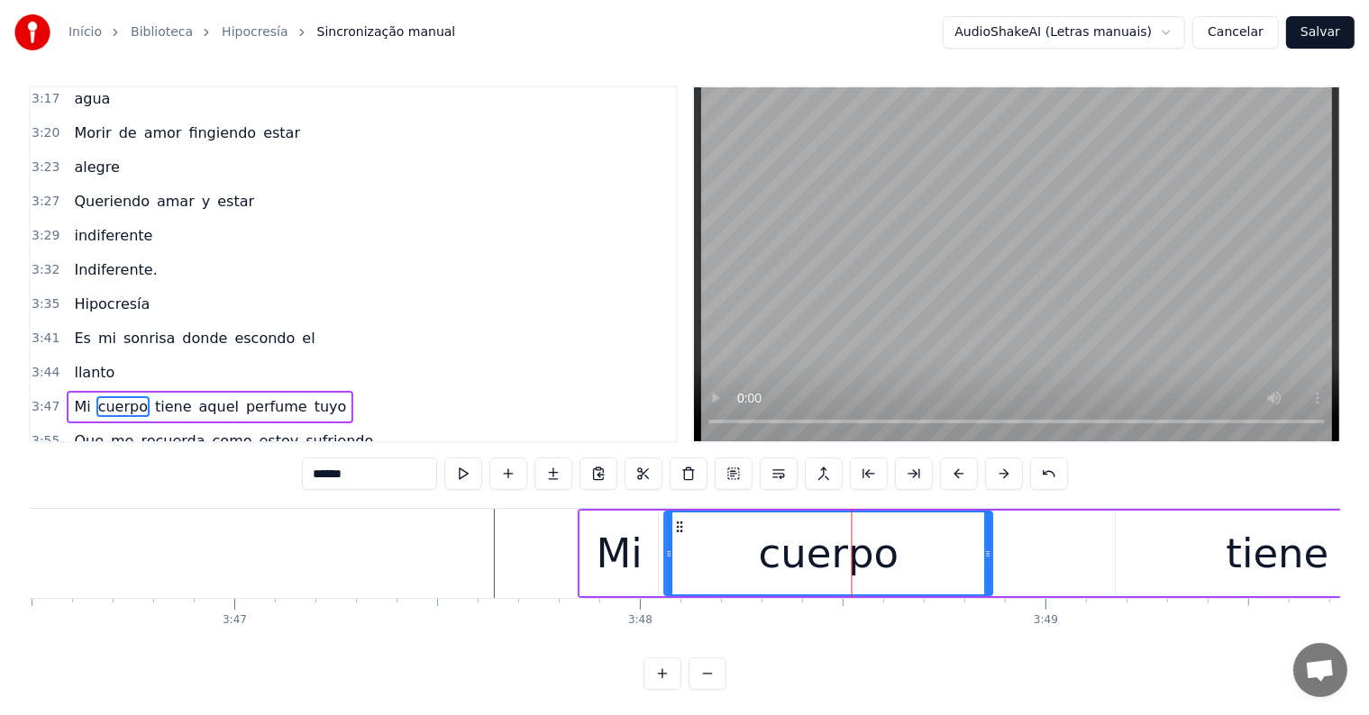
drag, startPoint x: 767, startPoint y: 523, endPoint x: 678, endPoint y: 533, distance: 89.8
click at [678, 533] on div "cuerpo" at bounding box center [829, 554] width 326 height 82
drag, startPoint x: 984, startPoint y: 553, endPoint x: 860, endPoint y: 555, distance: 124.3
click at [860, 555] on icon at bounding box center [863, 554] width 7 height 14
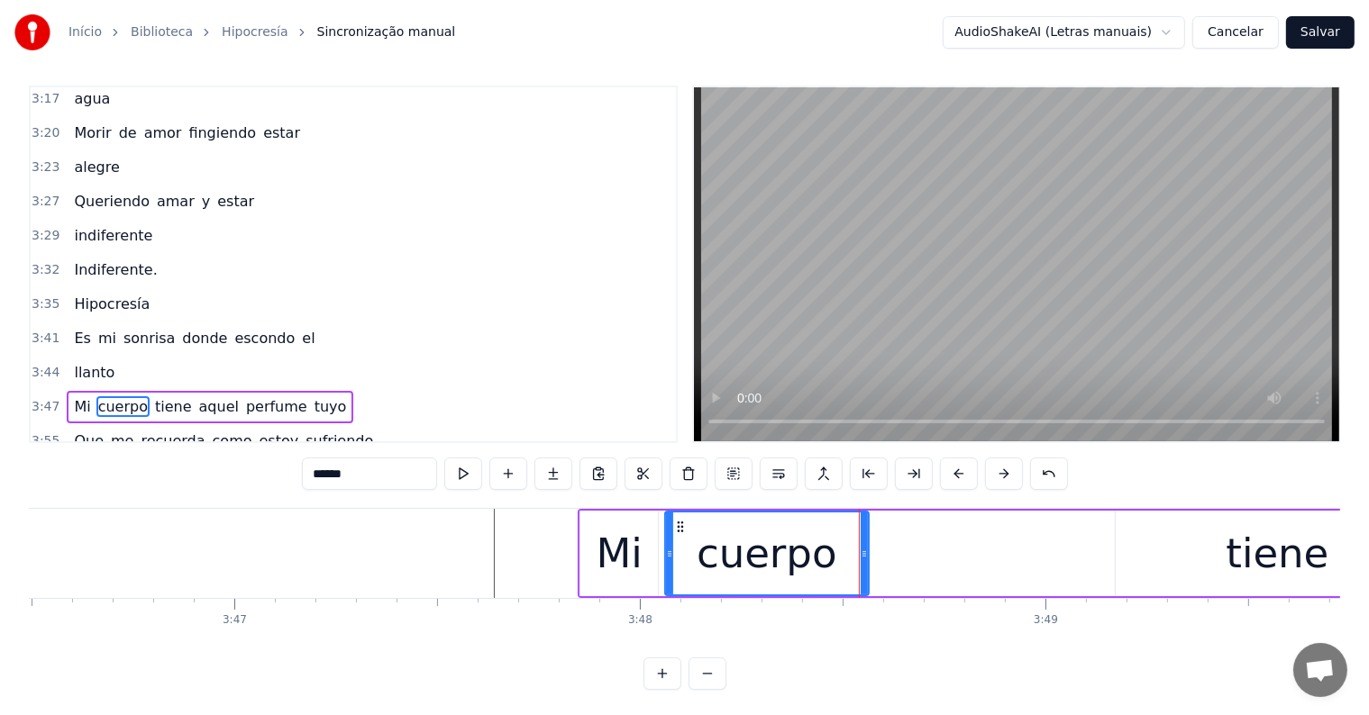
click at [1186, 559] on div "tiene" at bounding box center [1276, 554] width 323 height 86
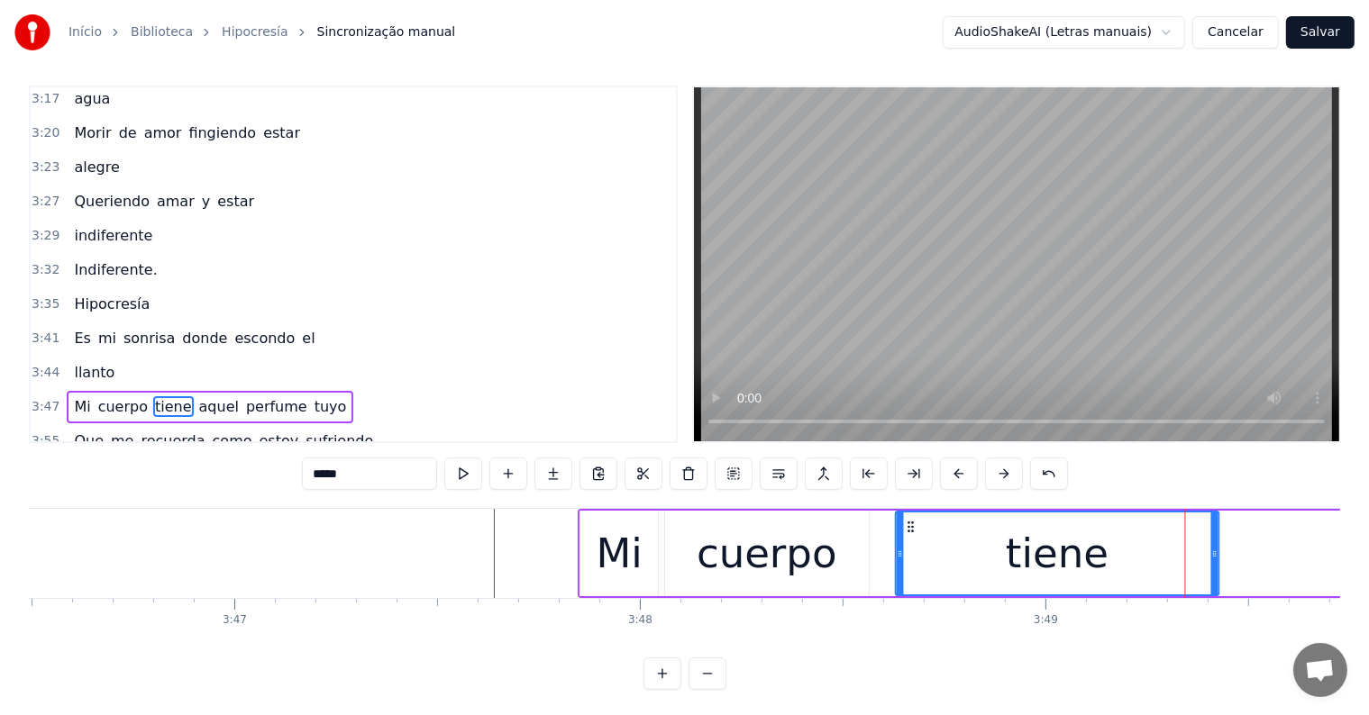
drag, startPoint x: 1128, startPoint y: 525, endPoint x: 908, endPoint y: 541, distance: 220.4
click at [908, 541] on div "tiene" at bounding box center [1057, 554] width 322 height 82
drag, startPoint x: 1211, startPoint y: 550, endPoint x: 1130, endPoint y: 554, distance: 81.2
click at [1130, 554] on icon at bounding box center [1133, 554] width 7 height 14
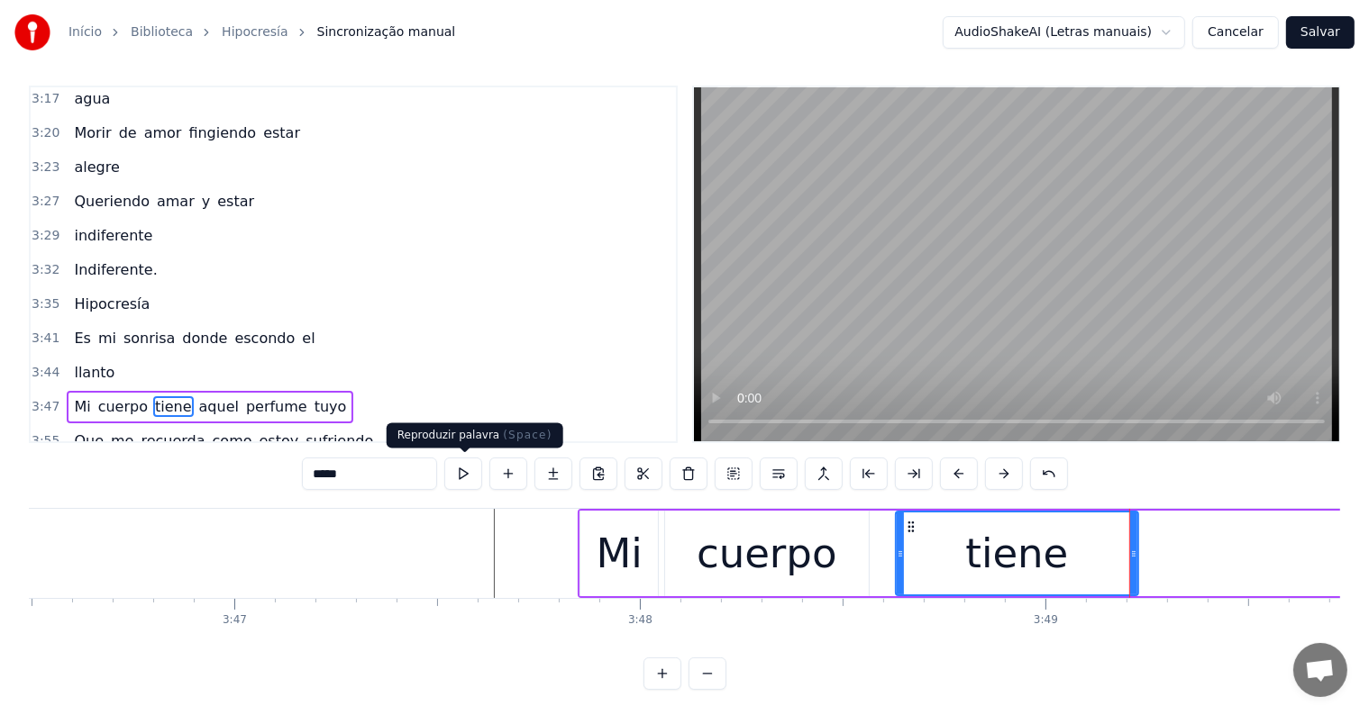
click at [459, 471] on button at bounding box center [463, 474] width 38 height 32
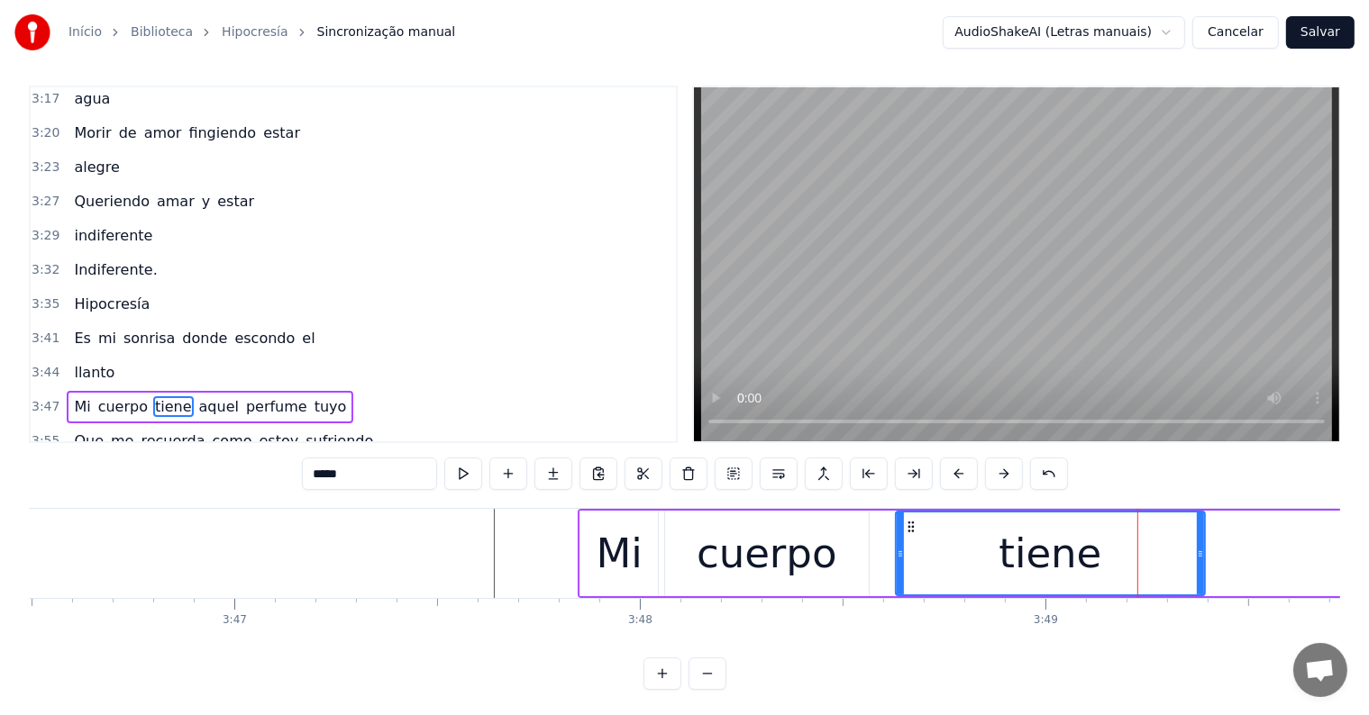
drag, startPoint x: 1141, startPoint y: 551, endPoint x: 1197, endPoint y: 554, distance: 56.8
click at [1197, 554] on icon at bounding box center [1199, 554] width 7 height 14
click at [468, 472] on button at bounding box center [463, 474] width 38 height 32
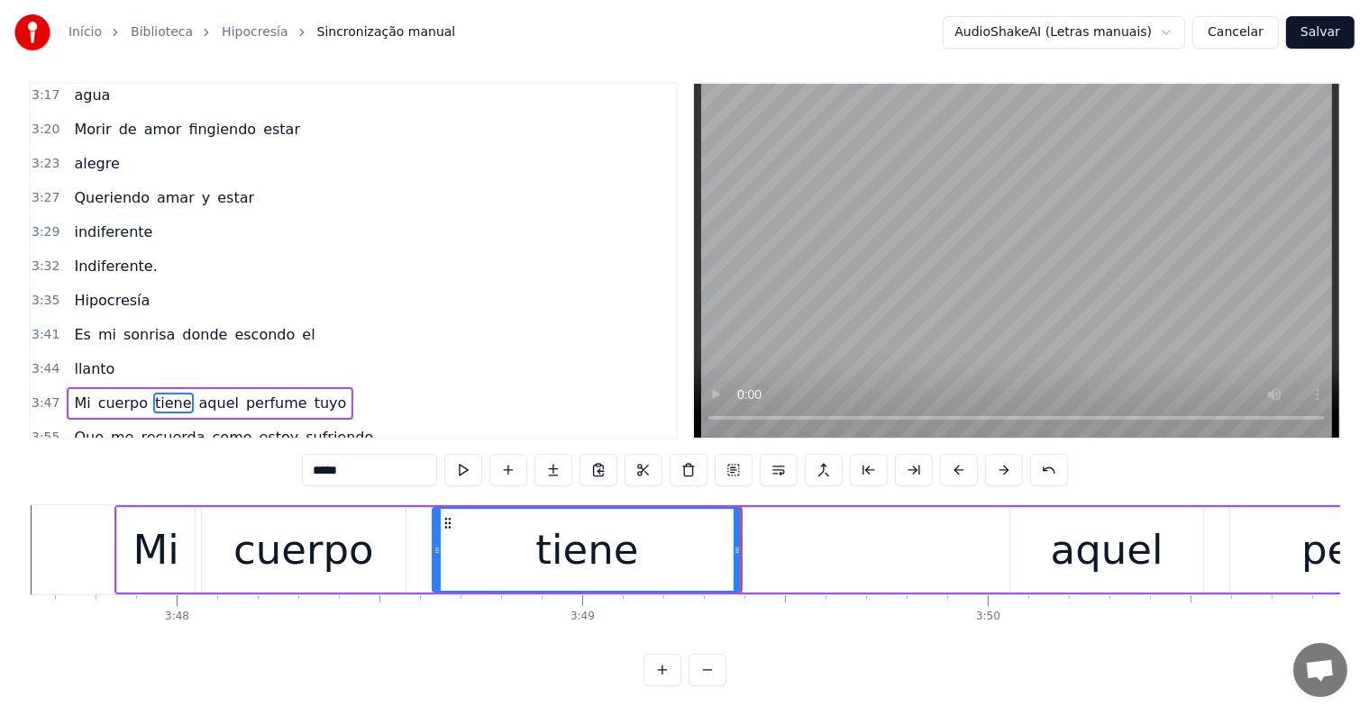
scroll to position [0, 92404]
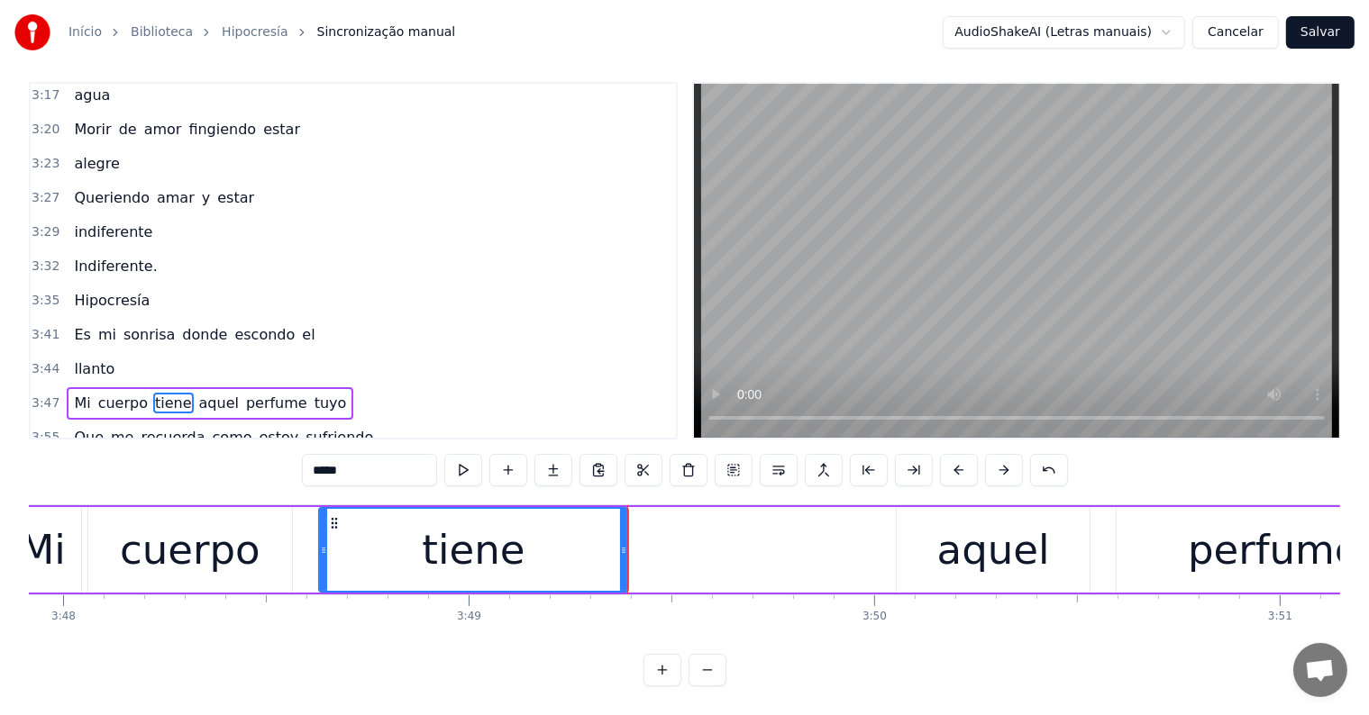
click at [983, 550] on div "aquel" at bounding box center [993, 550] width 113 height 61
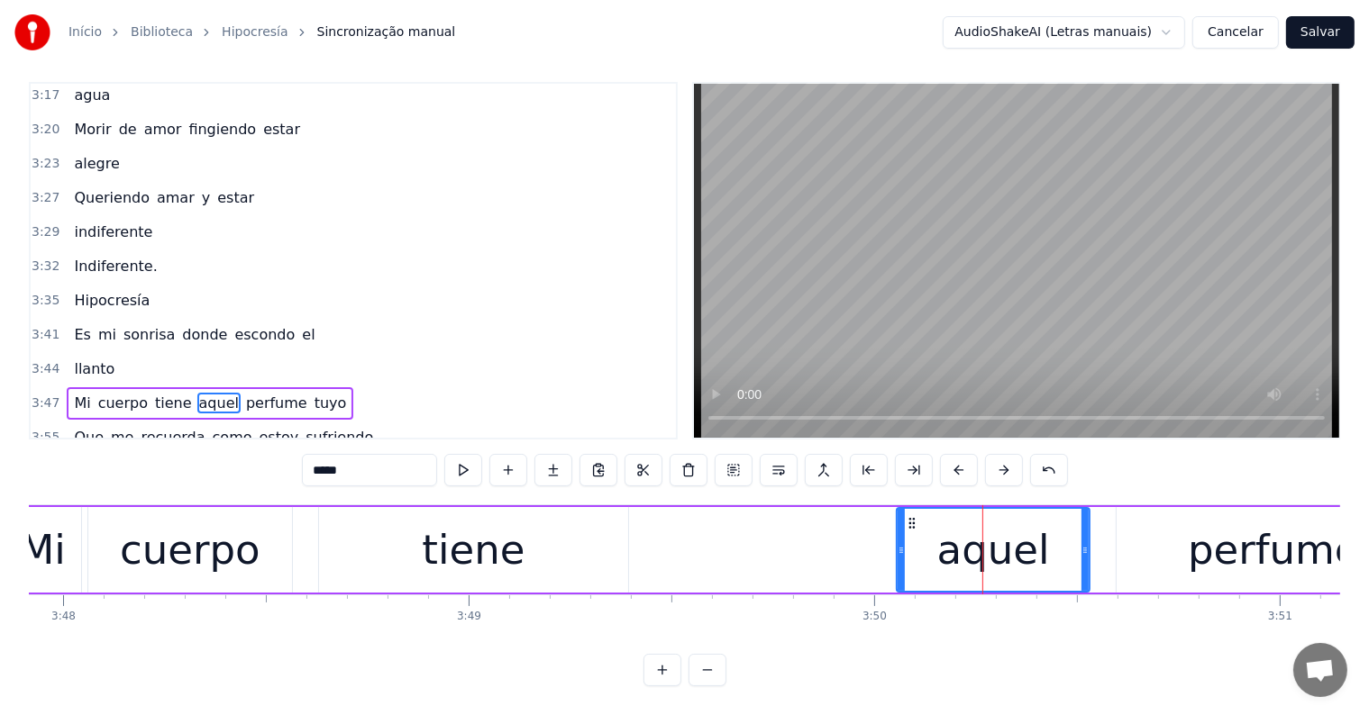
scroll to position [8, 0]
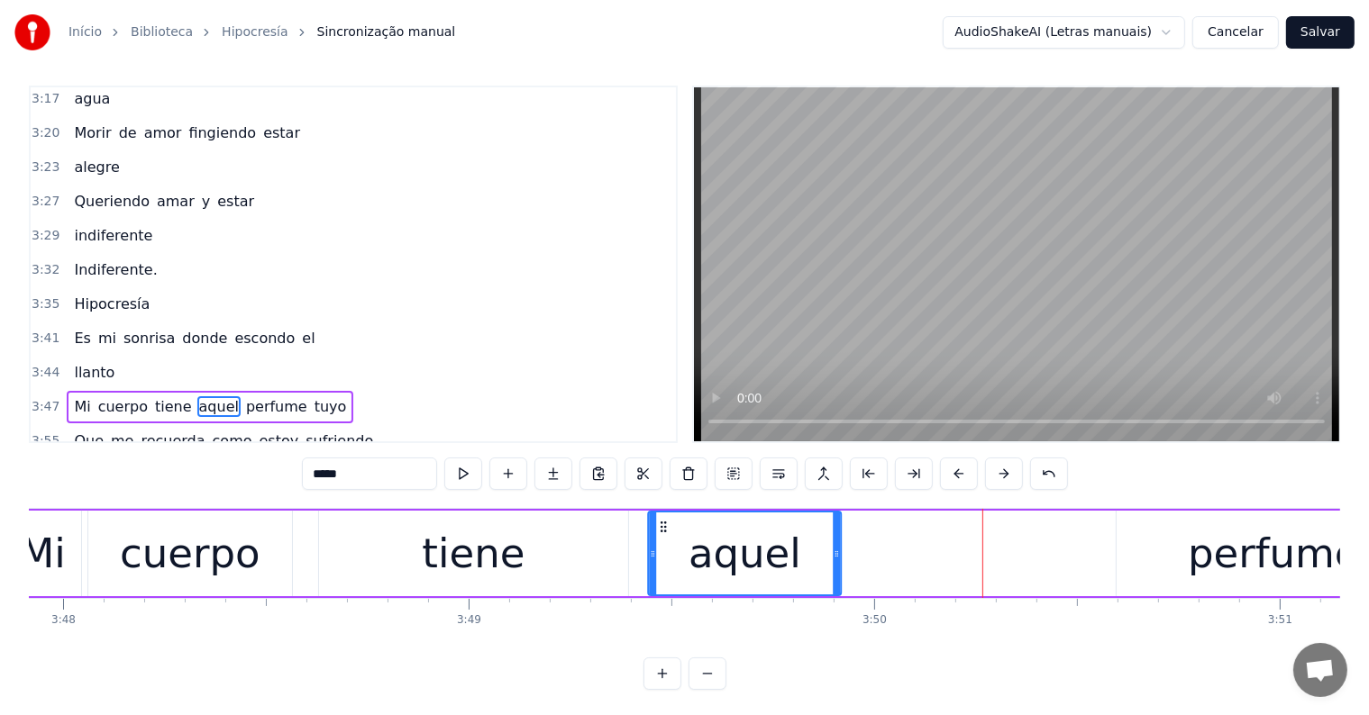
drag, startPoint x: 910, startPoint y: 525, endPoint x: 662, endPoint y: 552, distance: 249.2
click at [662, 552] on div "aquel" at bounding box center [745, 554] width 191 height 82
drag, startPoint x: 837, startPoint y: 550, endPoint x: 861, endPoint y: 550, distance: 24.3
click at [861, 550] on icon at bounding box center [861, 554] width 7 height 14
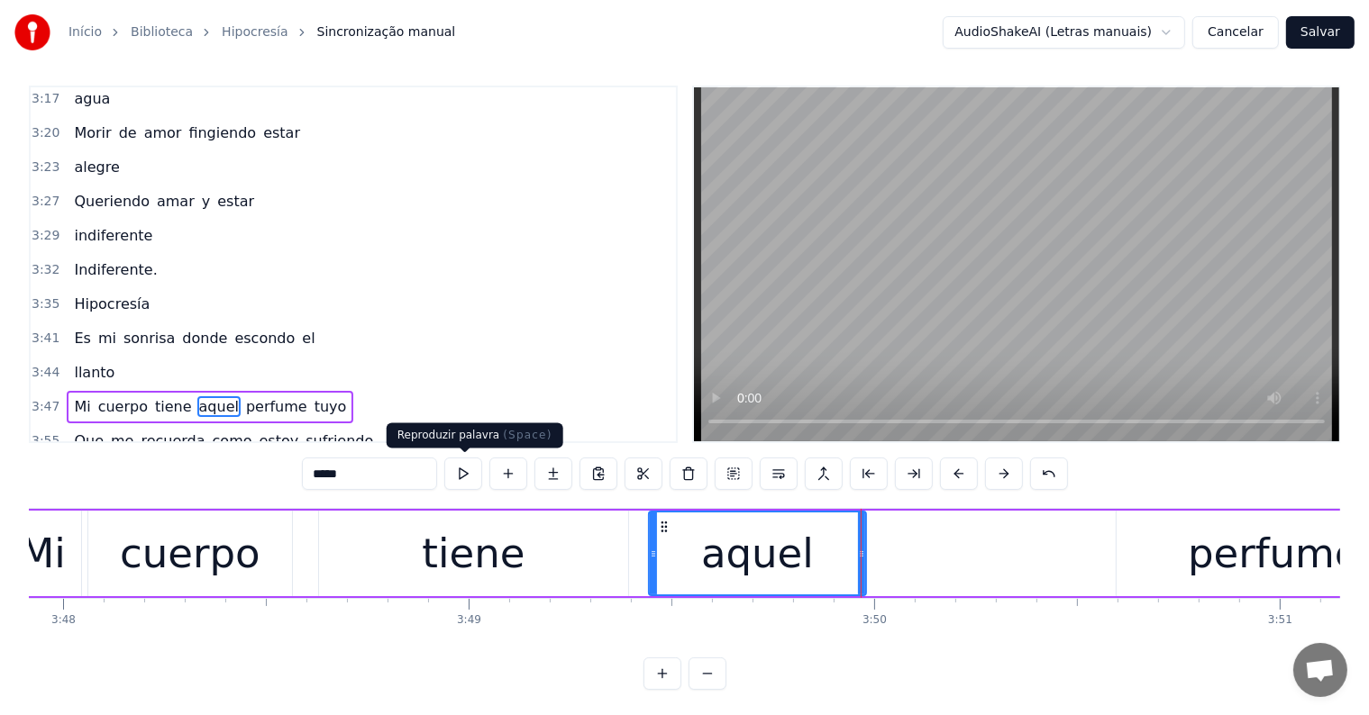
click at [468, 475] on button at bounding box center [463, 474] width 38 height 32
click at [1174, 568] on div "perfume" at bounding box center [1273, 554] width 315 height 86
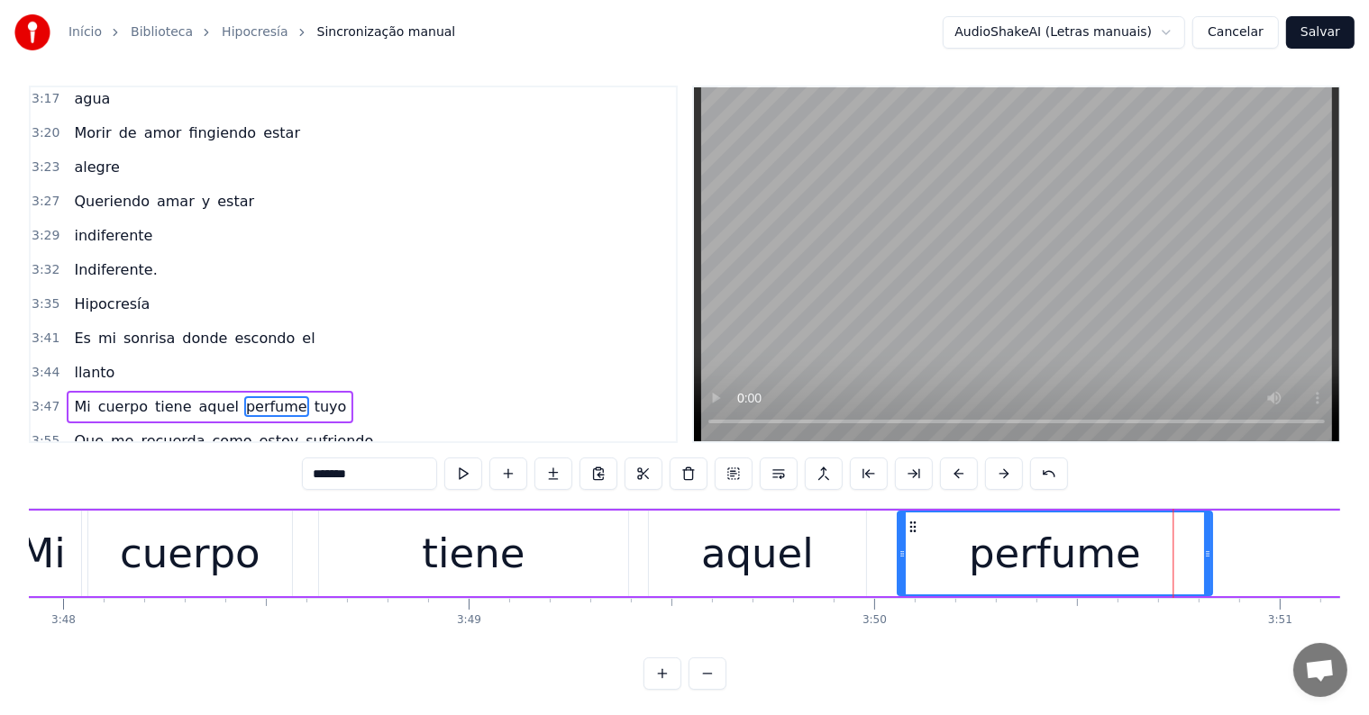
drag, startPoint x: 1129, startPoint y: 522, endPoint x: 911, endPoint y: 555, distance: 220.6
click at [911, 555] on div "perfume" at bounding box center [1055, 554] width 314 height 82
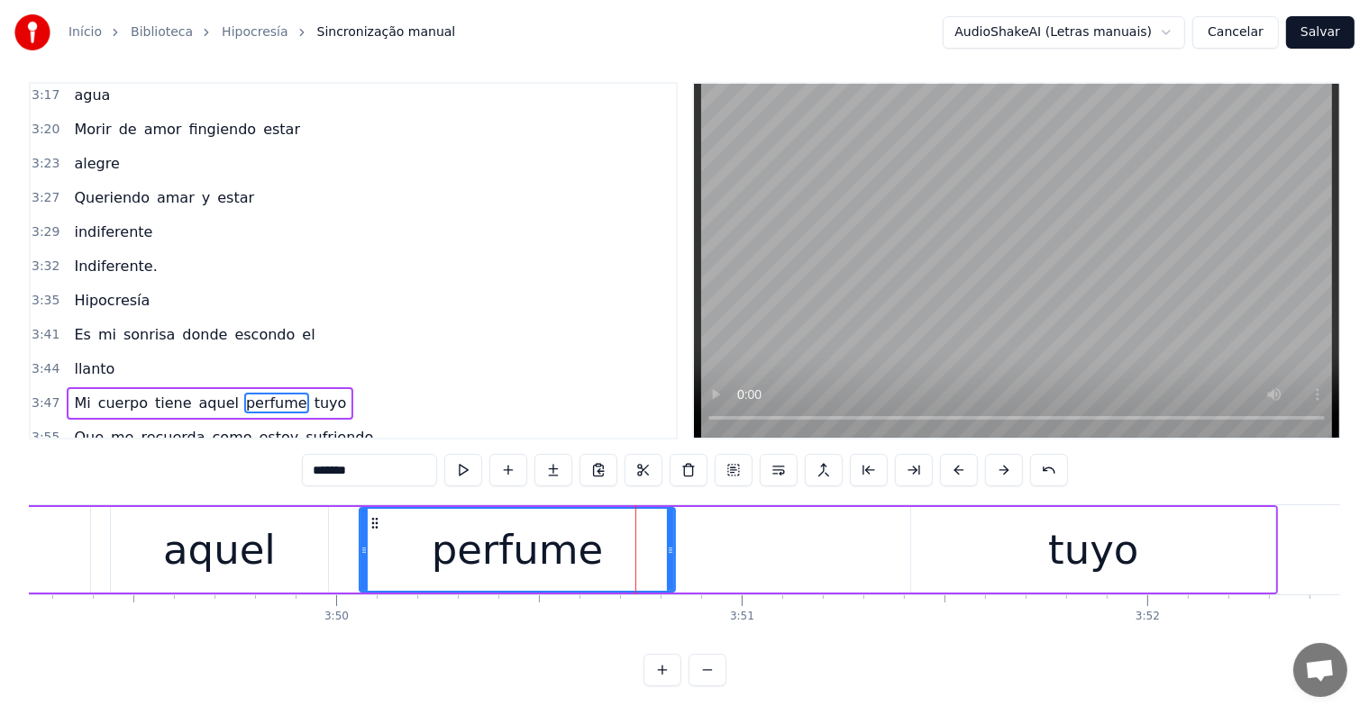
scroll to position [0, 92981]
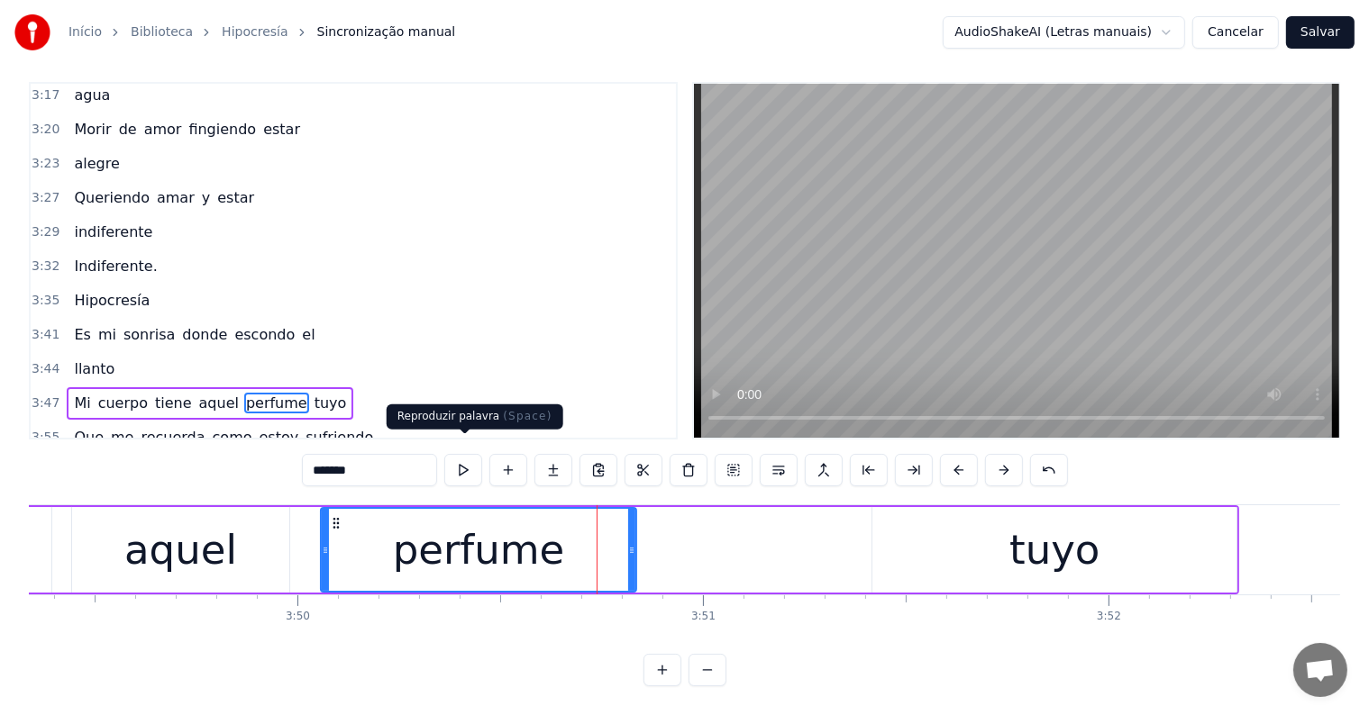
click at [458, 454] on button at bounding box center [463, 470] width 38 height 32
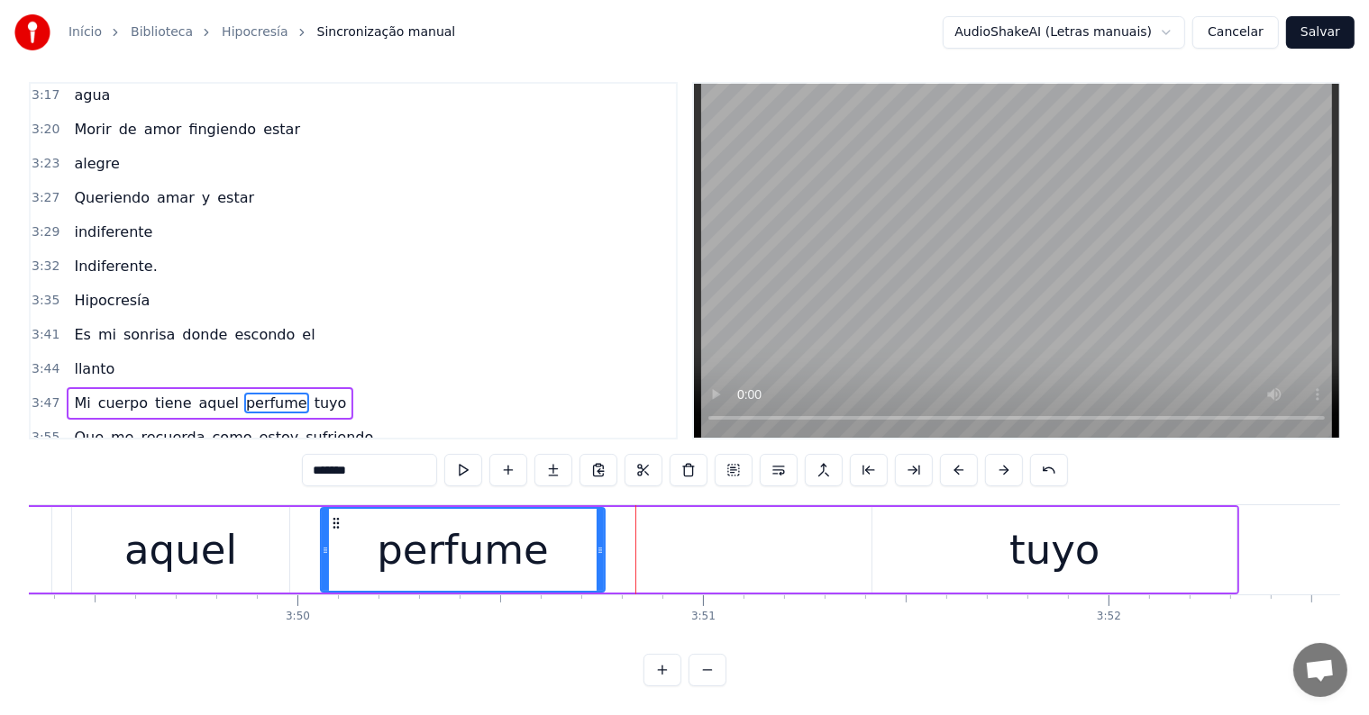
drag, startPoint x: 631, startPoint y: 532, endPoint x: 600, endPoint y: 532, distance: 30.6
click at [600, 543] on icon at bounding box center [599, 550] width 7 height 14
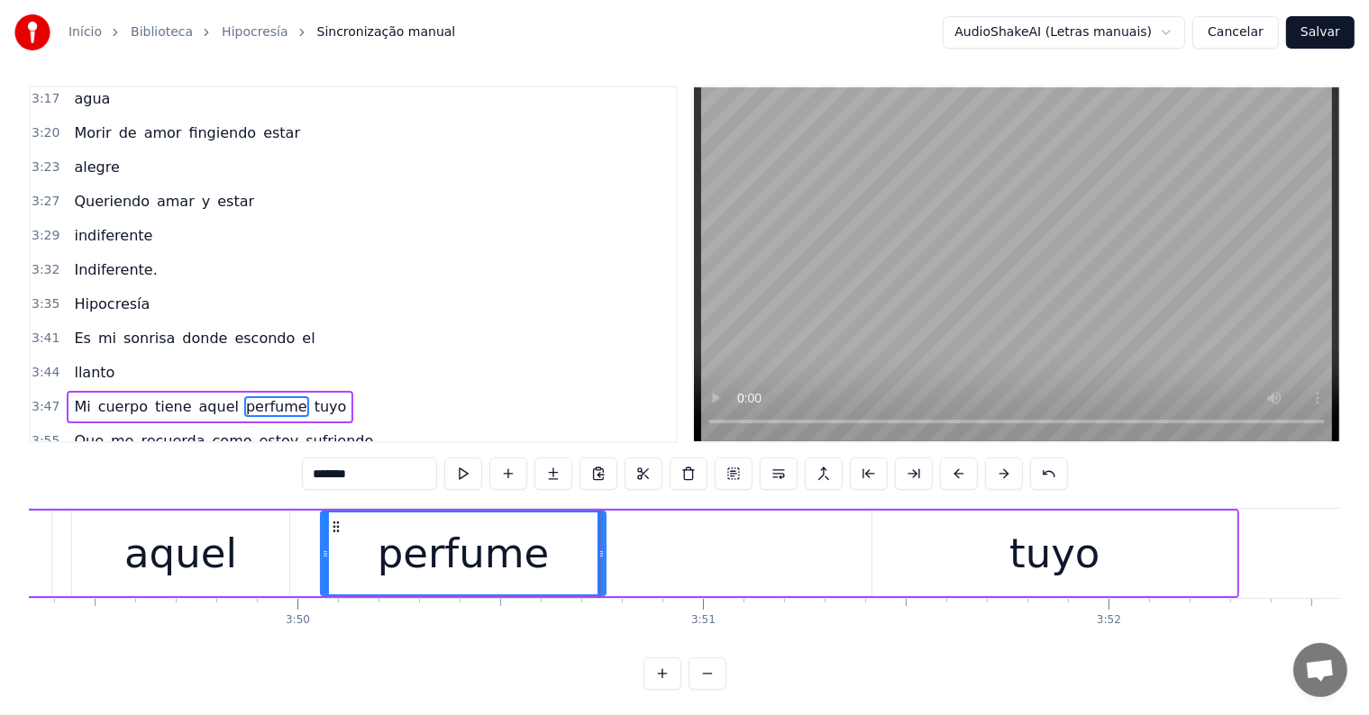
click at [922, 559] on div "tuyo" at bounding box center [1054, 554] width 364 height 86
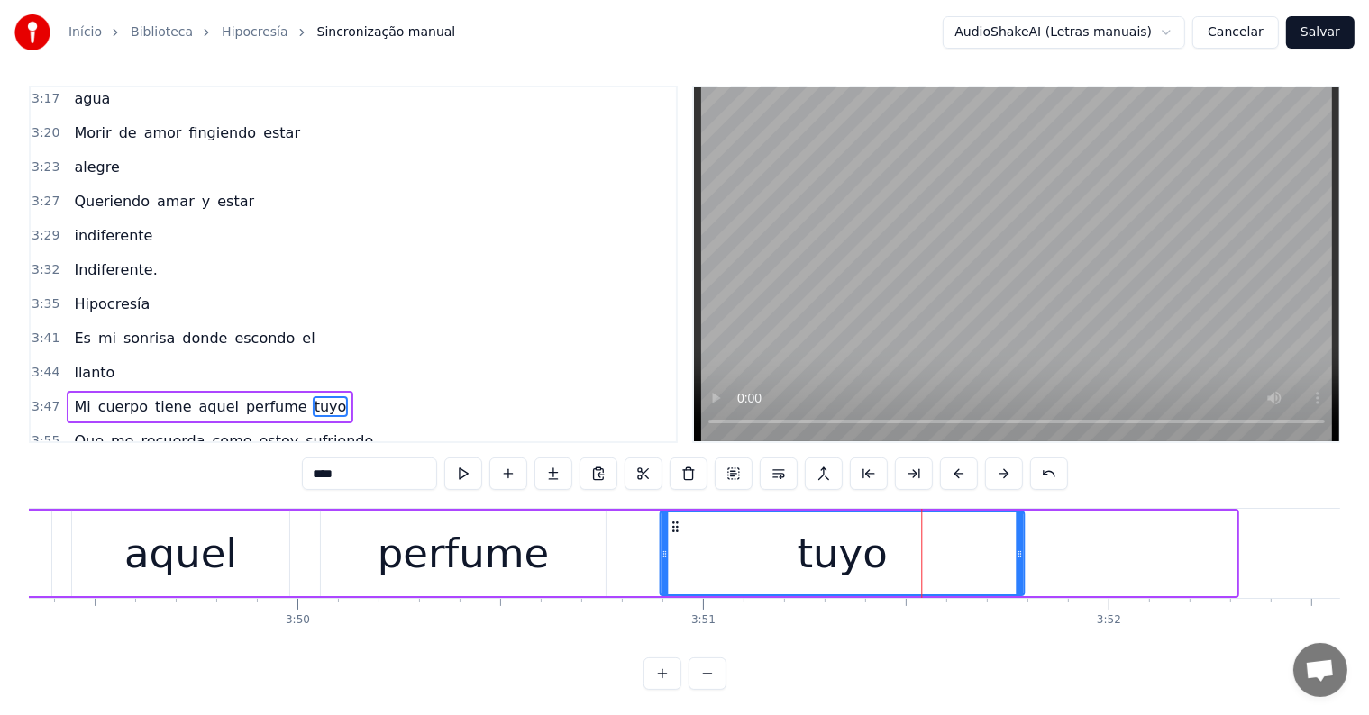
drag, startPoint x: 887, startPoint y: 522, endPoint x: 674, endPoint y: 536, distance: 213.1
click at [674, 536] on div "tuyo" at bounding box center [841, 554] width 362 height 82
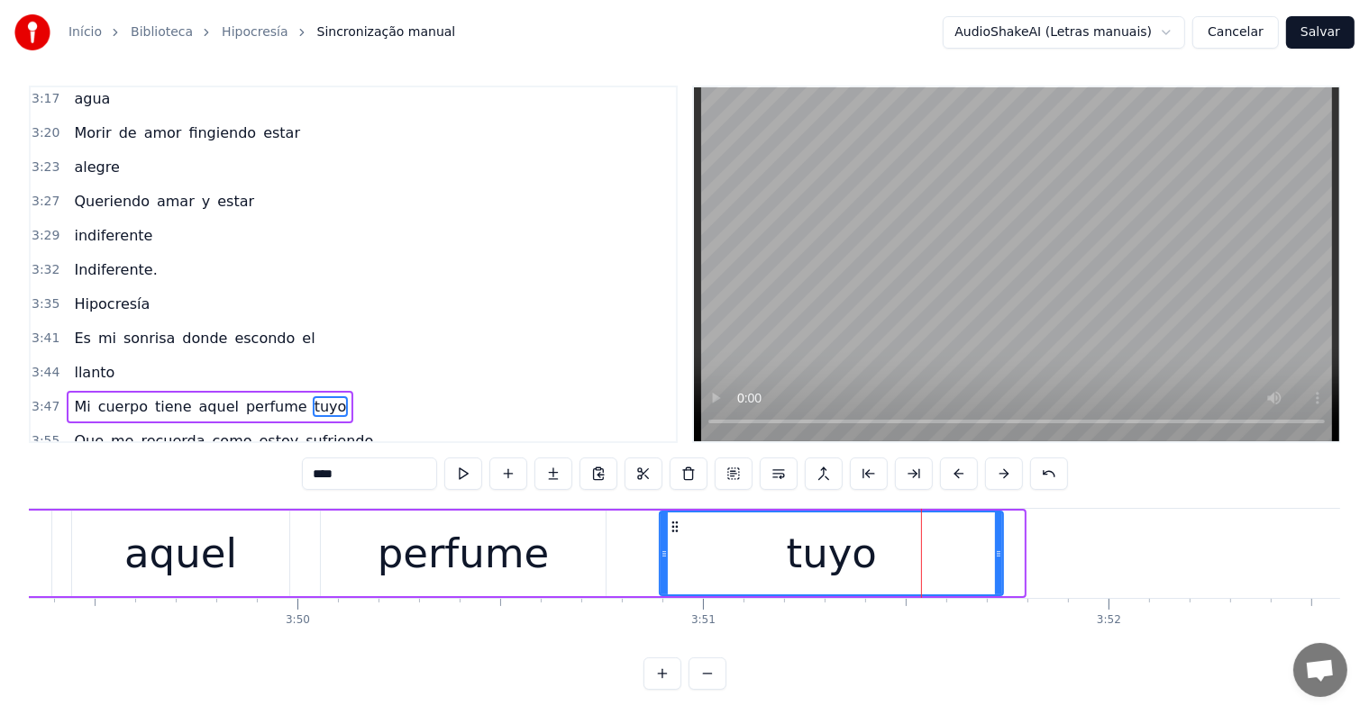
drag, startPoint x: 1015, startPoint y: 551, endPoint x: 995, endPoint y: 551, distance: 20.7
click at [995, 551] on icon at bounding box center [998, 554] width 7 height 14
click at [73, 396] on span "Mi" at bounding box center [82, 406] width 20 height 21
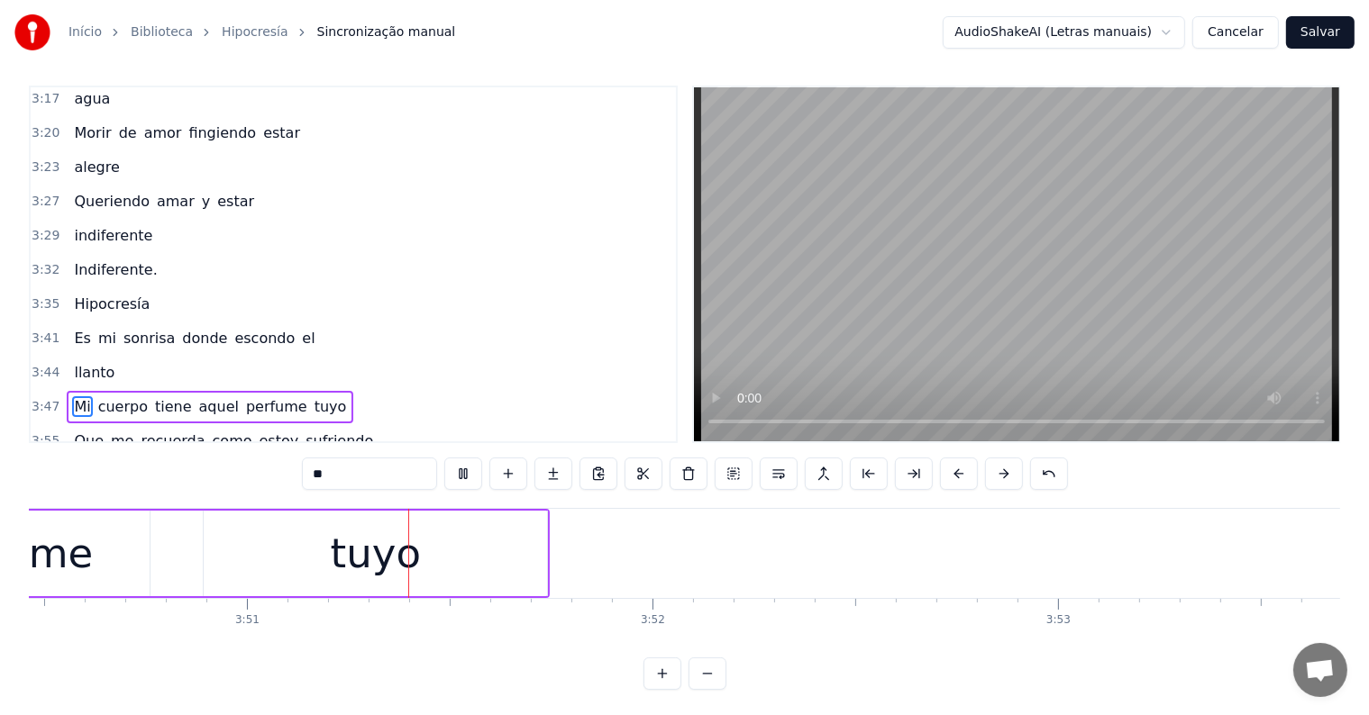
scroll to position [0, 93444]
click at [432, 553] on div "tuyo" at bounding box center [367, 554] width 343 height 86
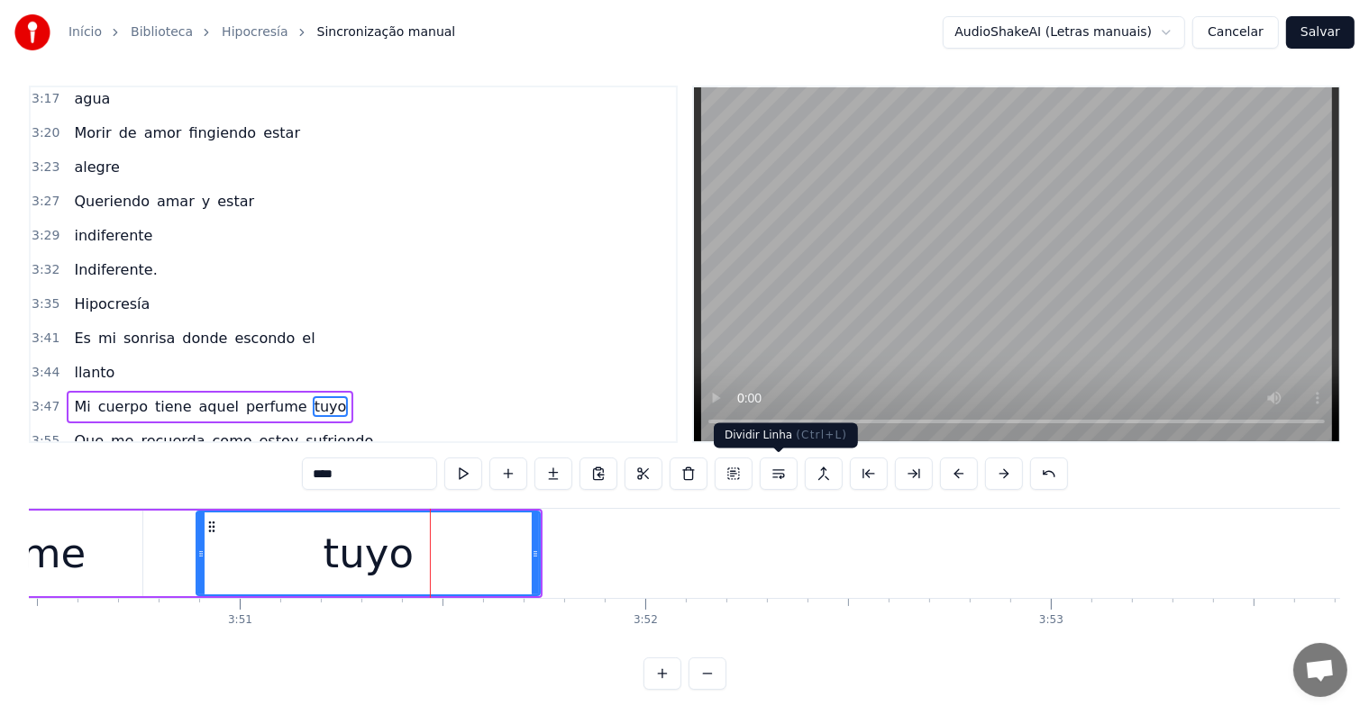
click at [775, 472] on button at bounding box center [779, 474] width 38 height 32
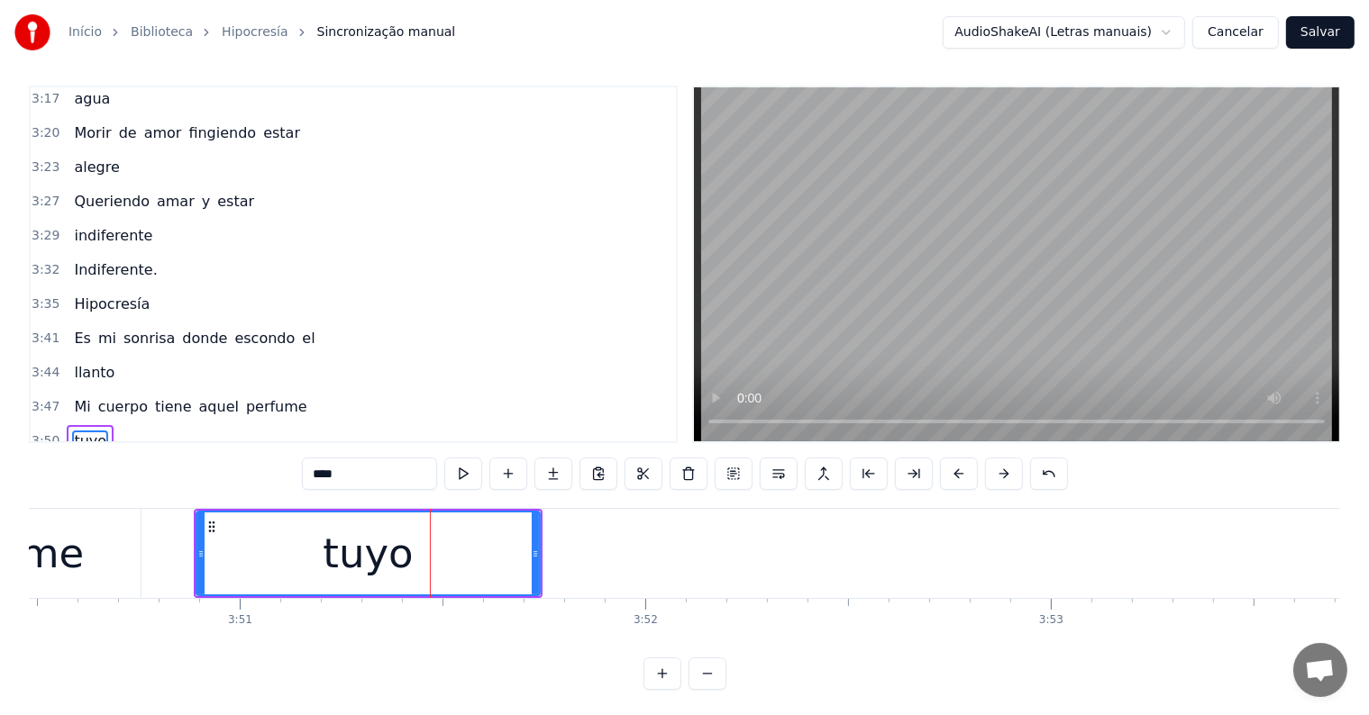
type input "*******"
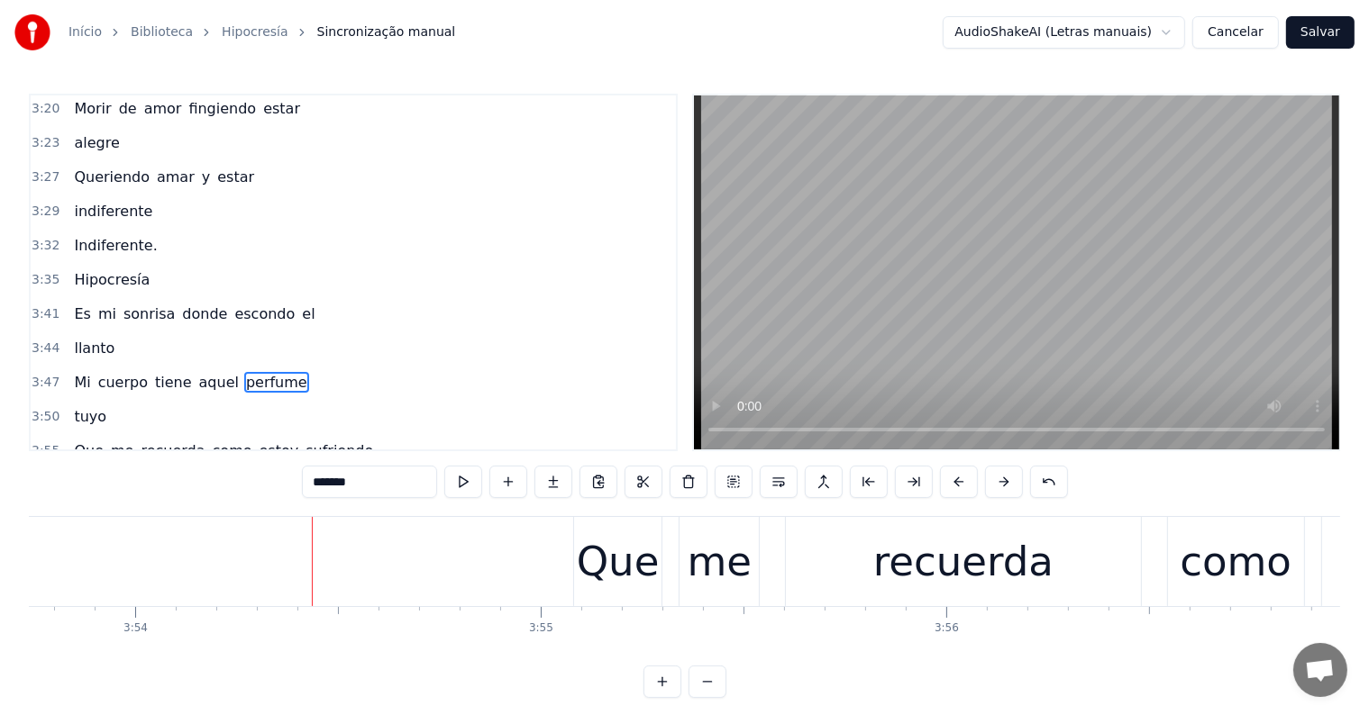
scroll to position [0, 94767]
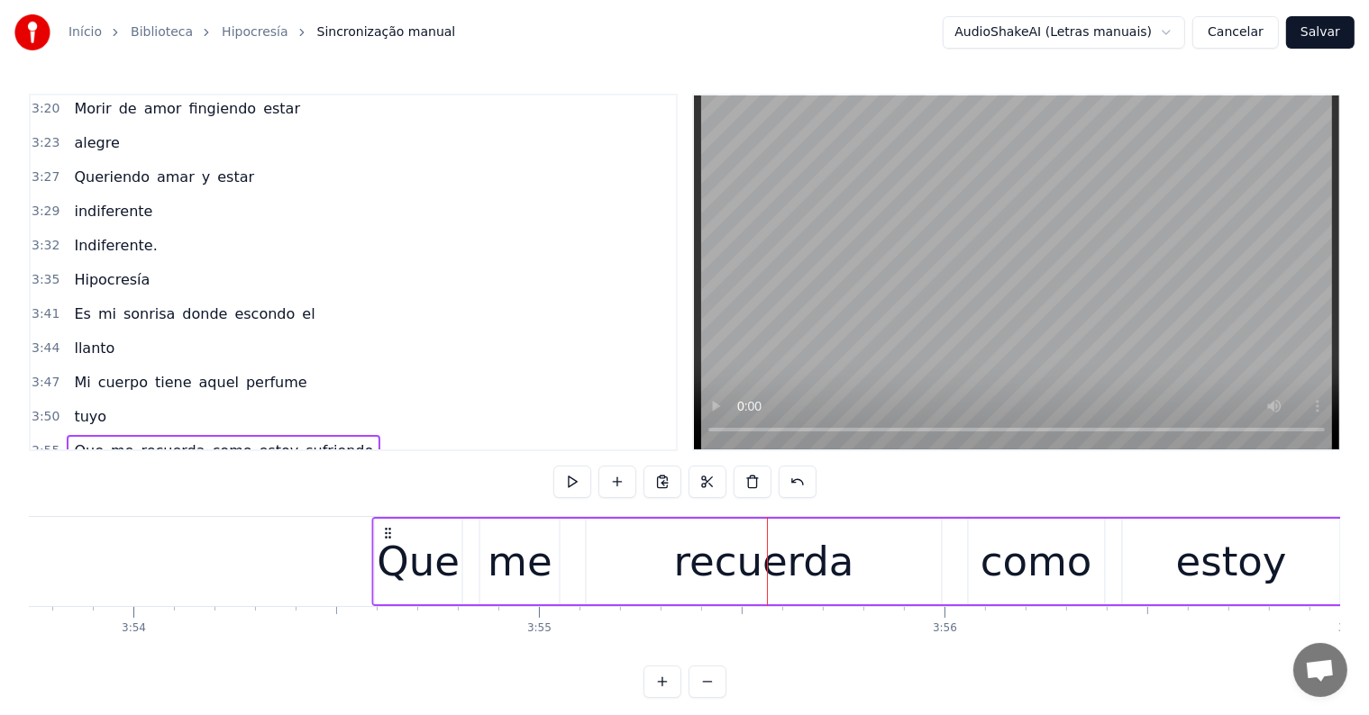
drag, startPoint x: 587, startPoint y: 531, endPoint x: 388, endPoint y: 556, distance: 200.7
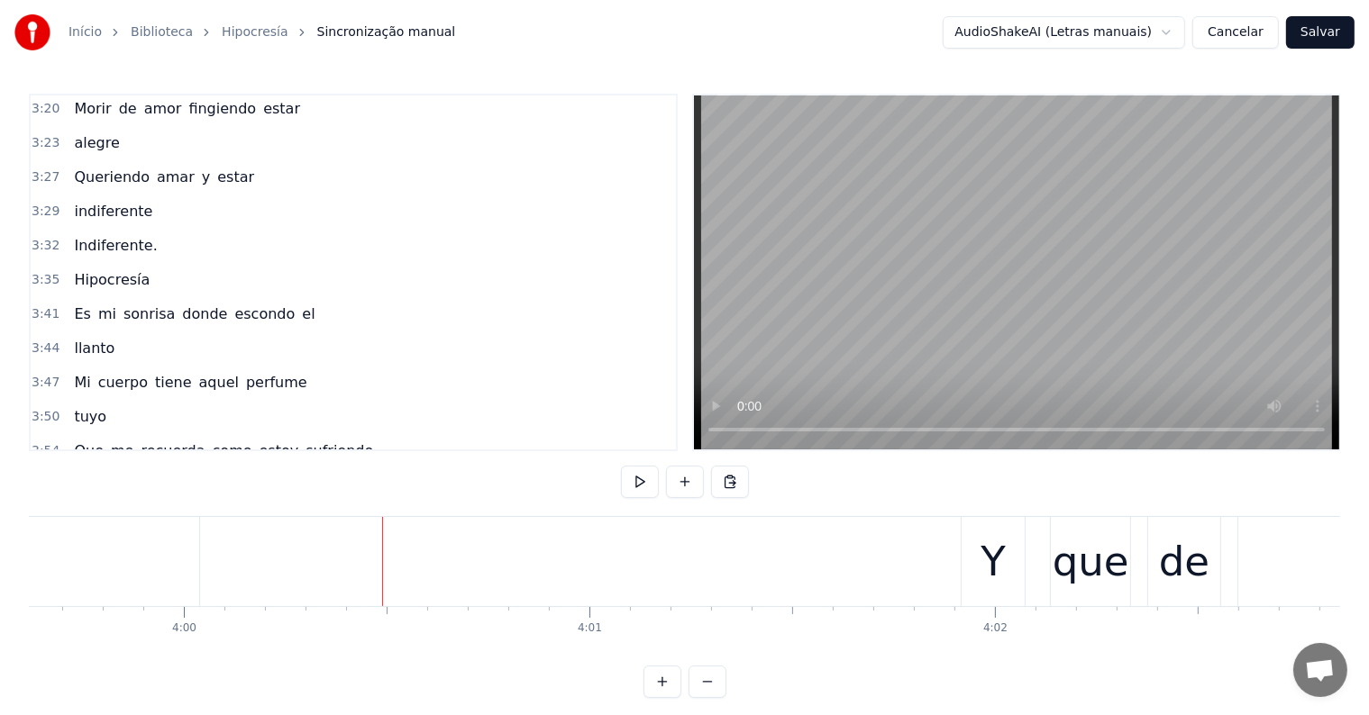
scroll to position [0, 97179]
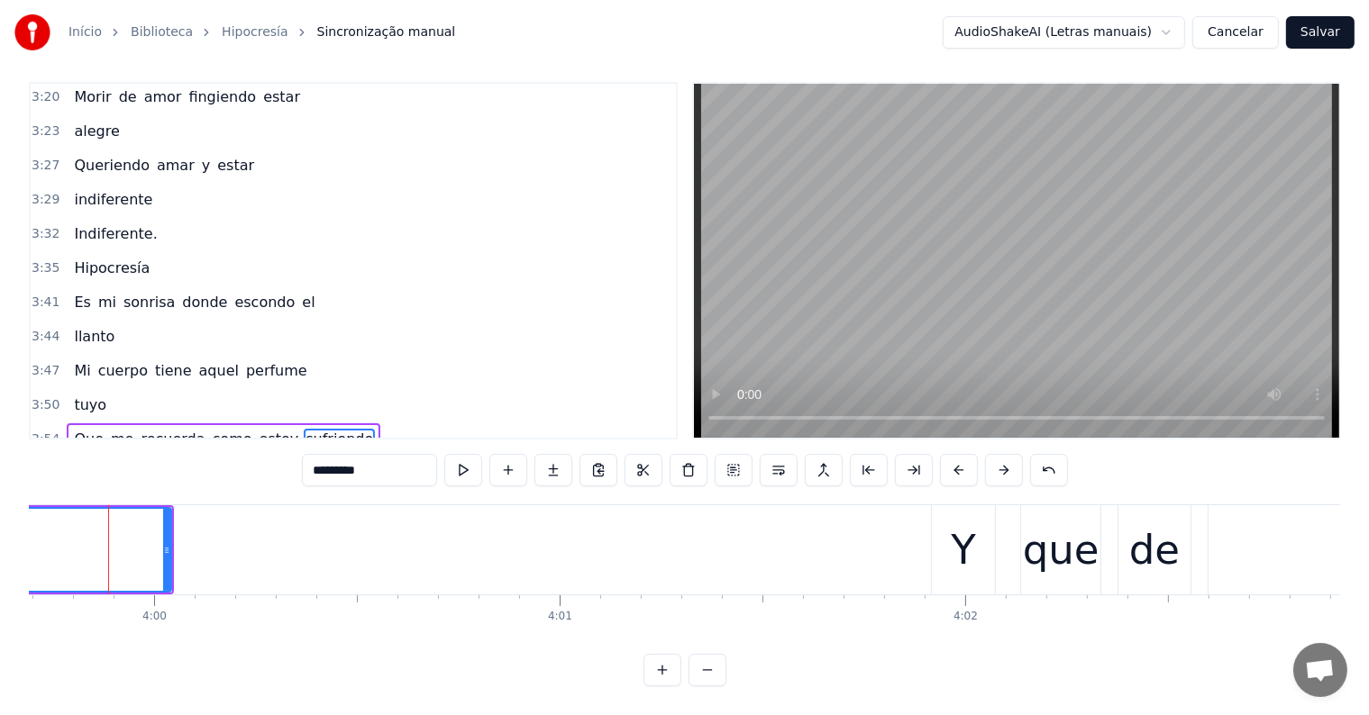
scroll to position [0, 97167]
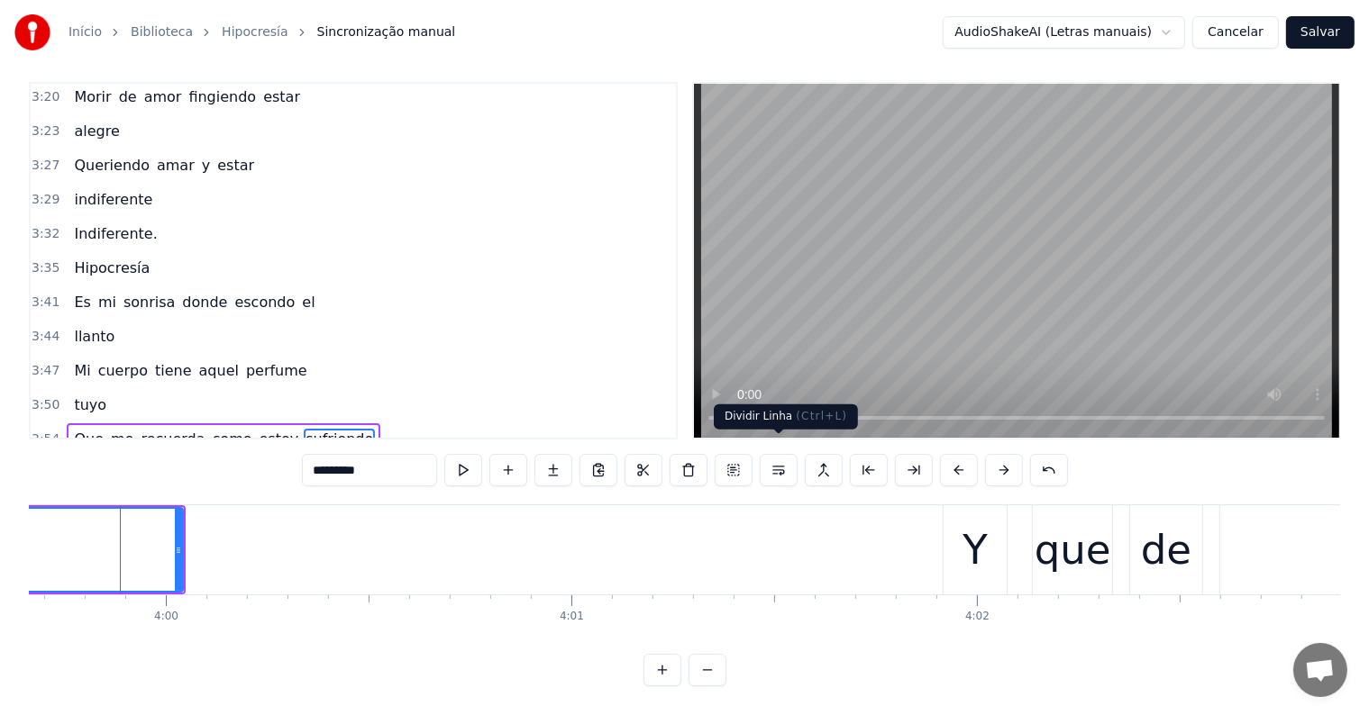
click at [781, 454] on button at bounding box center [779, 470] width 38 height 32
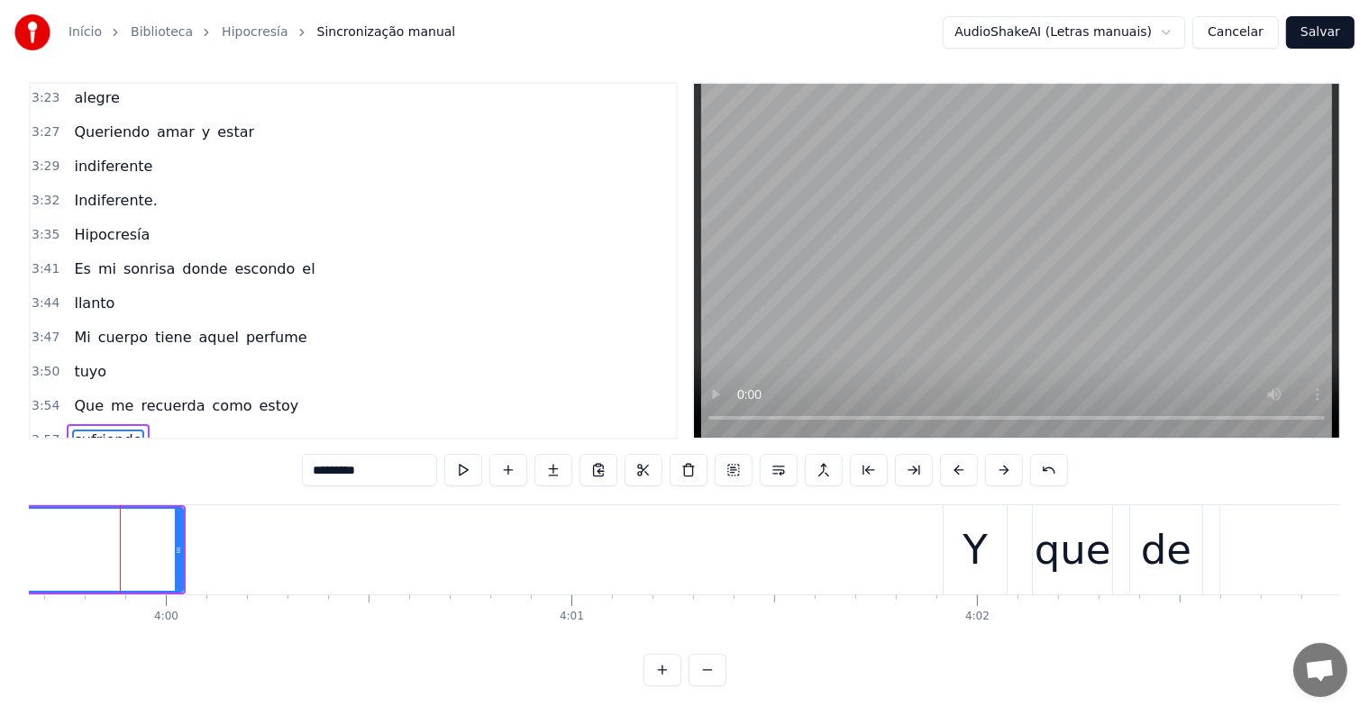
click at [258, 396] on span "estoy" at bounding box center [279, 406] width 43 height 21
type input "*****"
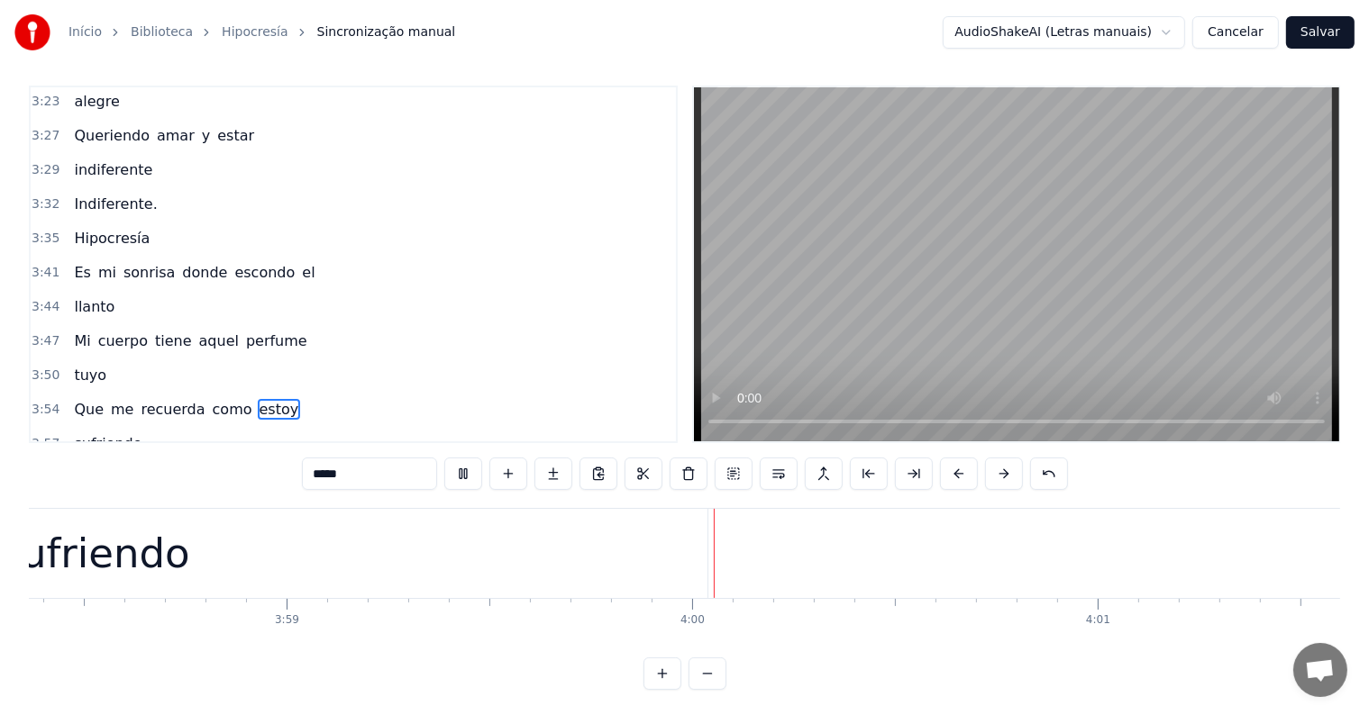
scroll to position [0, 96983]
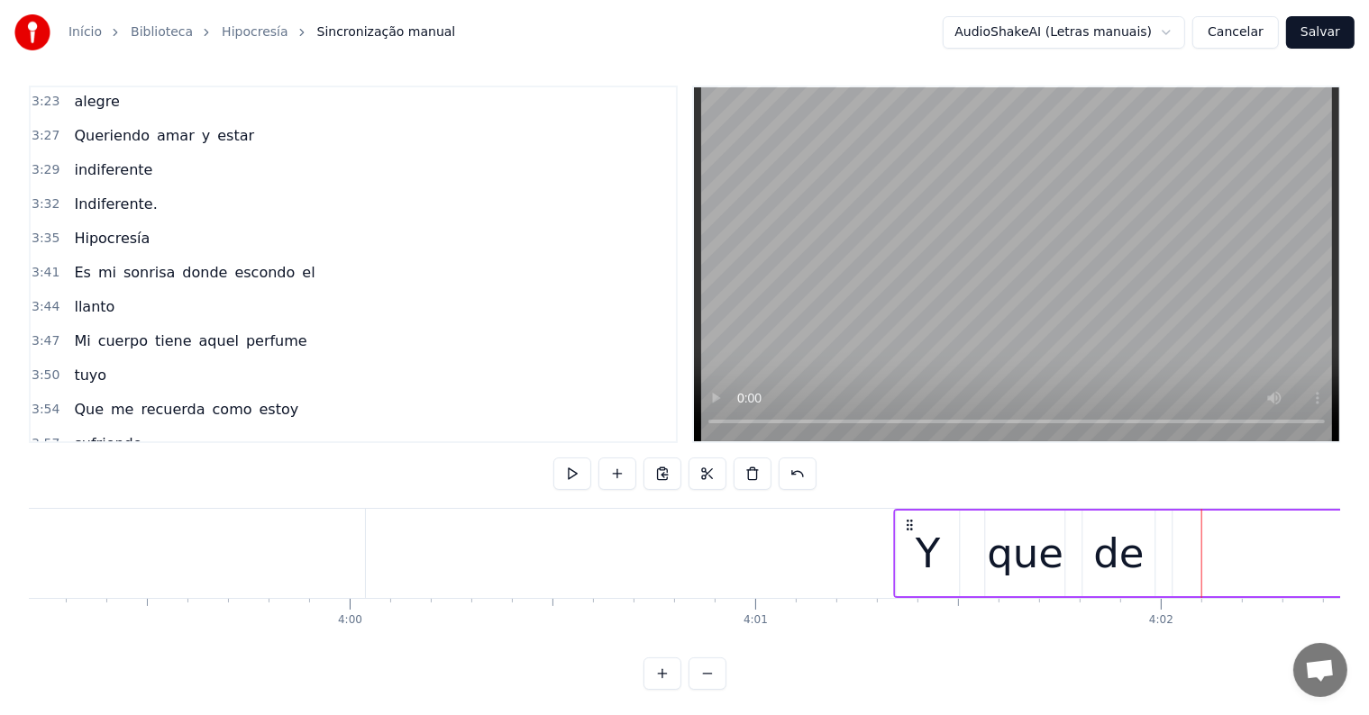
drag, startPoint x: 1142, startPoint y: 523, endPoint x: 909, endPoint y: 559, distance: 236.3
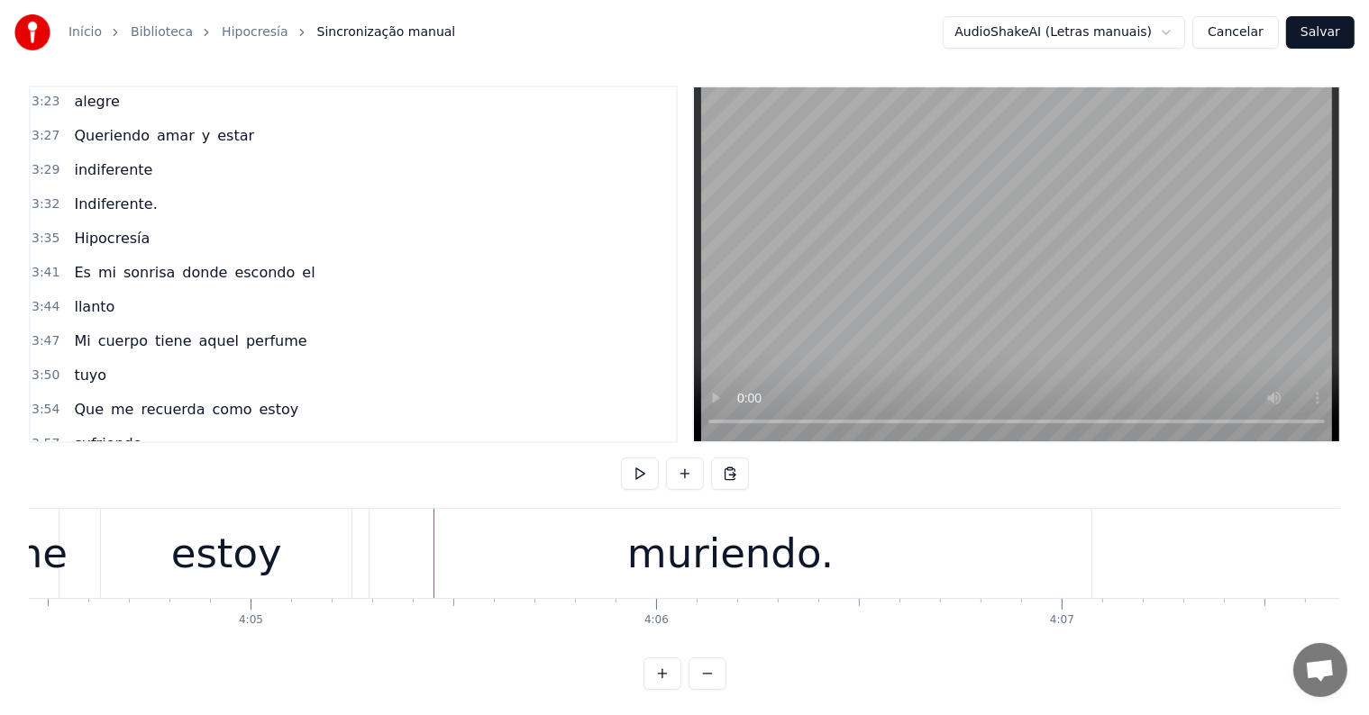
scroll to position [0, 99285]
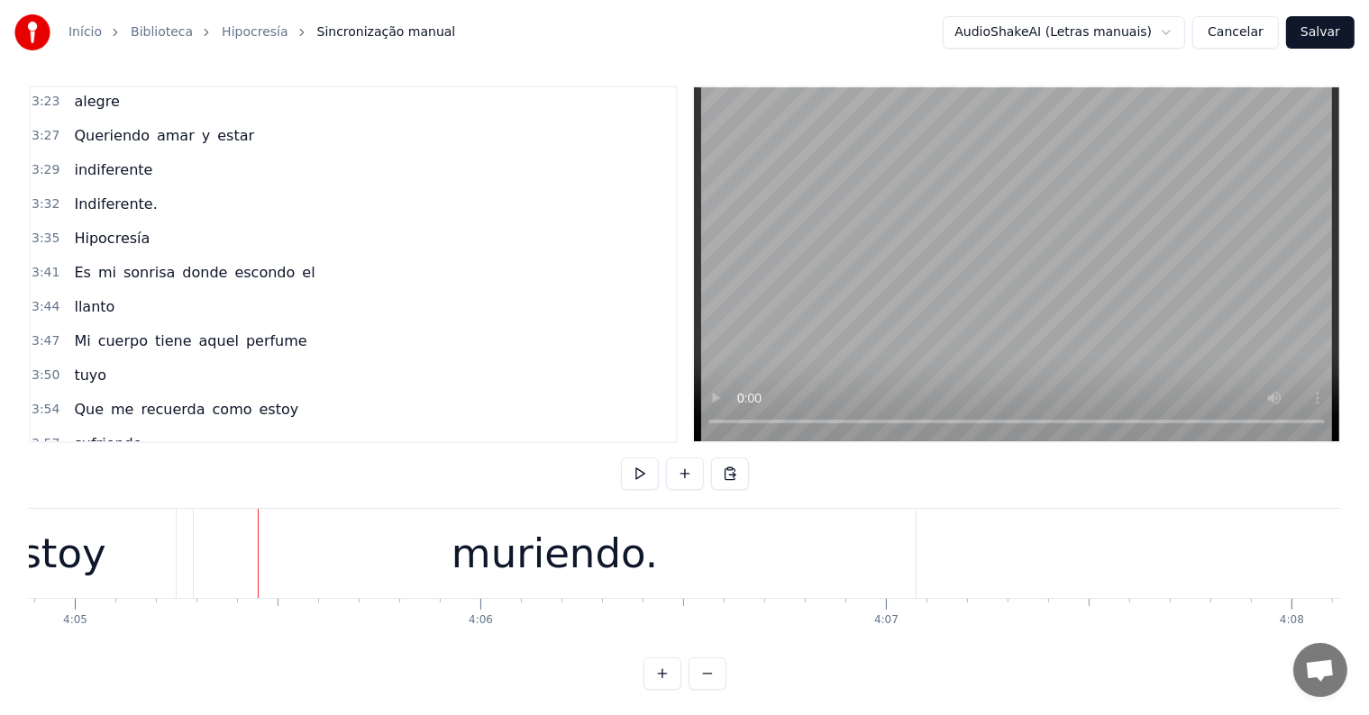
click at [634, 587] on div "muriendo." at bounding box center [555, 553] width 722 height 89
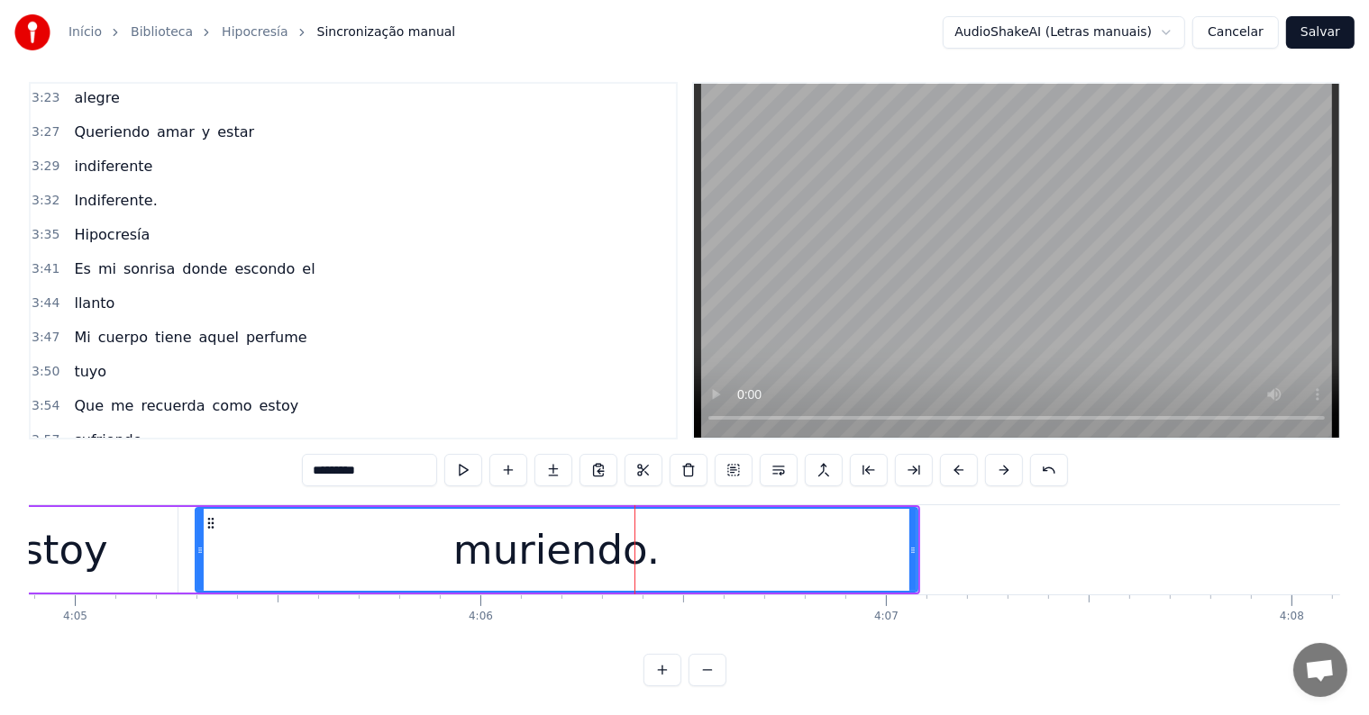
click at [197, 464] on span "yo" at bounding box center [207, 474] width 21 height 21
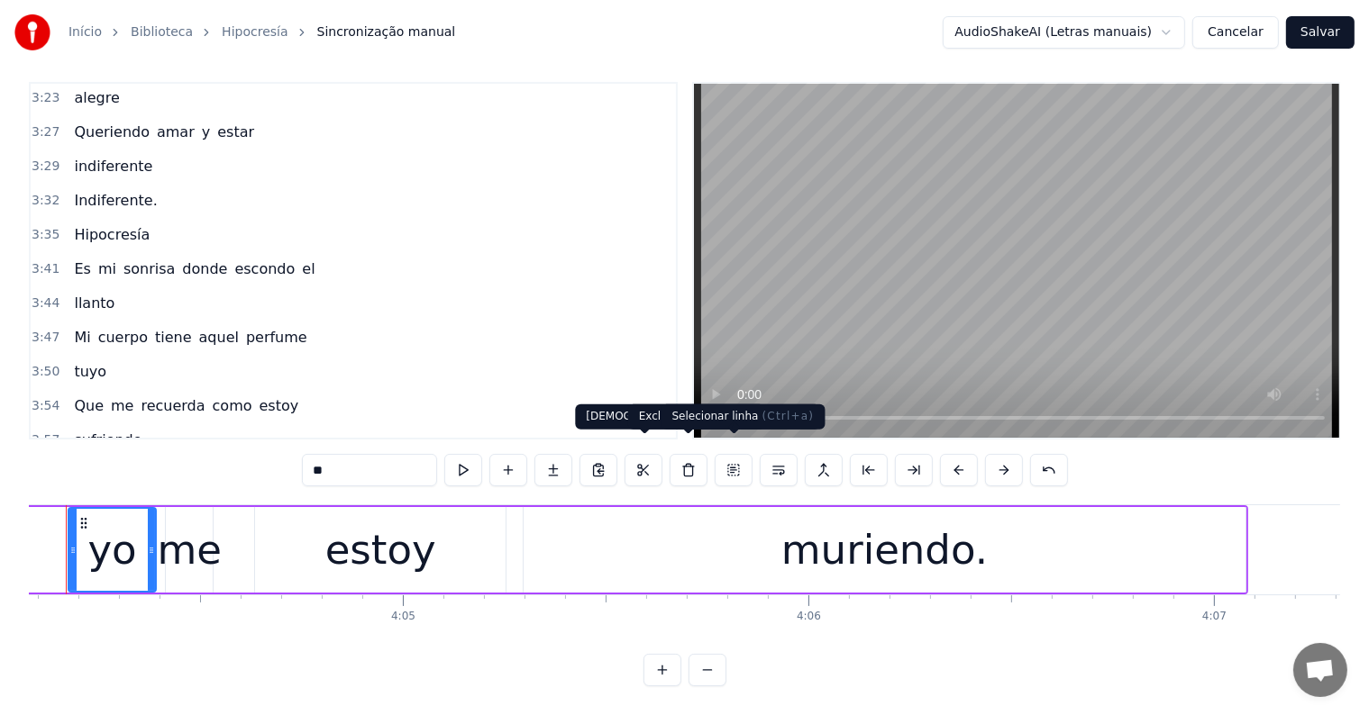
scroll to position [0, 98903]
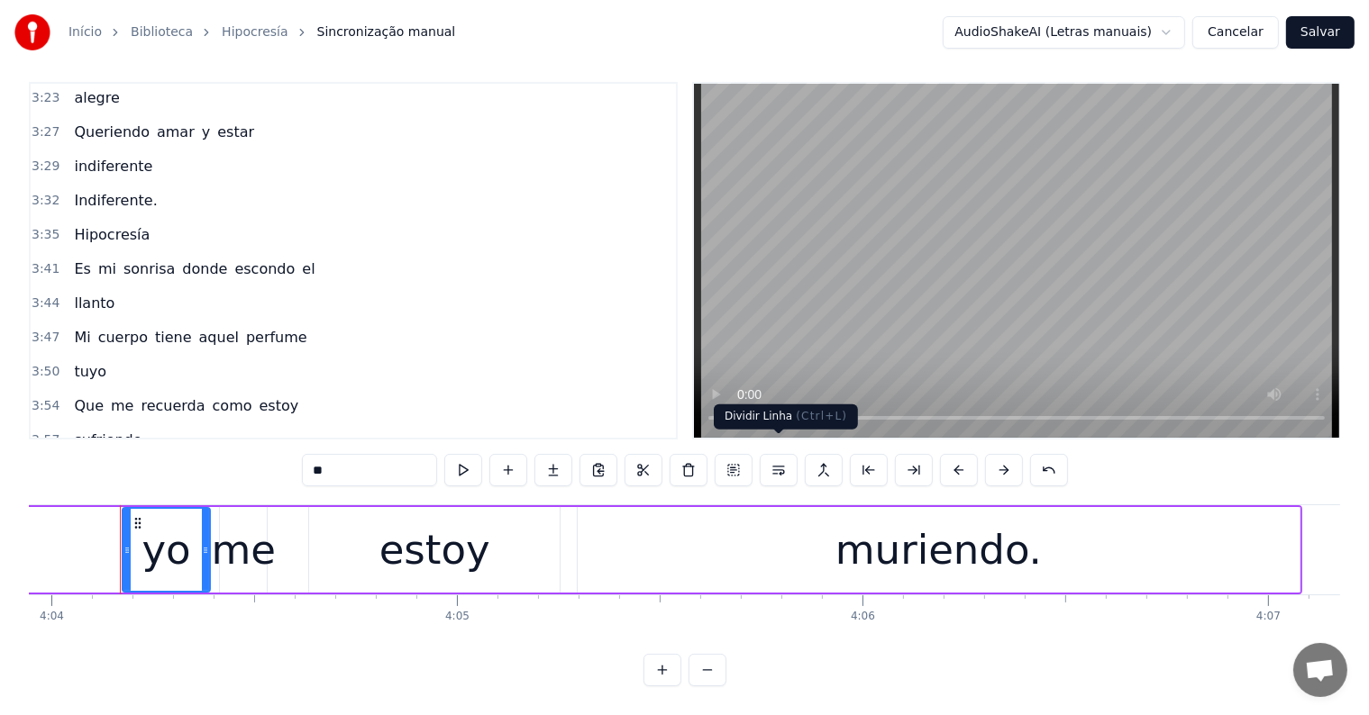
click at [775, 454] on button at bounding box center [779, 470] width 38 height 32
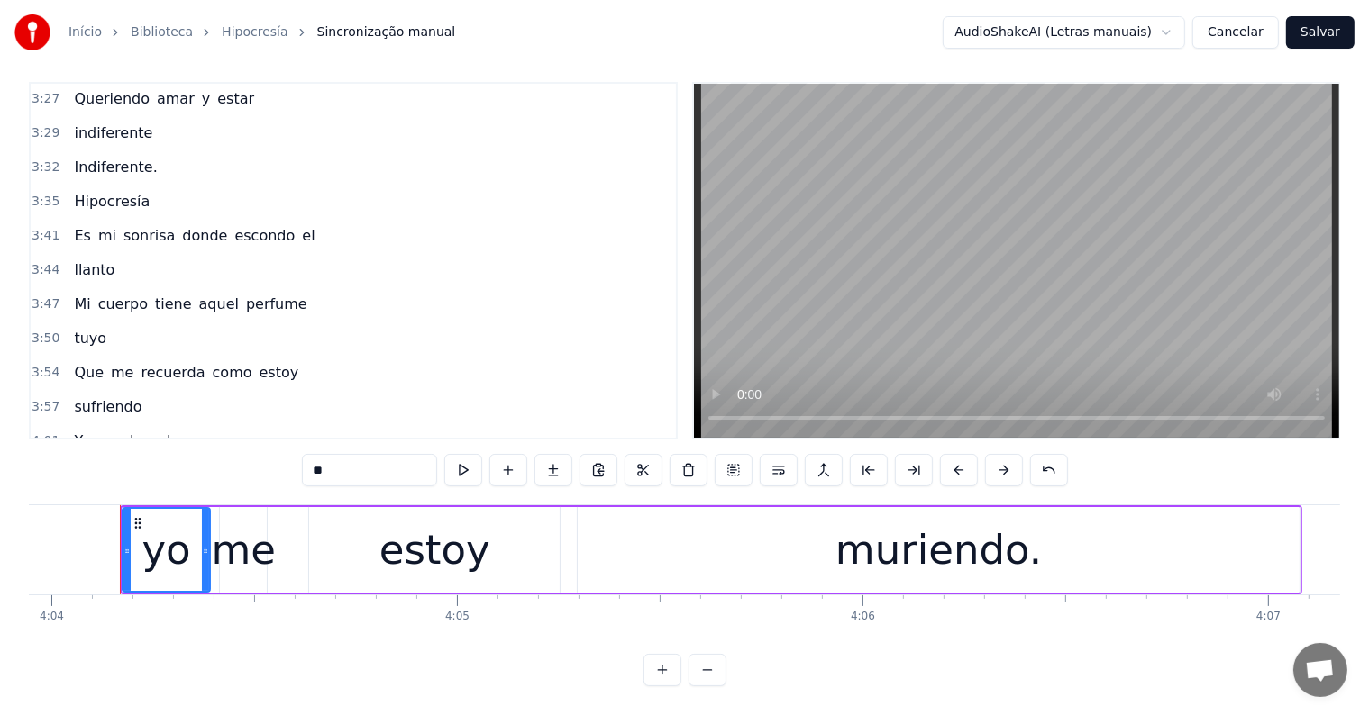
click at [148, 431] on span "celos," at bounding box center [170, 441] width 45 height 21
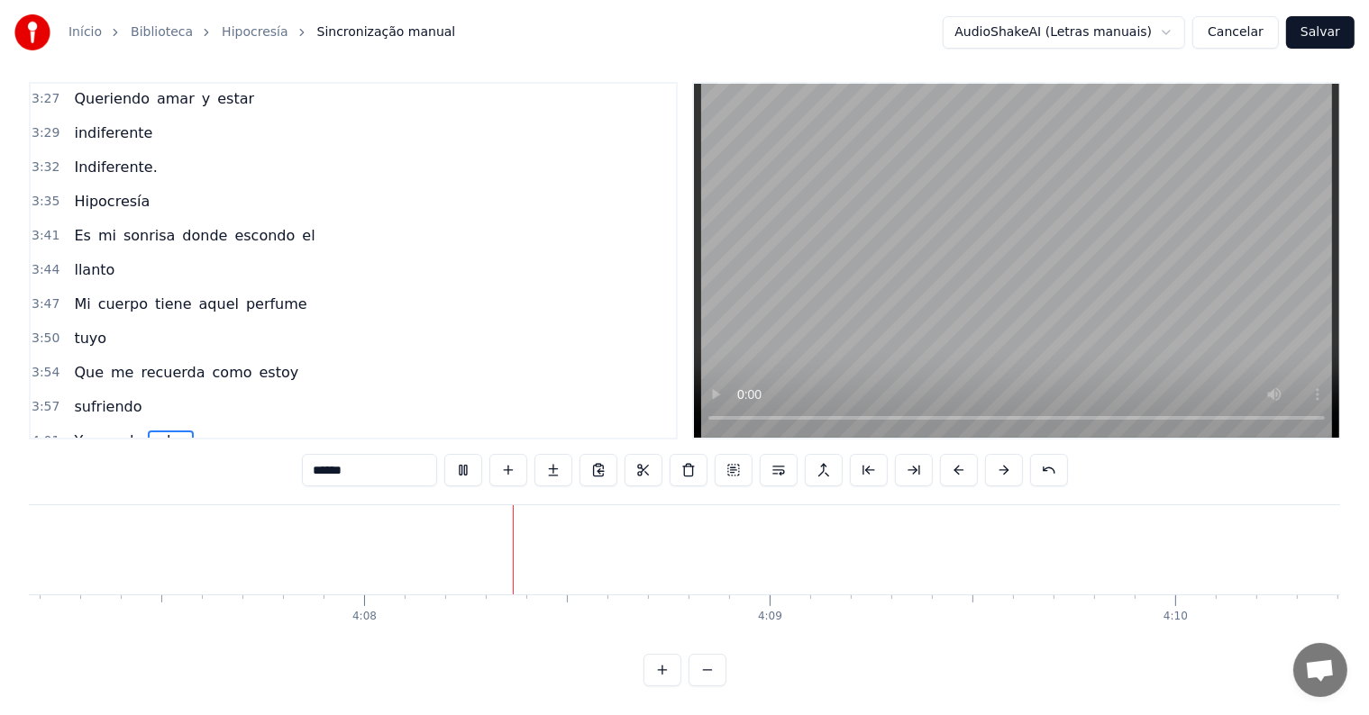
scroll to position [0, 100369]
click at [92, 553] on div "muriendo." at bounding box center [11, 550] width 206 height 61
type input "*********"
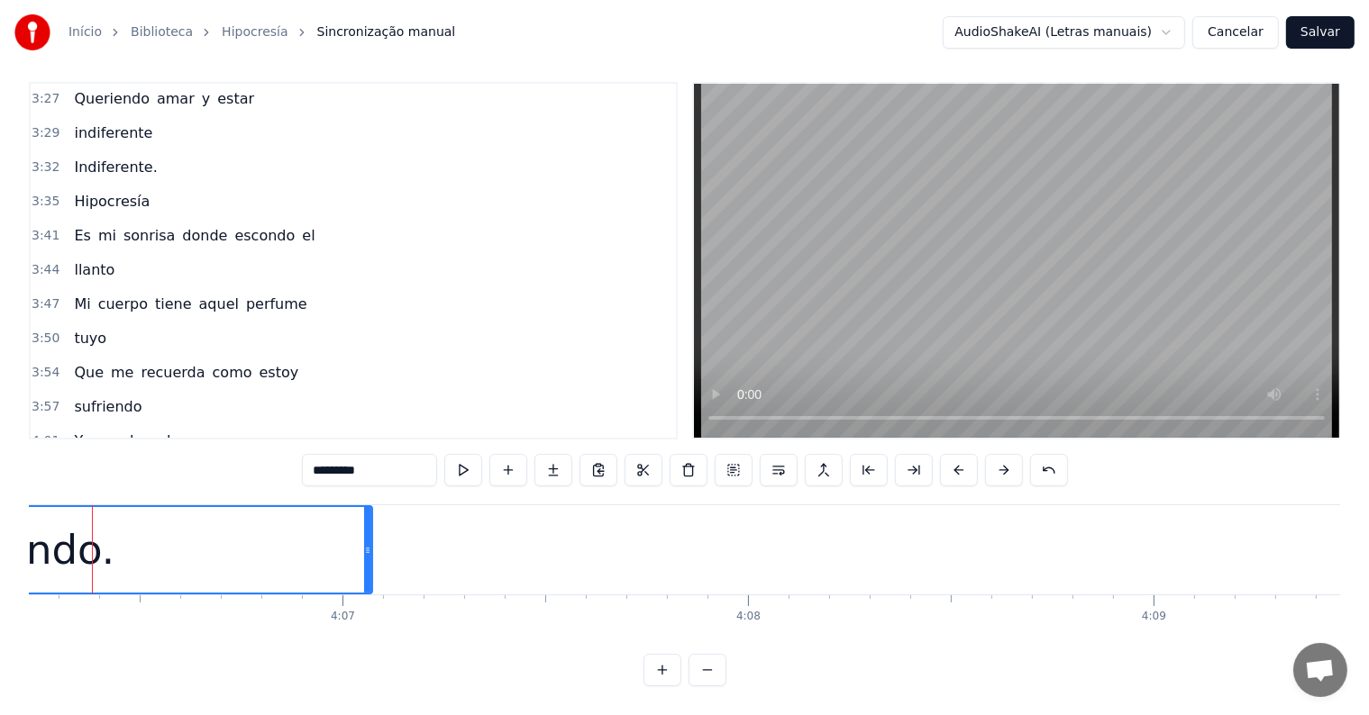
scroll to position [0, 99801]
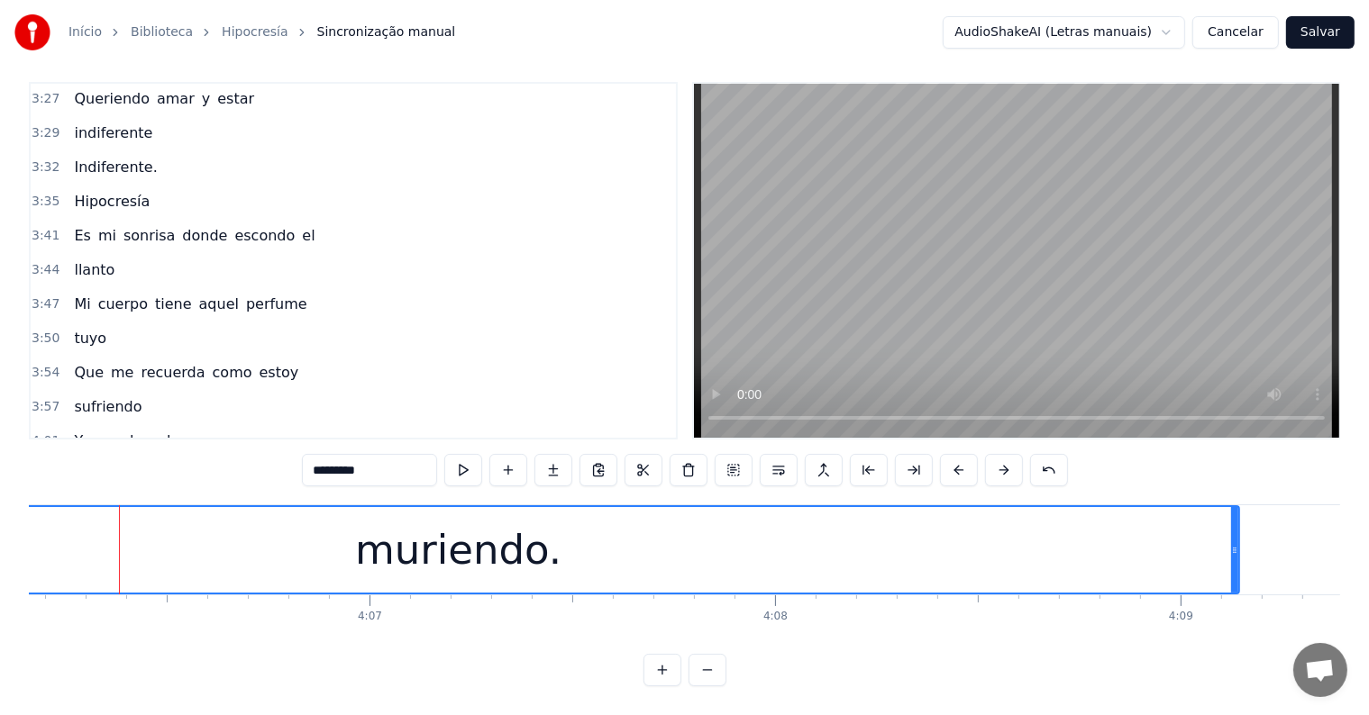
drag, startPoint x: 401, startPoint y: 534, endPoint x: 1236, endPoint y: 568, distance: 835.9
click at [1236, 568] on div at bounding box center [1234, 550] width 7 height 86
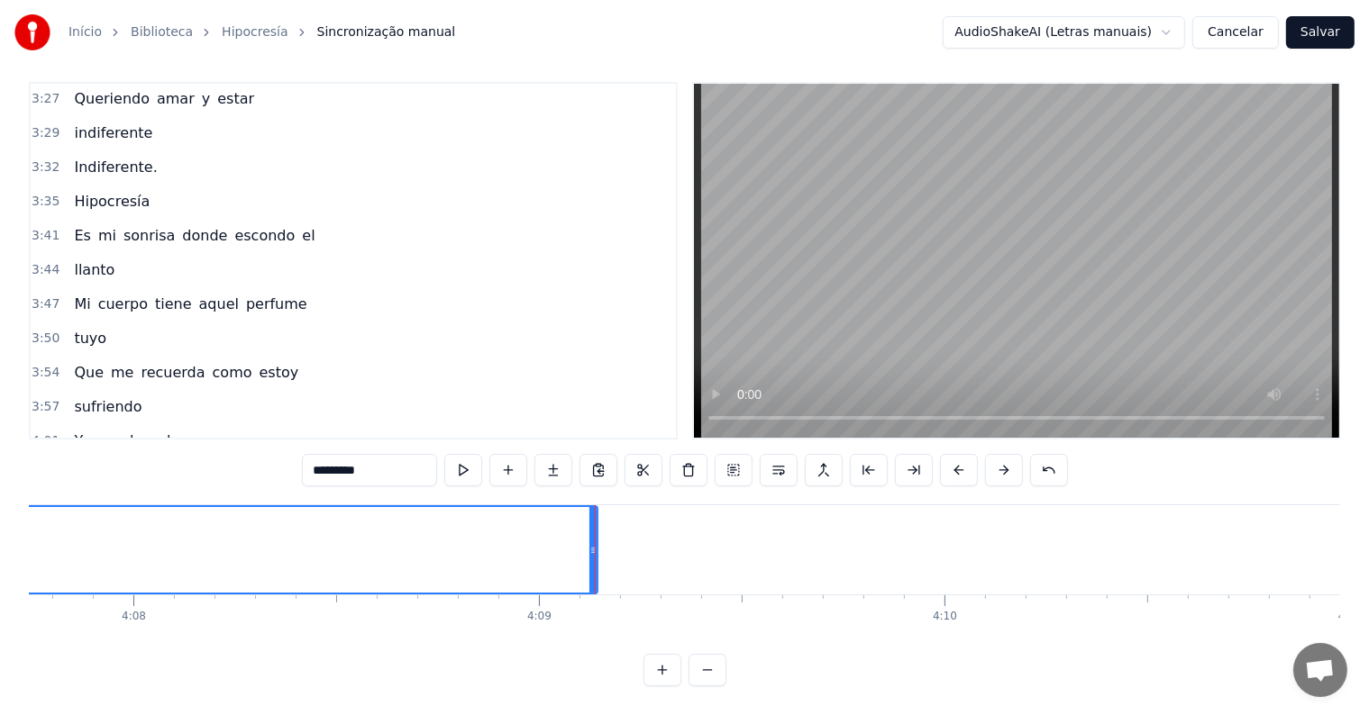
scroll to position [0, 100522]
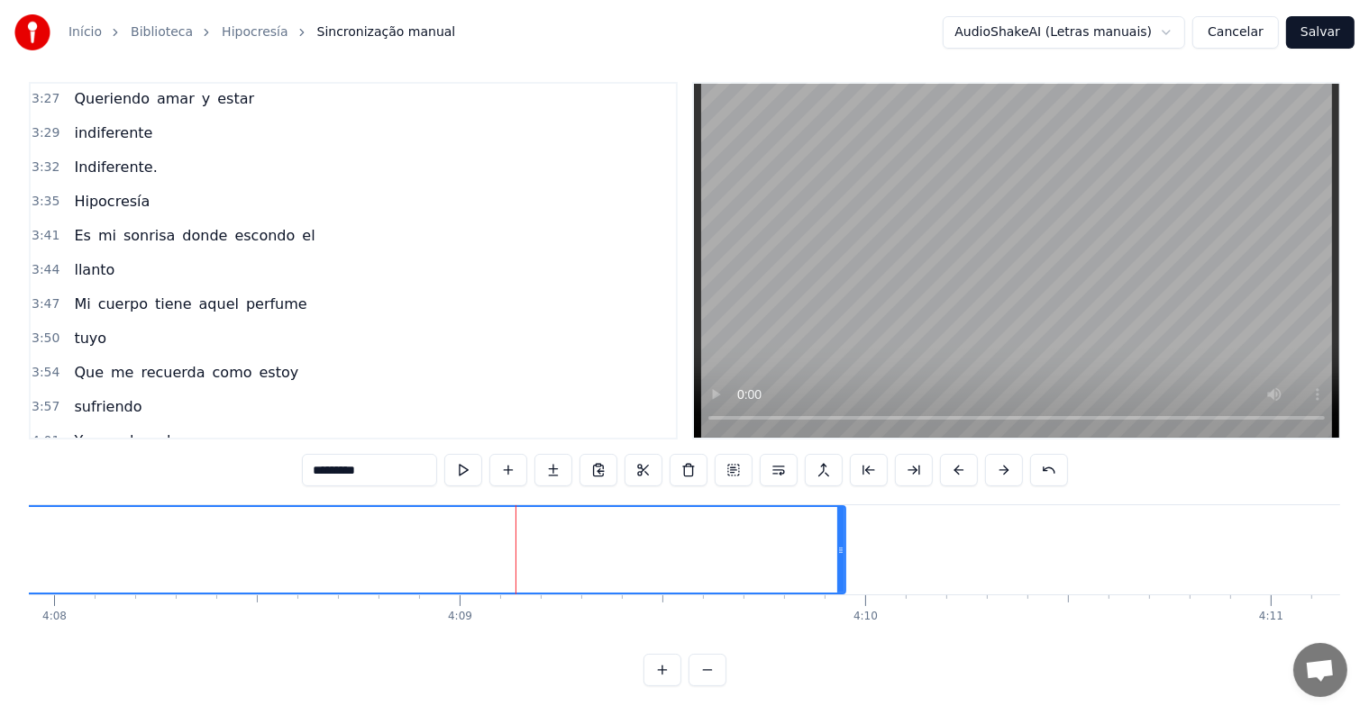
drag, startPoint x: 512, startPoint y: 533, endPoint x: 839, endPoint y: 536, distance: 327.1
click at [839, 543] on icon at bounding box center [840, 550] width 7 height 14
click at [467, 454] on button at bounding box center [463, 470] width 38 height 32
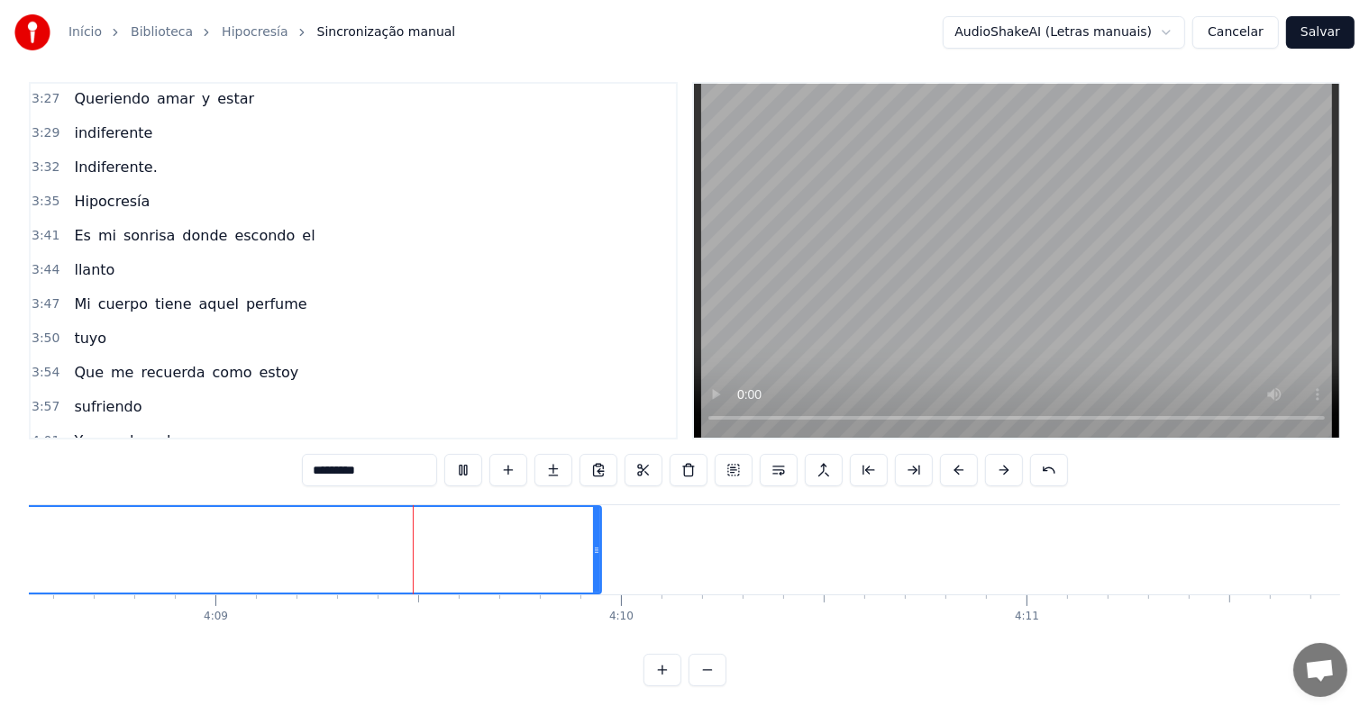
scroll to position [0, 100767]
click at [1314, 32] on button "Salvar" at bounding box center [1320, 32] width 68 height 32
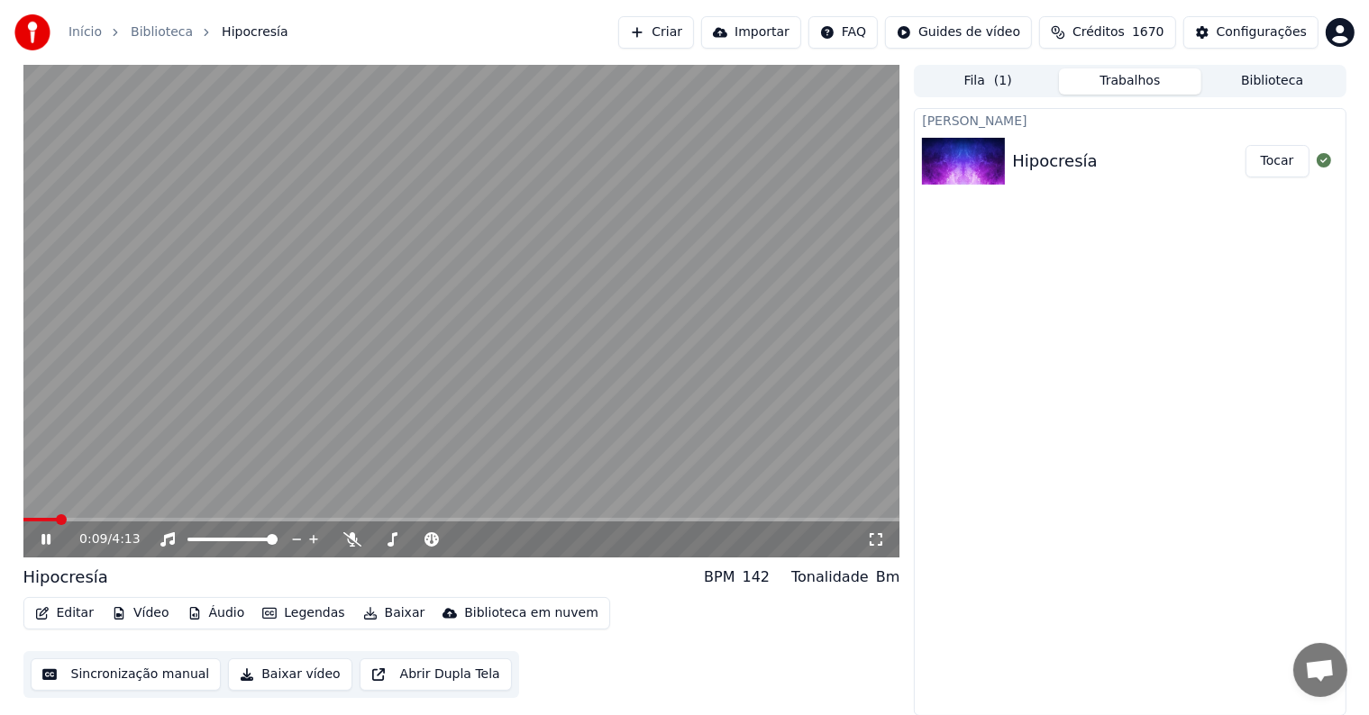
click at [683, 310] on video at bounding box center [461, 311] width 877 height 493
